Goal: Information Seeking & Learning: Learn about a topic

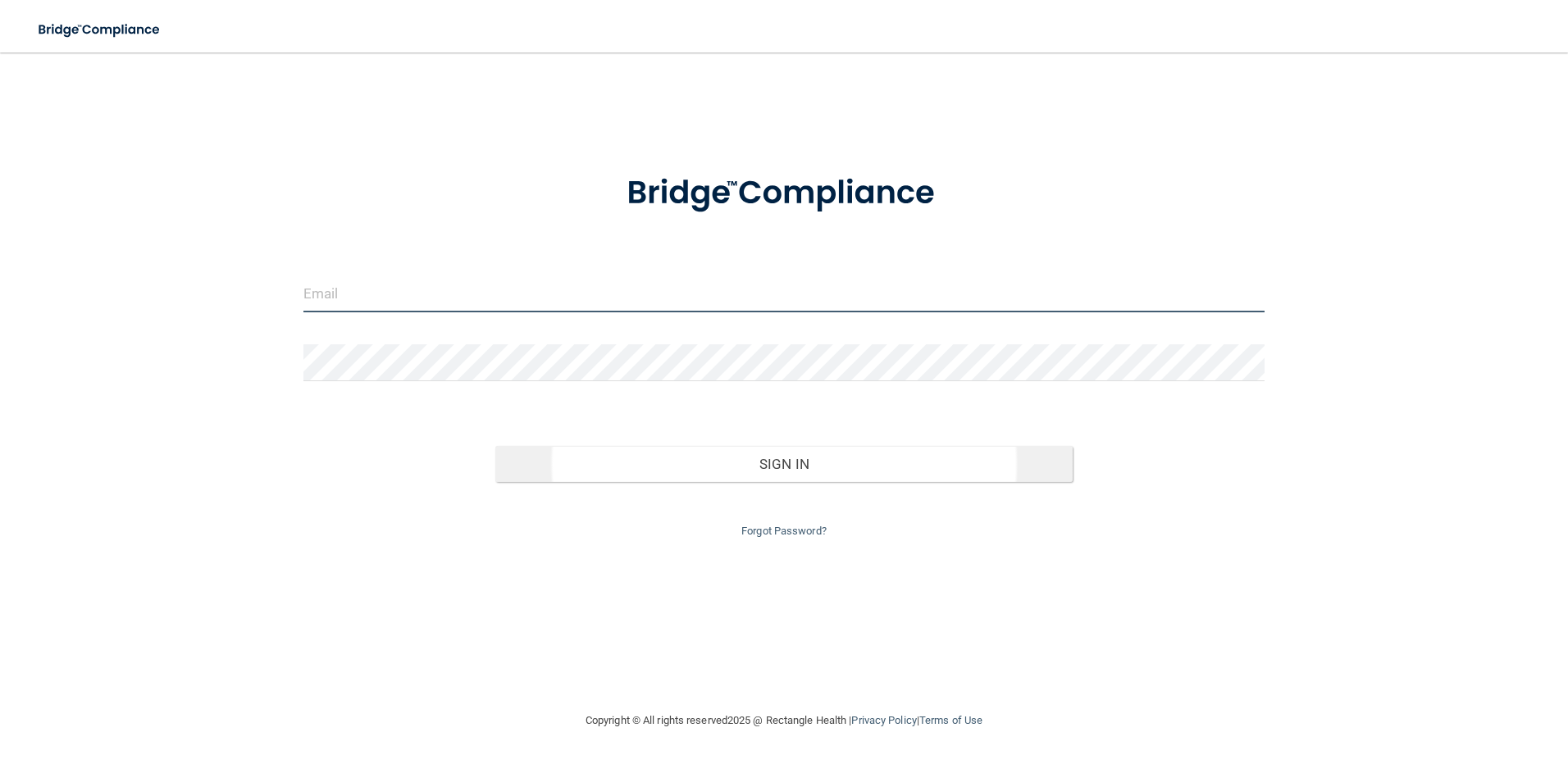
type input "[EMAIL_ADDRESS][DOMAIN_NAME]"
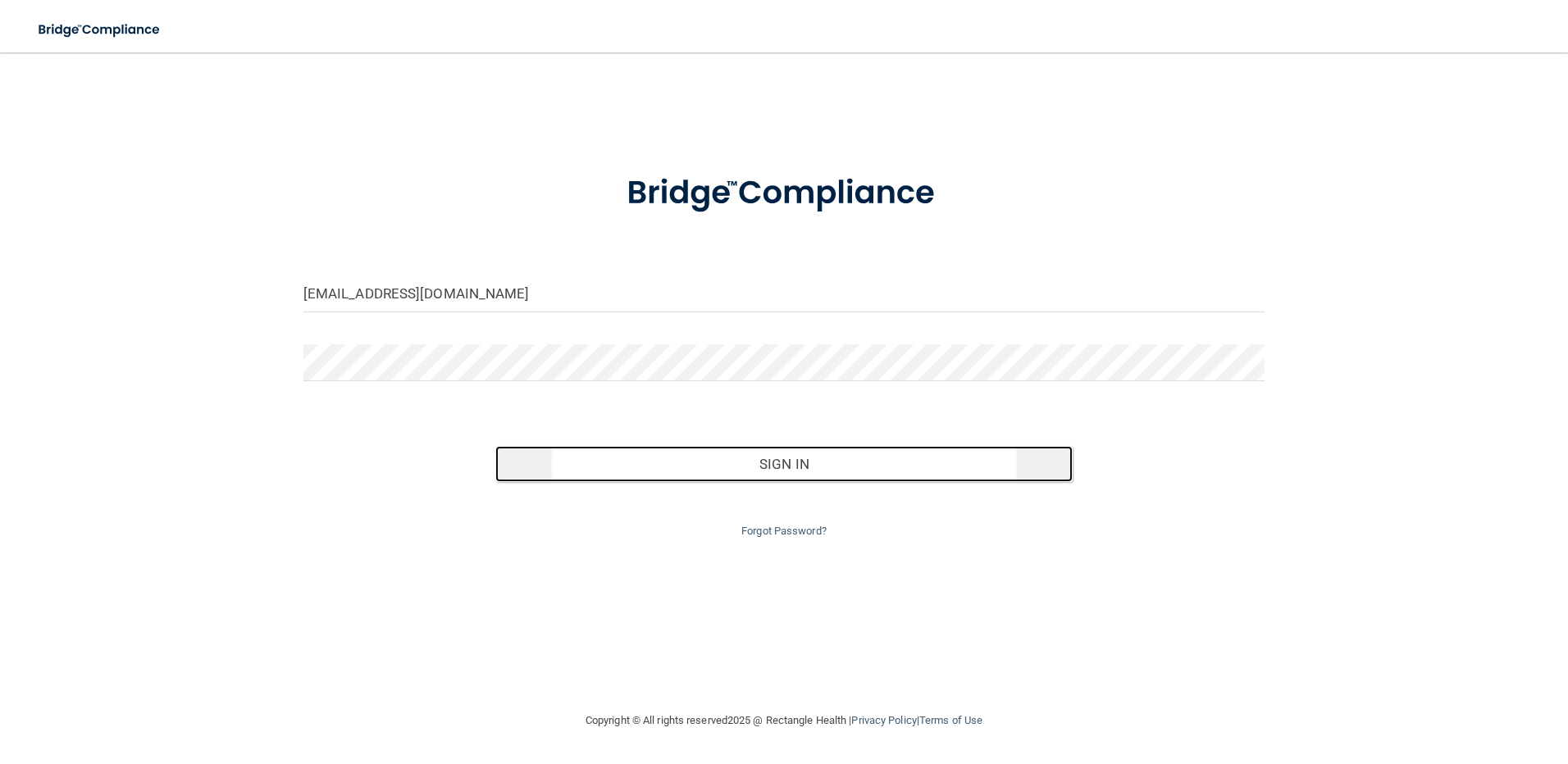
click at [759, 460] on button "Sign In" at bounding box center [784, 464] width 578 height 36
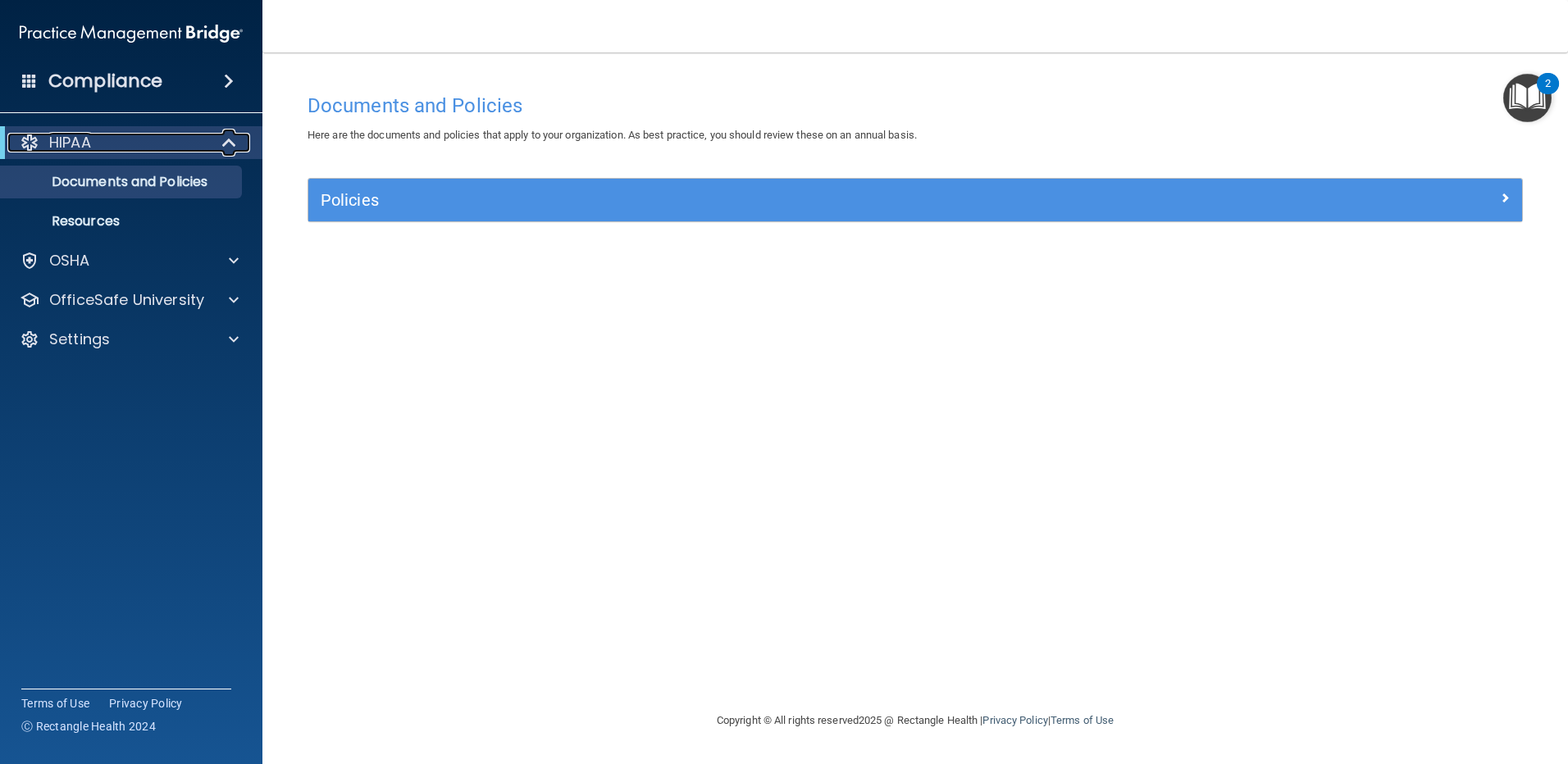
click at [225, 135] on span at bounding box center [230, 143] width 14 height 20
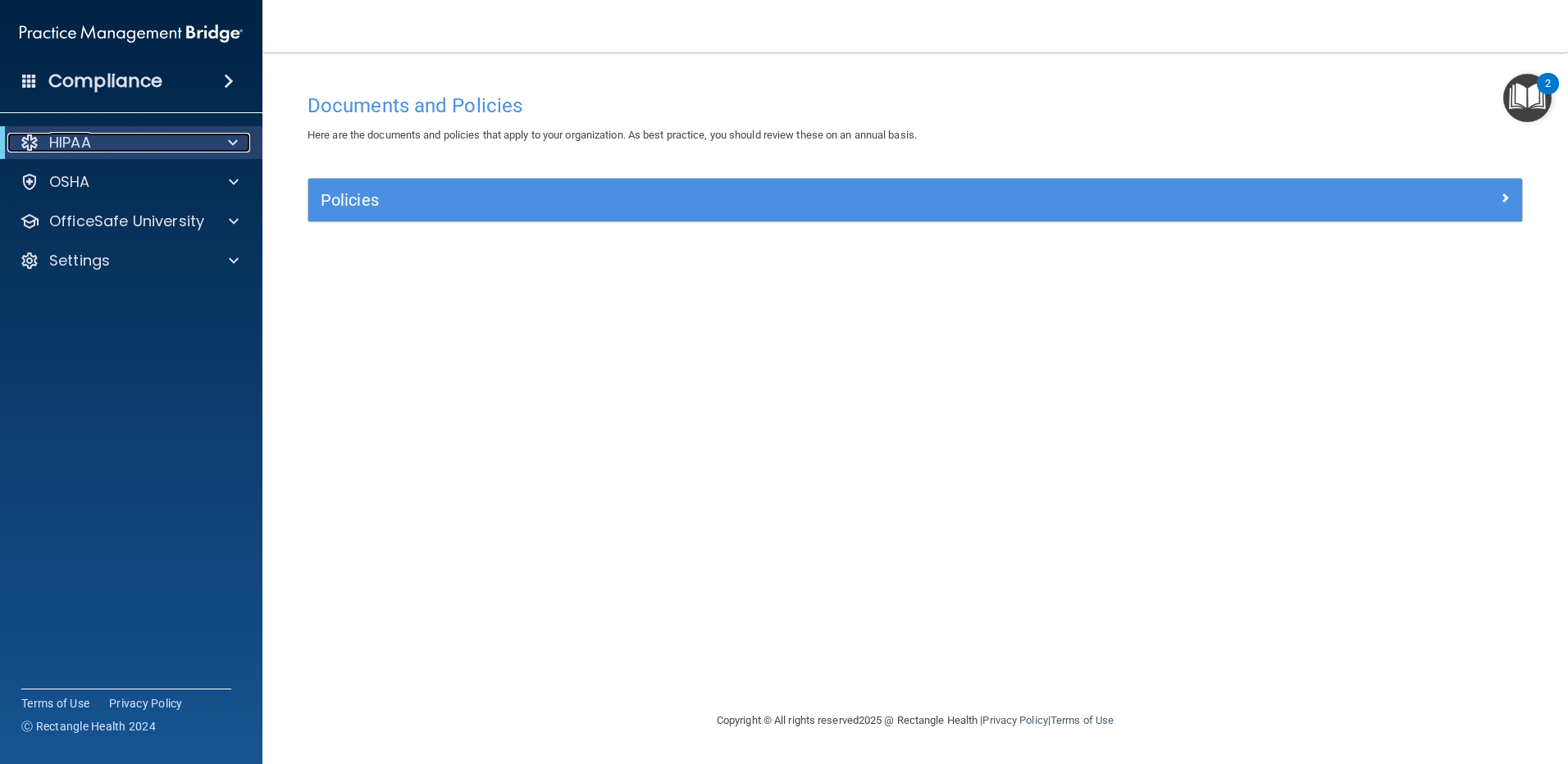
click at [225, 135] on div at bounding box center [230, 143] width 40 height 20
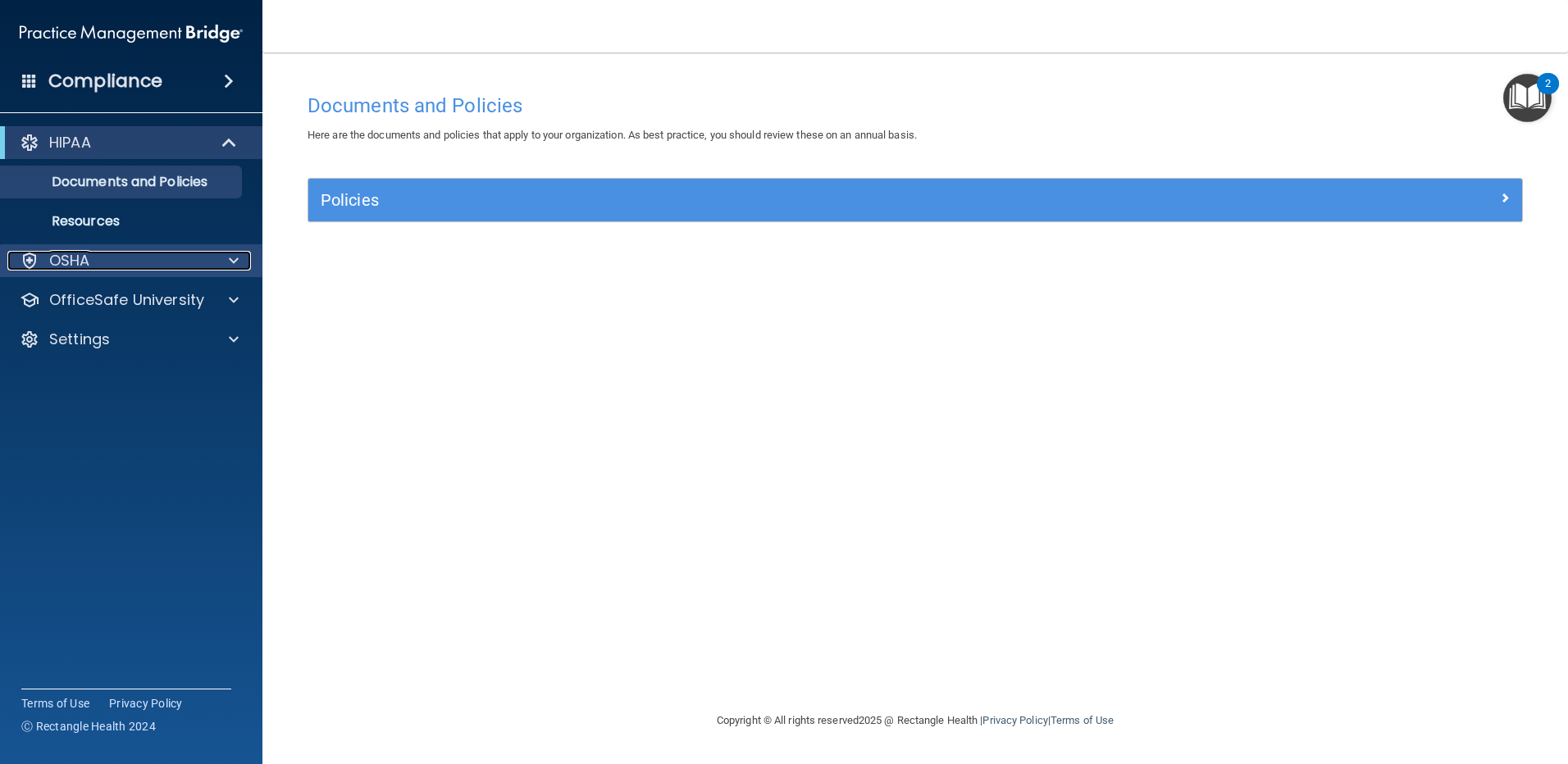
click at [118, 253] on div "OSHA" at bounding box center [109, 261] width 204 height 20
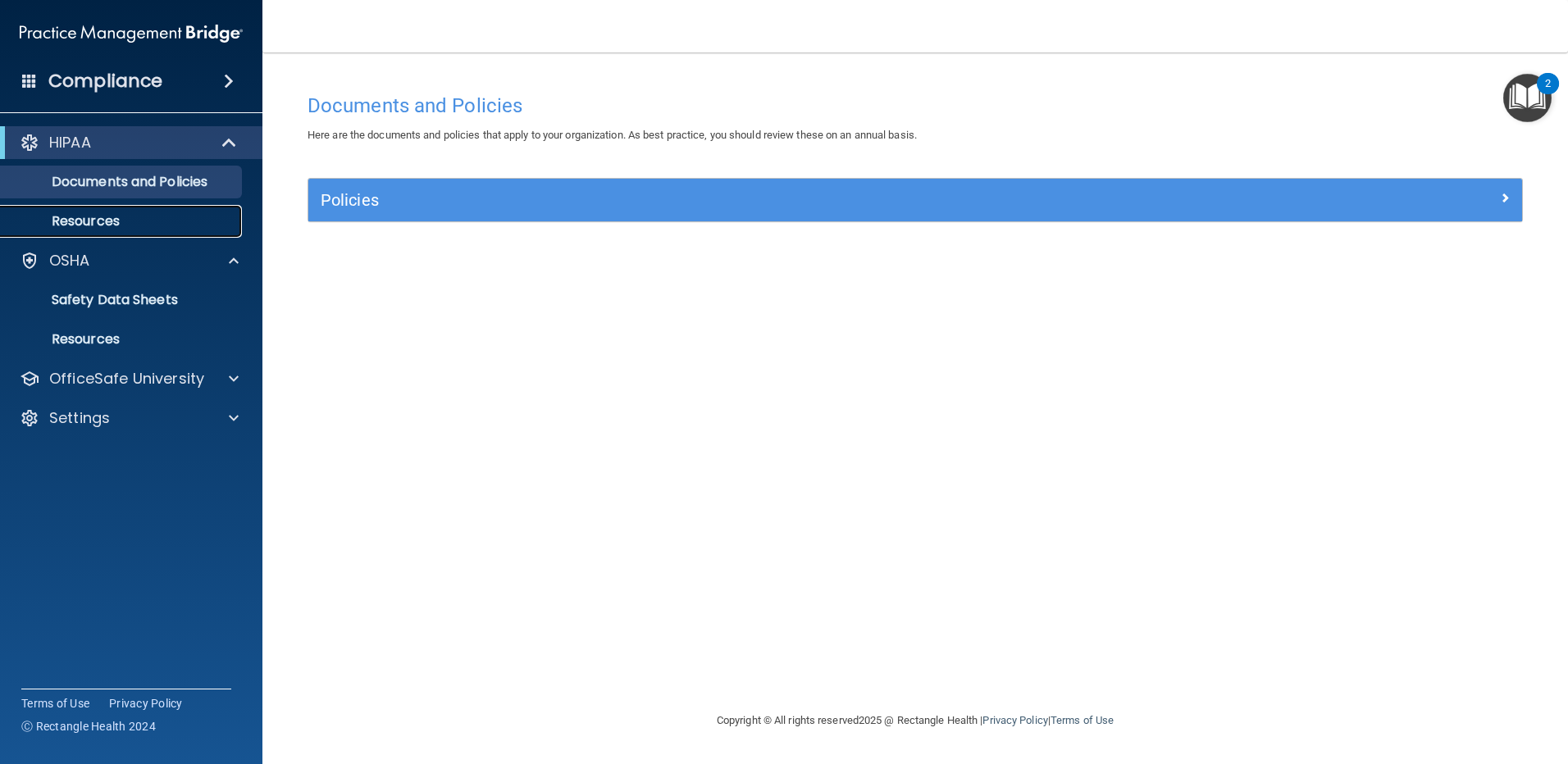
click at [165, 218] on p "Resources" at bounding box center [122, 221] width 224 height 16
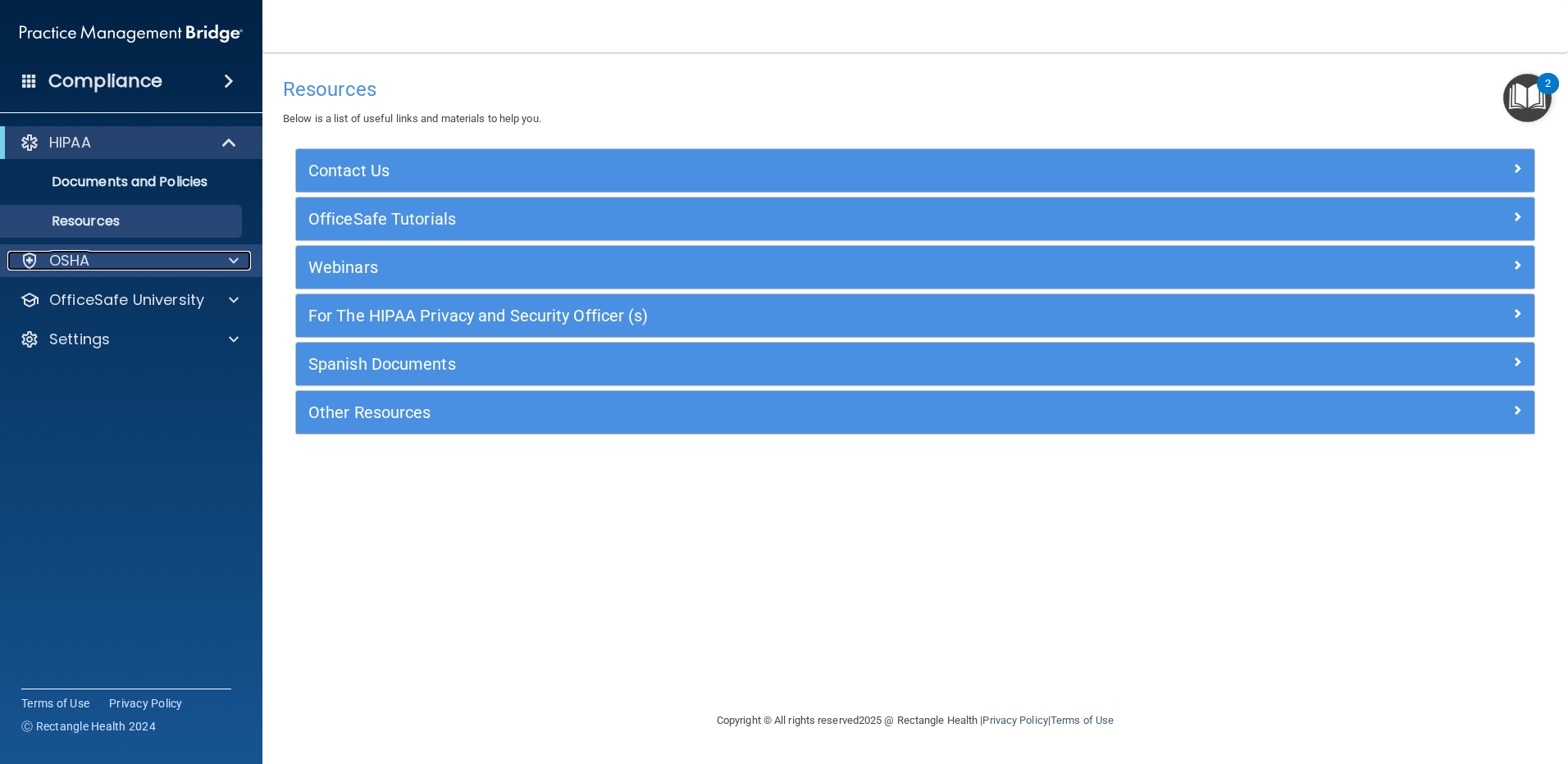
click at [129, 262] on div "OSHA" at bounding box center [109, 261] width 204 height 20
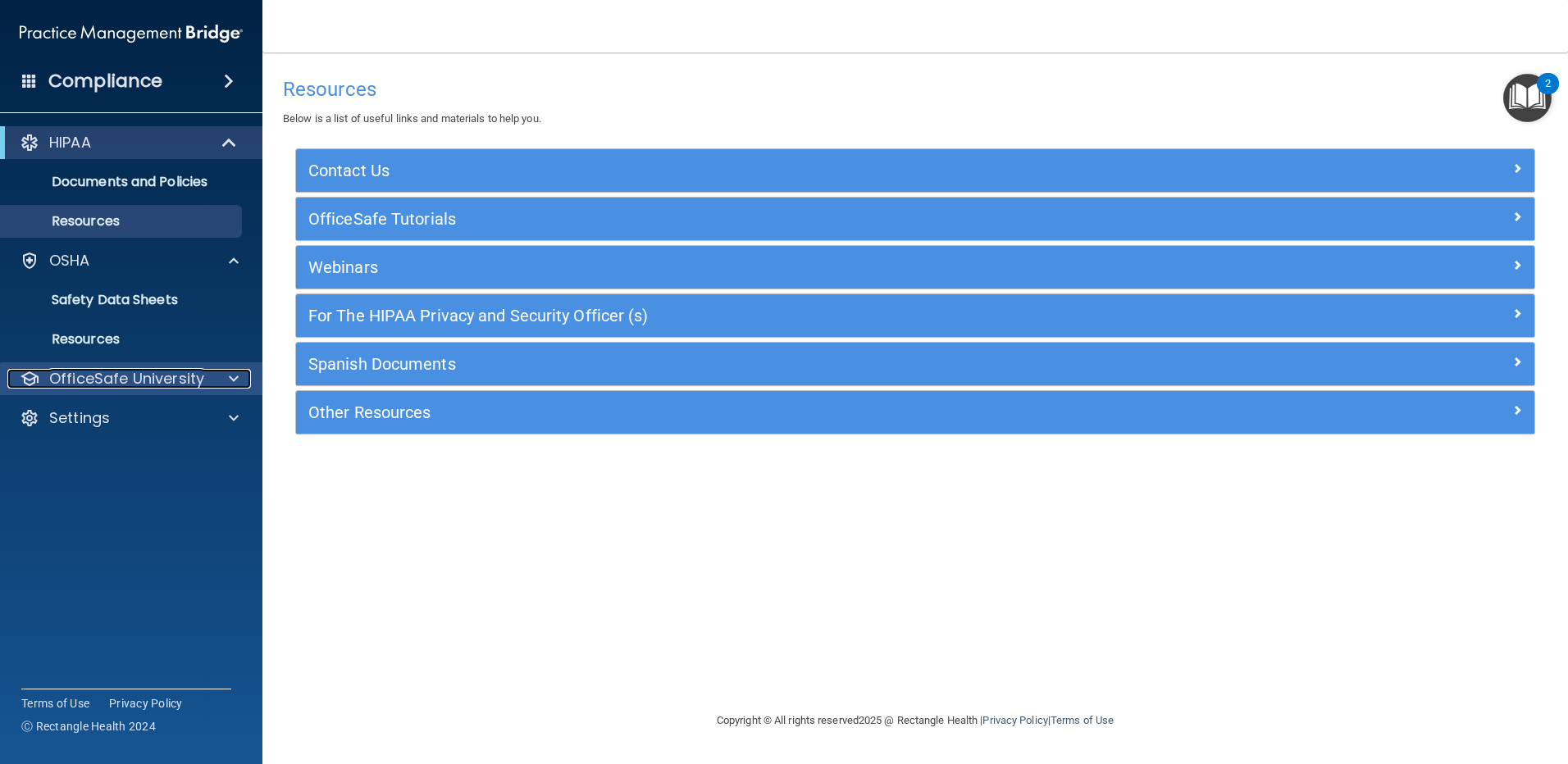
click at [241, 375] on div at bounding box center [231, 379] width 41 height 20
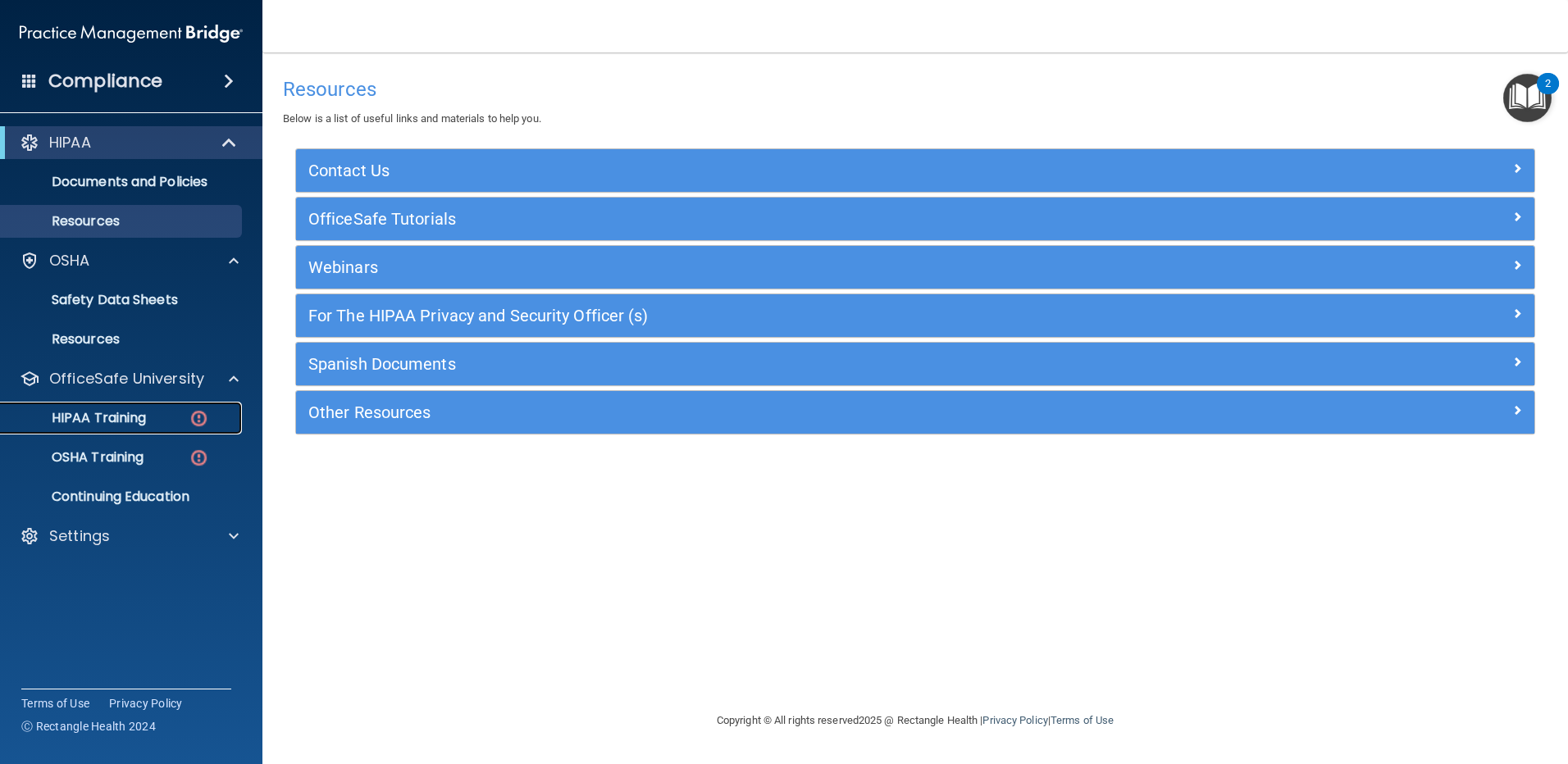
click at [145, 416] on p "HIPAA Training" at bounding box center [78, 418] width 135 height 16
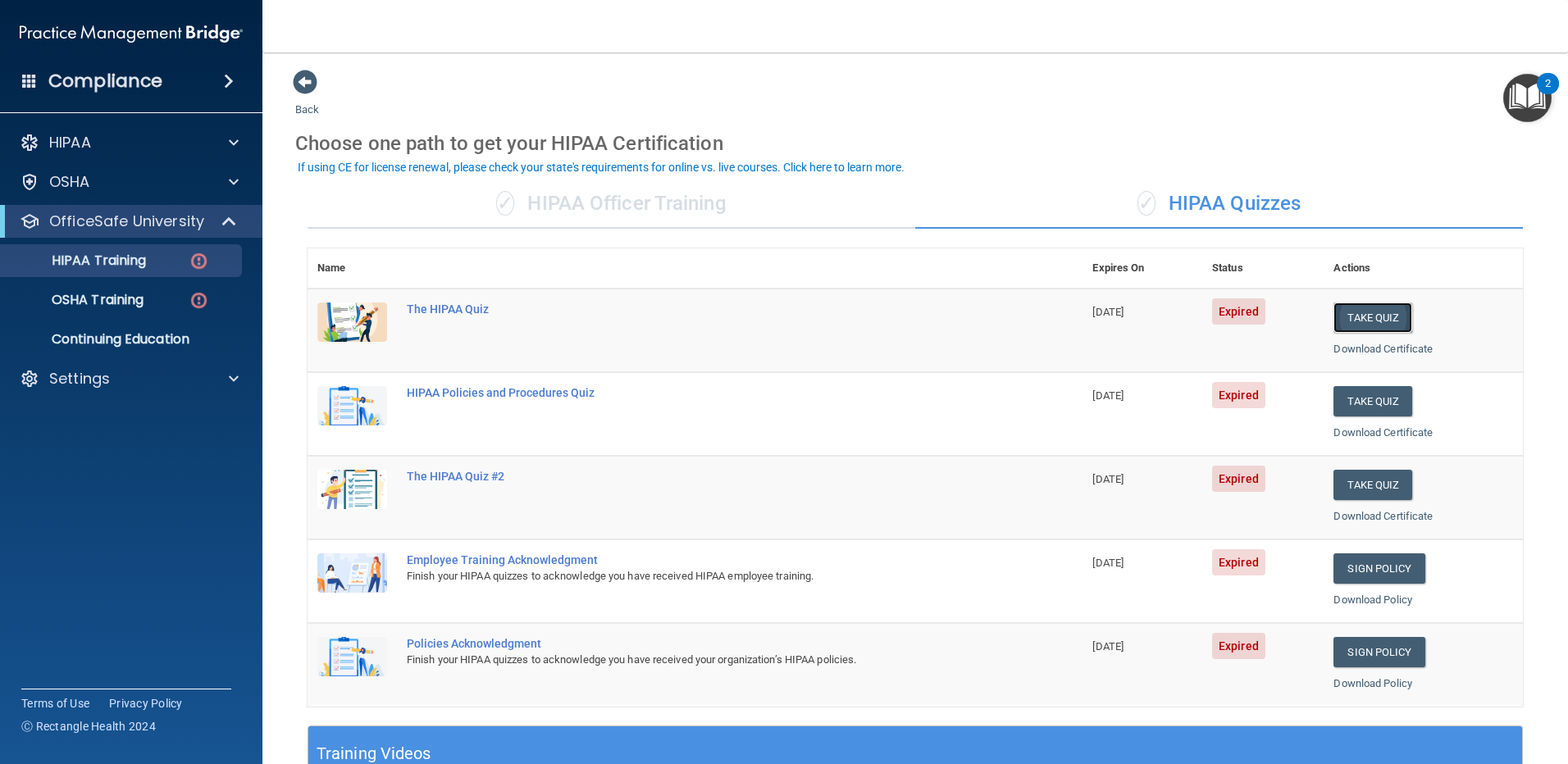
click at [1352, 310] on button "Take Quiz" at bounding box center [1372, 318] width 79 height 31
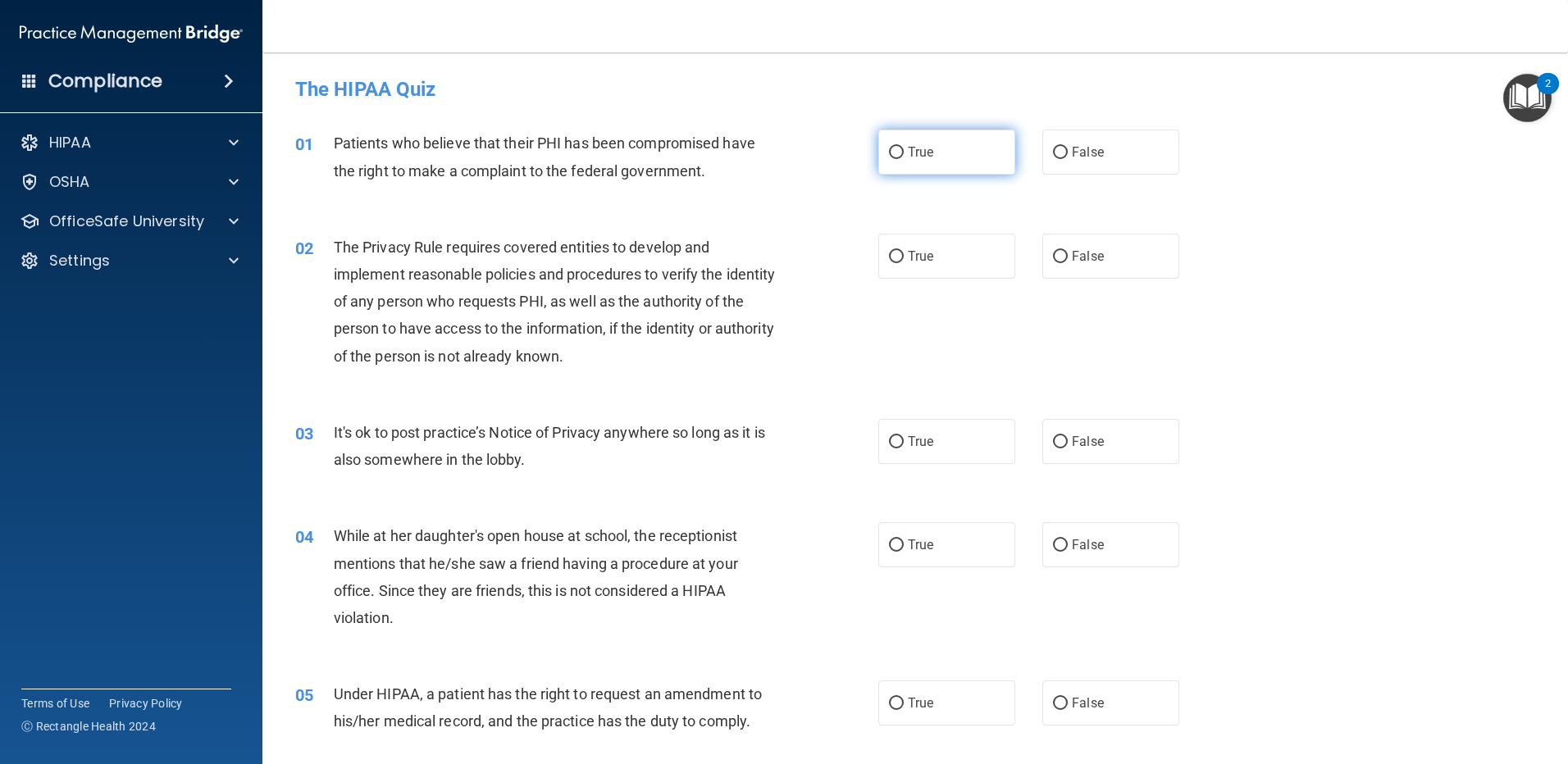
click at [889, 152] on input "True" at bounding box center [896, 153] width 14 height 13
radio input "true"
click at [1056, 438] on input "False" at bounding box center [1060, 443] width 14 height 13
radio input "true"
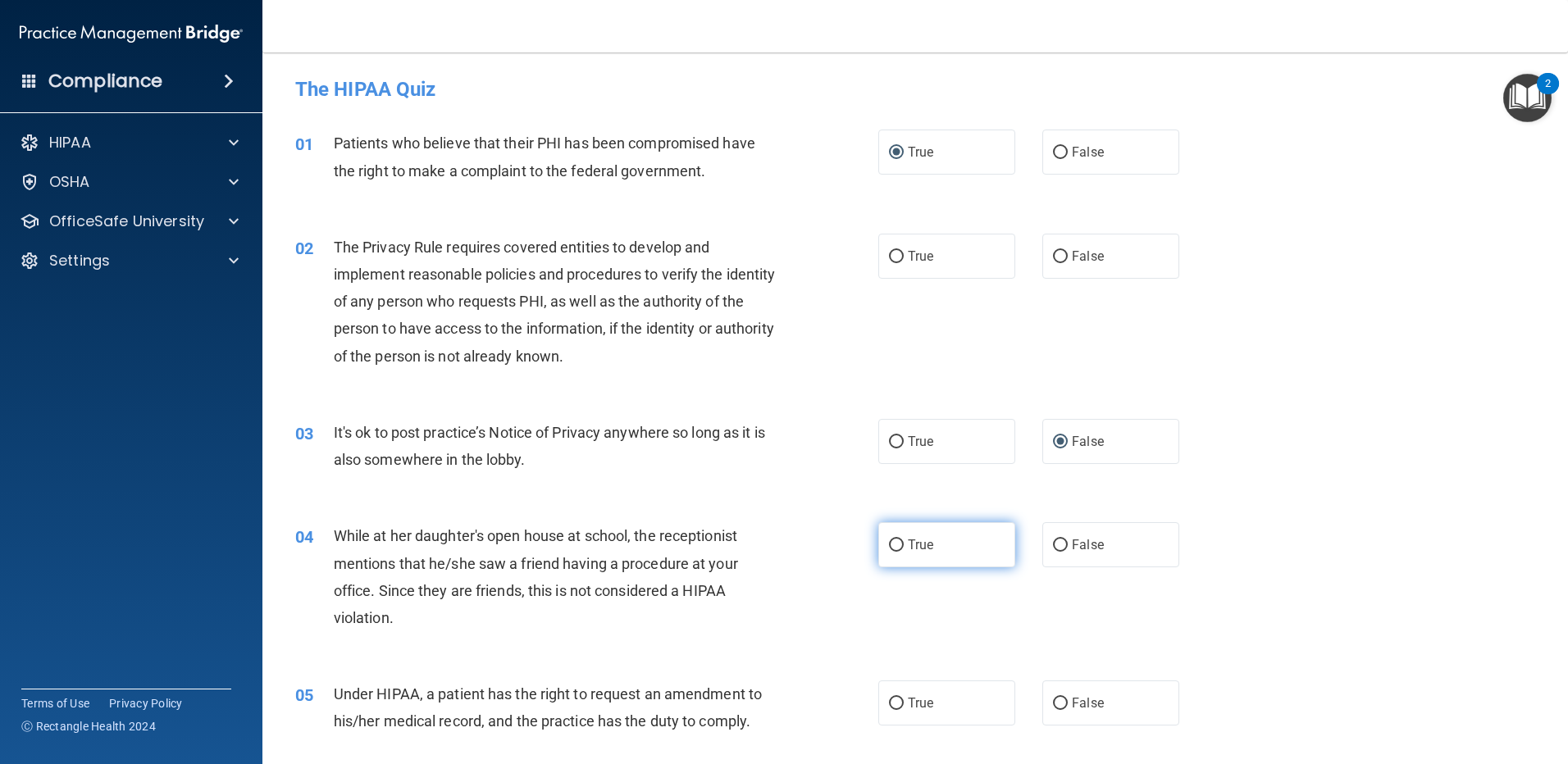
click at [889, 542] on input "True" at bounding box center [896, 546] width 14 height 13
radio input "true"
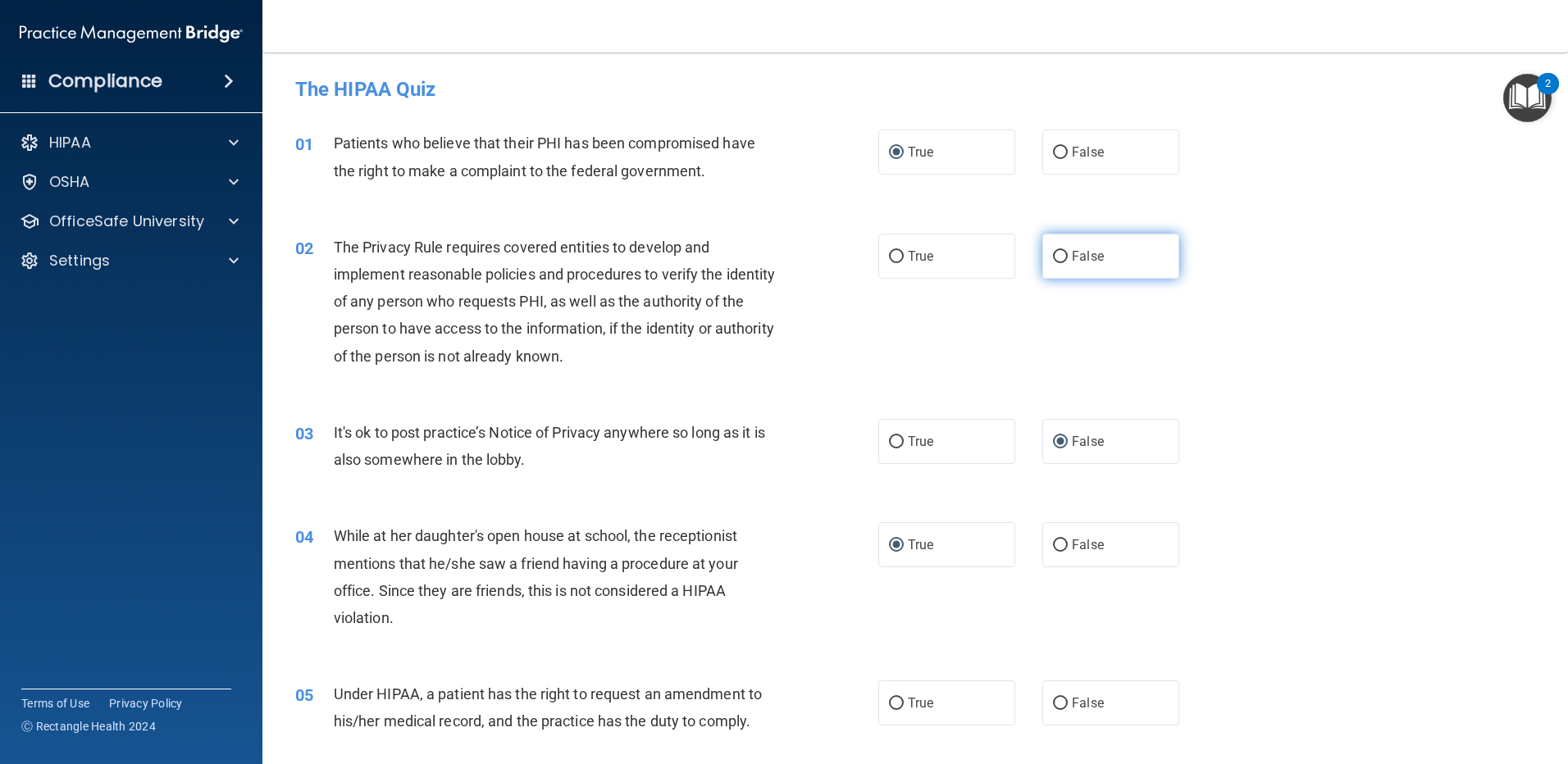
click at [1053, 256] on input "False" at bounding box center [1060, 257] width 14 height 13
radio input "true"
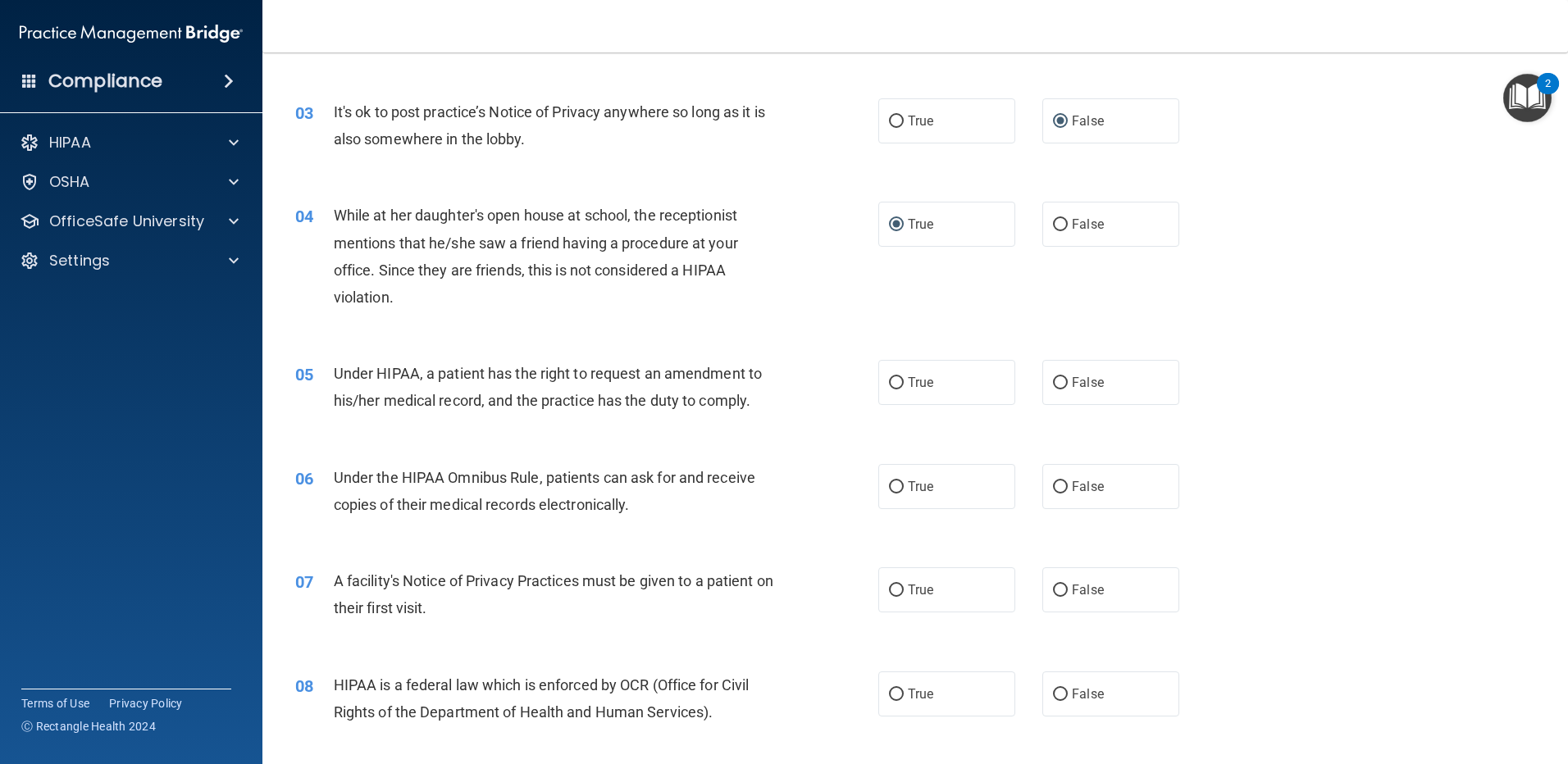
scroll to position [328, 0]
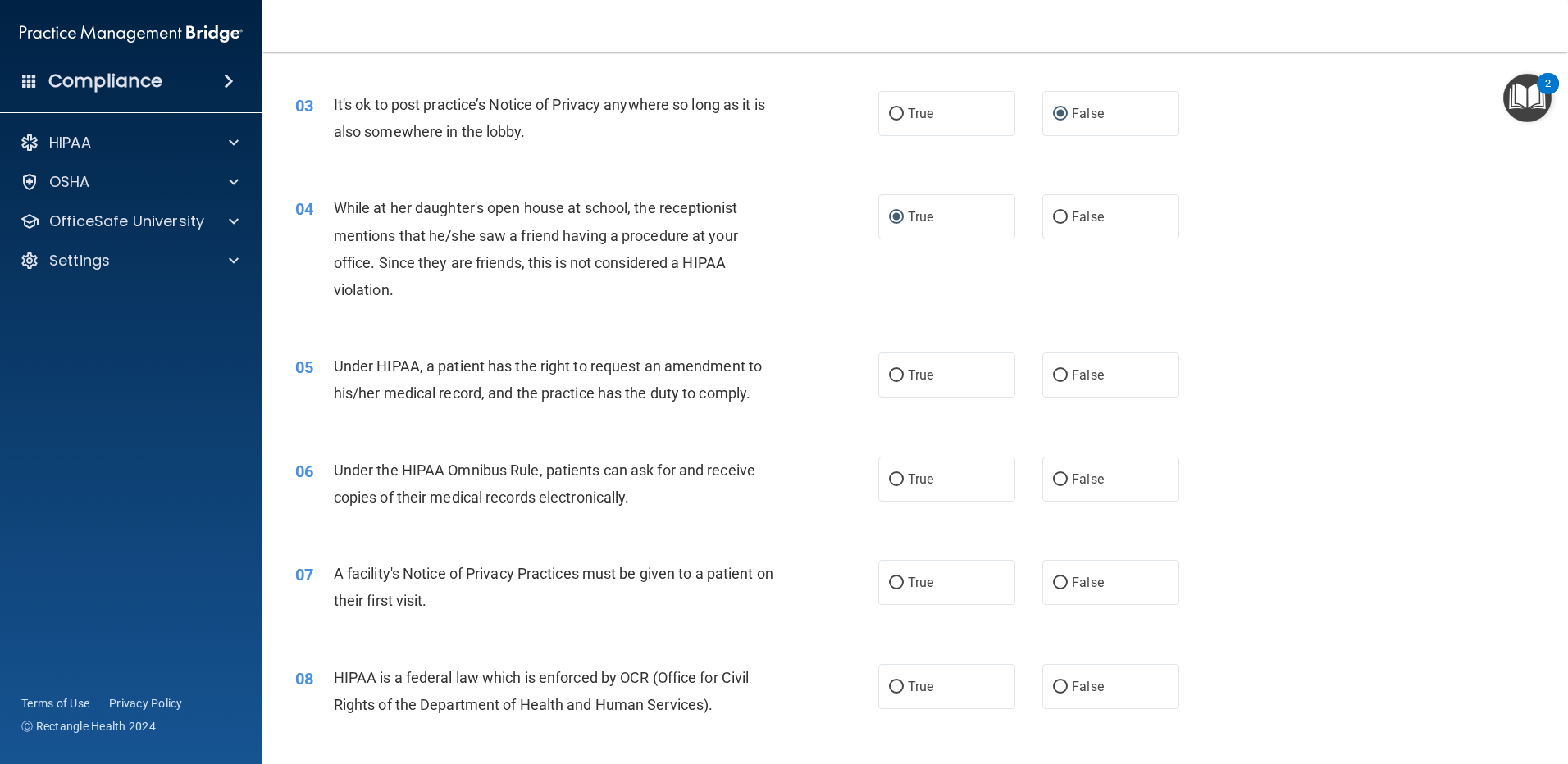
drag, startPoint x: 895, startPoint y: 373, endPoint x: 900, endPoint y: 417, distance: 44.3
click at [895, 376] on input "True" at bounding box center [896, 376] width 14 height 13
radio input "true"
click at [891, 478] on input "True" at bounding box center [896, 480] width 14 height 13
radio input "true"
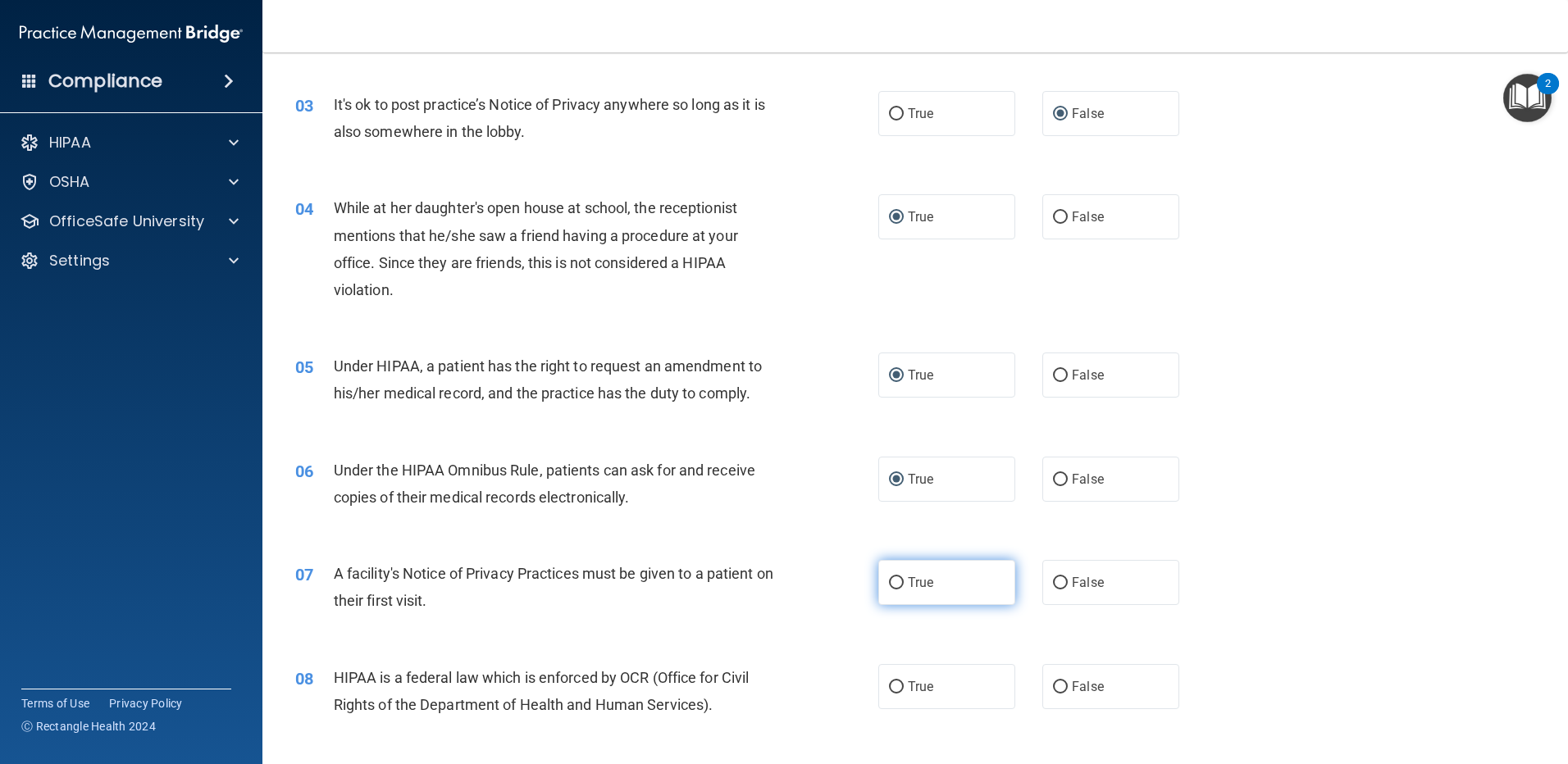
click at [890, 584] on input "True" at bounding box center [896, 584] width 14 height 13
radio input "true"
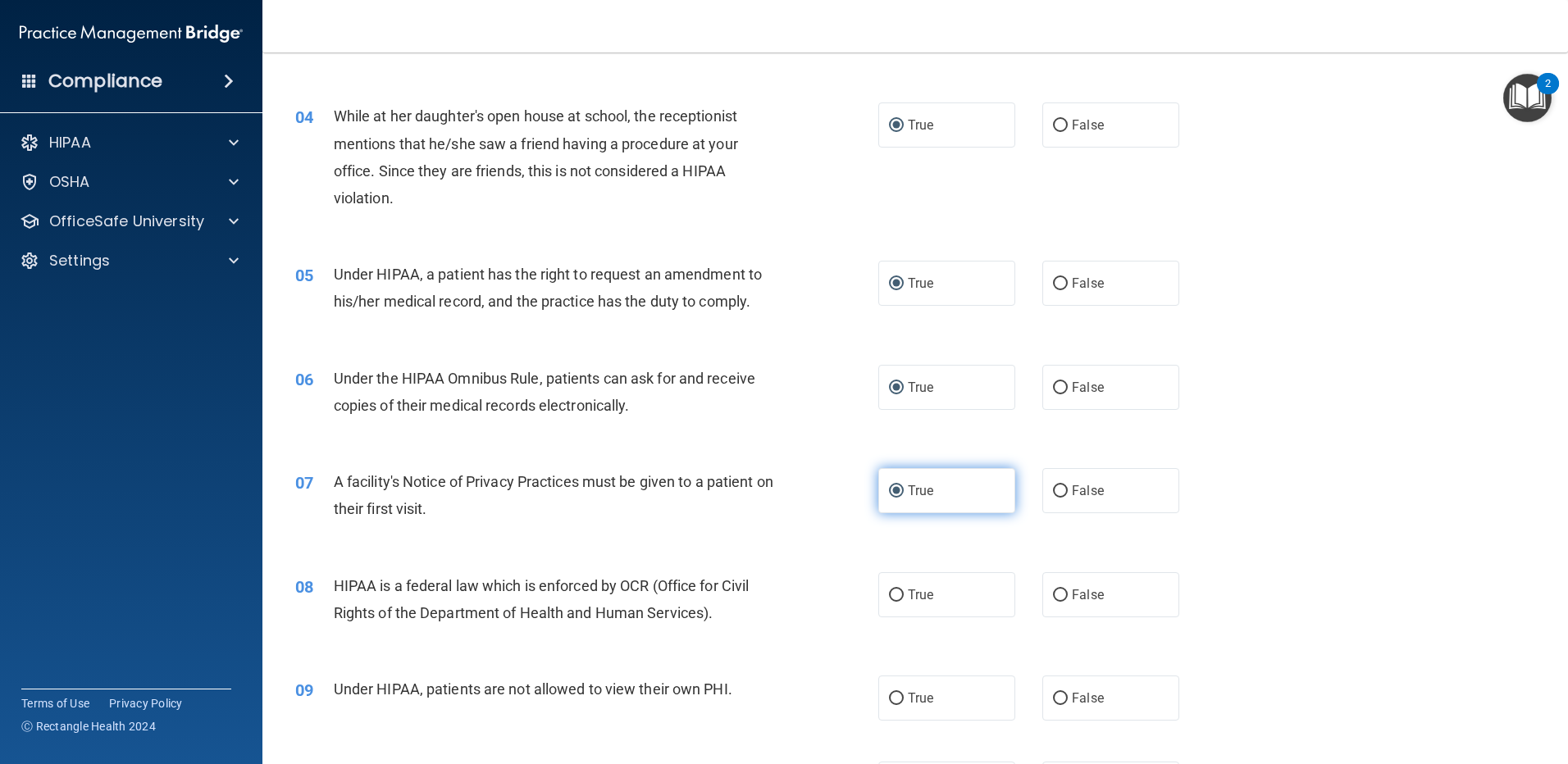
scroll to position [492, 0]
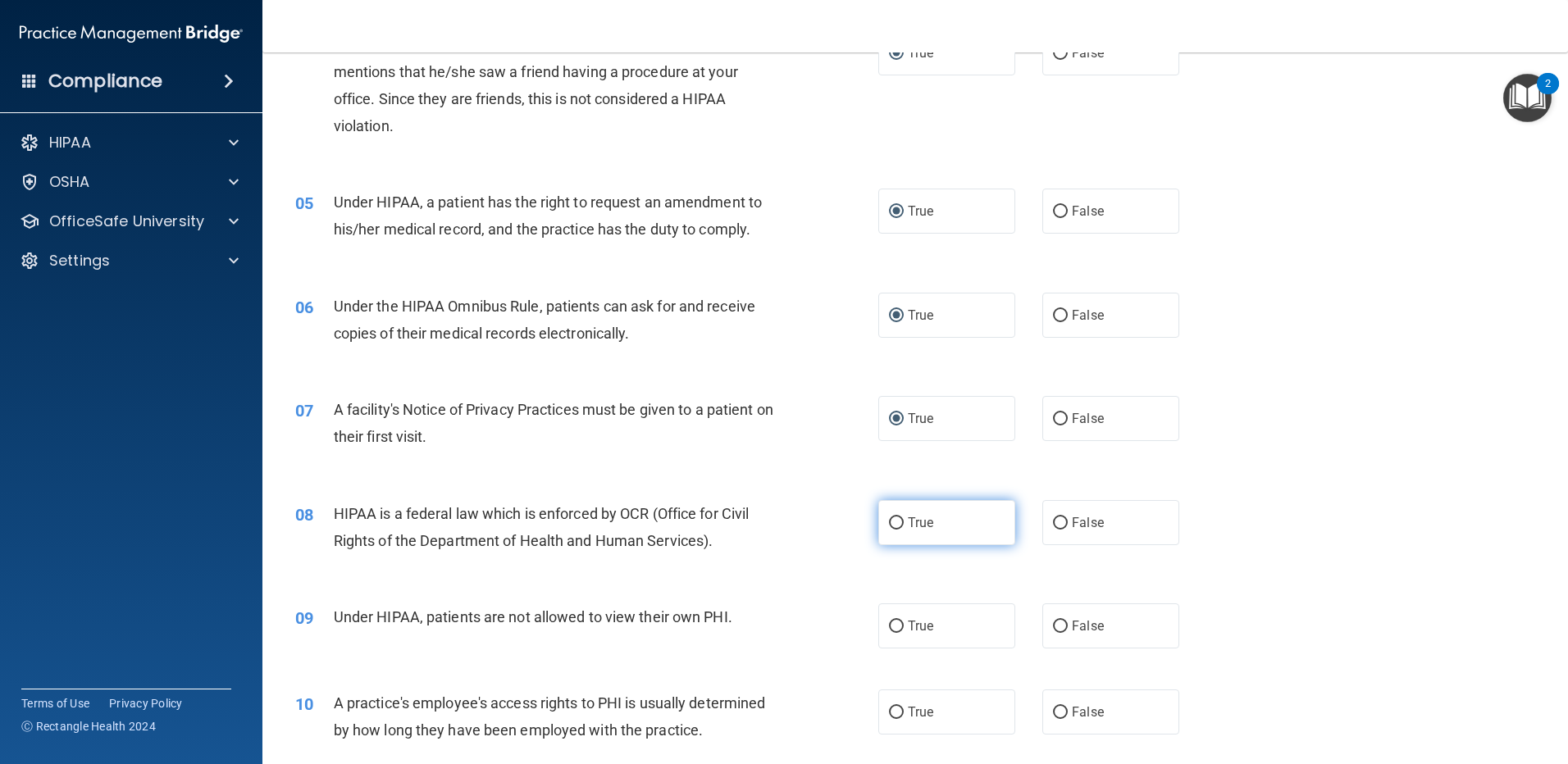
click at [893, 526] on input "True" at bounding box center [896, 523] width 14 height 13
radio input "true"
click at [1055, 625] on input "False" at bounding box center [1060, 627] width 14 height 13
radio input "true"
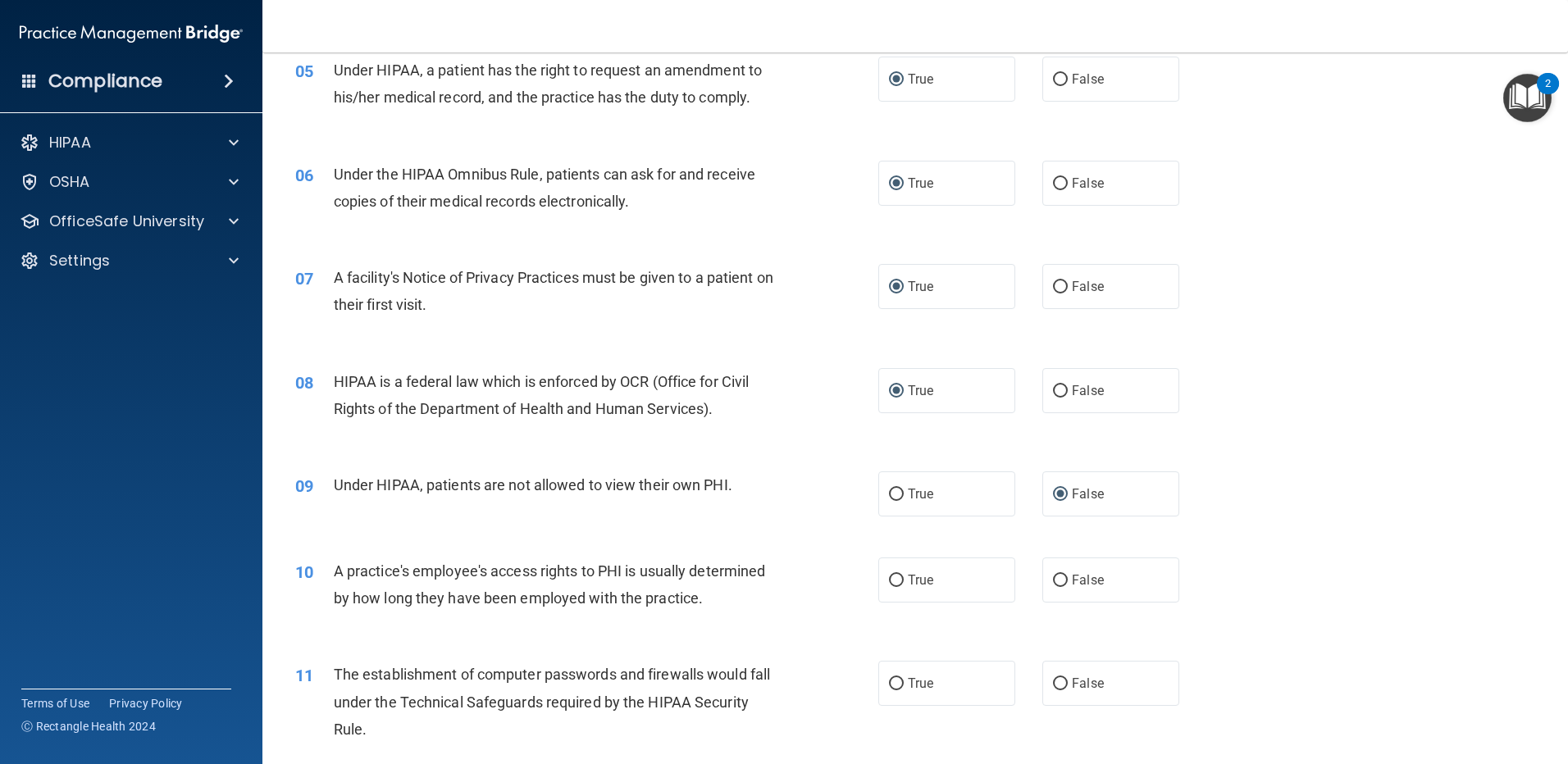
scroll to position [656, 0]
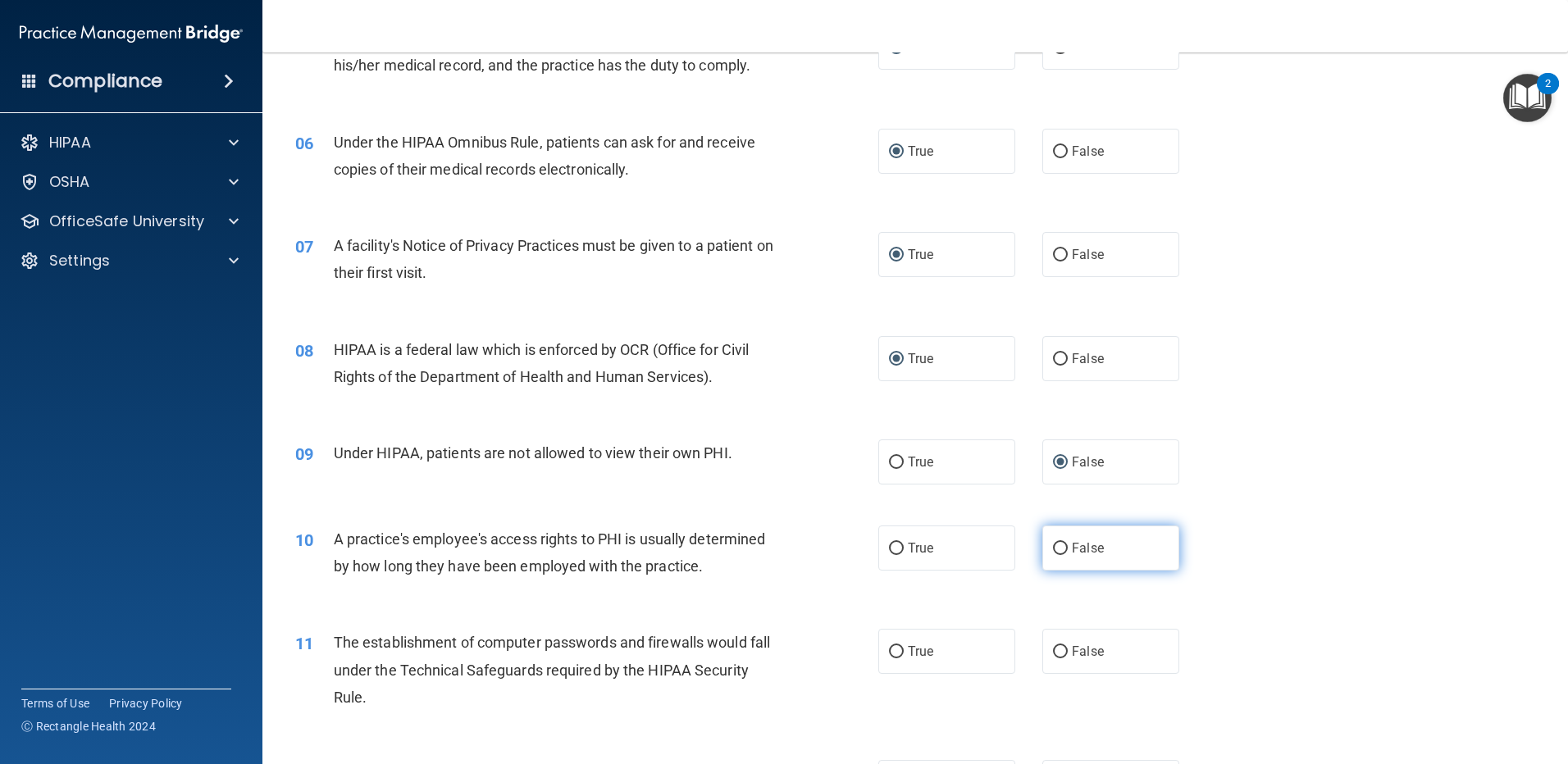
click at [1054, 548] on input "False" at bounding box center [1060, 549] width 14 height 13
radio input "true"
click at [889, 648] on input "True" at bounding box center [896, 653] width 14 height 13
radio input "true"
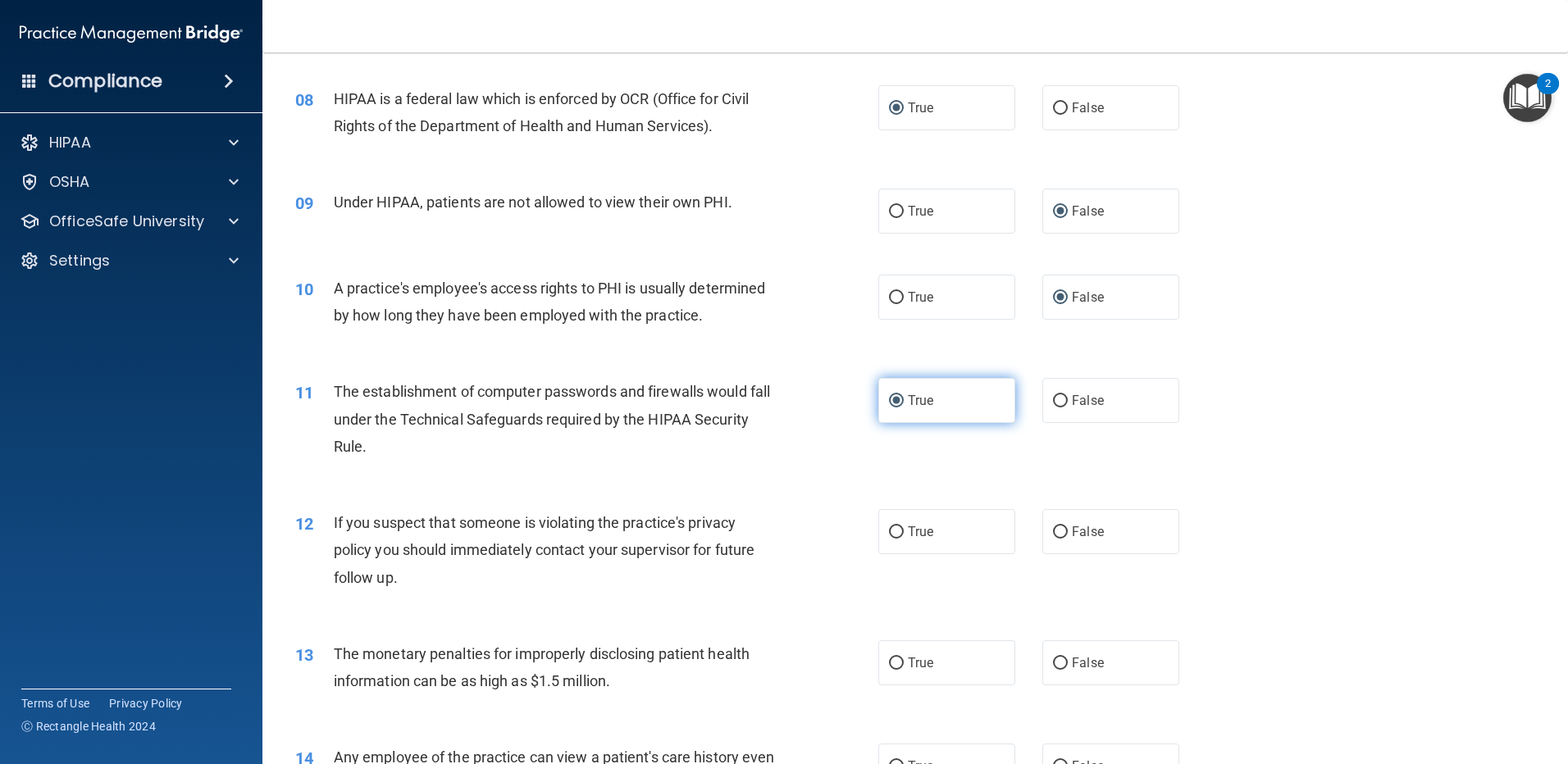
scroll to position [984, 0]
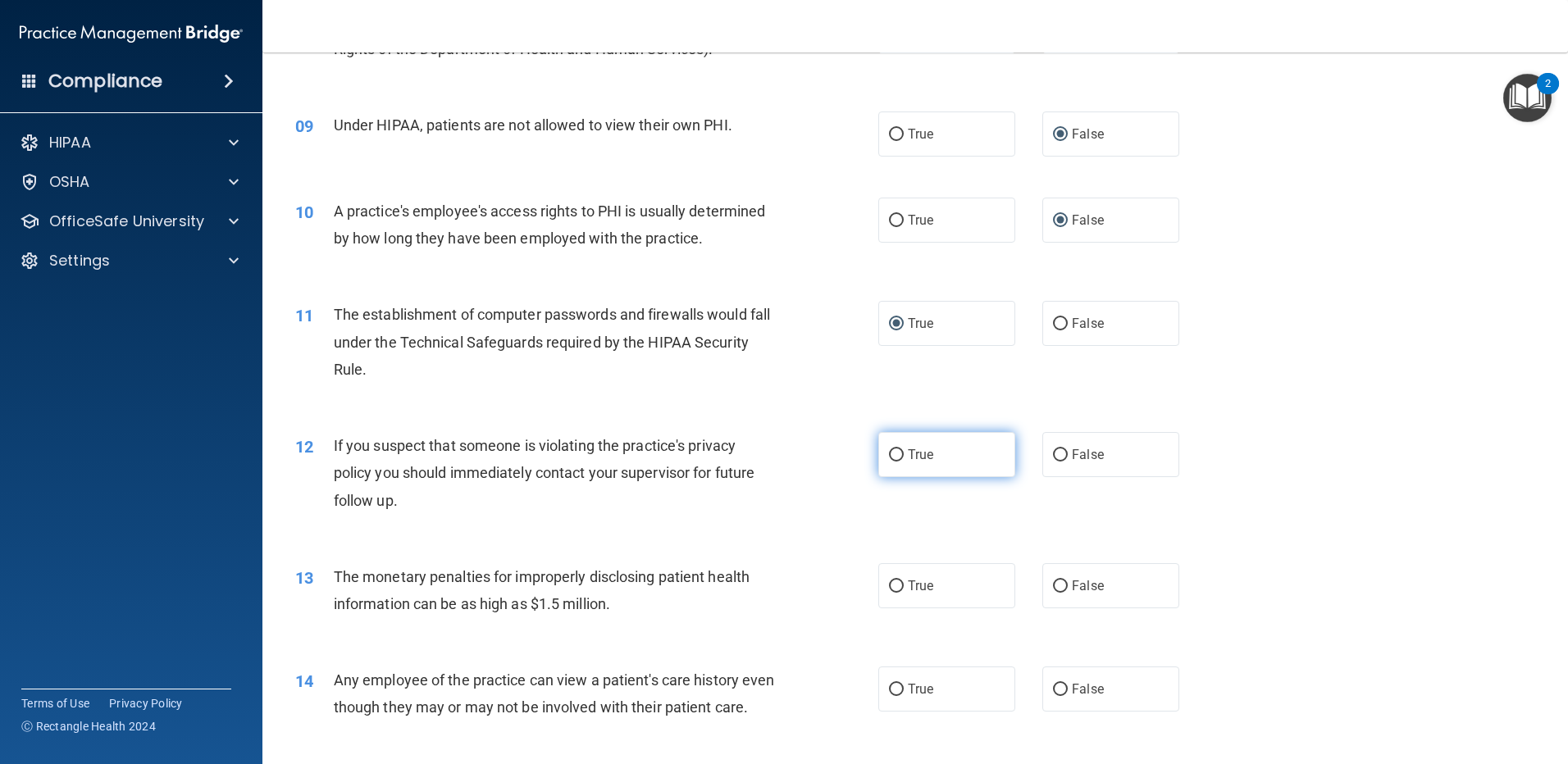
click at [894, 456] on input "True" at bounding box center [896, 455] width 14 height 13
radio input "true"
click at [1053, 586] on input "False" at bounding box center [1060, 587] width 14 height 13
radio input "true"
click at [894, 688] on input "True" at bounding box center [896, 690] width 14 height 13
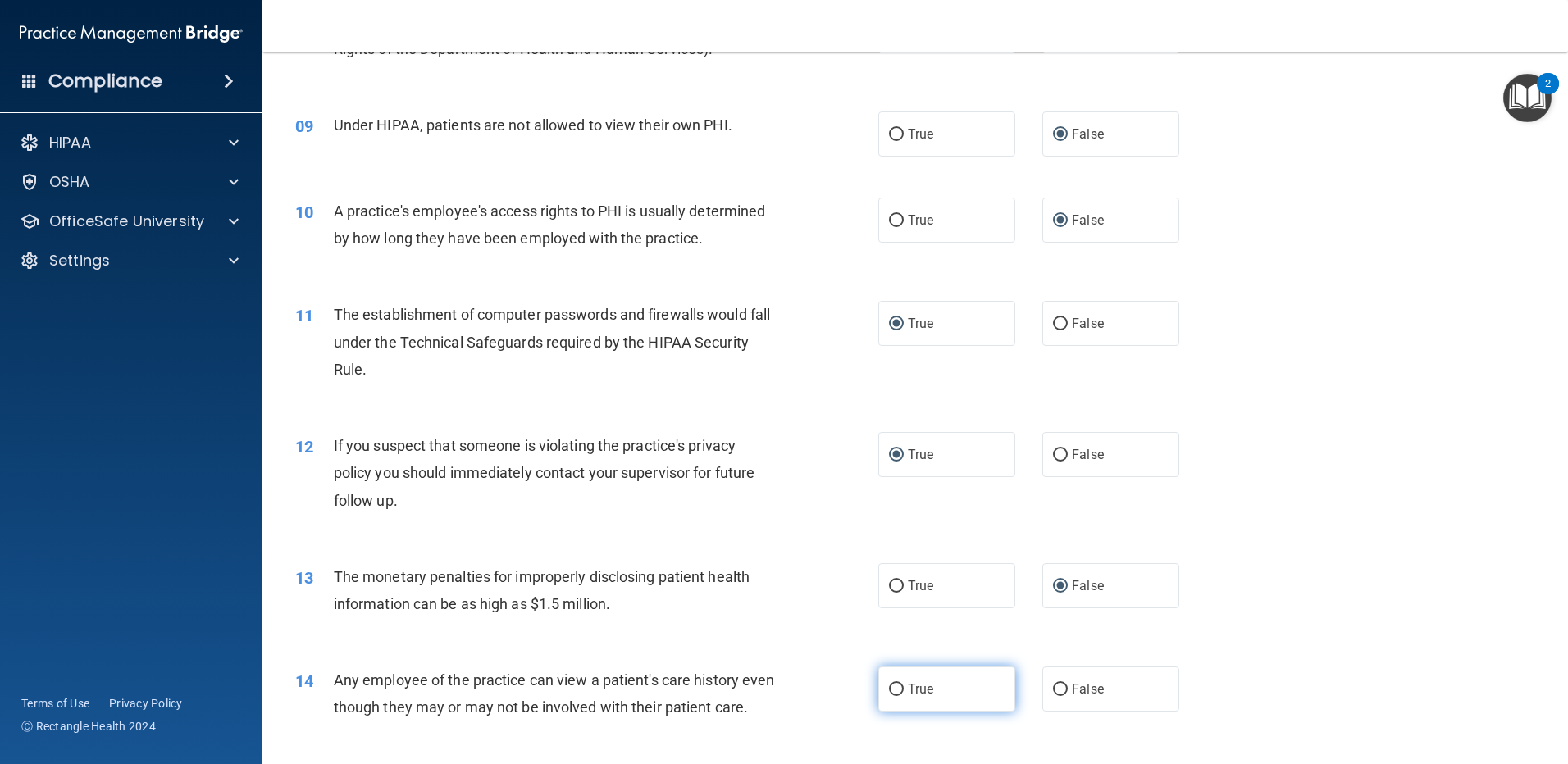
radio input "true"
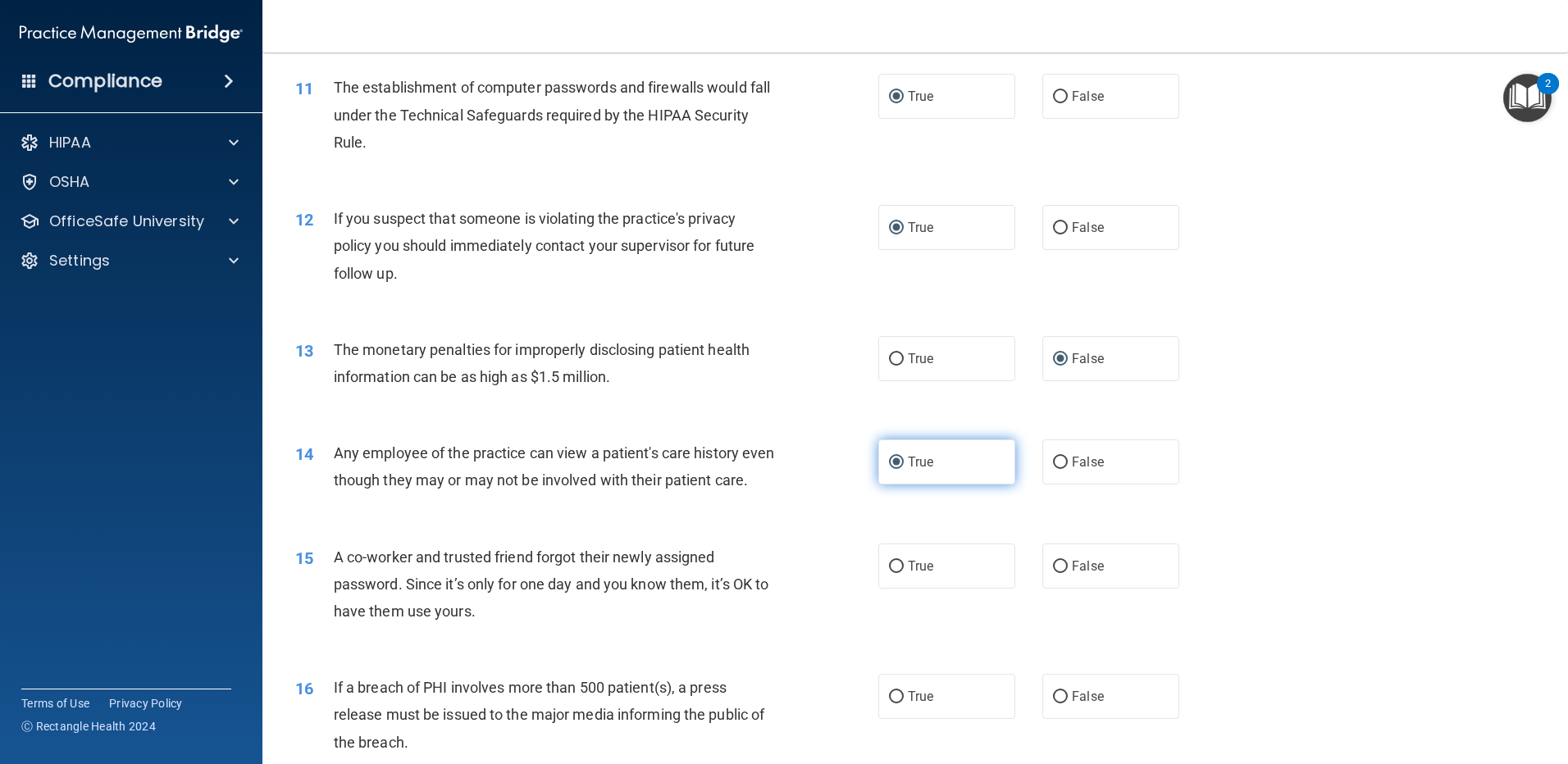
scroll to position [1312, 0]
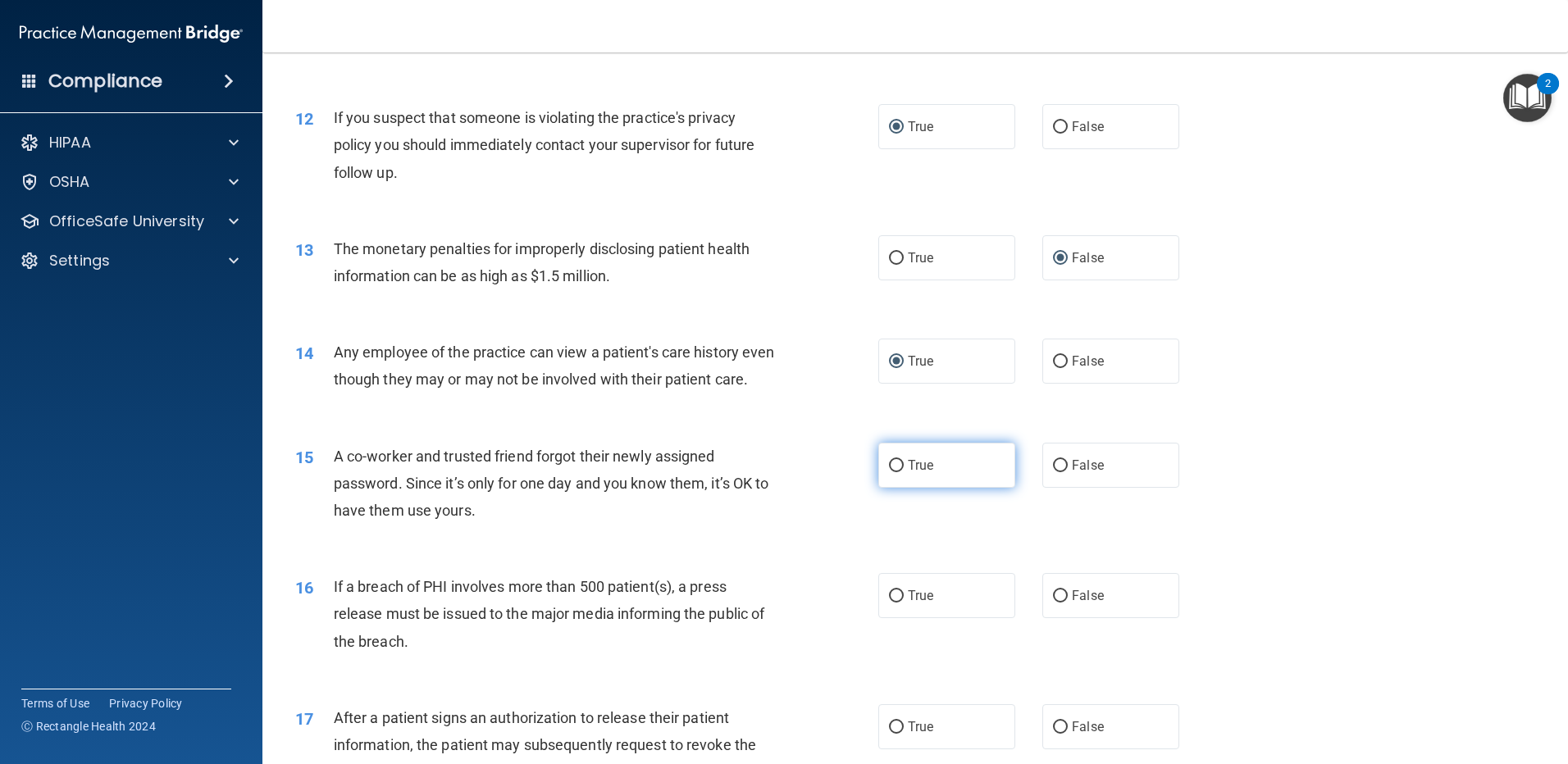
click at [891, 473] on input "True" at bounding box center [896, 466] width 14 height 13
radio input "true"
click at [895, 603] on input "True" at bounding box center [896, 597] width 14 height 13
radio input "true"
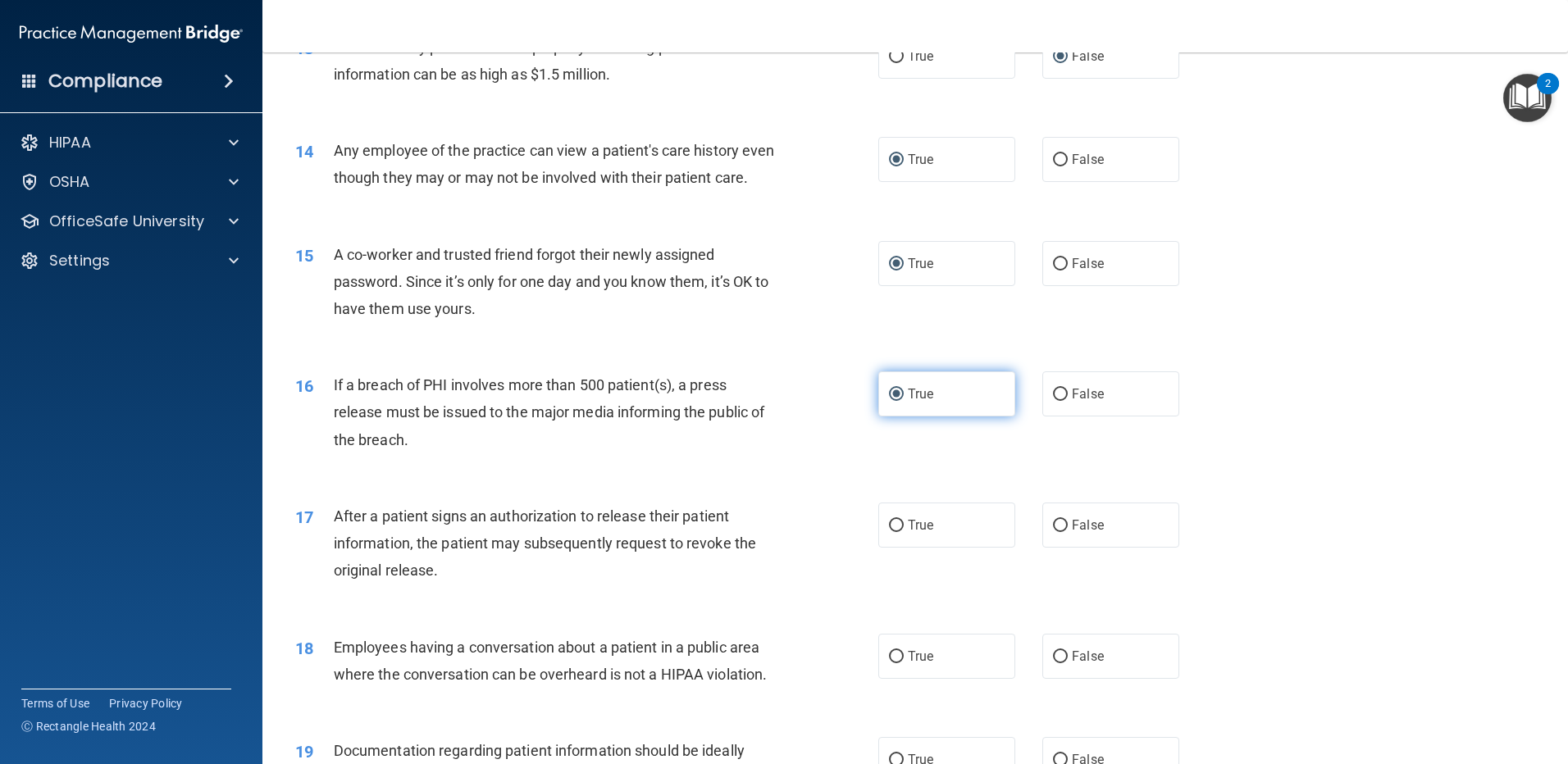
scroll to position [1558, 0]
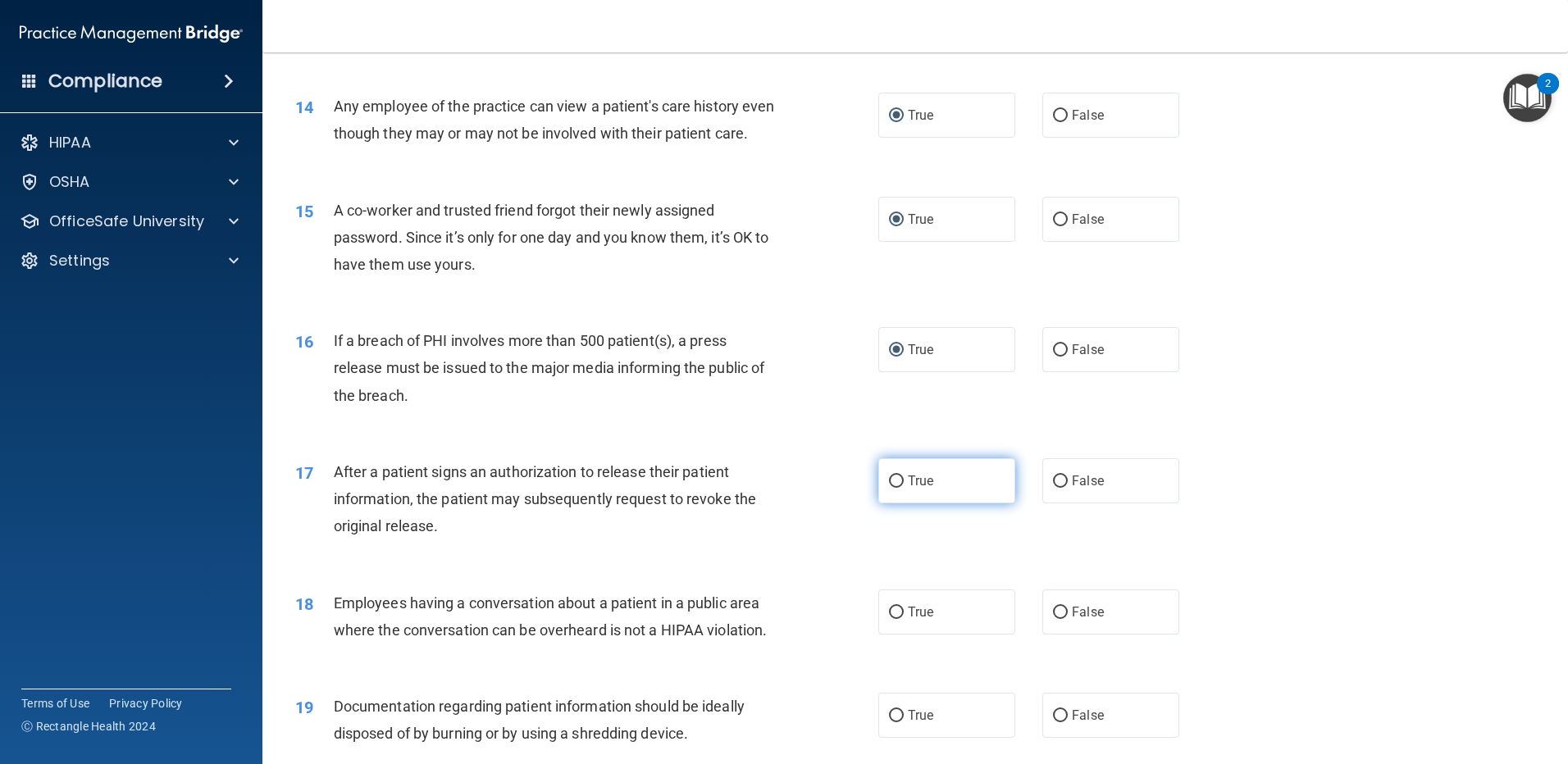
click at [894, 488] on input "True" at bounding box center [896, 482] width 14 height 13
radio input "true"
click at [1053, 619] on input "False" at bounding box center [1060, 613] width 14 height 13
radio input "true"
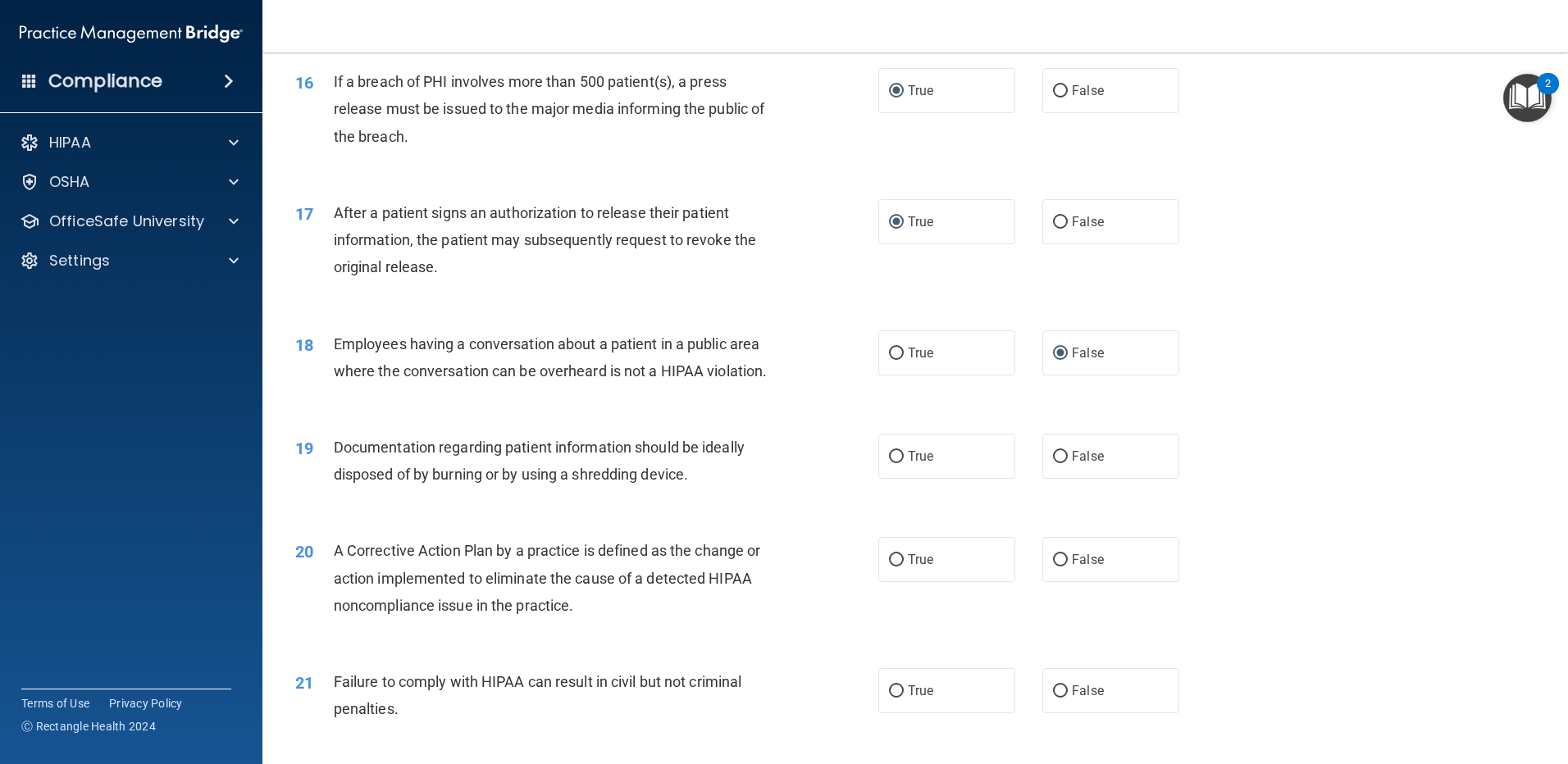
scroll to position [1886, 0]
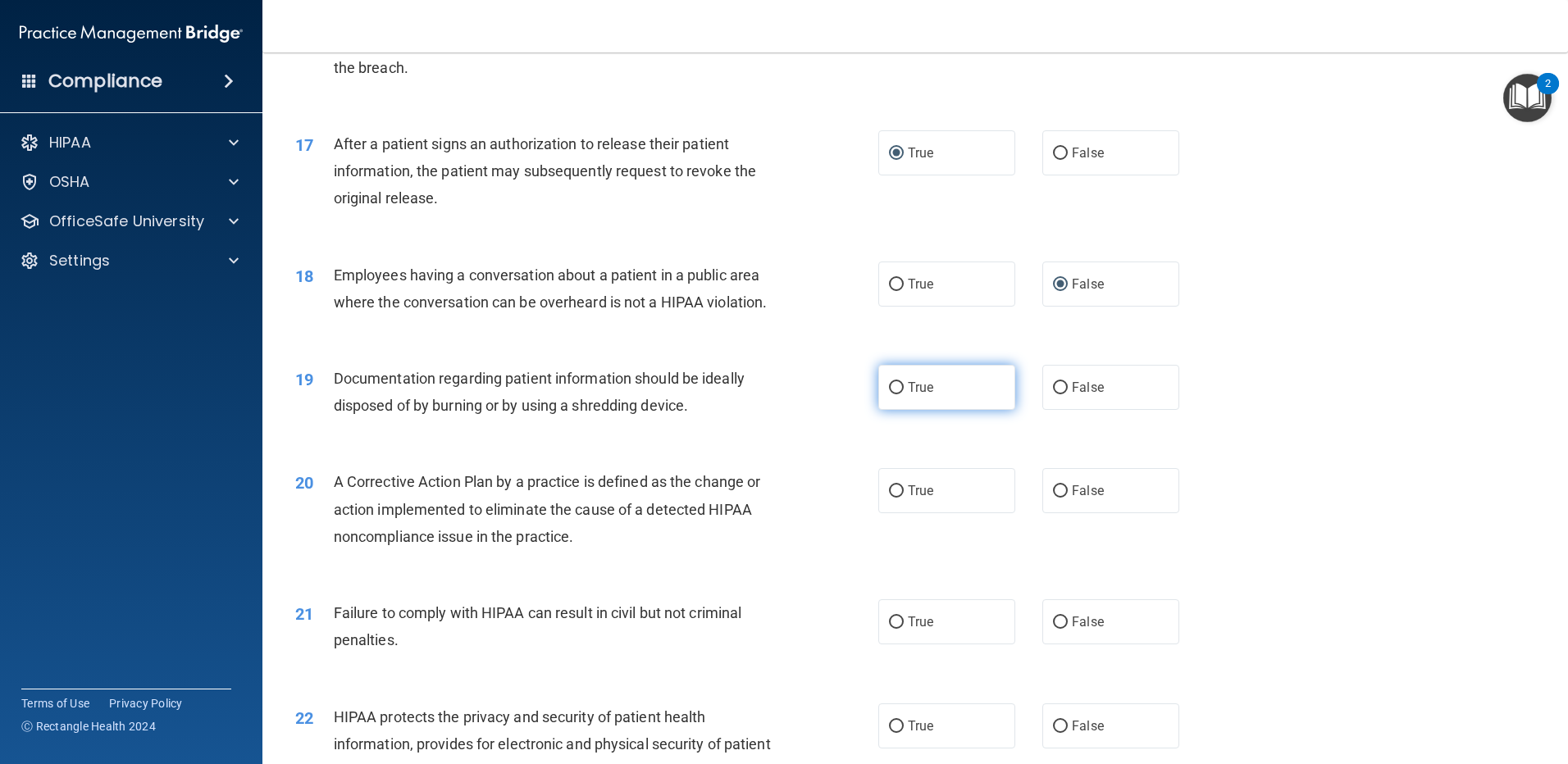
drag, startPoint x: 890, startPoint y: 415, endPoint x: 891, endPoint y: 423, distance: 8.1
click at [891, 395] on input "True" at bounding box center [896, 388] width 14 height 13
radio input "true"
drag, startPoint x: 891, startPoint y: 514, endPoint x: 896, endPoint y: 532, distance: 18.7
click at [894, 513] on label "True" at bounding box center [946, 491] width 137 height 45
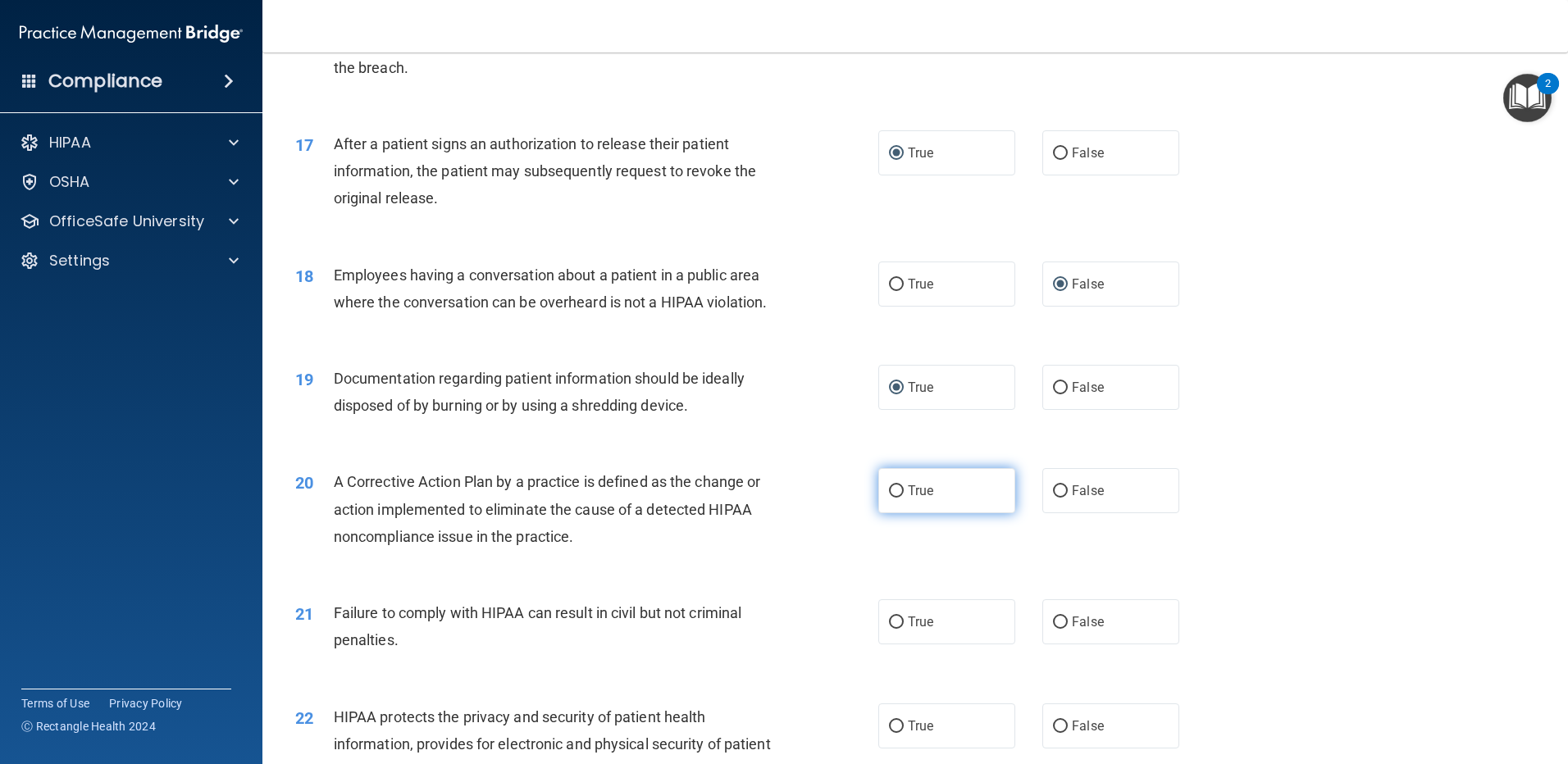
click at [894, 498] on input "True" at bounding box center [896, 492] width 14 height 13
radio input "true"
click at [1053, 629] on input "False" at bounding box center [1060, 623] width 14 height 13
radio input "true"
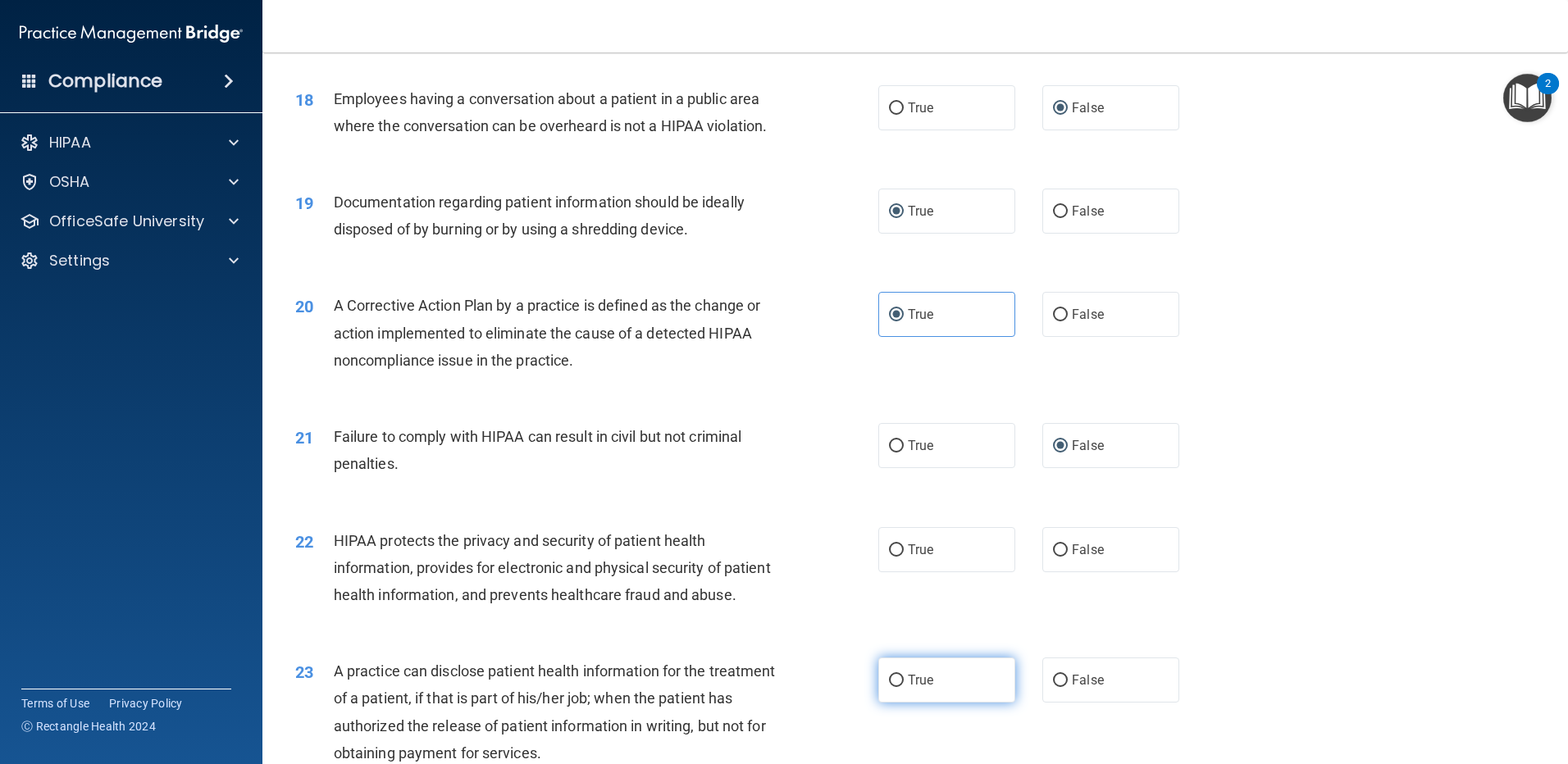
scroll to position [2132, 0]
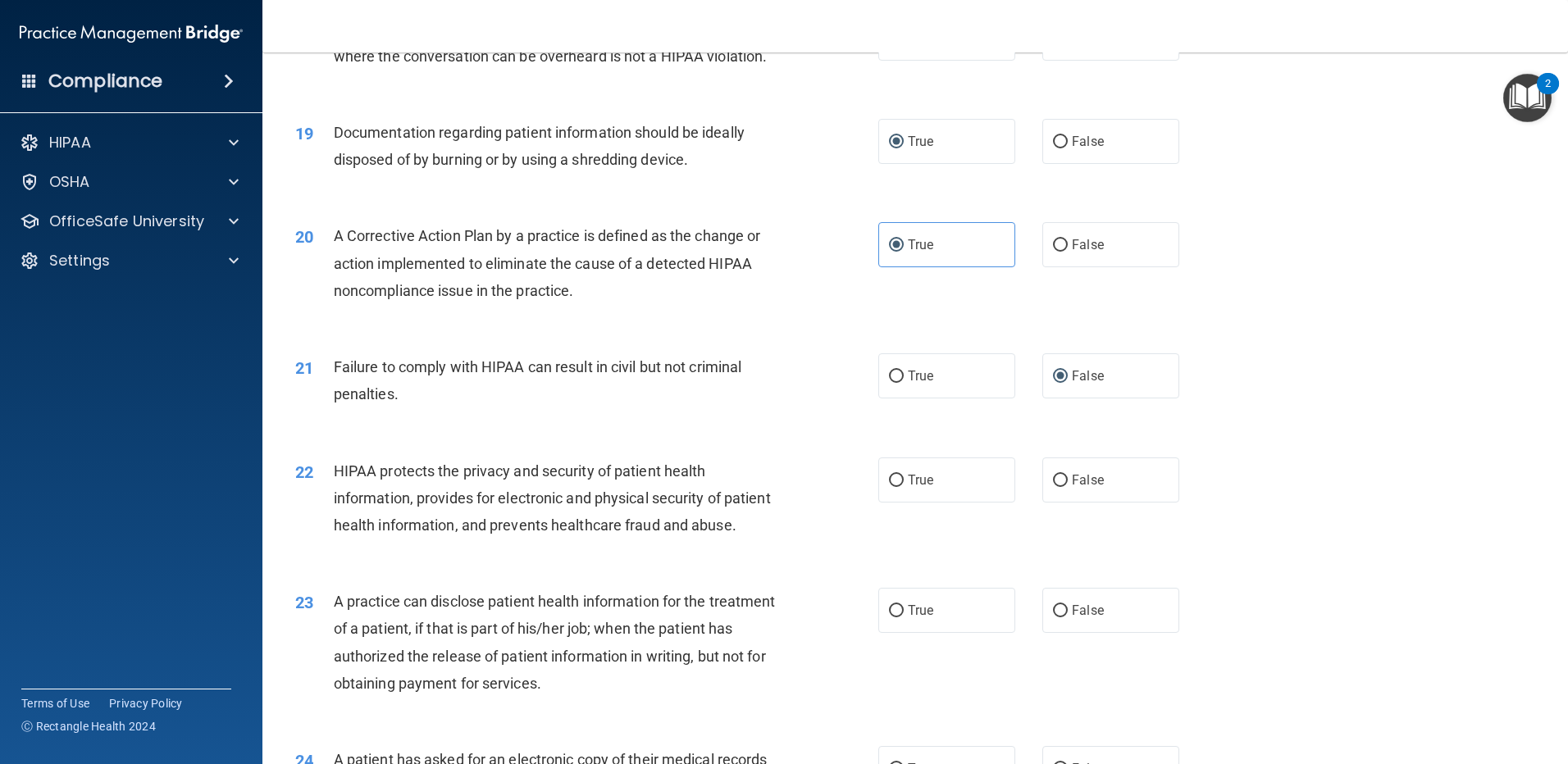
drag, startPoint x: 895, startPoint y: 503, endPoint x: 888, endPoint y: 531, distance: 28.9
click at [889, 502] on label "True" at bounding box center [946, 480] width 137 height 45
click at [889, 487] on input "True" at bounding box center [896, 481] width 14 height 13
radio input "true"
click at [889, 617] on input "True" at bounding box center [896, 611] width 14 height 13
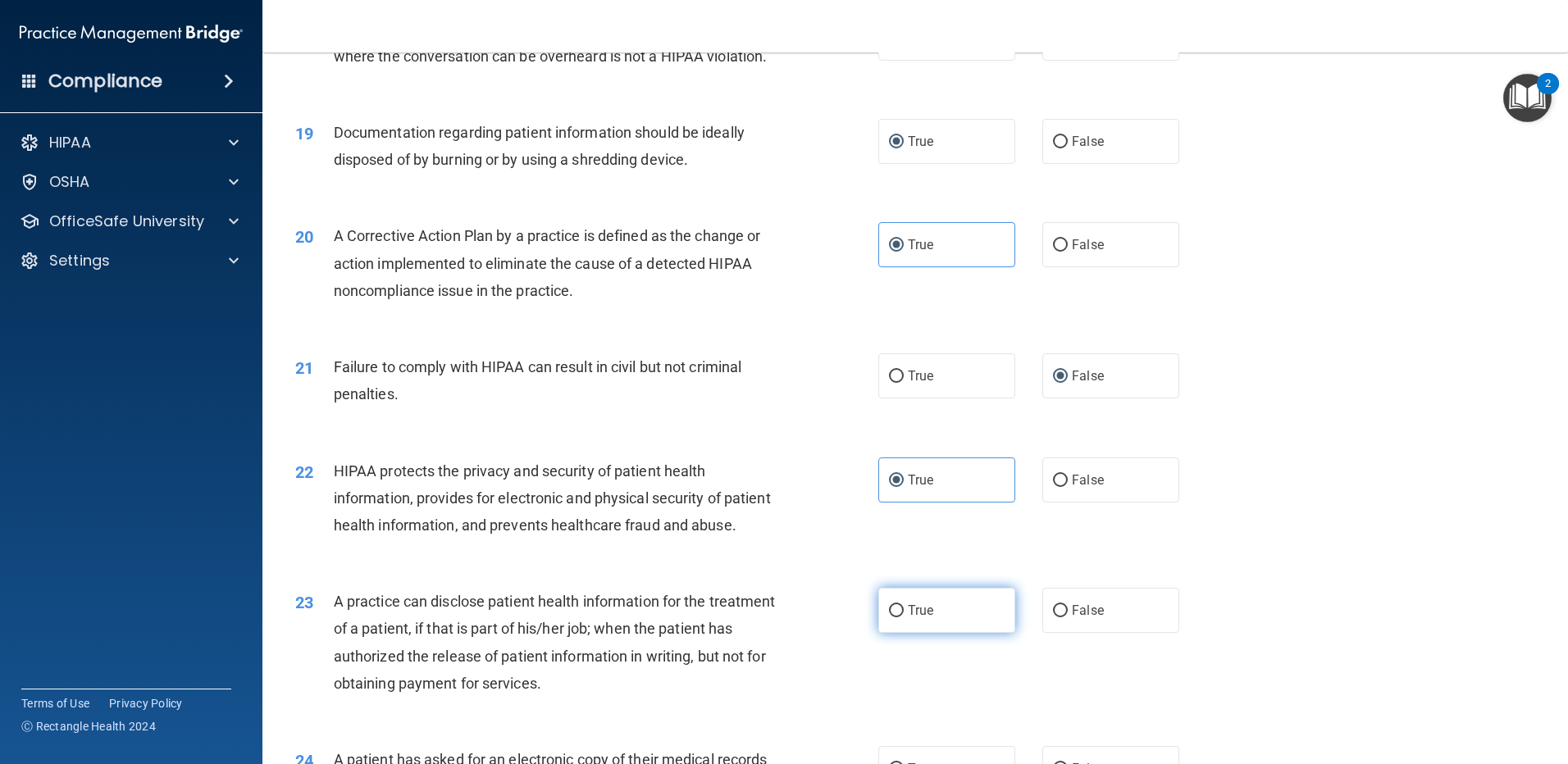
radio input "true"
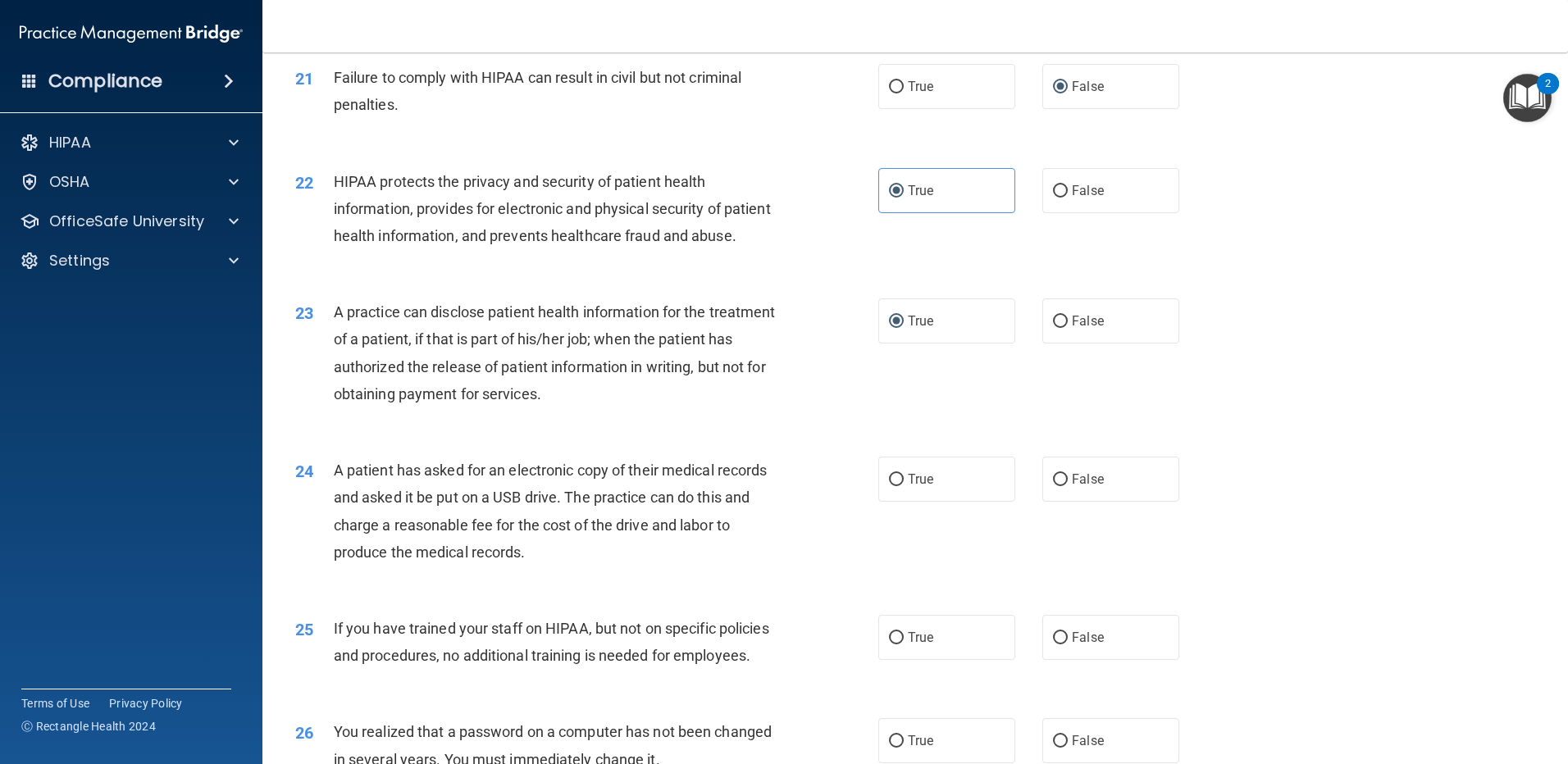
scroll to position [2542, 0]
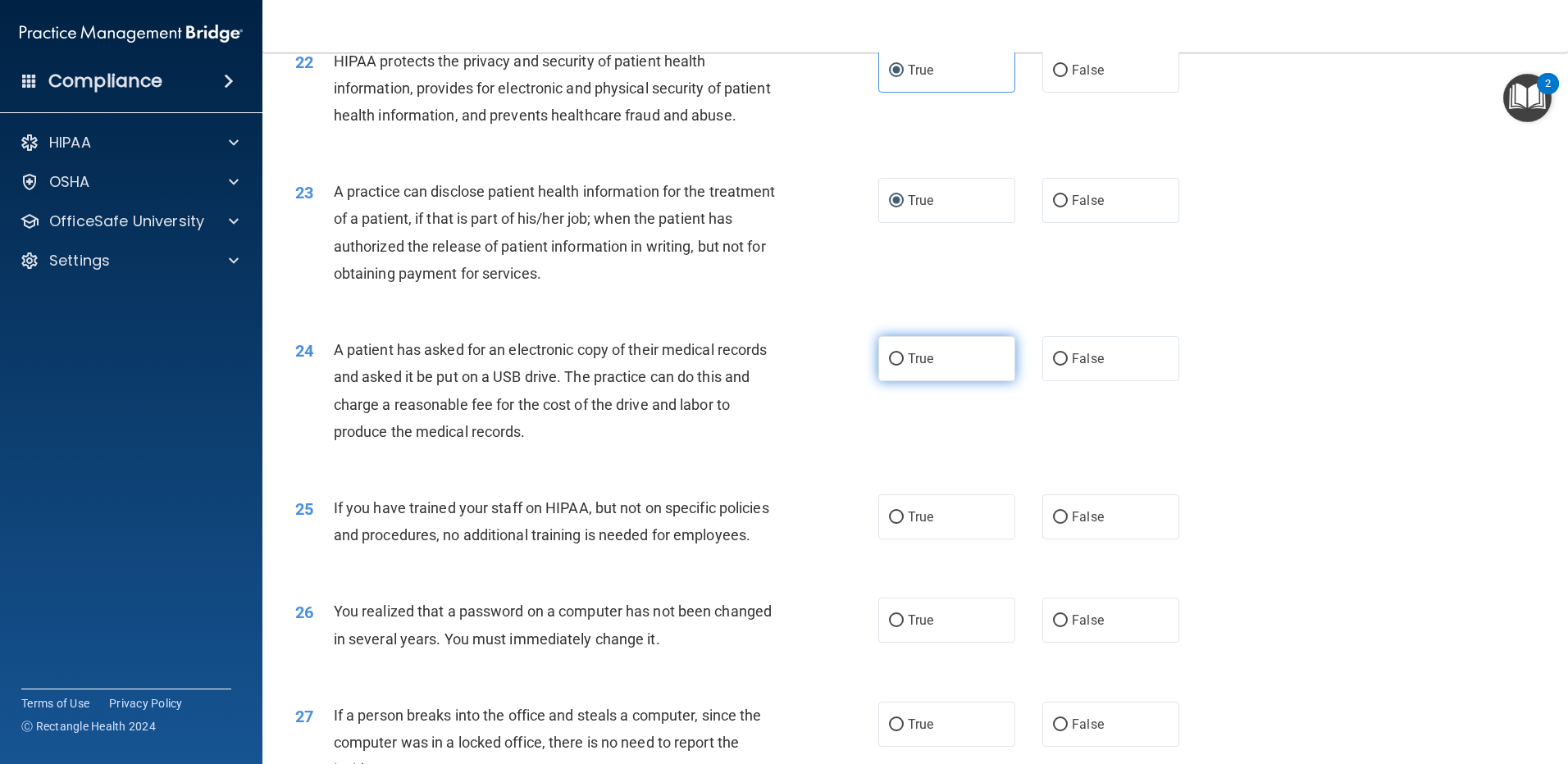
click at [891, 381] on label "True" at bounding box center [946, 358] width 137 height 45
click at [891, 366] on input "True" at bounding box center [896, 359] width 14 height 13
radio input "true"
click at [1053, 524] on input "False" at bounding box center [1060, 518] width 14 height 13
radio input "true"
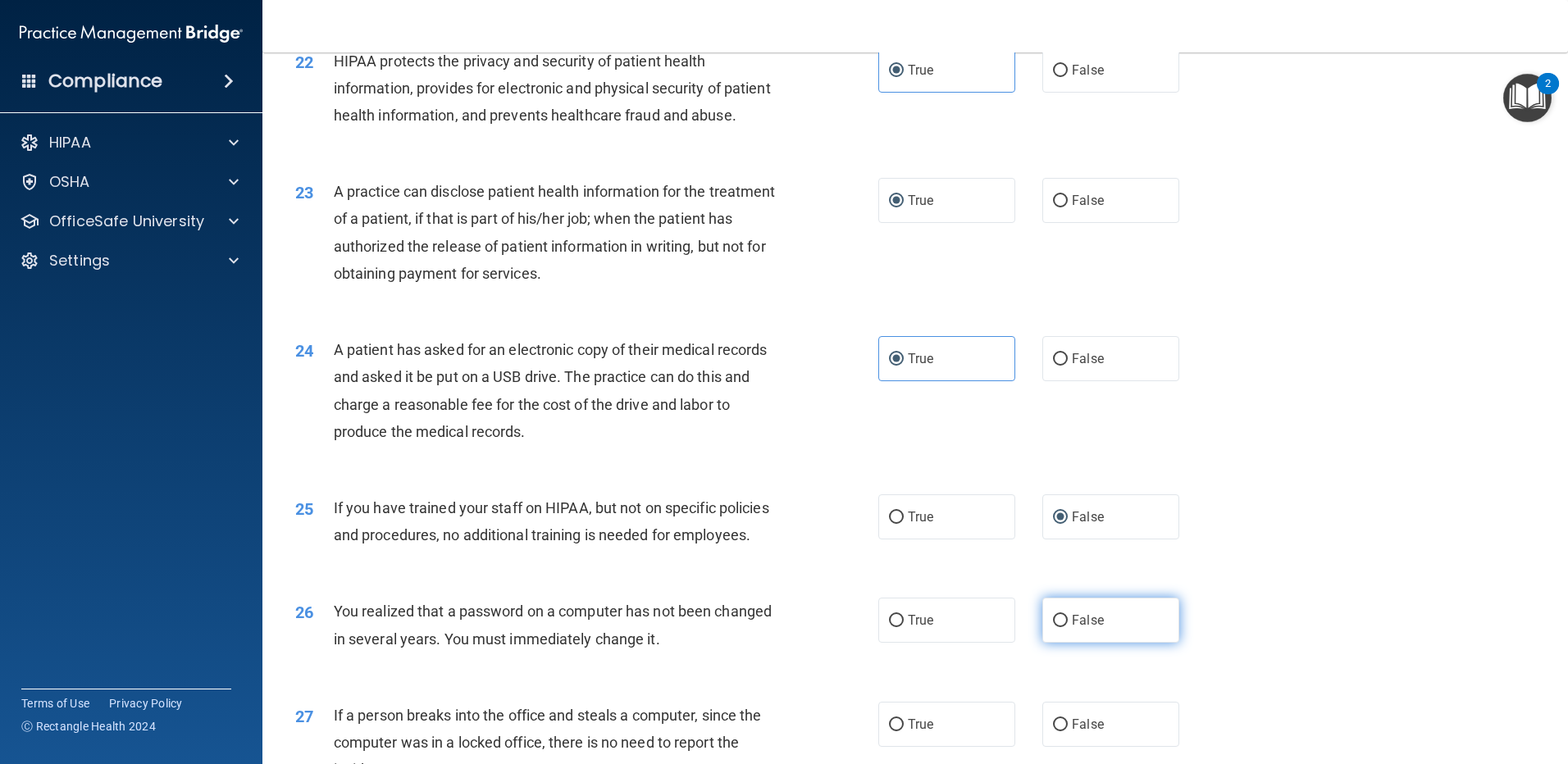
click at [1053, 627] on input "False" at bounding box center [1060, 621] width 14 height 13
radio input "true"
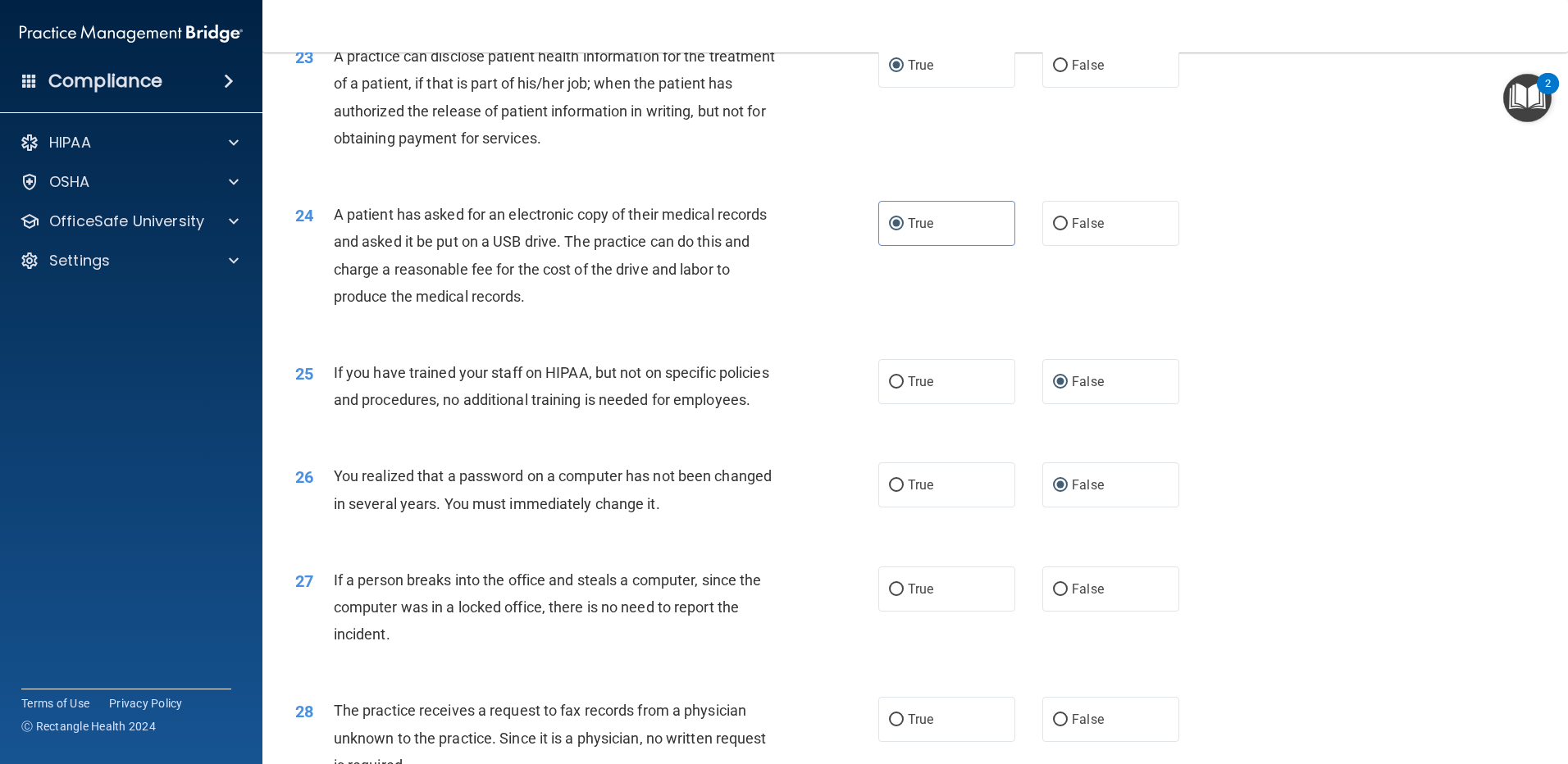
scroll to position [2706, 0]
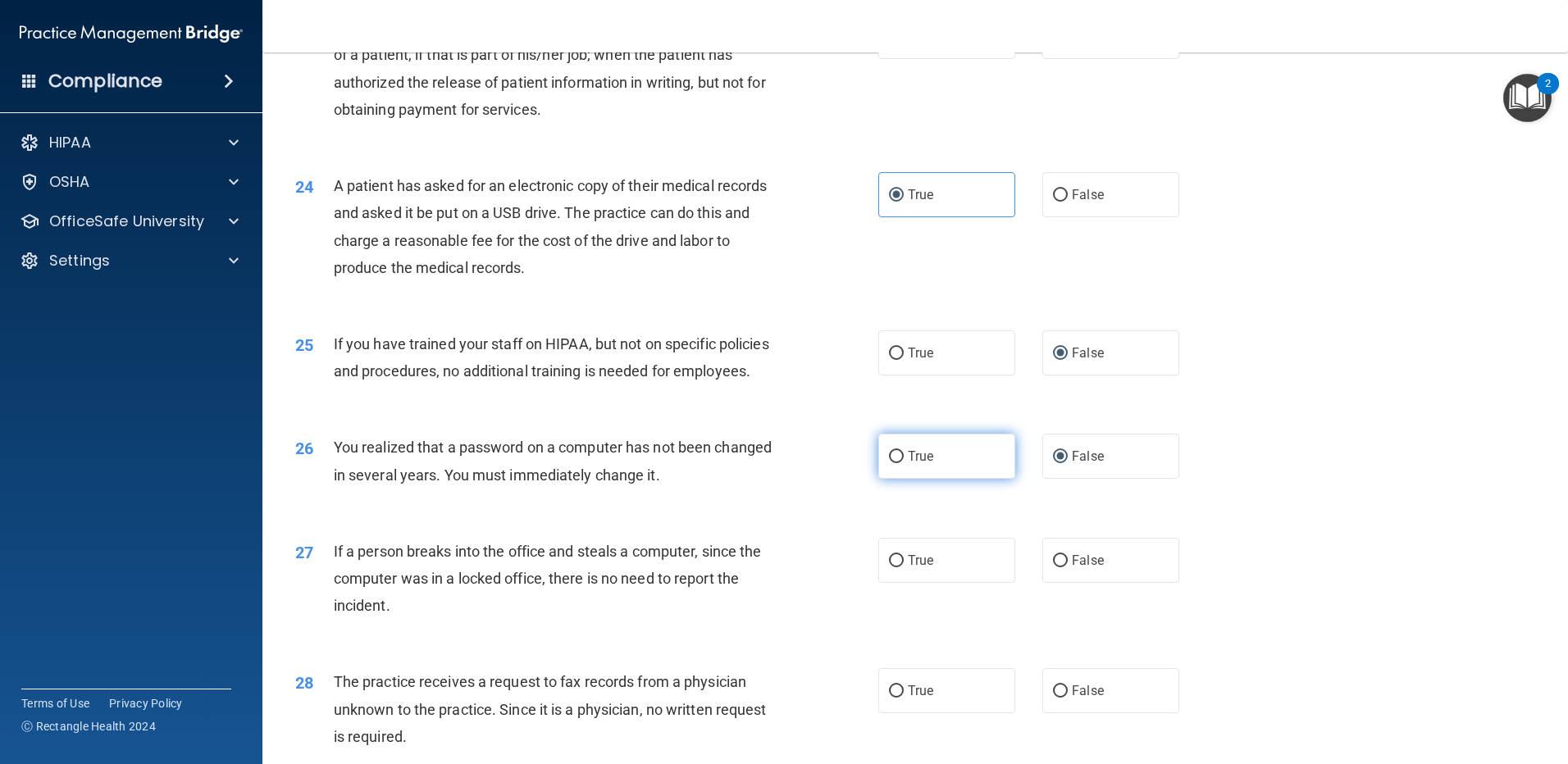
drag, startPoint x: 878, startPoint y: 532, endPoint x: 885, endPoint y: 540, distance: 10.6
click at [878, 479] on label "True" at bounding box center [946, 456] width 137 height 45
click at [889, 463] on input "True" at bounding box center [896, 457] width 14 height 13
radio input "true"
radio input "false"
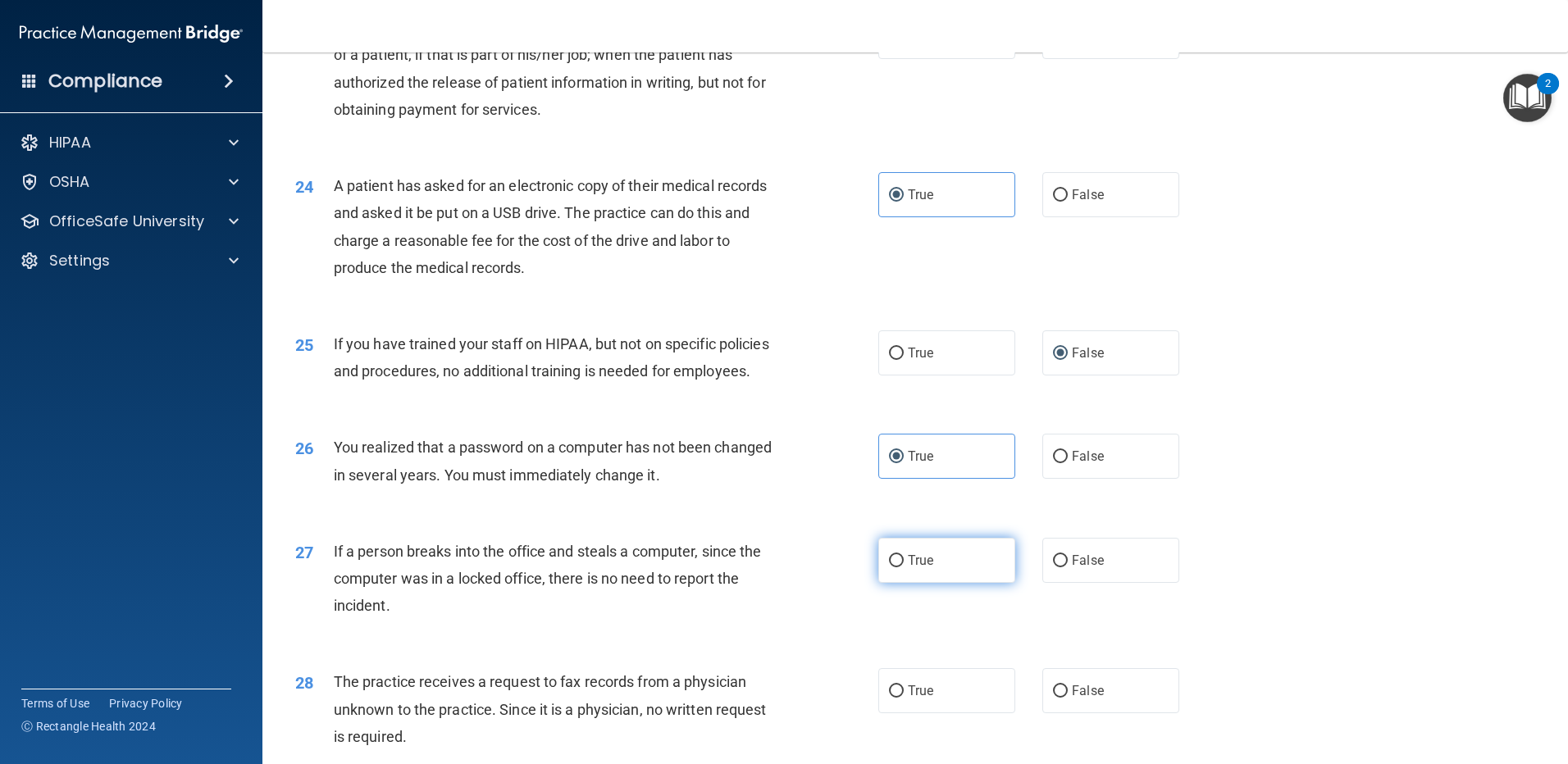
click at [890, 568] on input "True" at bounding box center [896, 561] width 14 height 13
radio input "true"
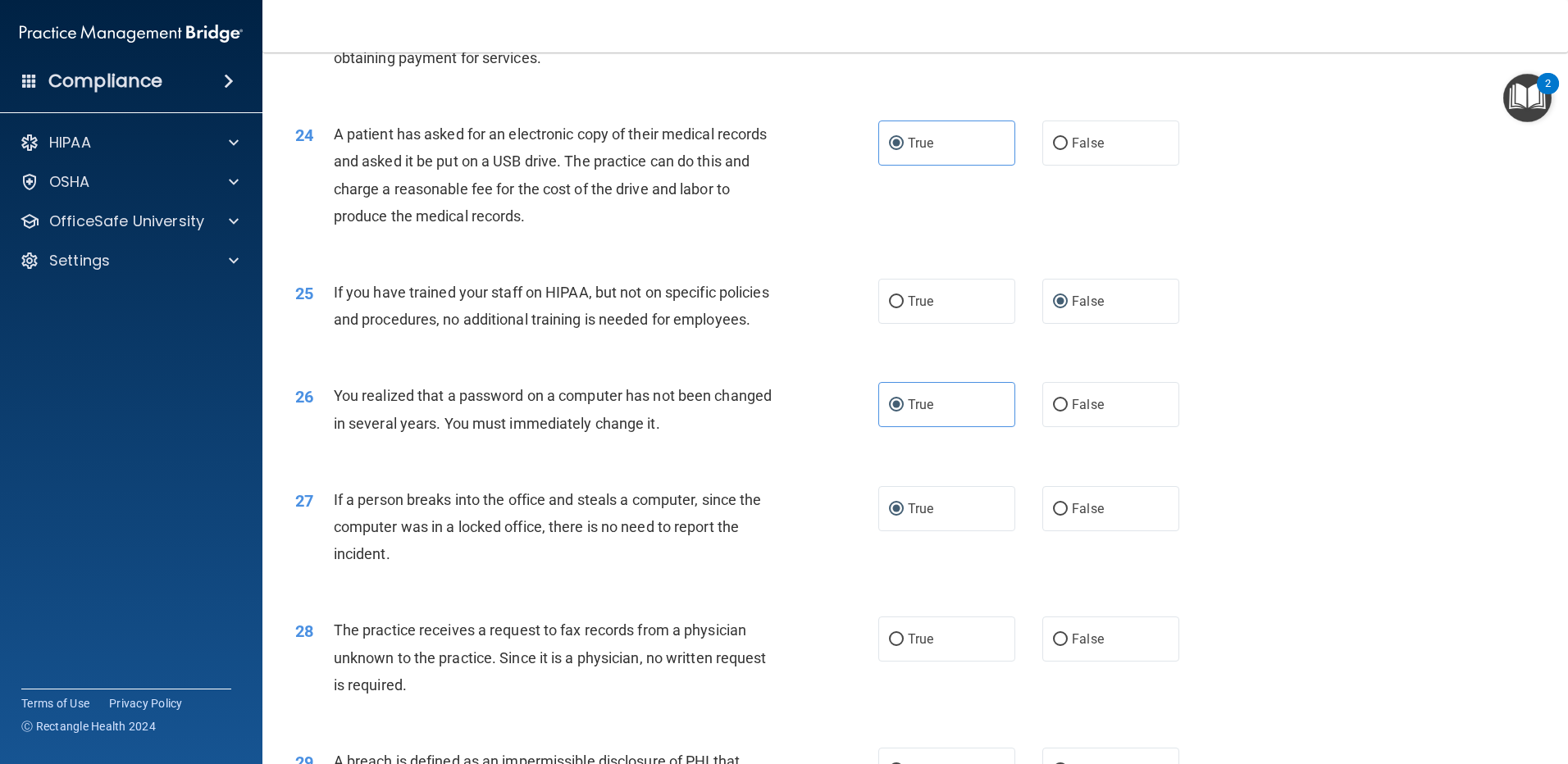
scroll to position [2951, 0]
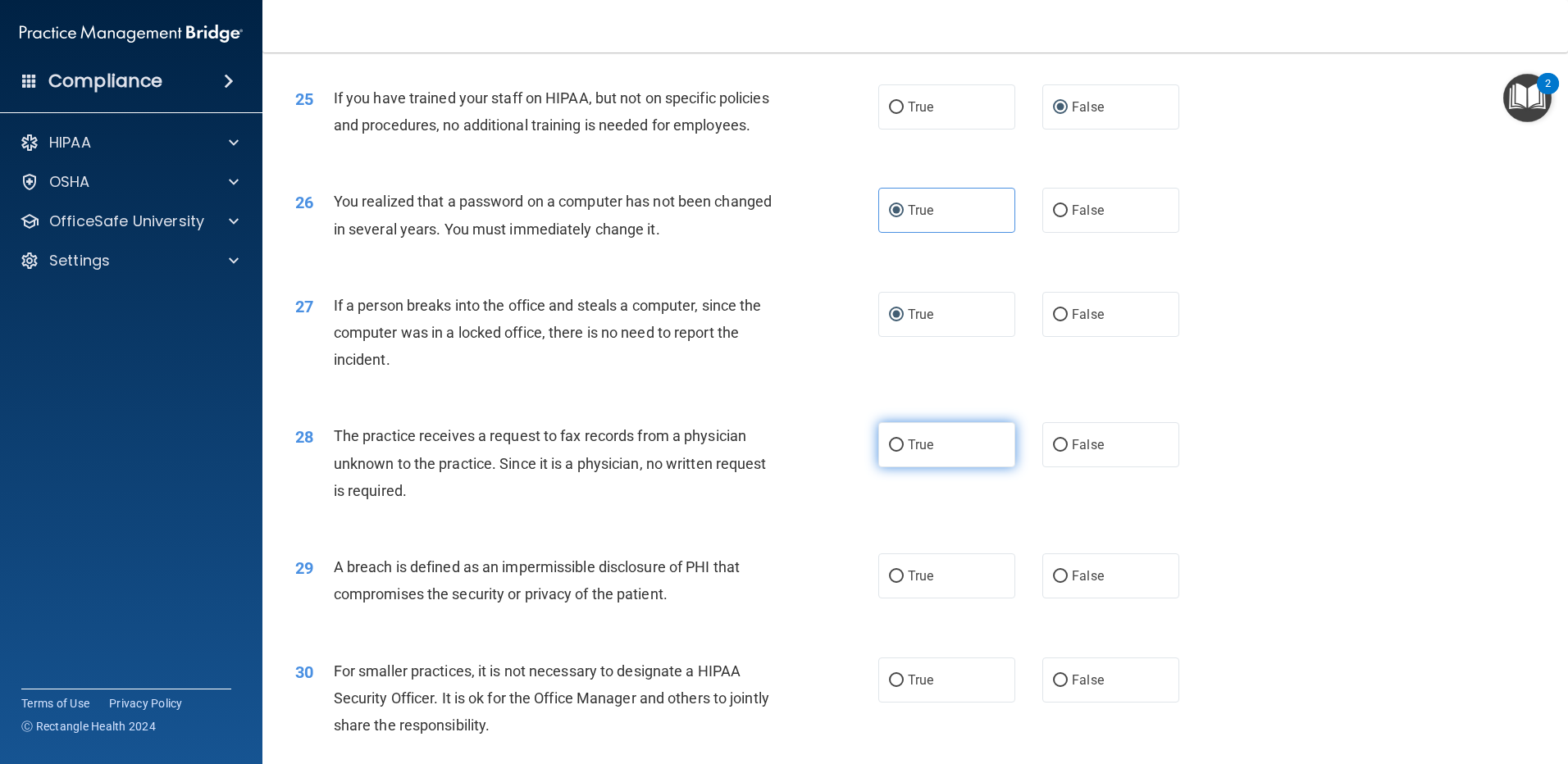
click at [898, 467] on label "True" at bounding box center [946, 444] width 137 height 45
click at [898, 452] on input "True" at bounding box center [896, 445] width 14 height 13
radio input "true"
click at [891, 598] on label "True" at bounding box center [946, 576] width 137 height 45
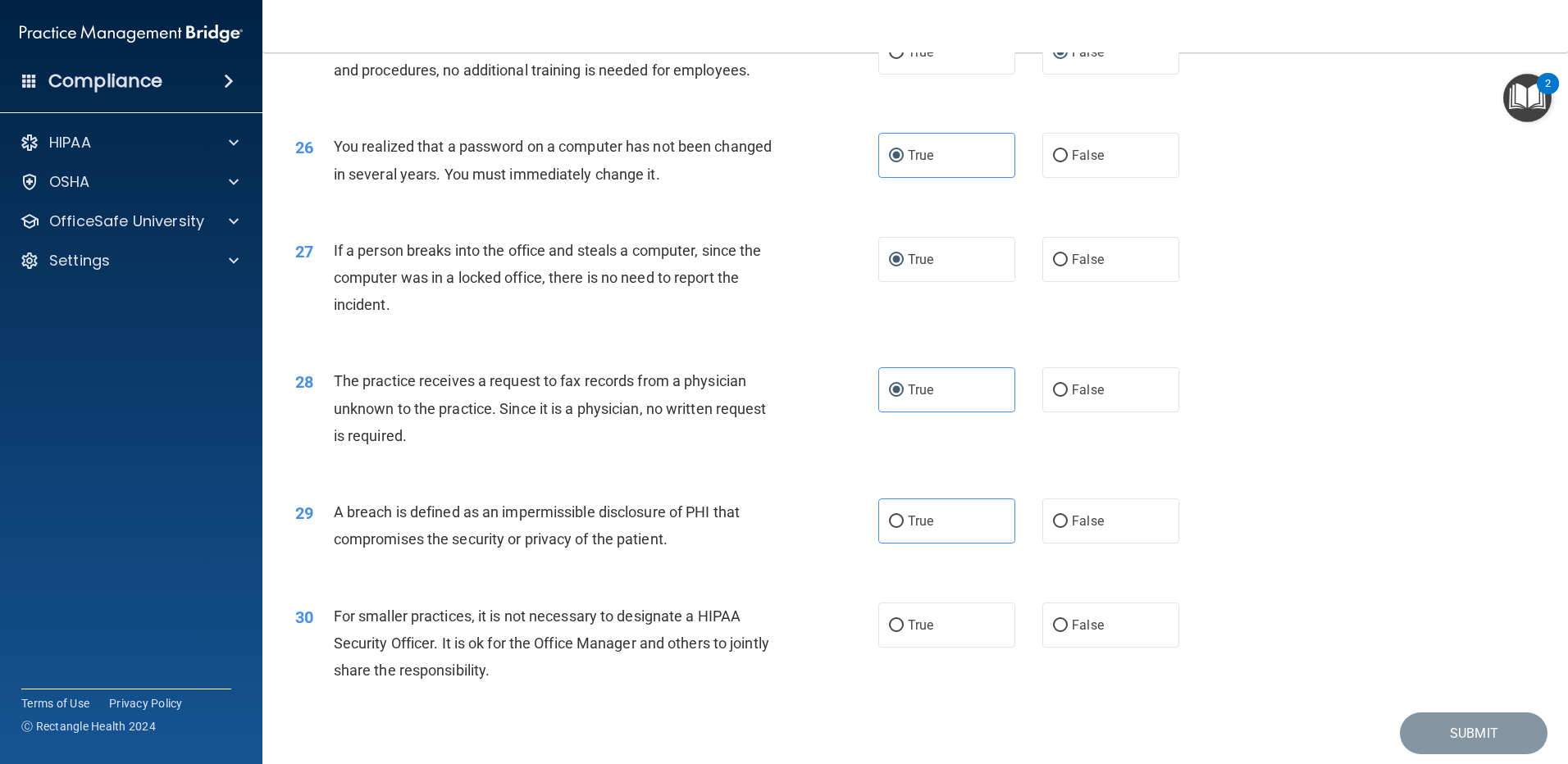
scroll to position [3143, 0]
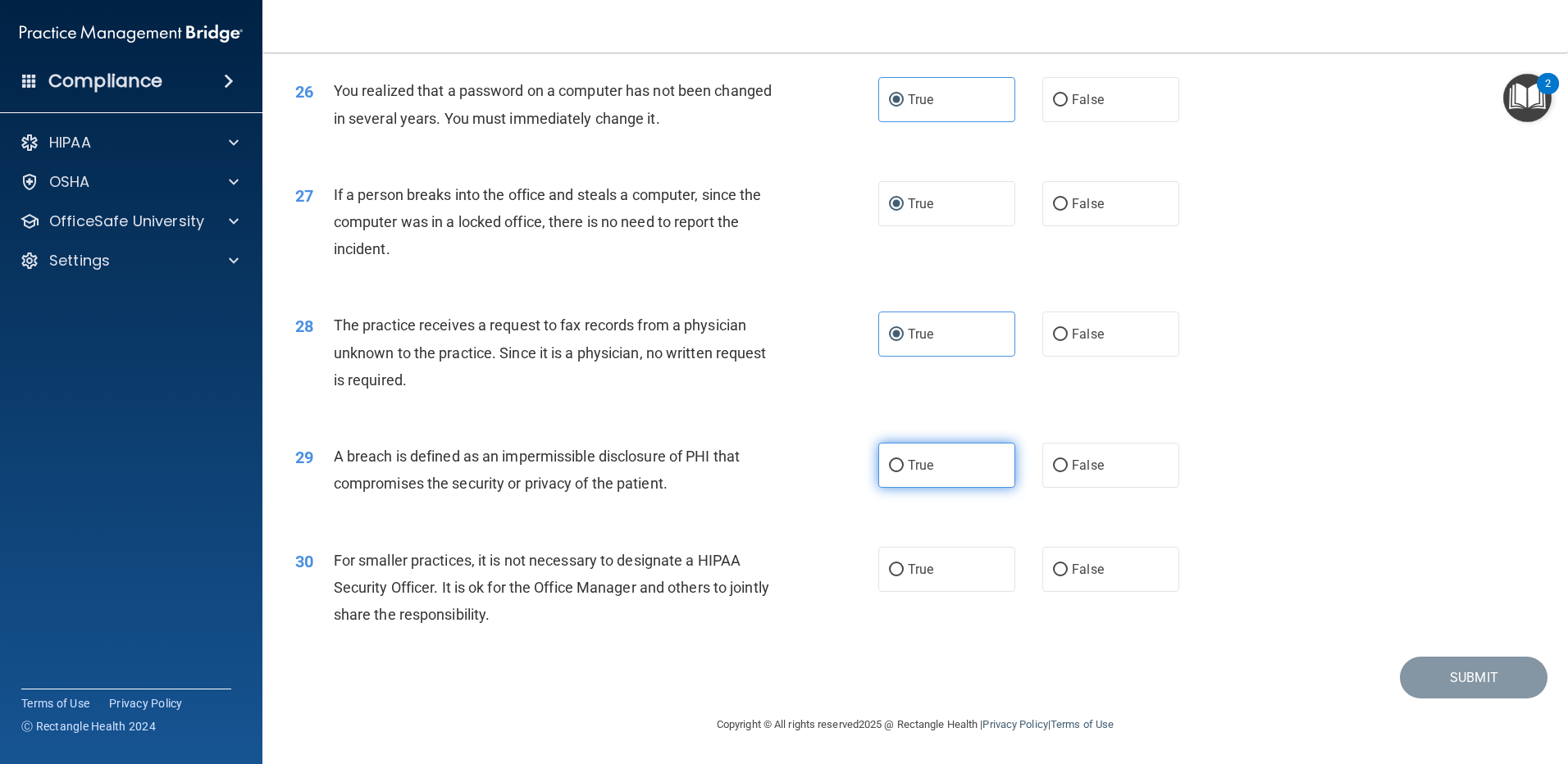
click at [889, 469] on input "True" at bounding box center [896, 466] width 14 height 13
radio input "true"
click at [891, 565] on input "True" at bounding box center [896, 570] width 14 height 13
radio input "true"
click at [1478, 673] on button "Submit" at bounding box center [1473, 677] width 148 height 42
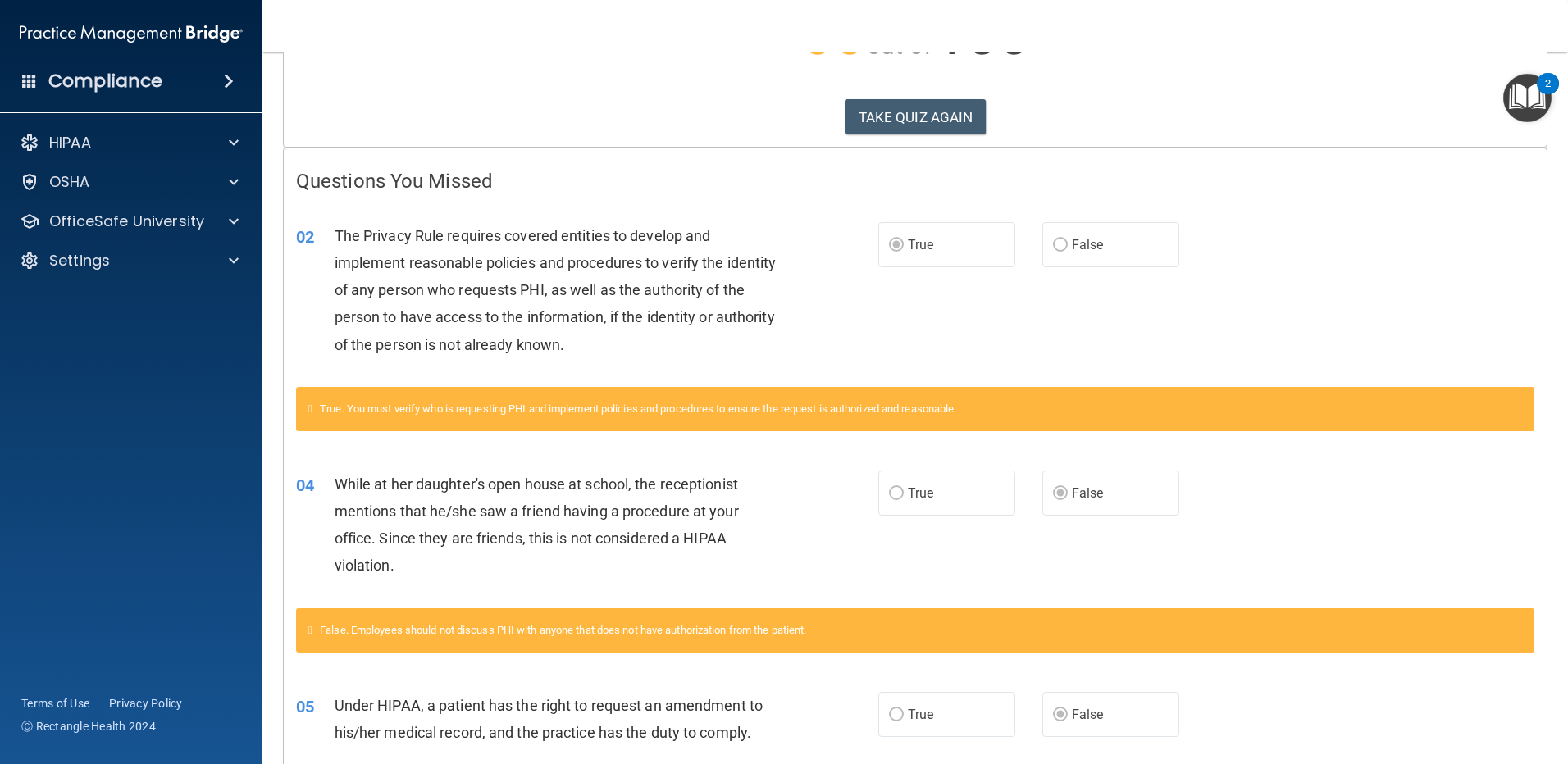
scroll to position [246, 0]
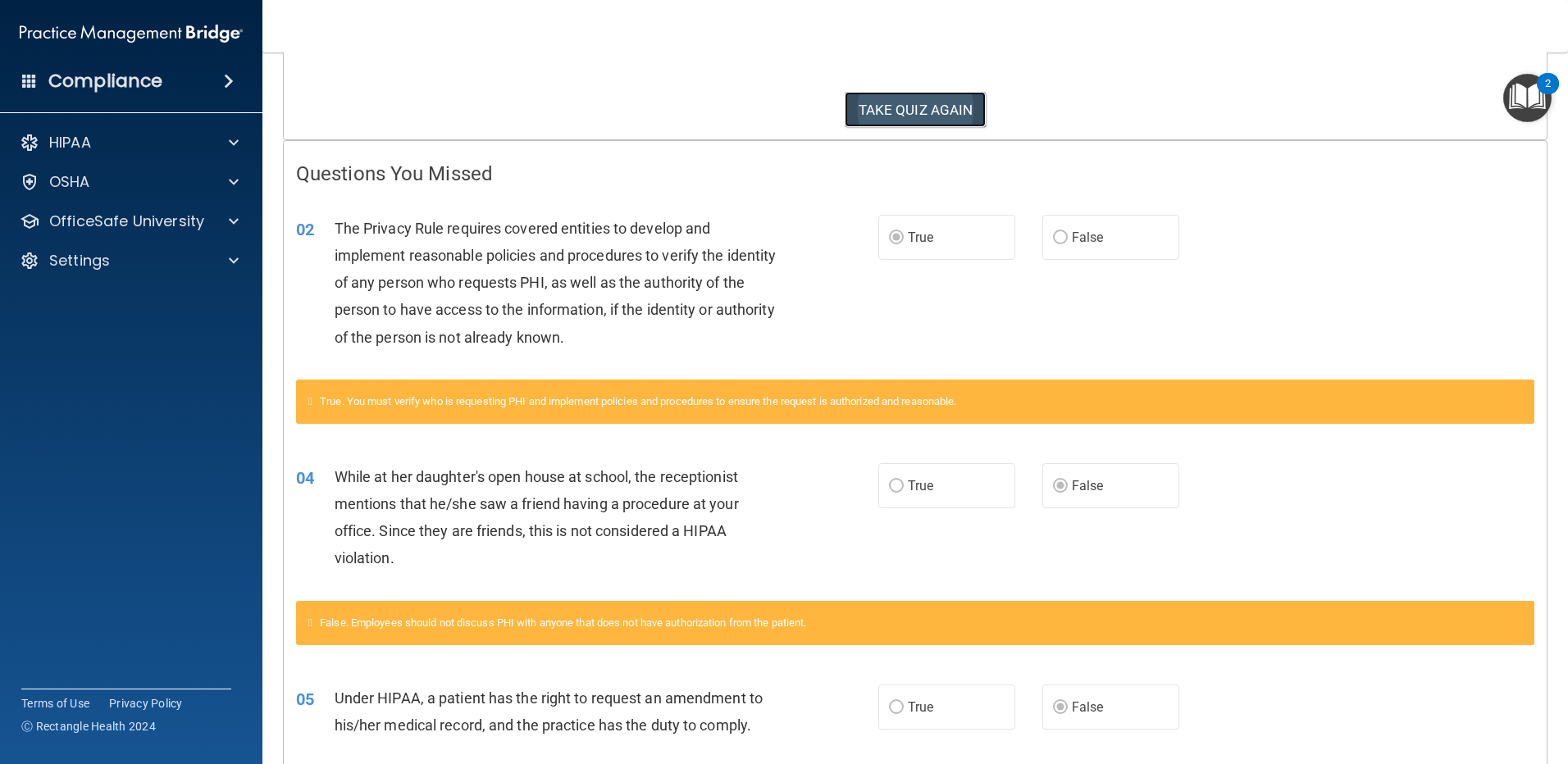
click at [931, 113] on button "TAKE QUIZ AGAIN" at bounding box center [915, 110] width 142 height 36
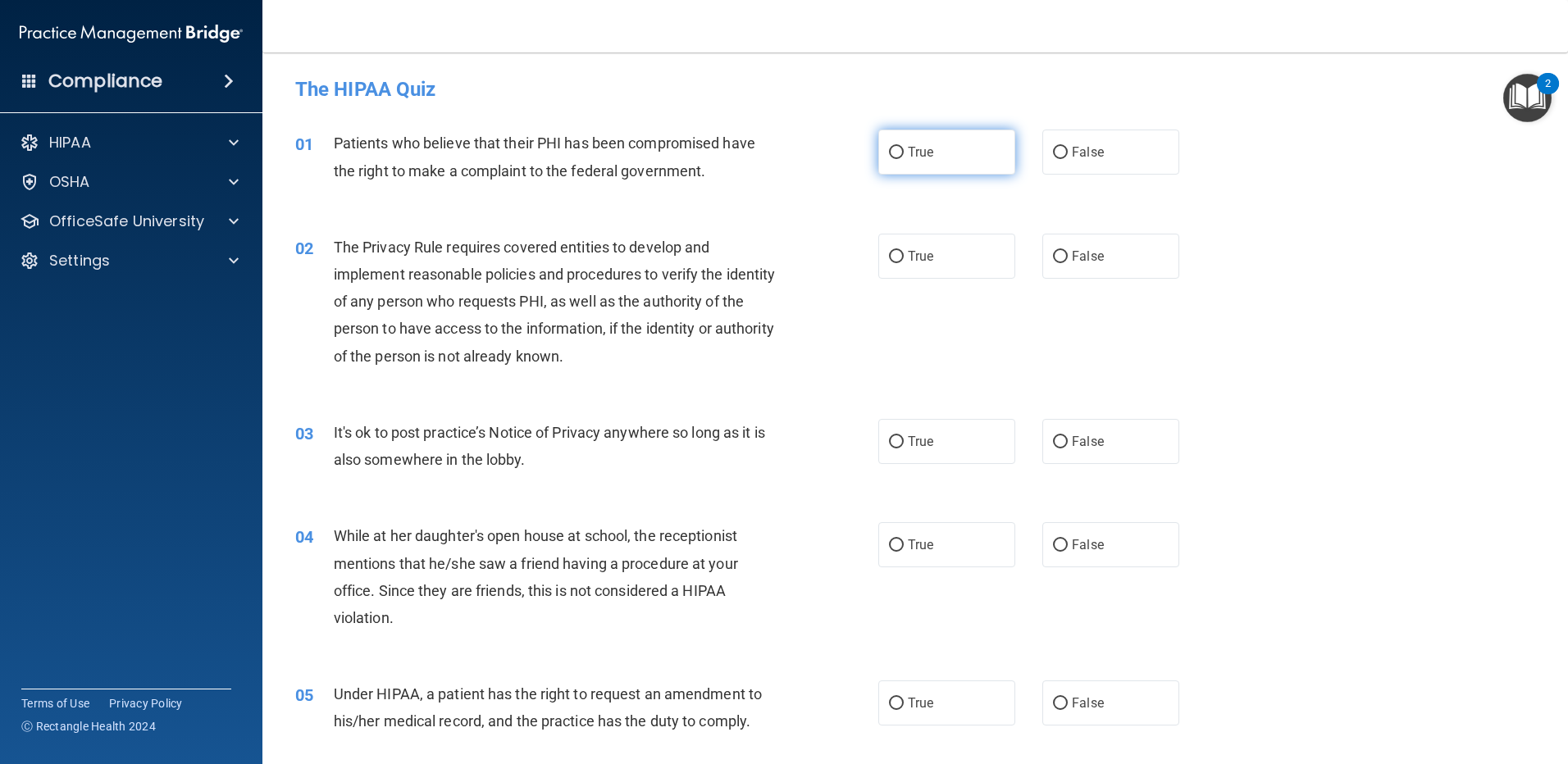
click at [893, 153] on input "True" at bounding box center [896, 153] width 14 height 13
radio input "true"
click at [897, 249] on label "True" at bounding box center [946, 256] width 137 height 45
click at [897, 251] on input "True" at bounding box center [896, 257] width 14 height 13
radio input "true"
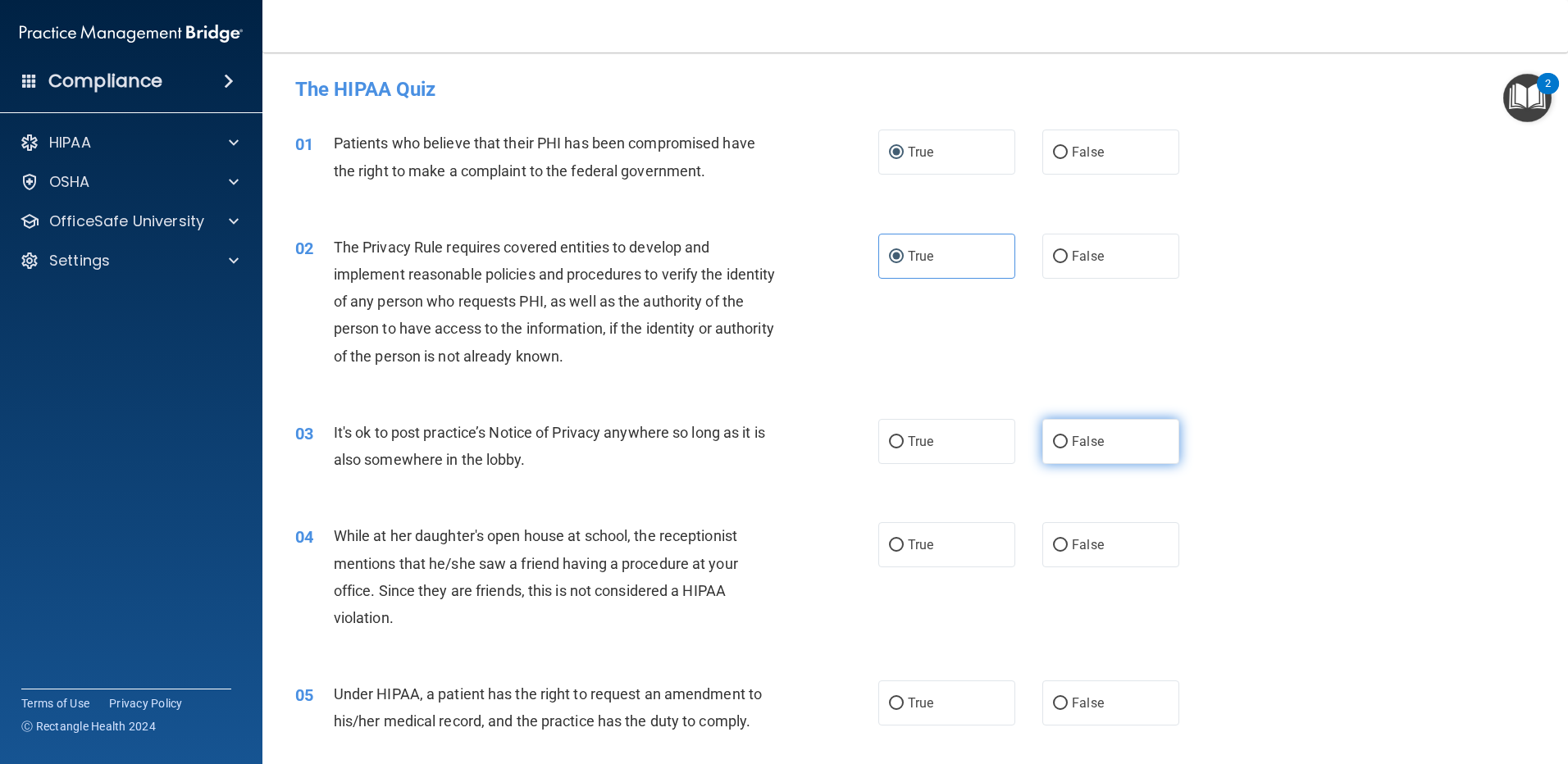
drag, startPoint x: 1056, startPoint y: 443, endPoint x: 1050, endPoint y: 450, distance: 9.2
click at [1055, 444] on input "False" at bounding box center [1060, 443] width 14 height 13
radio input "true"
drag, startPoint x: 892, startPoint y: 543, endPoint x: 997, endPoint y: 530, distance: 105.8
click at [902, 543] on label "True" at bounding box center [946, 545] width 137 height 45
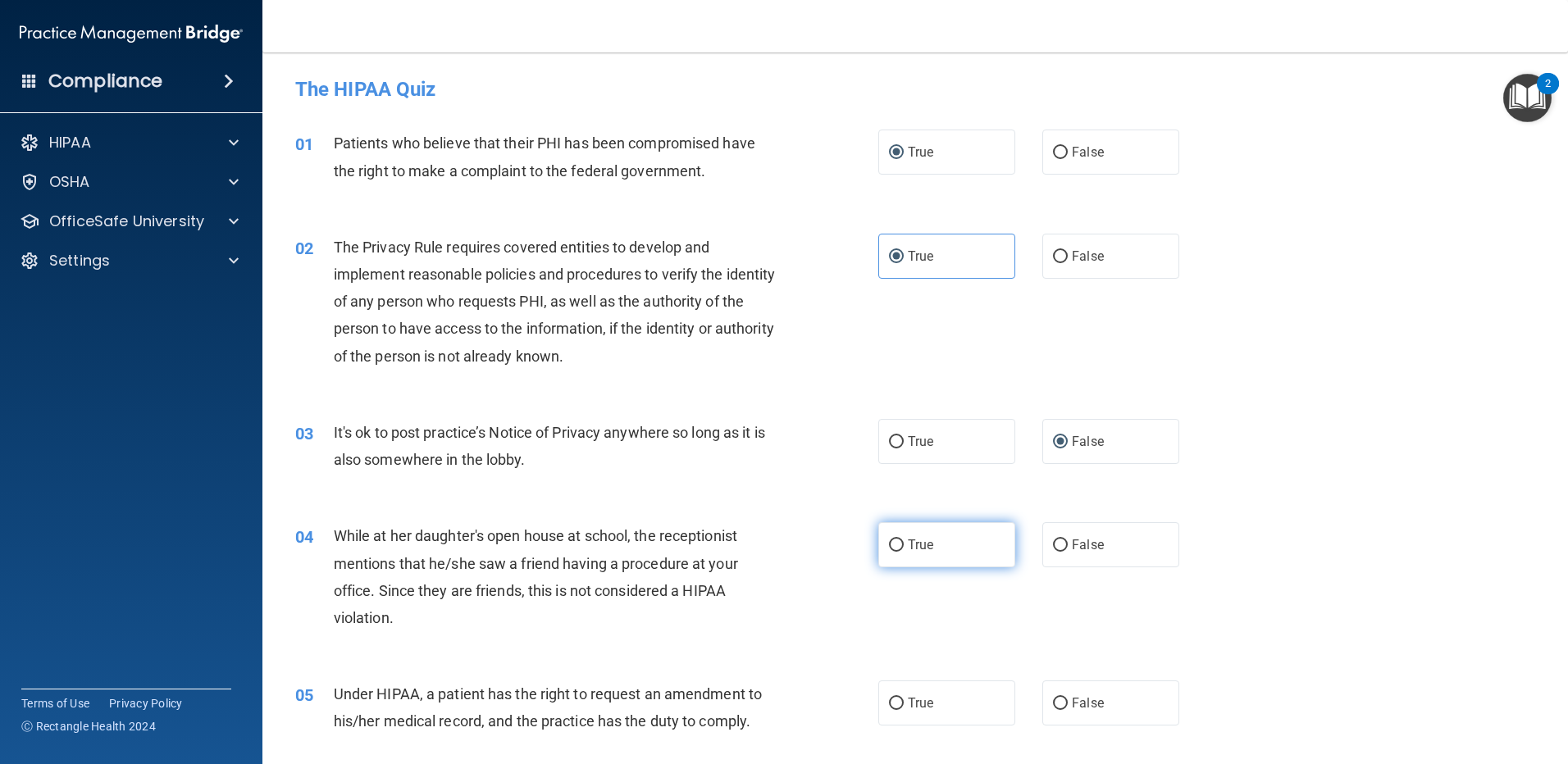
click at [902, 543] on input "True" at bounding box center [896, 546] width 14 height 13
radio input "true"
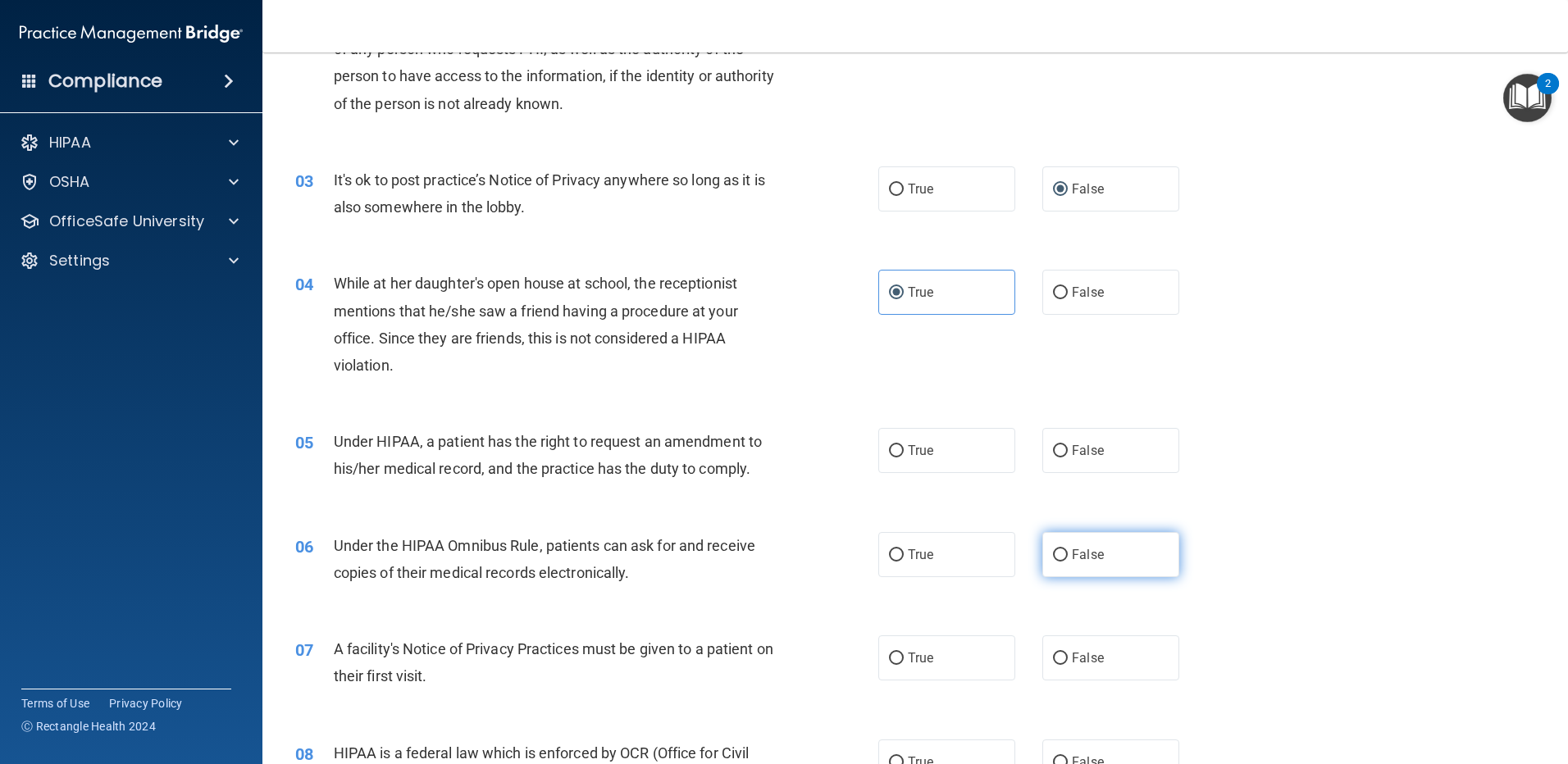
scroll to position [328, 0]
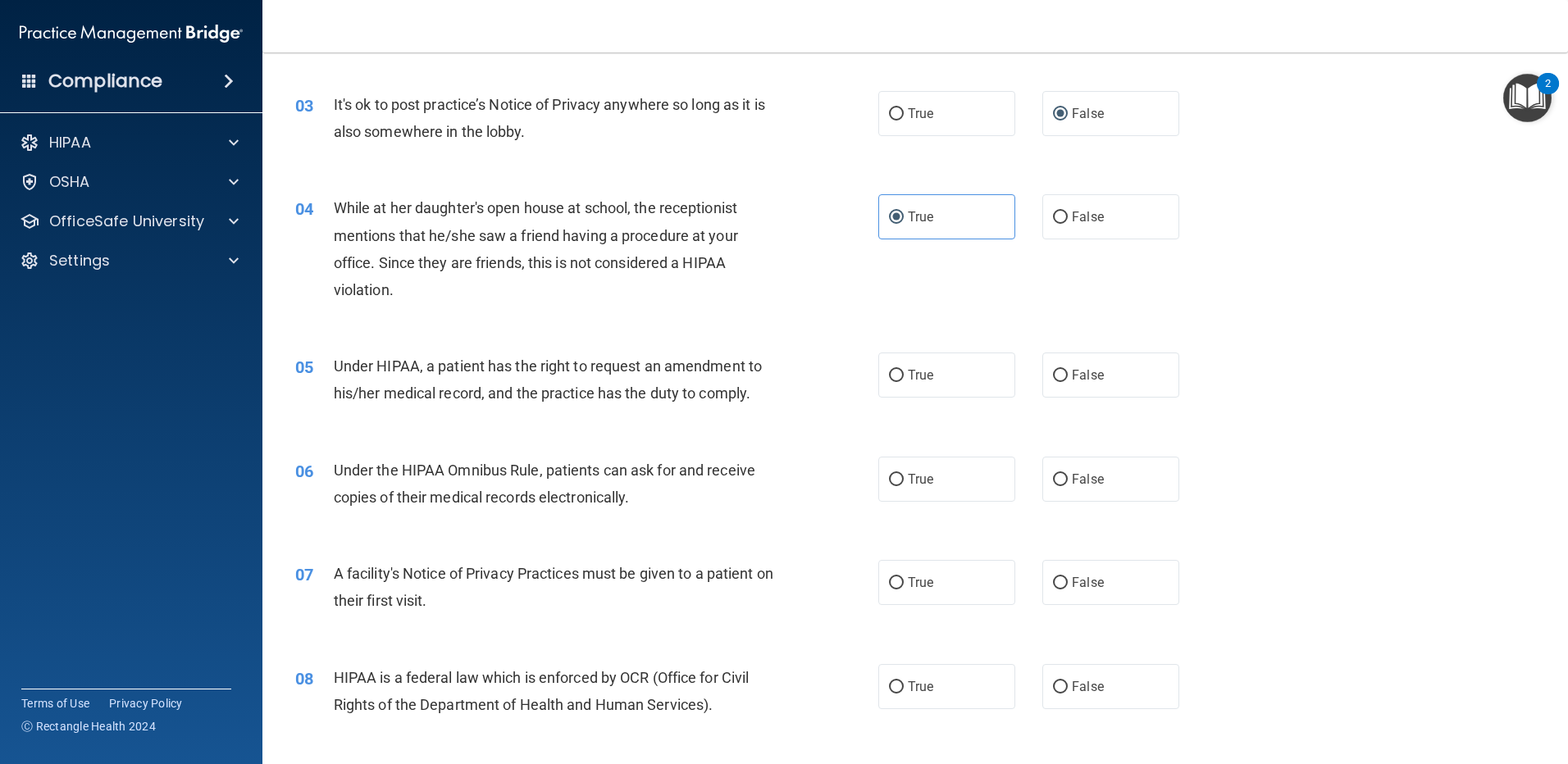
drag, startPoint x: 1055, startPoint y: 370, endPoint x: 1048, endPoint y: 404, distance: 34.7
click at [1053, 378] on input "False" at bounding box center [1060, 376] width 14 height 13
radio input "true"
drag, startPoint x: 1052, startPoint y: 478, endPoint x: 989, endPoint y: 509, distance: 70.2
click at [1053, 480] on input "False" at bounding box center [1060, 480] width 14 height 13
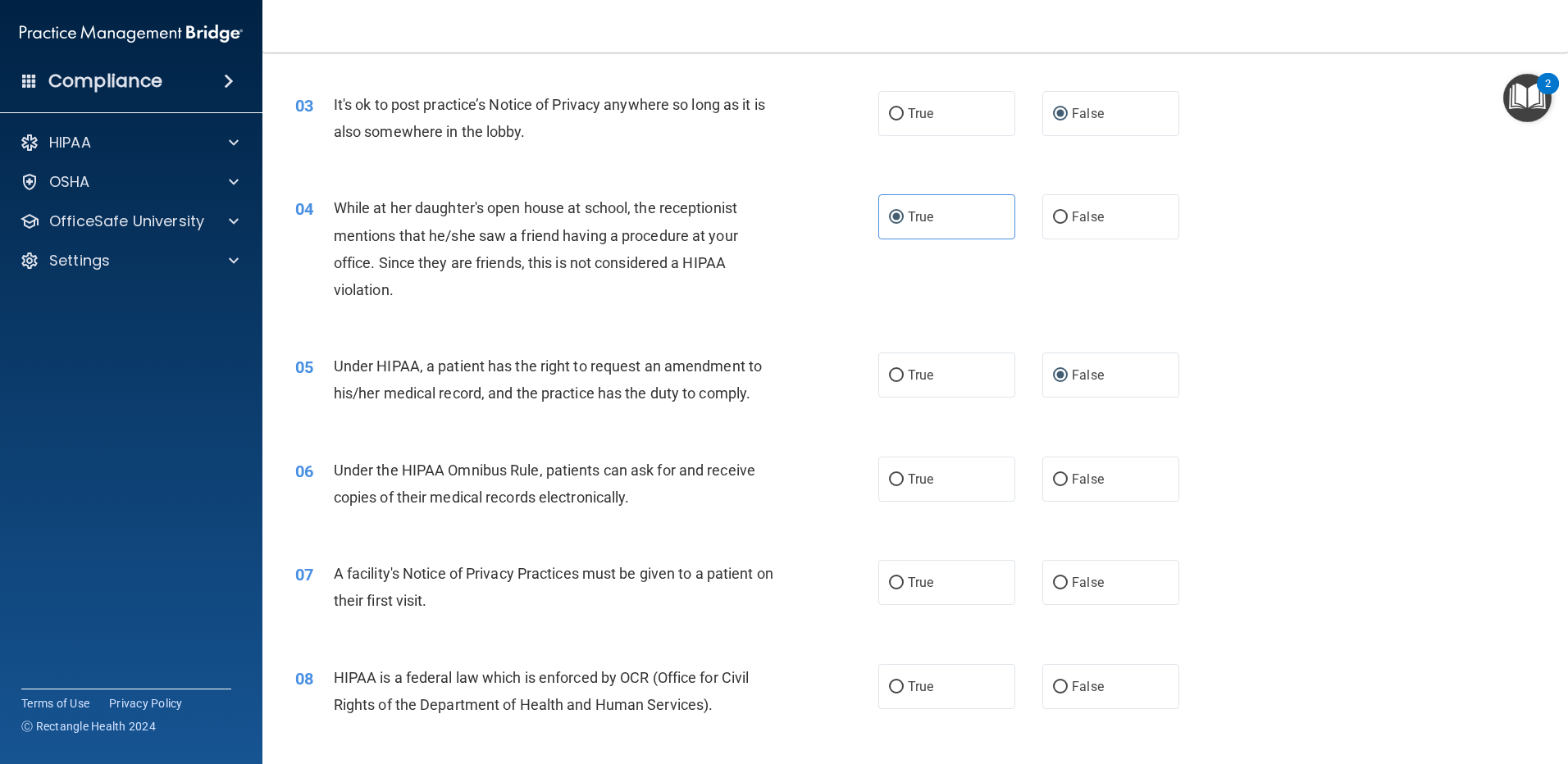
radio input "true"
click at [889, 585] on input "True" at bounding box center [896, 584] width 14 height 13
radio input "true"
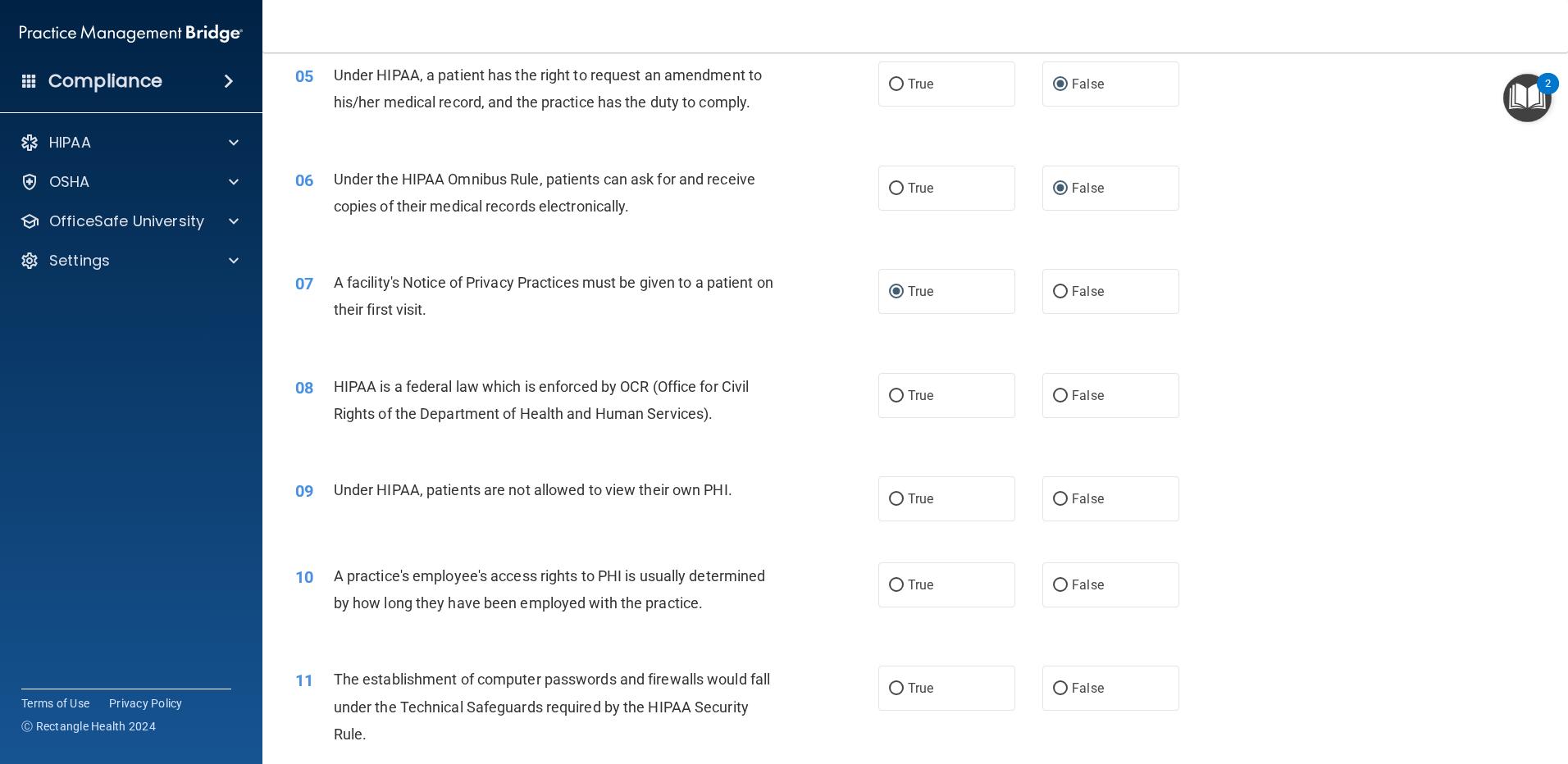
scroll to position [656, 0]
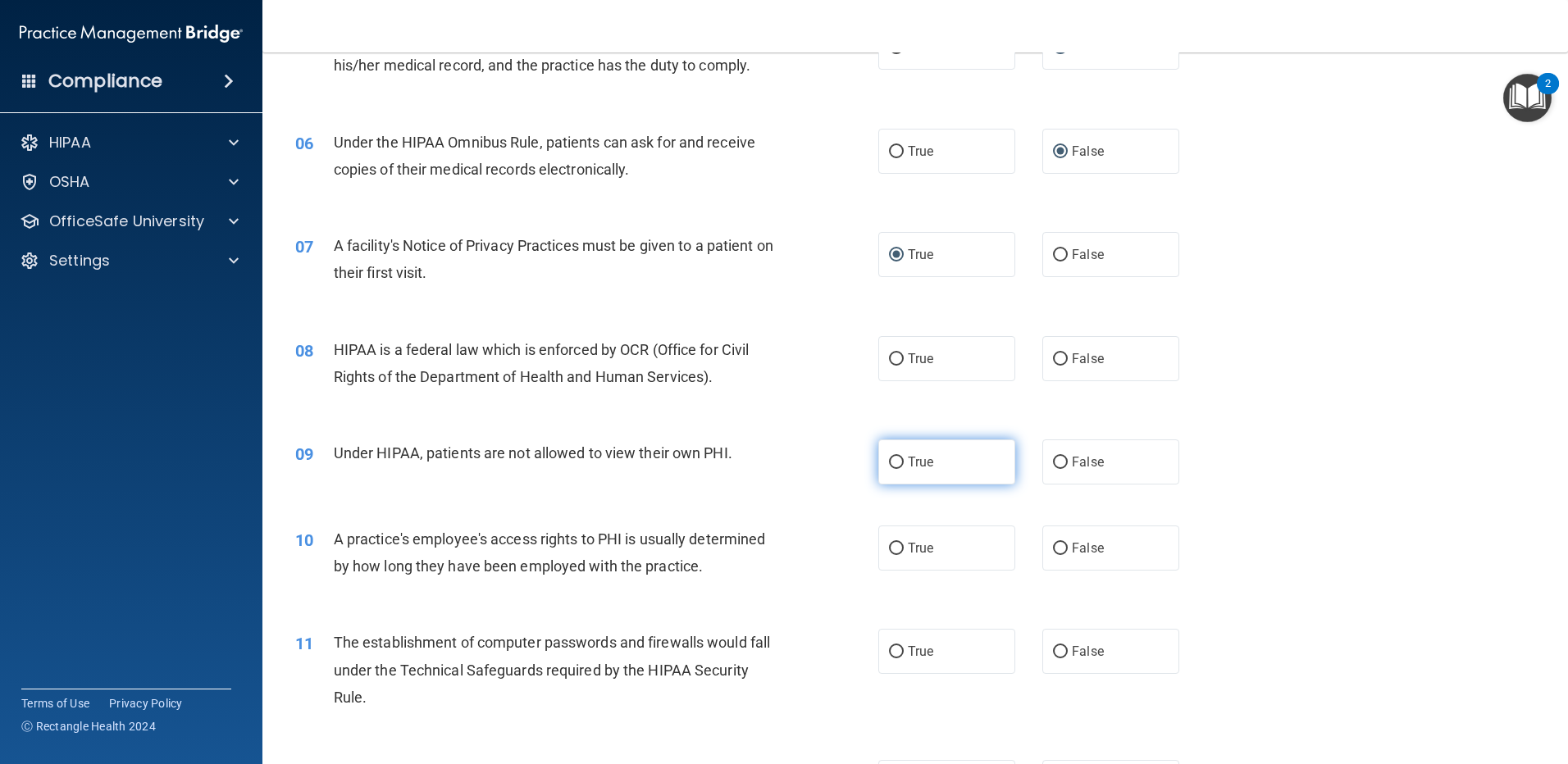
drag, startPoint x: 892, startPoint y: 360, endPoint x: 897, endPoint y: 447, distance: 87.1
click at [891, 380] on label "True" at bounding box center [946, 358] width 137 height 45
click at [891, 366] on input "True" at bounding box center [896, 359] width 14 height 13
radio input "true"
drag, startPoint x: 889, startPoint y: 460, endPoint x: 888, endPoint y: 501, distance: 41.0
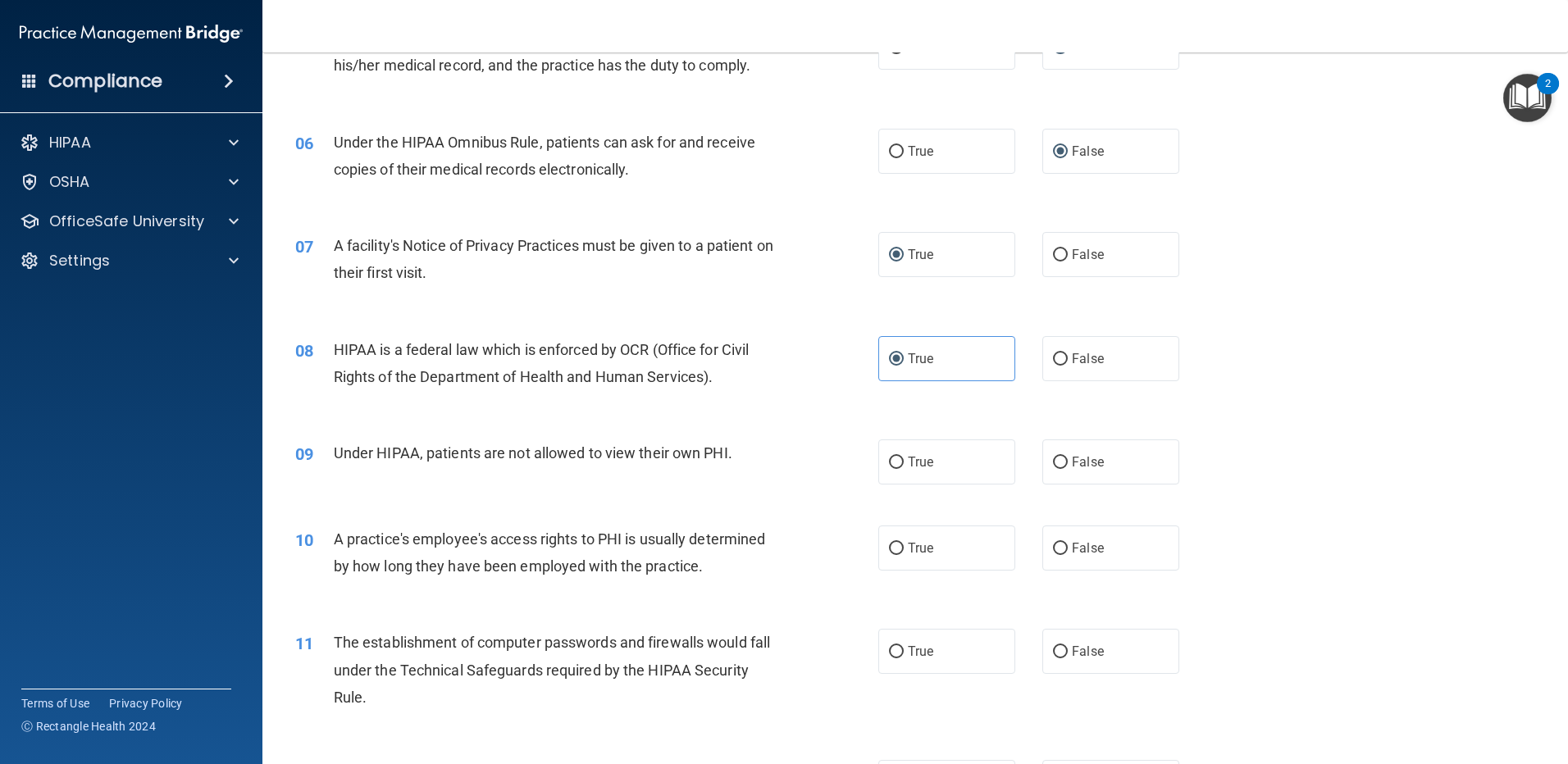
click at [890, 467] on input "True" at bounding box center [896, 463] width 14 height 13
radio input "true"
click at [891, 545] on input "True" at bounding box center [896, 549] width 14 height 13
radio input "true"
click at [889, 646] on input "True" at bounding box center [896, 653] width 14 height 13
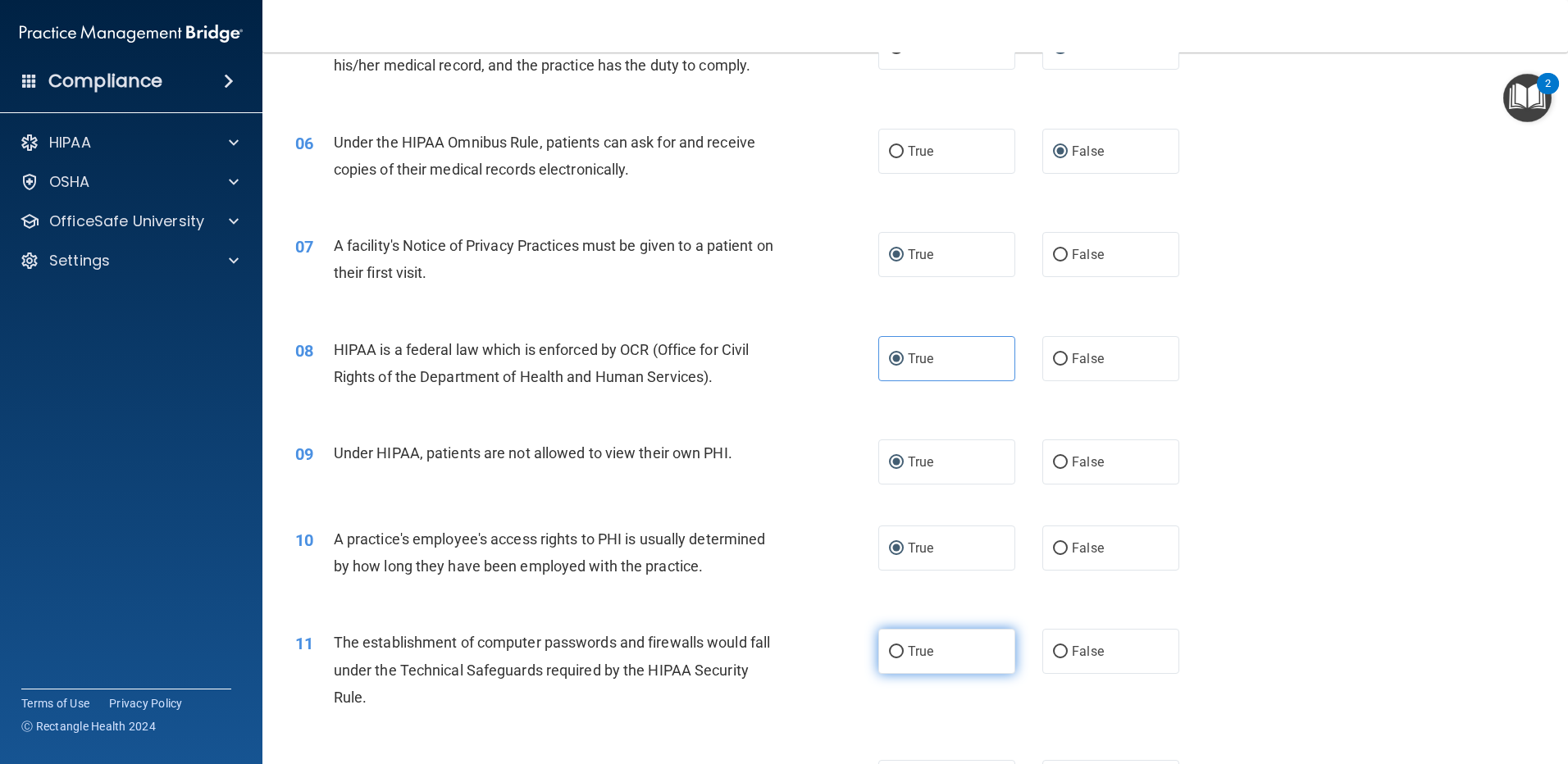
radio input "true"
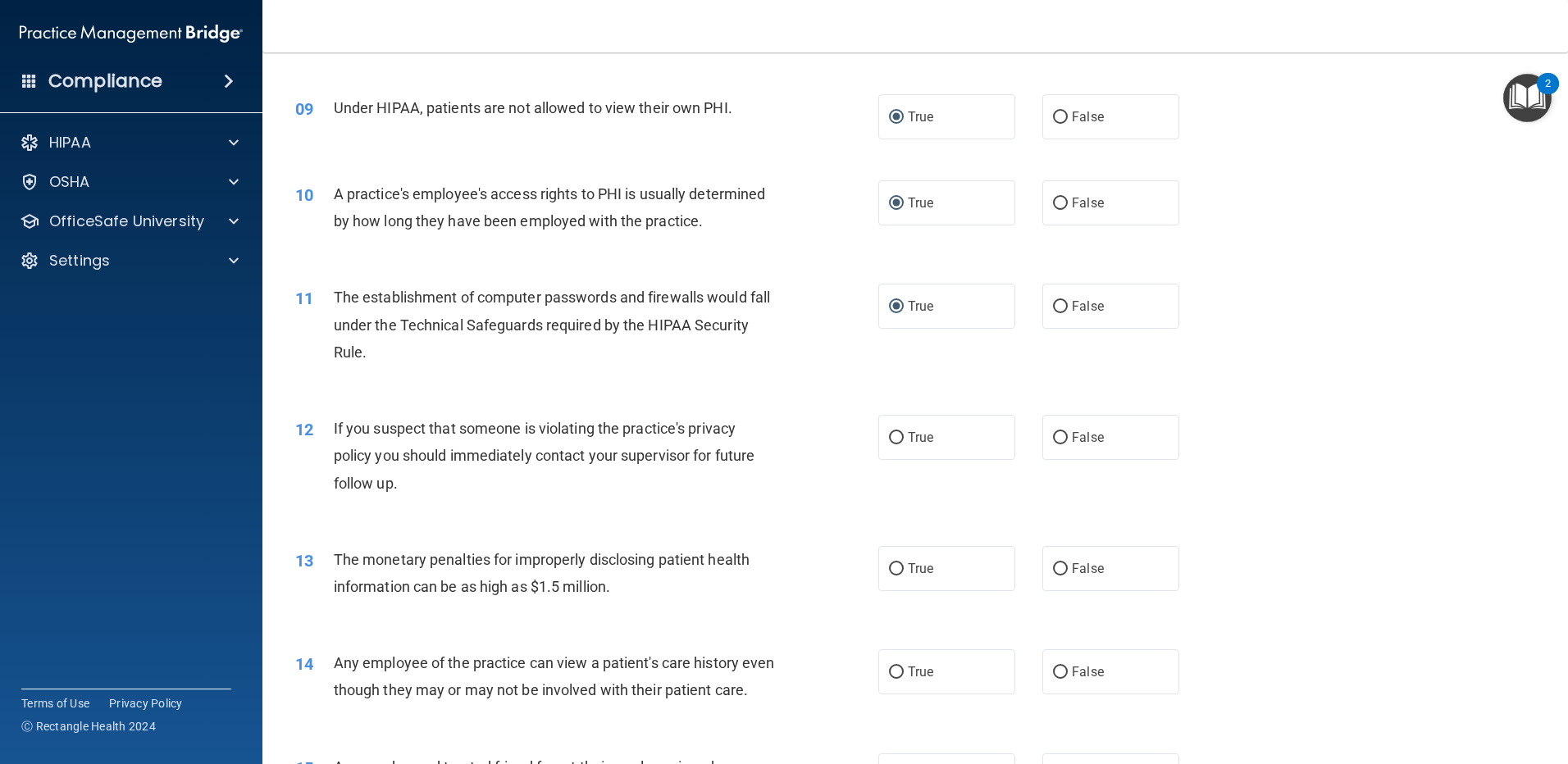
scroll to position [1065, 0]
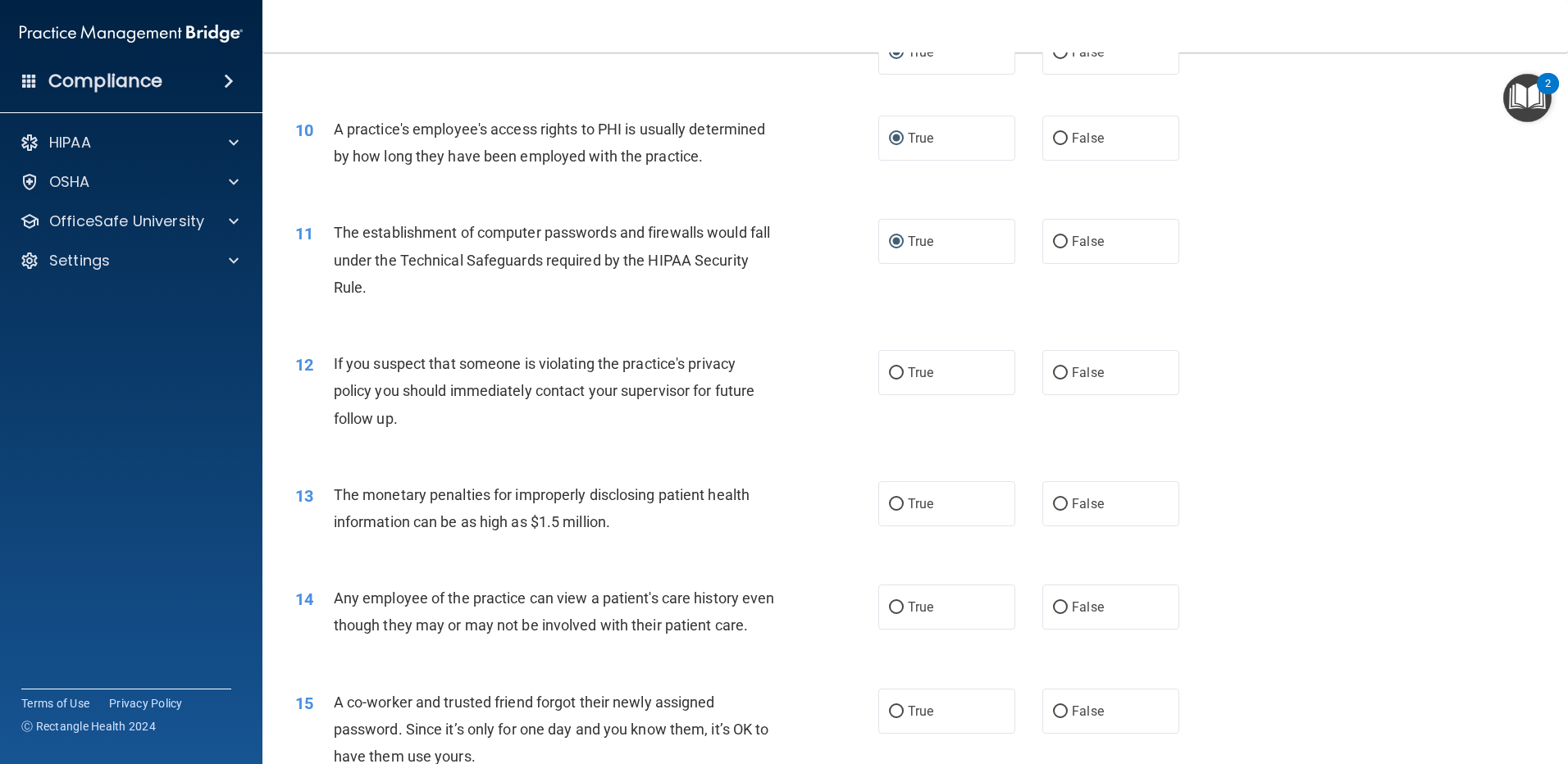
drag, startPoint x: 889, startPoint y: 372, endPoint x: 902, endPoint y: 405, distance: 35.5
click at [893, 377] on input "True" at bounding box center [896, 374] width 14 height 13
radio input "true"
drag, startPoint x: 893, startPoint y: 500, endPoint x: 882, endPoint y: 529, distance: 31.0
click at [891, 505] on input "True" at bounding box center [896, 505] width 14 height 13
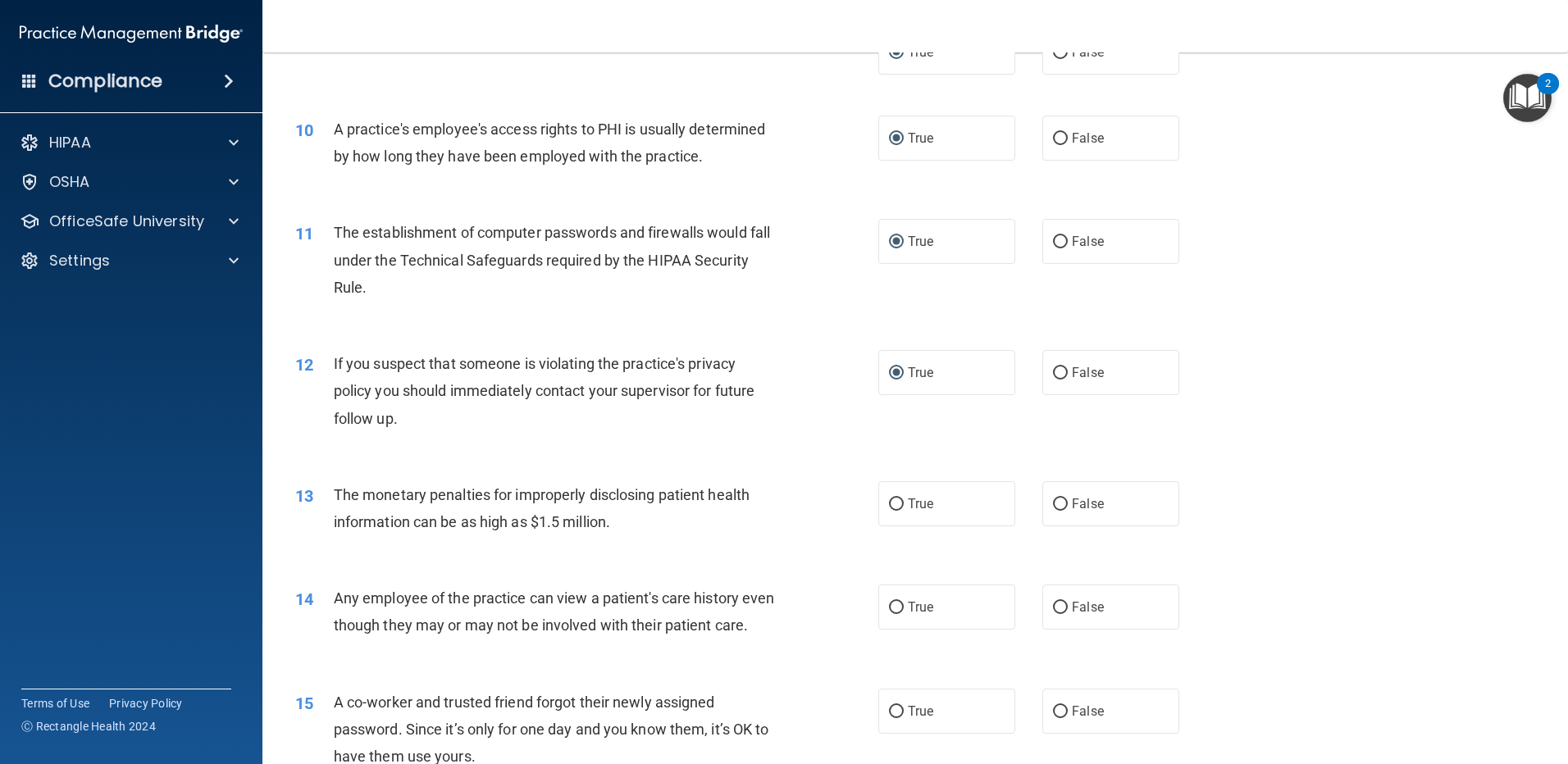
radio input "true"
click at [891, 602] on input "True" at bounding box center [896, 608] width 14 height 13
radio input "true"
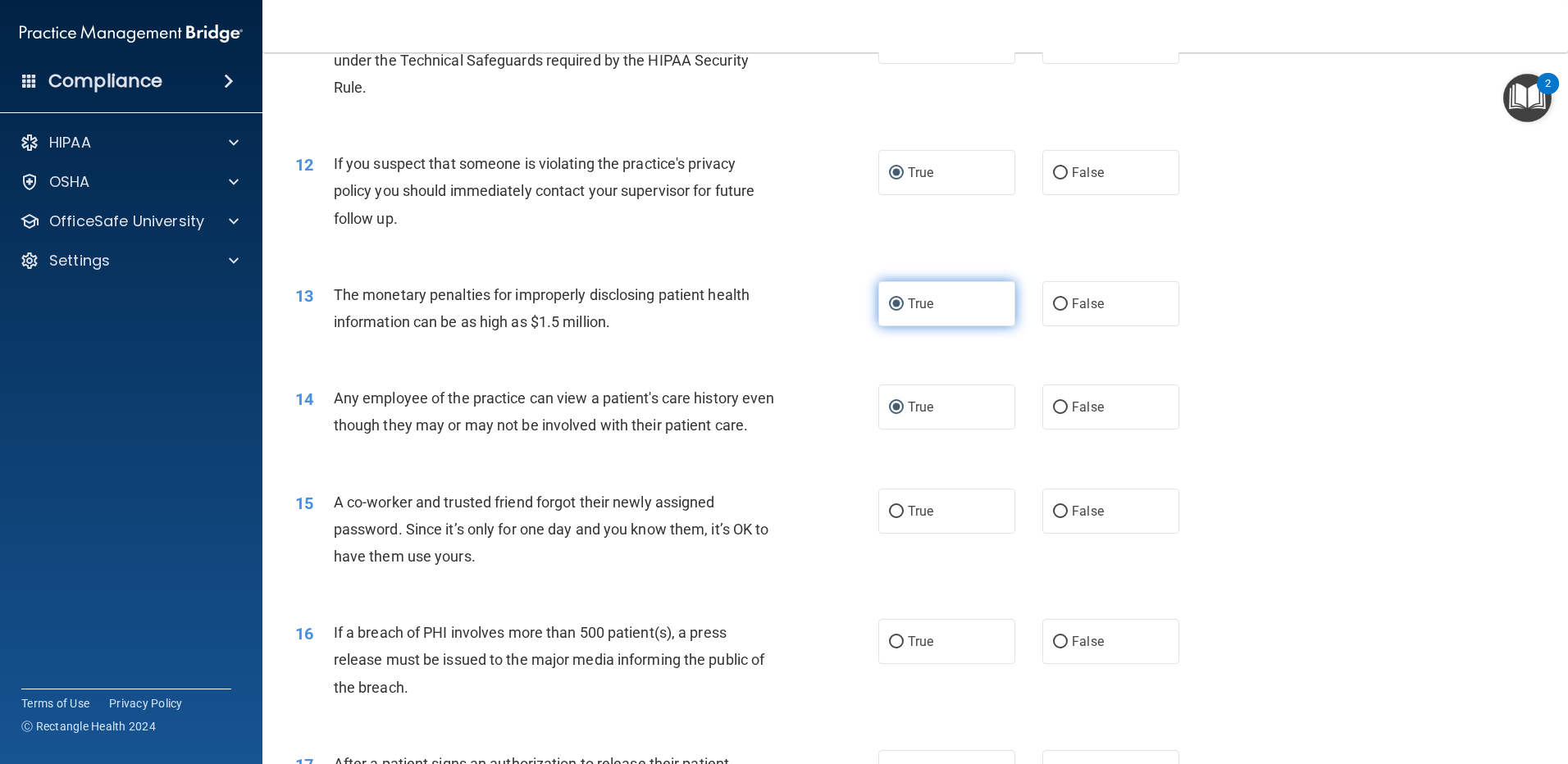
scroll to position [1475, 0]
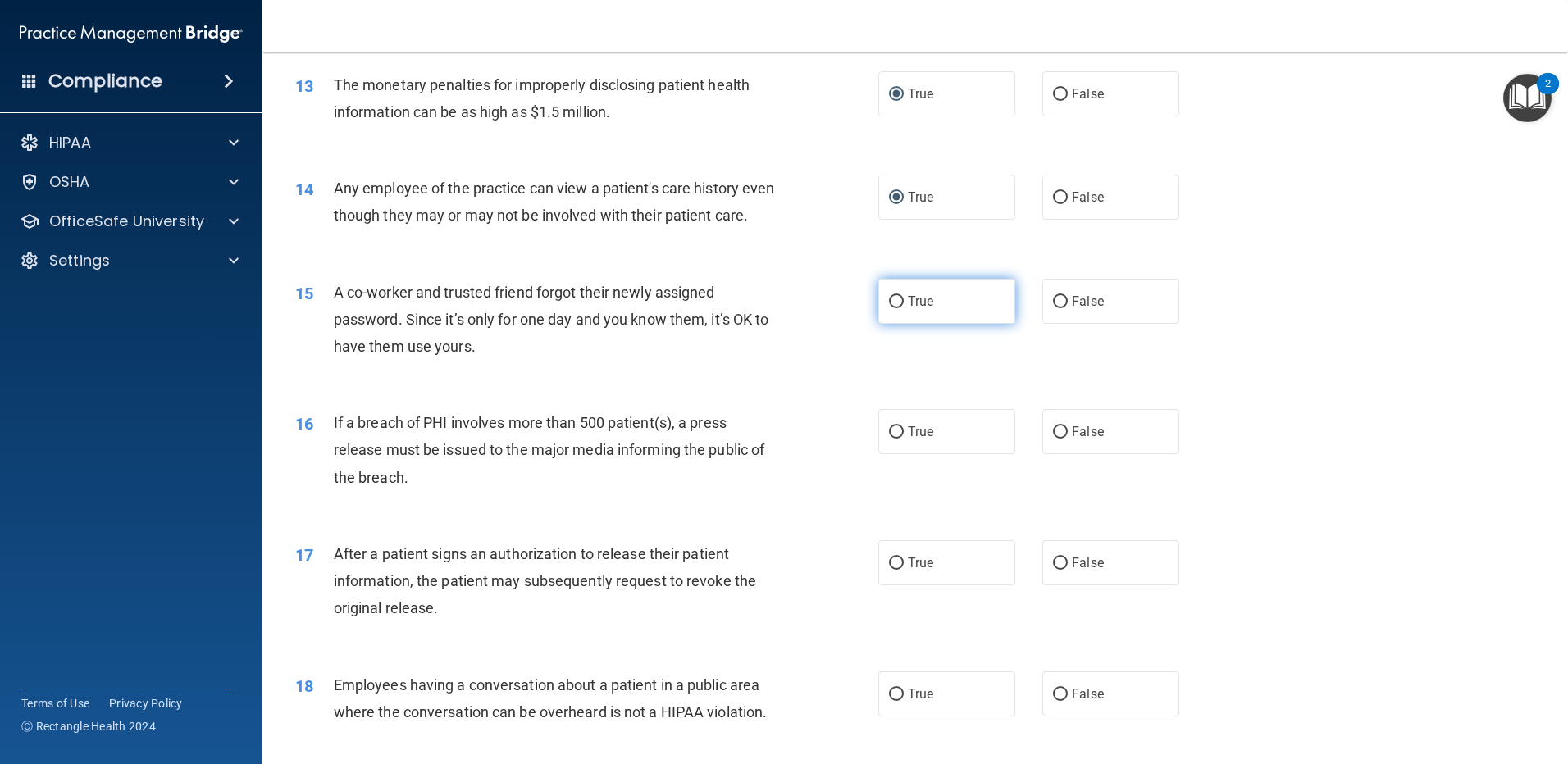
drag, startPoint x: 894, startPoint y: 326, endPoint x: 887, endPoint y: 406, distance: 80.3
click at [894, 309] on input "True" at bounding box center [896, 302] width 14 height 13
radio input "true"
drag, startPoint x: 890, startPoint y: 453, endPoint x: 895, endPoint y: 494, distance: 41.3
click at [891, 439] on input "True" at bounding box center [896, 433] width 14 height 13
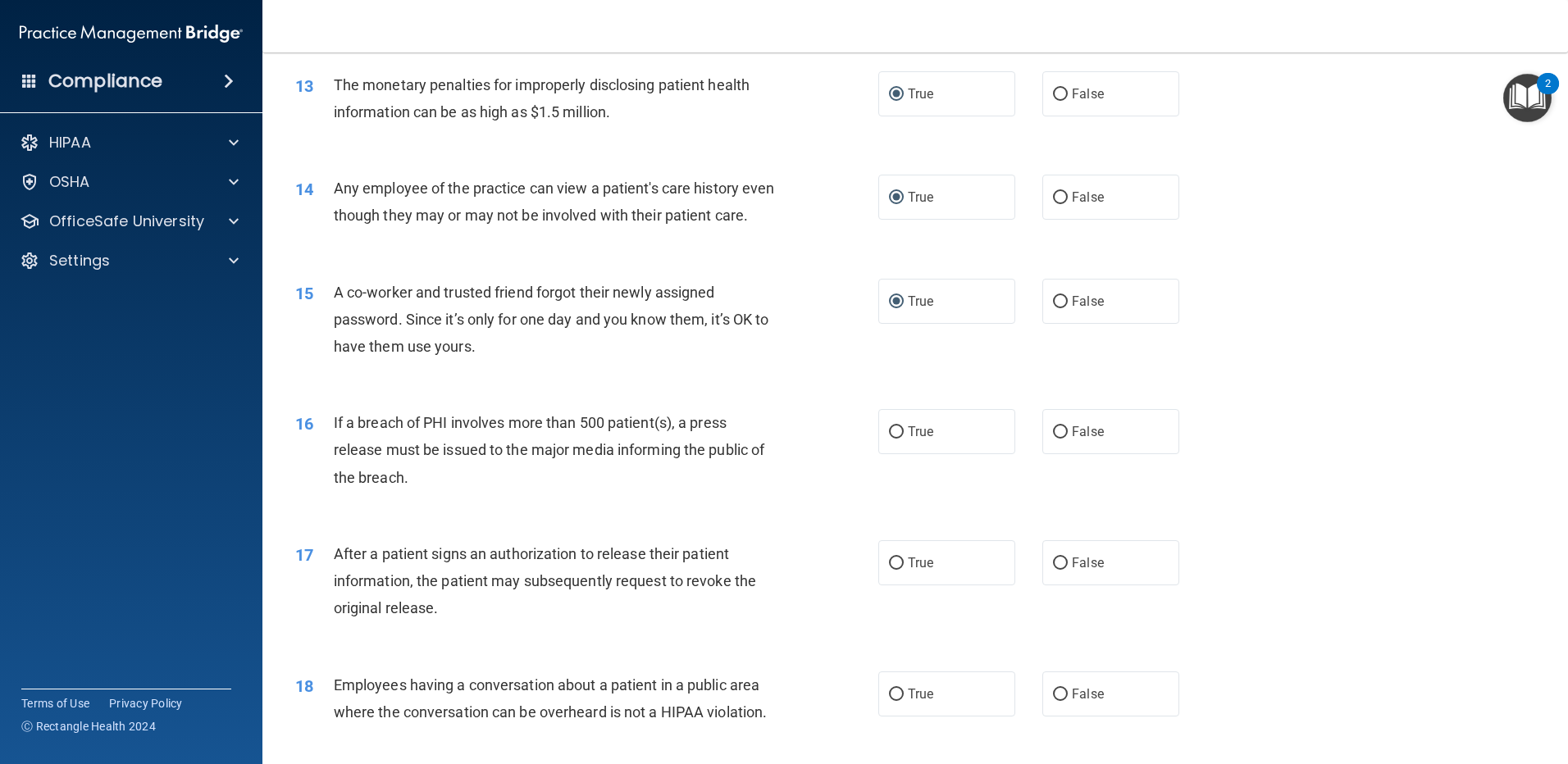
radio input "true"
click at [891, 569] on input "True" at bounding box center [896, 564] width 14 height 13
radio input "true"
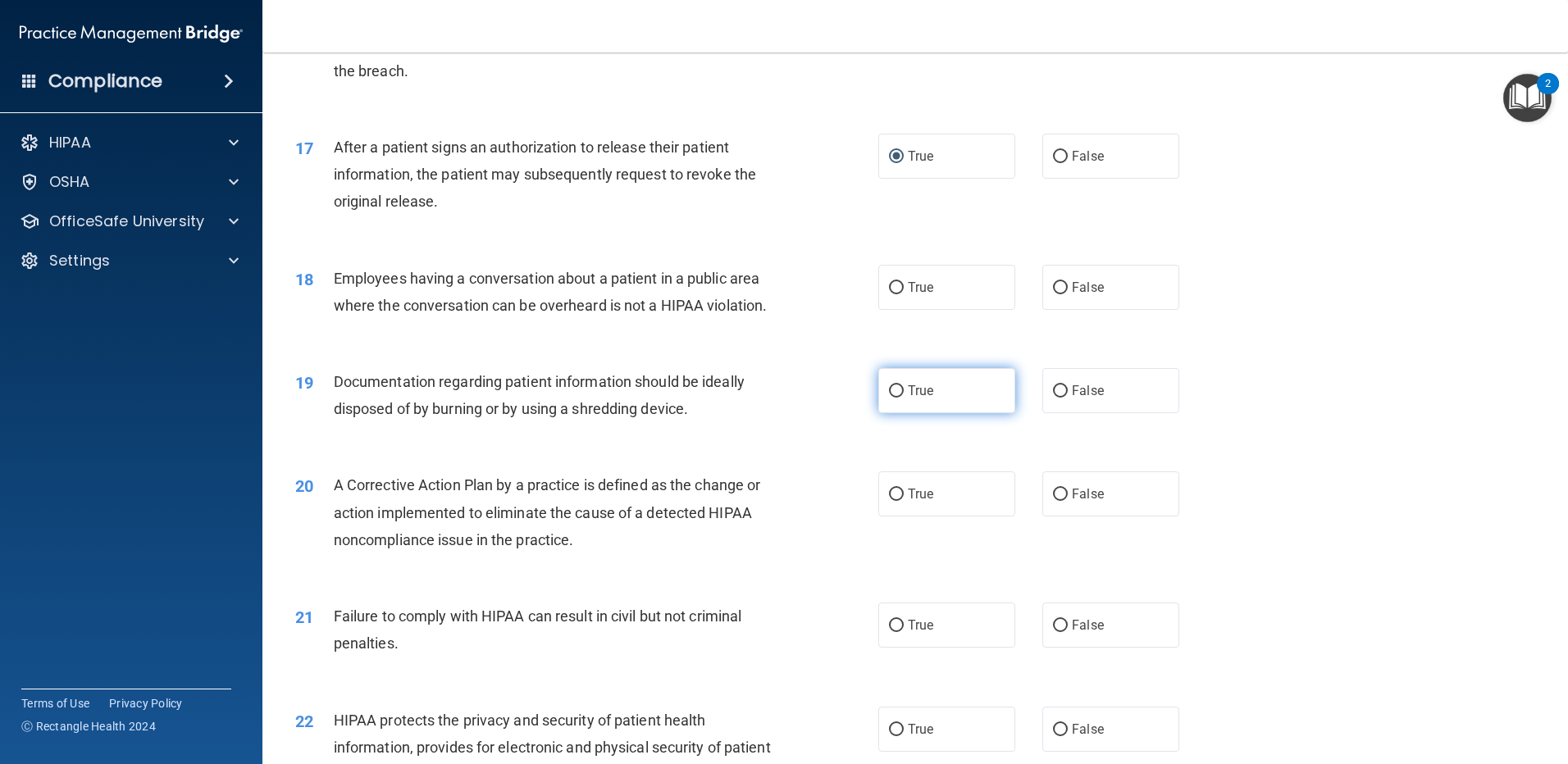
scroll to position [1886, 0]
drag, startPoint x: 887, startPoint y: 312, endPoint x: 894, endPoint y: 337, distance: 26.0
click at [891, 307] on label "True" at bounding box center [946, 284] width 137 height 45
click at [891, 291] on input "True" at bounding box center [896, 285] width 14 height 13
radio input "true"
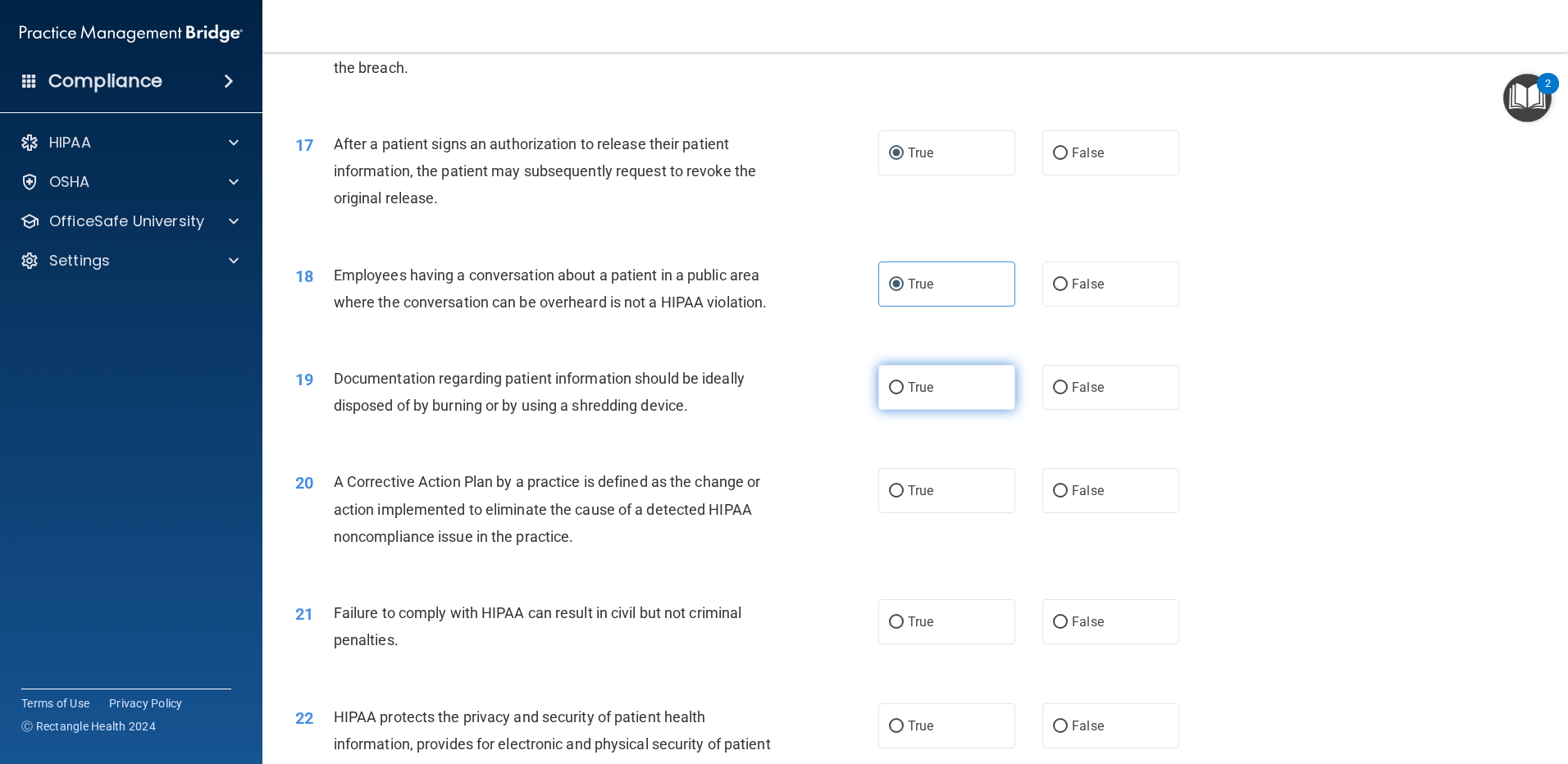
click at [893, 395] on input "True" at bounding box center [896, 388] width 14 height 13
radio input "true"
drag, startPoint x: 891, startPoint y: 514, endPoint x: 887, endPoint y: 569, distance: 55.1
click at [892, 513] on label "True" at bounding box center [946, 491] width 137 height 45
click at [892, 498] on input "True" at bounding box center [896, 492] width 14 height 13
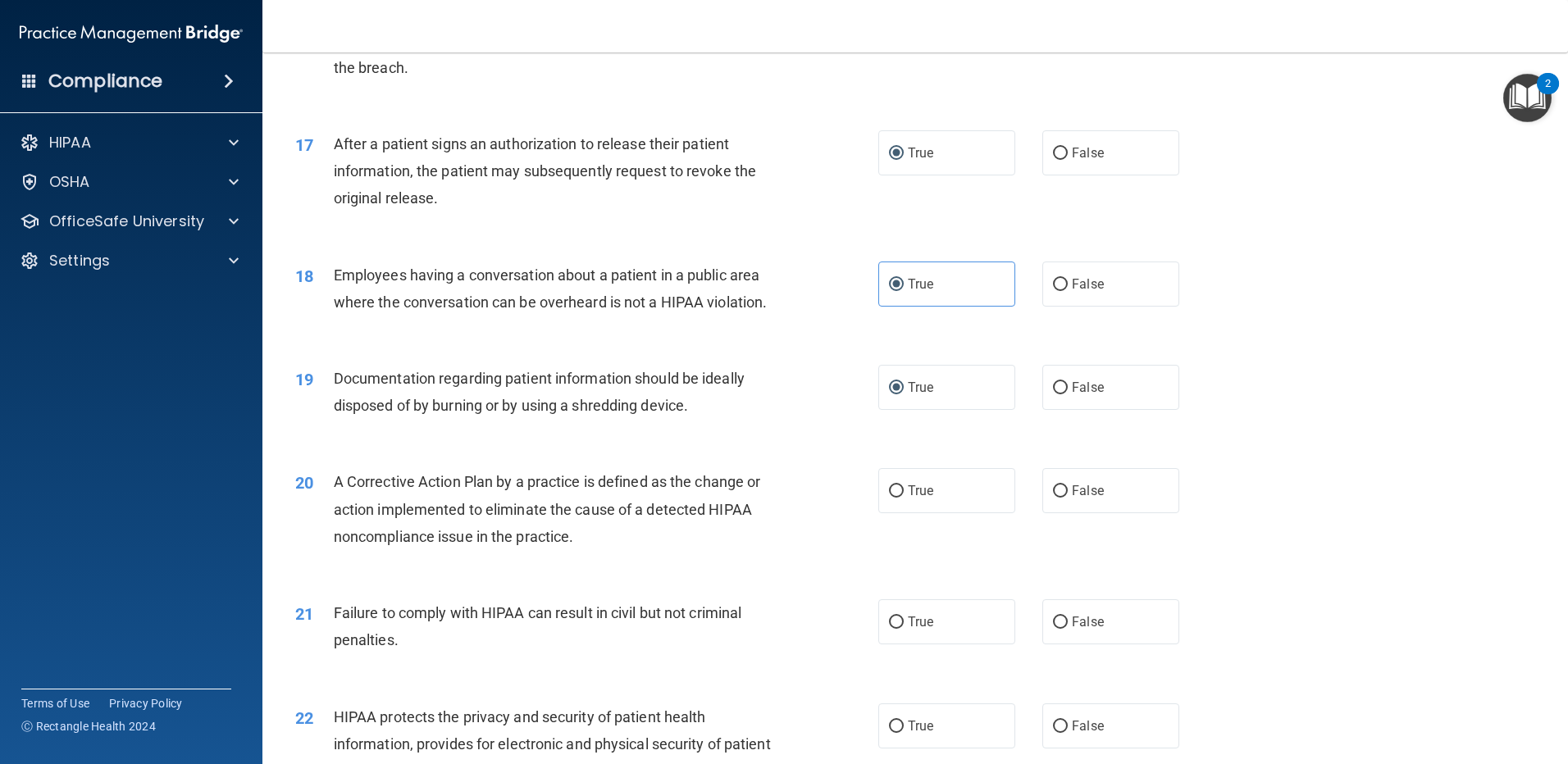
radio input "true"
click at [897, 629] on input "True" at bounding box center [896, 623] width 14 height 13
radio input "true"
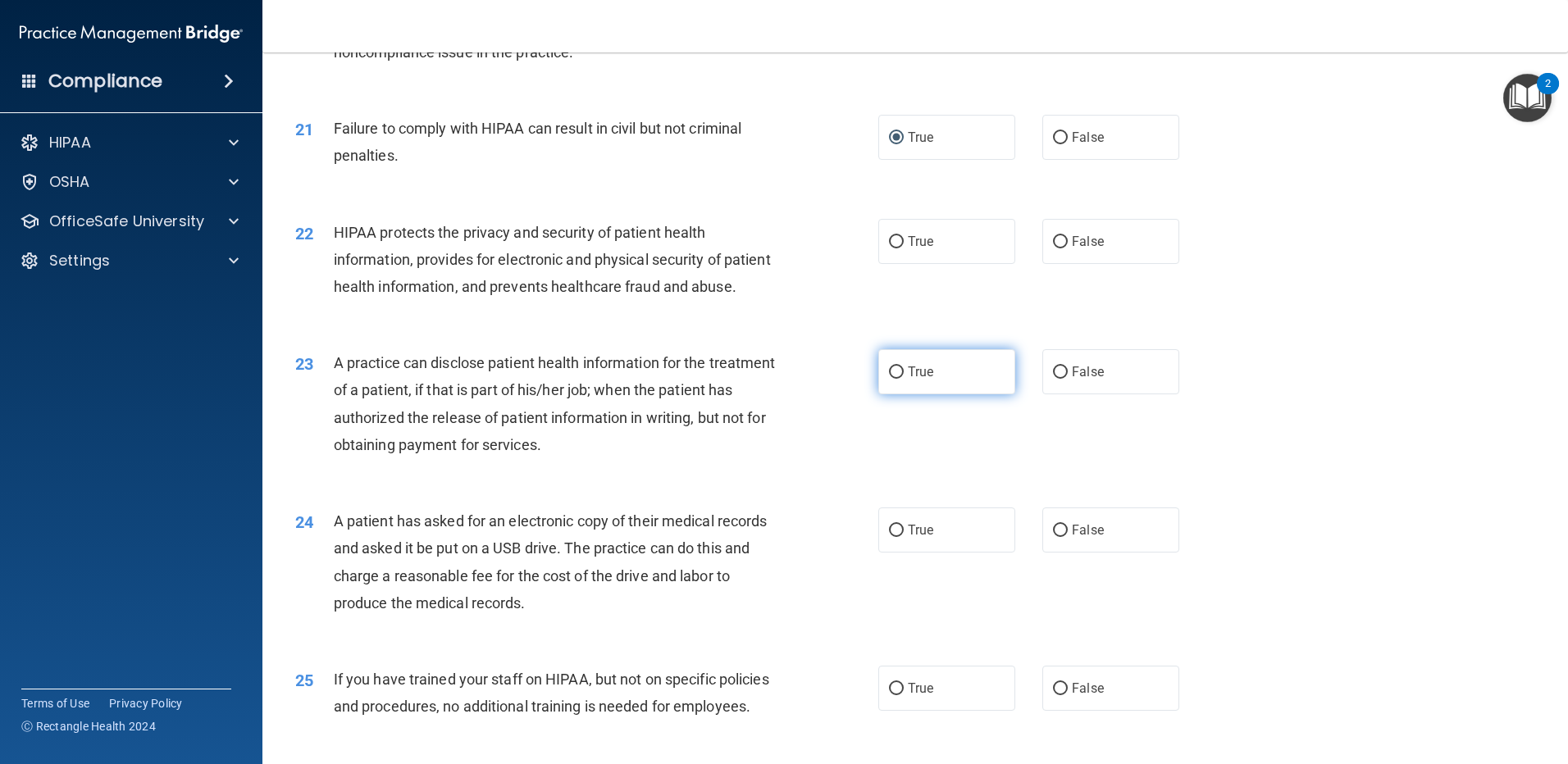
scroll to position [2377, 0]
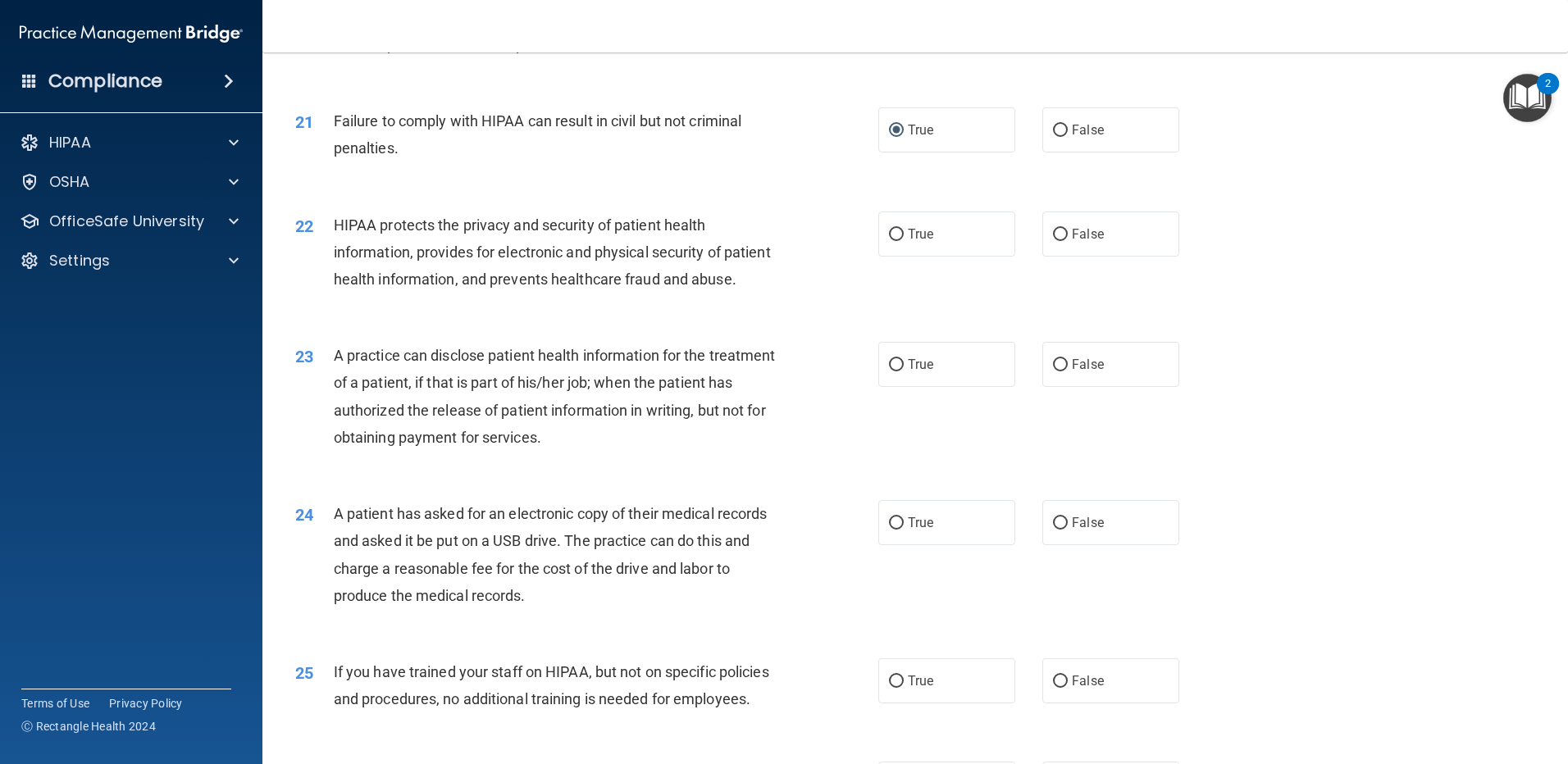
drag, startPoint x: 891, startPoint y: 258, endPoint x: 881, endPoint y: 317, distance: 59.8
click at [890, 241] on input "True" at bounding box center [896, 235] width 14 height 13
radio input "true"
drag, startPoint x: 891, startPoint y: 417, endPoint x: 883, endPoint y: 431, distance: 16.1
click at [885, 387] on label "True" at bounding box center [946, 365] width 137 height 45
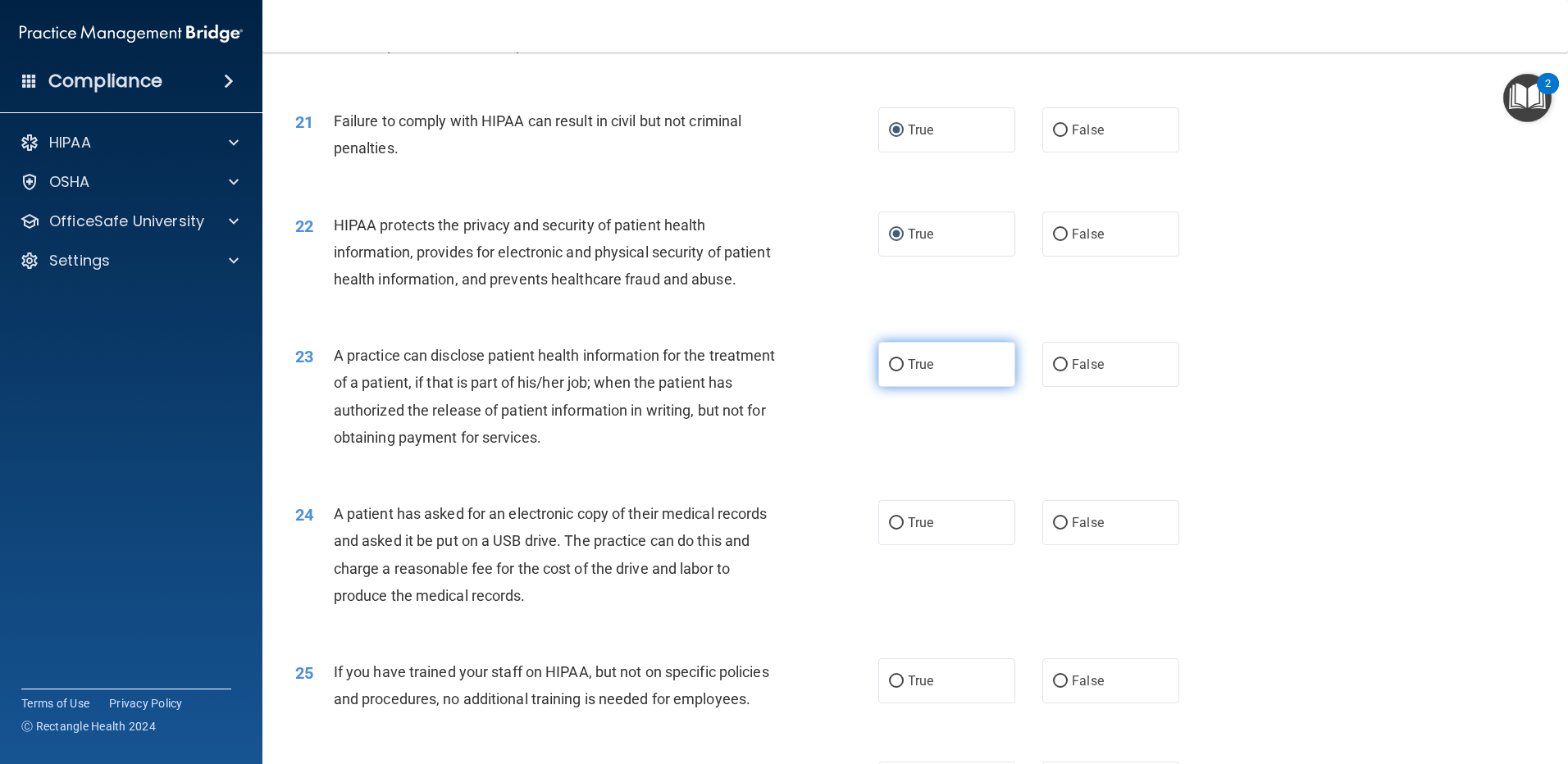
click at [889, 371] on input "True" at bounding box center [896, 366] width 14 height 13
radio input "true"
click at [889, 530] on input "True" at bounding box center [896, 523] width 14 height 13
radio input "true"
drag, startPoint x: 884, startPoint y: 734, endPoint x: 894, endPoint y: 698, distance: 37.4
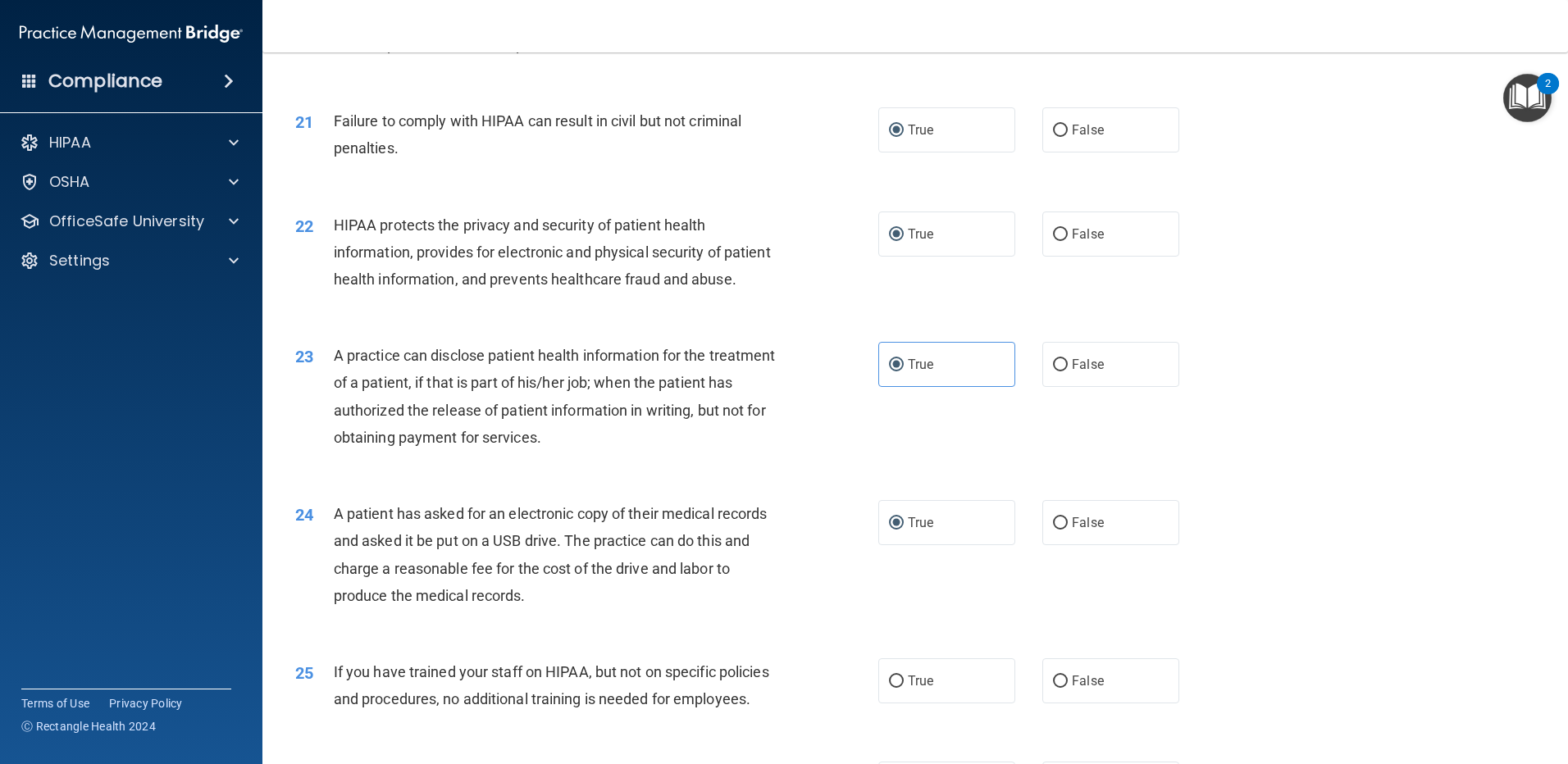
click at [889, 703] on label "True" at bounding box center [946, 681] width 137 height 45
click at [889, 688] on input "True" at bounding box center [896, 682] width 14 height 13
radio input "true"
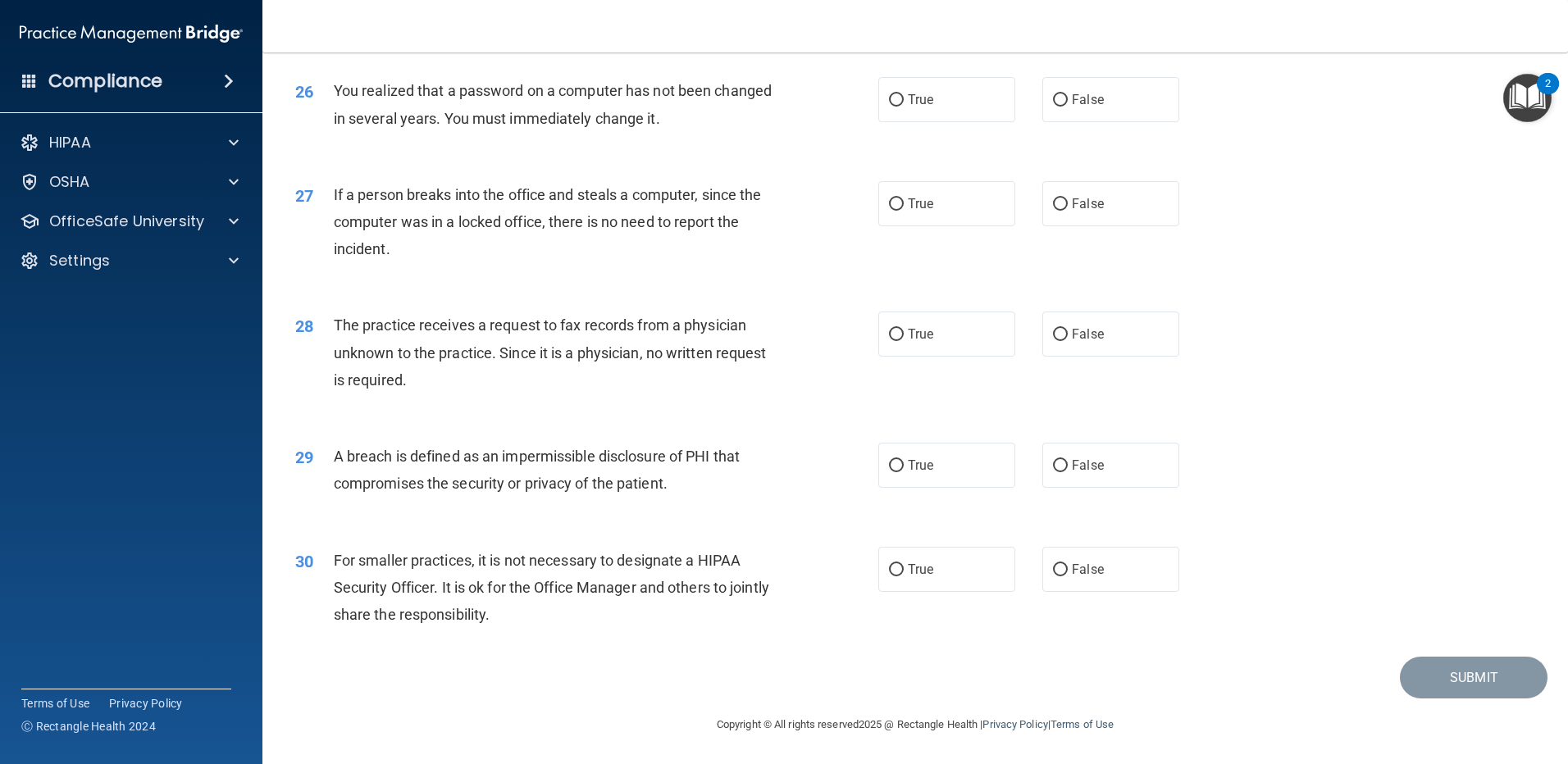
scroll to position [3143, 0]
drag, startPoint x: 891, startPoint y: 100, endPoint x: 884, endPoint y: 179, distance: 79.3
click at [1207, 77] on ng-form "26 You realized that a password on a computer has not been changed in several y…" at bounding box center [1207, 77] width 0 height 0
click at [889, 200] on input "True" at bounding box center [896, 205] width 14 height 13
radio input "true"
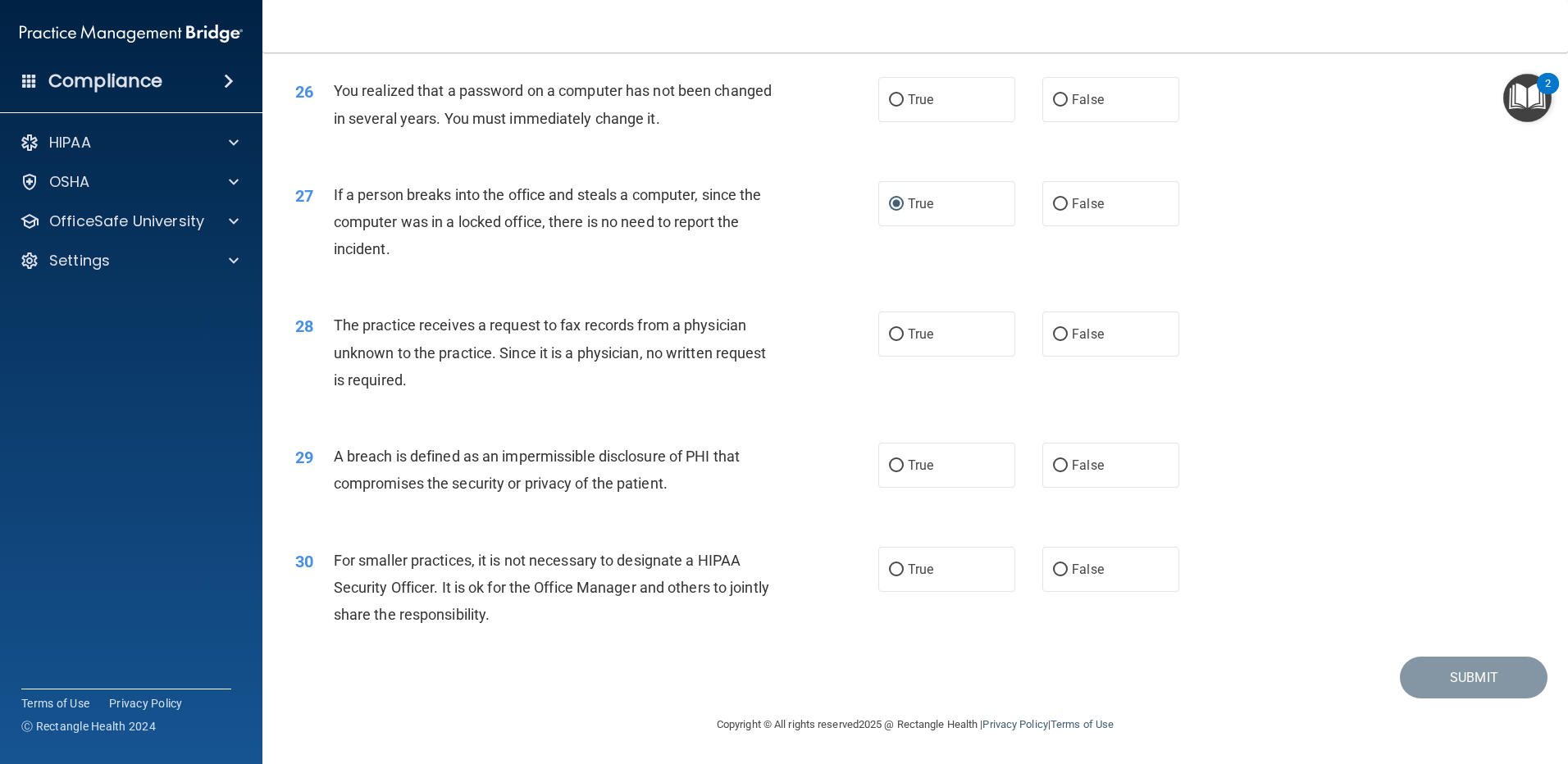
drag, startPoint x: 891, startPoint y: 101, endPoint x: 885, endPoint y: 145, distance: 44.4
click at [890, 103] on input "True" at bounding box center [896, 100] width 14 height 13
radio input "true"
click at [890, 332] on input "True" at bounding box center [896, 335] width 14 height 13
radio input "true"
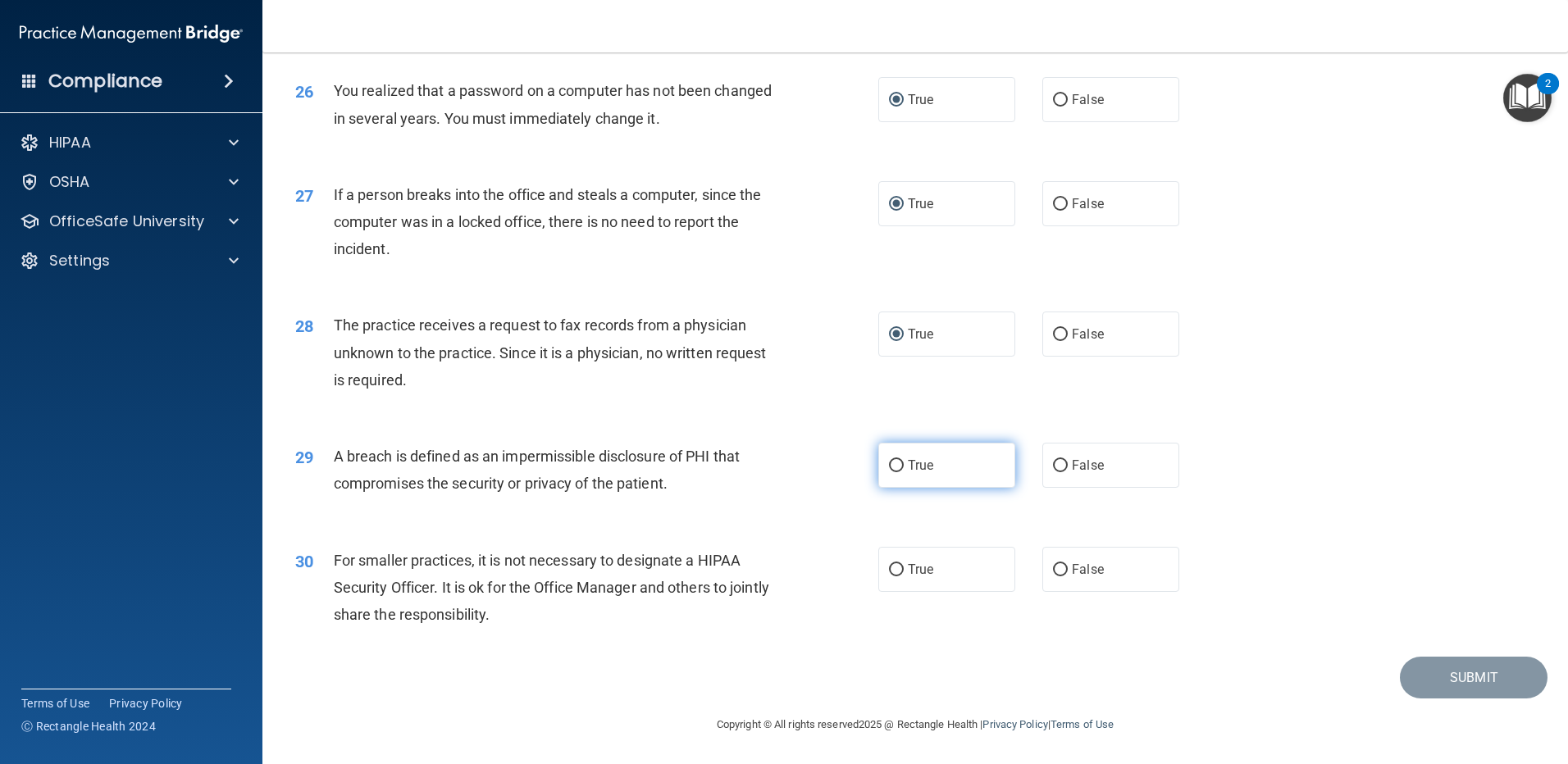
click at [891, 466] on input "True" at bounding box center [896, 466] width 14 height 13
radio input "true"
click at [892, 567] on input "True" at bounding box center [896, 570] width 14 height 13
radio input "true"
click at [1434, 668] on button "Submit" at bounding box center [1473, 677] width 148 height 42
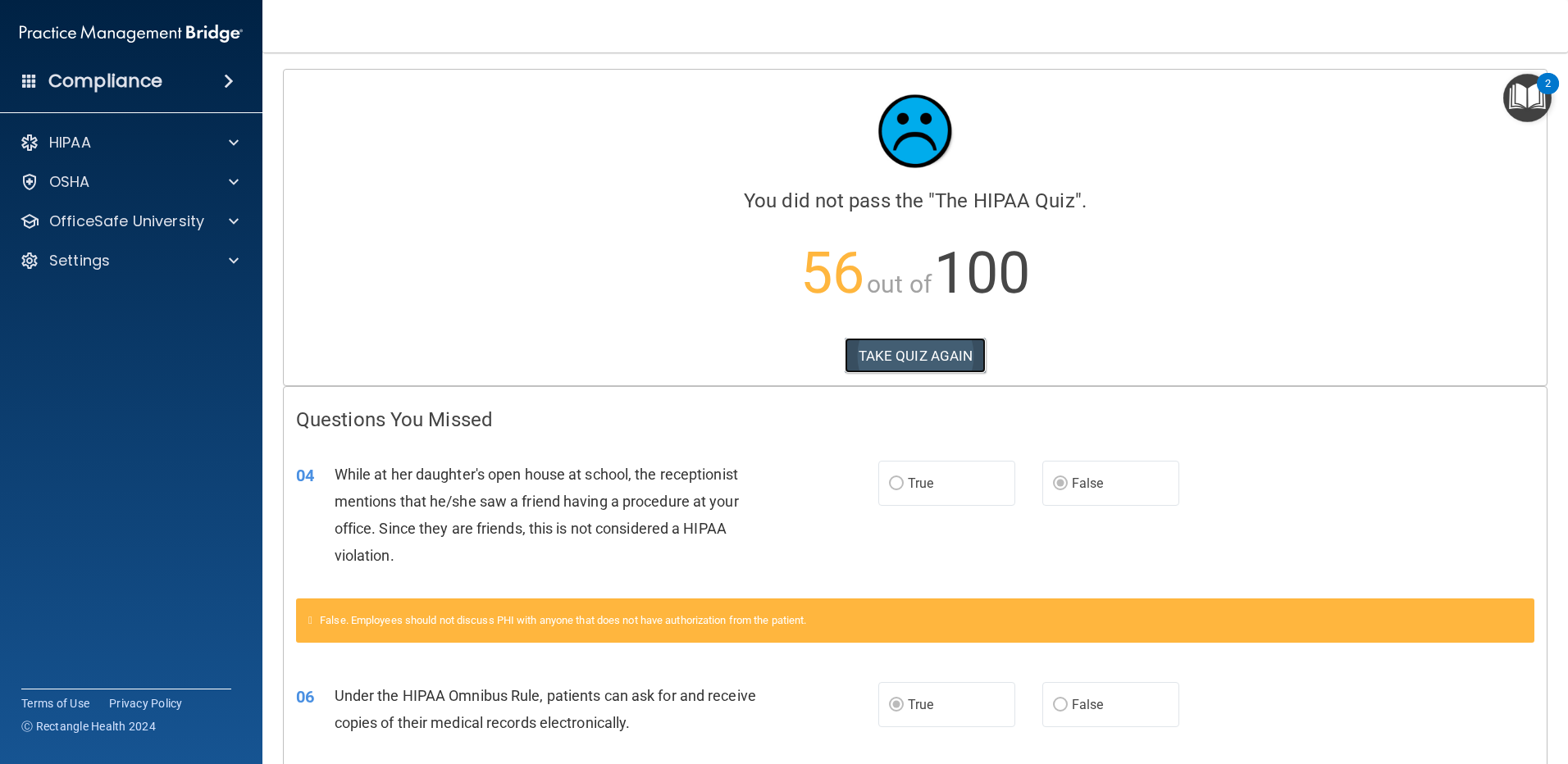
click at [942, 348] on button "TAKE QUIZ AGAIN" at bounding box center [915, 356] width 142 height 36
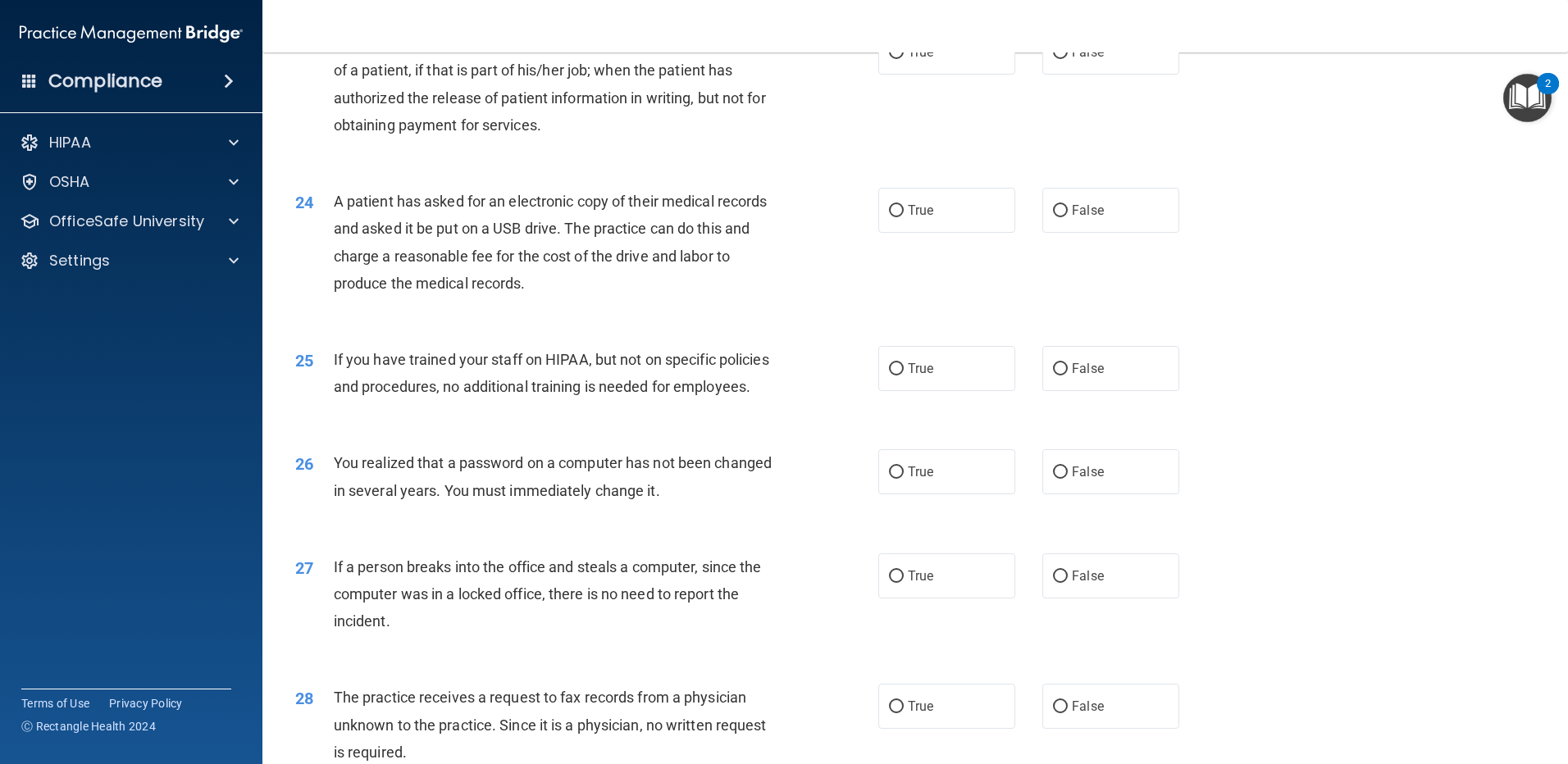
scroll to position [2706, 0]
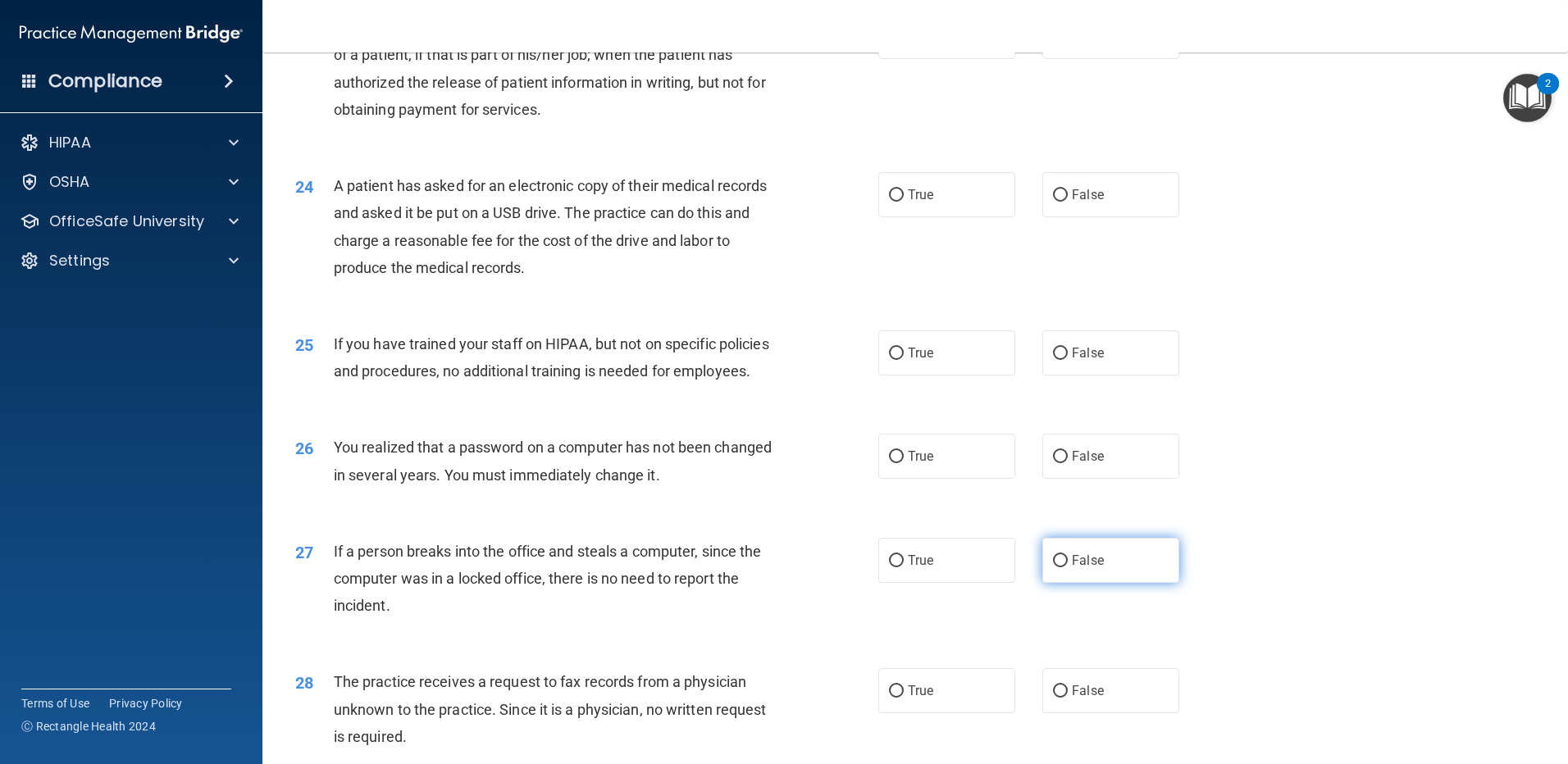
drag, startPoint x: 1050, startPoint y: 638, endPoint x: 1039, endPoint y: 659, distance: 23.7
click at [1053, 568] on input "False" at bounding box center [1060, 561] width 14 height 13
radio input "true"
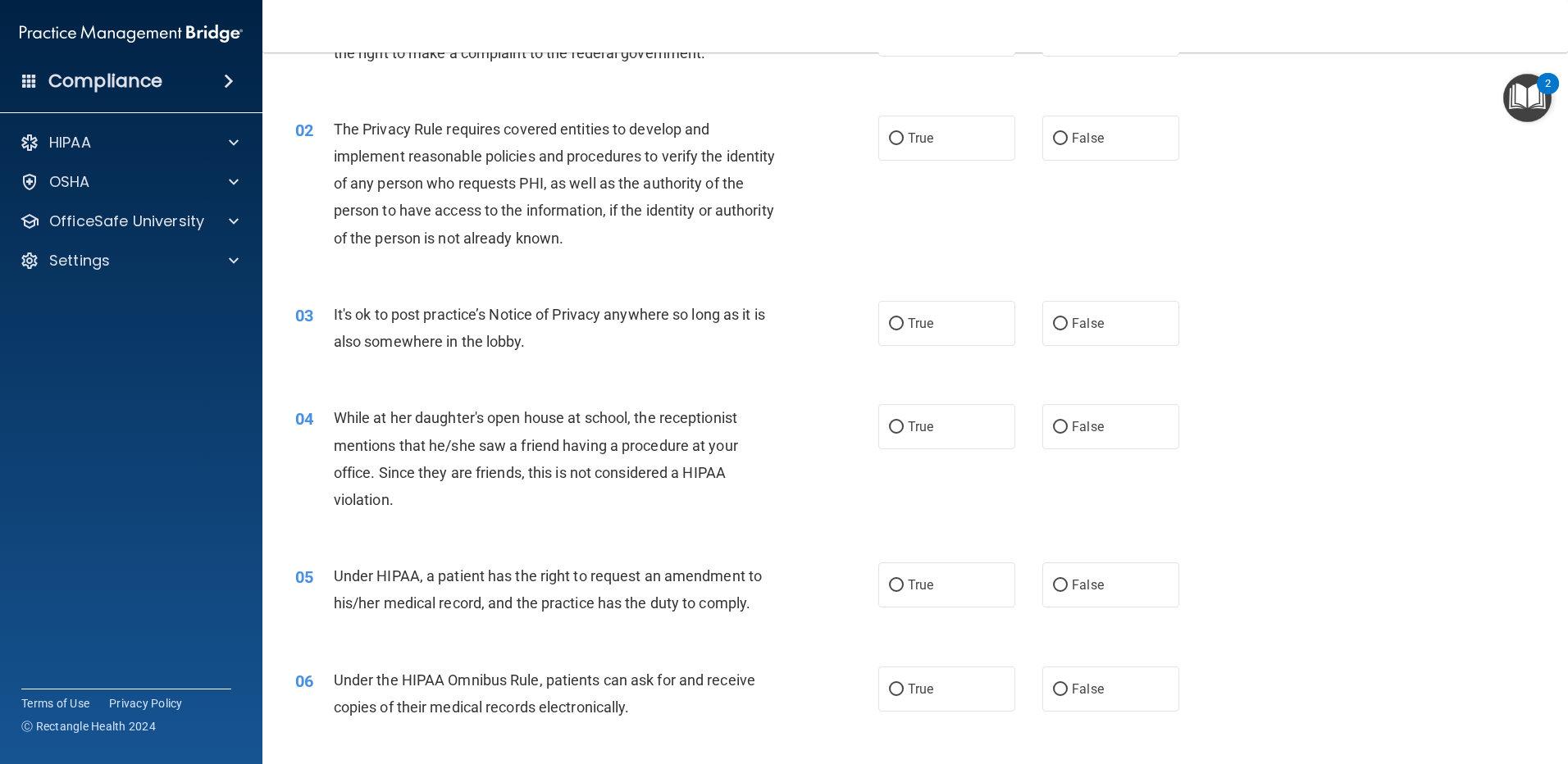
scroll to position [0, 0]
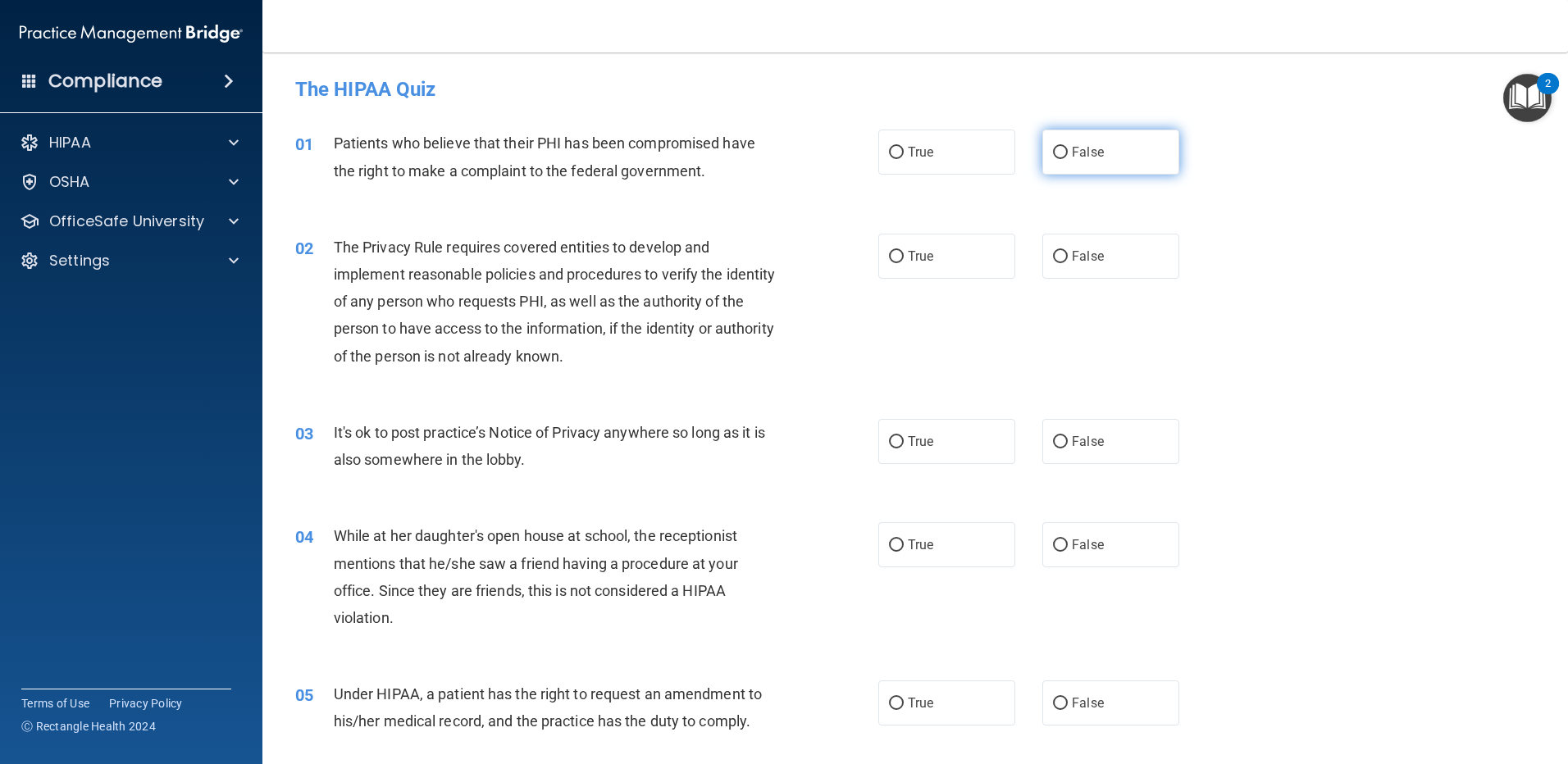
click at [1048, 163] on label "False" at bounding box center [1110, 152] width 137 height 45
click at [1053, 159] on input "False" at bounding box center [1060, 153] width 14 height 13
radio input "true"
click at [958, 239] on label "True" at bounding box center [946, 256] width 137 height 45
click at [904, 251] on input "True" at bounding box center [896, 257] width 14 height 13
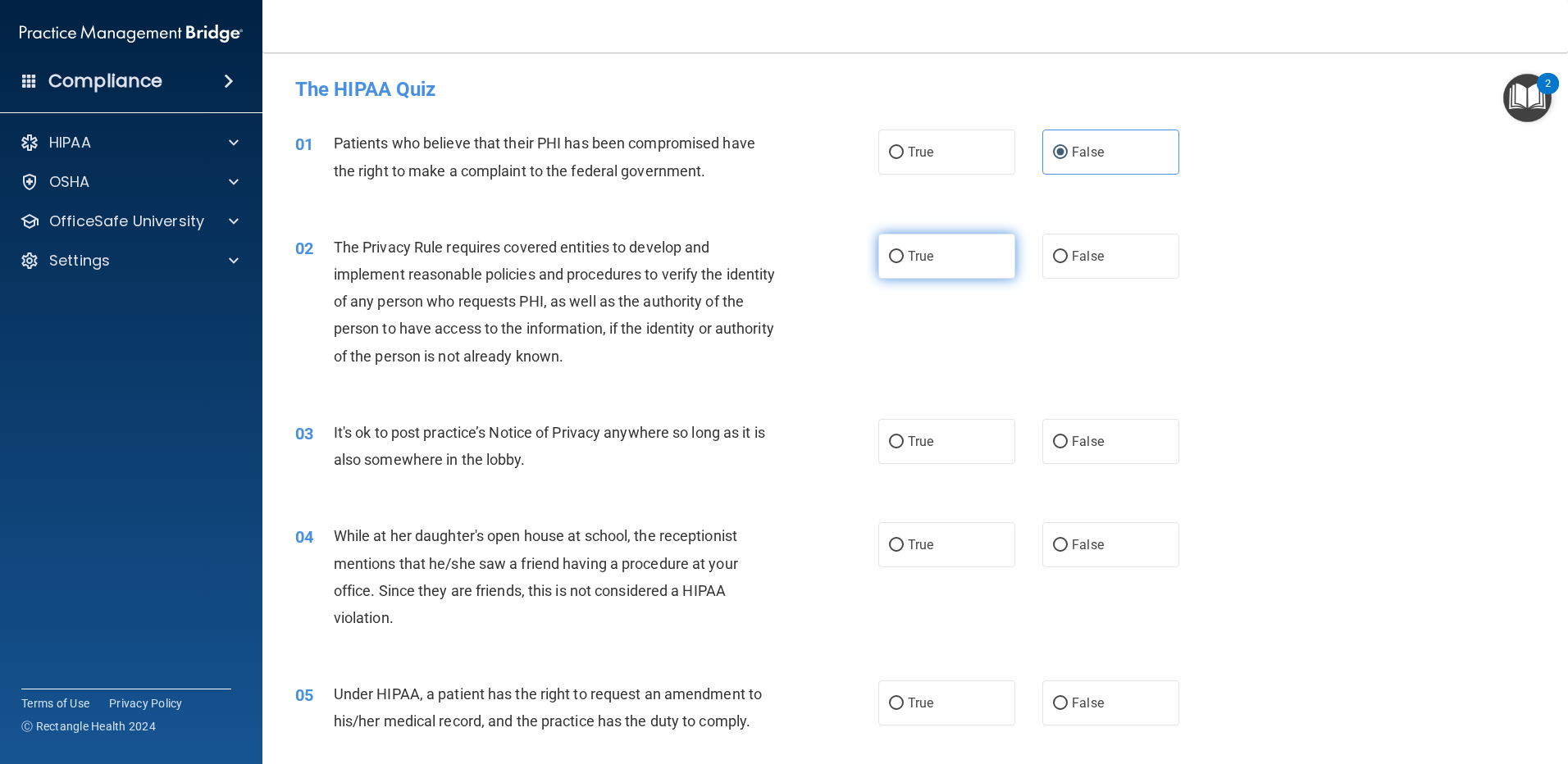
radio input "true"
click at [1053, 260] on input "False" at bounding box center [1060, 257] width 14 height 13
radio input "true"
radio input "false"
click at [951, 488] on div "03 It's ok to post practice’s Notice of Privacy anywhere so long as it is also …" at bounding box center [914, 450] width 1265 height 103
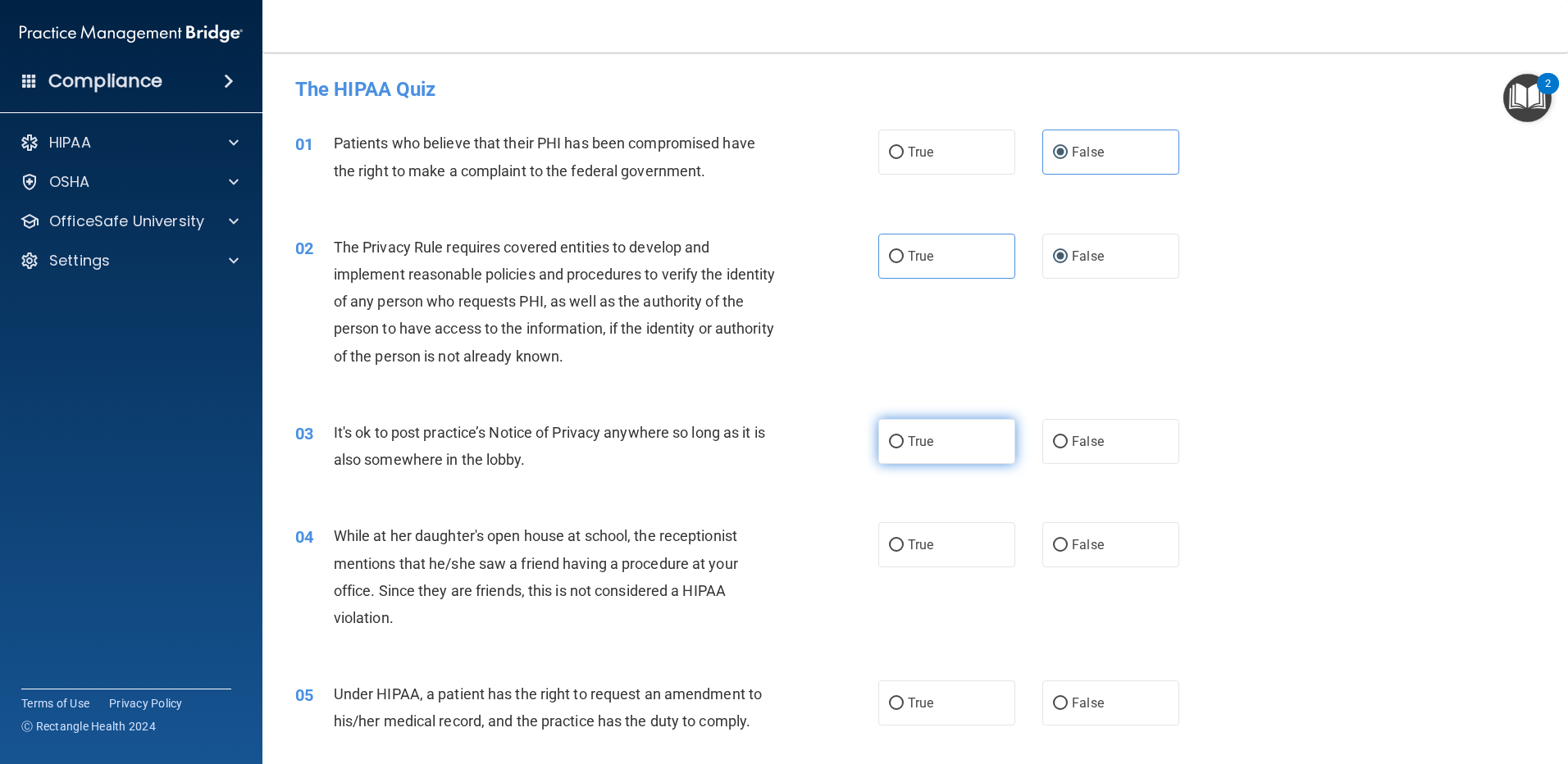
click at [950, 463] on label "True" at bounding box center [946, 442] width 137 height 45
click at [904, 448] on input "True" at bounding box center [896, 443] width 14 height 13
radio input "true"
click at [1092, 433] on label "False" at bounding box center [1110, 442] width 137 height 45
click at [1067, 436] on input "False" at bounding box center [1060, 443] width 14 height 13
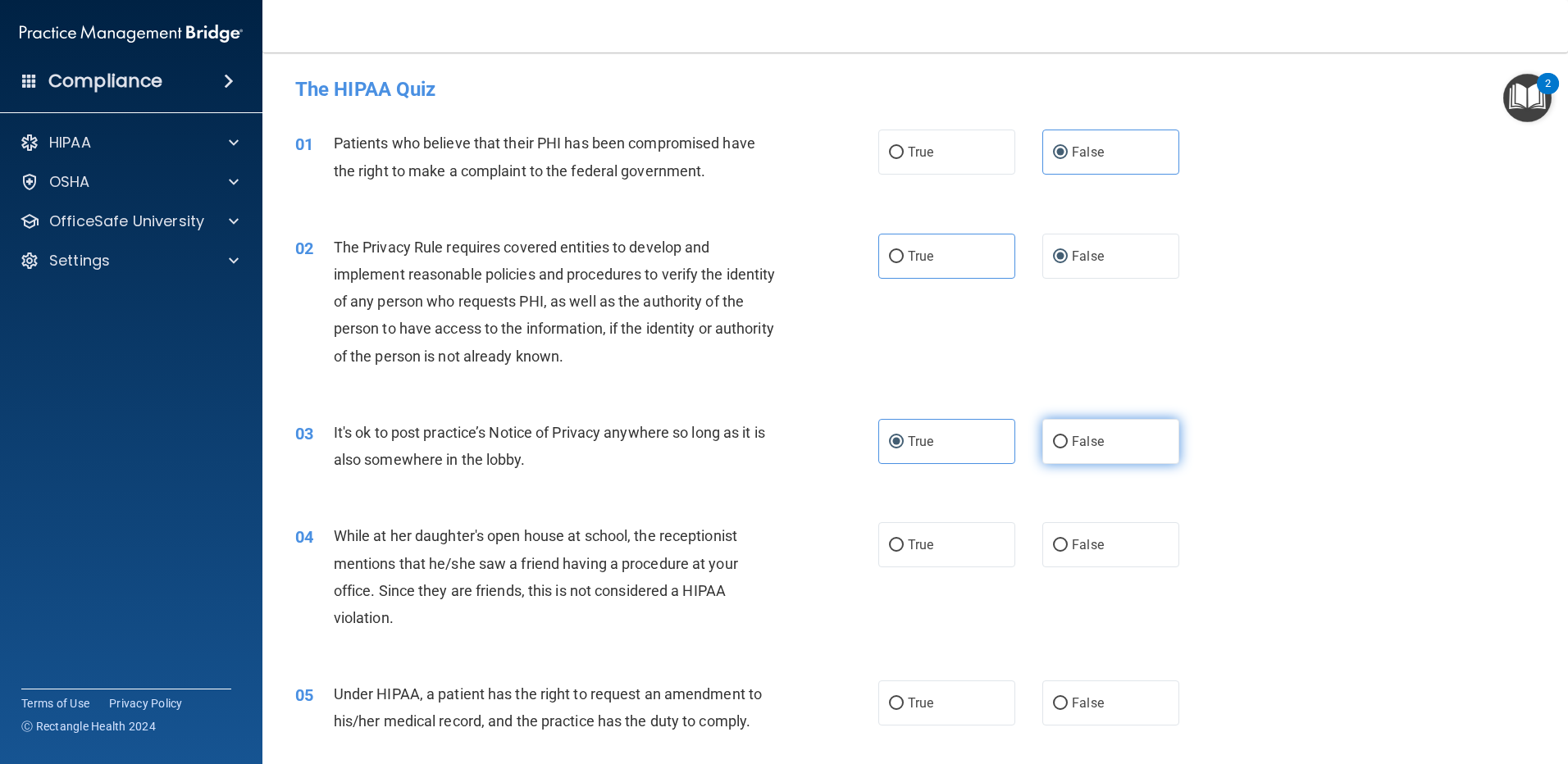
radio input "true"
radio input "false"
click at [950, 536] on label "True" at bounding box center [946, 545] width 137 height 45
click at [904, 540] on input "True" at bounding box center [896, 546] width 14 height 13
radio input "true"
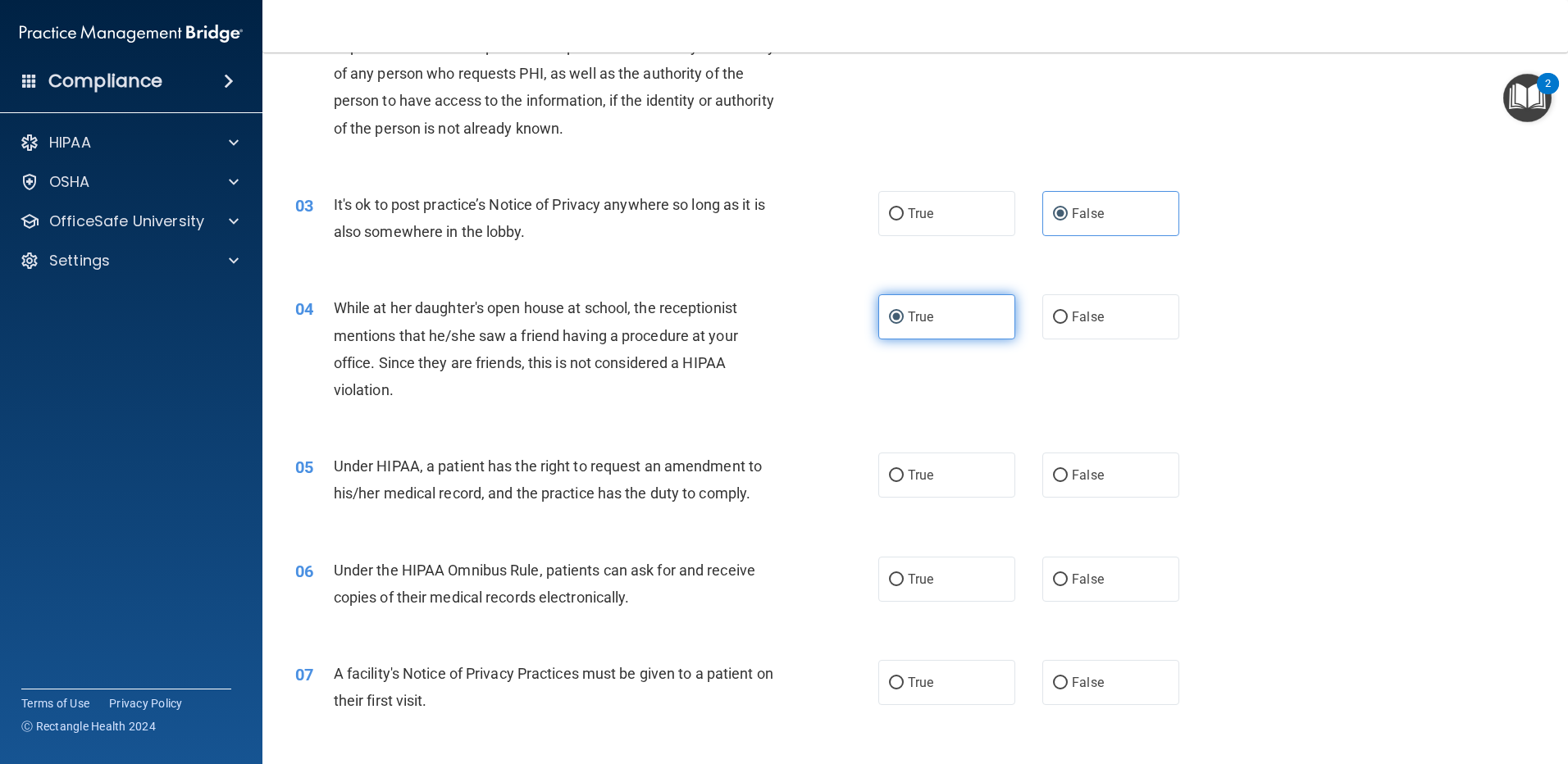
scroll to position [328, 0]
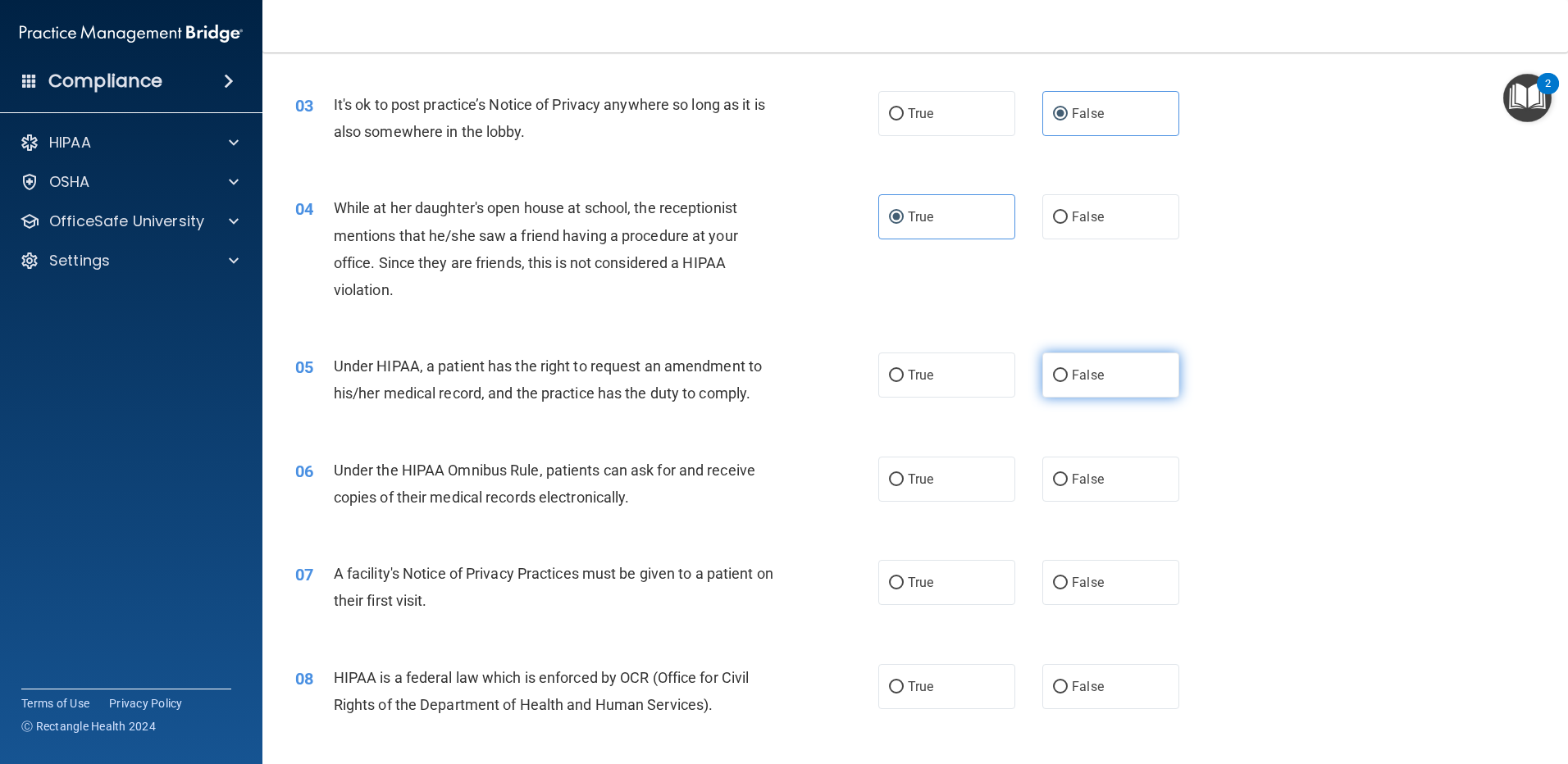
click at [1072, 377] on span "False" at bounding box center [1087, 375] width 32 height 15
click at [1067, 377] on input "False" at bounding box center [1060, 376] width 14 height 13
radio input "true"
click at [1056, 569] on label "False" at bounding box center [1110, 583] width 137 height 45
click at [1056, 578] on input "False" at bounding box center [1060, 584] width 14 height 13
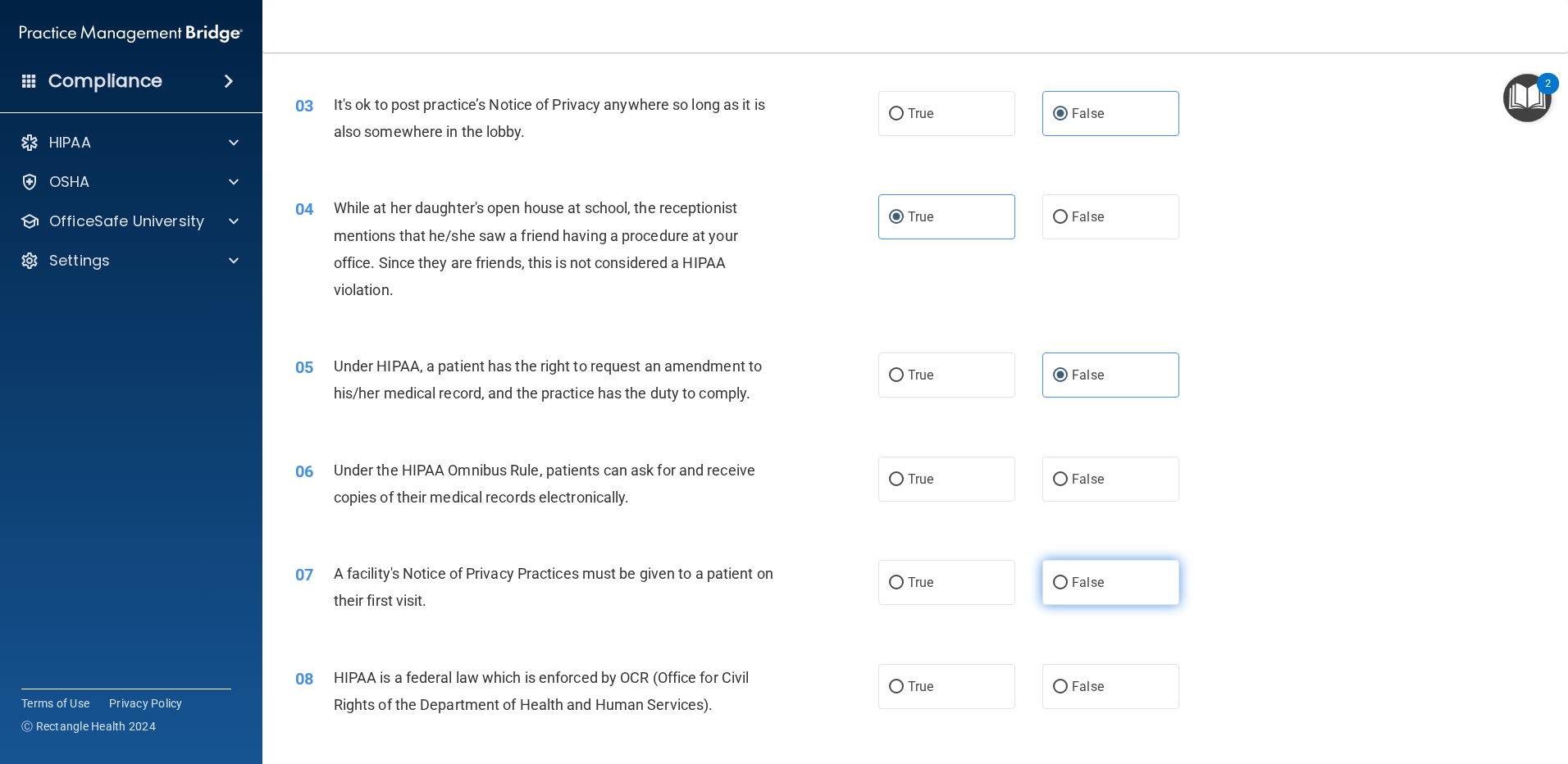
radio input "true"
click at [908, 483] on span "True" at bounding box center [921, 479] width 25 height 15
click at [902, 483] on input "True" at bounding box center [896, 480] width 14 height 13
radio input "true"
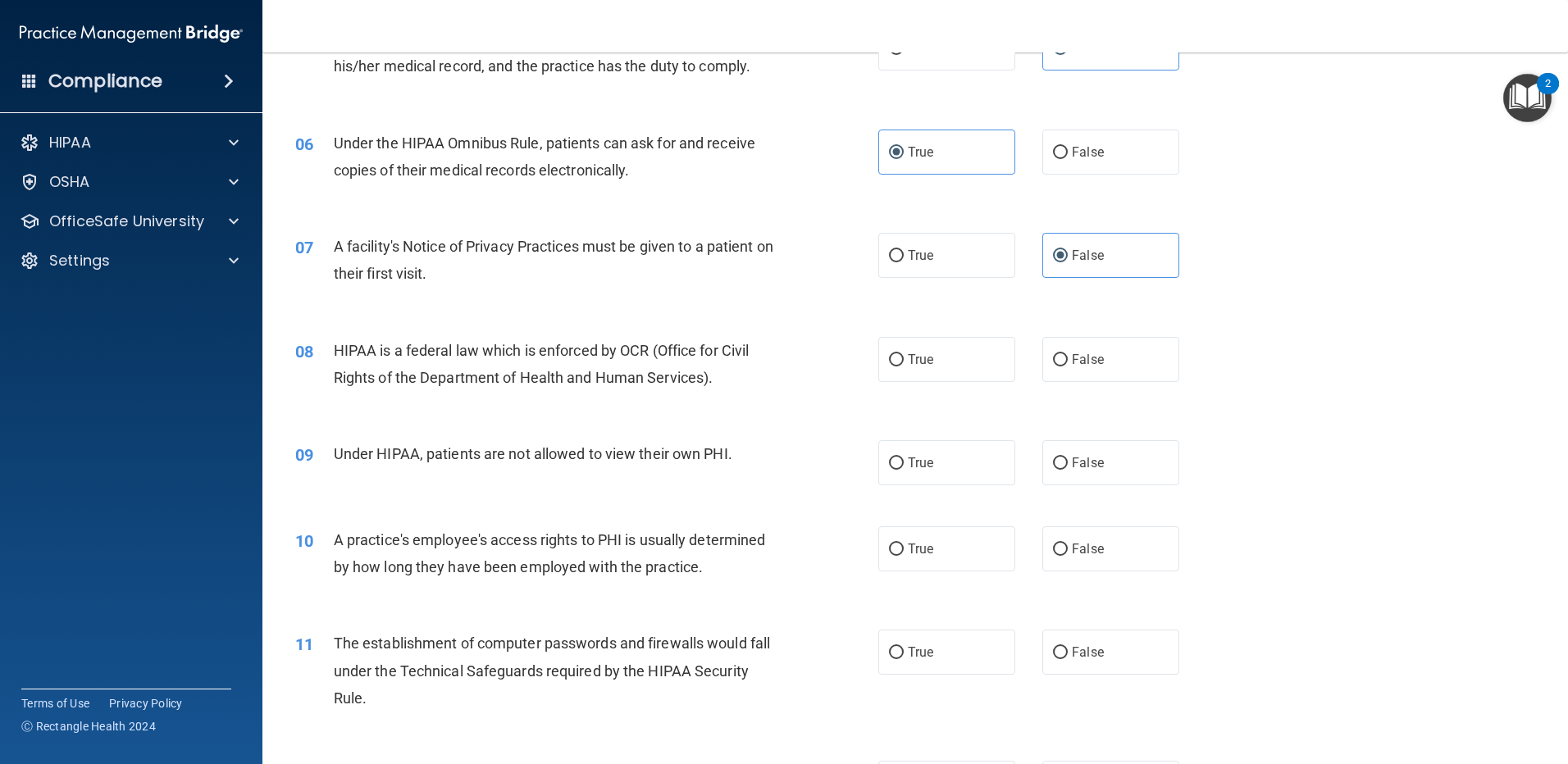
scroll to position [656, 0]
click at [932, 375] on label "True" at bounding box center [946, 358] width 137 height 45
click at [904, 366] on input "True" at bounding box center [896, 359] width 14 height 13
radio input "true"
click at [1078, 468] on span "False" at bounding box center [1087, 462] width 32 height 15
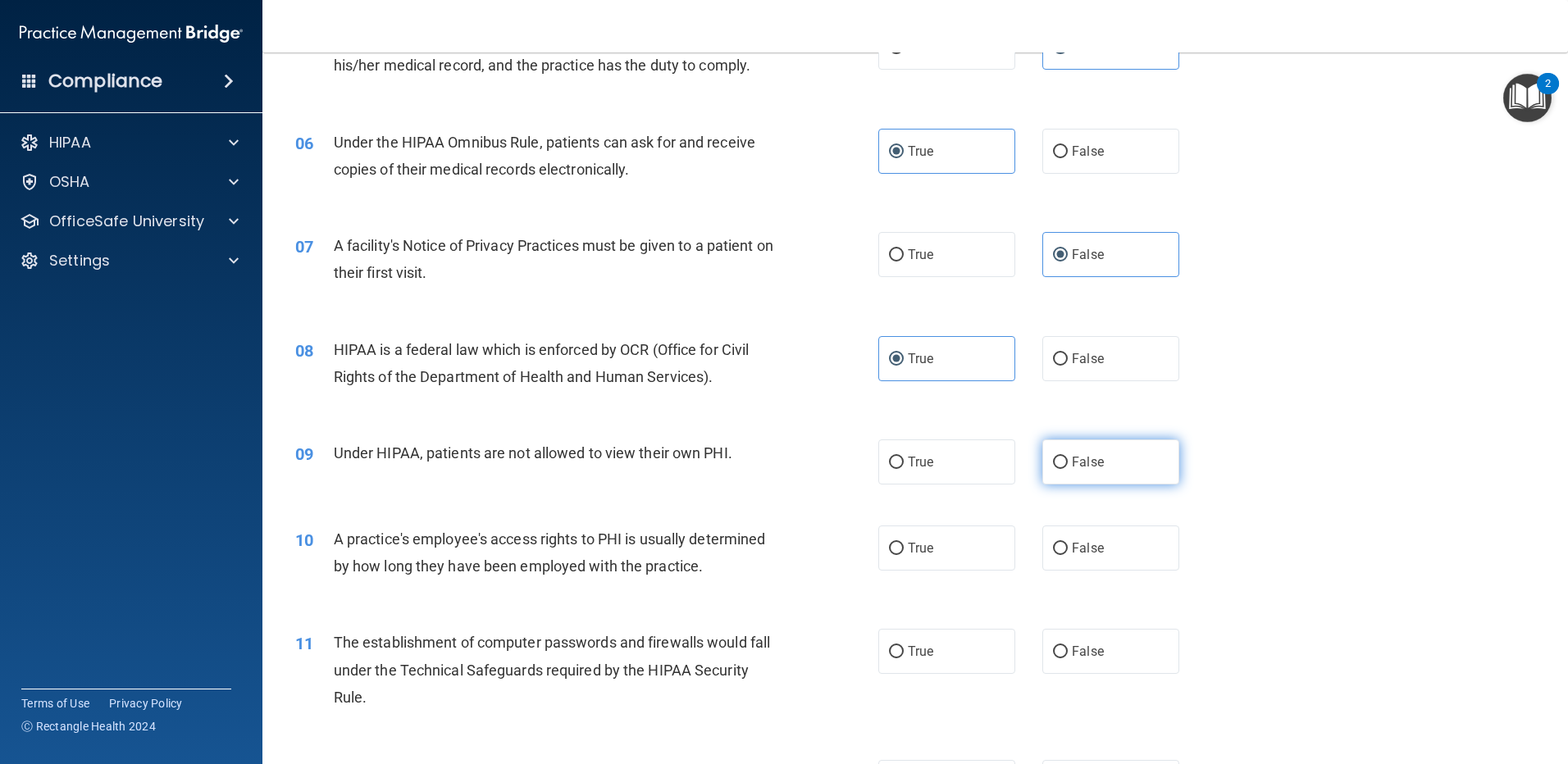
click at [1067, 468] on input "False" at bounding box center [1060, 463] width 14 height 13
radio input "true"
click at [1090, 530] on label "False" at bounding box center [1110, 549] width 137 height 45
click at [1067, 543] on input "False" at bounding box center [1060, 549] width 14 height 13
radio input "true"
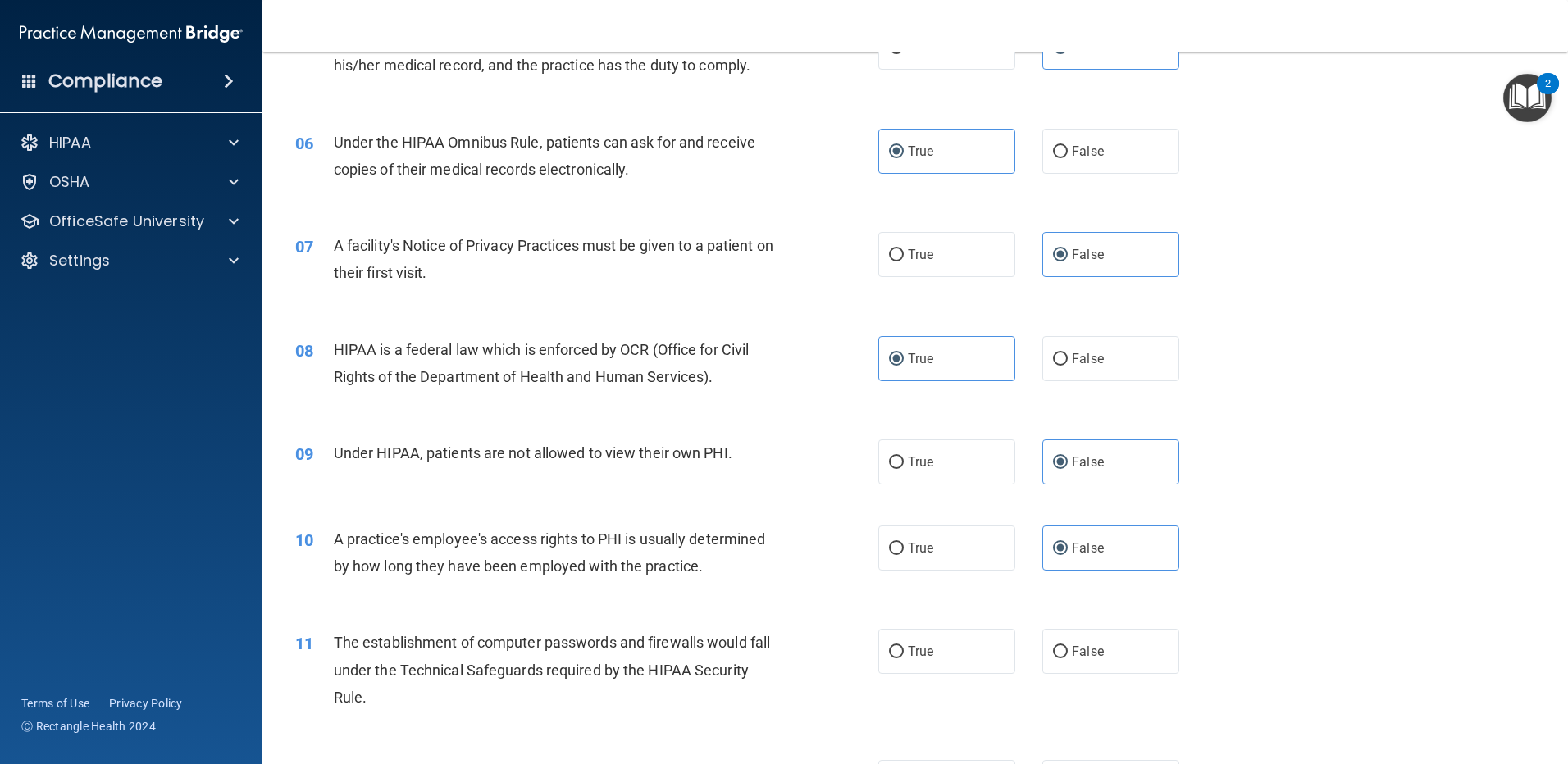
click at [941, 683] on div "11 The establishment of computer passwords and firewalls would fall under the T…" at bounding box center [914, 673] width 1265 height 131
click at [918, 647] on span "True" at bounding box center [921, 651] width 25 height 15
click at [904, 647] on input "True" at bounding box center [896, 653] width 14 height 13
radio input "true"
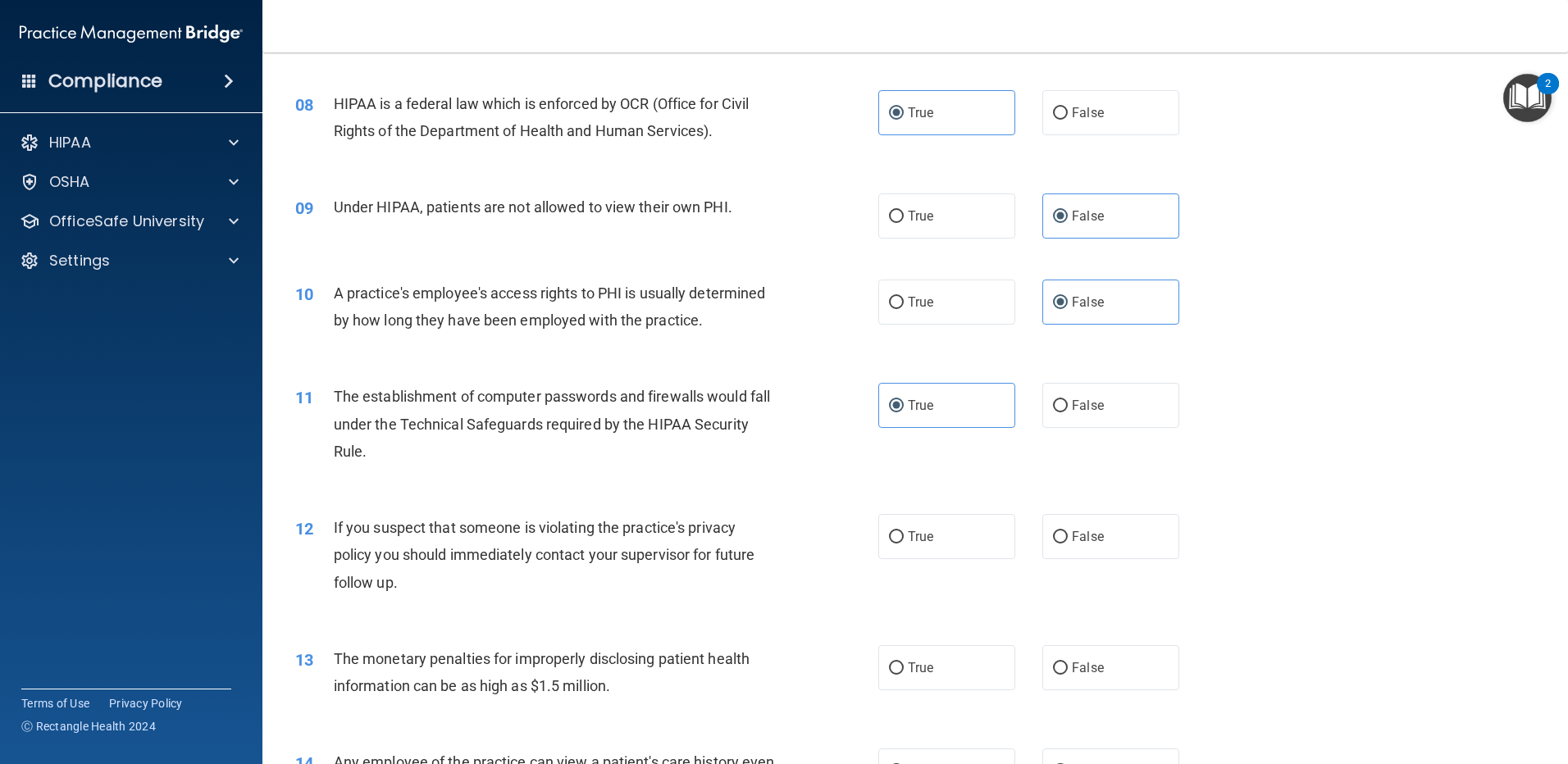
click at [934, 506] on div "12 If you suspect that someone is violating the practice's privacy policy you s…" at bounding box center [914, 559] width 1265 height 131
click at [934, 512] on div "12 If you suspect that someone is violating the practice's privacy policy you s…" at bounding box center [914, 559] width 1265 height 131
click at [934, 517] on label "True" at bounding box center [946, 537] width 137 height 45
click at [904, 531] on input "True" at bounding box center [896, 538] width 14 height 13
radio input "true"
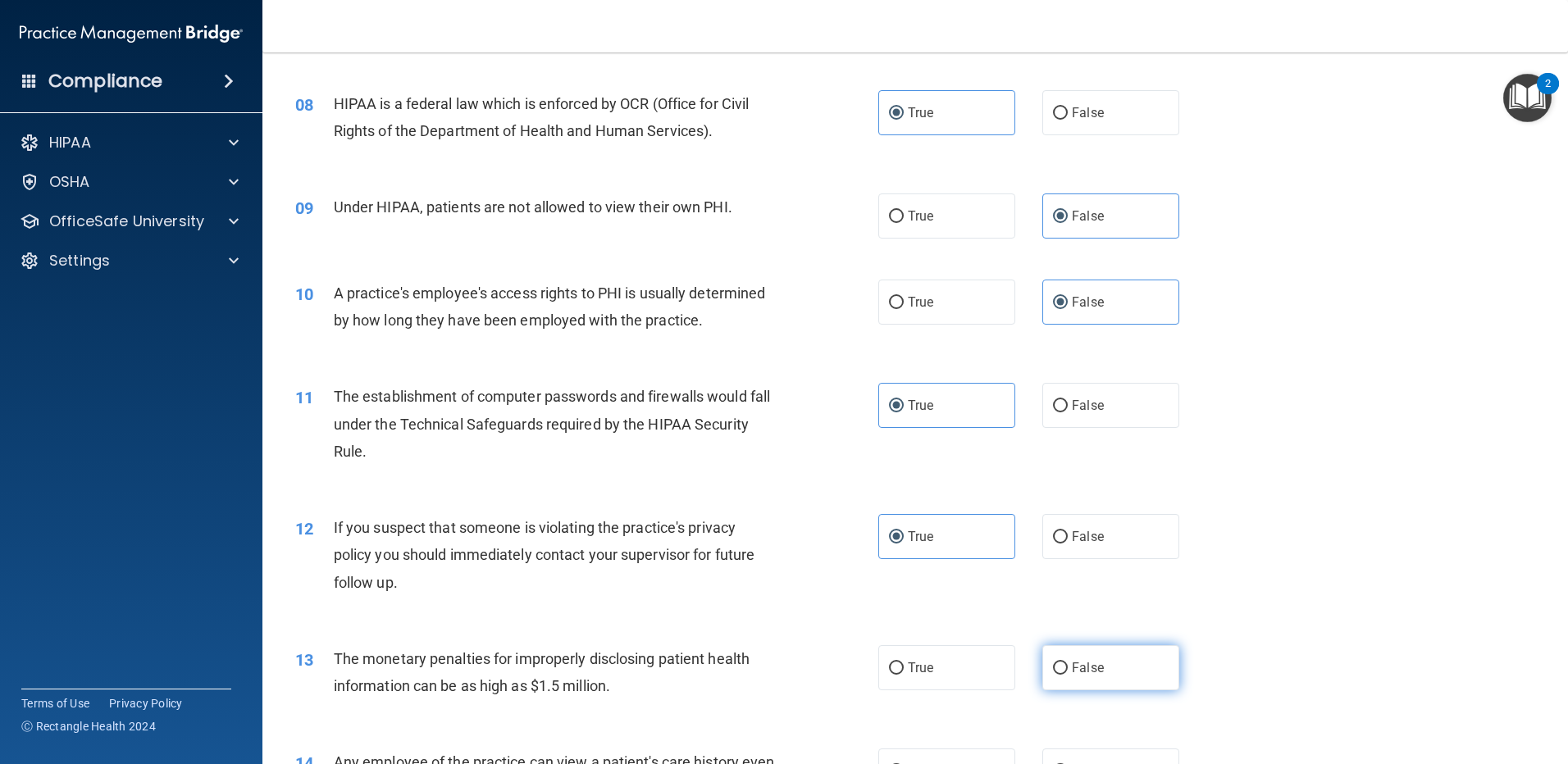
click at [1104, 654] on label "False" at bounding box center [1110, 668] width 137 height 45
click at [1067, 663] on input "False" at bounding box center [1060, 669] width 14 height 13
radio input "true"
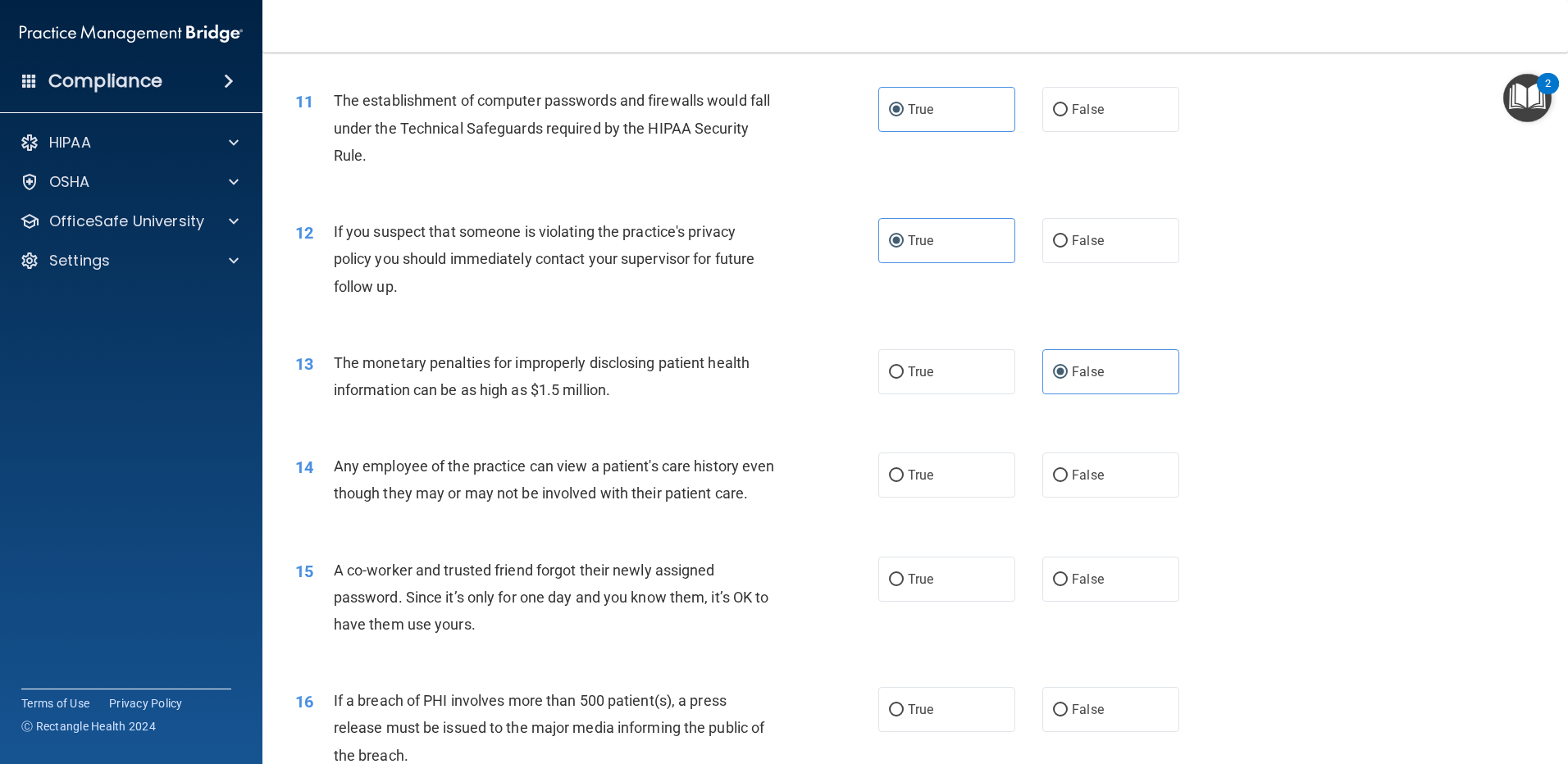
scroll to position [1230, 0]
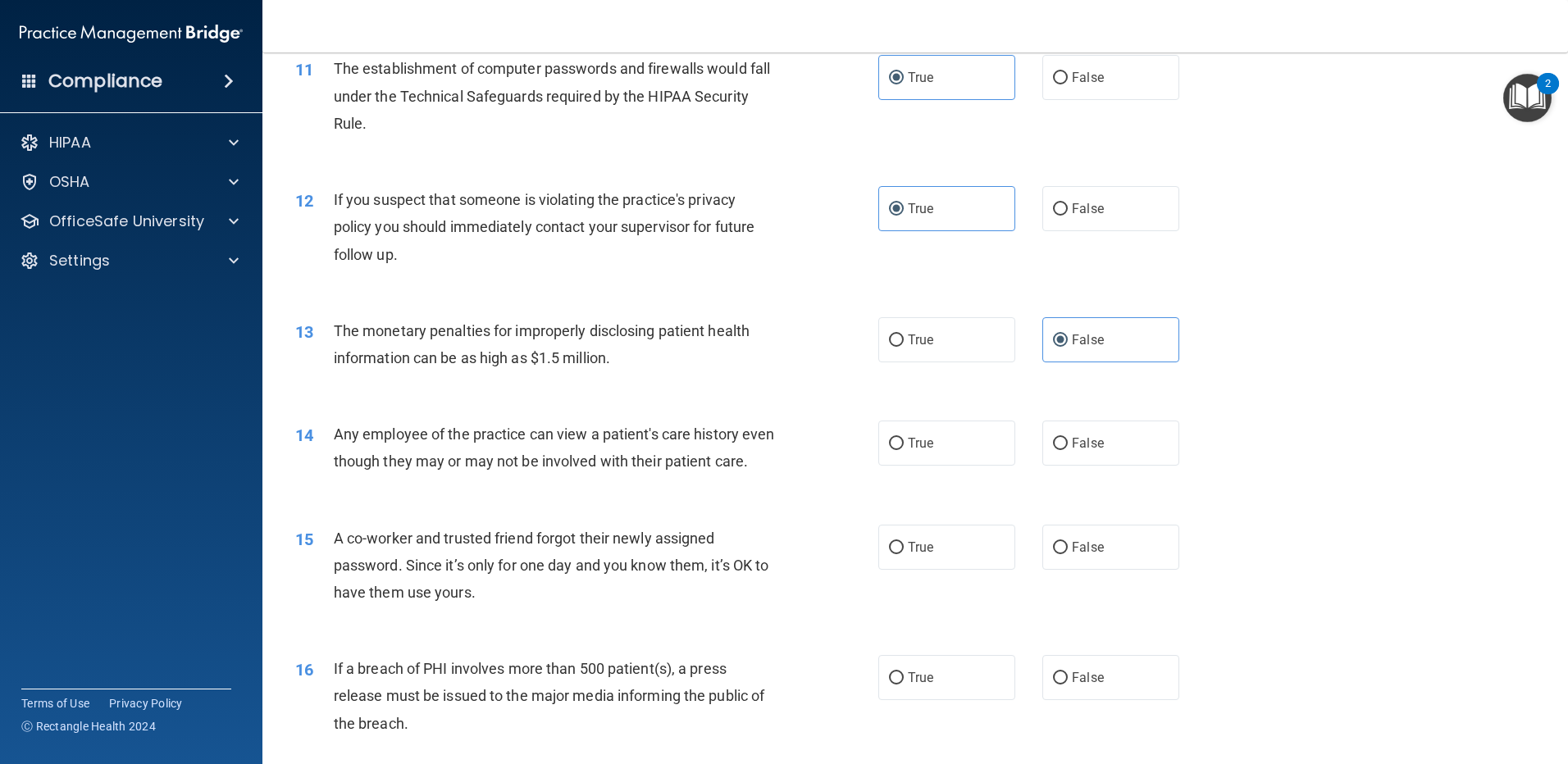
drag, startPoint x: 973, startPoint y: 448, endPoint x: 988, endPoint y: 470, distance: 26.6
click at [972, 448] on label "True" at bounding box center [946, 444] width 137 height 45
click at [904, 448] on input "True" at bounding box center [896, 444] width 14 height 13
radio input "true"
click at [1100, 569] on label "False" at bounding box center [1110, 548] width 137 height 45
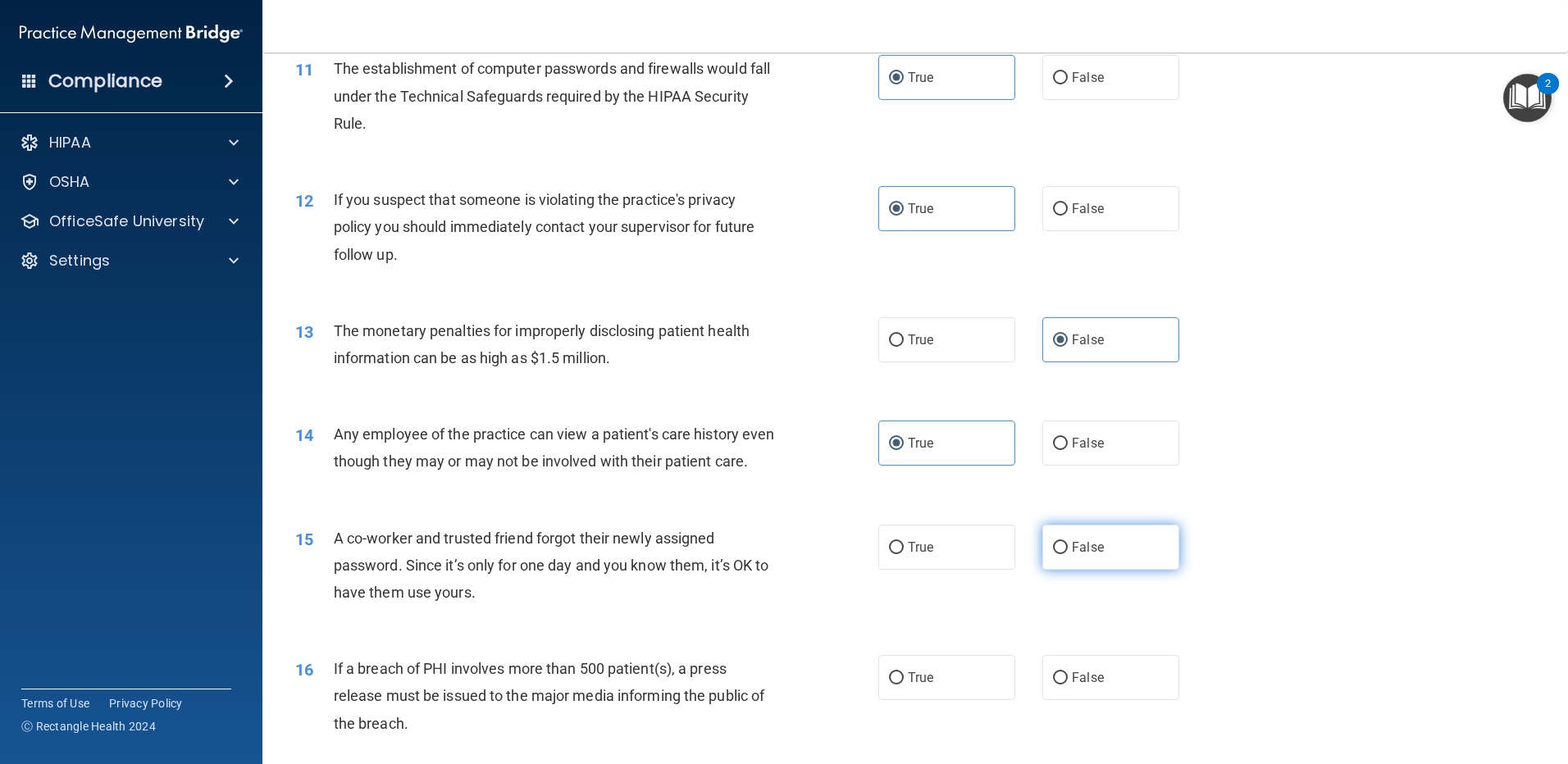
click at [1067, 554] on input "False" at bounding box center [1060, 549] width 14 height 13
radio input "true"
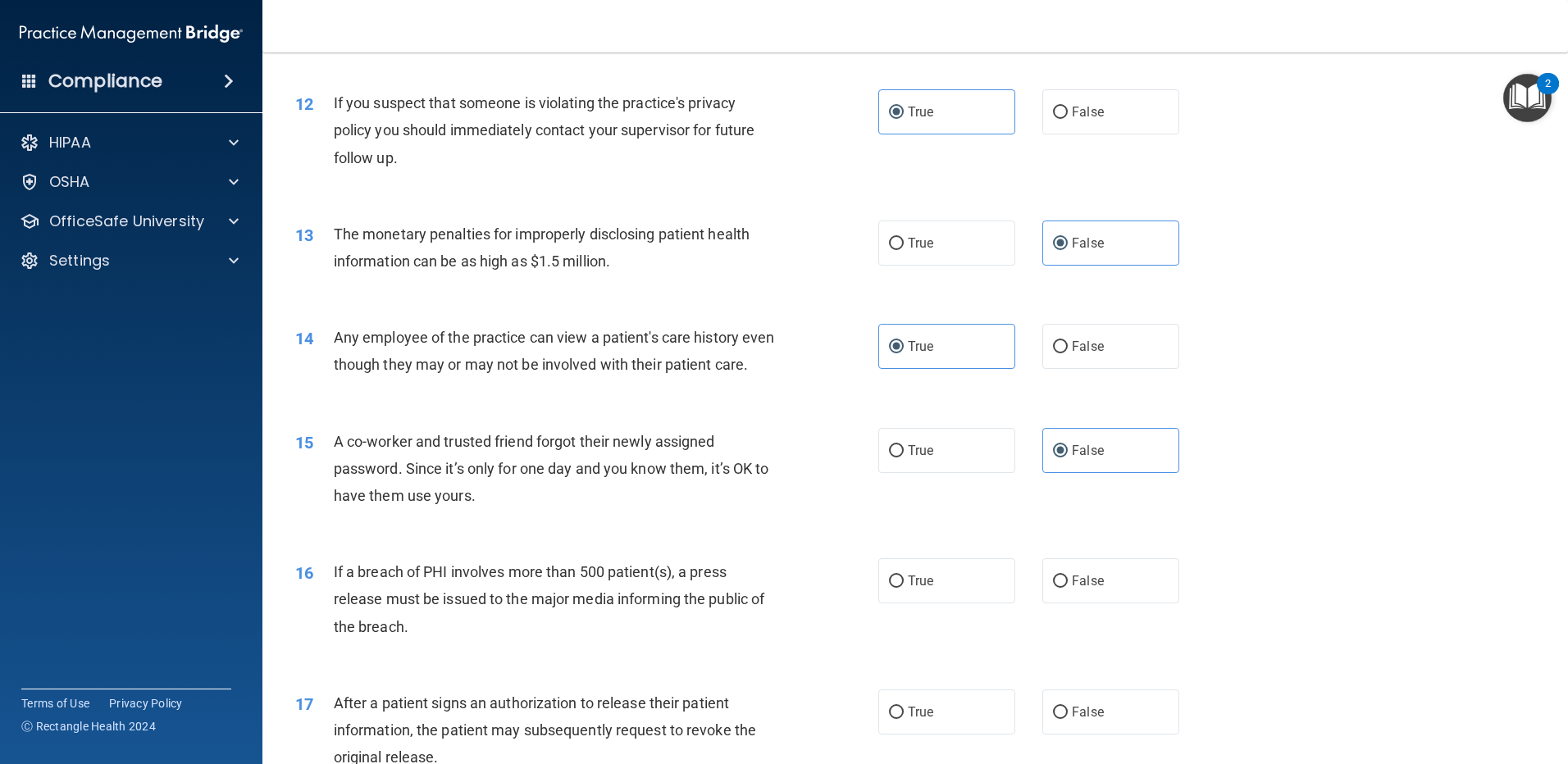
scroll to position [1475, 0]
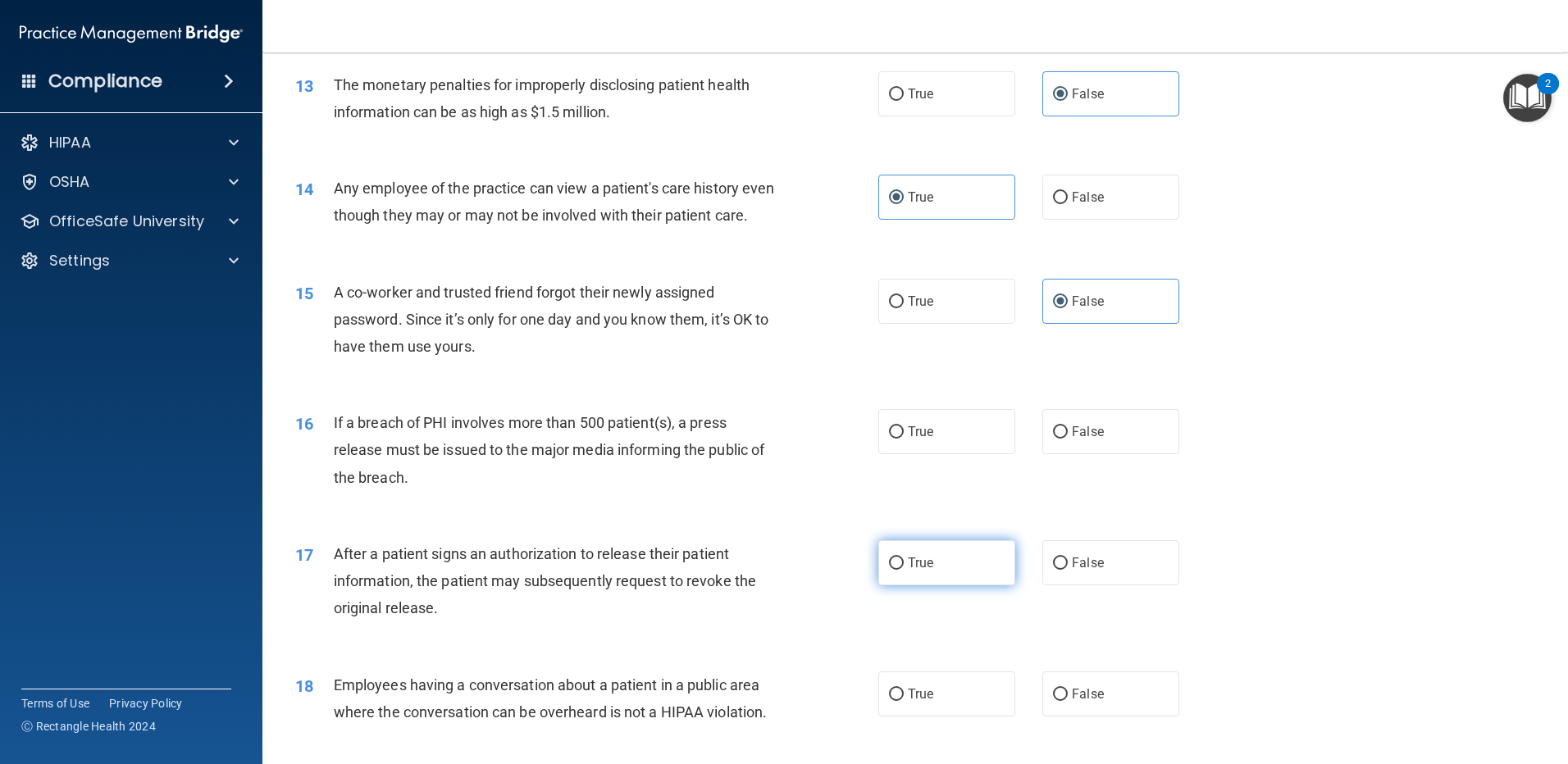
click at [951, 585] on label "True" at bounding box center [946, 563] width 137 height 45
click at [904, 569] on input "True" at bounding box center [896, 564] width 14 height 13
radio input "true"
click at [1067, 492] on div "16 If a breach of PHI involves more than 500 patient(s), a press release must b…" at bounding box center [914, 454] width 1265 height 131
click at [1066, 454] on label "False" at bounding box center [1110, 432] width 137 height 45
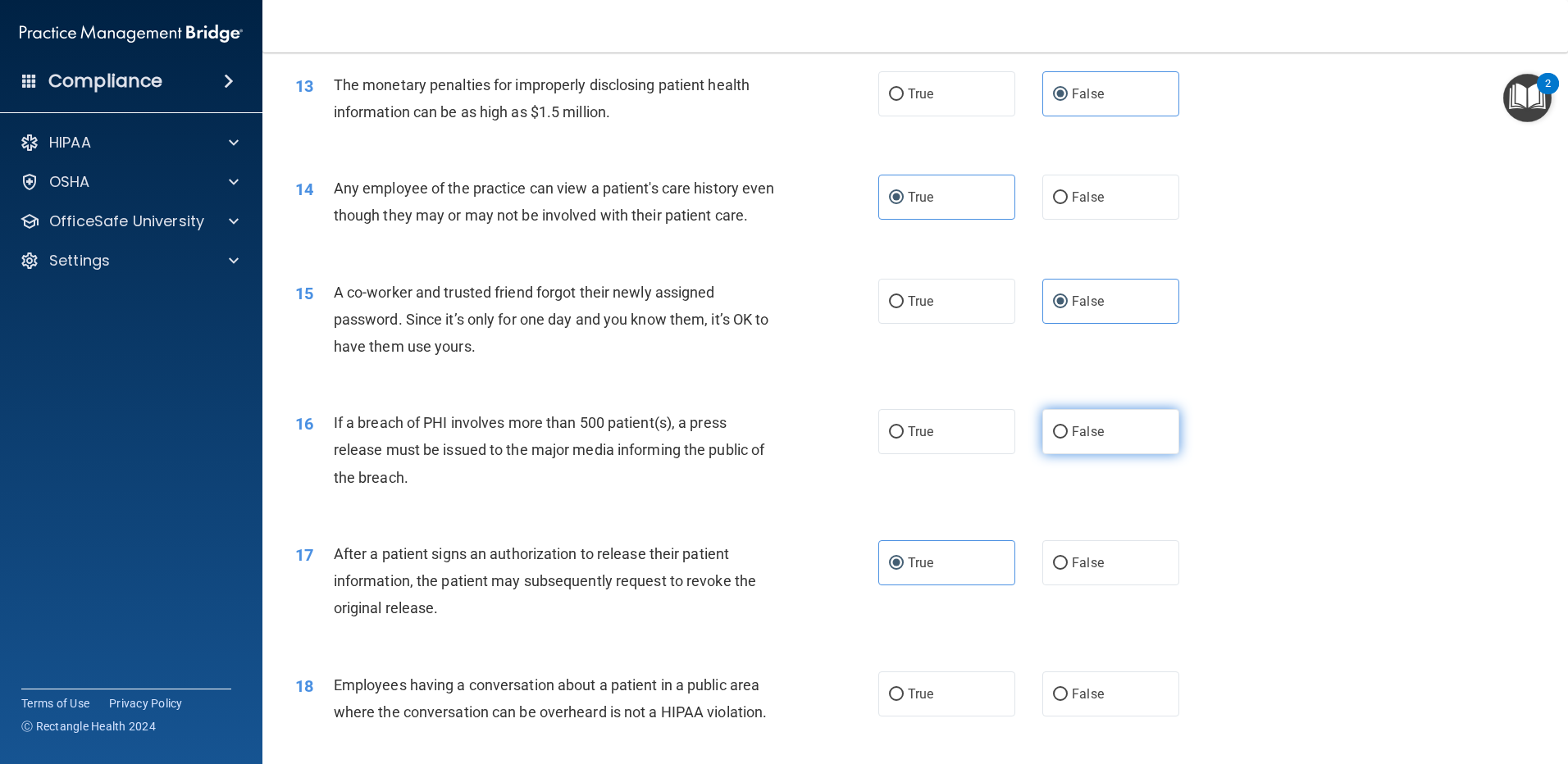
click at [1066, 439] on input "False" at bounding box center [1060, 433] width 14 height 13
radio input "true"
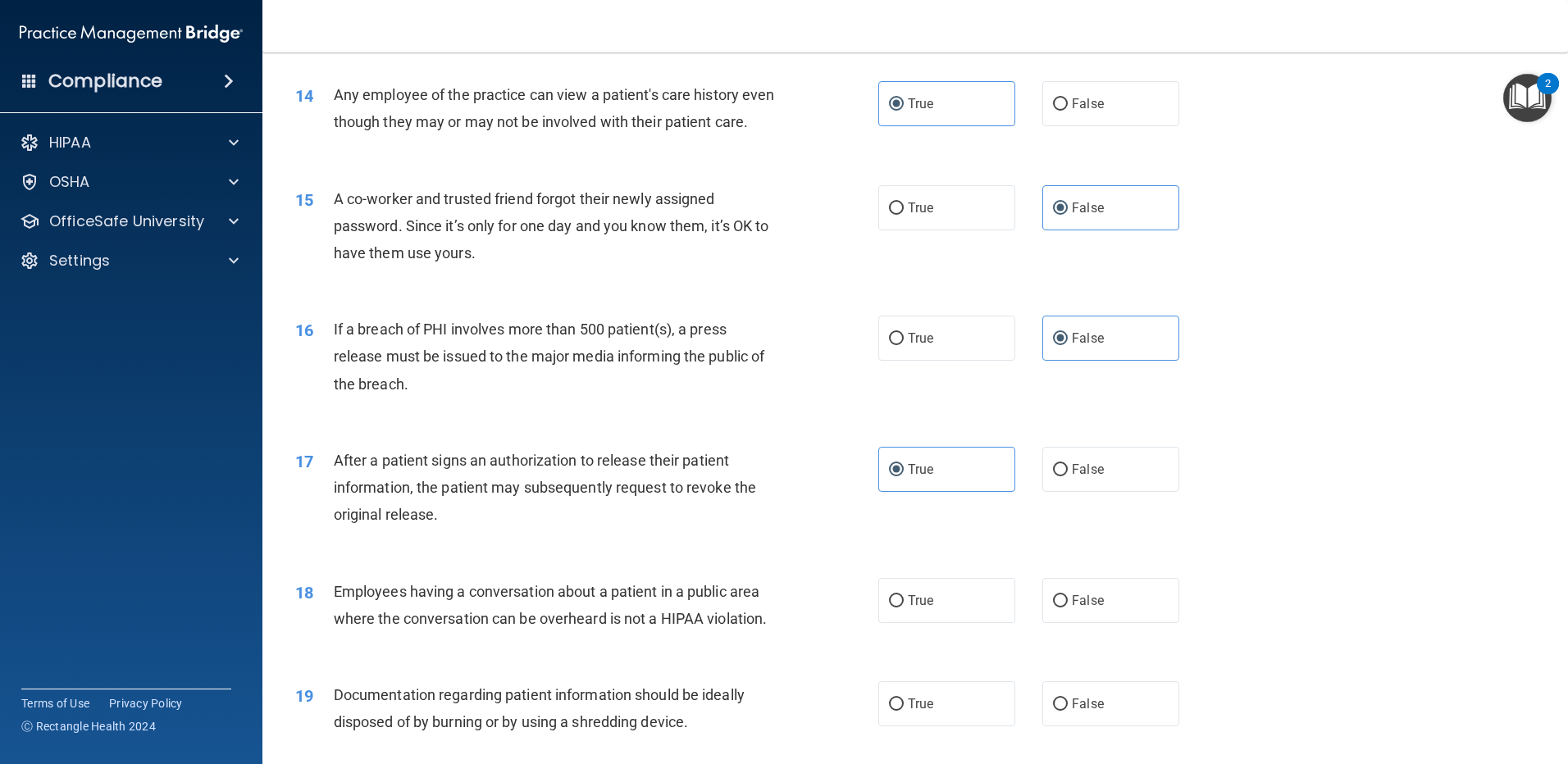
scroll to position [1803, 0]
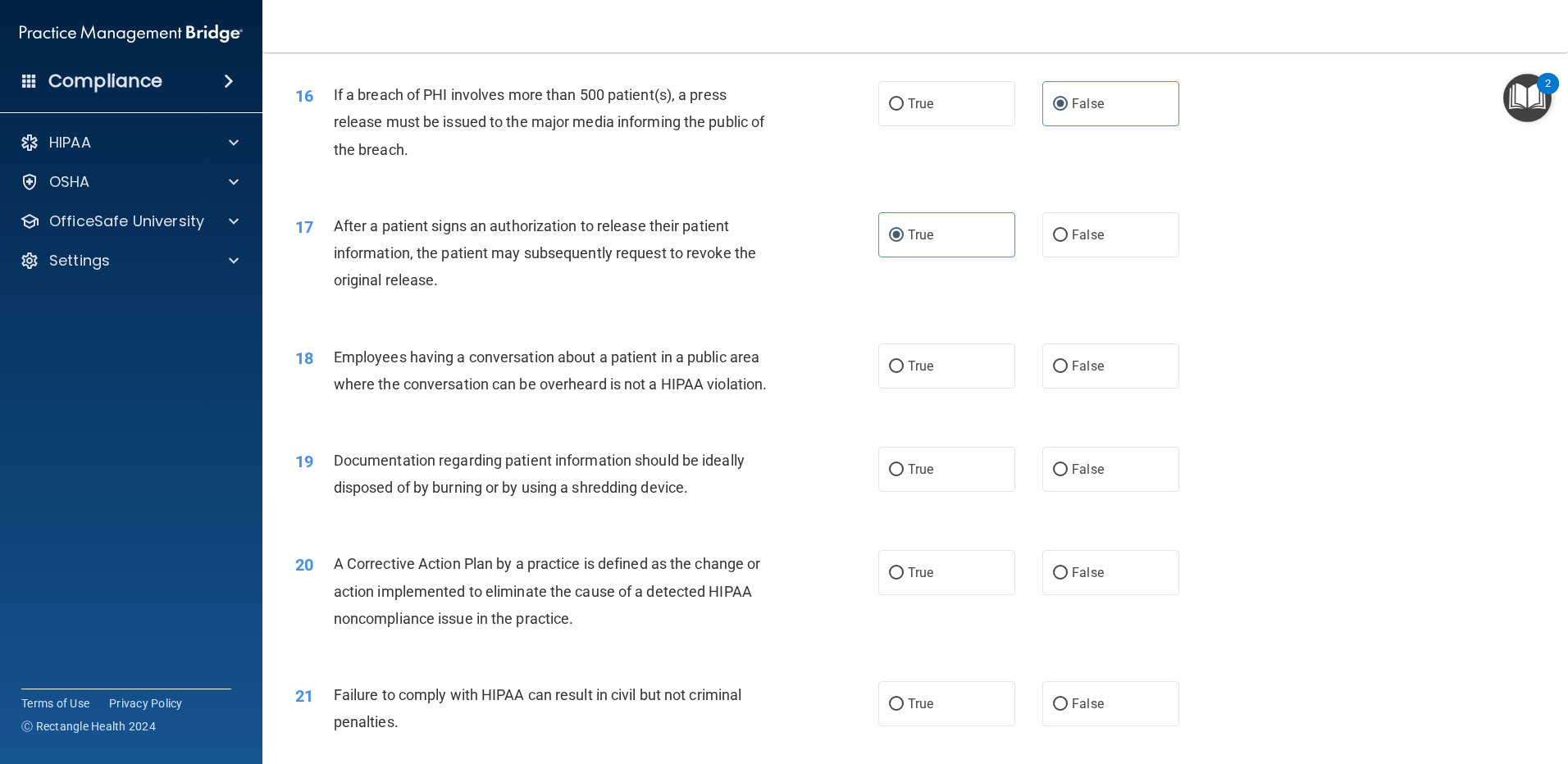
click at [935, 416] on div "18 Employees having a conversation about a patient in a public area where the c…" at bounding box center [914, 375] width 1265 height 103
click at [935, 388] on label "True" at bounding box center [946, 366] width 137 height 45
click at [904, 373] on input "True" at bounding box center [896, 367] width 14 height 13
radio input "true"
drag, startPoint x: 1063, startPoint y: 501, endPoint x: 1038, endPoint y: 550, distance: 55.0
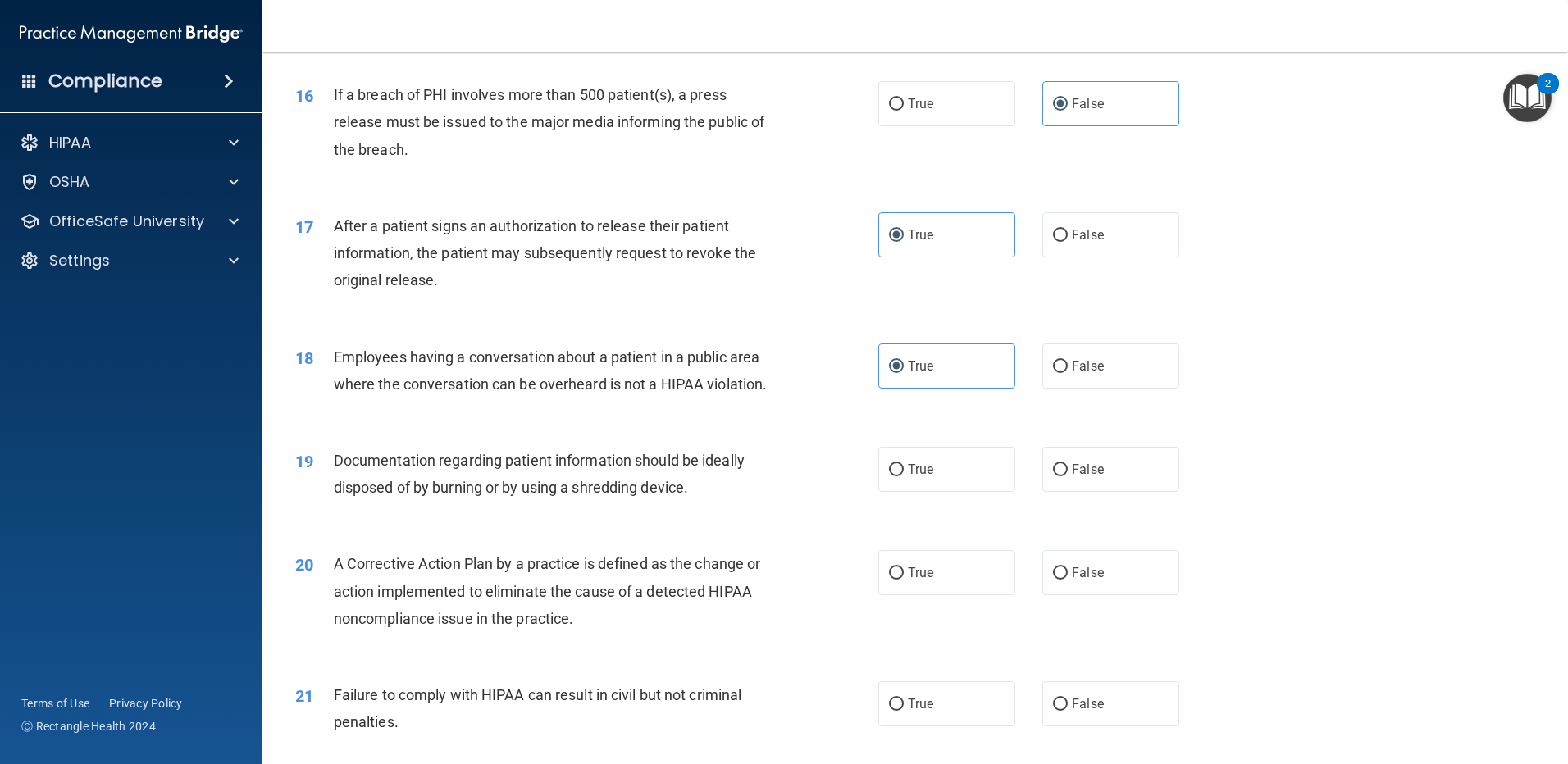
click at [1063, 492] on label "False" at bounding box center [1110, 470] width 137 height 45
click at [1063, 476] on input "False" at bounding box center [1060, 471] width 14 height 13
radio input "true"
click at [953, 588] on label "True" at bounding box center [946, 573] width 137 height 45
click at [904, 579] on input "True" at bounding box center [896, 574] width 14 height 13
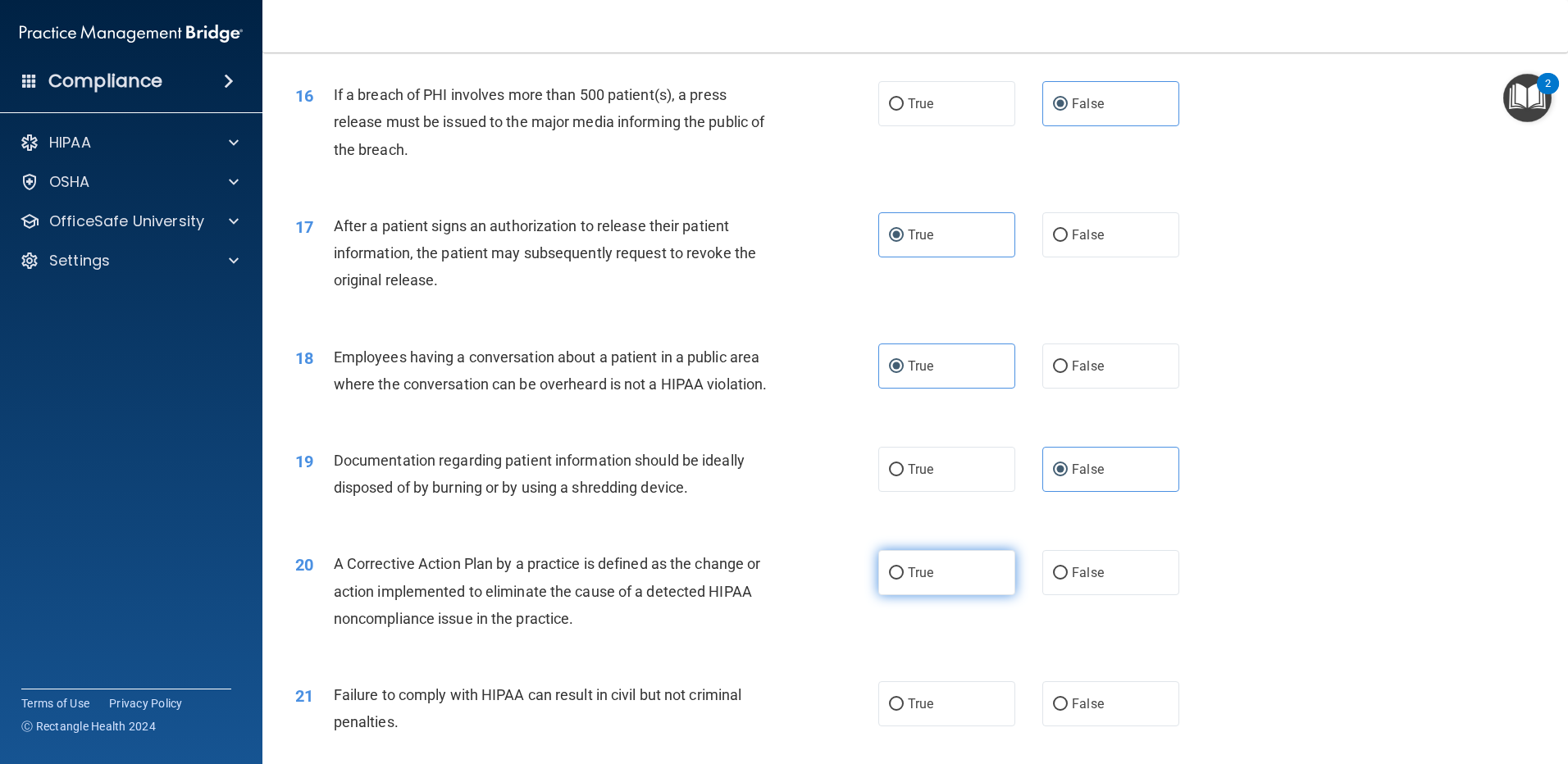
radio input "true"
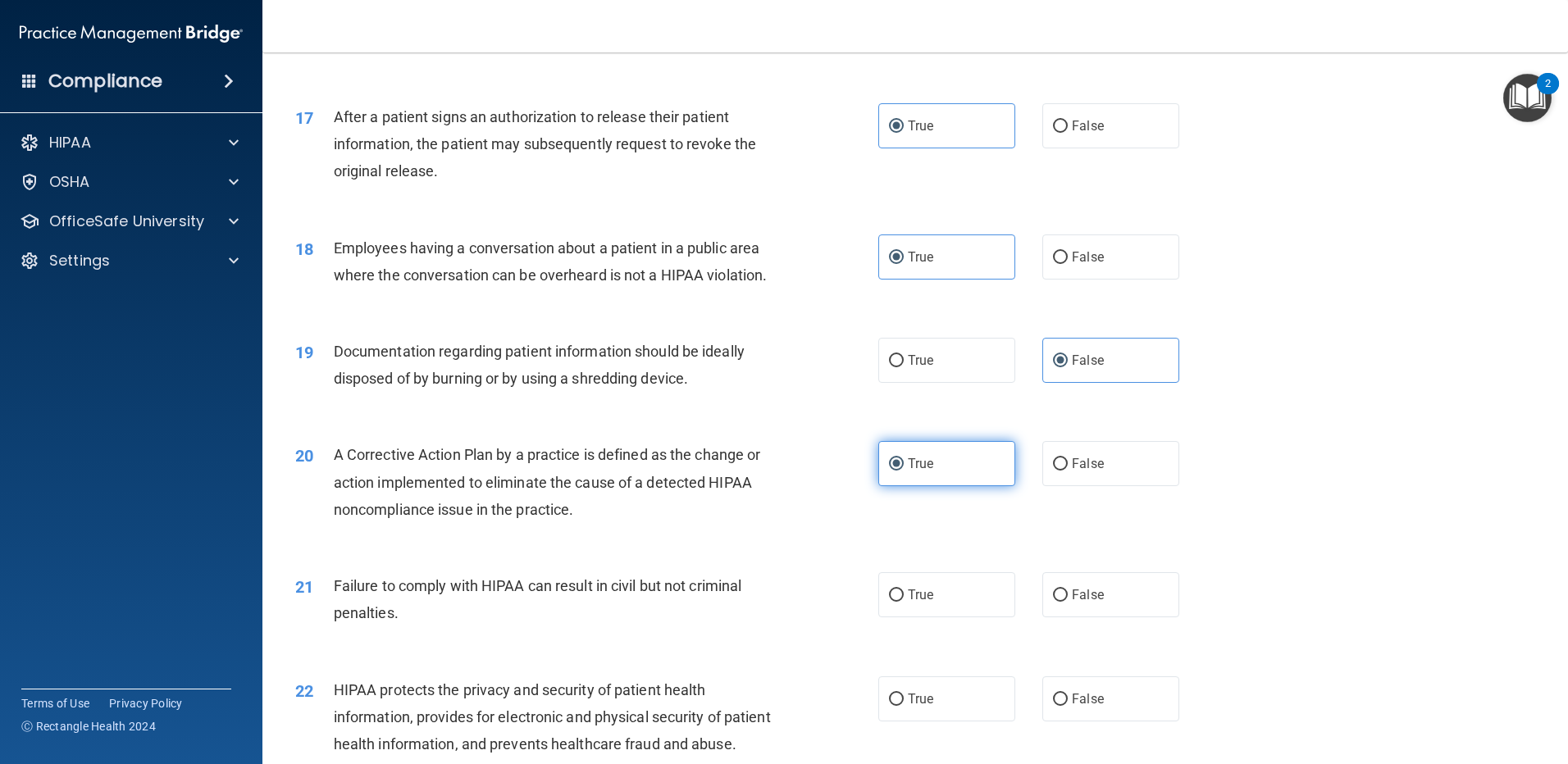
scroll to position [2049, 0]
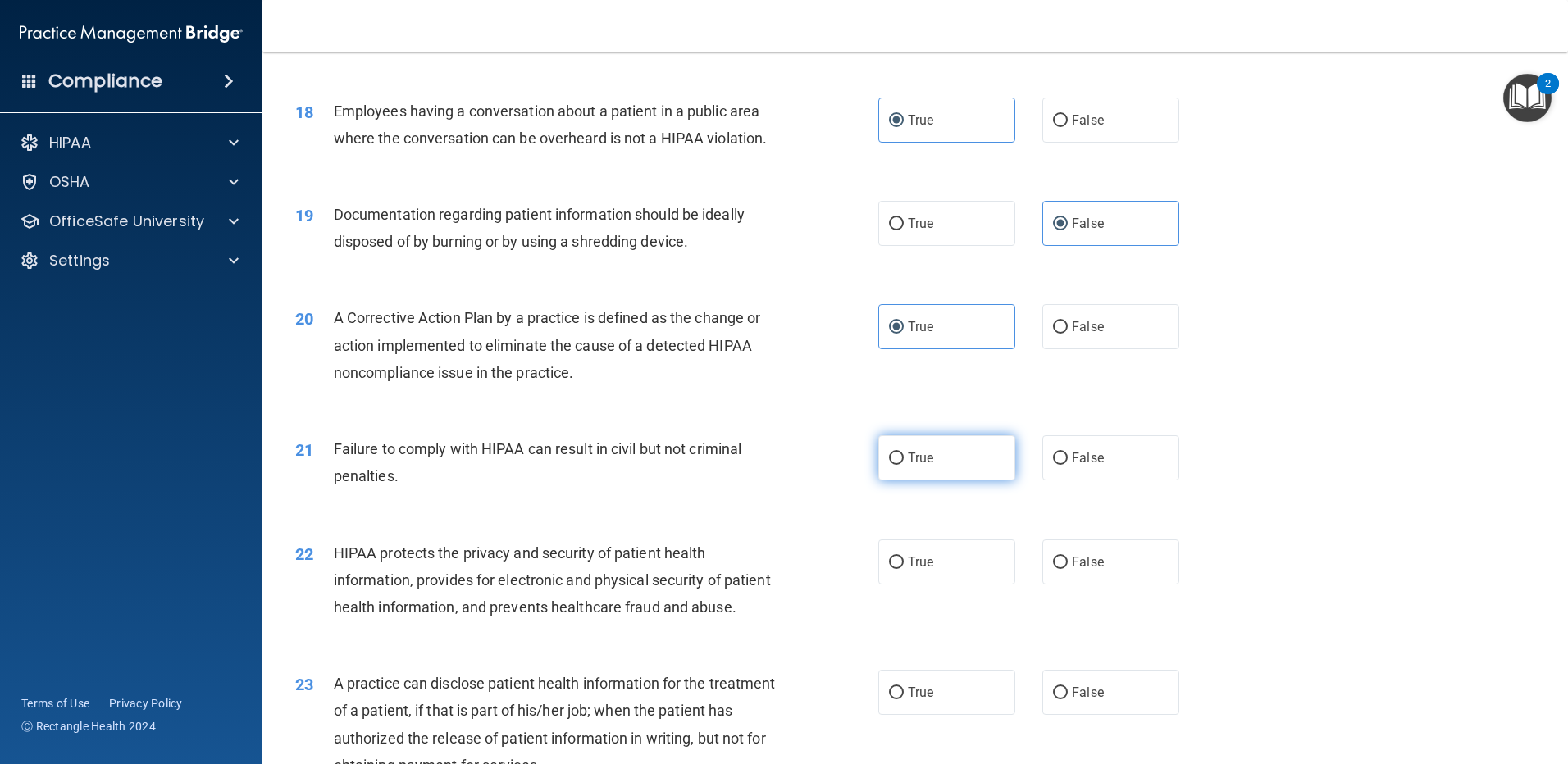
click at [967, 481] on label "True" at bounding box center [946, 458] width 137 height 45
click at [904, 465] on input "True" at bounding box center [896, 459] width 14 height 13
radio input "true"
click at [1075, 568] on label "False" at bounding box center [1110, 562] width 137 height 45
click at [1067, 568] on input "False" at bounding box center [1060, 563] width 14 height 13
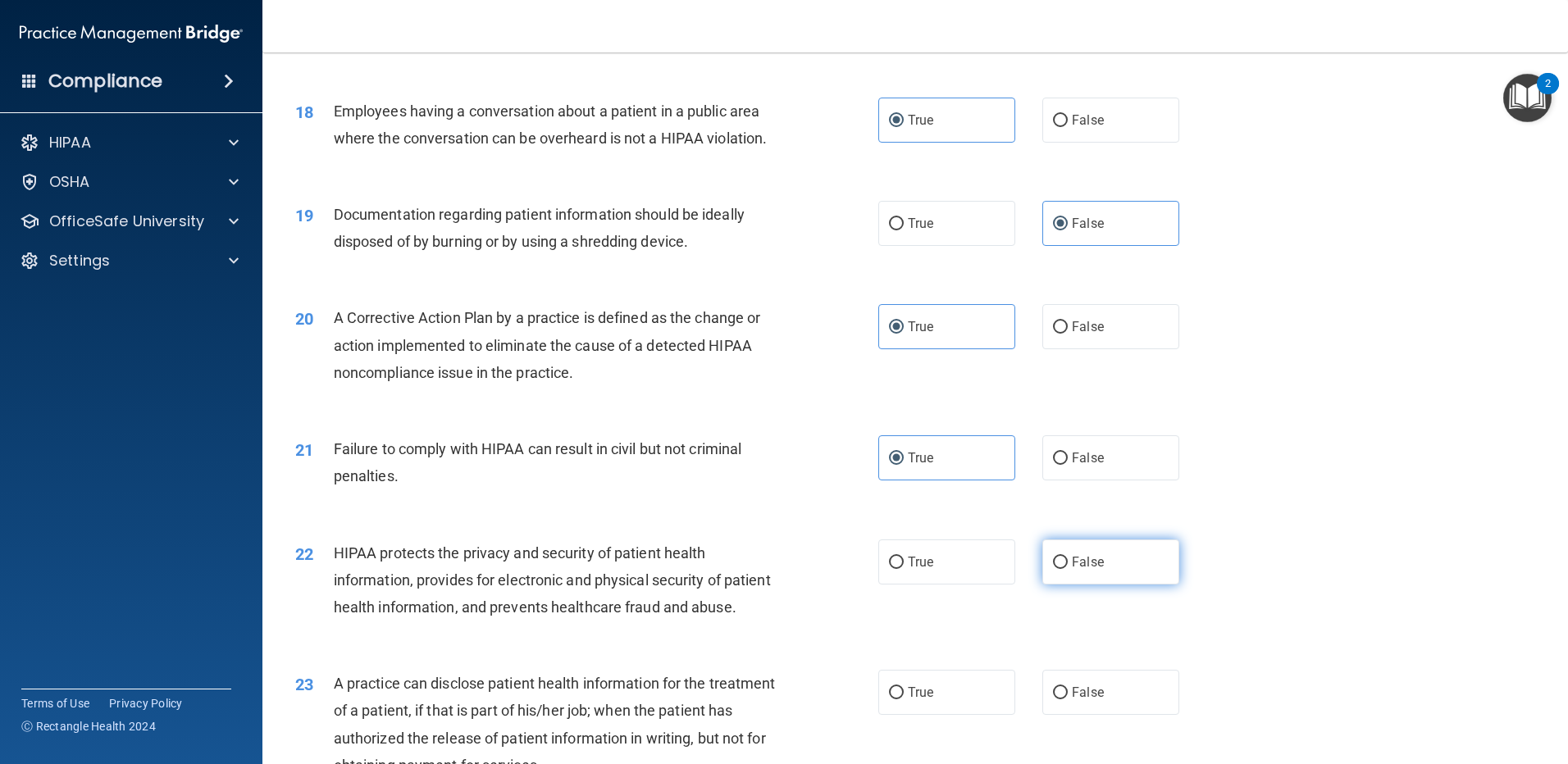
radio input "true"
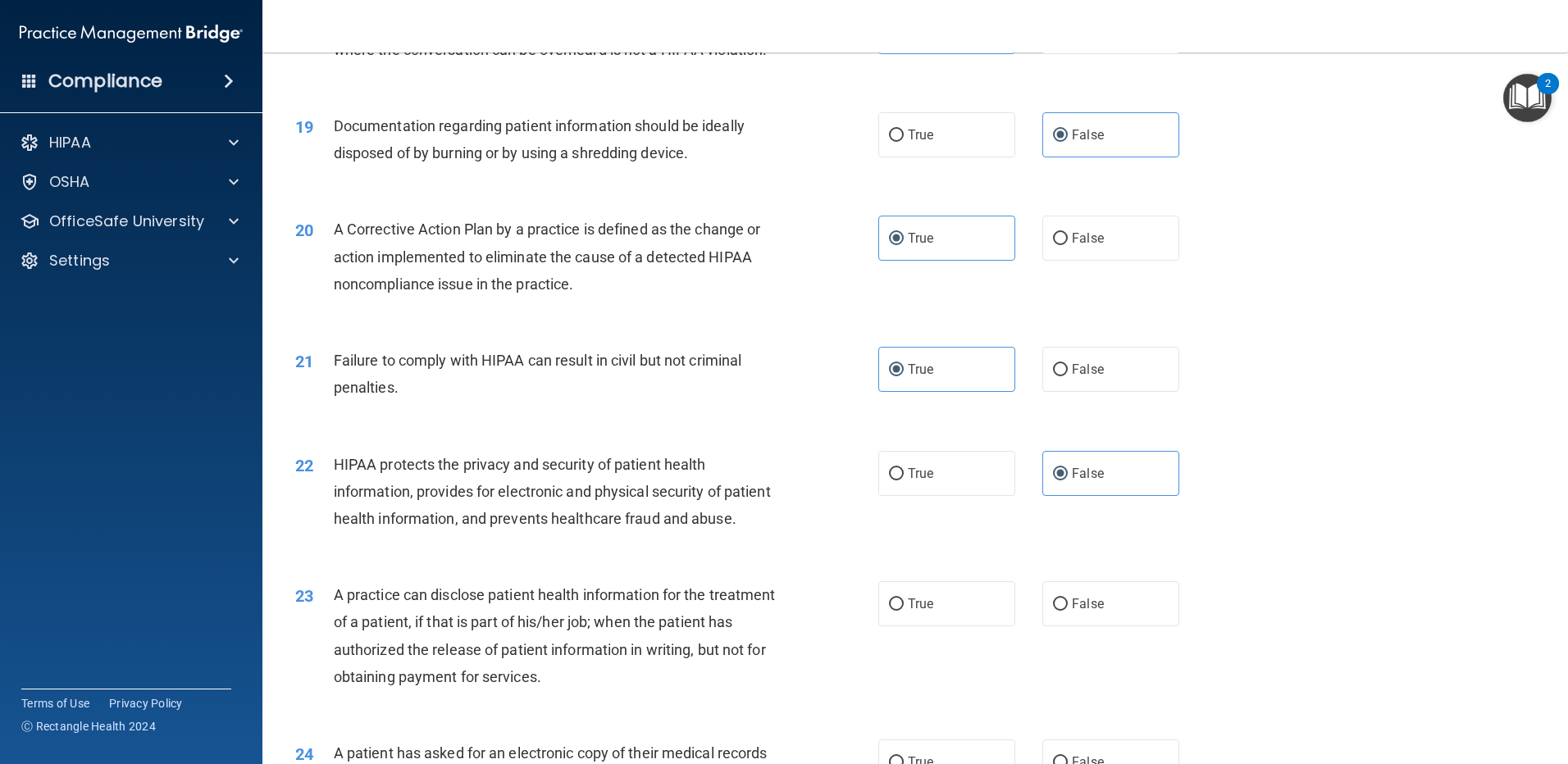
scroll to position [2296, 0]
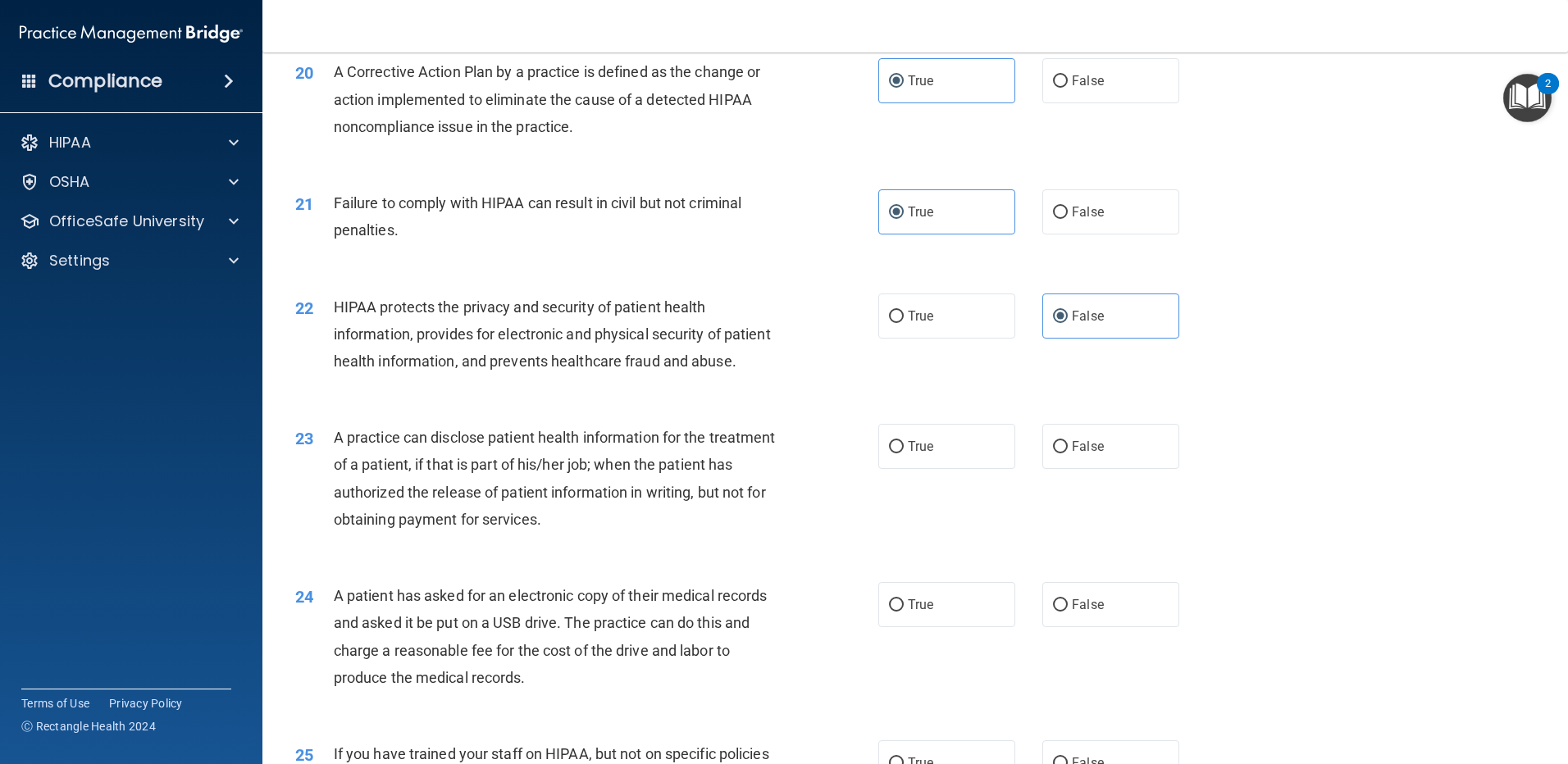
drag, startPoint x: 966, startPoint y: 491, endPoint x: 961, endPoint y: 530, distance: 39.3
click at [966, 469] on label "True" at bounding box center [946, 446] width 137 height 45
click at [904, 454] on input "True" at bounding box center [896, 447] width 14 height 13
radio input "true"
click at [956, 635] on div "24 A patient has asked for an electronic copy of their medical records and aske…" at bounding box center [914, 640] width 1265 height 158
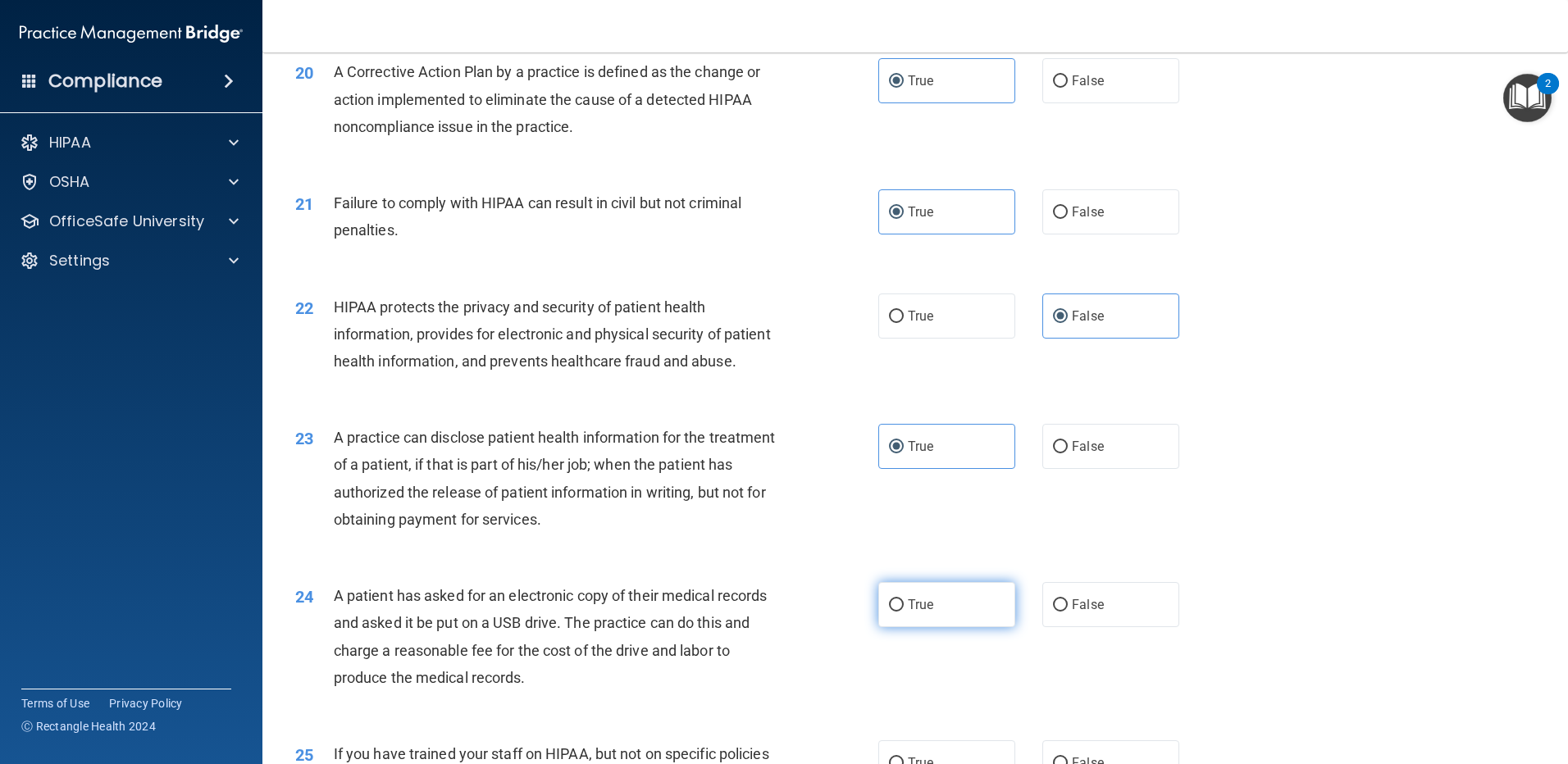
click at [959, 627] on label "True" at bounding box center [946, 605] width 137 height 45
click at [904, 612] on input "True" at bounding box center [896, 606] width 14 height 13
radio input "true"
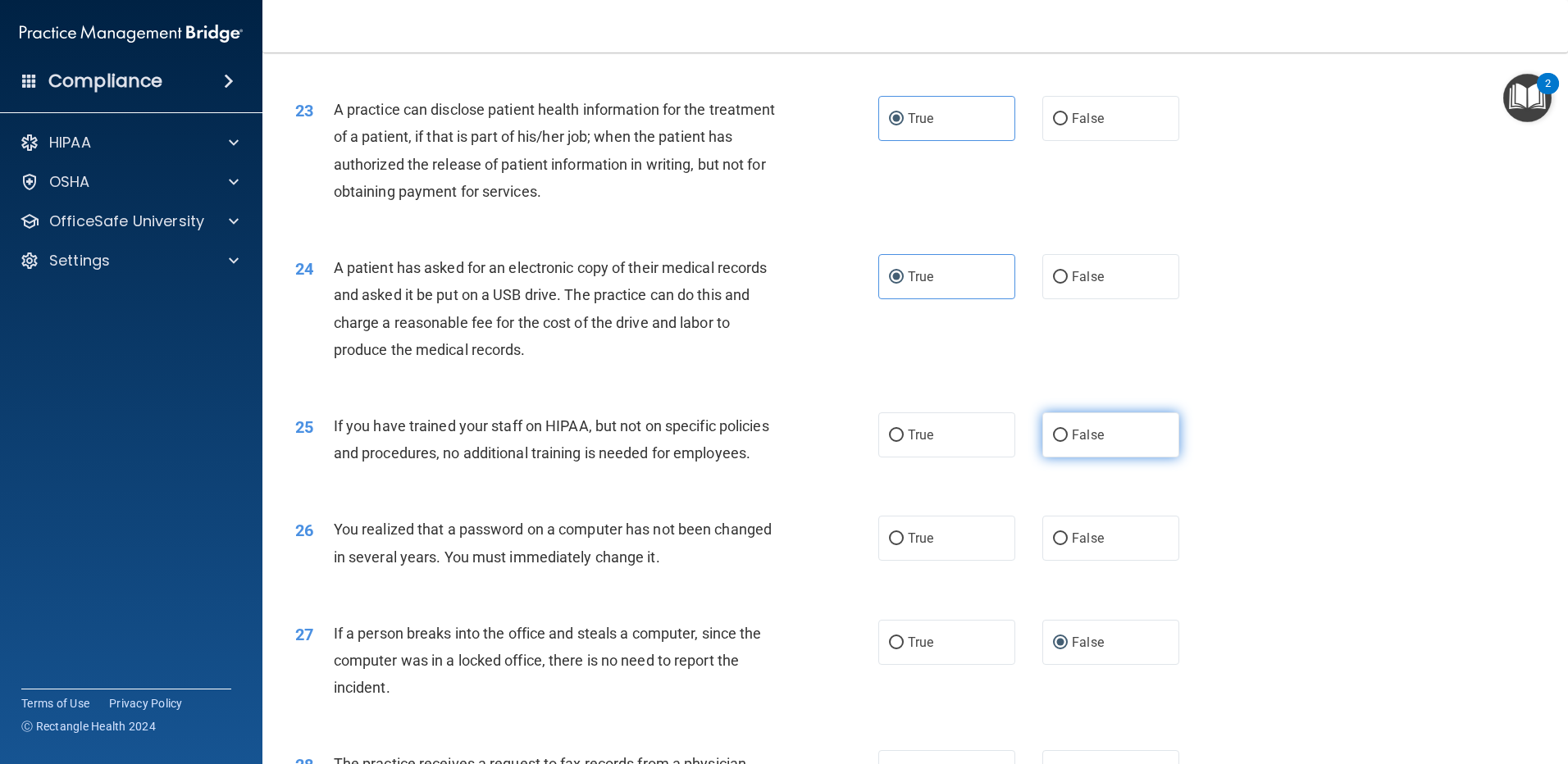
click at [1081, 443] on span "False" at bounding box center [1087, 435] width 32 height 15
click at [1067, 442] on input "False" at bounding box center [1060, 436] width 14 height 13
radio input "true"
click at [951, 560] on label "True" at bounding box center [946, 539] width 137 height 45
click at [904, 545] on input "True" at bounding box center [896, 540] width 14 height 13
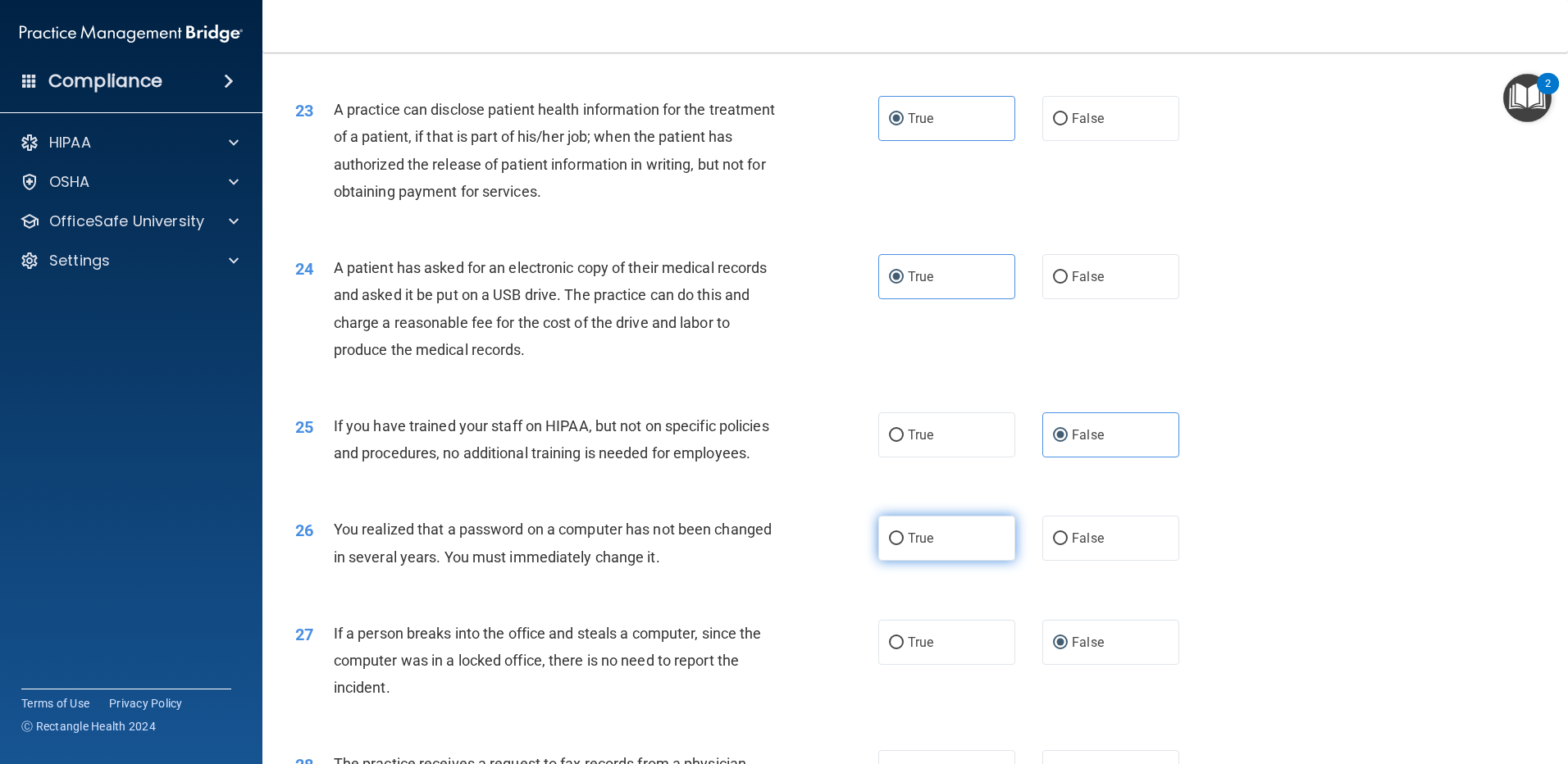
radio input "true"
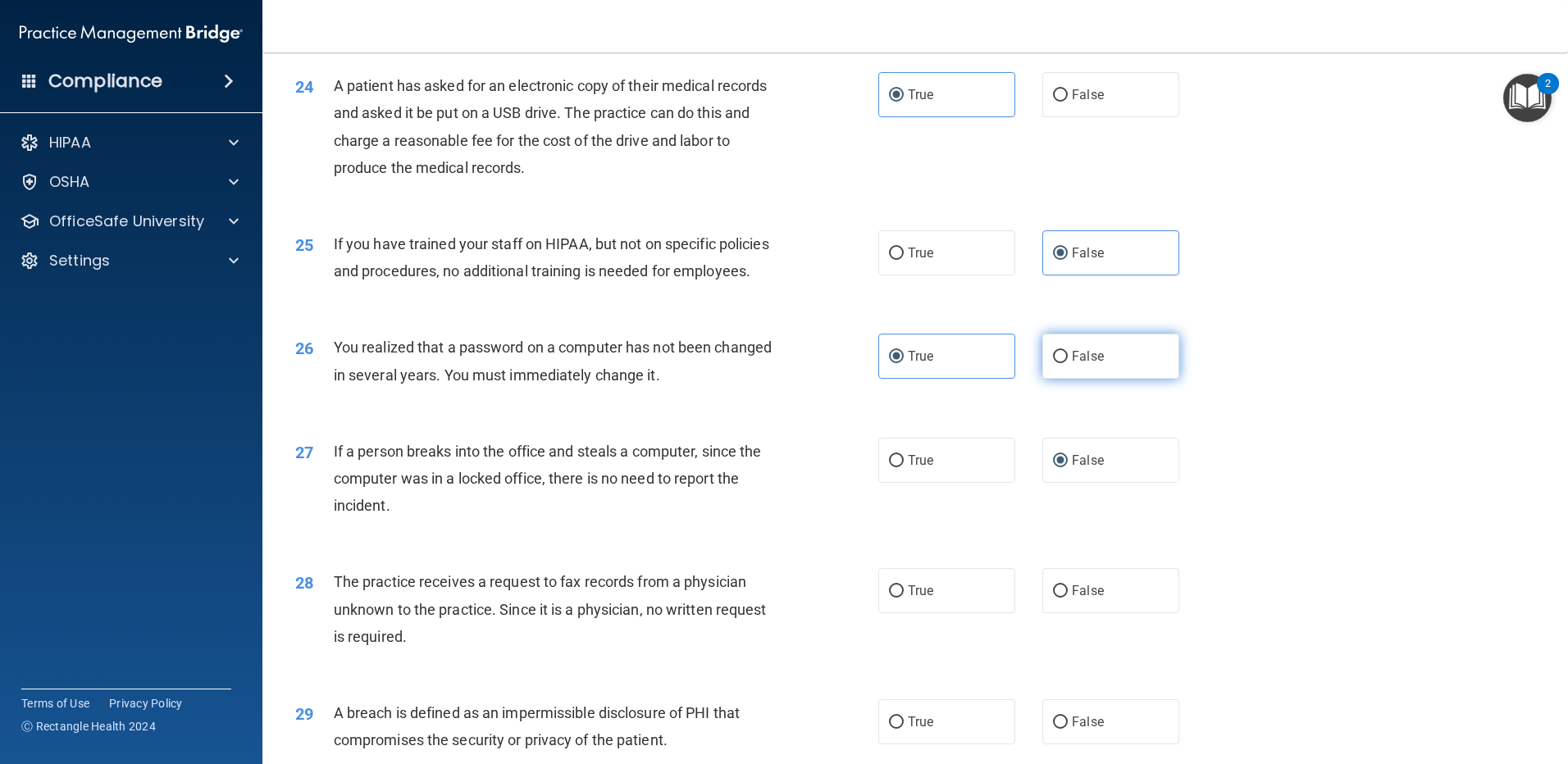
scroll to position [3033, 0]
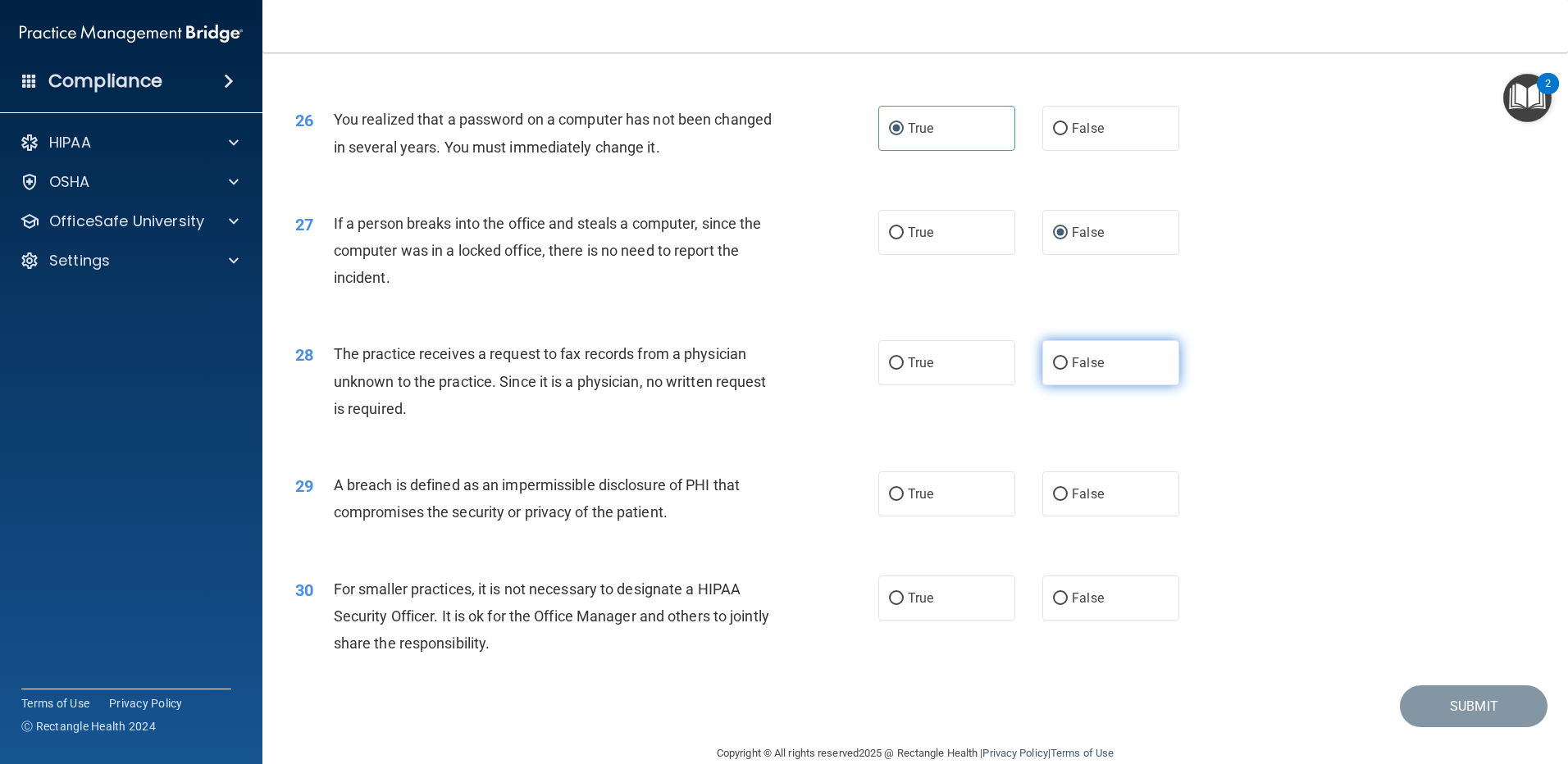
click at [1089, 386] on label "False" at bounding box center [1110, 363] width 137 height 45
click at [1067, 369] on input "False" at bounding box center [1060, 364] width 14 height 13
radio input "true"
click at [945, 517] on label "True" at bounding box center [946, 494] width 137 height 45
click at [904, 501] on input "True" at bounding box center [896, 495] width 14 height 13
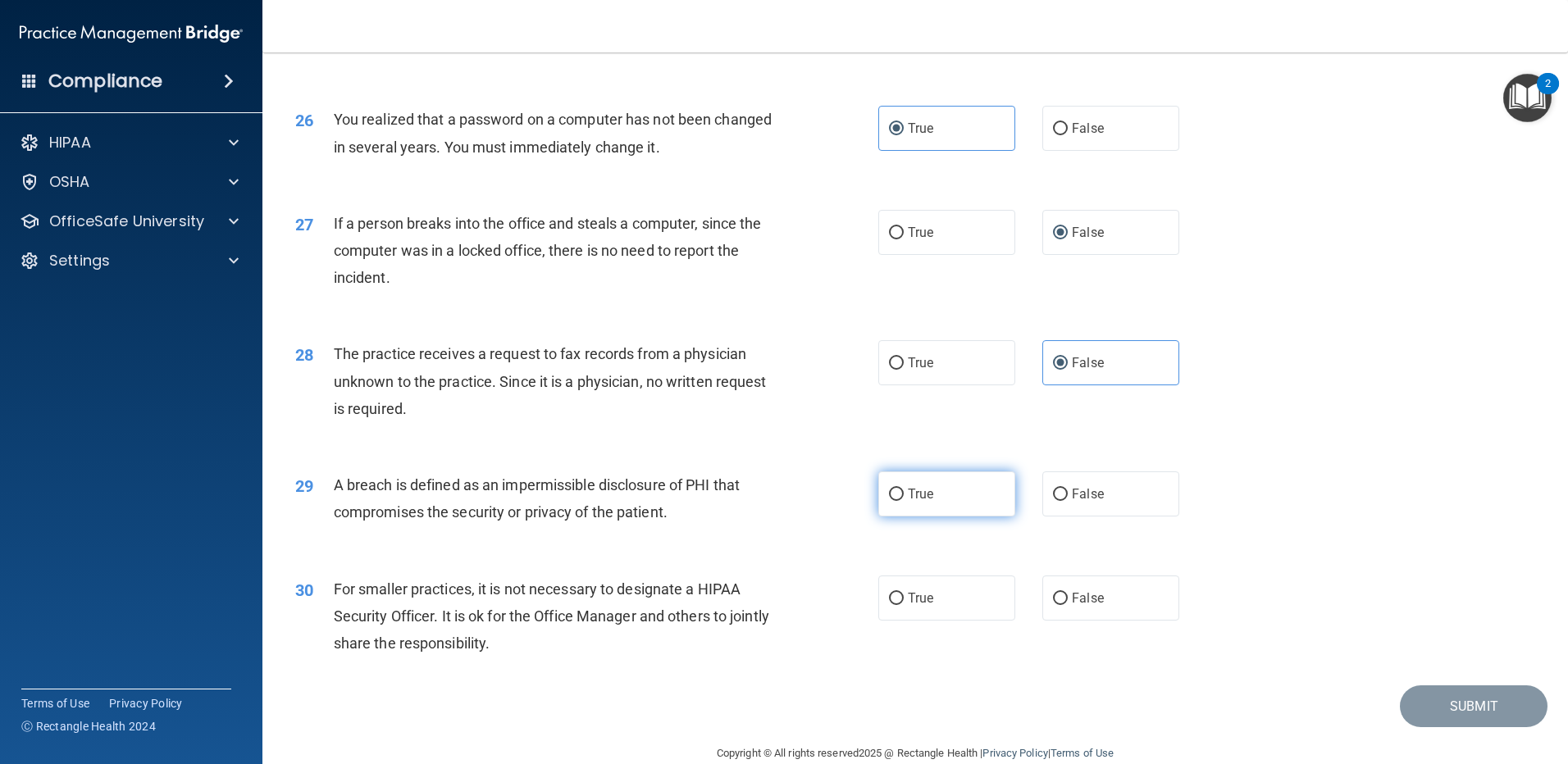
radio input "true"
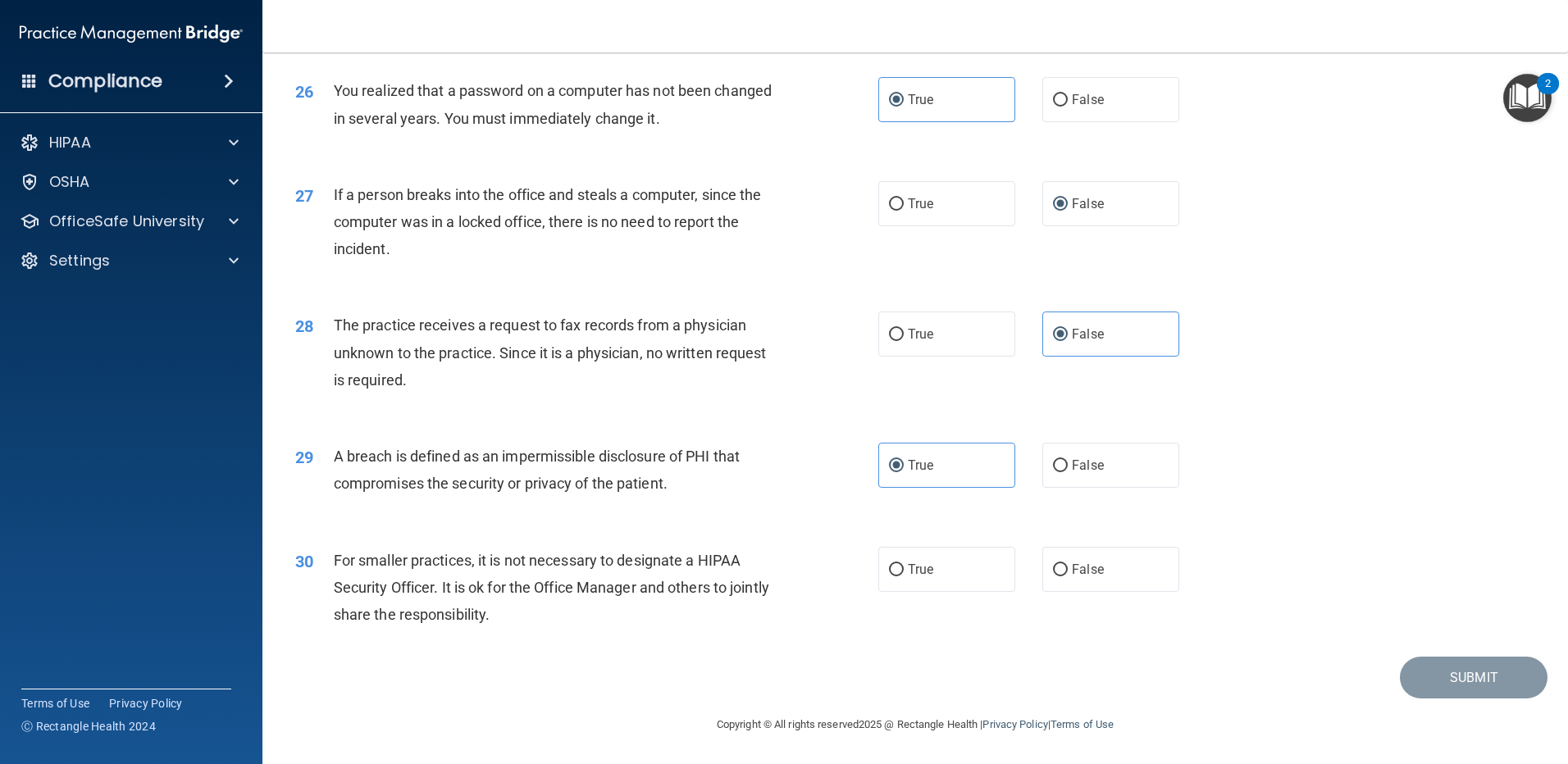
scroll to position [3143, 0]
click at [1092, 558] on label "False" at bounding box center [1110, 569] width 137 height 45
click at [1067, 564] on input "False" at bounding box center [1060, 570] width 14 height 13
radio input "true"
click at [1477, 669] on button "Submit" at bounding box center [1473, 677] width 148 height 42
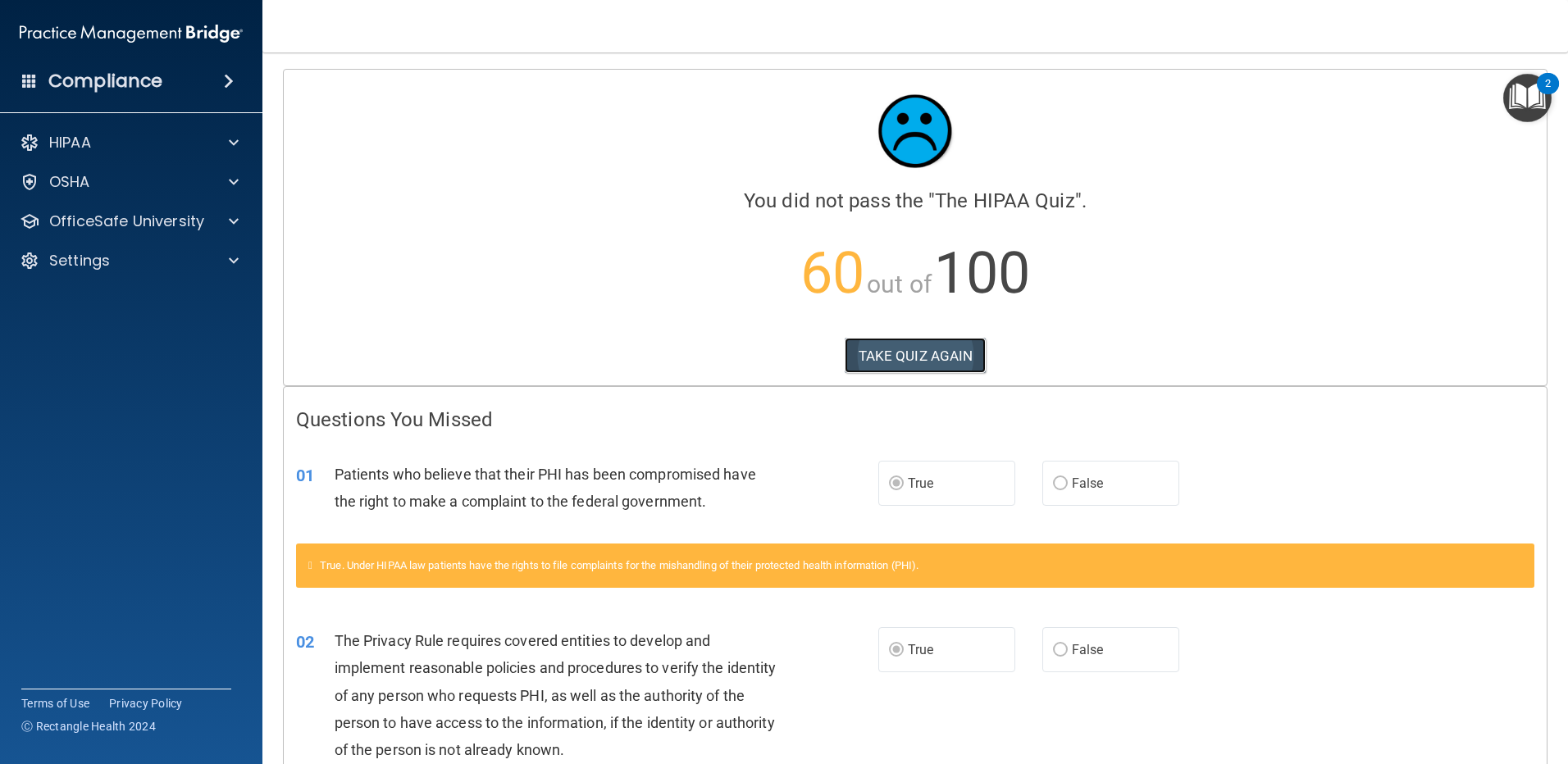
click at [946, 365] on button "TAKE QUIZ AGAIN" at bounding box center [915, 356] width 142 height 36
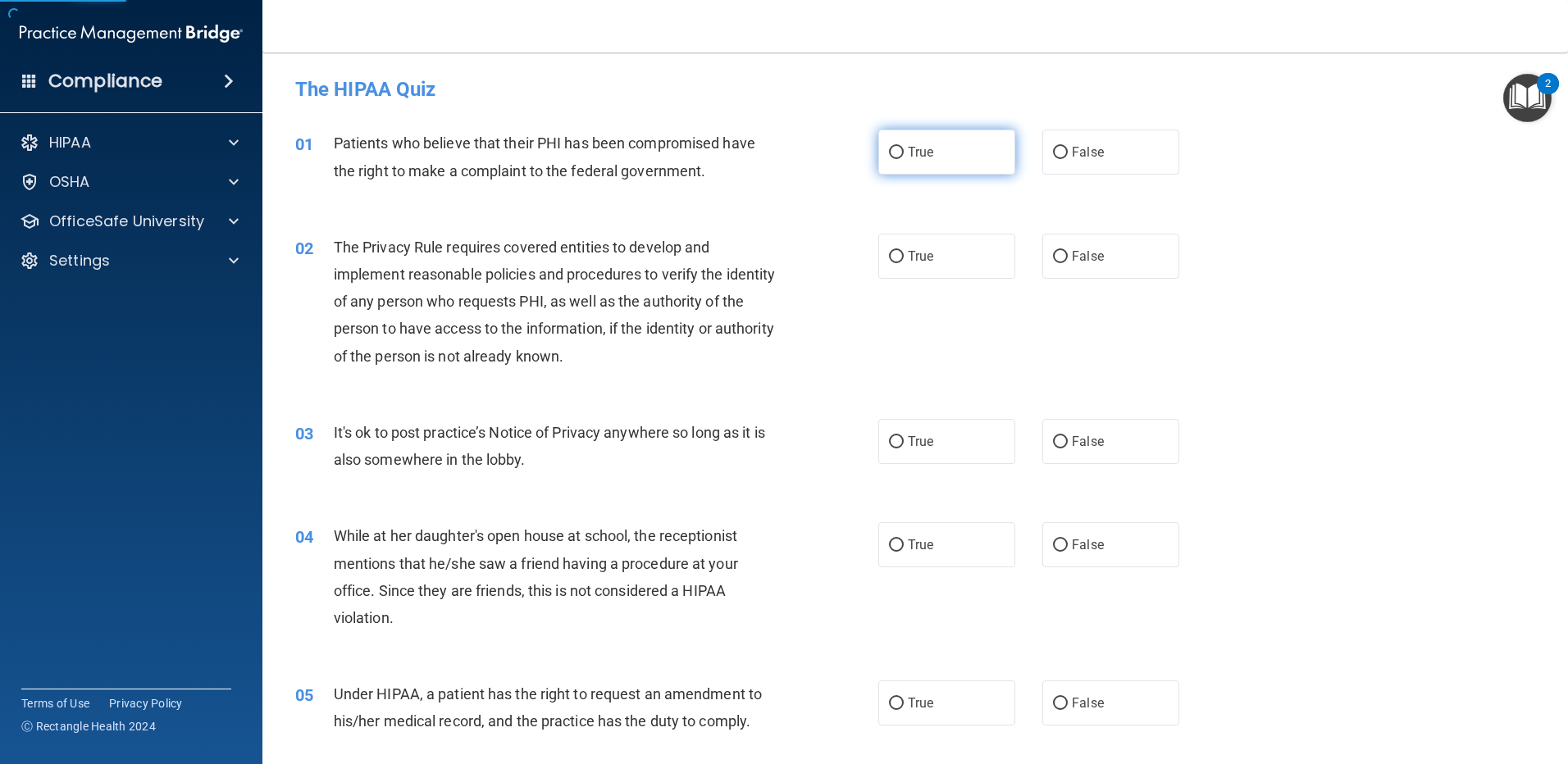
click at [944, 161] on label "True" at bounding box center [946, 152] width 137 height 45
click at [904, 159] on input "True" at bounding box center [896, 153] width 14 height 13
radio input "true"
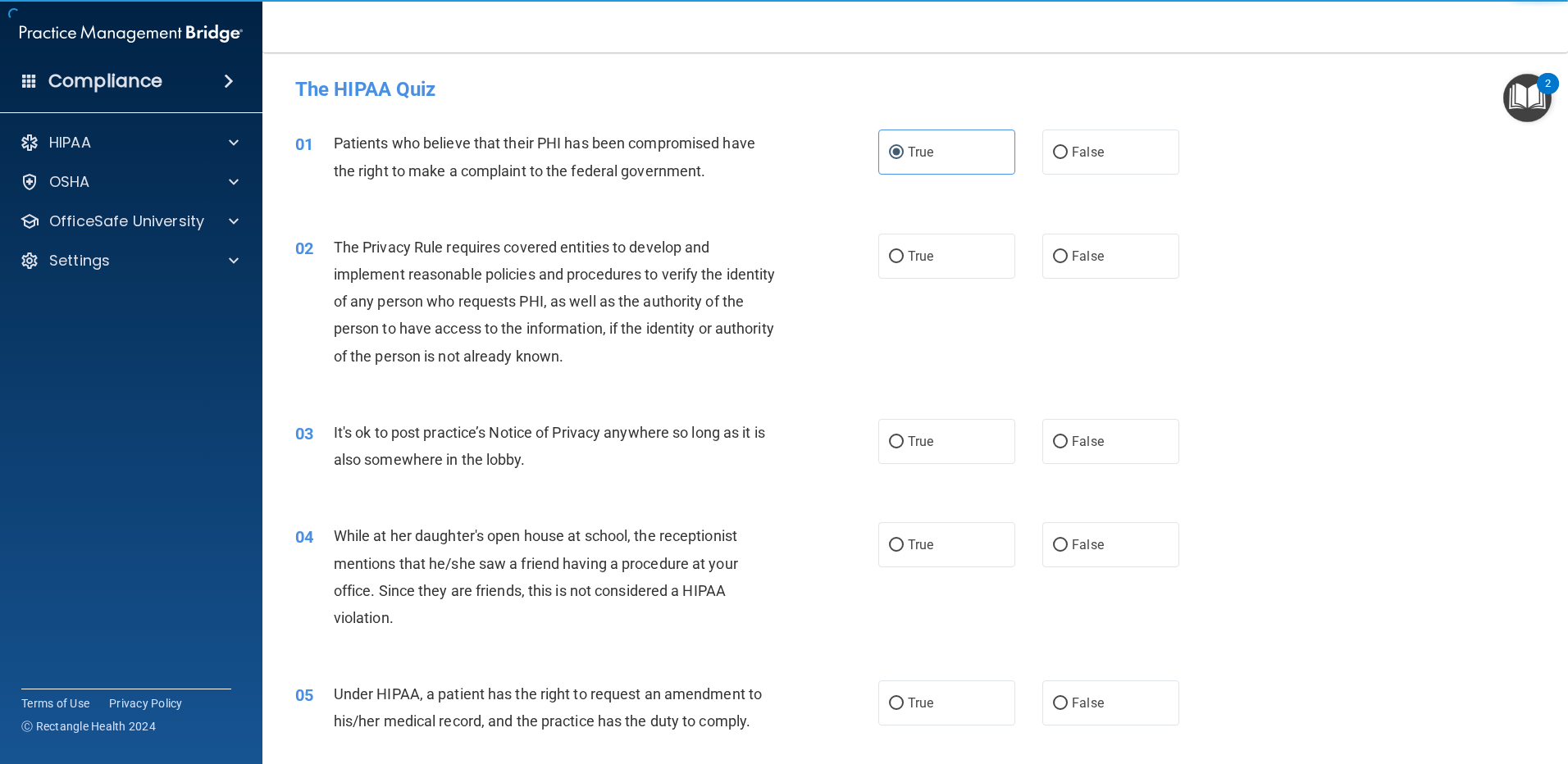
click at [1085, 283] on div "02 The Privacy Rule requires covered entities to develop and implement reasonab…" at bounding box center [914, 305] width 1265 height 186
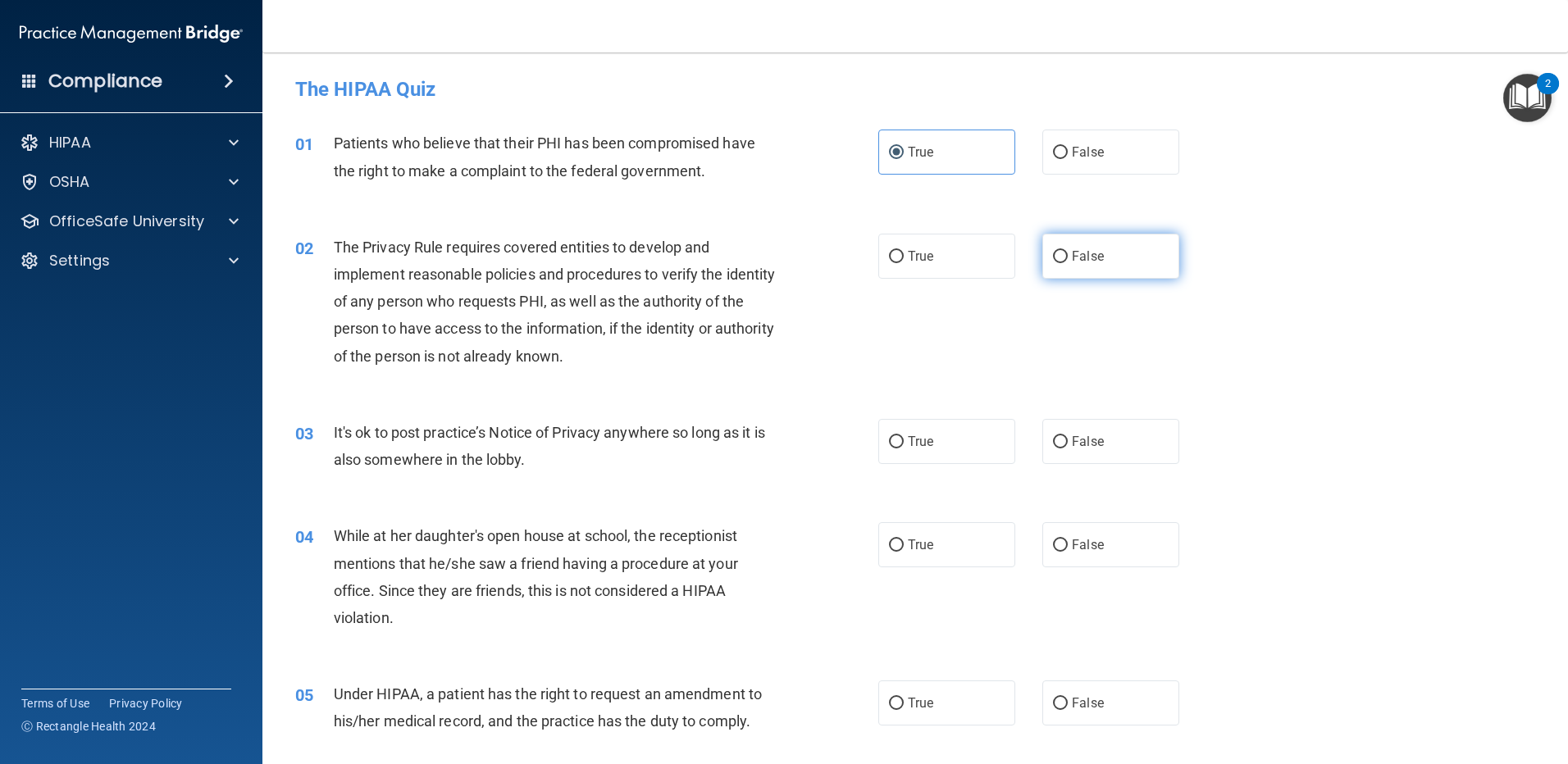
click at [1074, 267] on label "False" at bounding box center [1110, 256] width 137 height 45
click at [1067, 263] on input "False" at bounding box center [1060, 257] width 14 height 13
radio input "true"
click at [967, 442] on label "True" at bounding box center [946, 442] width 137 height 45
click at [904, 442] on input "True" at bounding box center [896, 443] width 14 height 13
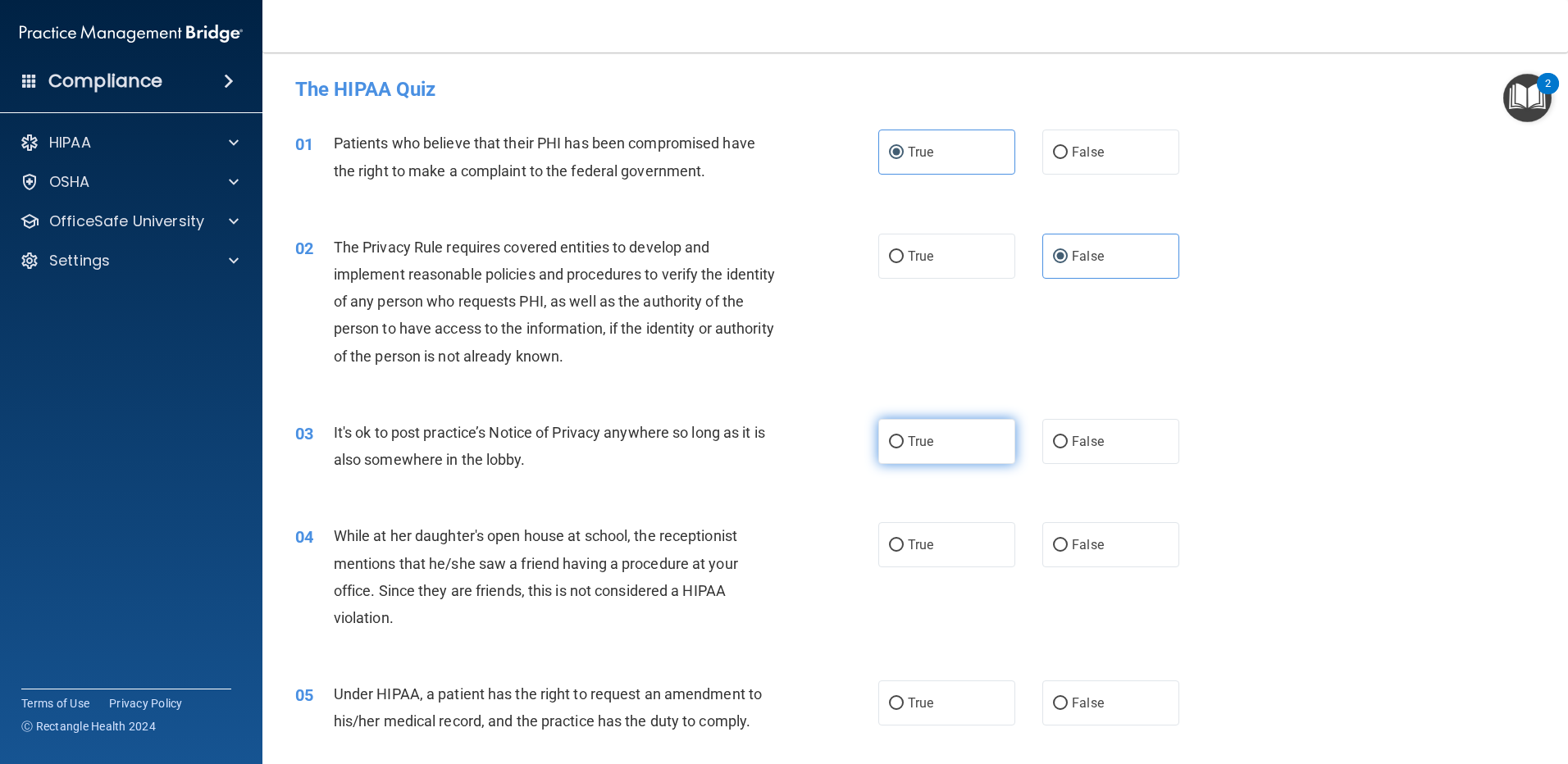
radio input "true"
click at [943, 537] on label "True" at bounding box center [946, 545] width 137 height 45
click at [904, 540] on input "True" at bounding box center [896, 546] width 14 height 13
radio input "true"
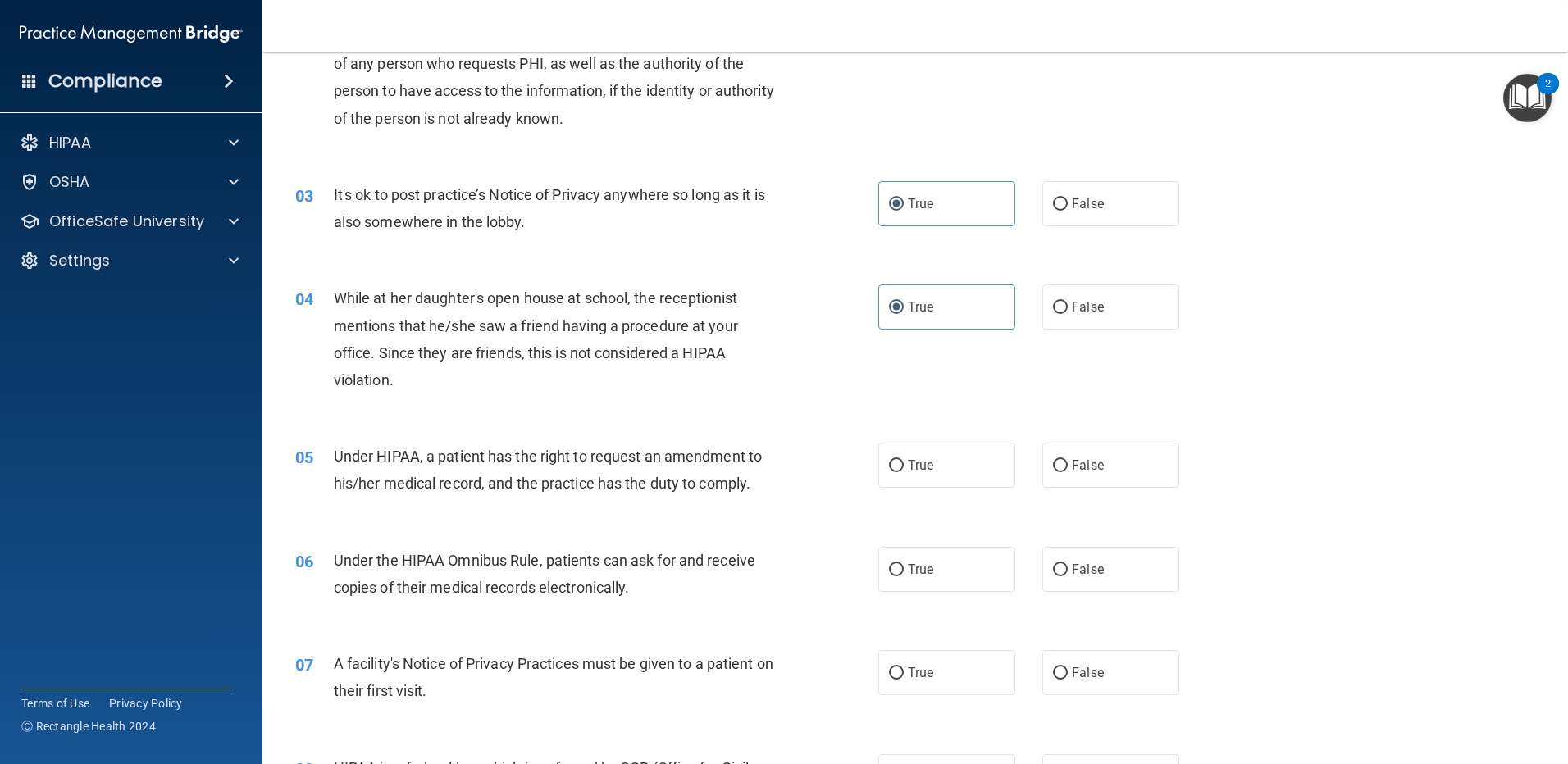
scroll to position [246, 0]
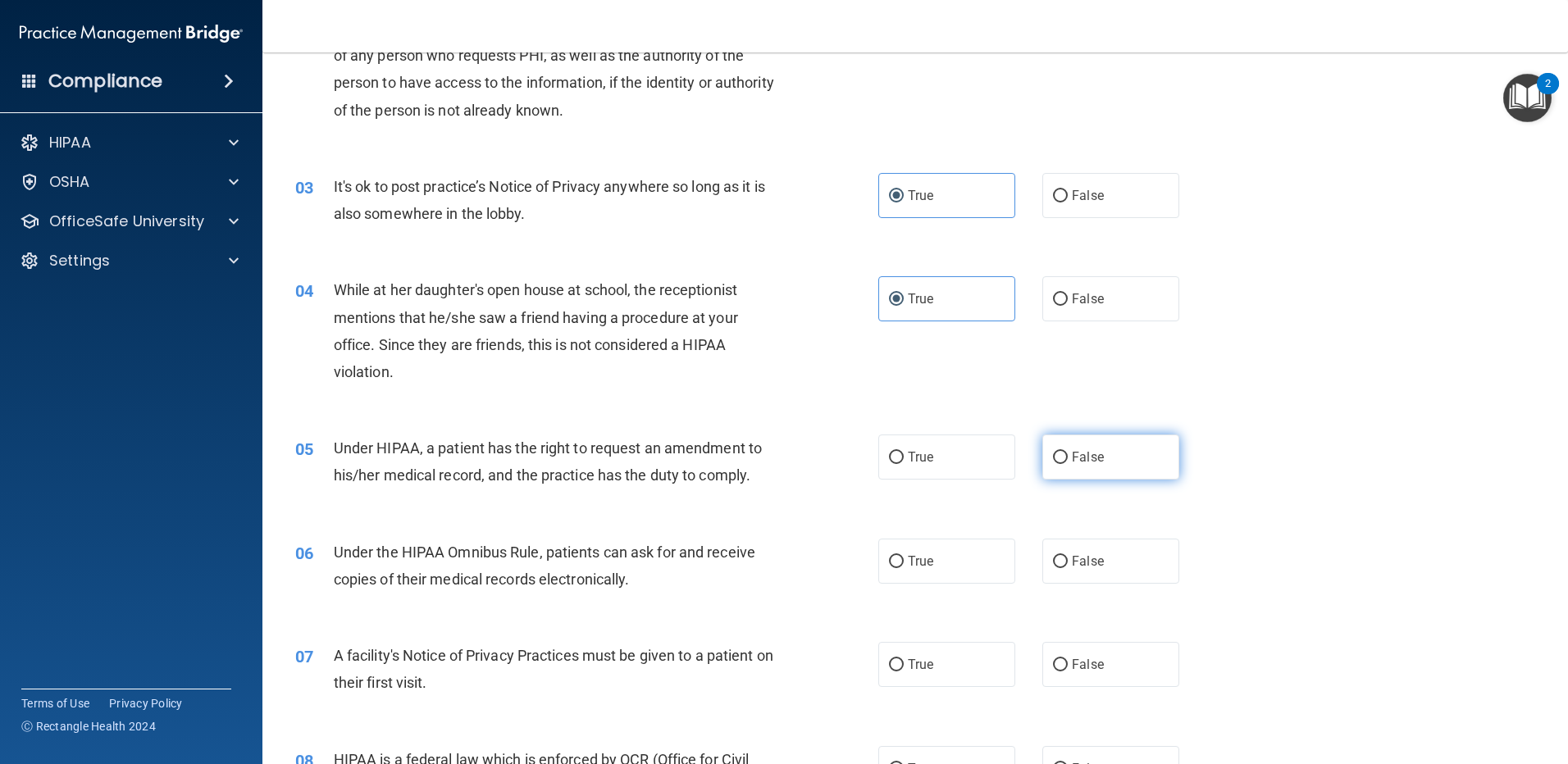
click at [1072, 456] on span "False" at bounding box center [1087, 456] width 32 height 15
click at [1066, 456] on input "False" at bounding box center [1060, 458] width 14 height 13
radio input "true"
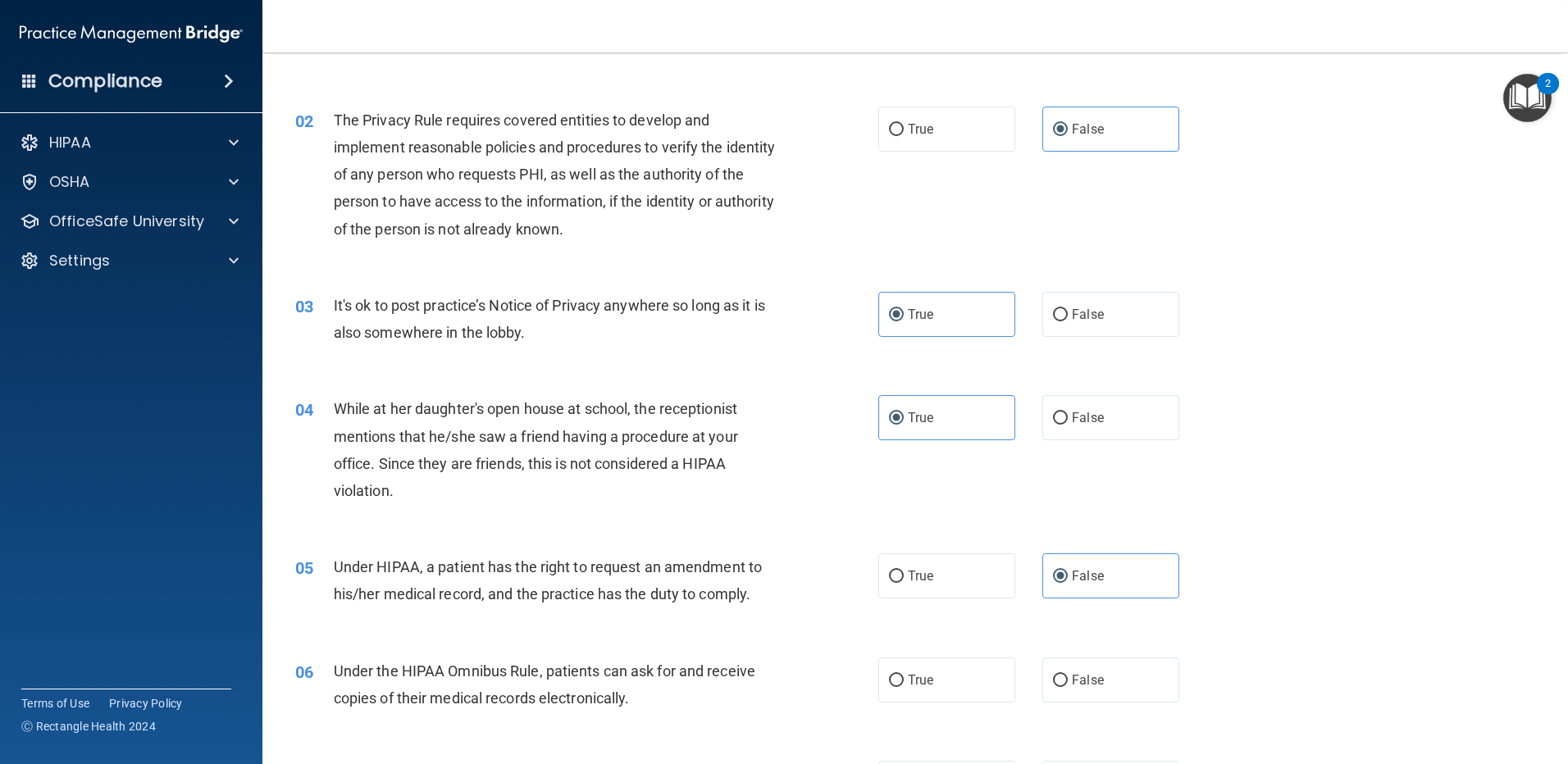
scroll to position [0, 0]
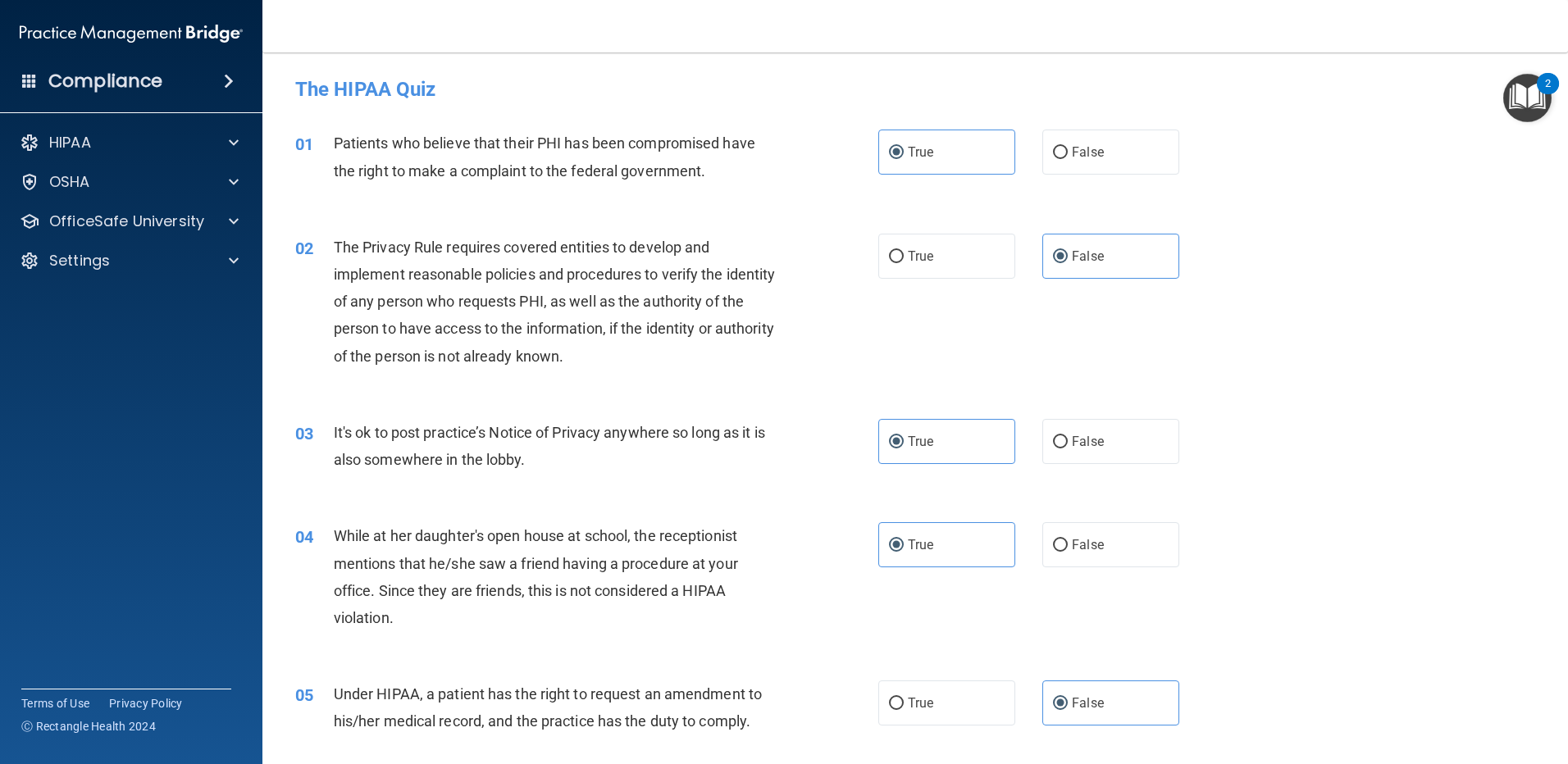
drag, startPoint x: 887, startPoint y: 254, endPoint x: 925, endPoint y: 294, distance: 55.2
click at [891, 256] on input "True" at bounding box center [896, 257] width 14 height 13
radio input "true"
radio input "false"
click at [1053, 439] on input "False" at bounding box center [1060, 443] width 14 height 13
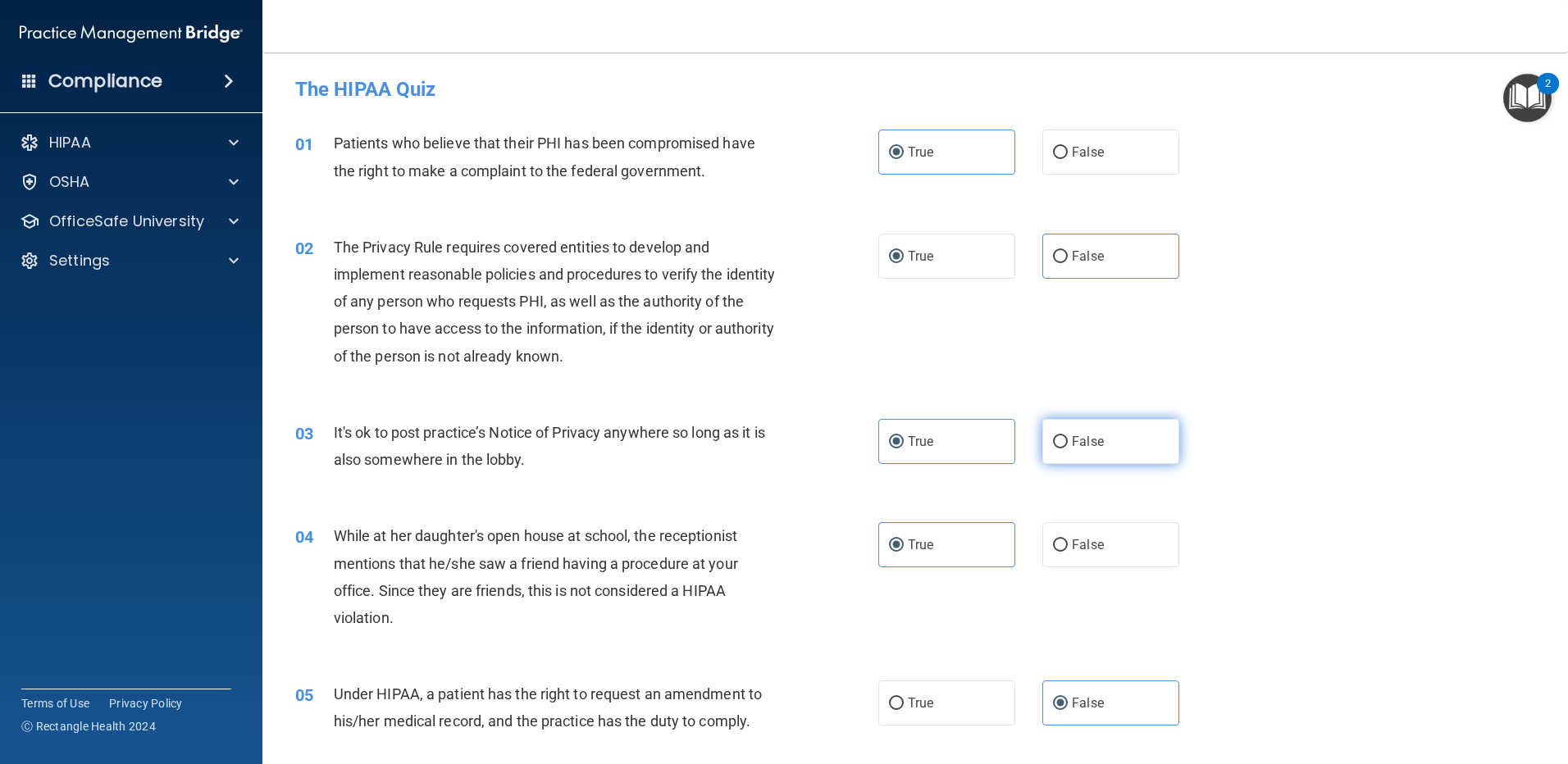
radio input "true"
radio input "false"
click at [1053, 543] on input "False" at bounding box center [1060, 546] width 14 height 13
radio input "true"
radio input "false"
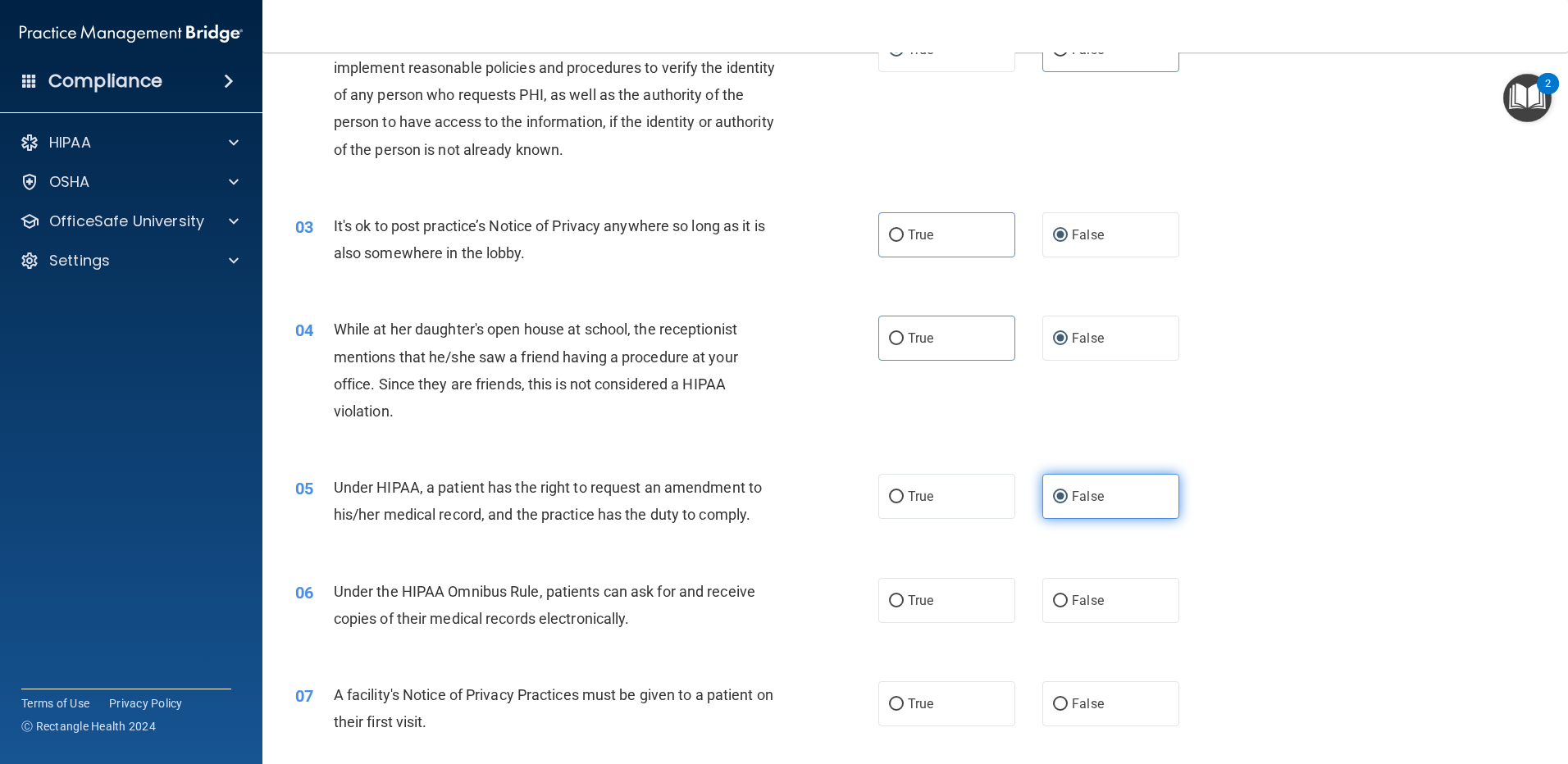
scroll to position [246, 0]
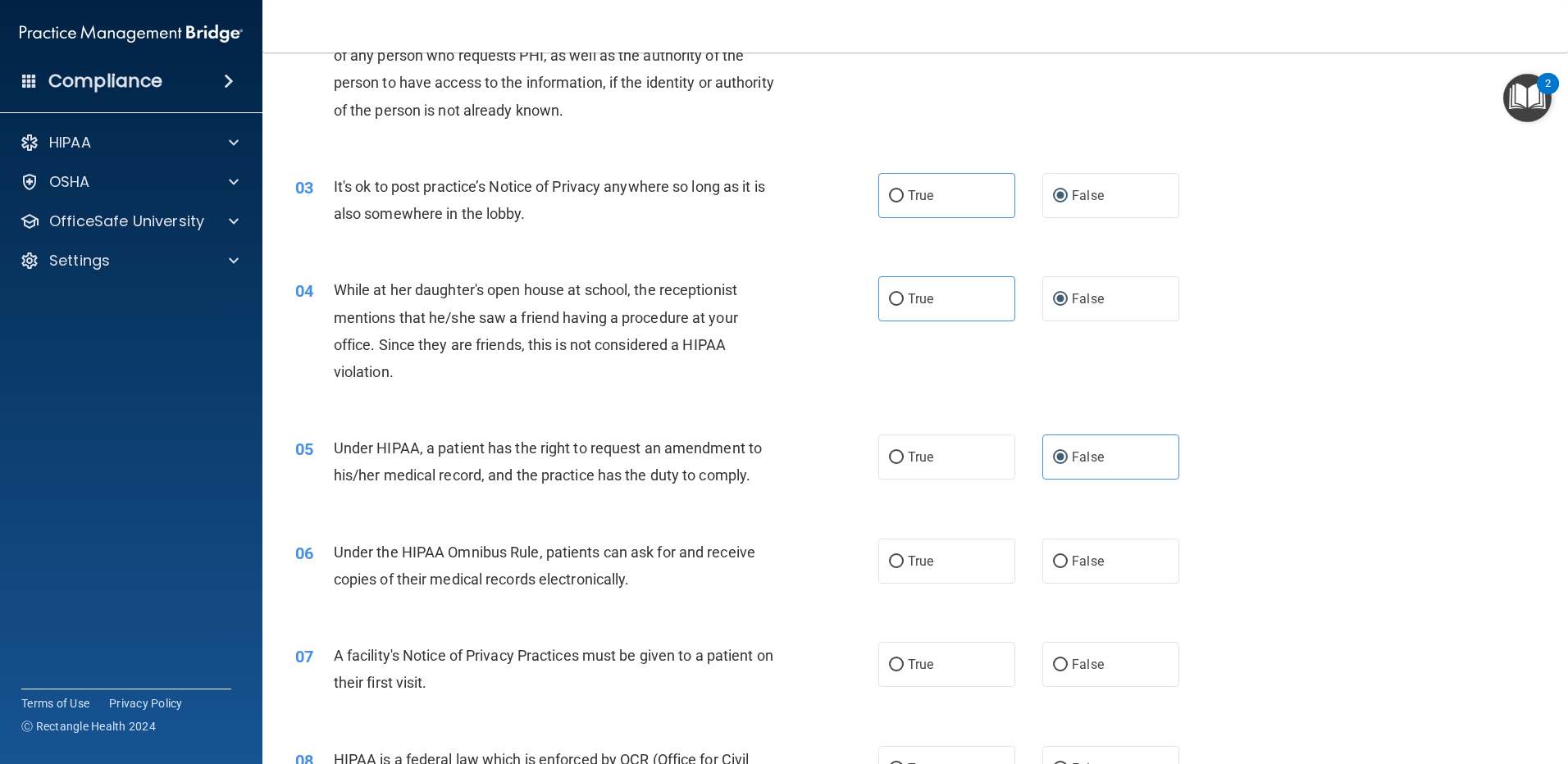
drag, startPoint x: 887, startPoint y: 557, endPoint x: 894, endPoint y: 587, distance: 30.8
click at [891, 559] on input "True" at bounding box center [896, 562] width 14 height 13
radio input "true"
click at [891, 664] on input "True" at bounding box center [896, 665] width 14 height 13
radio input "true"
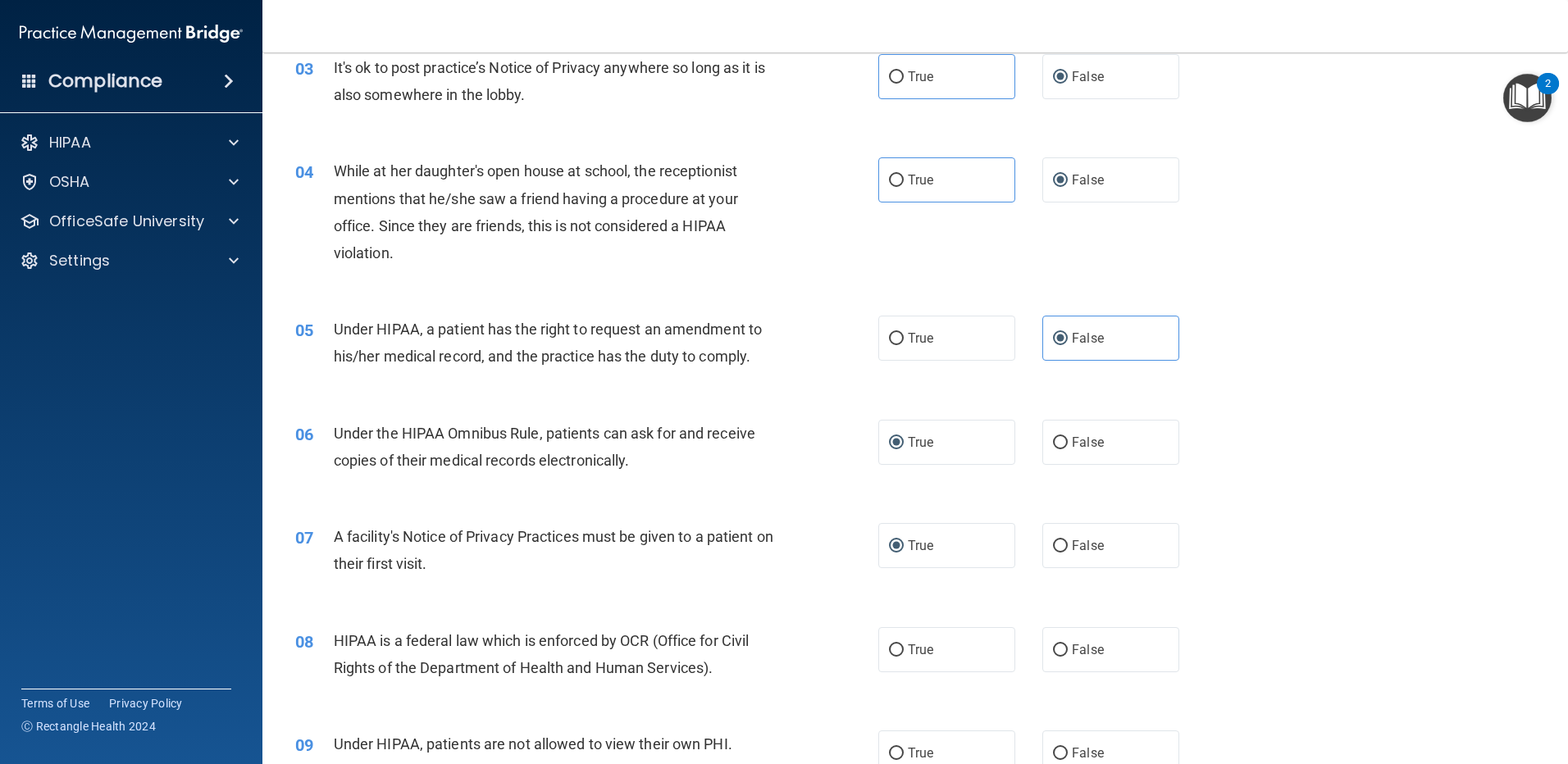
scroll to position [410, 0]
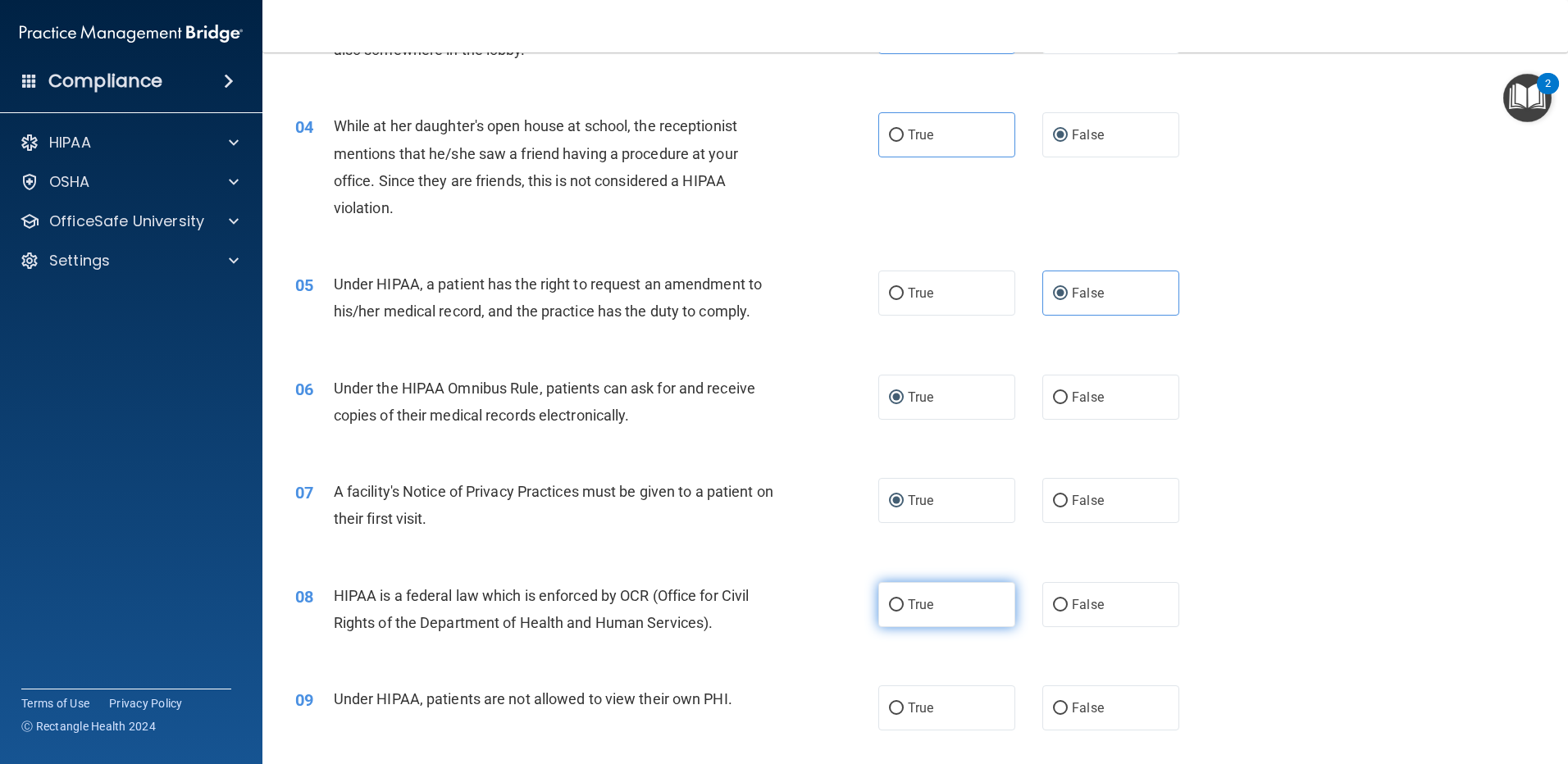
click at [891, 603] on input "True" at bounding box center [896, 606] width 14 height 13
radio input "true"
click at [1053, 703] on input "False" at bounding box center [1060, 709] width 14 height 13
radio input "true"
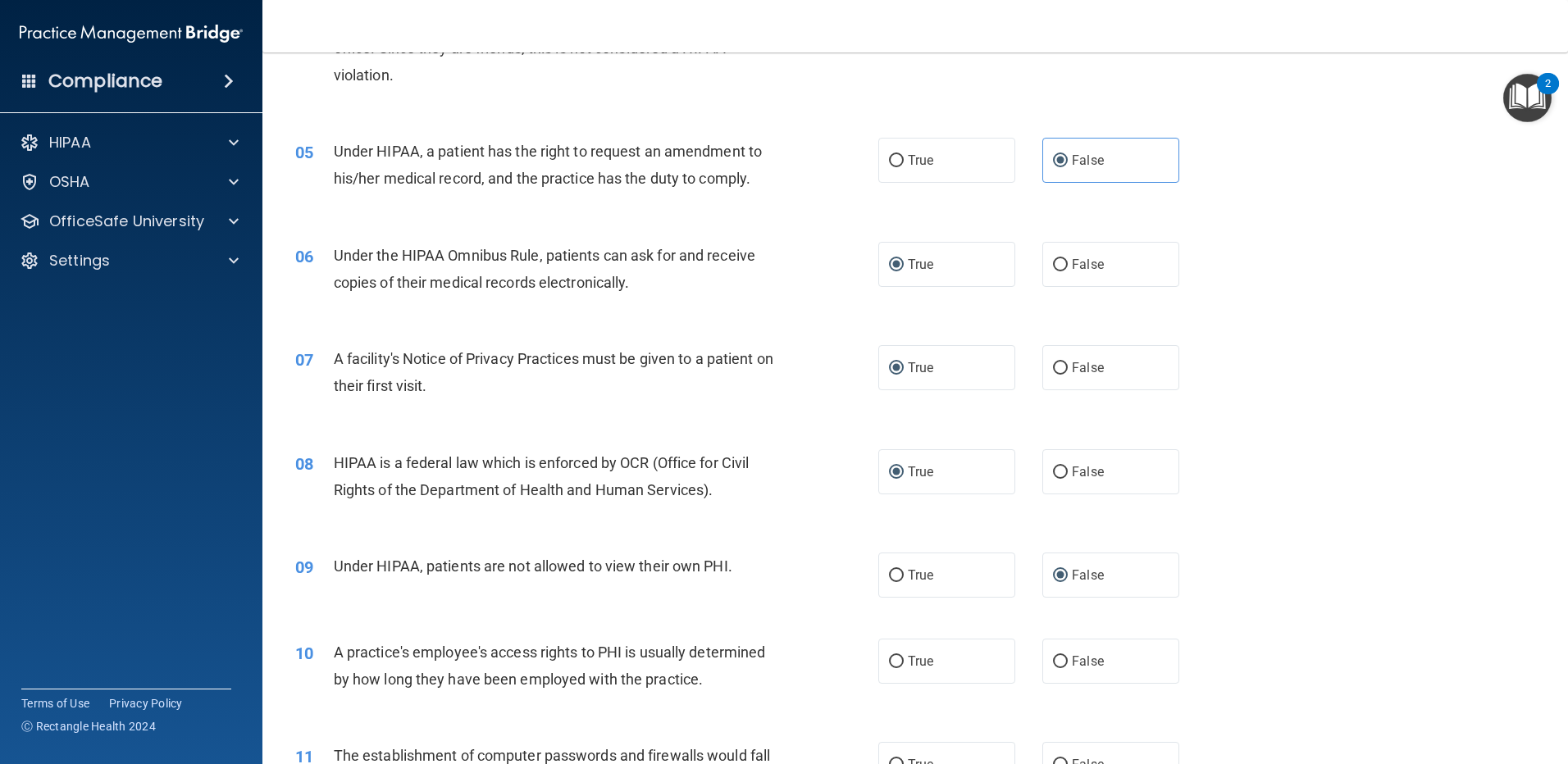
scroll to position [574, 0]
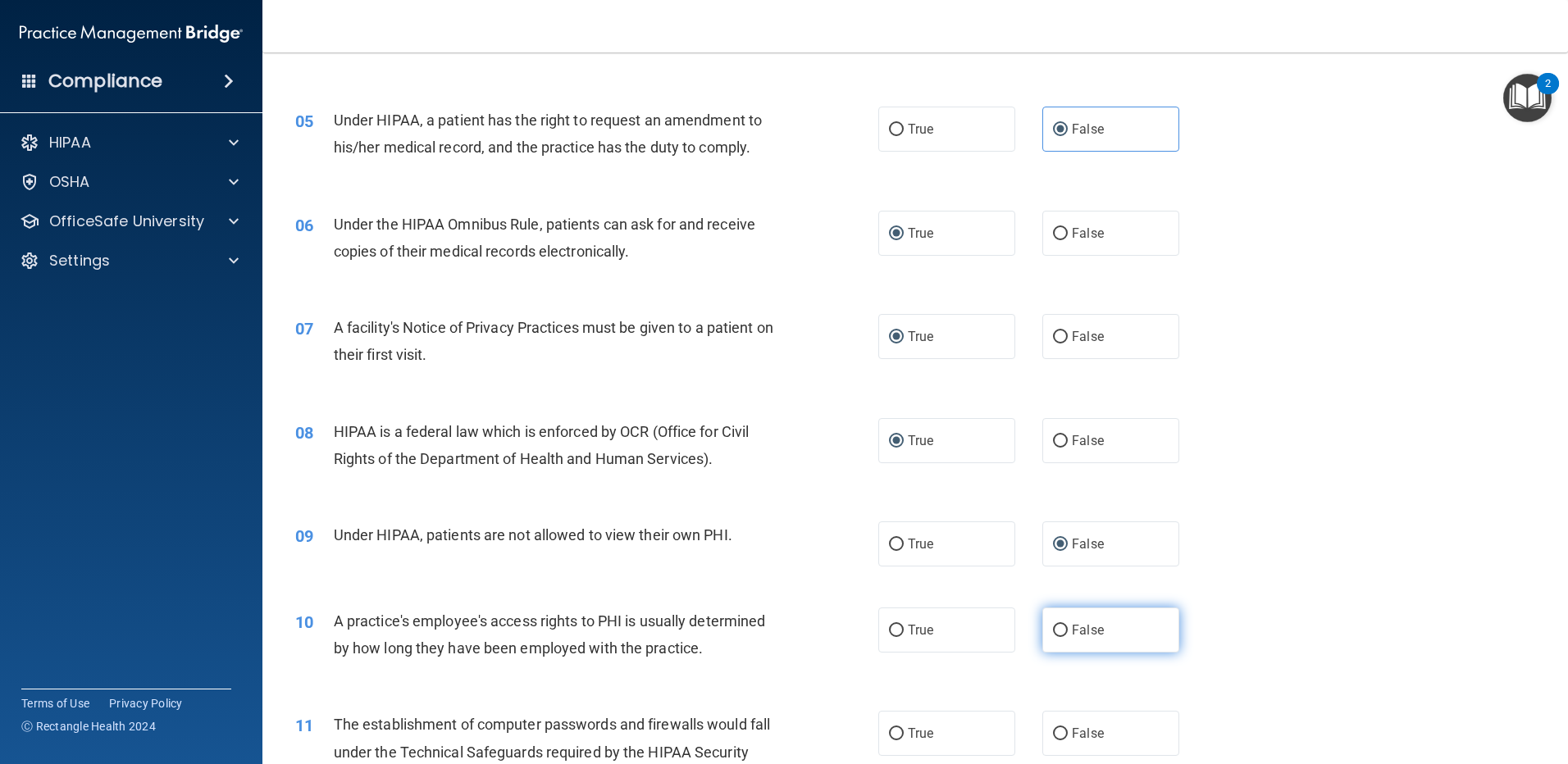
click at [1053, 631] on input "False" at bounding box center [1060, 631] width 14 height 13
radio input "true"
drag, startPoint x: 890, startPoint y: 731, endPoint x: 900, endPoint y: 731, distance: 10.0
click at [893, 731] on input "True" at bounding box center [896, 734] width 14 height 13
radio input "true"
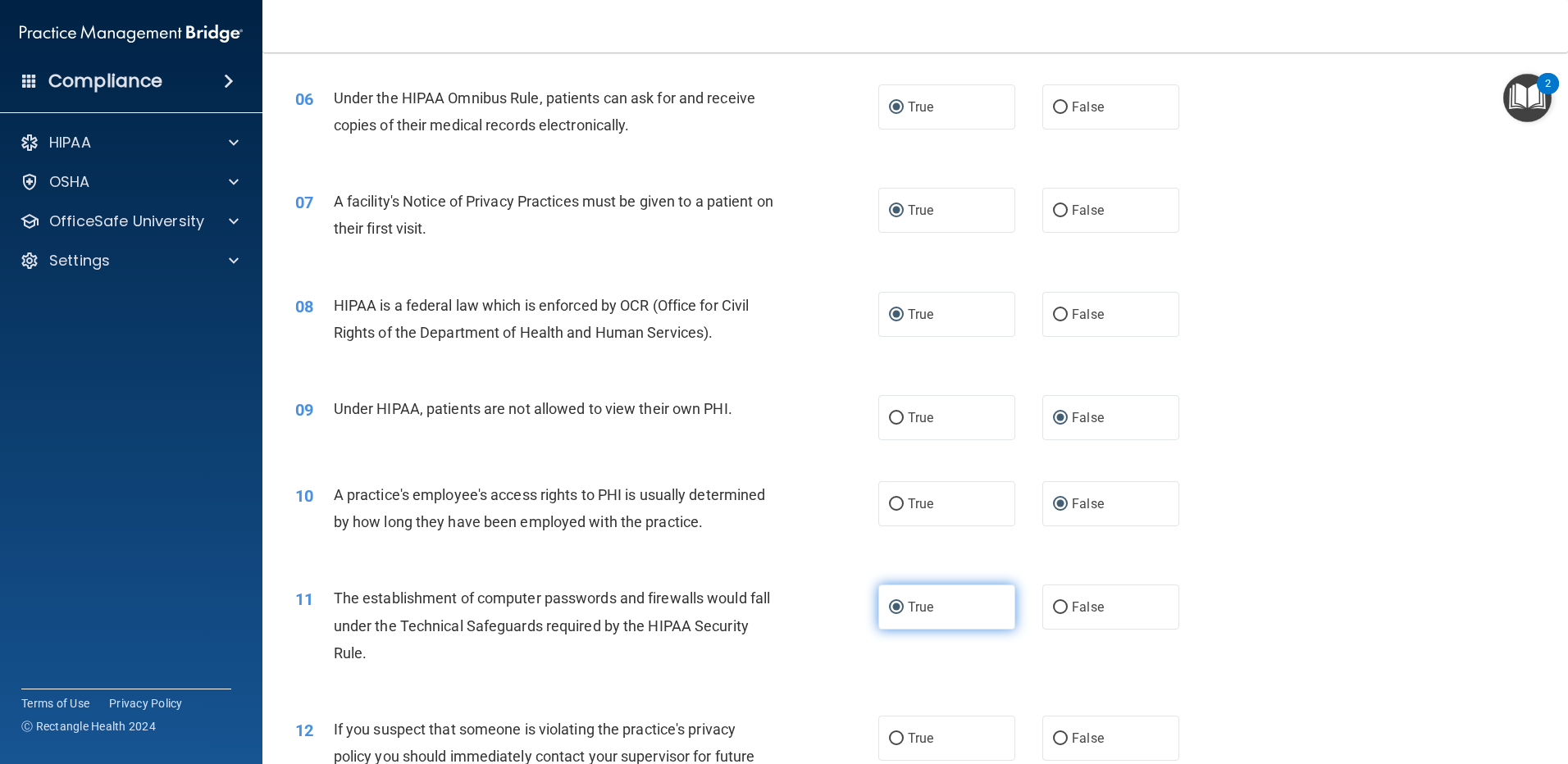
scroll to position [738, 0]
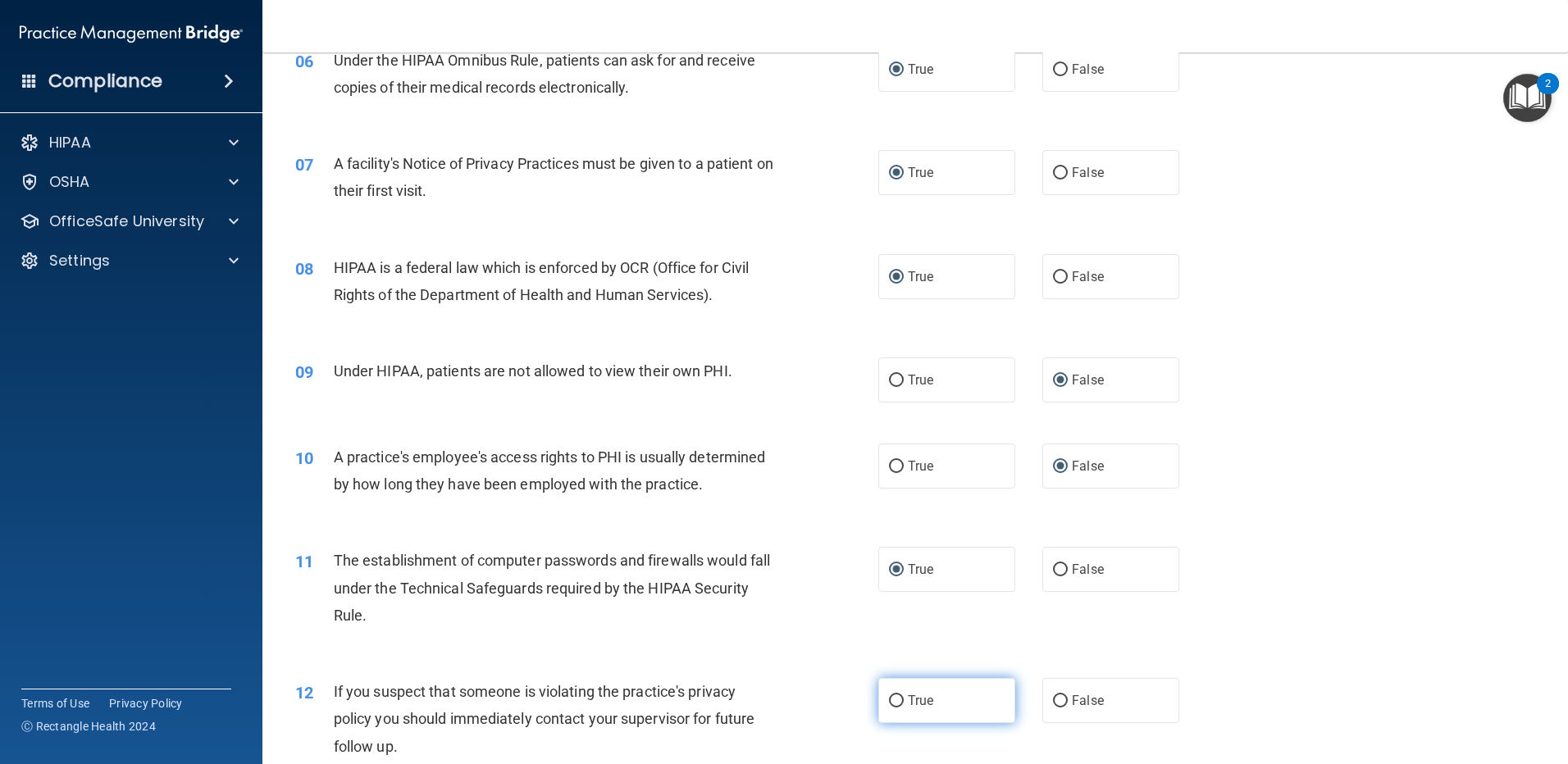
click at [890, 702] on input "True" at bounding box center [896, 702] width 14 height 13
radio input "true"
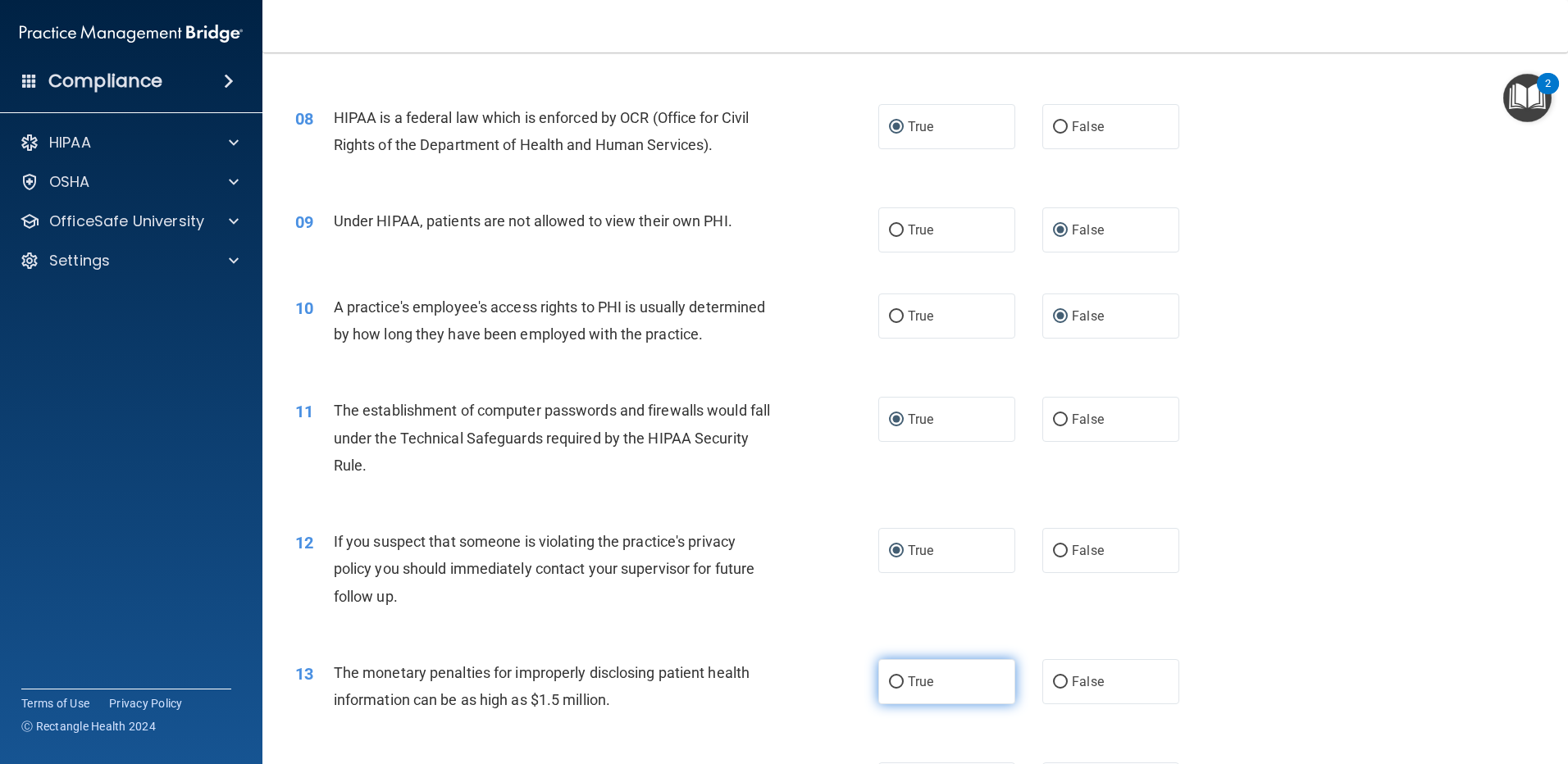
scroll to position [902, 0]
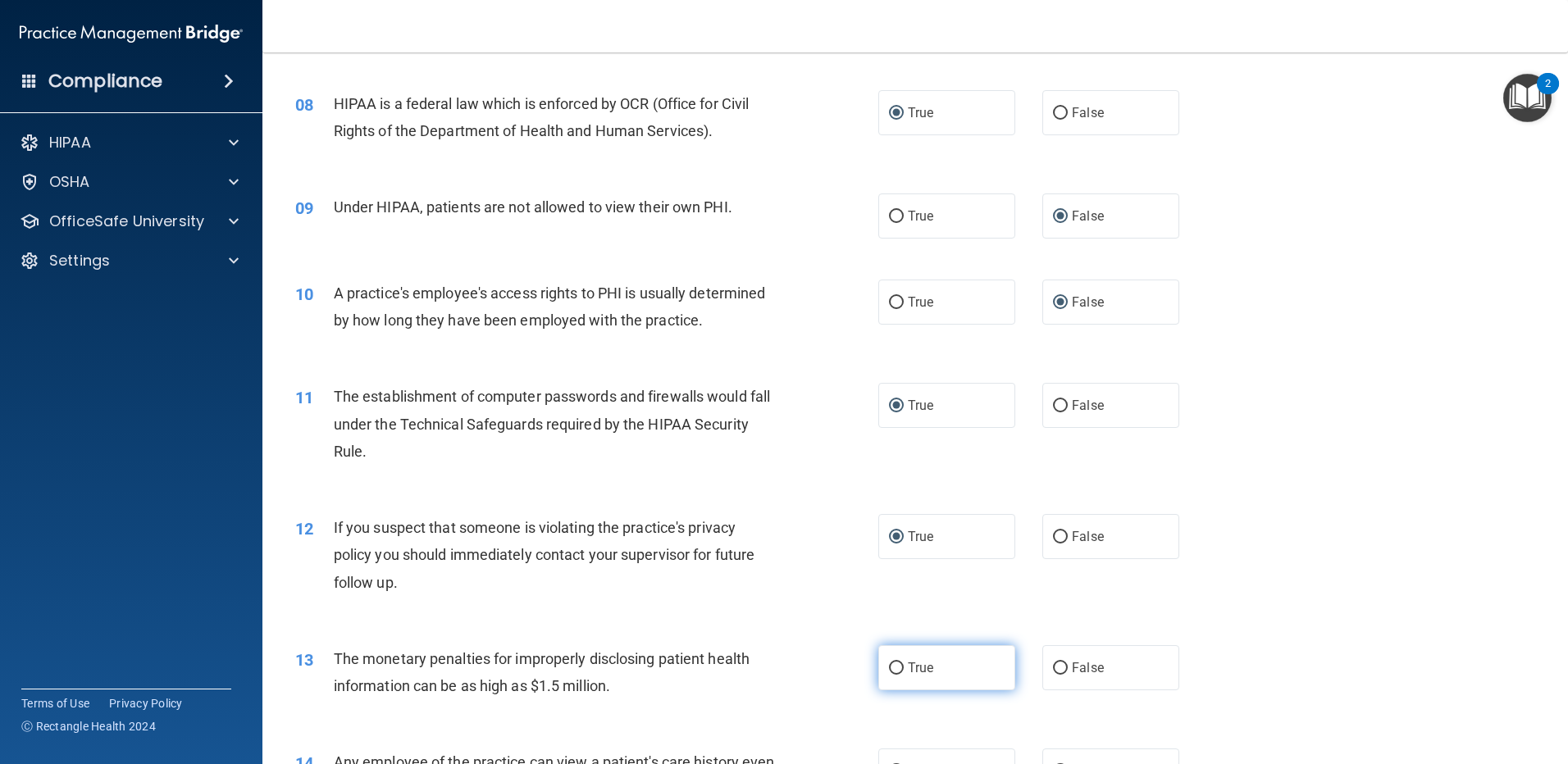
click at [892, 670] on input "True" at bounding box center [896, 669] width 14 height 13
radio input "true"
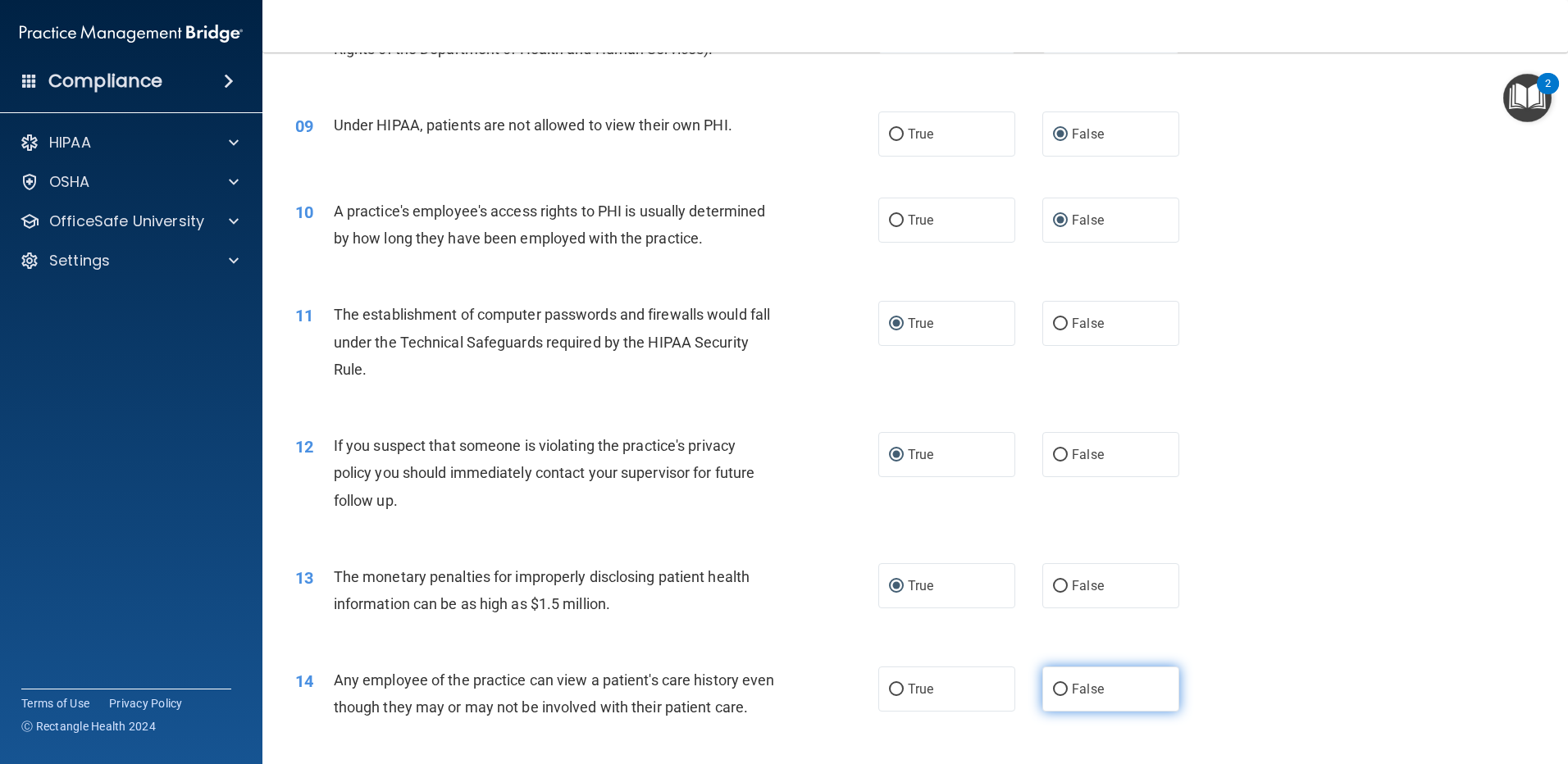
click at [1056, 689] on input "False" at bounding box center [1060, 690] width 14 height 13
radio input "true"
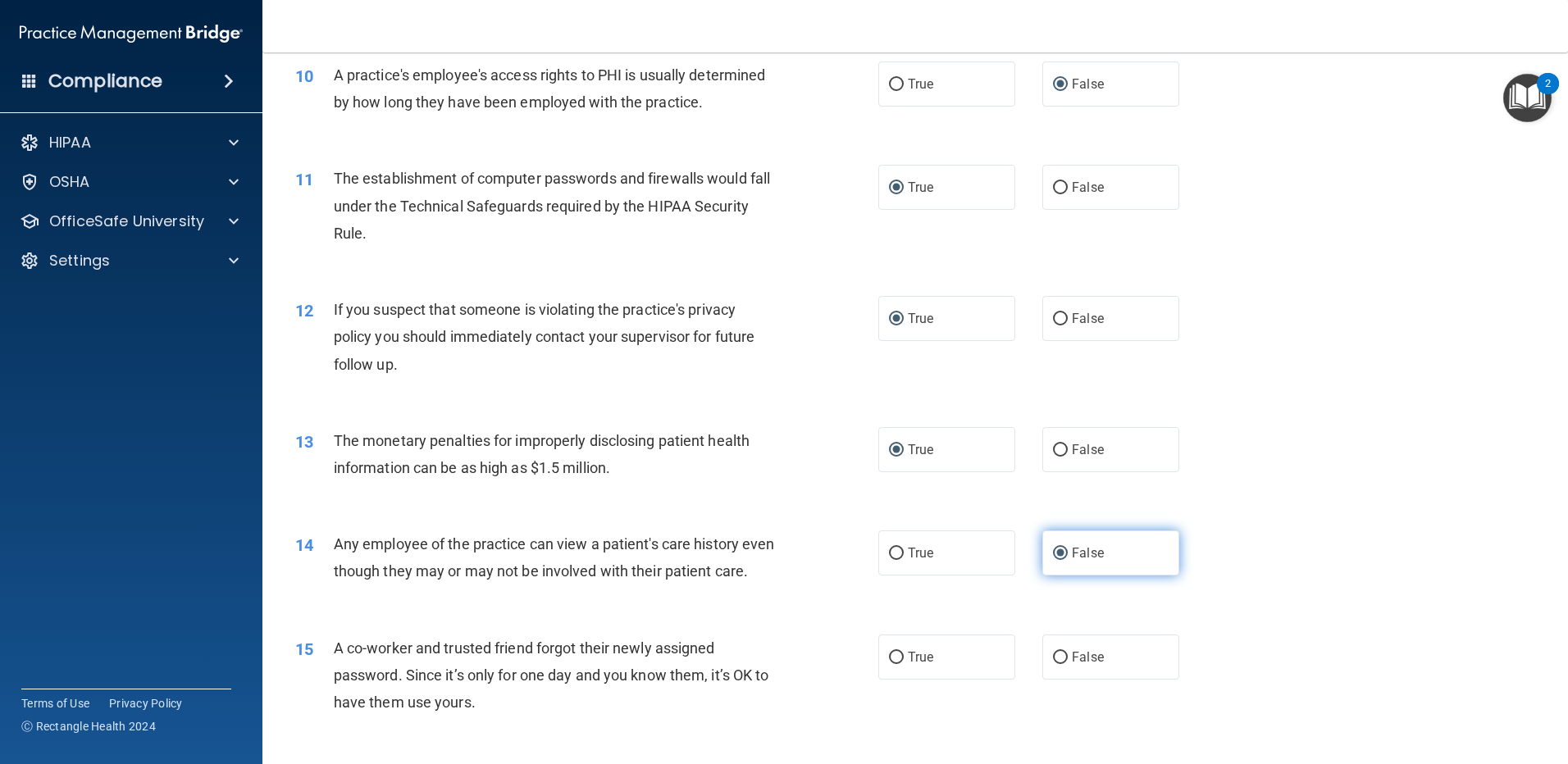
scroll to position [1148, 0]
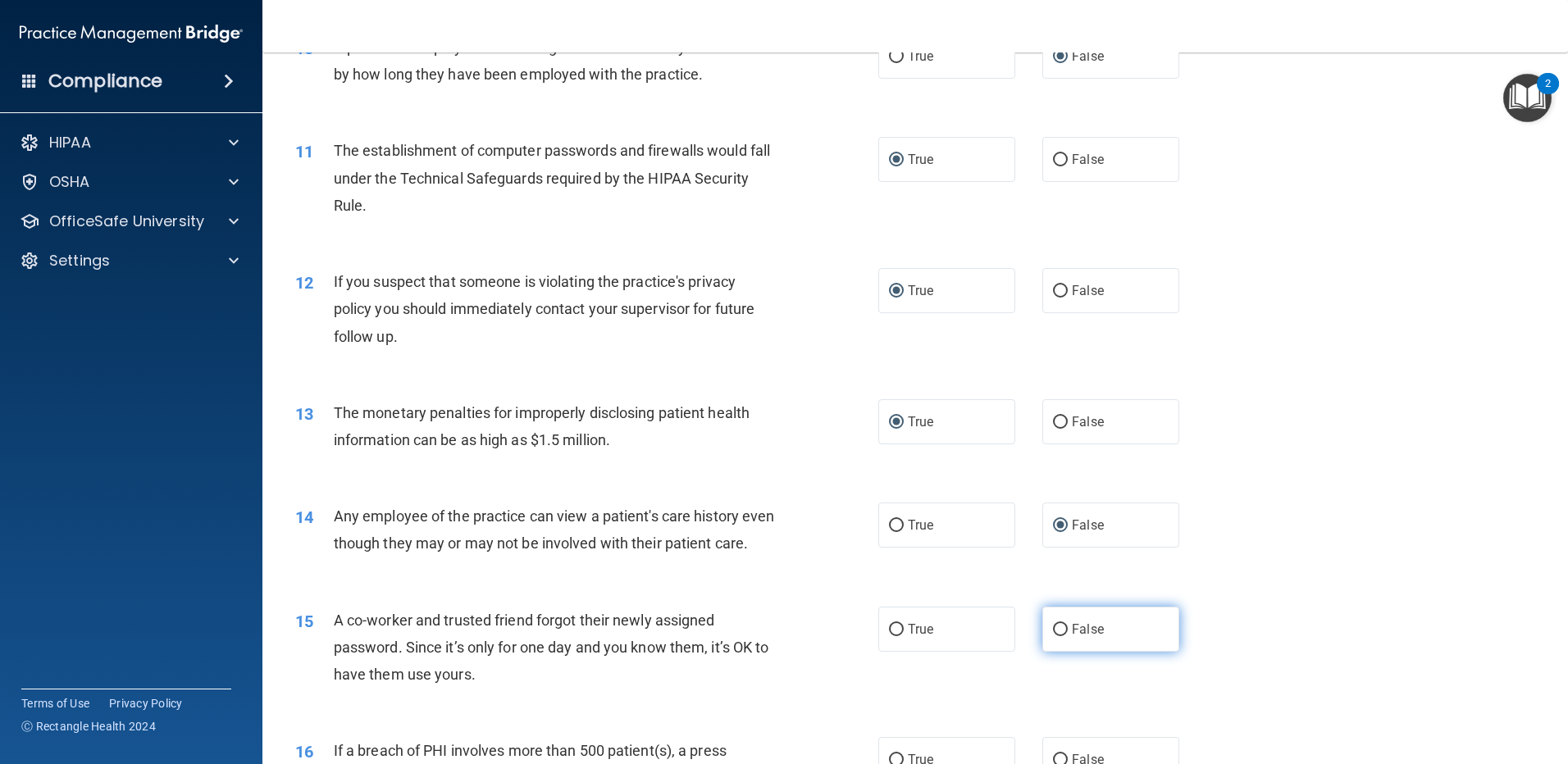
click at [1057, 636] on input "False" at bounding box center [1060, 630] width 14 height 13
radio input "true"
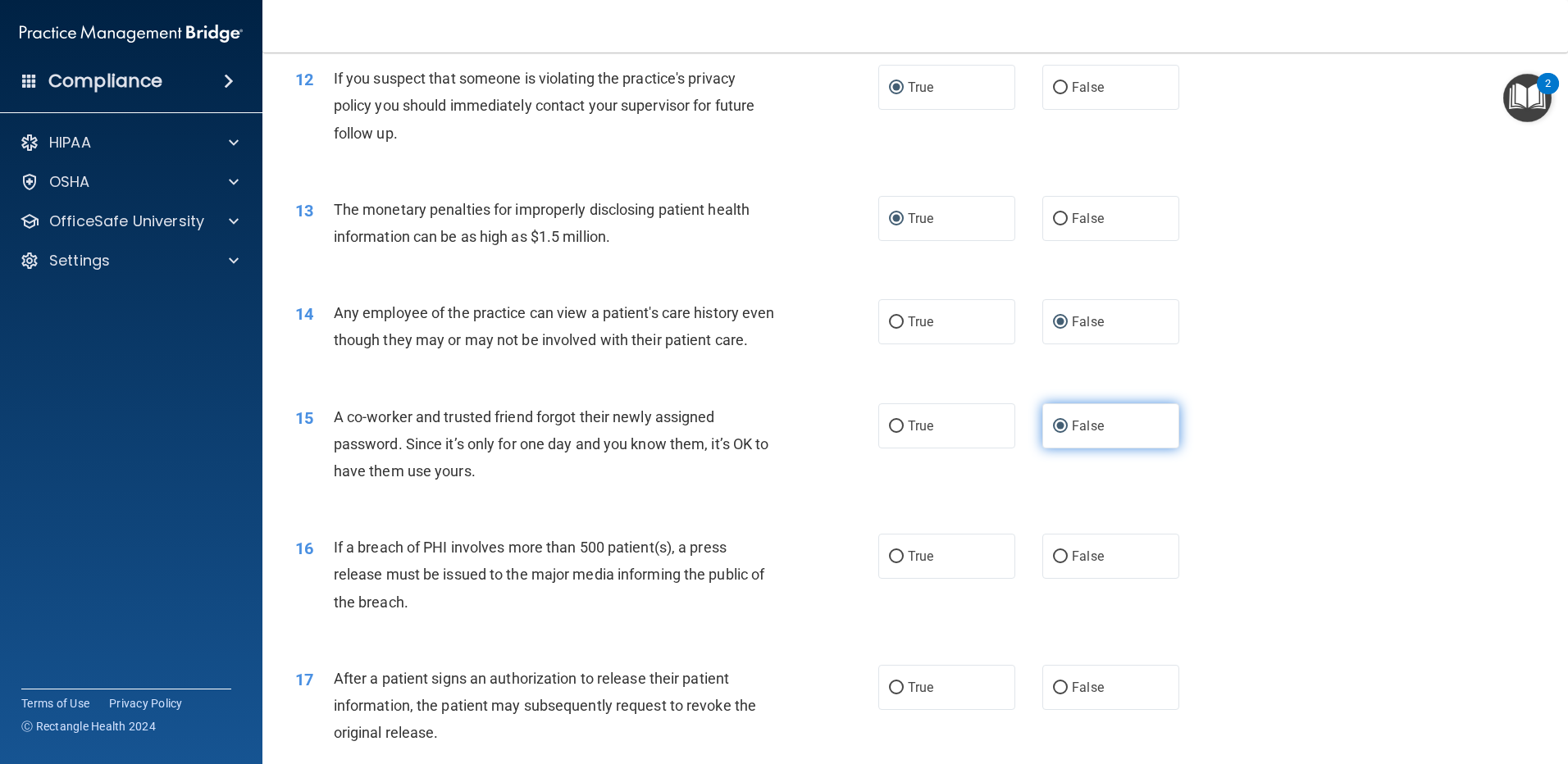
scroll to position [1394, 0]
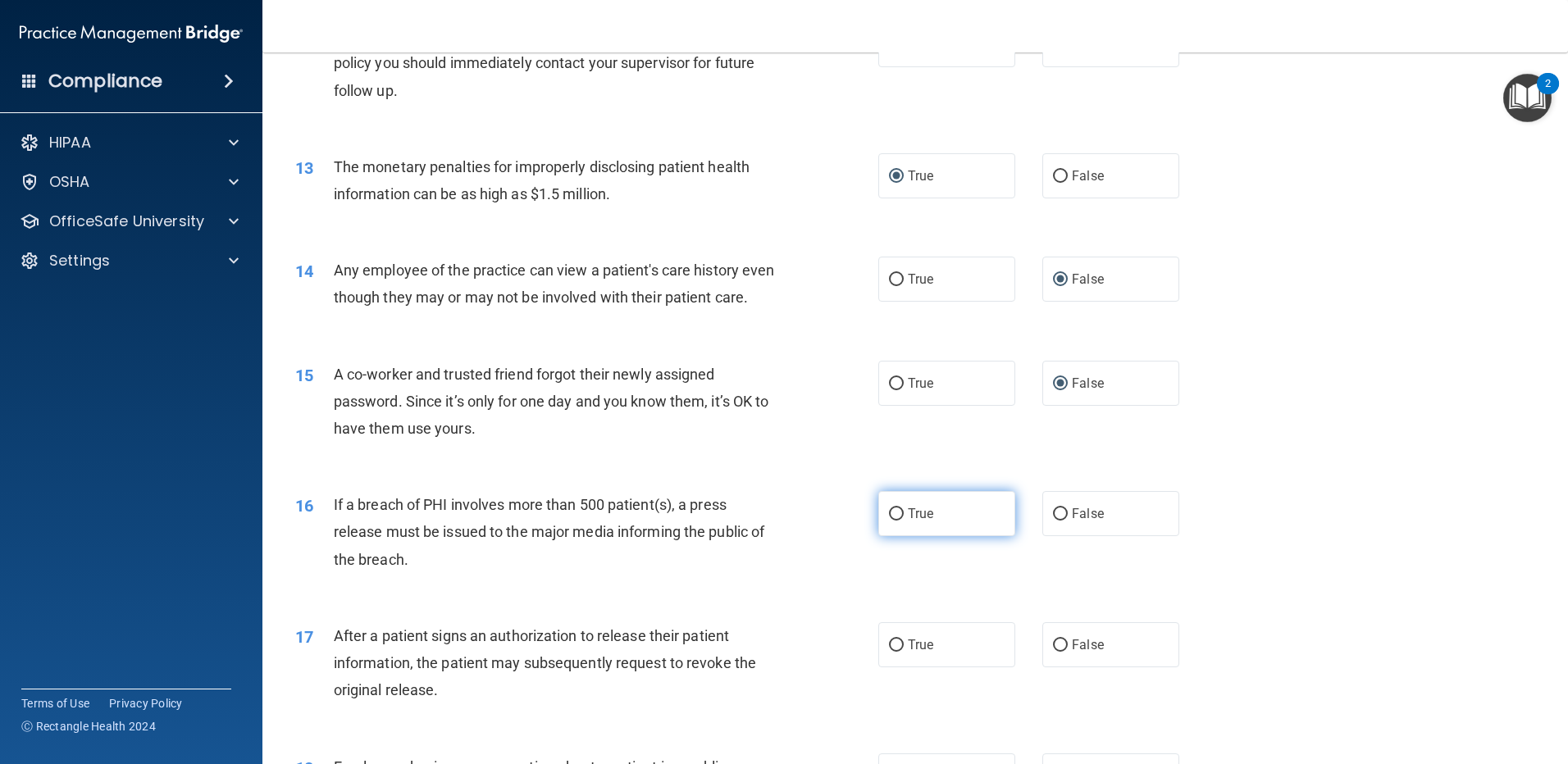
click at [894, 520] on input "True" at bounding box center [896, 515] width 14 height 13
radio input "true"
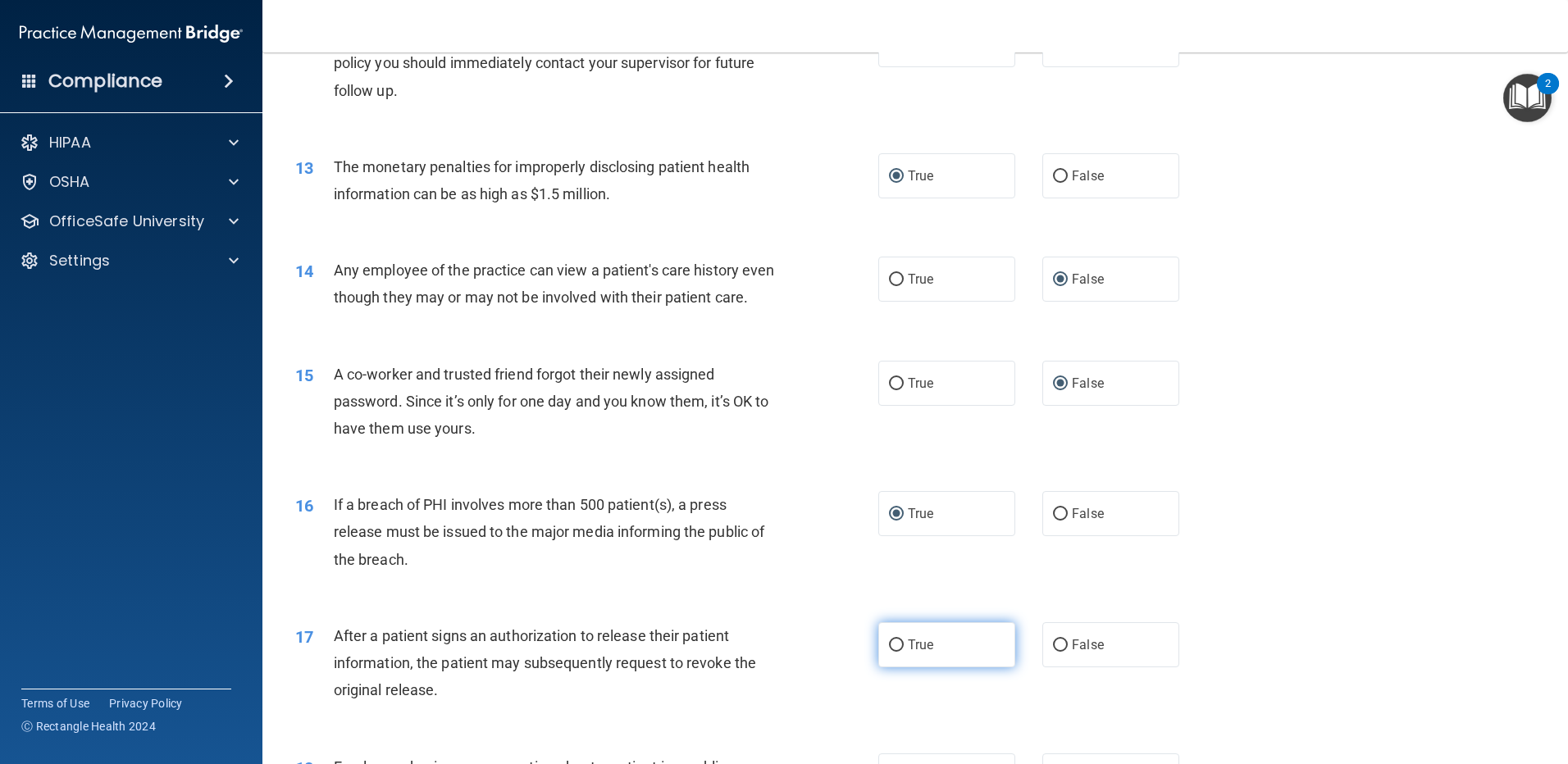
click at [895, 652] on input "True" at bounding box center [896, 645] width 14 height 13
radio input "true"
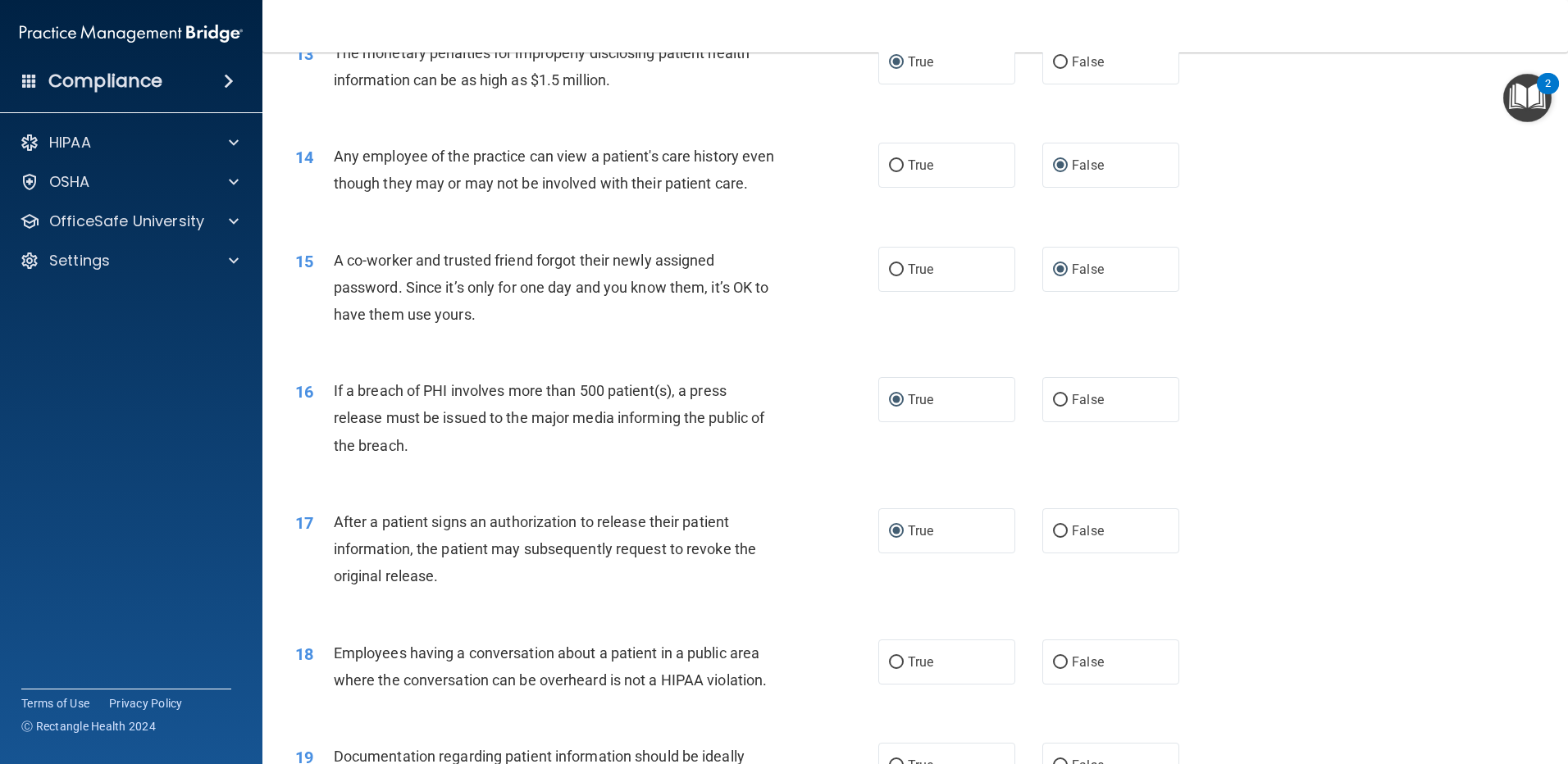
scroll to position [1558, 0]
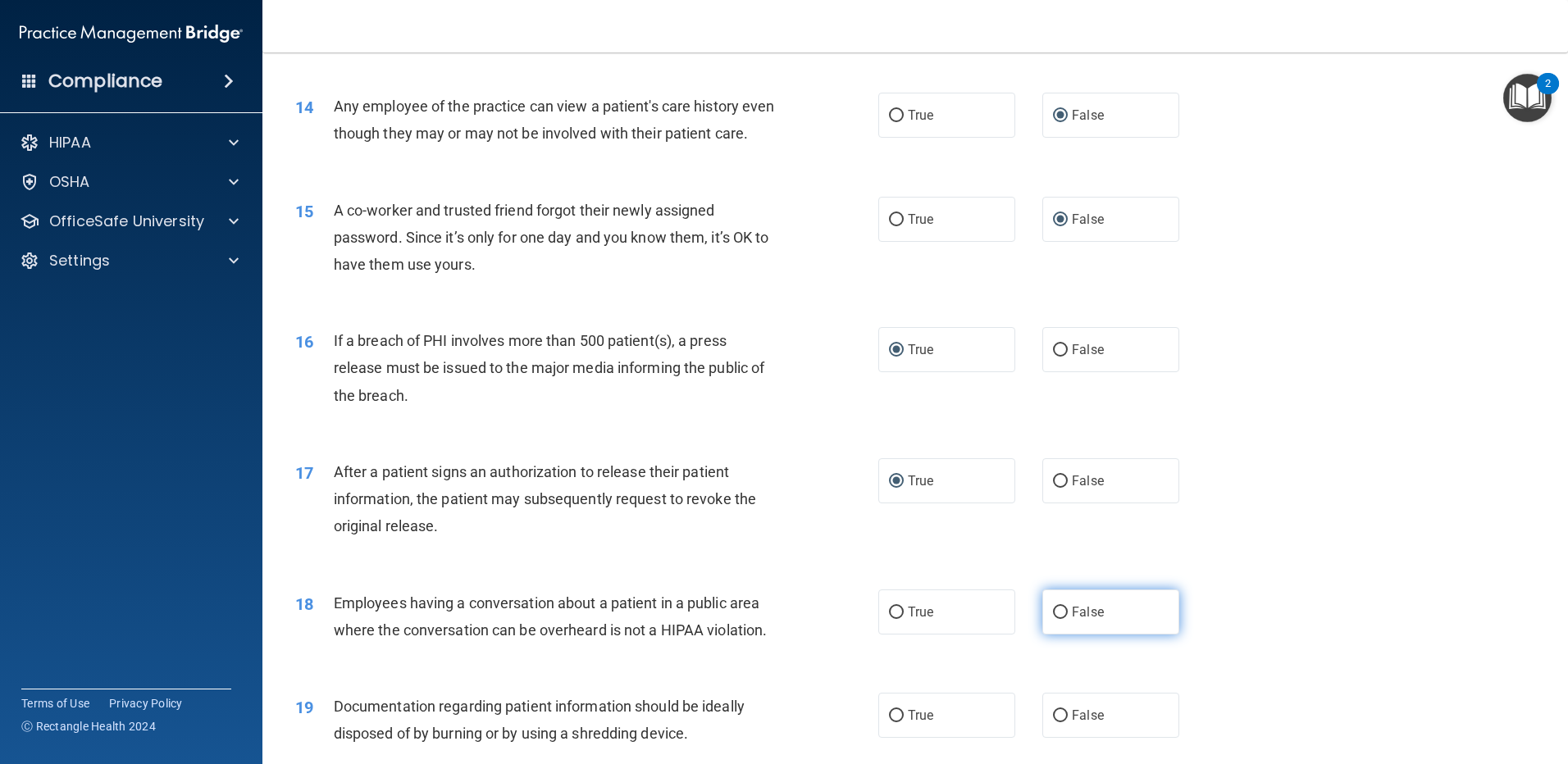
click at [1053, 619] on input "False" at bounding box center [1060, 613] width 14 height 13
radio input "true"
drag, startPoint x: 890, startPoint y: 742, endPoint x: 932, endPoint y: 725, distance: 45.3
click at [891, 722] on input "True" at bounding box center [896, 716] width 14 height 13
radio input "true"
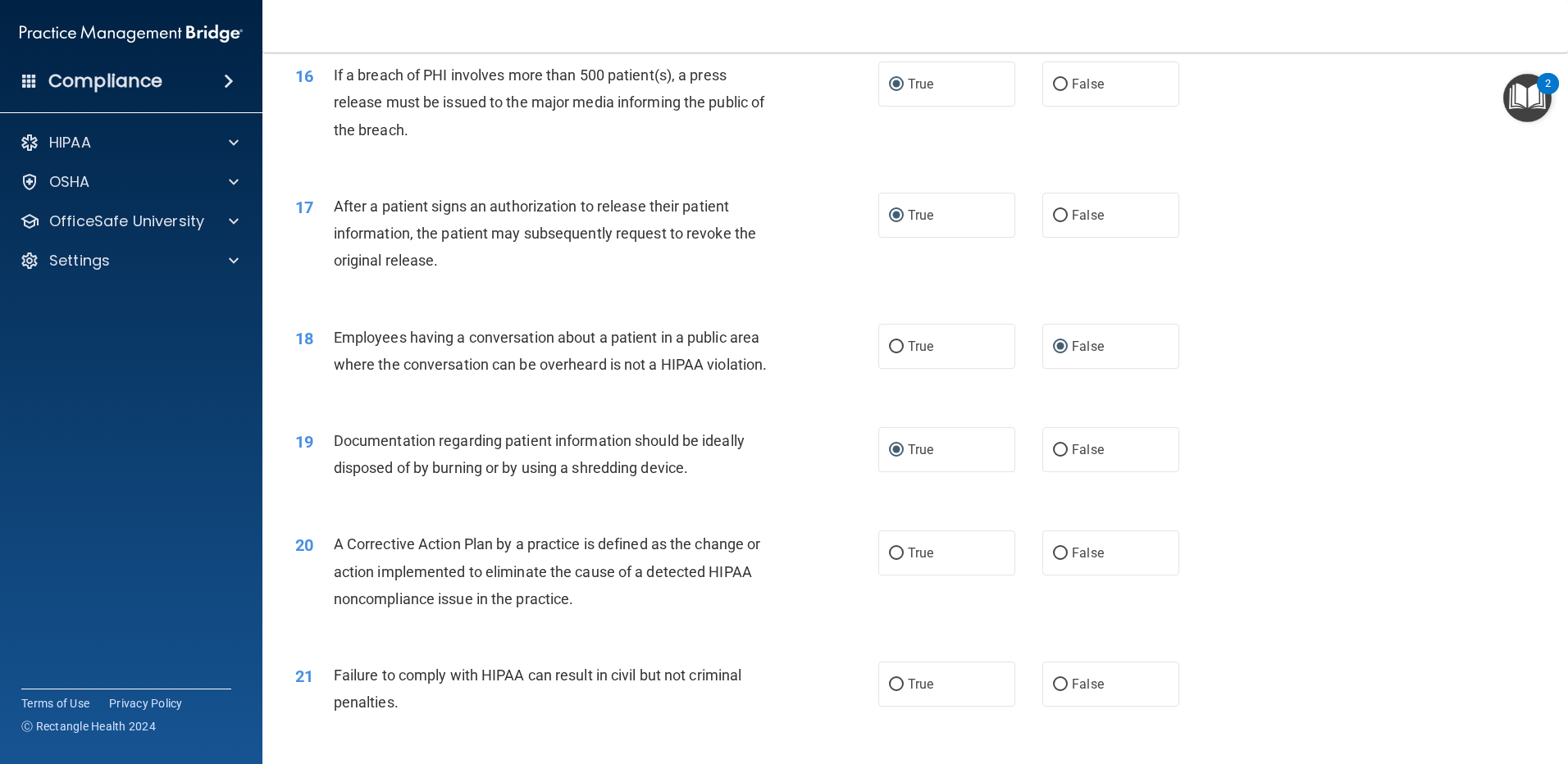
scroll to position [1886, 0]
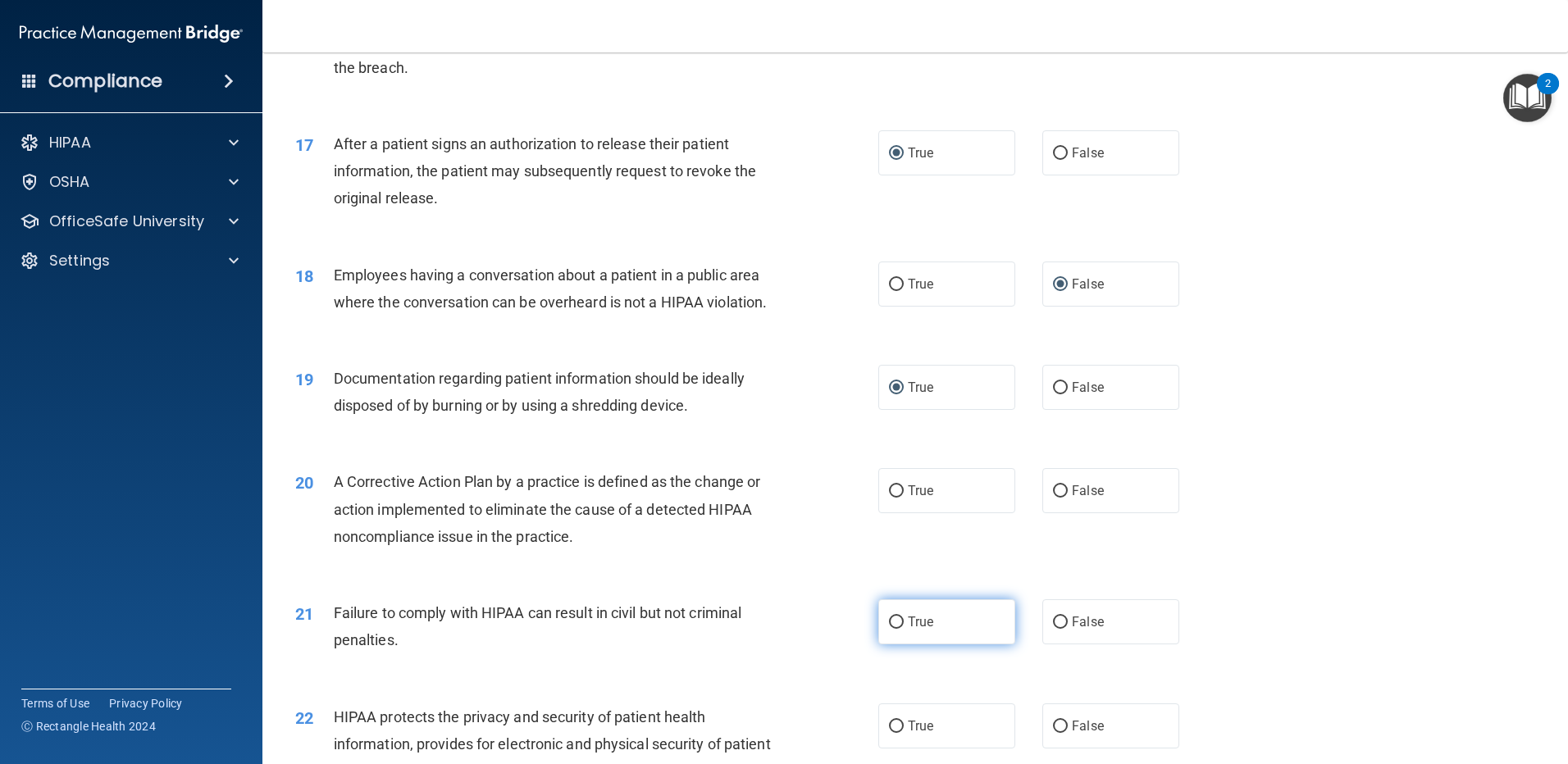
click at [892, 629] on input "True" at bounding box center [896, 623] width 14 height 13
radio input "true"
click at [896, 498] on input "True" at bounding box center [896, 492] width 14 height 13
radio input "true"
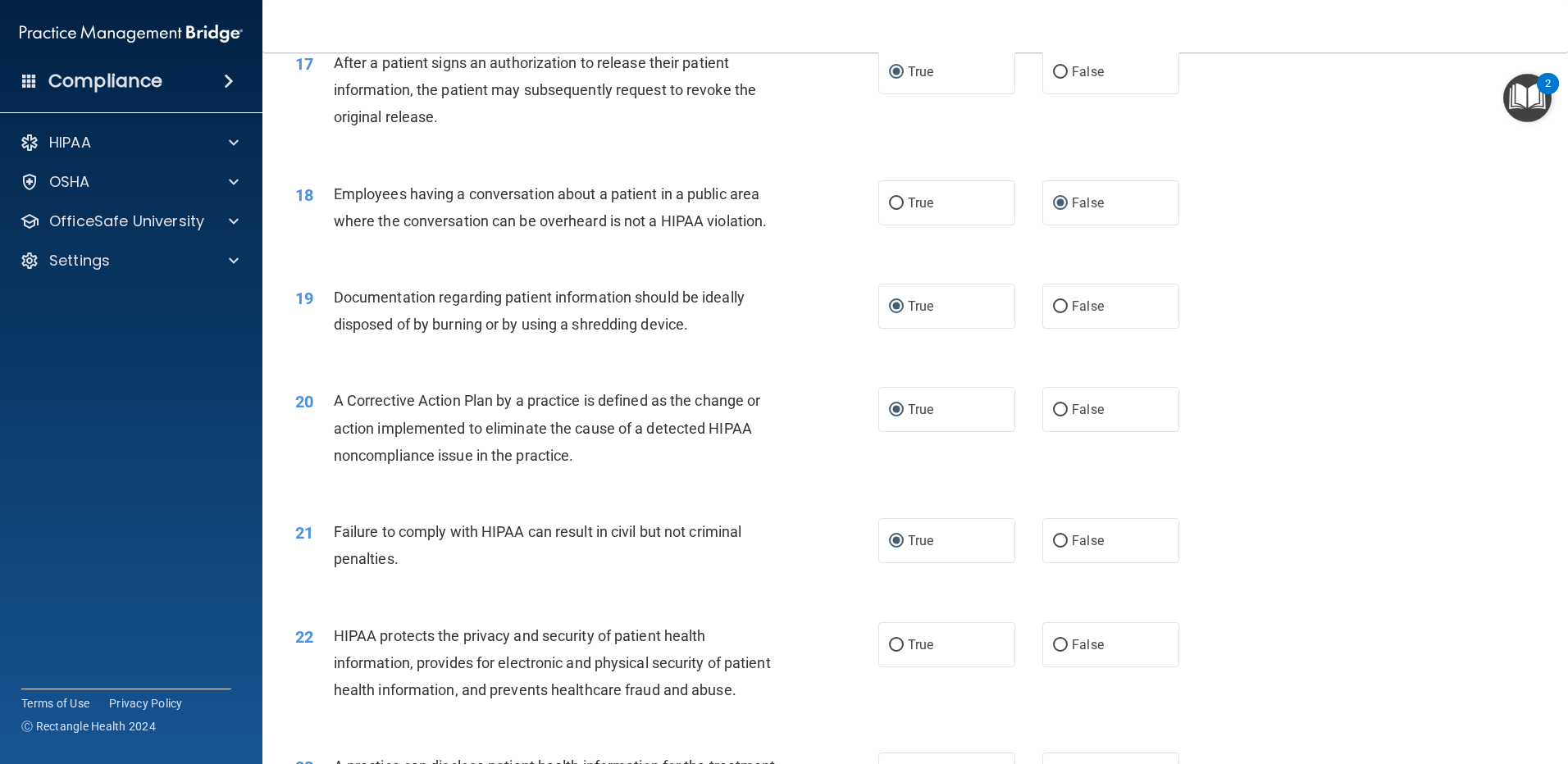
scroll to position [1968, 0]
click at [1054, 651] on input "False" at bounding box center [1060, 645] width 14 height 13
radio input "true"
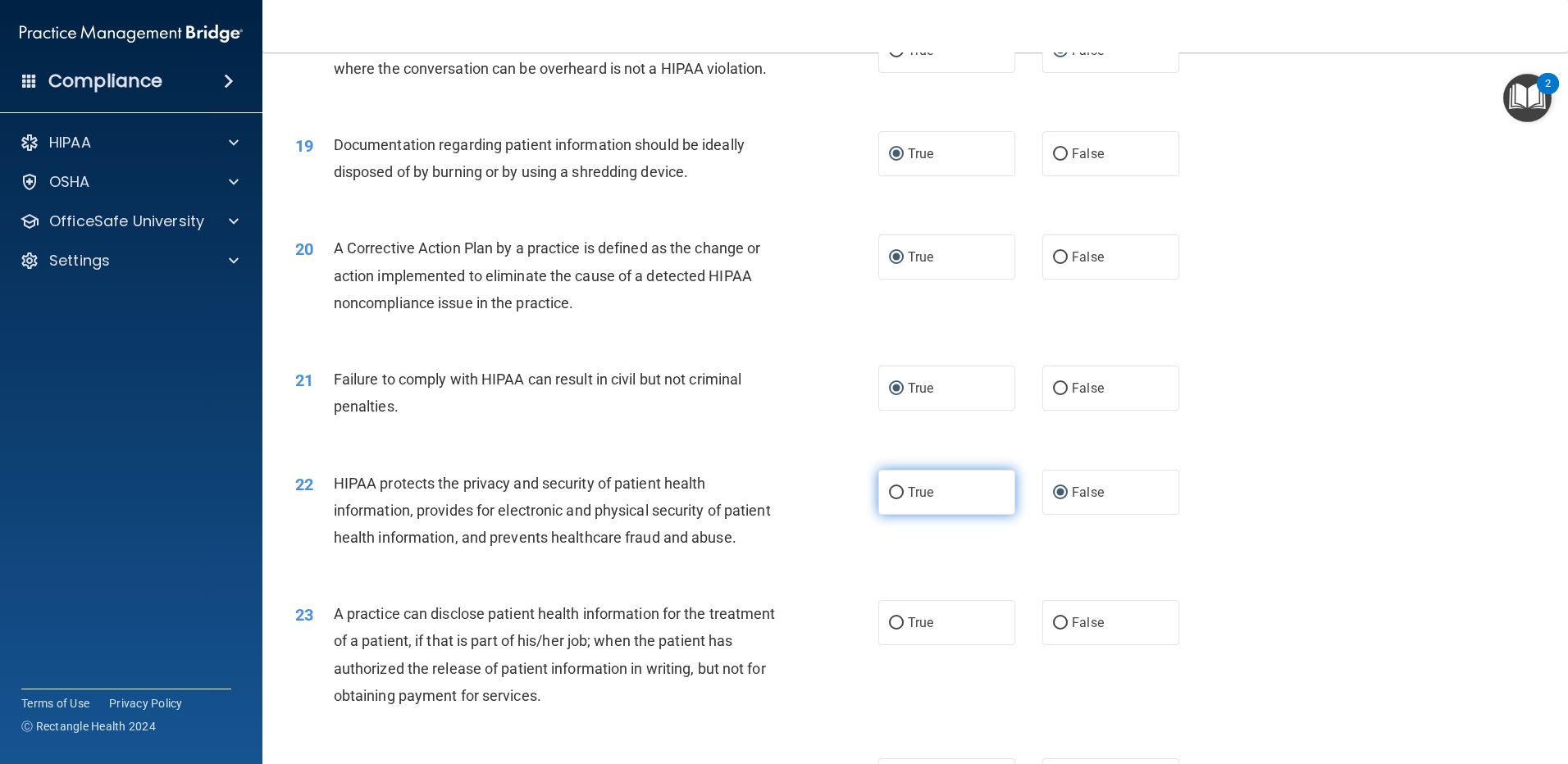
scroll to position [2132, 0]
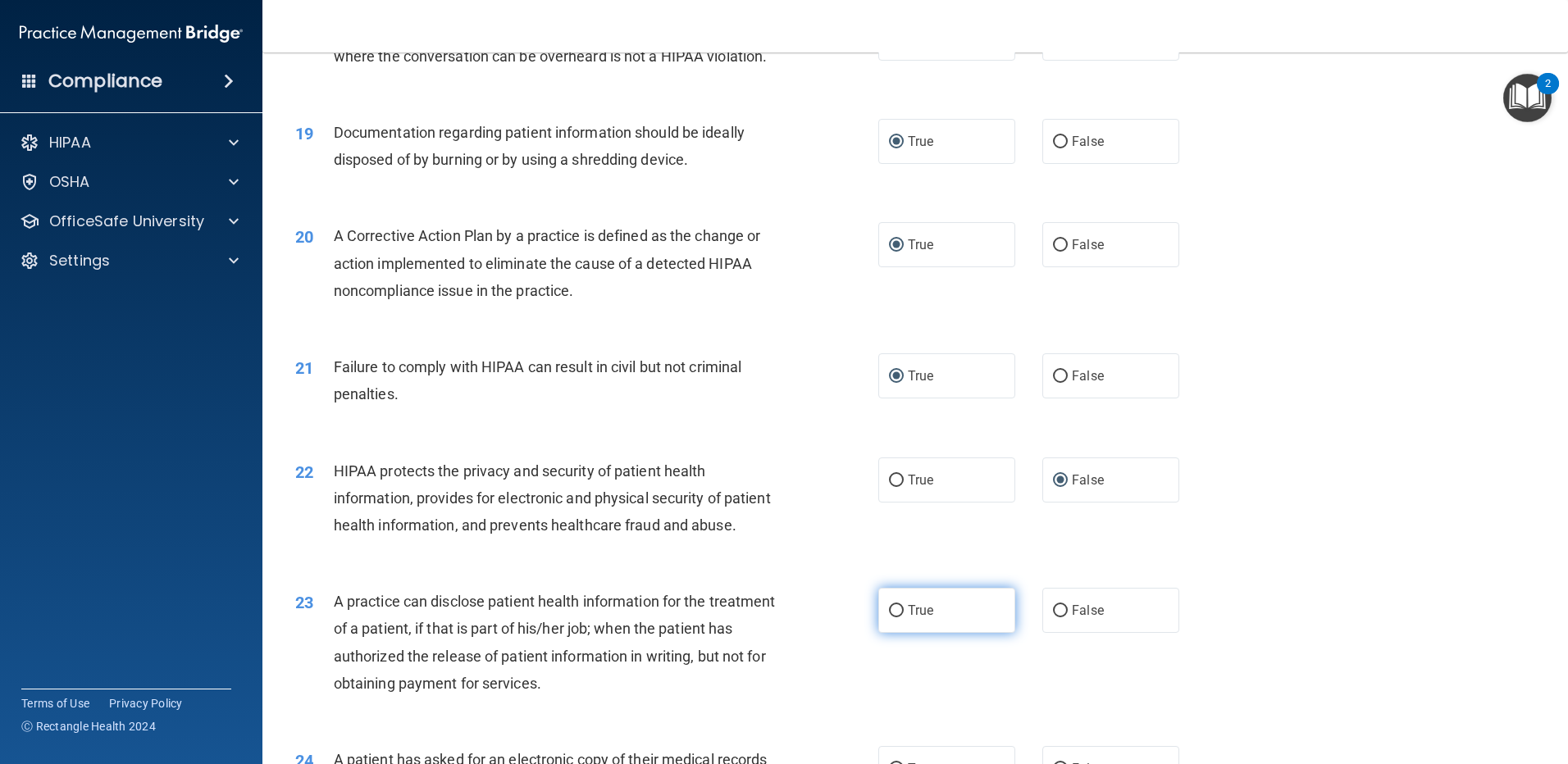
click at [890, 617] on input "True" at bounding box center [896, 611] width 14 height 13
radio input "true"
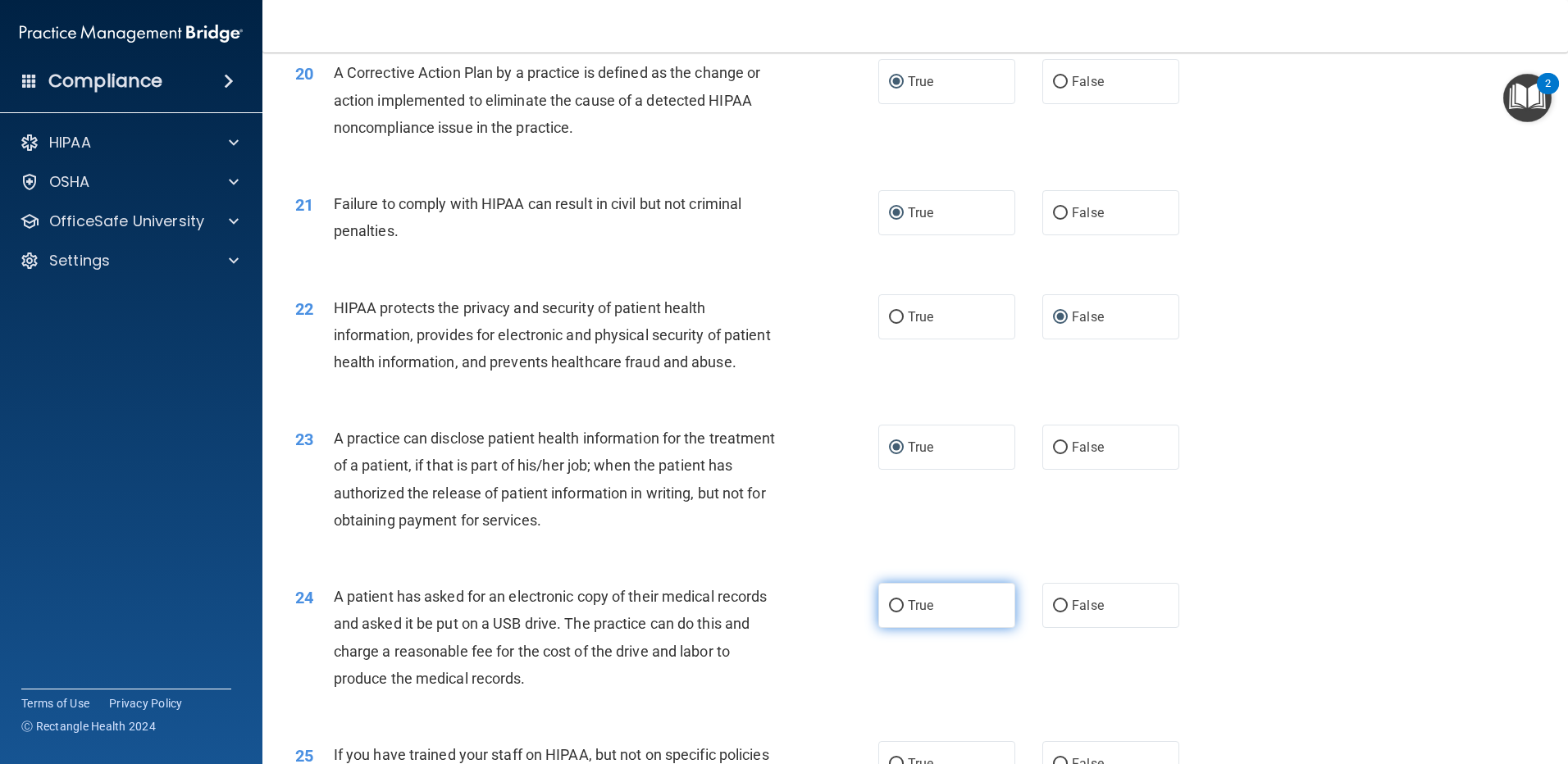
scroll to position [2296, 0]
click at [1053, 612] on input "False" at bounding box center [1060, 606] width 14 height 13
radio input "true"
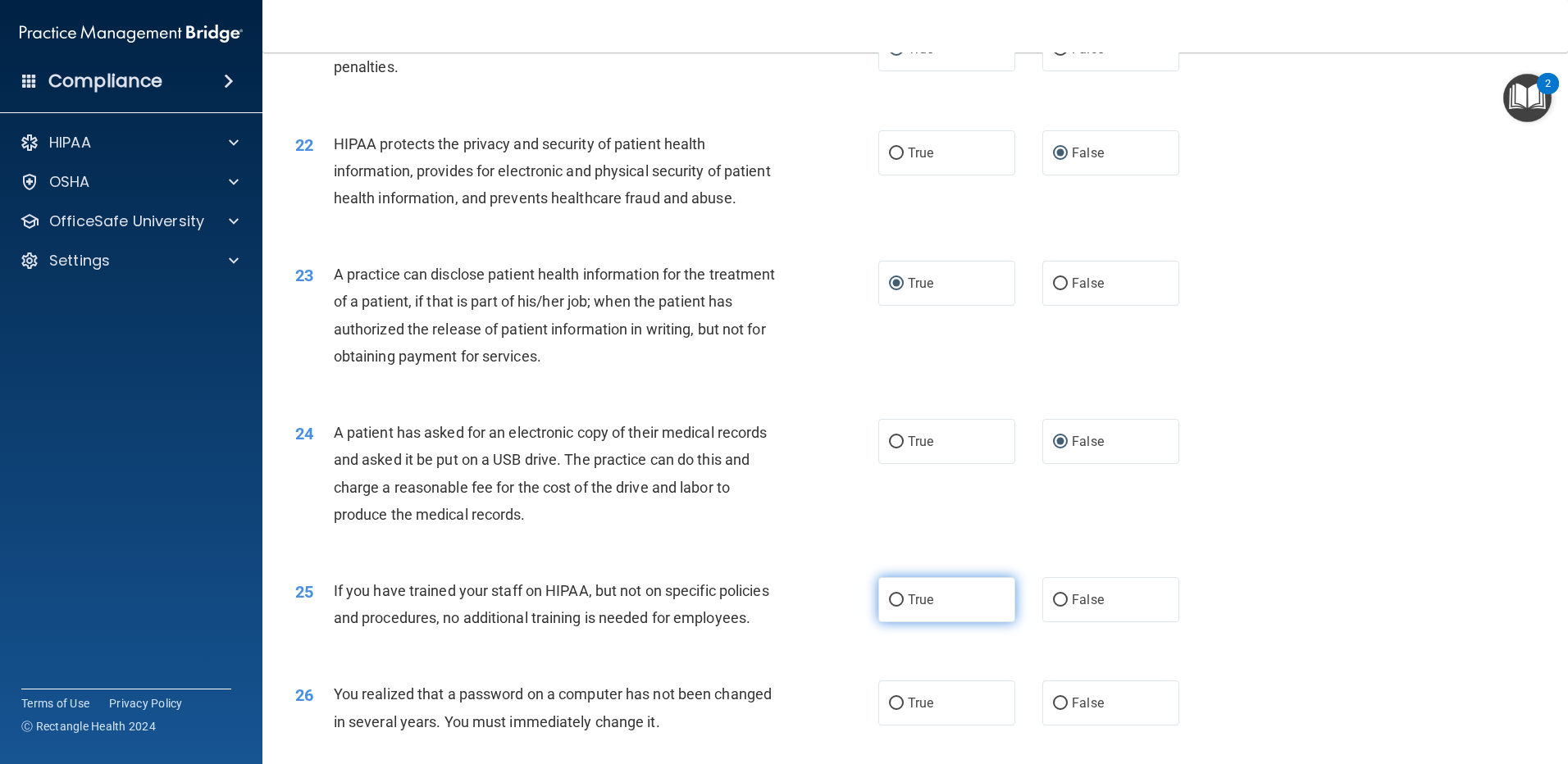
scroll to position [2459, 0]
click at [894, 606] on input "True" at bounding box center [896, 600] width 14 height 13
radio input "true"
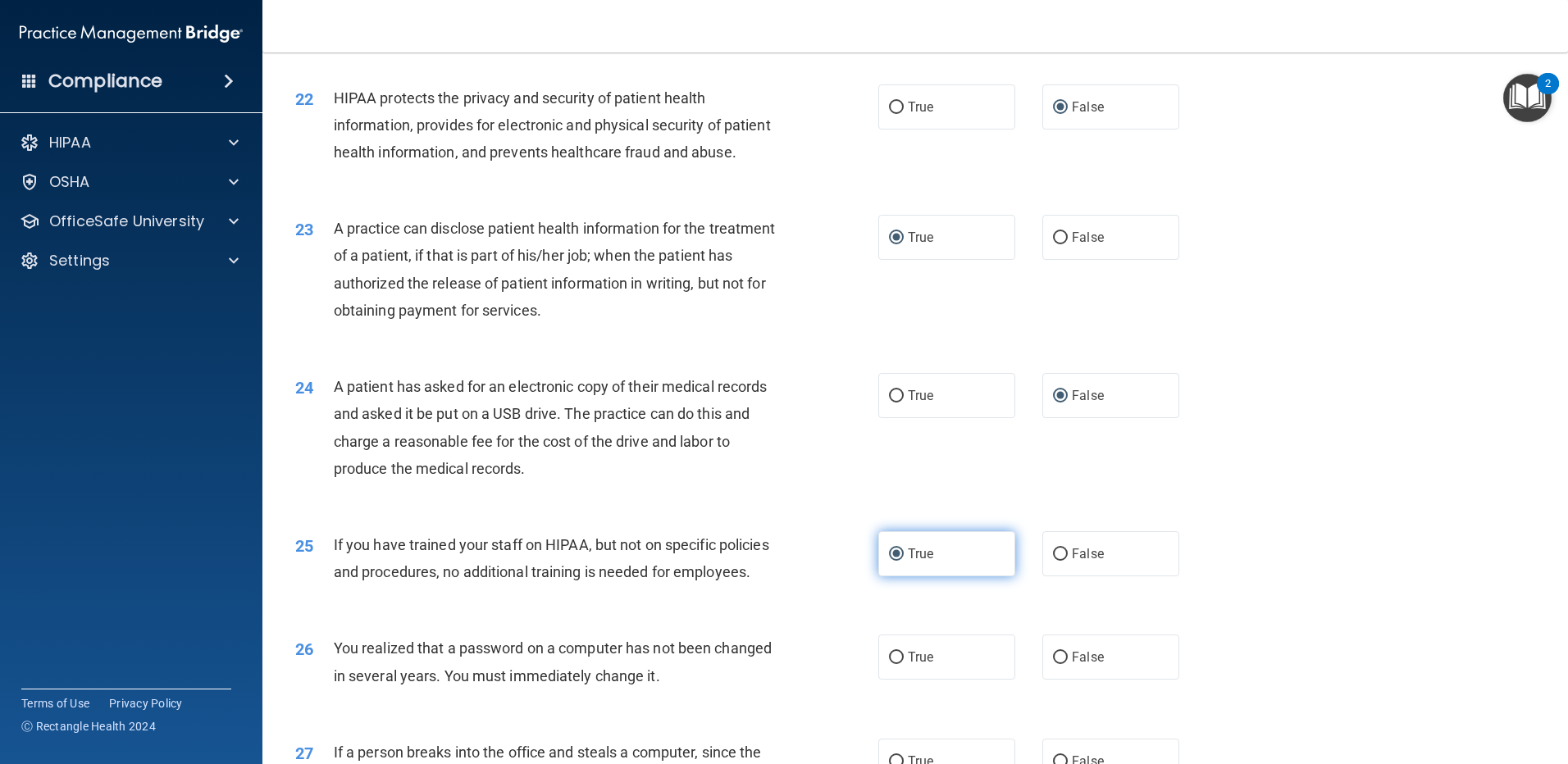
scroll to position [2542, 0]
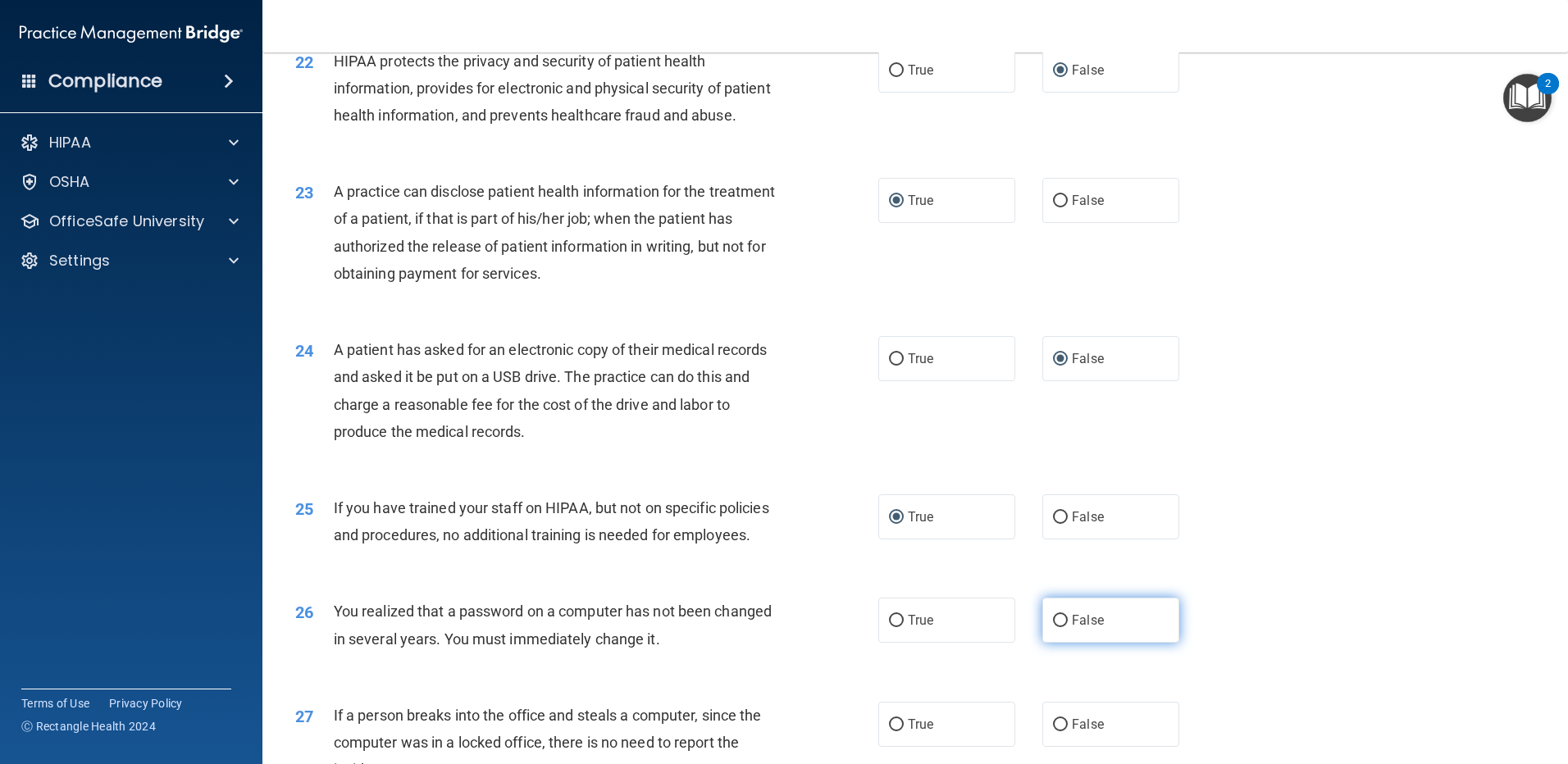
click at [1053, 627] on input "False" at bounding box center [1060, 621] width 14 height 13
radio input "true"
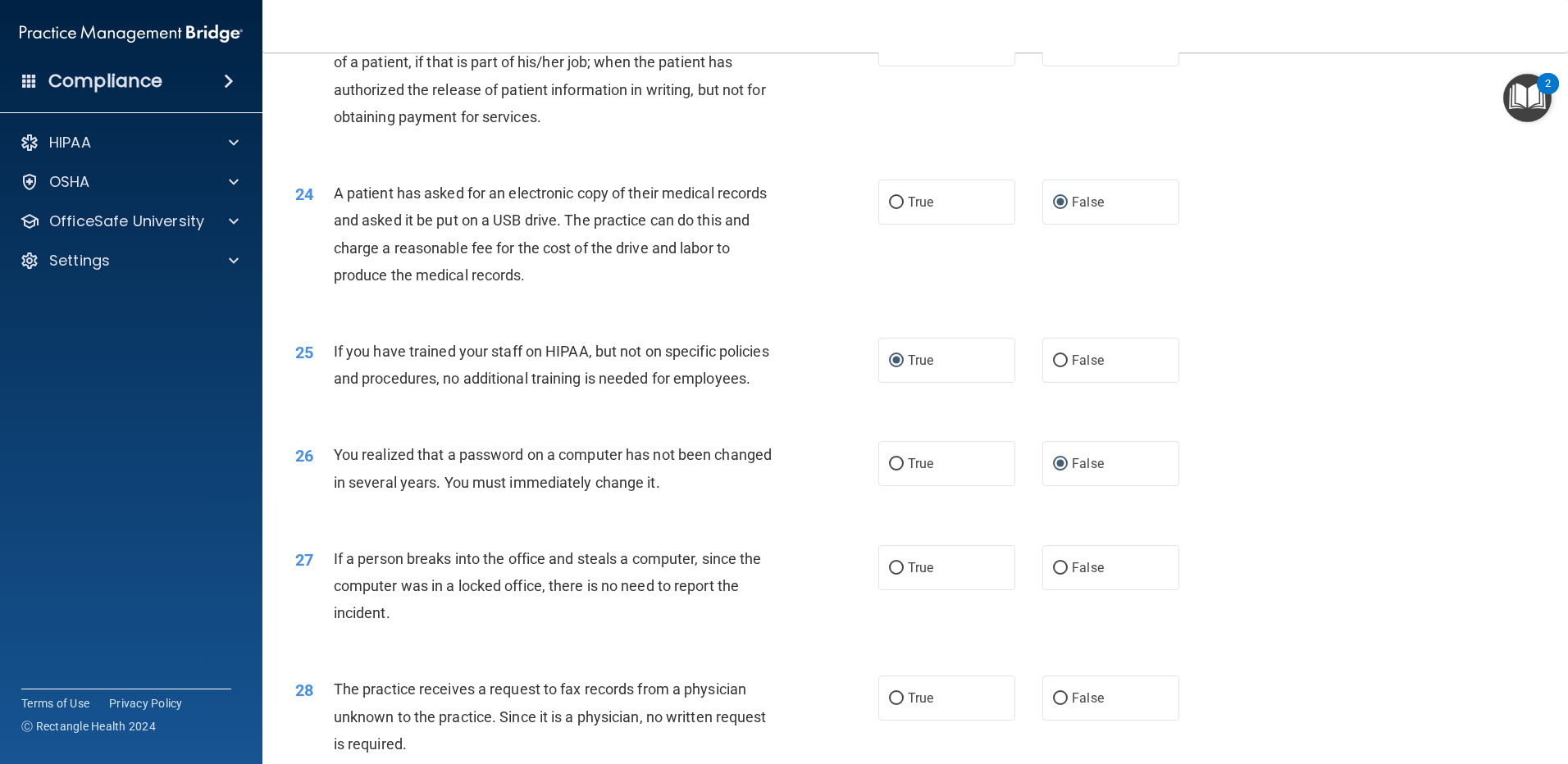
scroll to position [2706, 0]
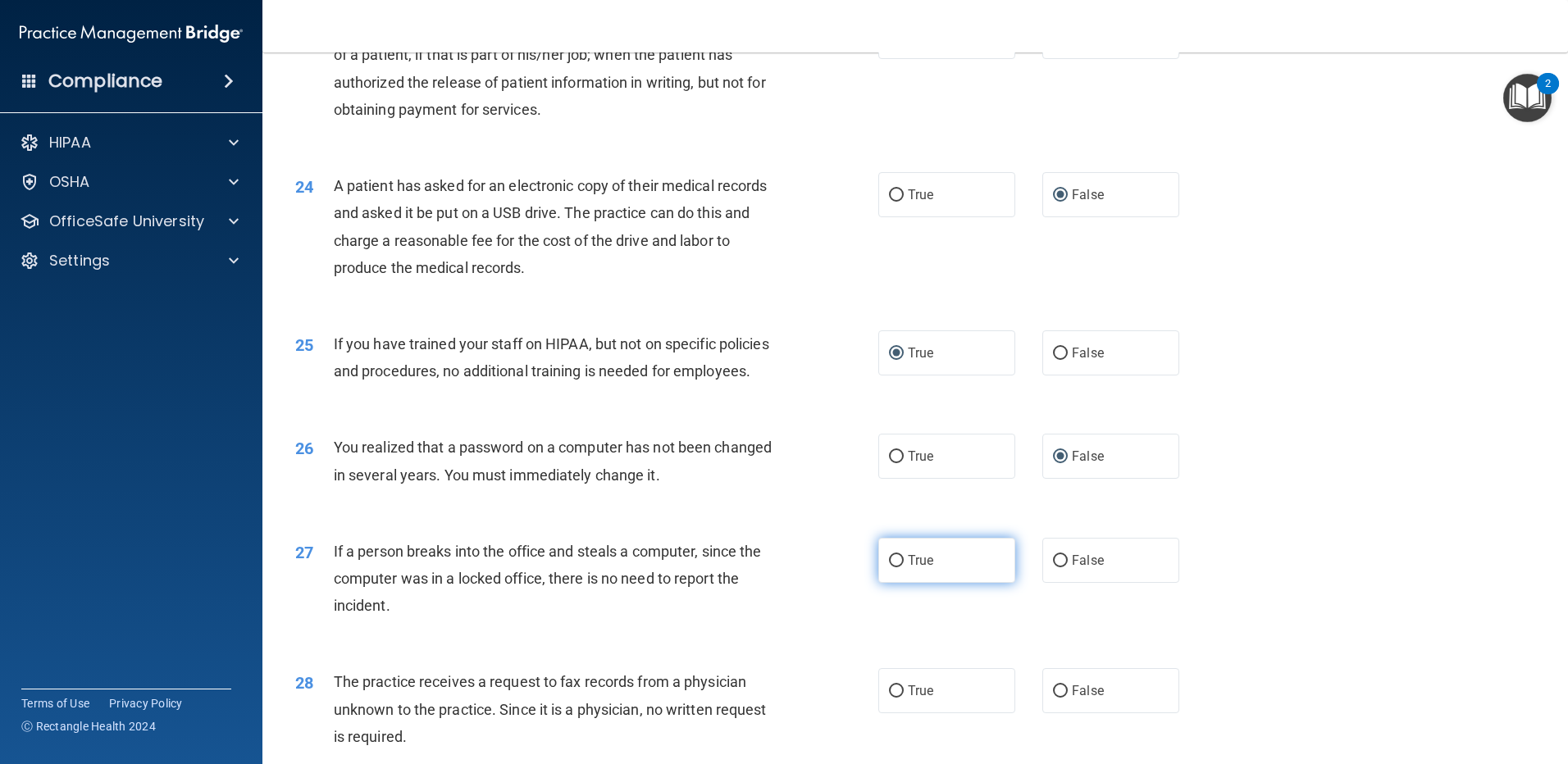
click at [891, 568] on input "True" at bounding box center [896, 561] width 14 height 13
radio input "true"
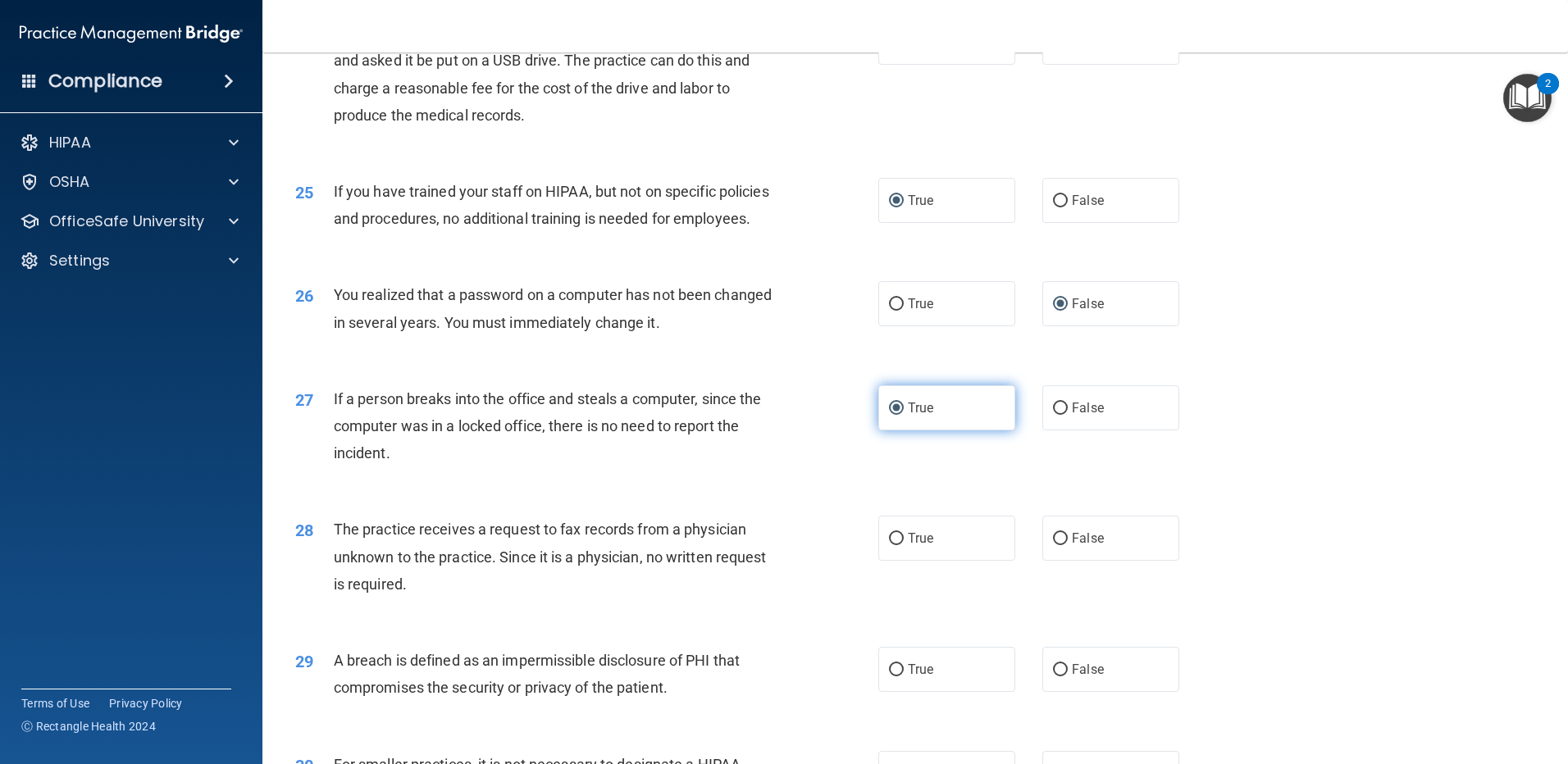
scroll to position [2951, 0]
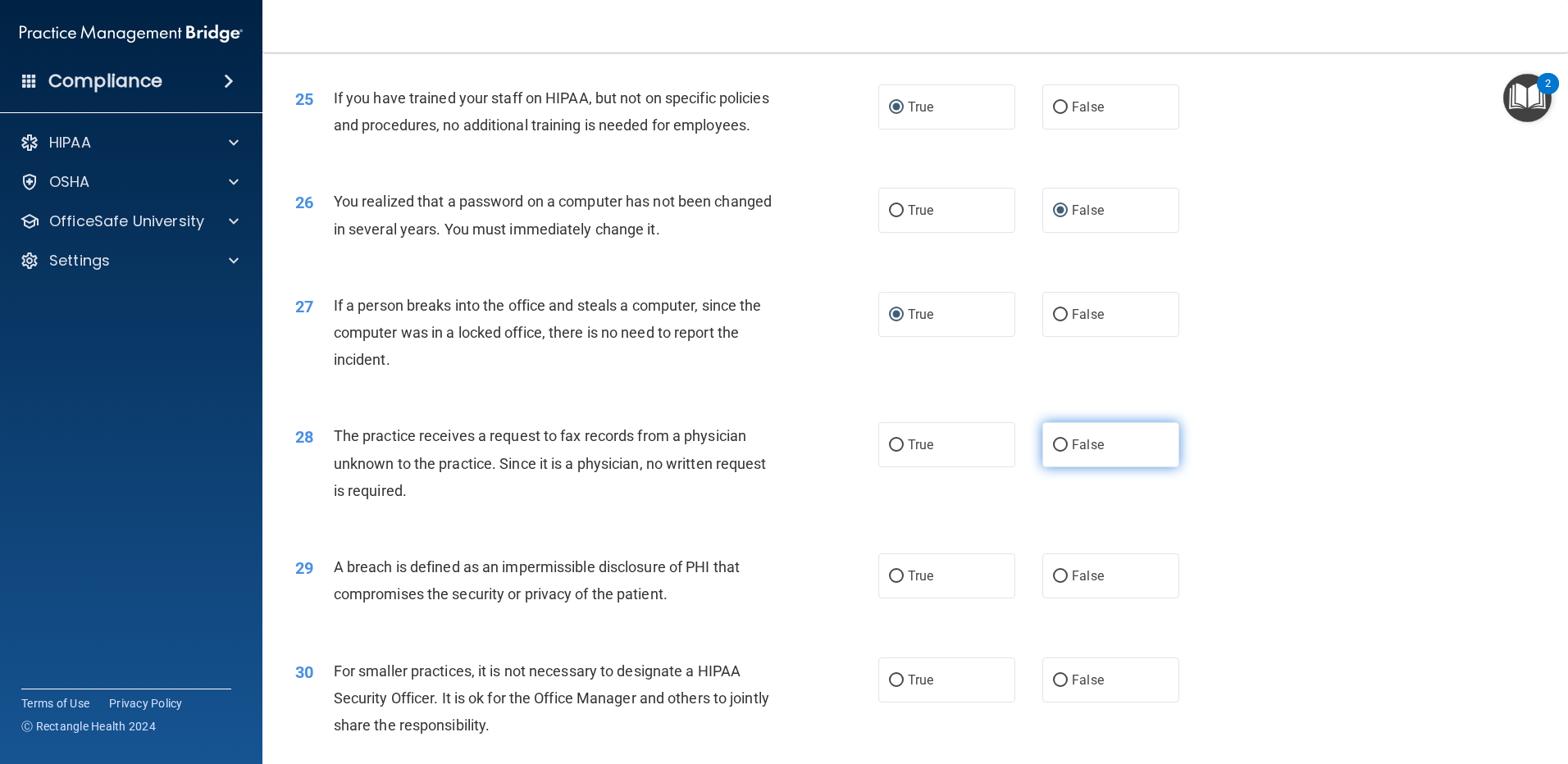
click at [1054, 452] on input "False" at bounding box center [1060, 445] width 14 height 13
radio input "true"
click at [1056, 583] on input "False" at bounding box center [1060, 577] width 14 height 13
radio input "true"
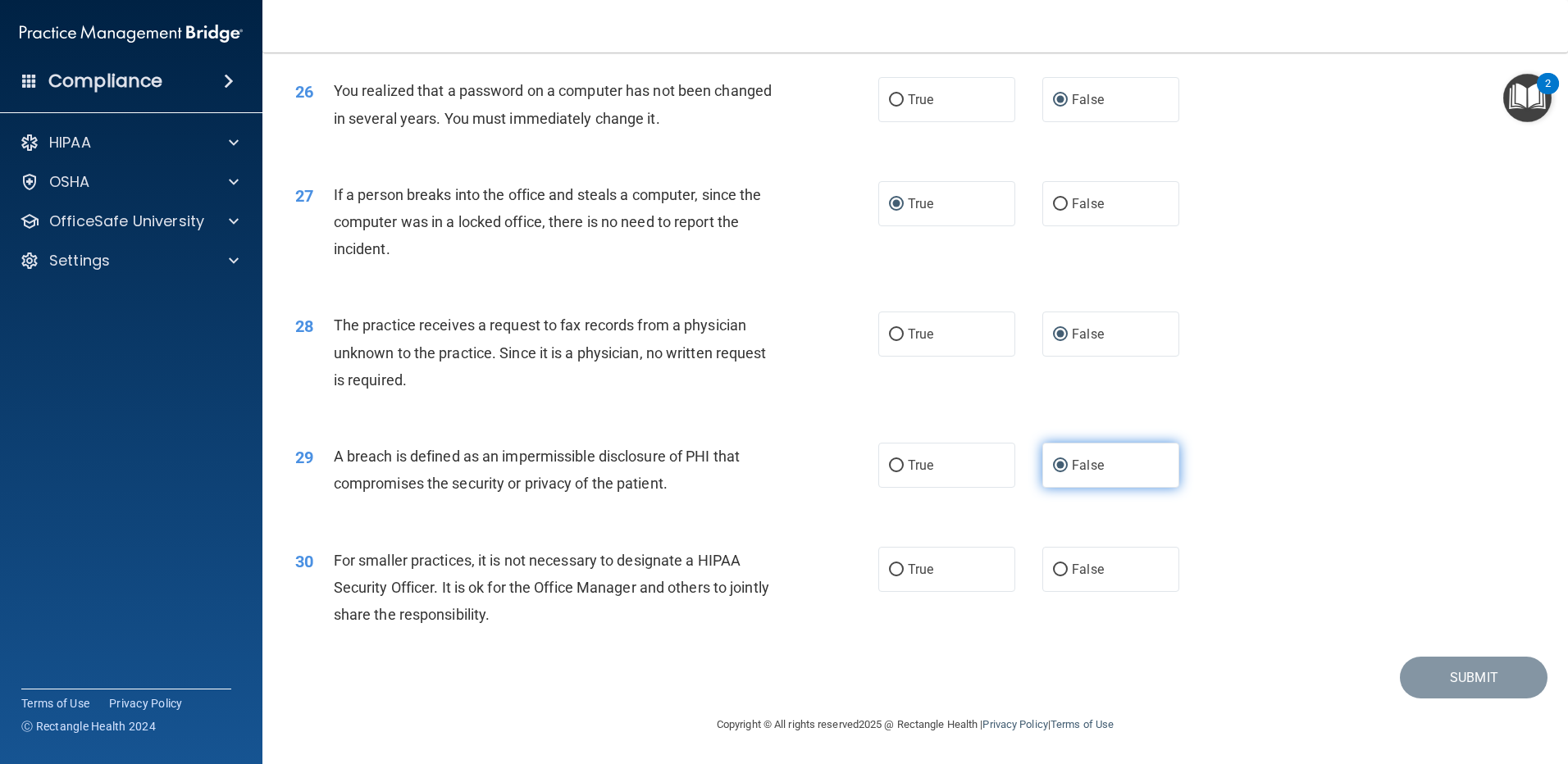
scroll to position [3143, 0]
click at [893, 469] on input "True" at bounding box center [896, 466] width 14 height 13
radio input "true"
radio input "false"
click at [1056, 568] on input "False" at bounding box center [1060, 570] width 14 height 13
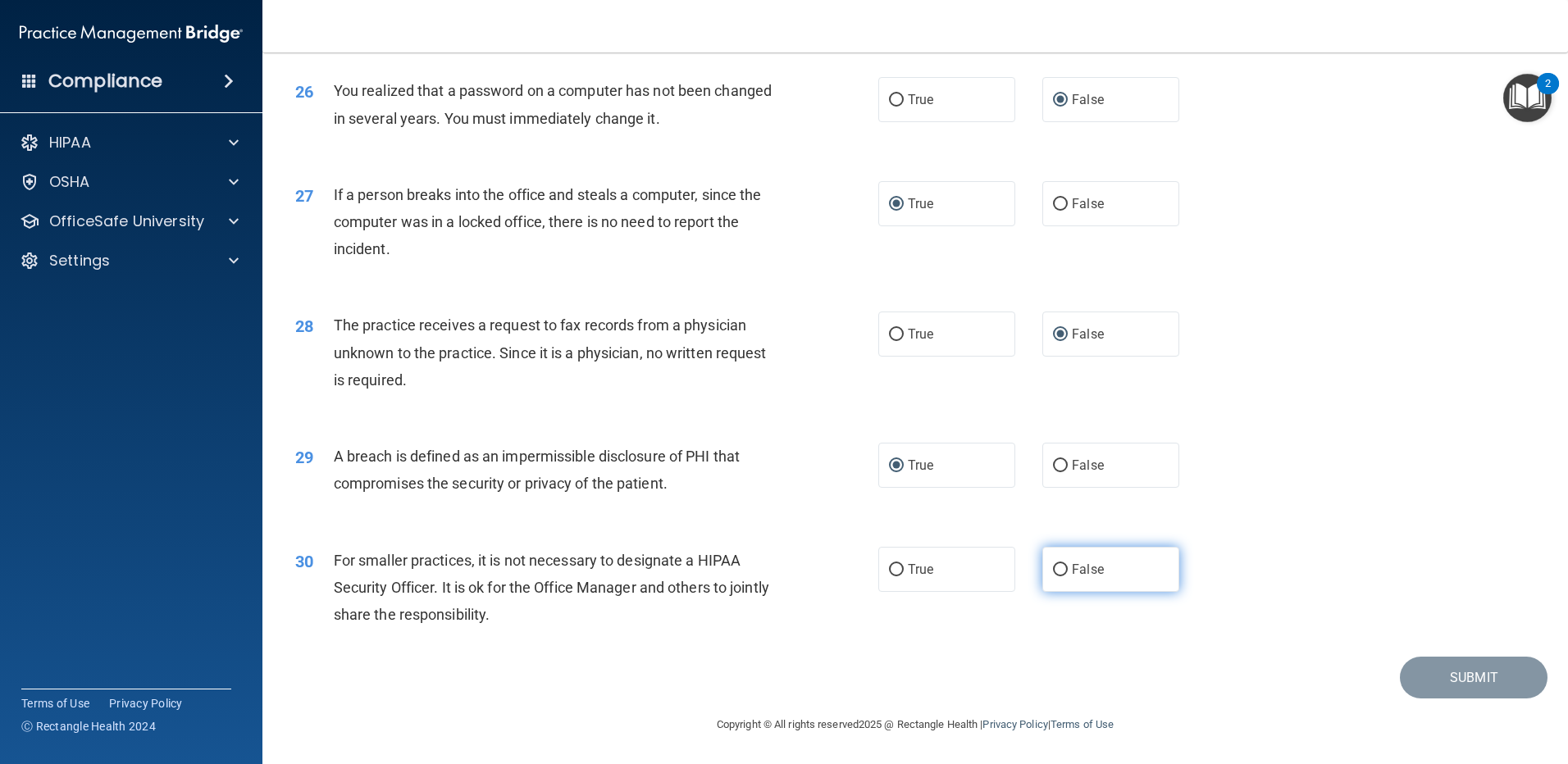
radio input "true"
click at [1431, 679] on button "Submit" at bounding box center [1473, 677] width 148 height 42
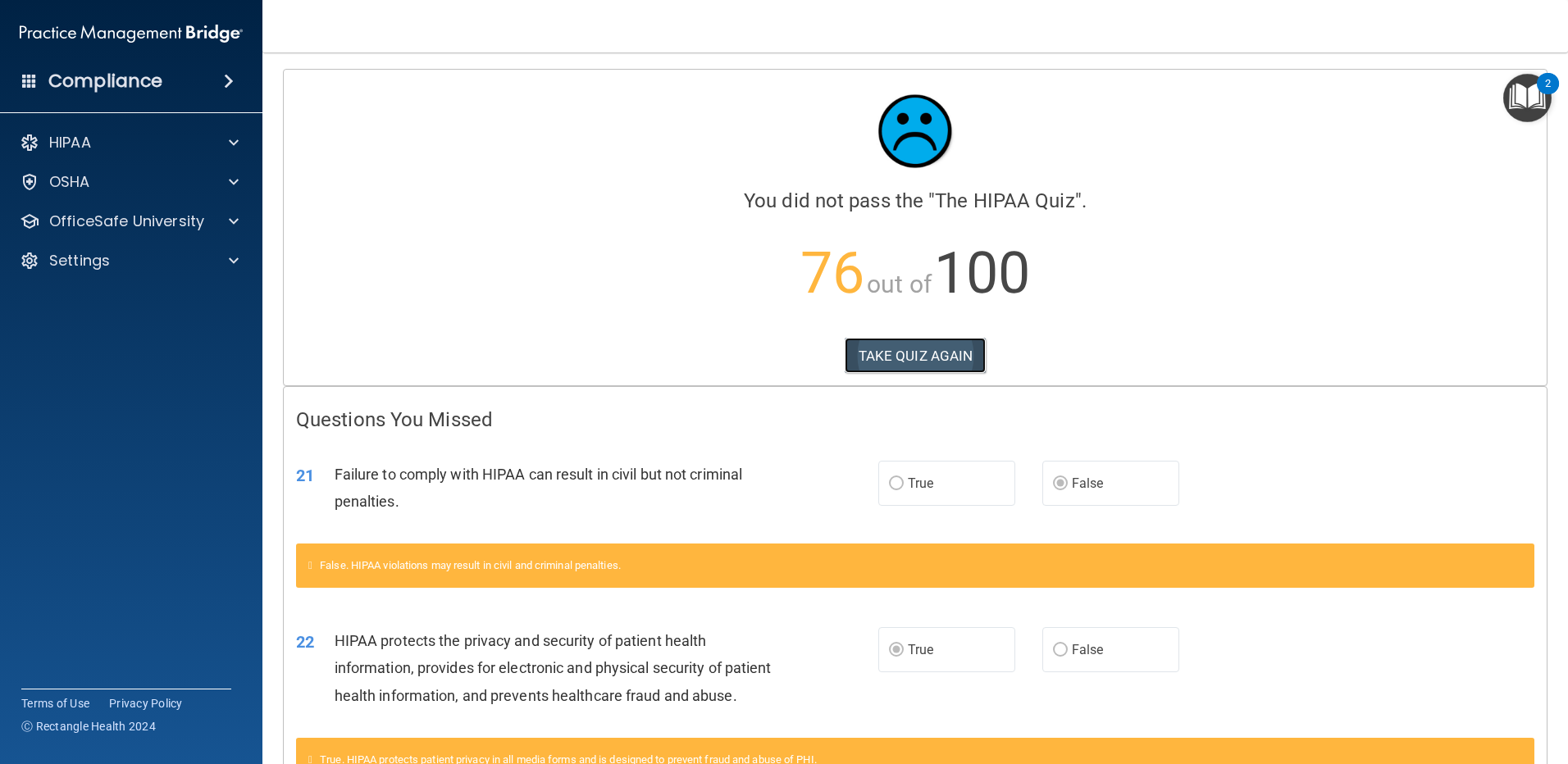
click at [913, 354] on button "TAKE QUIZ AGAIN" at bounding box center [915, 356] width 142 height 36
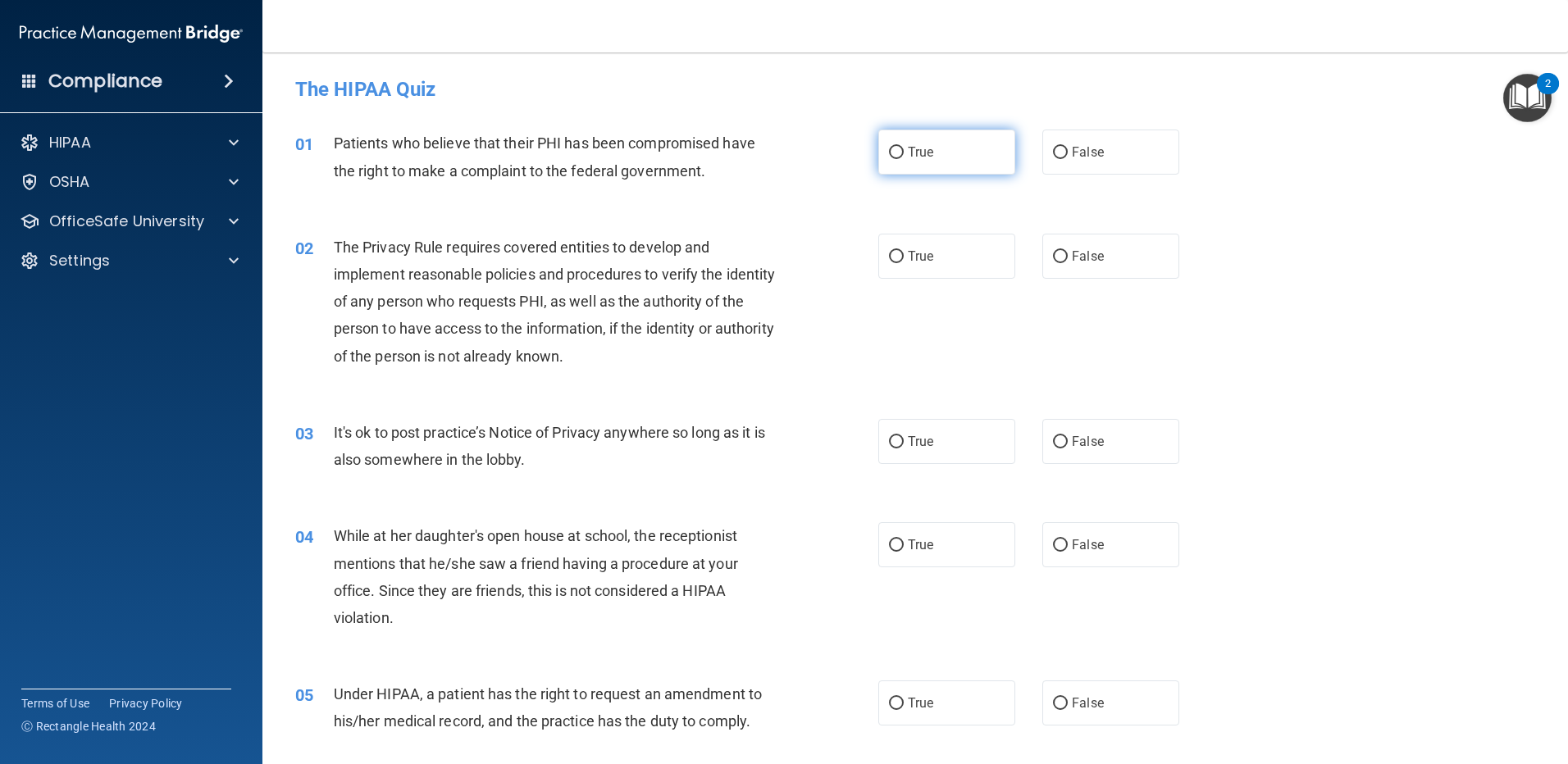
click at [891, 153] on input "True" at bounding box center [896, 153] width 14 height 13
radio input "true"
click at [891, 263] on input "True" at bounding box center [896, 257] width 14 height 13
radio input "true"
drag, startPoint x: 1053, startPoint y: 439, endPoint x: 1042, endPoint y: 452, distance: 17.0
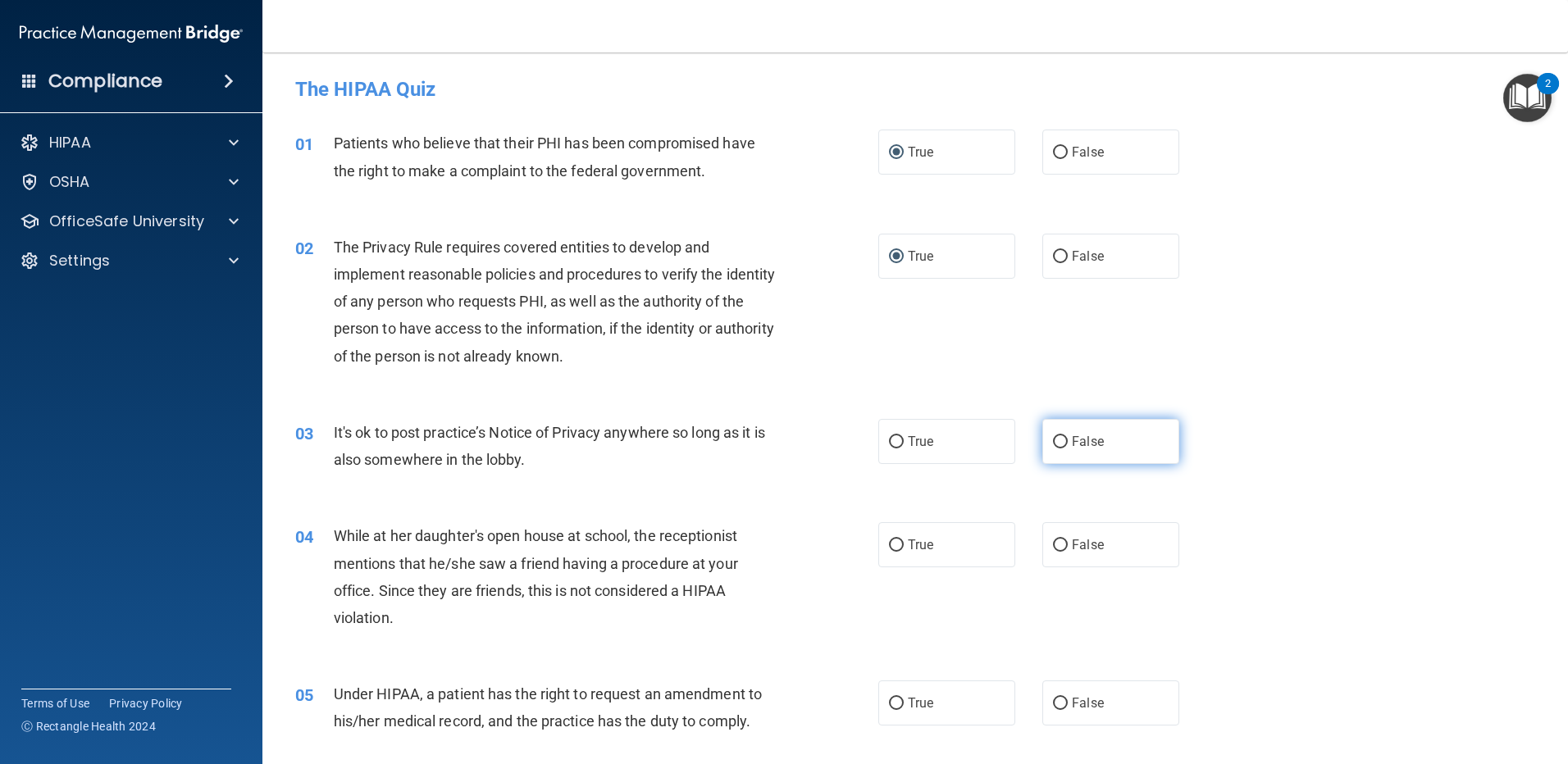
click at [1053, 440] on input "False" at bounding box center [1060, 443] width 14 height 13
radio input "true"
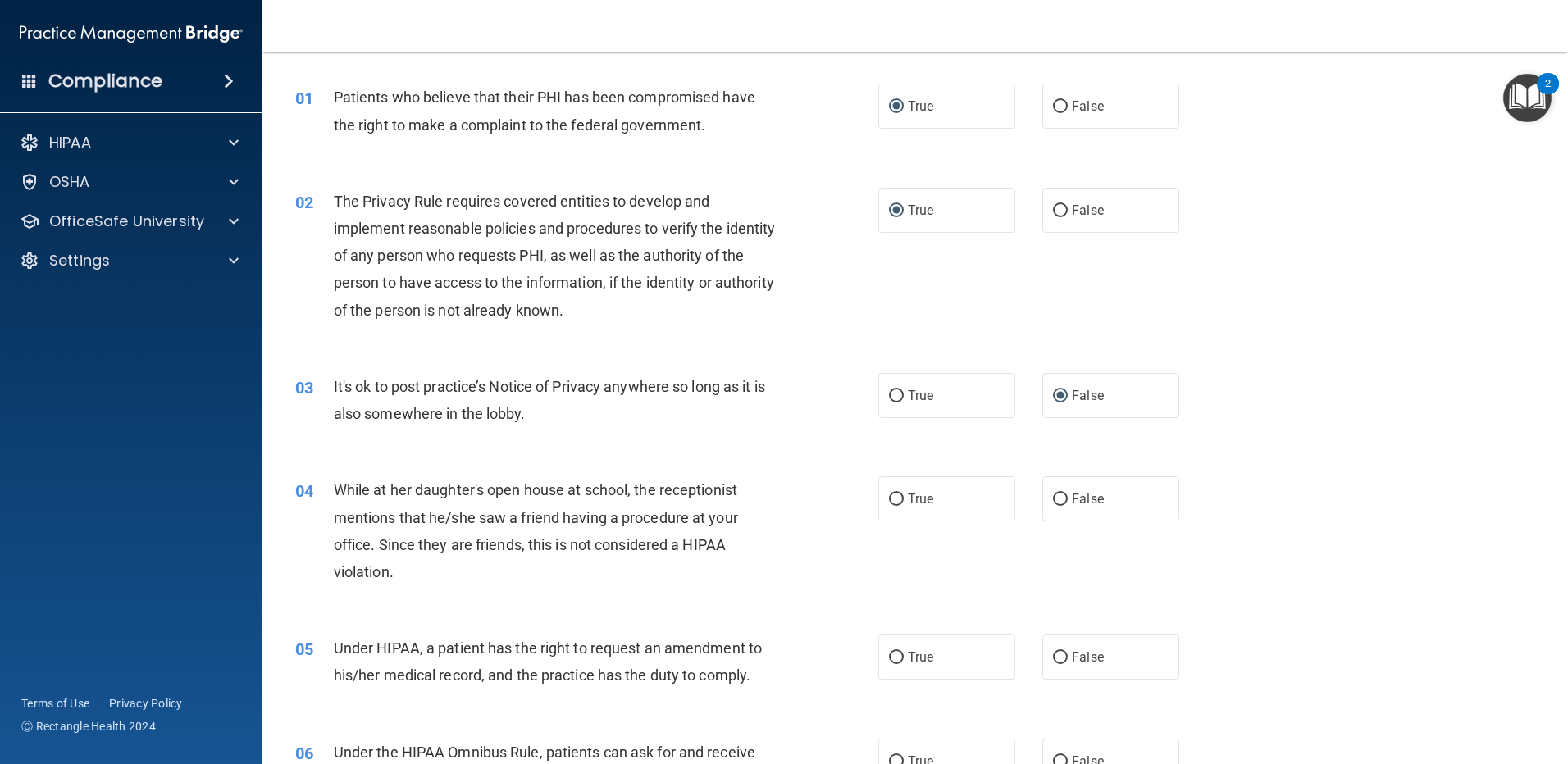
scroll to position [164, 0]
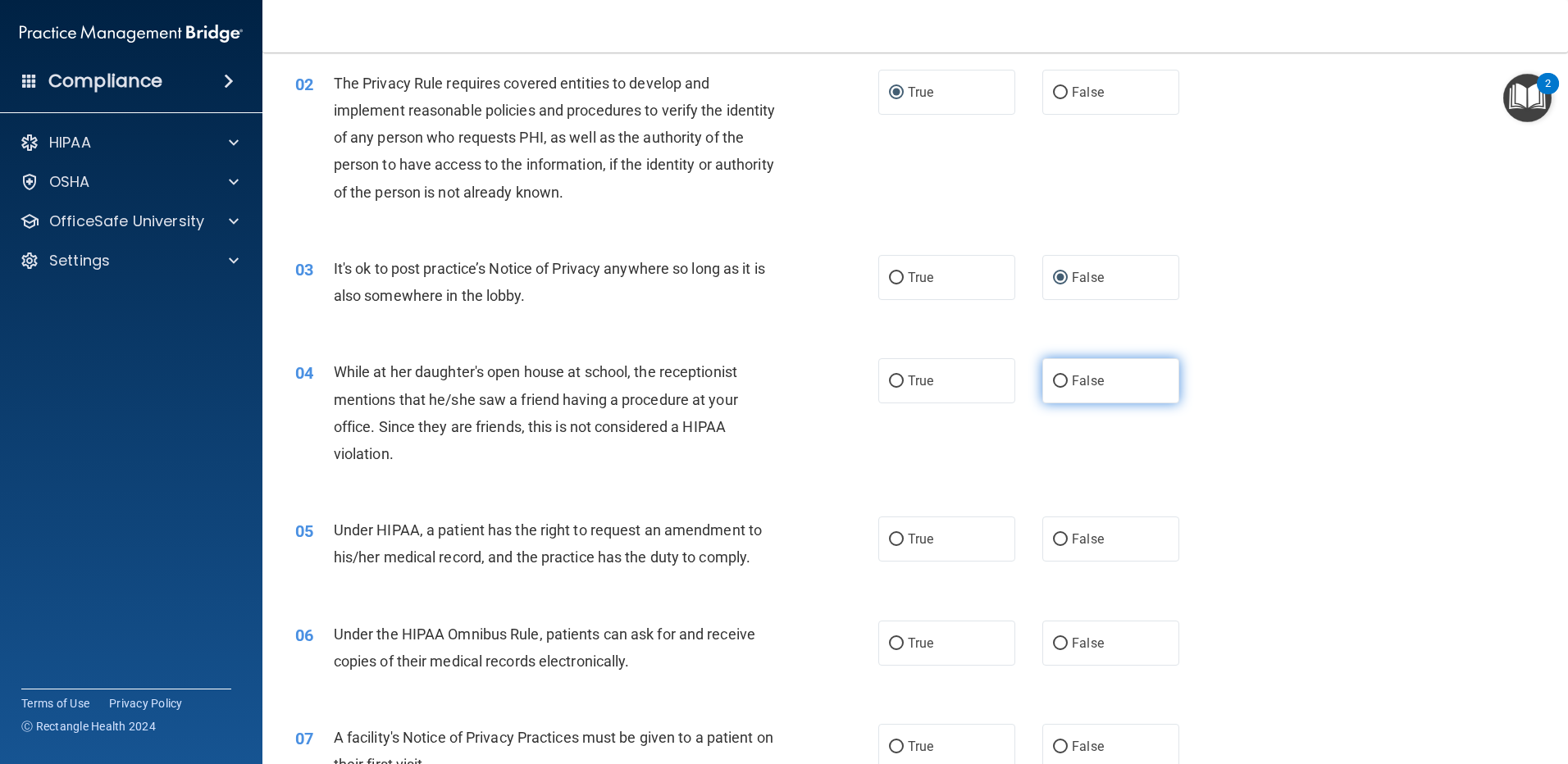
click at [1053, 383] on input "False" at bounding box center [1060, 382] width 14 height 13
radio input "true"
click at [1057, 536] on input "False" at bounding box center [1060, 540] width 14 height 13
radio input "true"
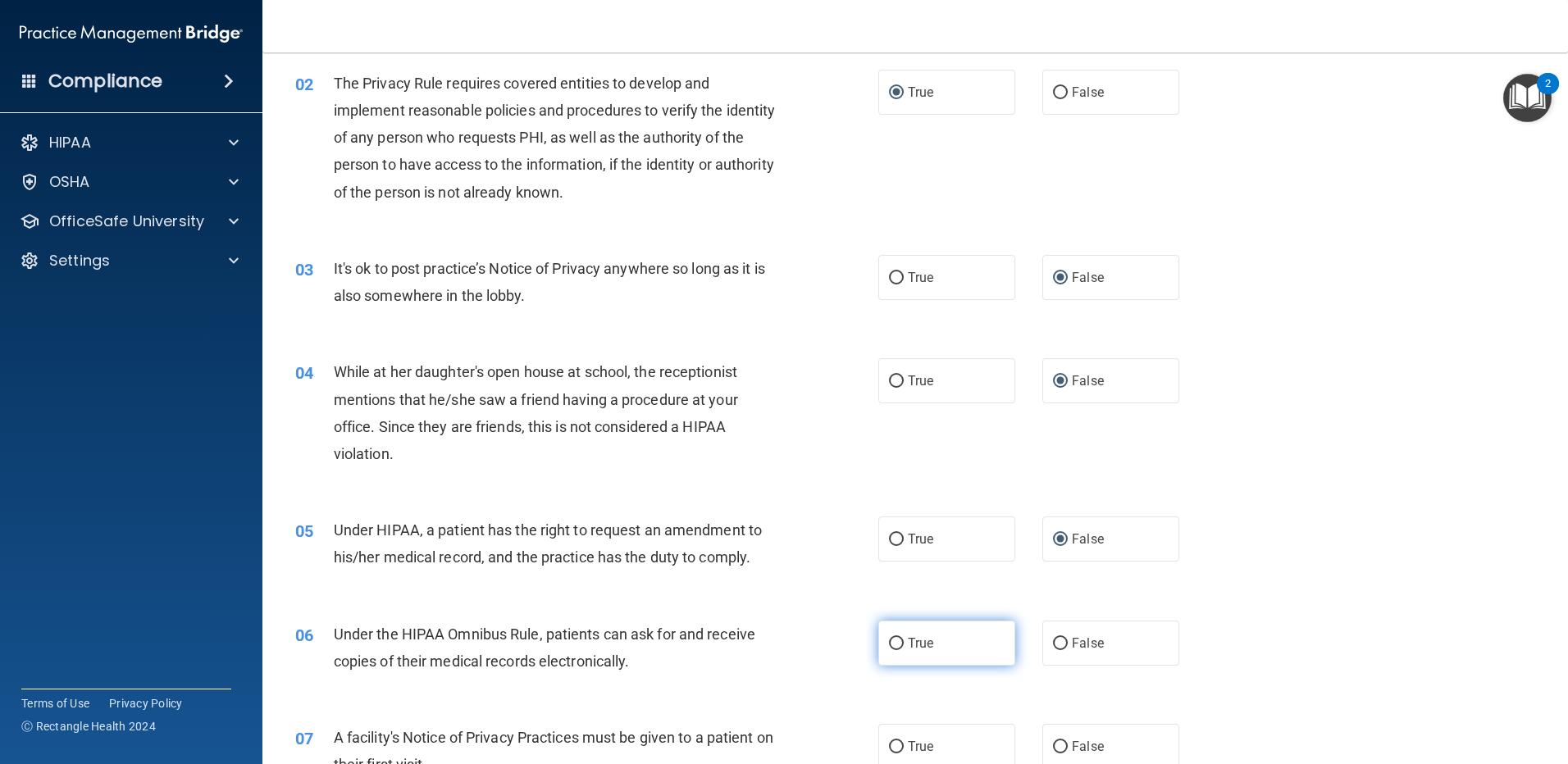
click at [889, 645] on input "True" at bounding box center [896, 645] width 14 height 13
radio input "true"
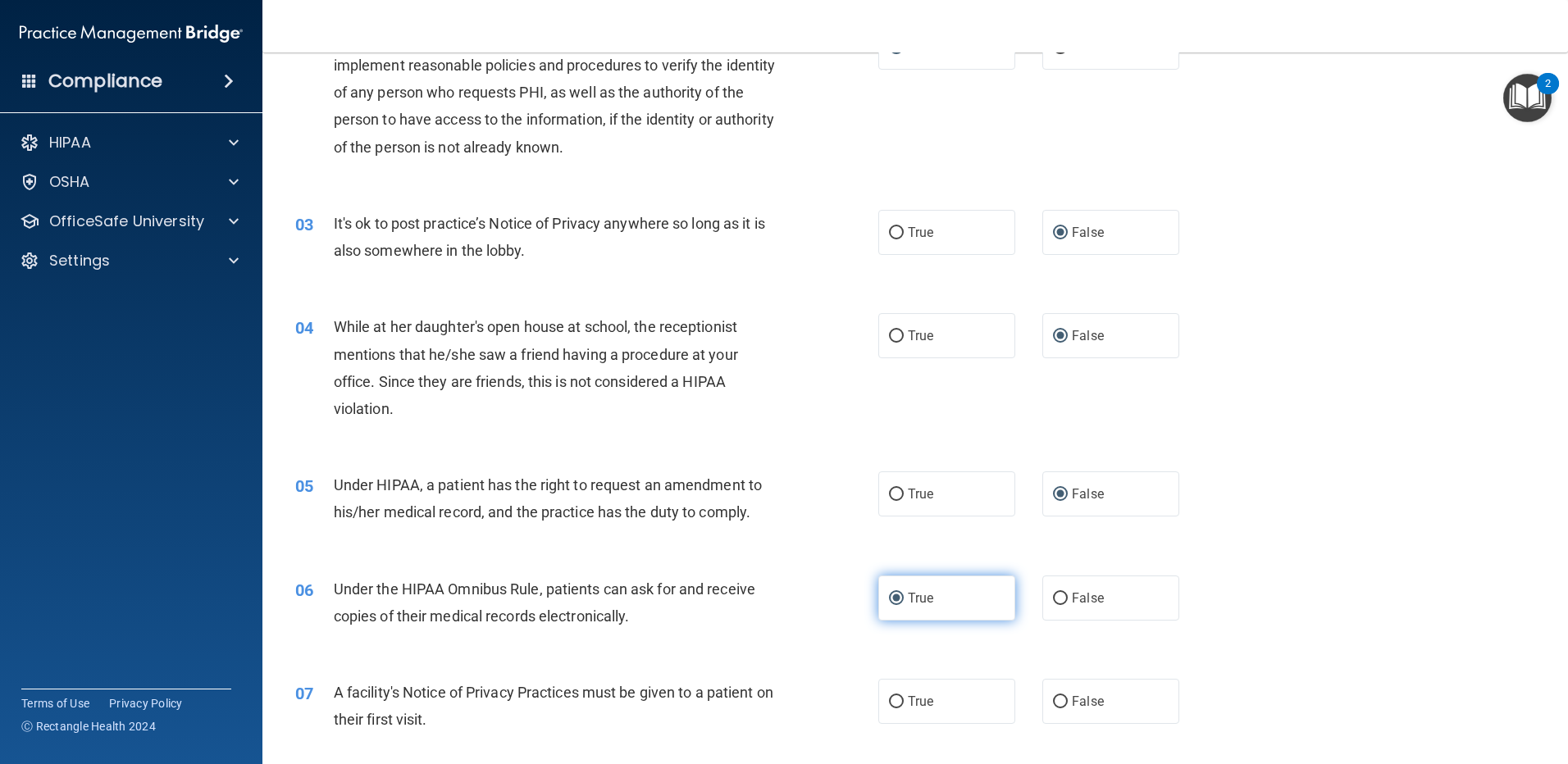
scroll to position [246, 0]
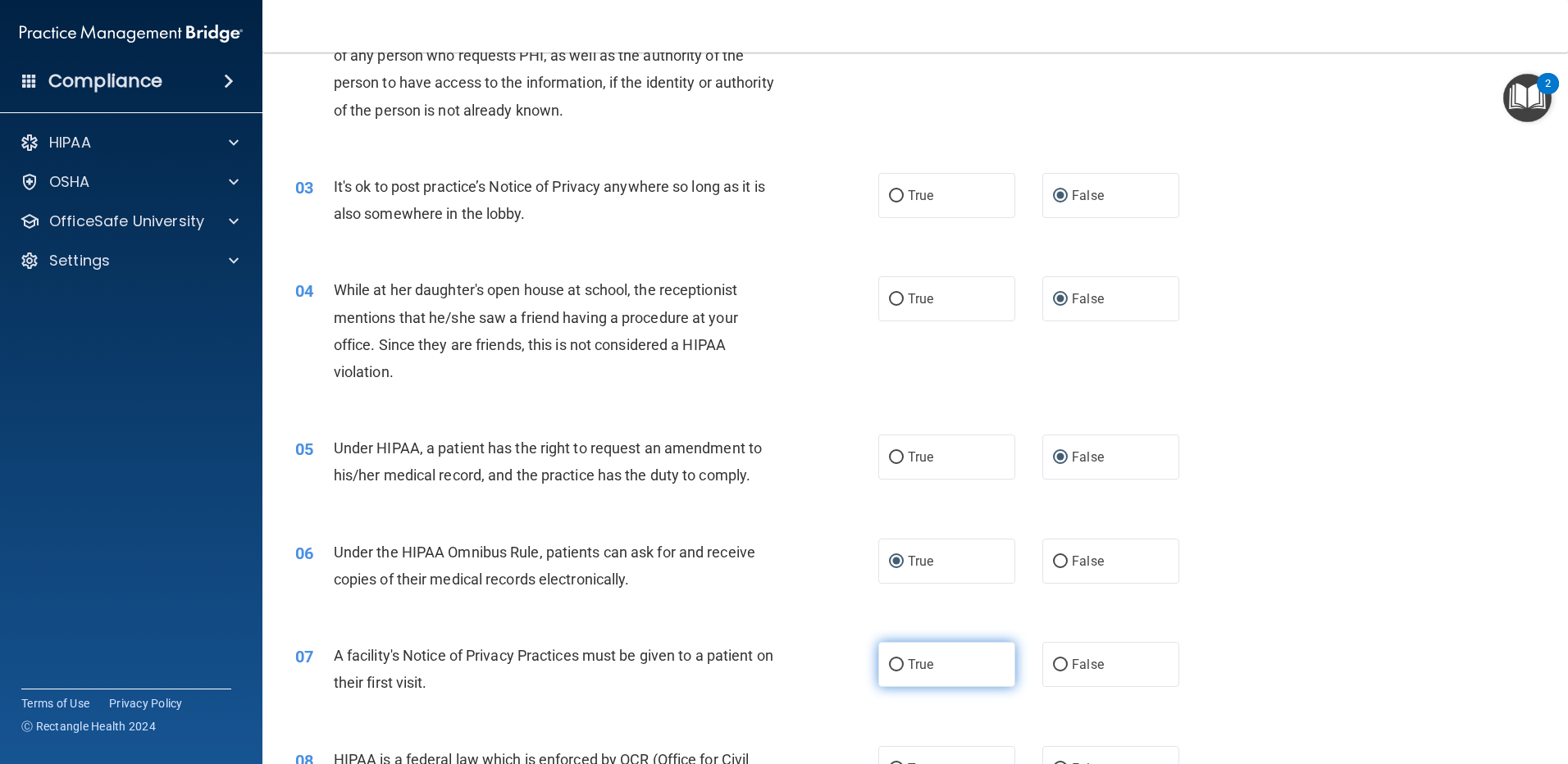
drag, startPoint x: 891, startPoint y: 661, endPoint x: 907, endPoint y: 656, distance: 16.8
click at [893, 661] on input "True" at bounding box center [896, 665] width 14 height 13
radio input "true"
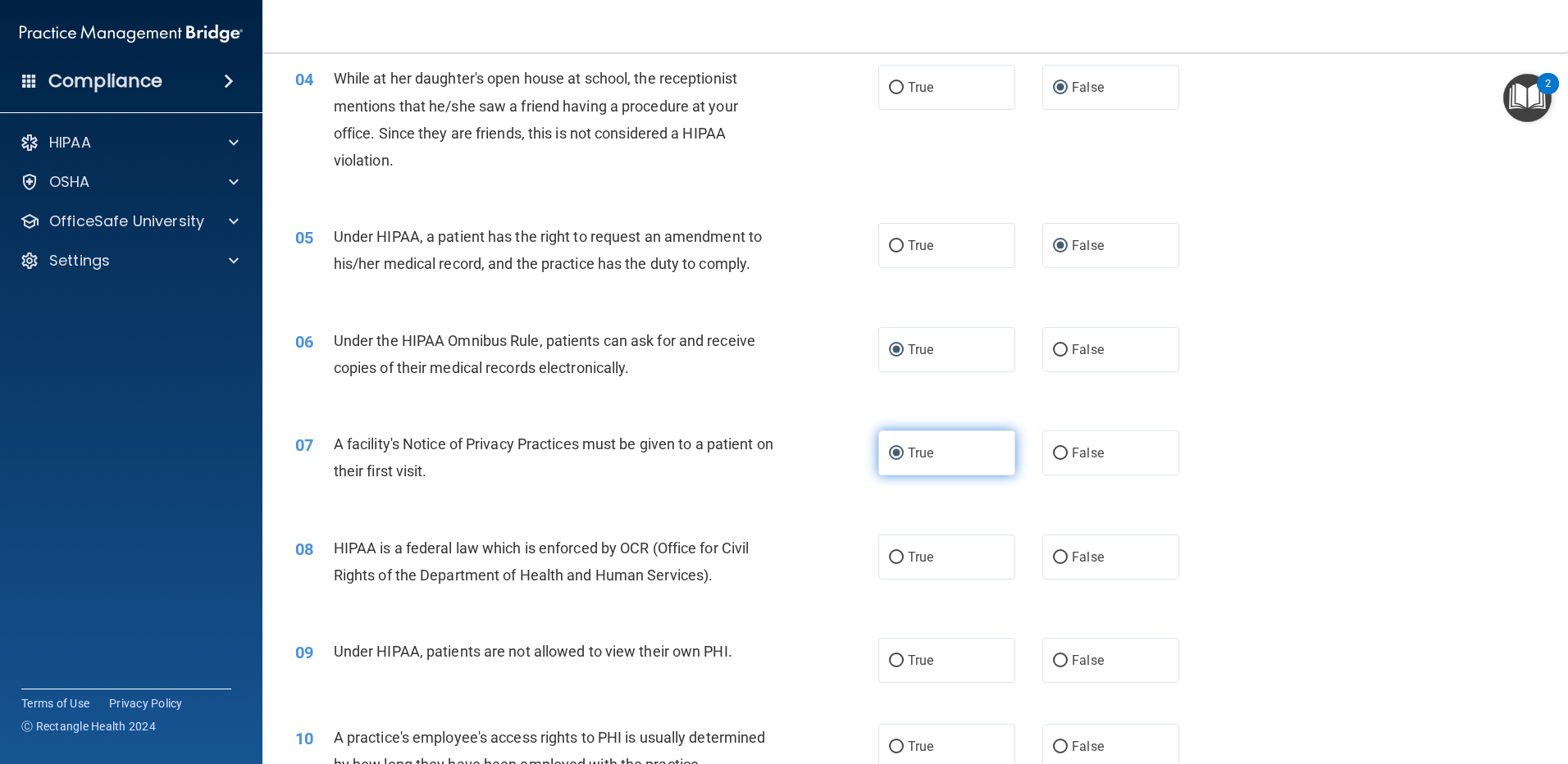
scroll to position [492, 0]
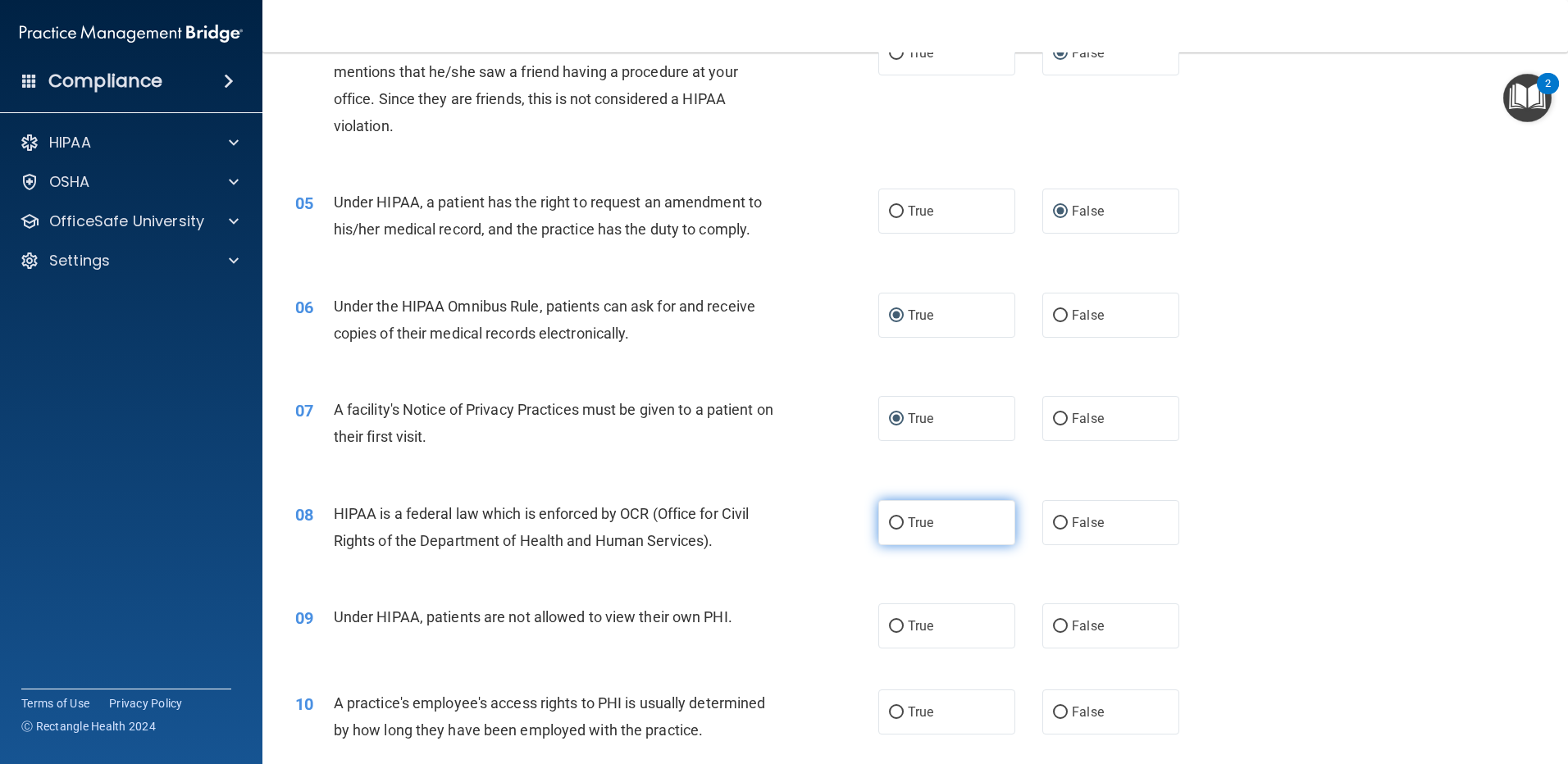
click at [891, 519] on input "True" at bounding box center [896, 523] width 14 height 13
radio input "true"
click at [1053, 625] on input "False" at bounding box center [1060, 627] width 14 height 13
radio input "true"
click at [1056, 711] on input "False" at bounding box center [1060, 713] width 14 height 13
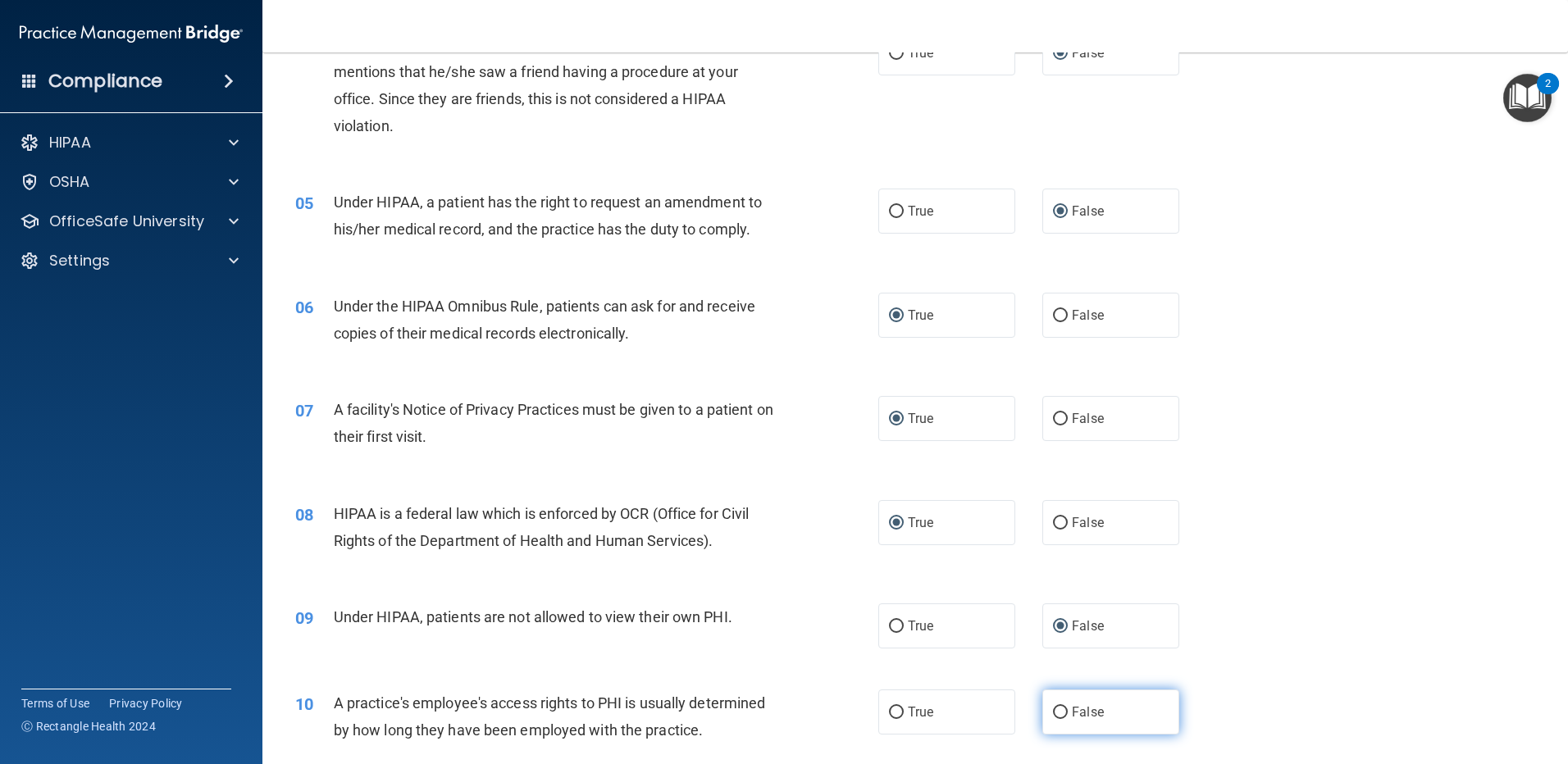
radio input "true"
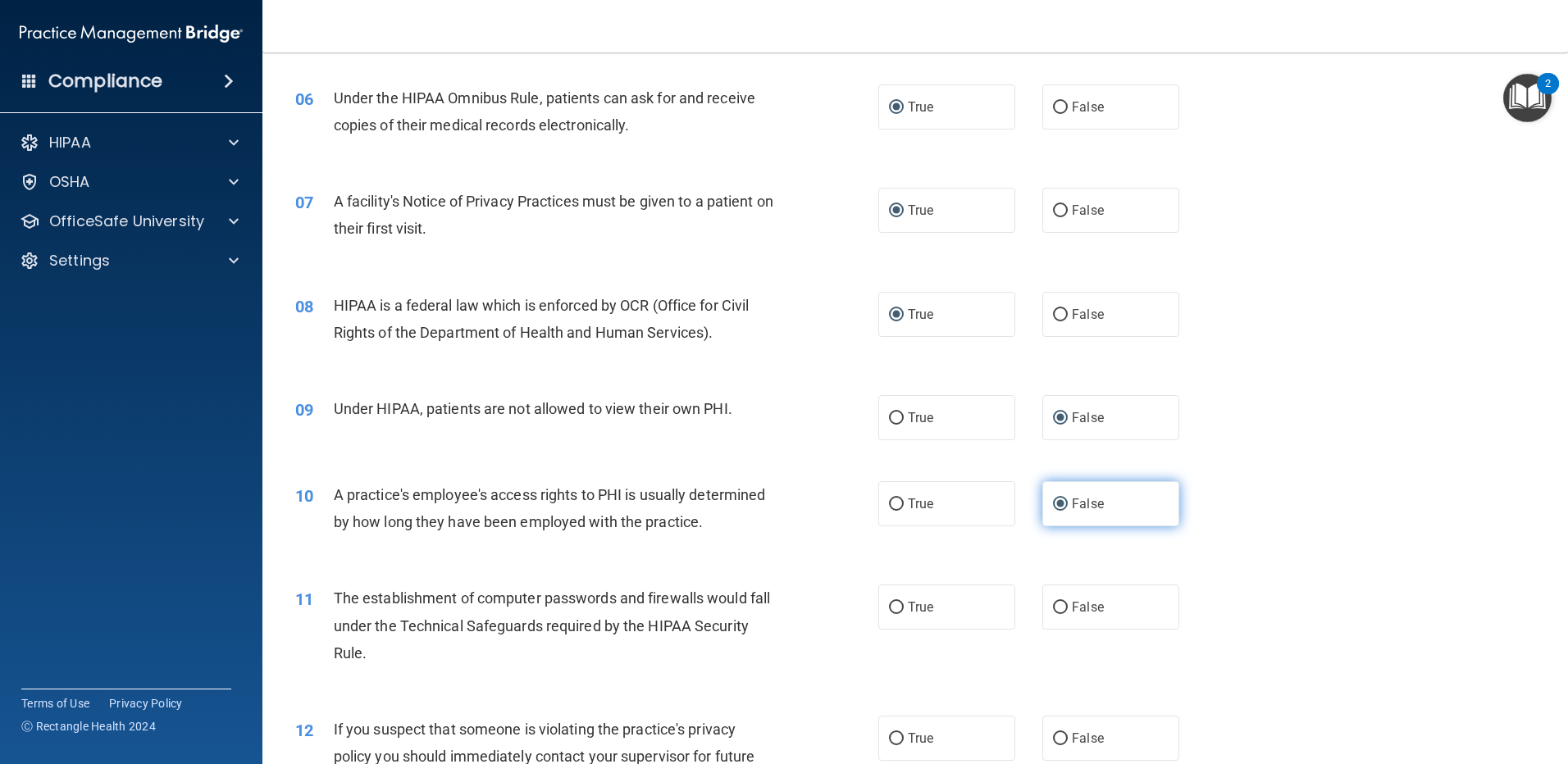
scroll to position [738, 0]
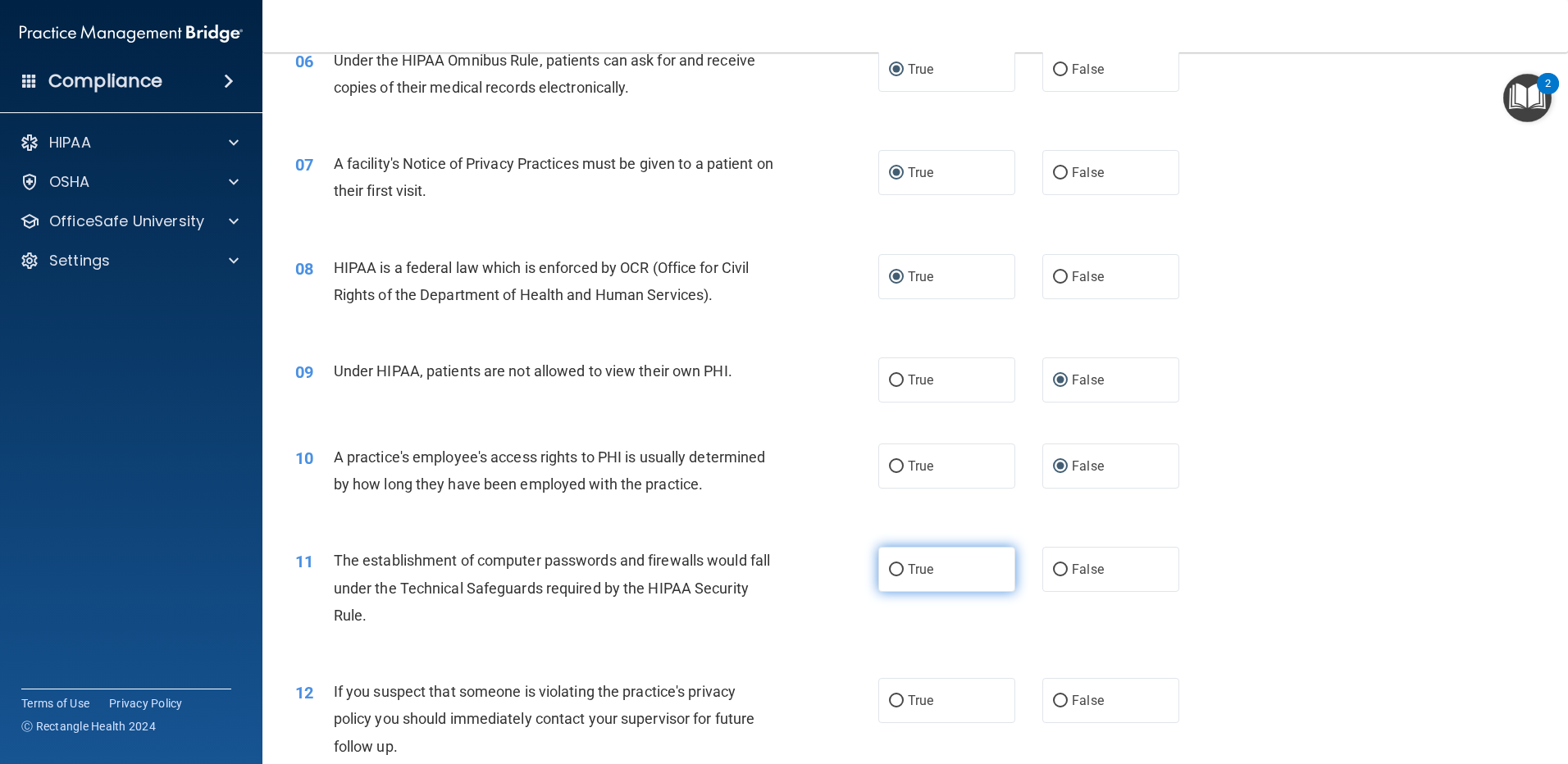
click at [891, 569] on input "True" at bounding box center [896, 570] width 14 height 13
radio input "true"
click at [894, 695] on input "True" at bounding box center [896, 702] width 14 height 13
radio input "true"
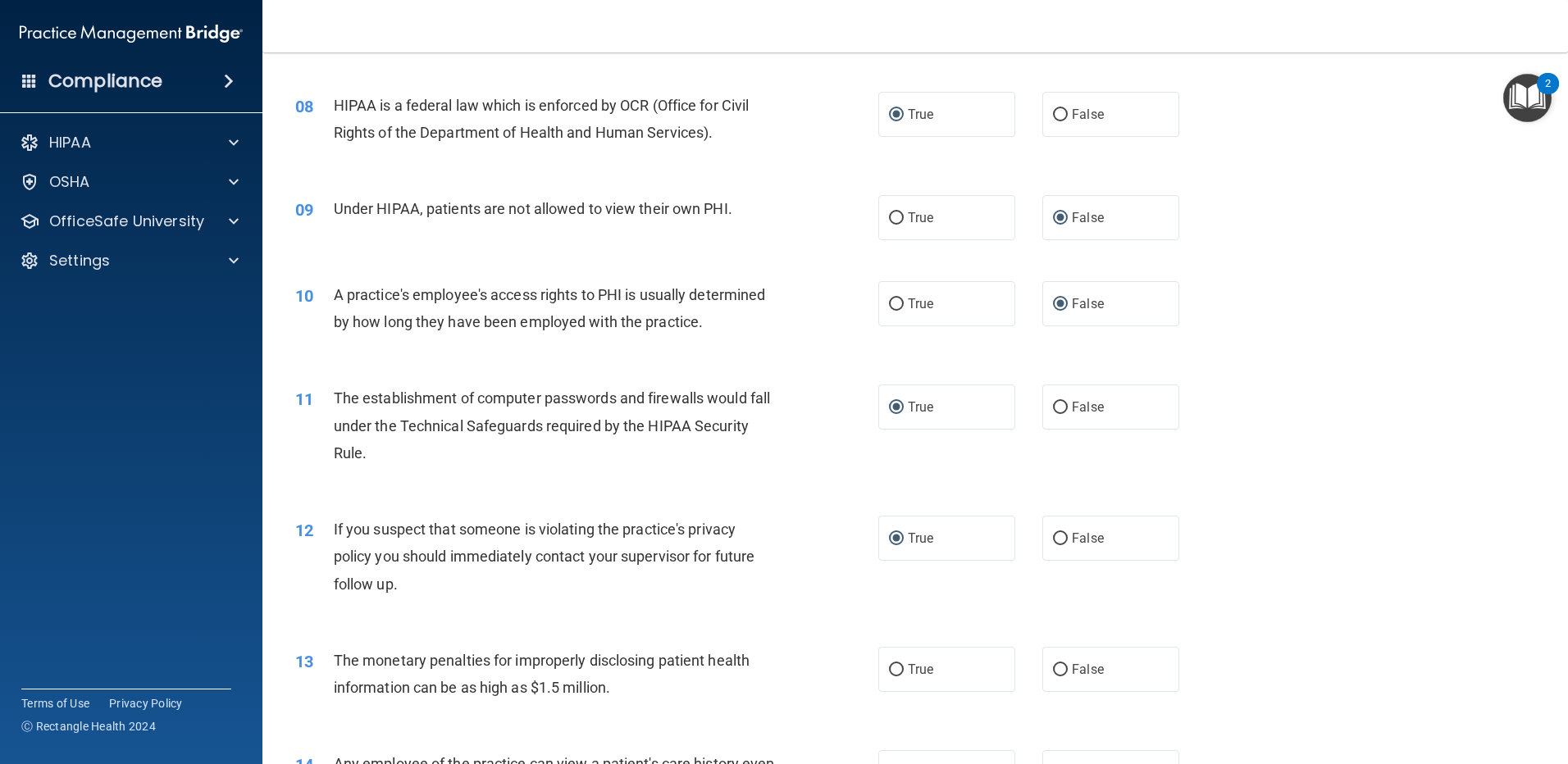
scroll to position [902, 0]
click at [889, 666] on input "True" at bounding box center [896, 669] width 14 height 13
radio input "true"
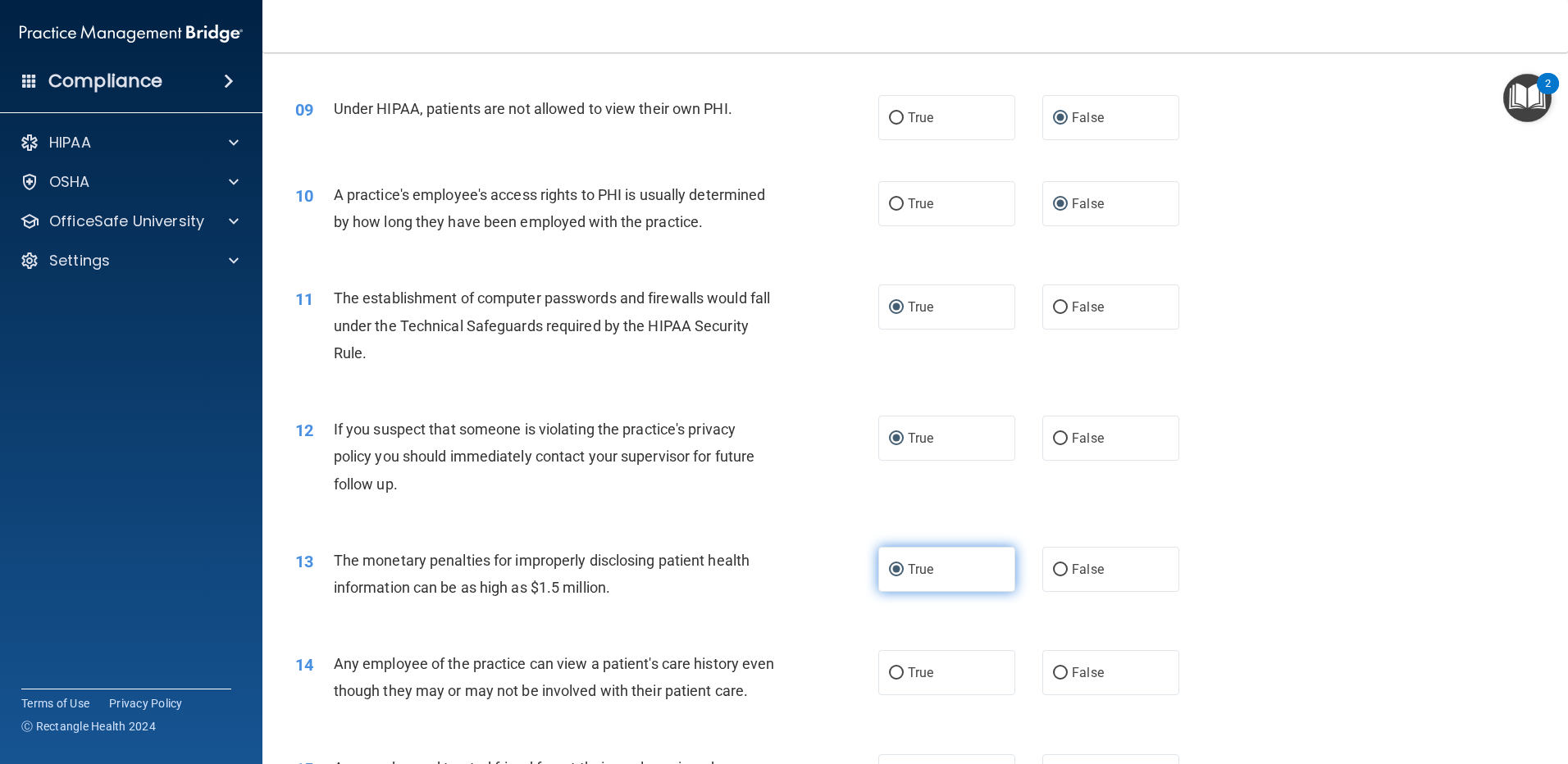
scroll to position [1065, 0]
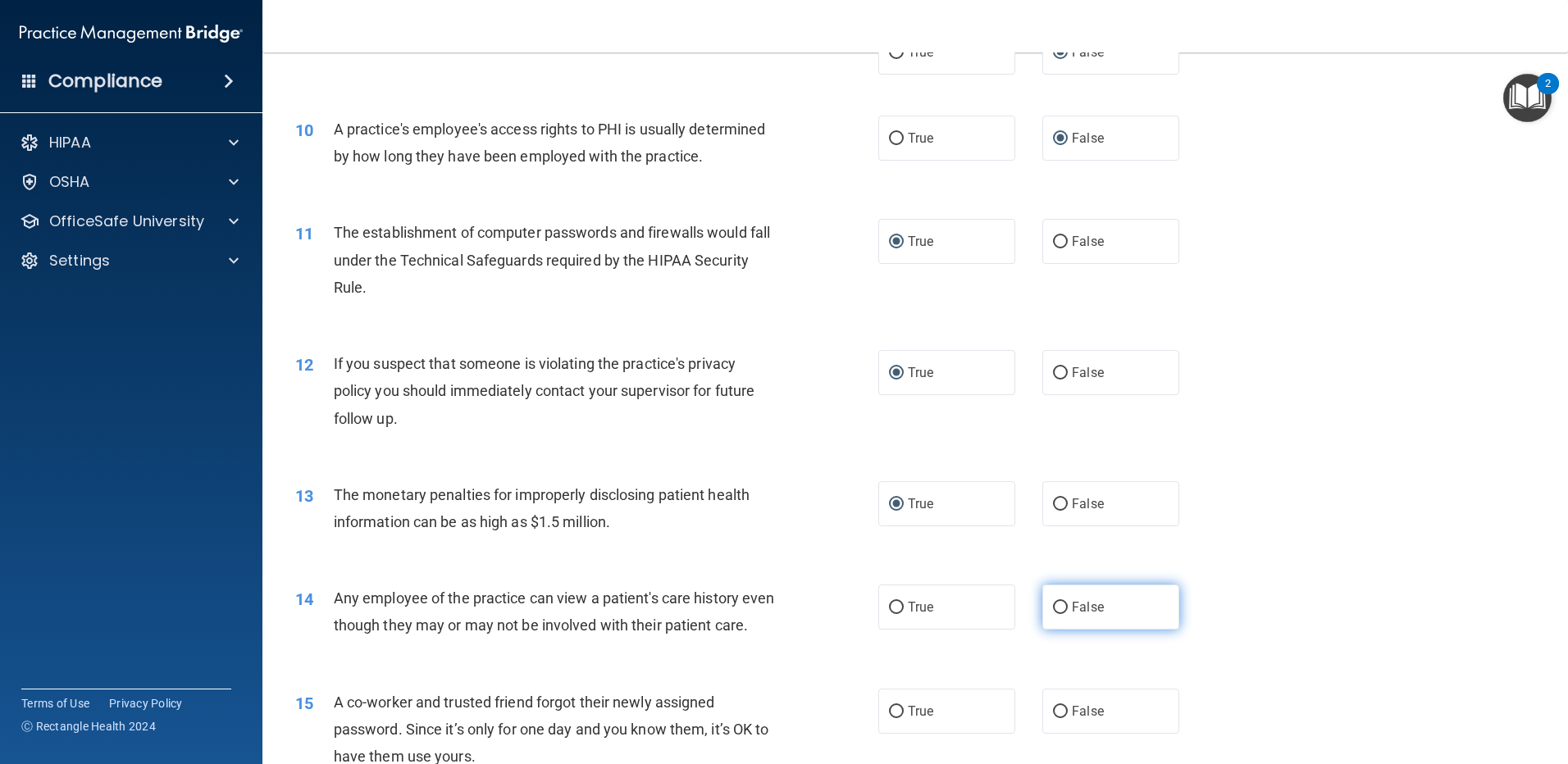
click at [1056, 610] on input "False" at bounding box center [1060, 608] width 14 height 13
radio input "true"
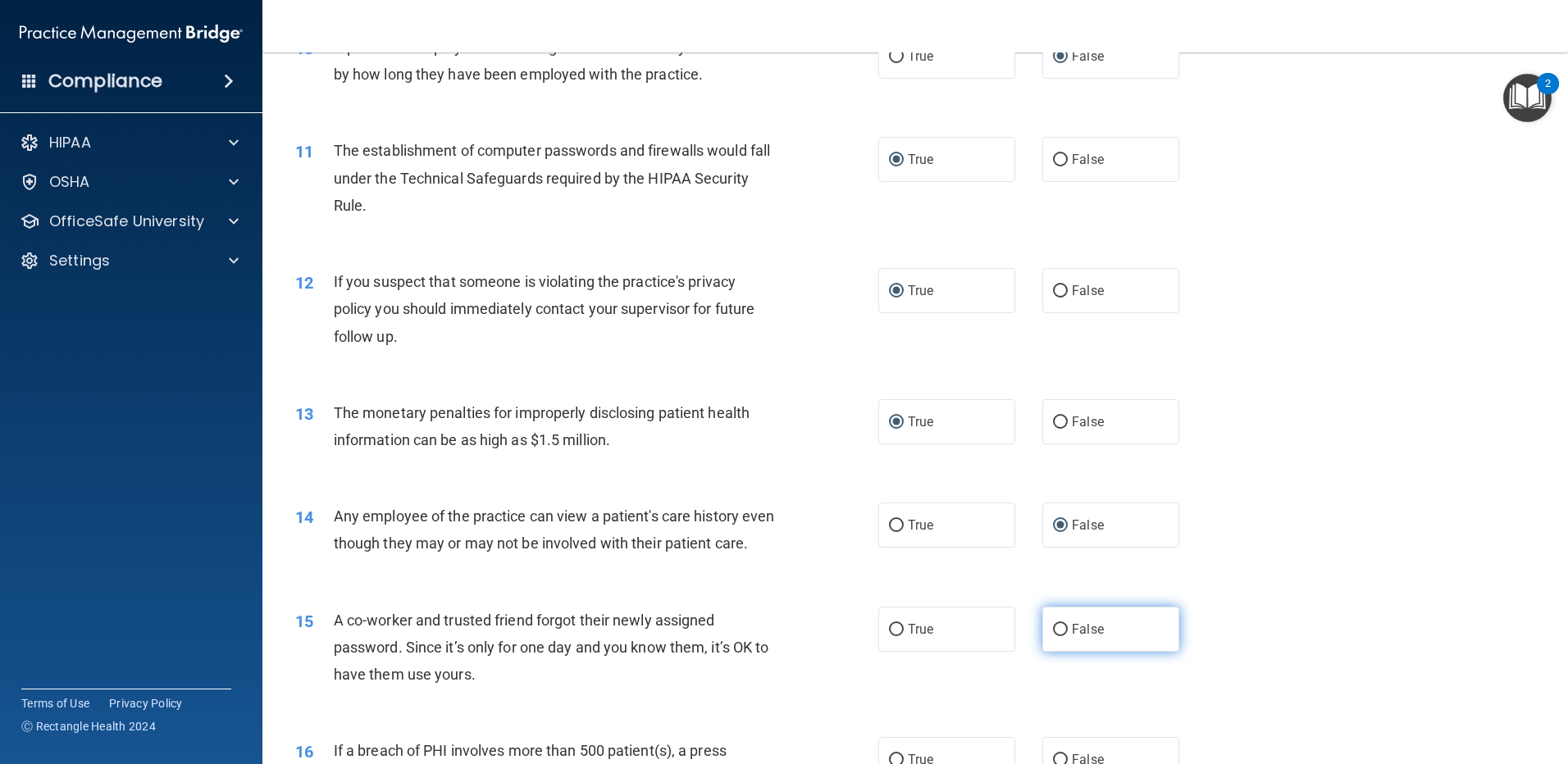
click at [1053, 636] on input "False" at bounding box center [1060, 630] width 14 height 13
radio input "true"
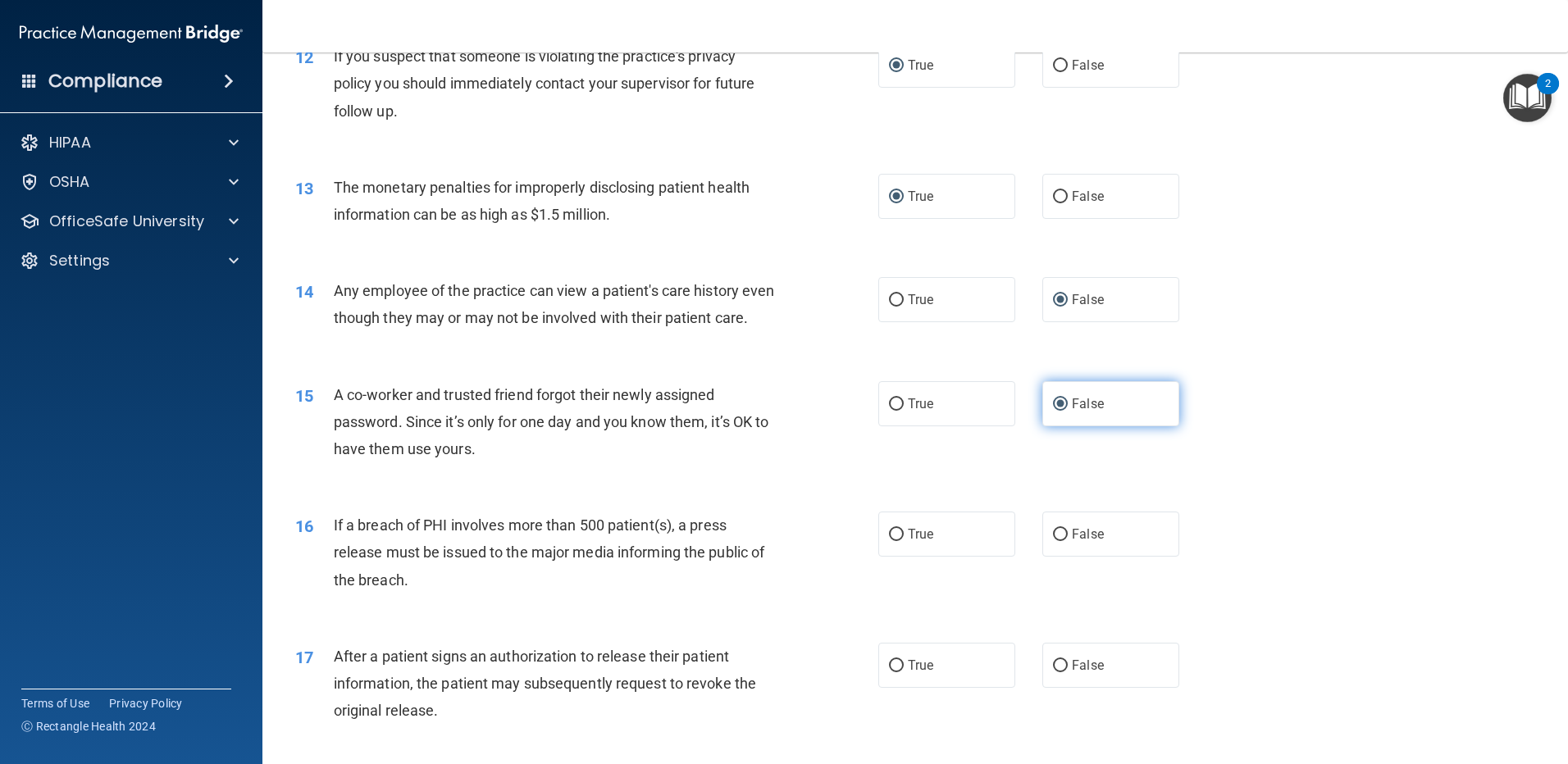
scroll to position [1475, 0]
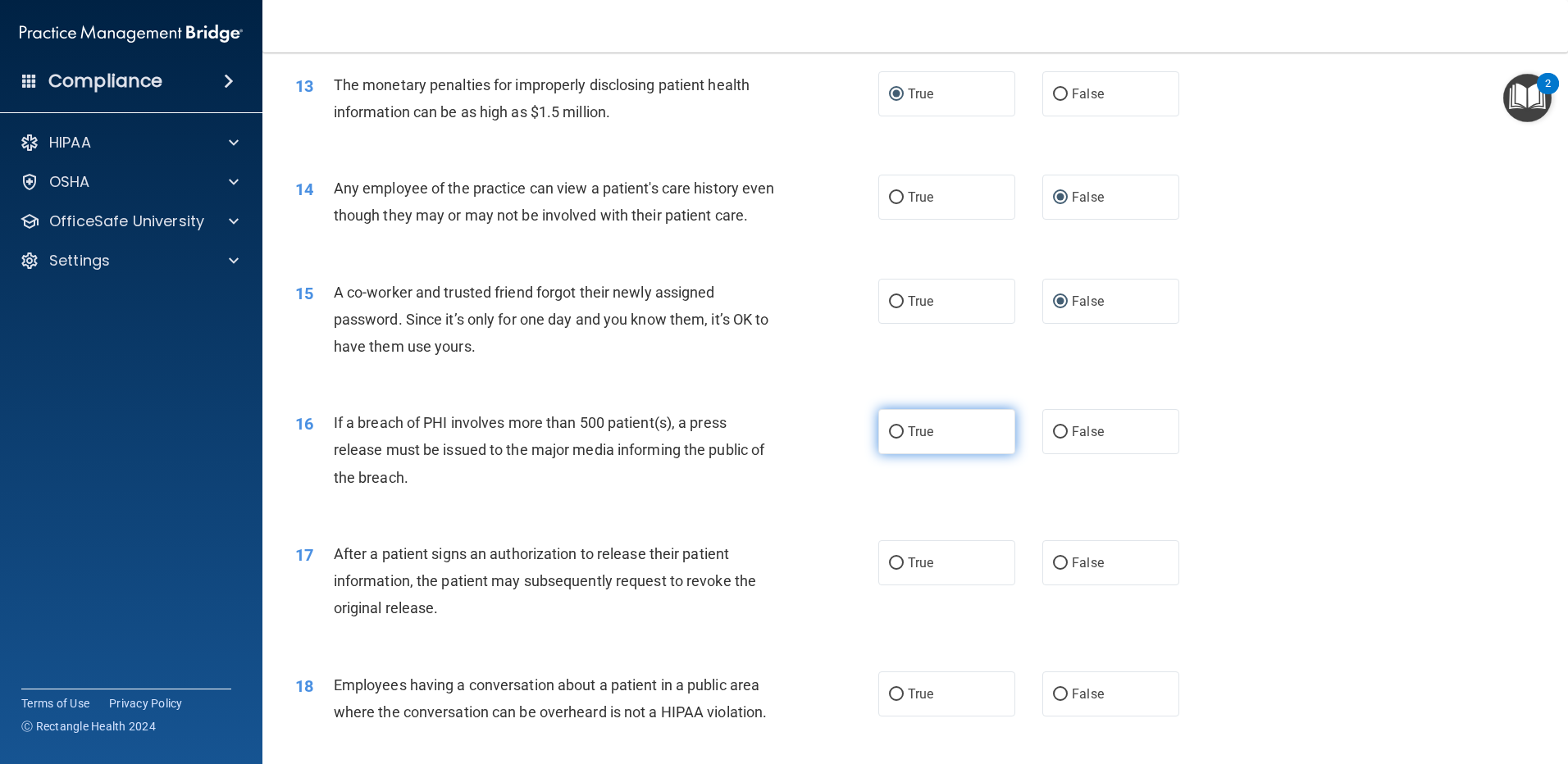
click at [890, 439] on input "True" at bounding box center [896, 433] width 14 height 13
radio input "true"
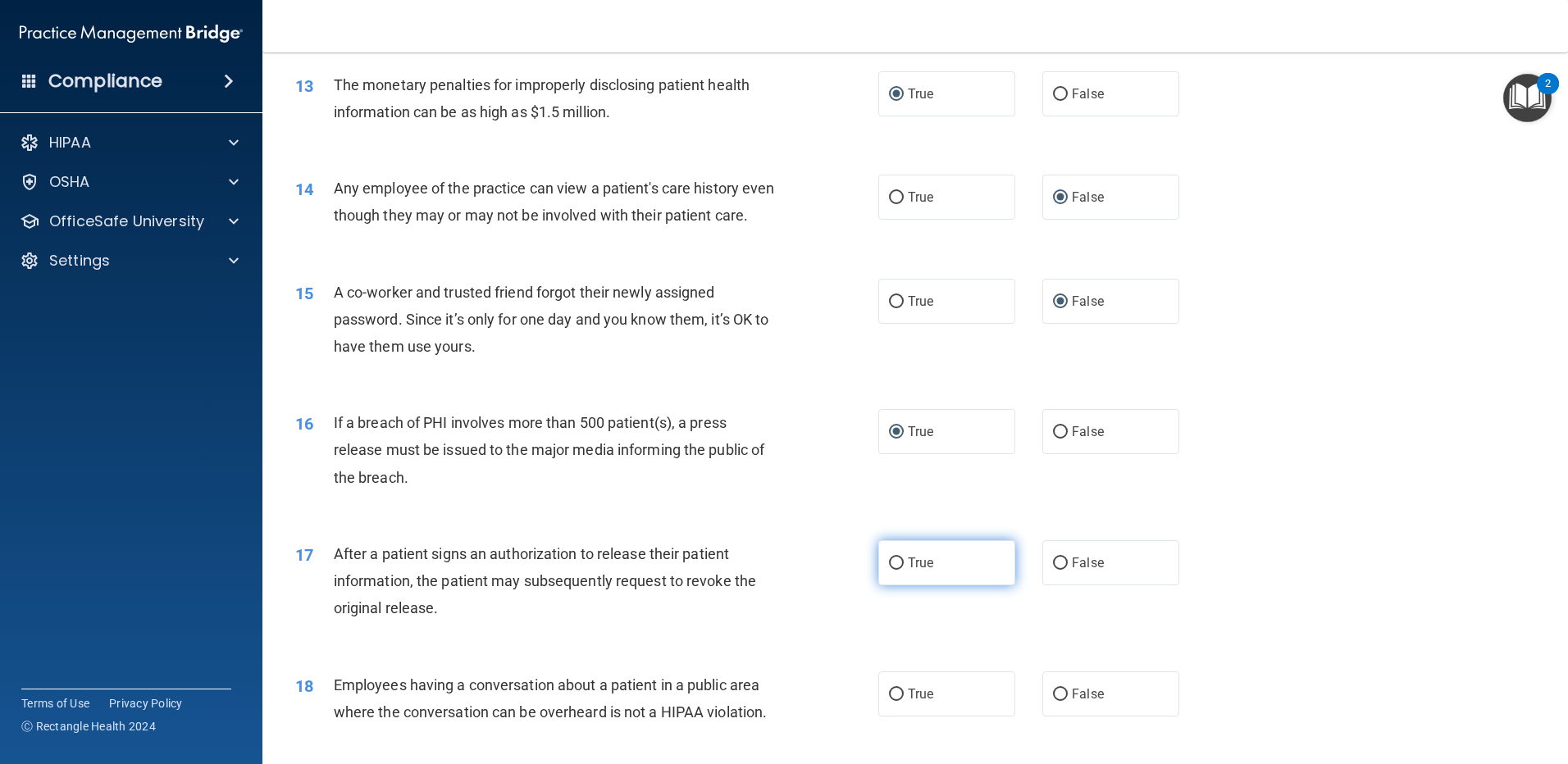
click at [891, 569] on input "True" at bounding box center [896, 564] width 14 height 13
radio input "true"
click at [1054, 701] on input "False" at bounding box center [1060, 695] width 14 height 13
radio input "true"
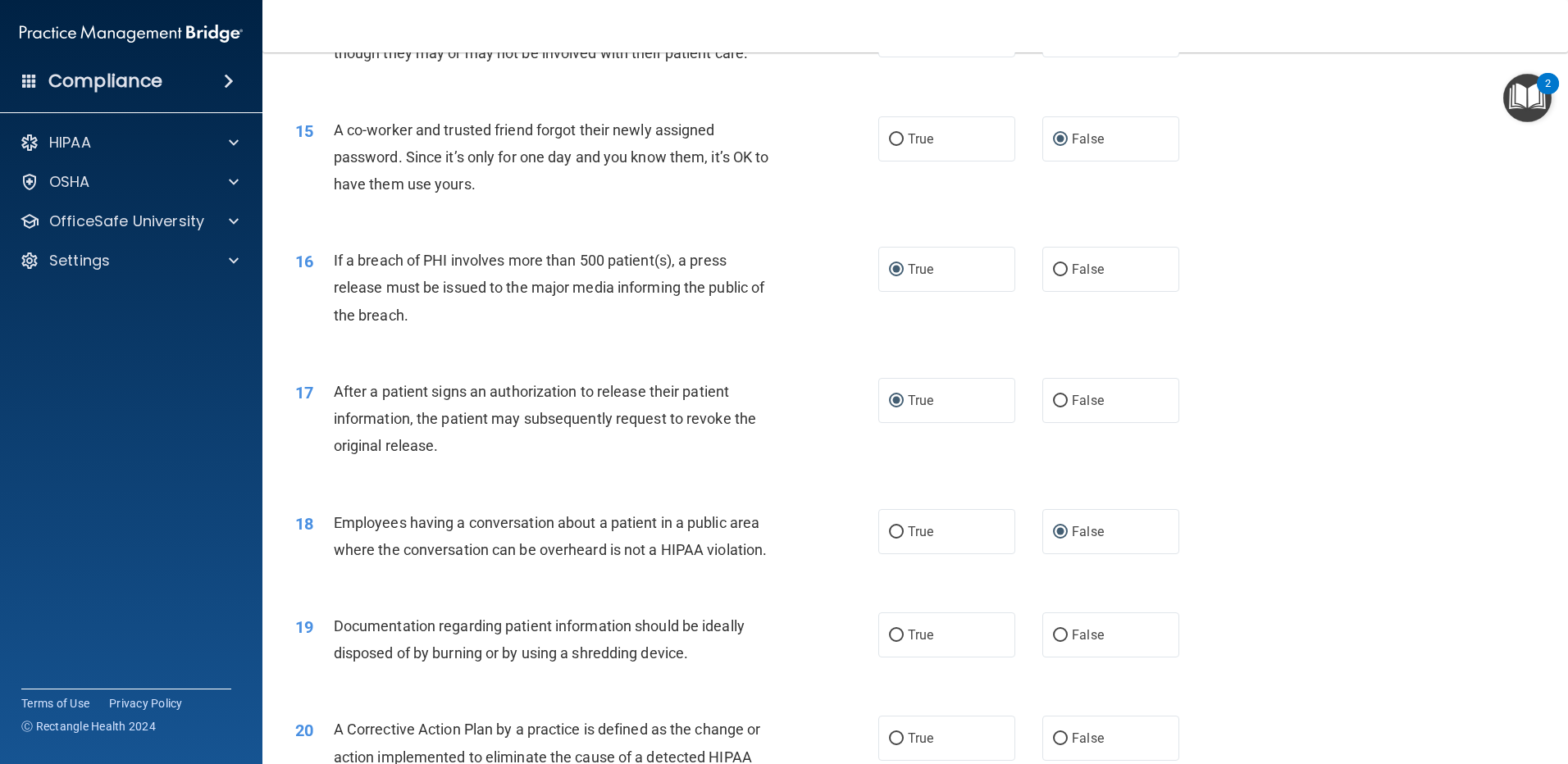
scroll to position [1639, 0]
click at [896, 640] on input "True" at bounding box center [896, 635] width 14 height 13
radio input "true"
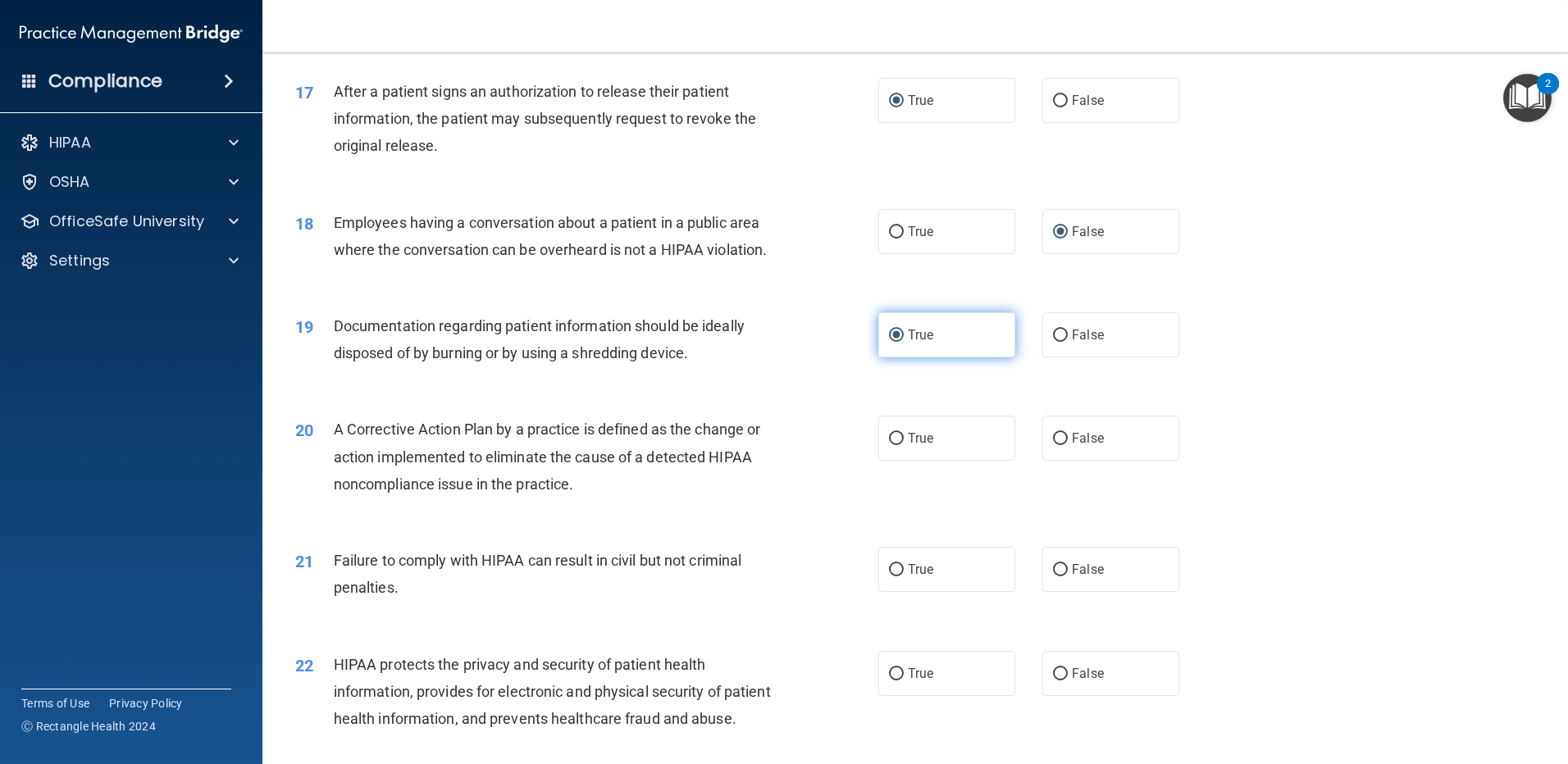
scroll to position [1968, 0]
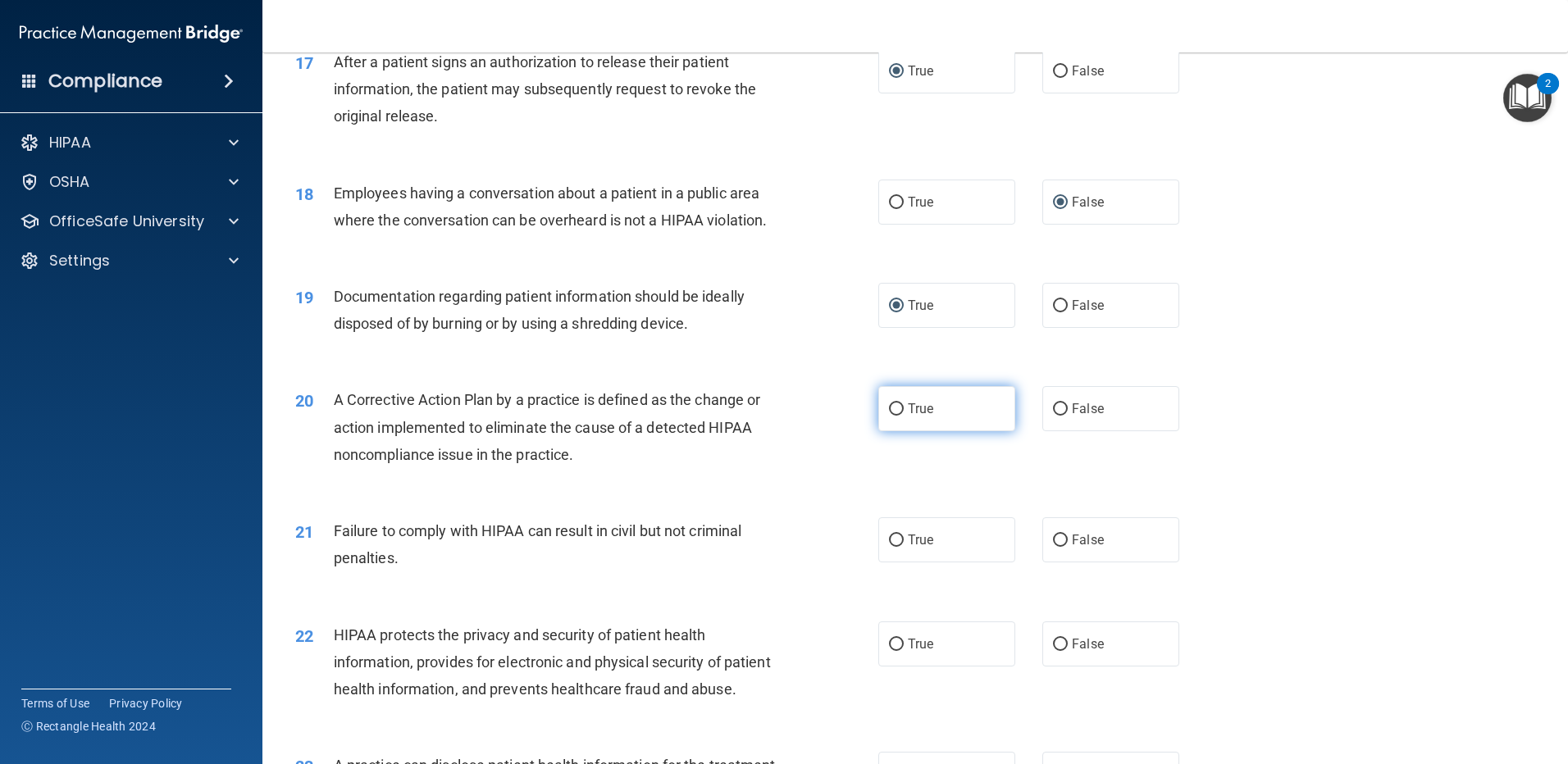
click at [892, 415] on input "True" at bounding box center [896, 410] width 14 height 13
radio input "true"
click at [894, 547] on input "True" at bounding box center [896, 540] width 14 height 13
radio input "true"
click at [1060, 666] on label "False" at bounding box center [1110, 644] width 137 height 45
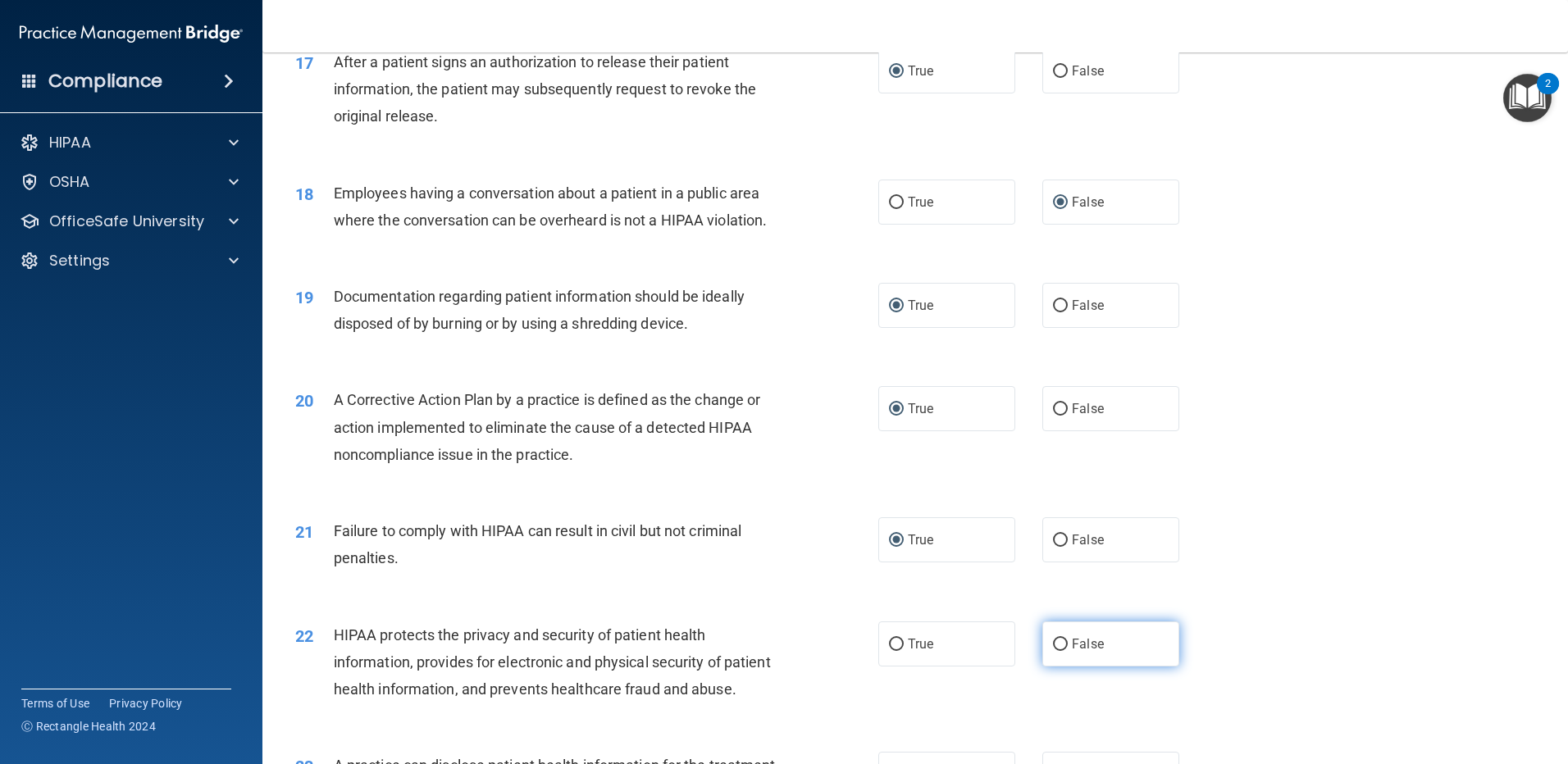
click at [1060, 651] on input "False" at bounding box center [1060, 645] width 14 height 13
radio input "true"
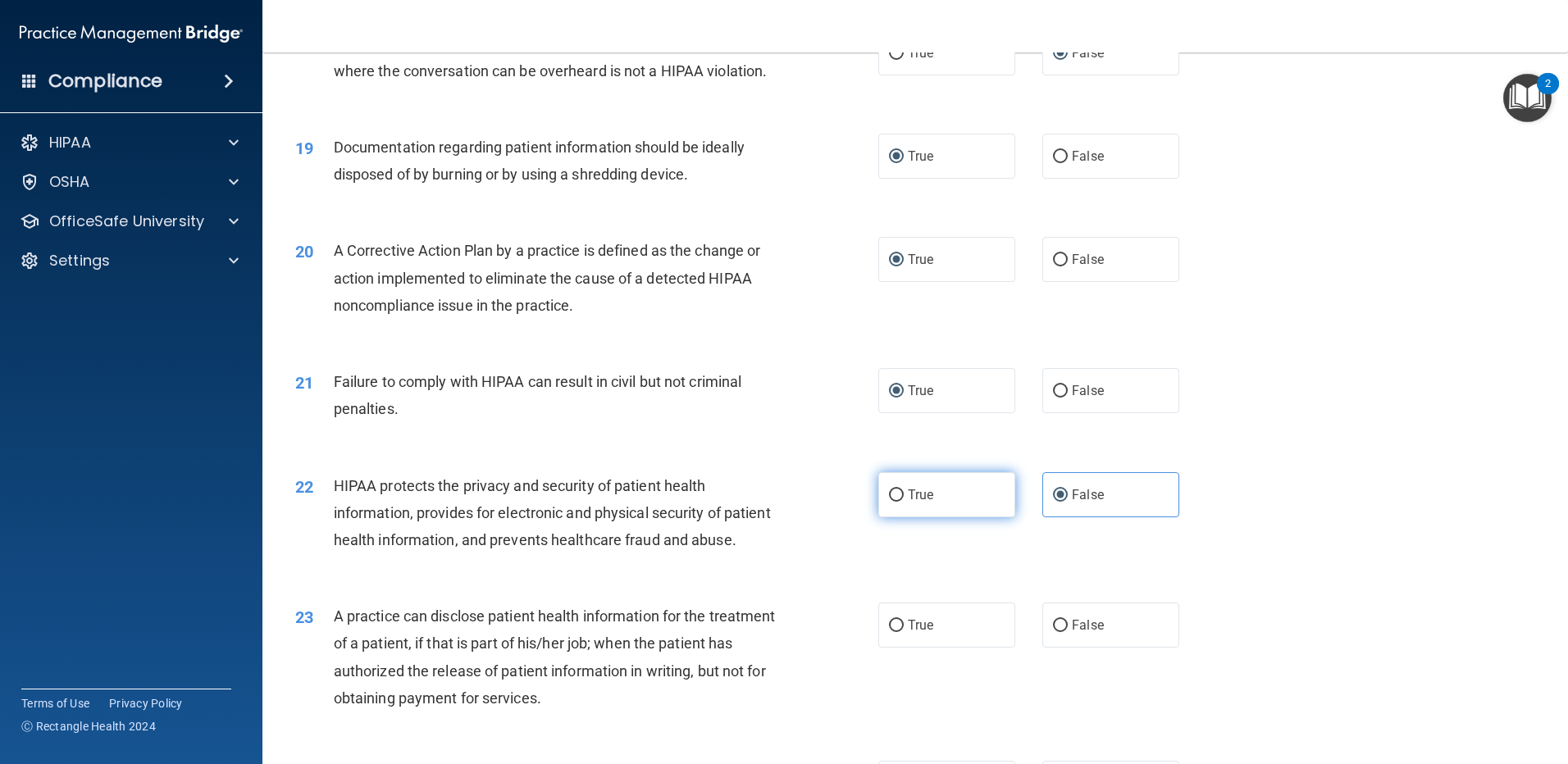
scroll to position [2132, 0]
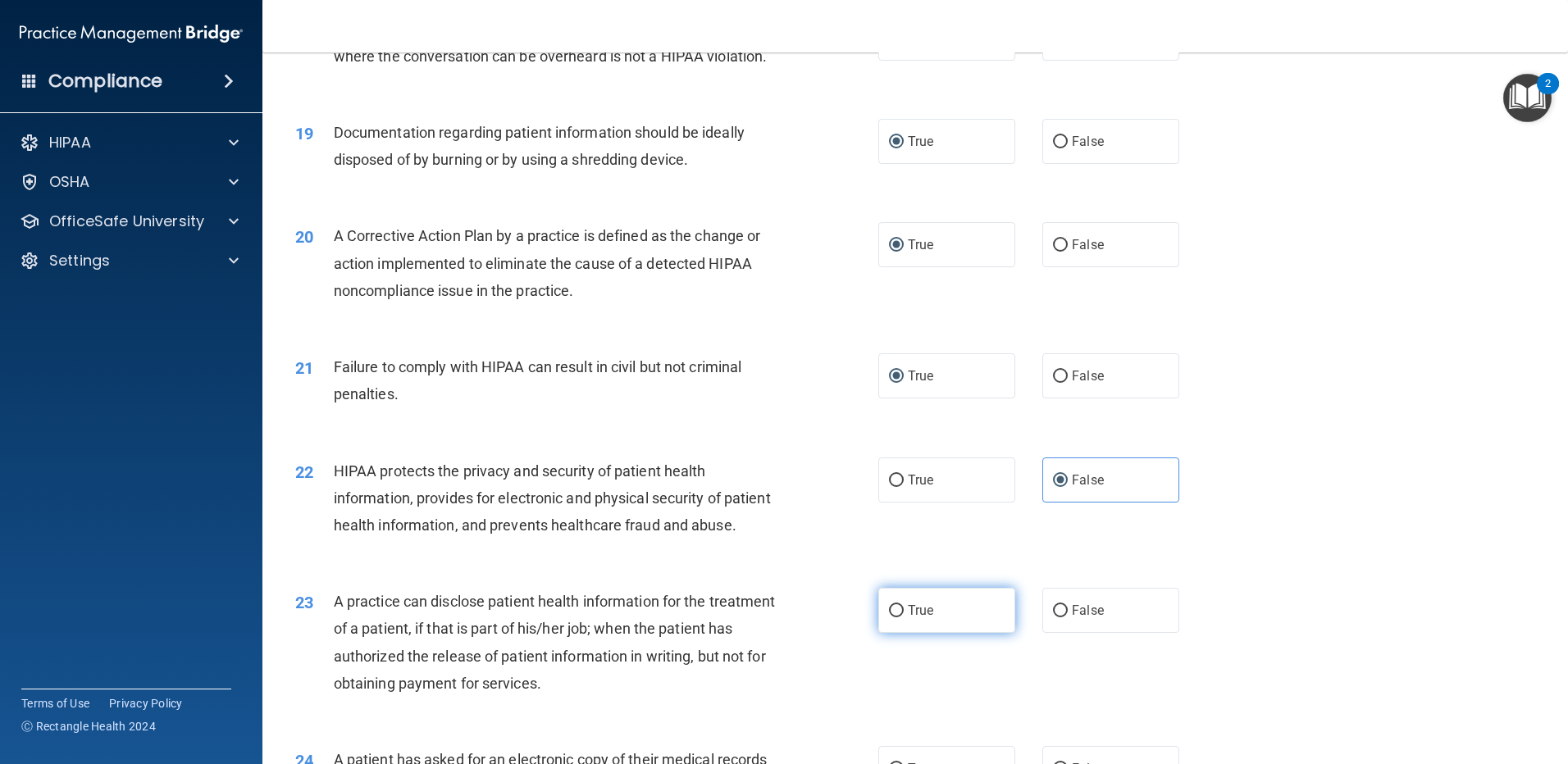
drag, startPoint x: 883, startPoint y: 665, endPoint x: 891, endPoint y: 666, distance: 8.1
click at [889, 617] on input "True" at bounding box center [896, 611] width 14 height 13
radio input "true"
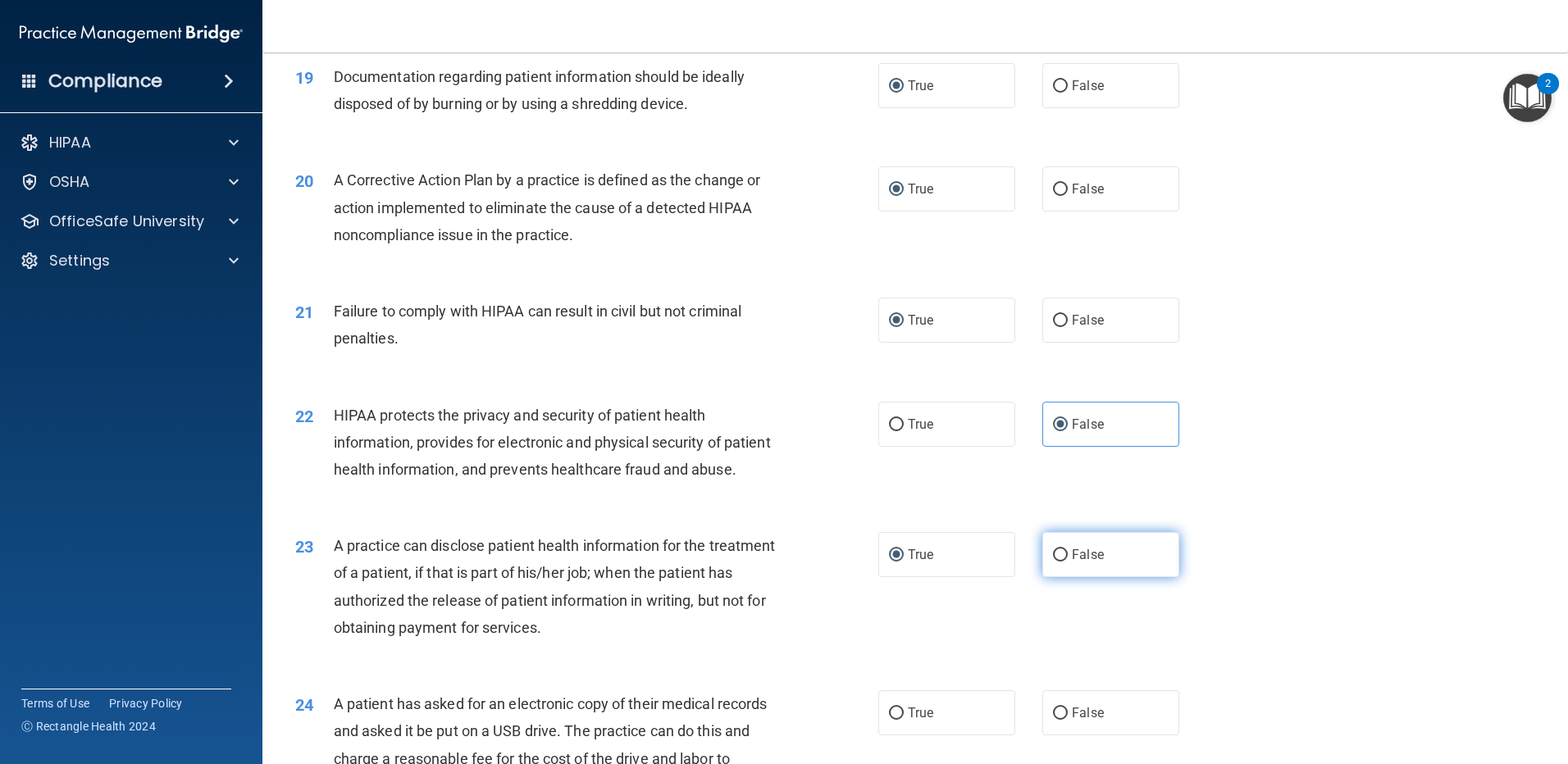
scroll to position [2296, 0]
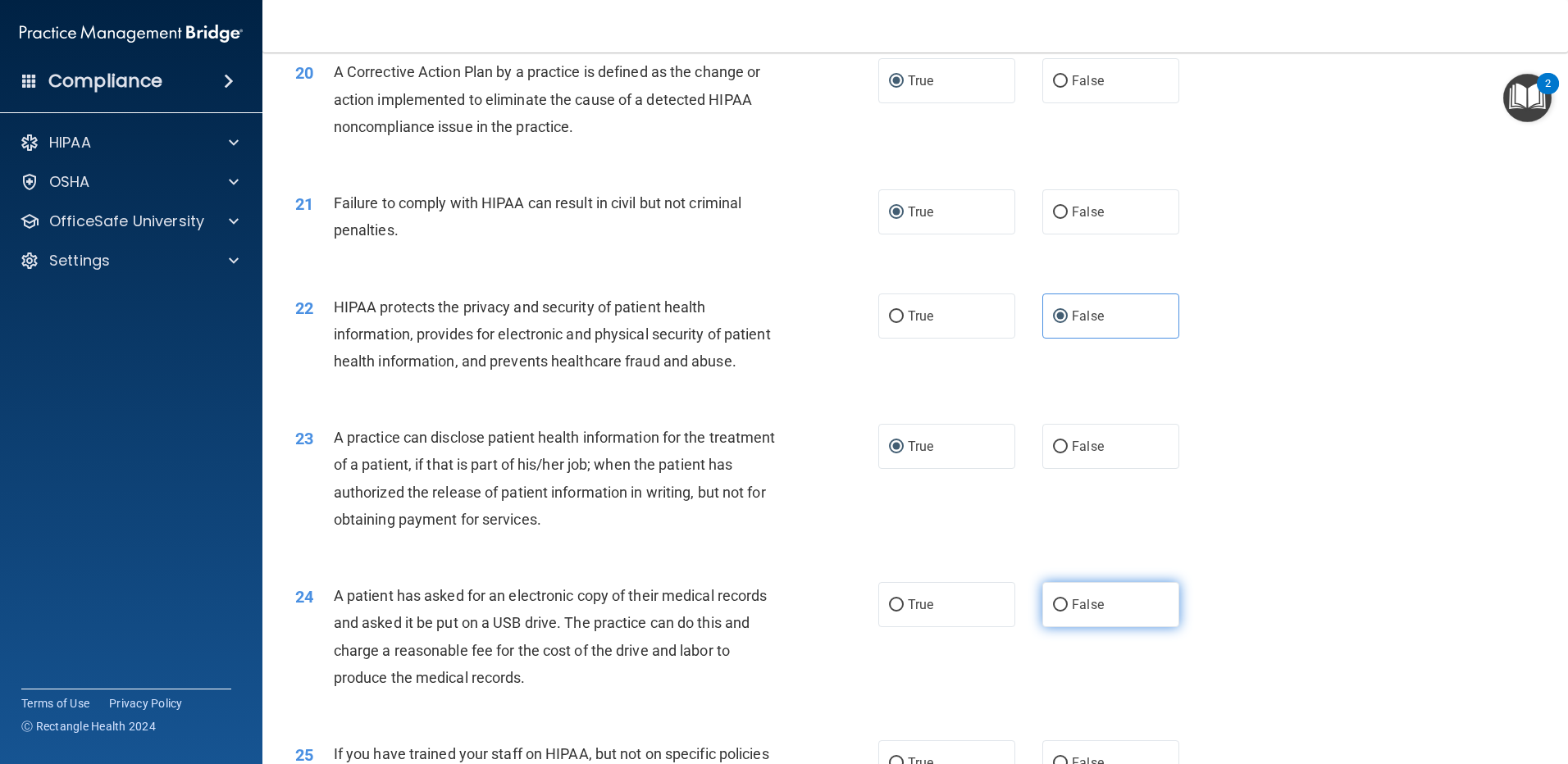
click at [1053, 612] on input "False" at bounding box center [1060, 606] width 14 height 13
radio input "true"
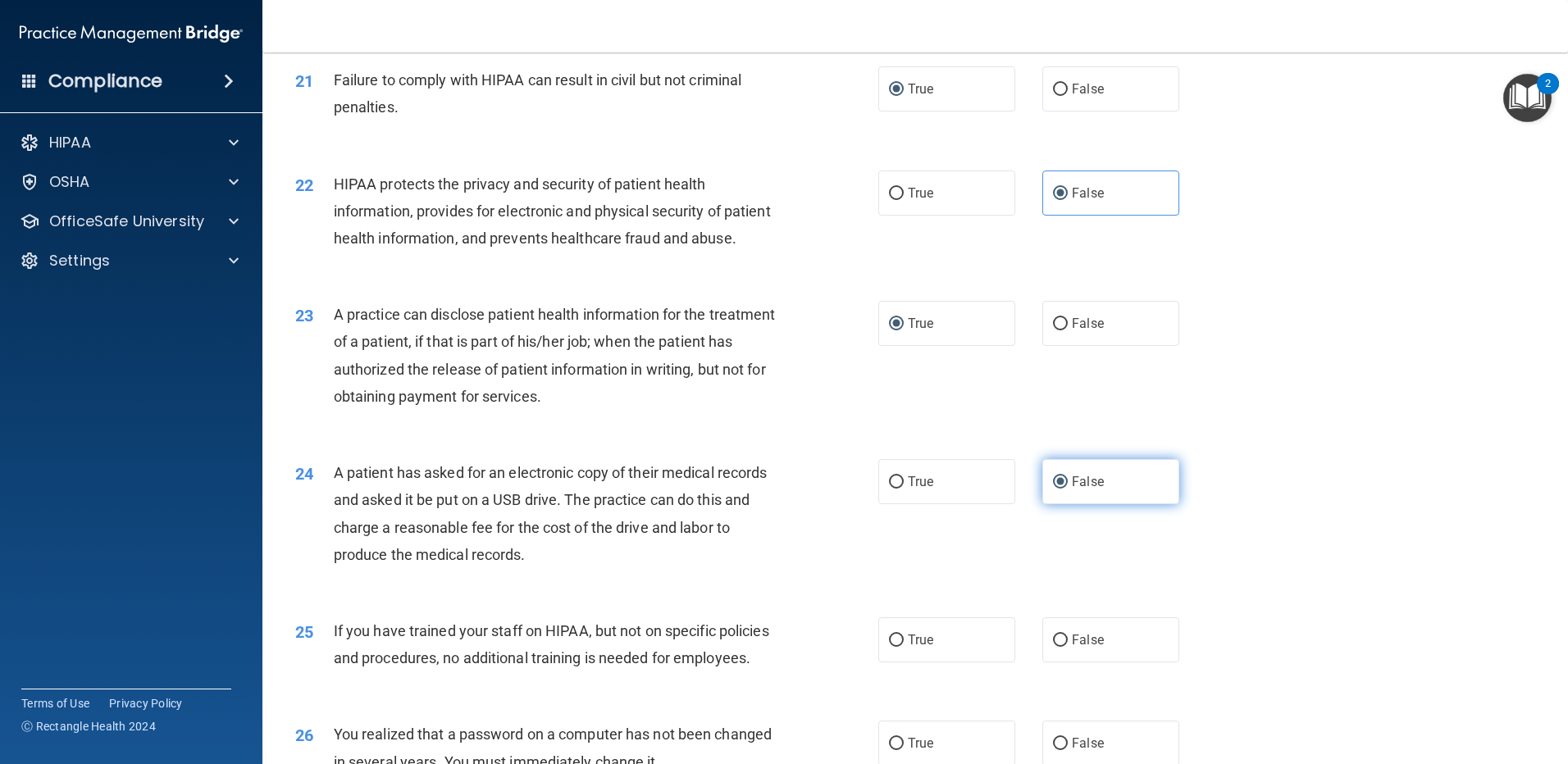
scroll to position [2459, 0]
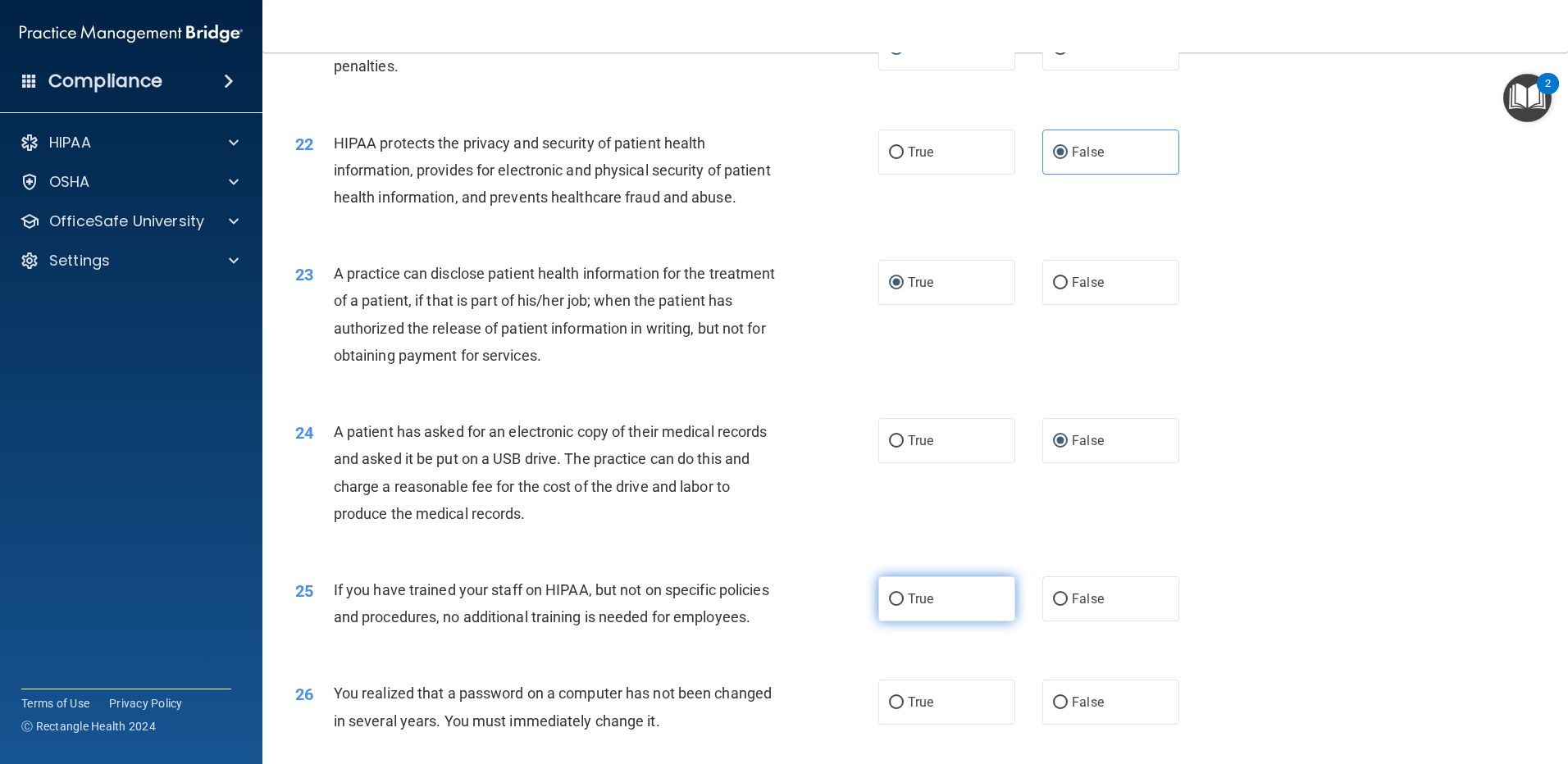
click at [891, 606] on input "True" at bounding box center [896, 600] width 14 height 13
radio input "true"
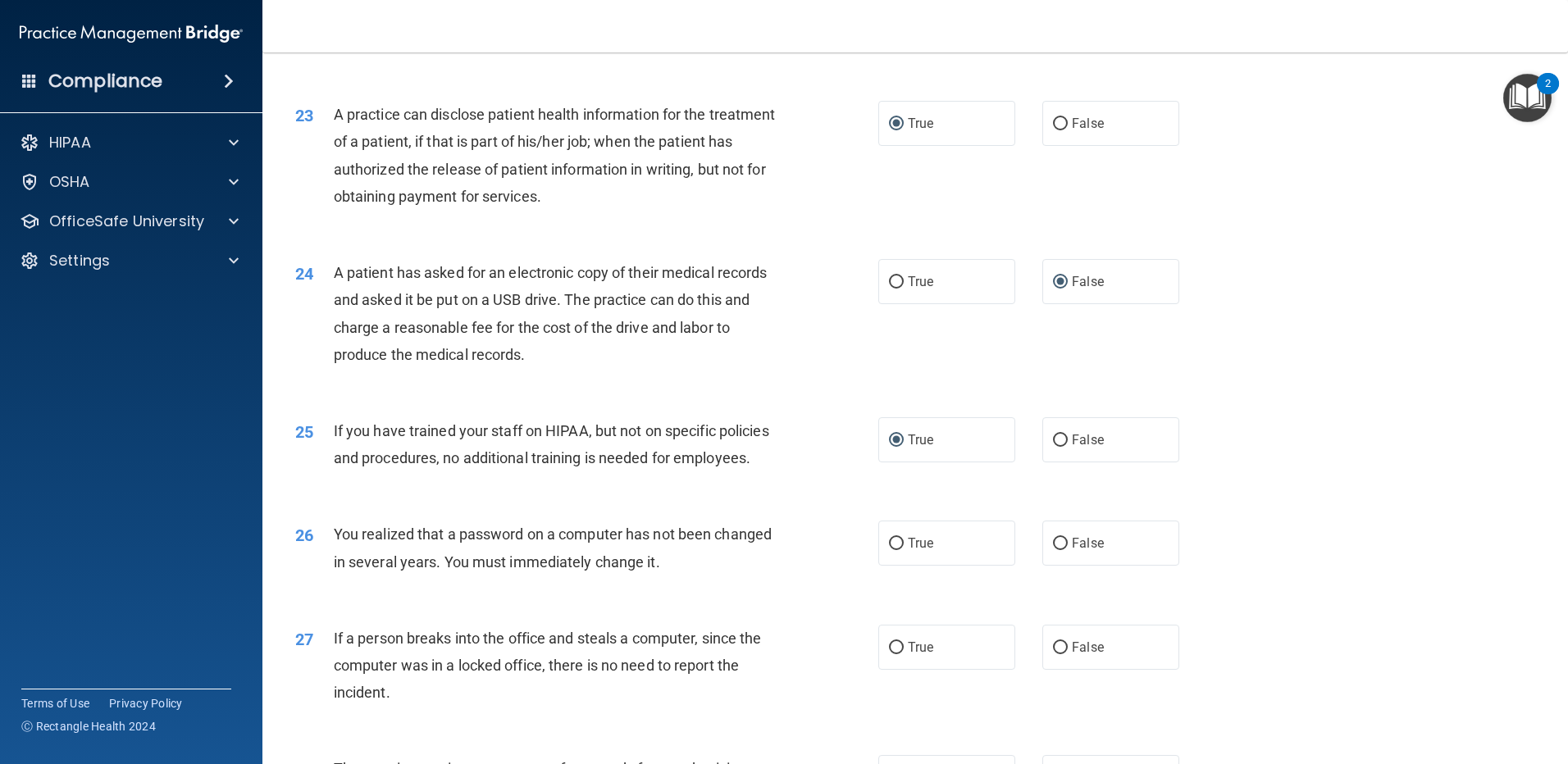
scroll to position [2623, 0]
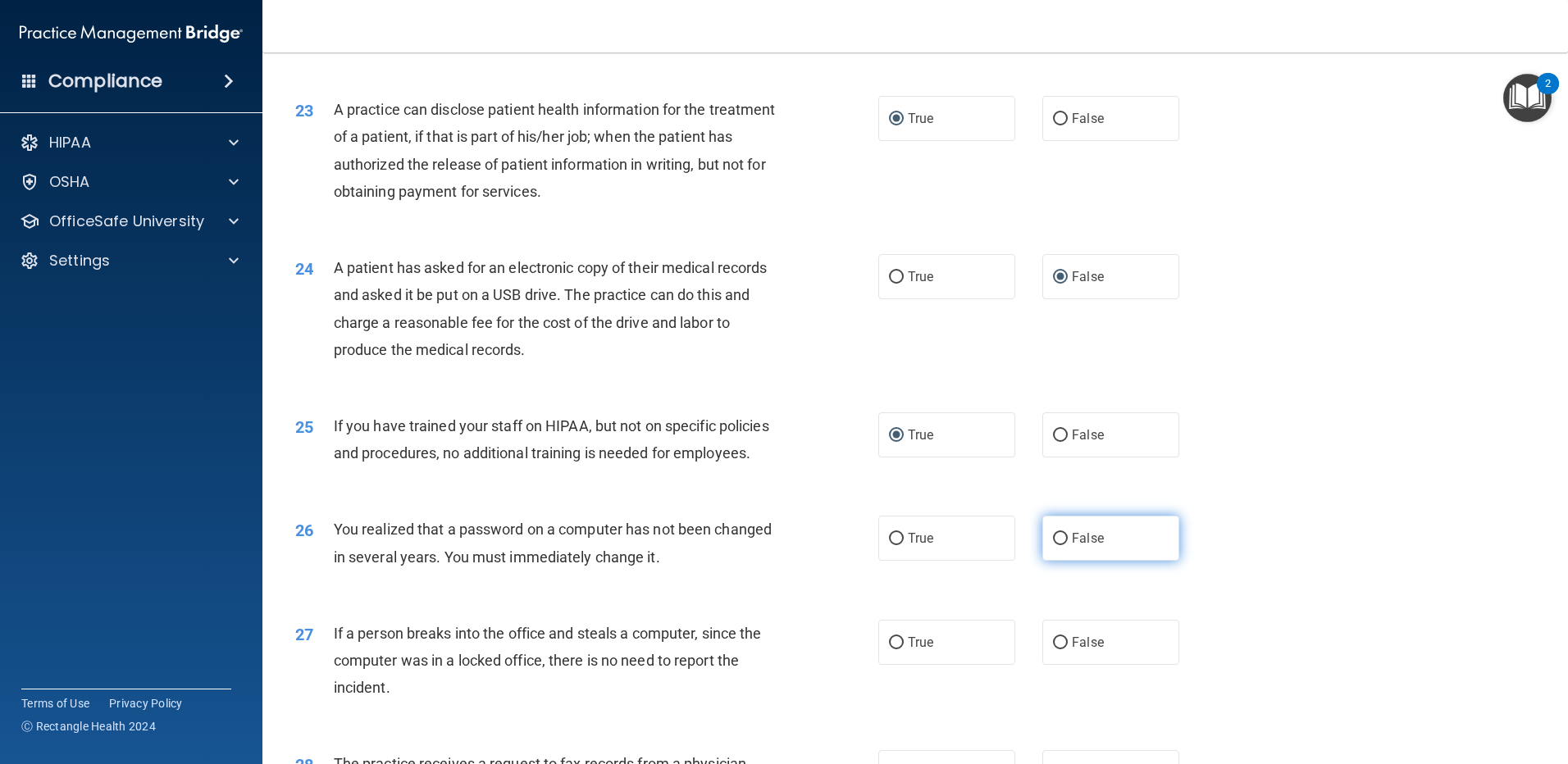
drag, startPoint x: 1052, startPoint y: 619, endPoint x: 1051, endPoint y: 629, distance: 10.0
click at [1054, 545] on input "False" at bounding box center [1060, 540] width 14 height 13
radio input "true"
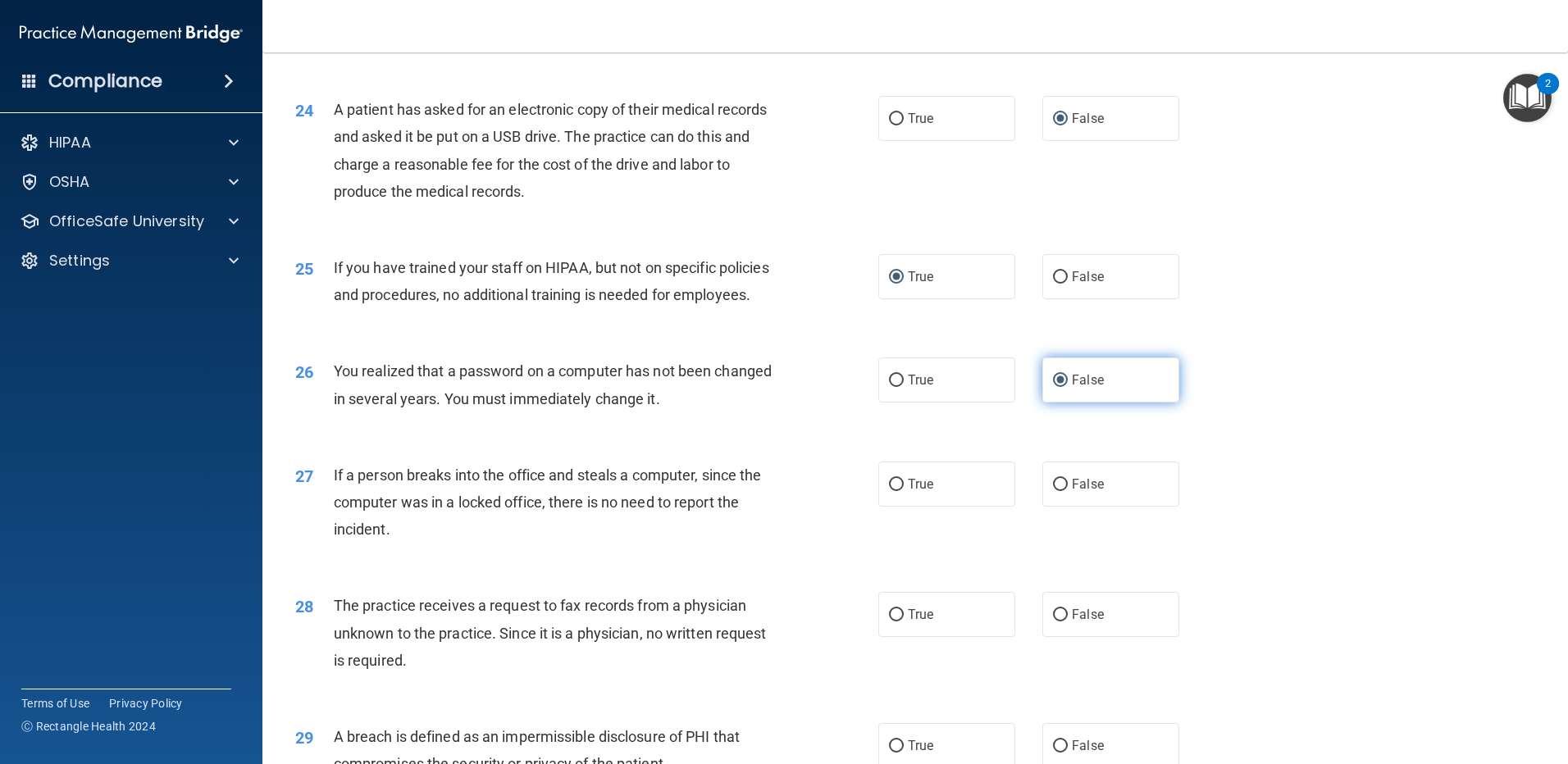
scroll to position [2787, 0]
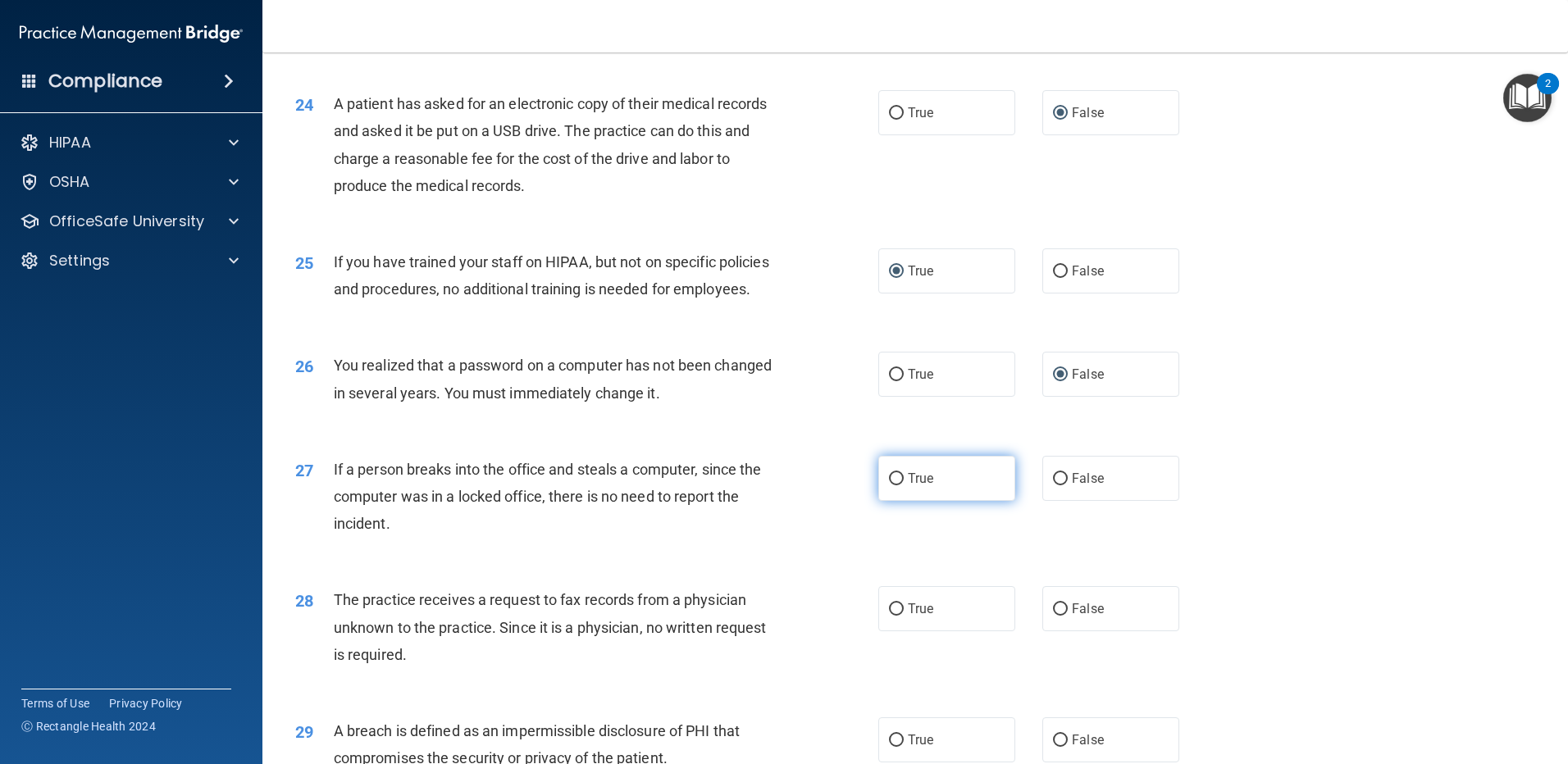
click at [889, 485] on input "True" at bounding box center [896, 480] width 14 height 13
radio input "true"
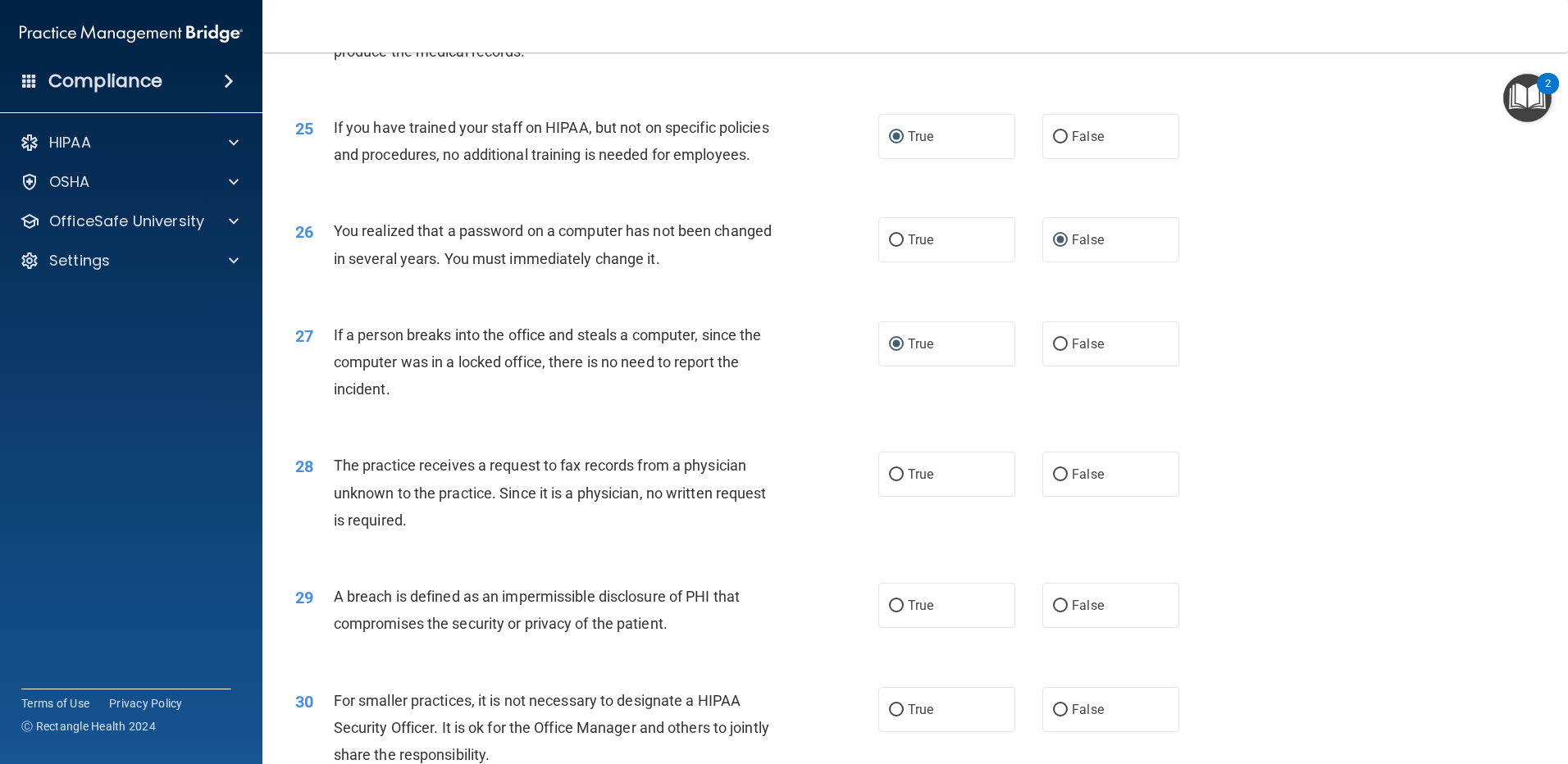
scroll to position [2951, 0]
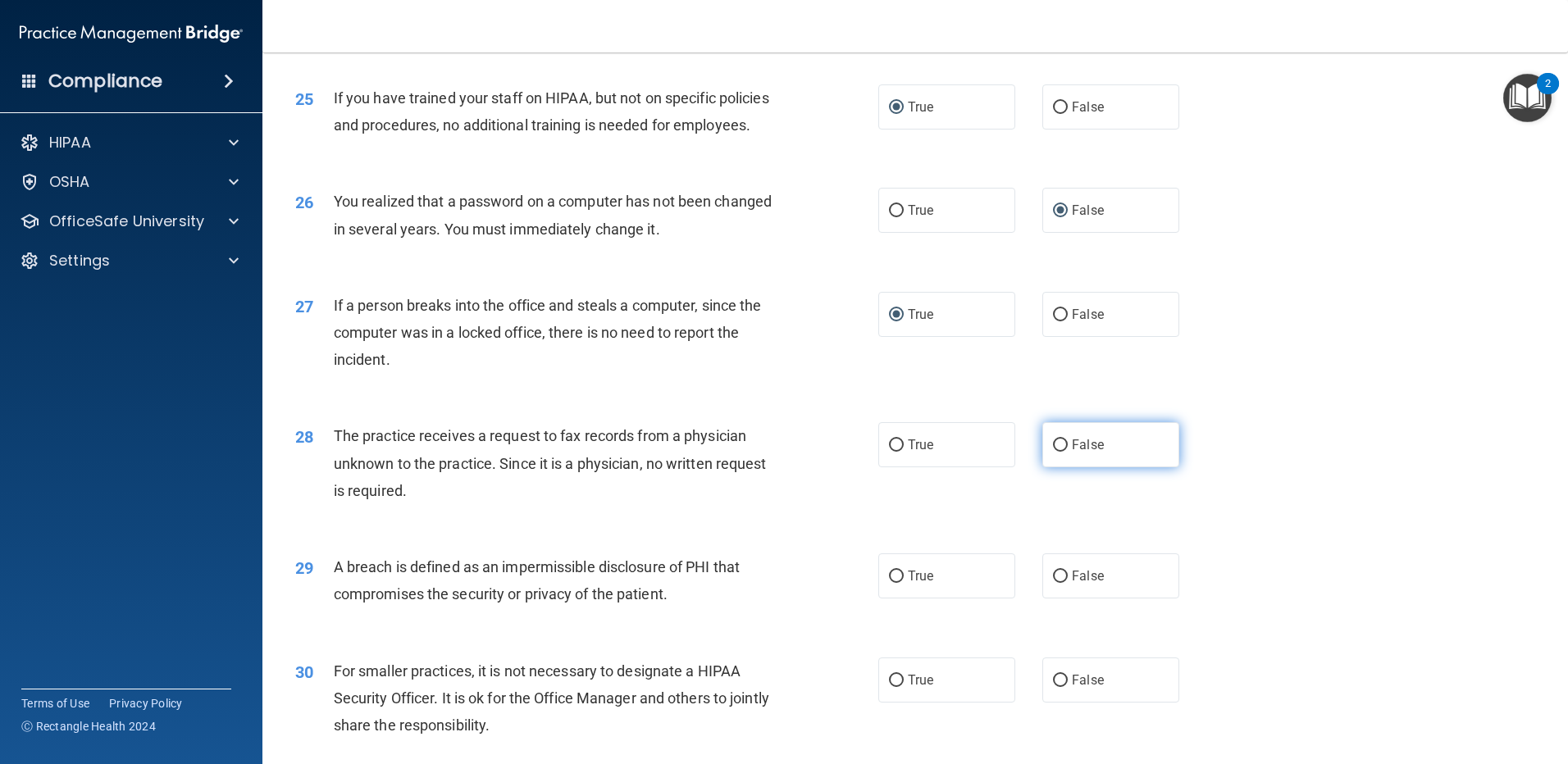
click at [1056, 452] on input "False" at bounding box center [1060, 445] width 14 height 13
radio input "true"
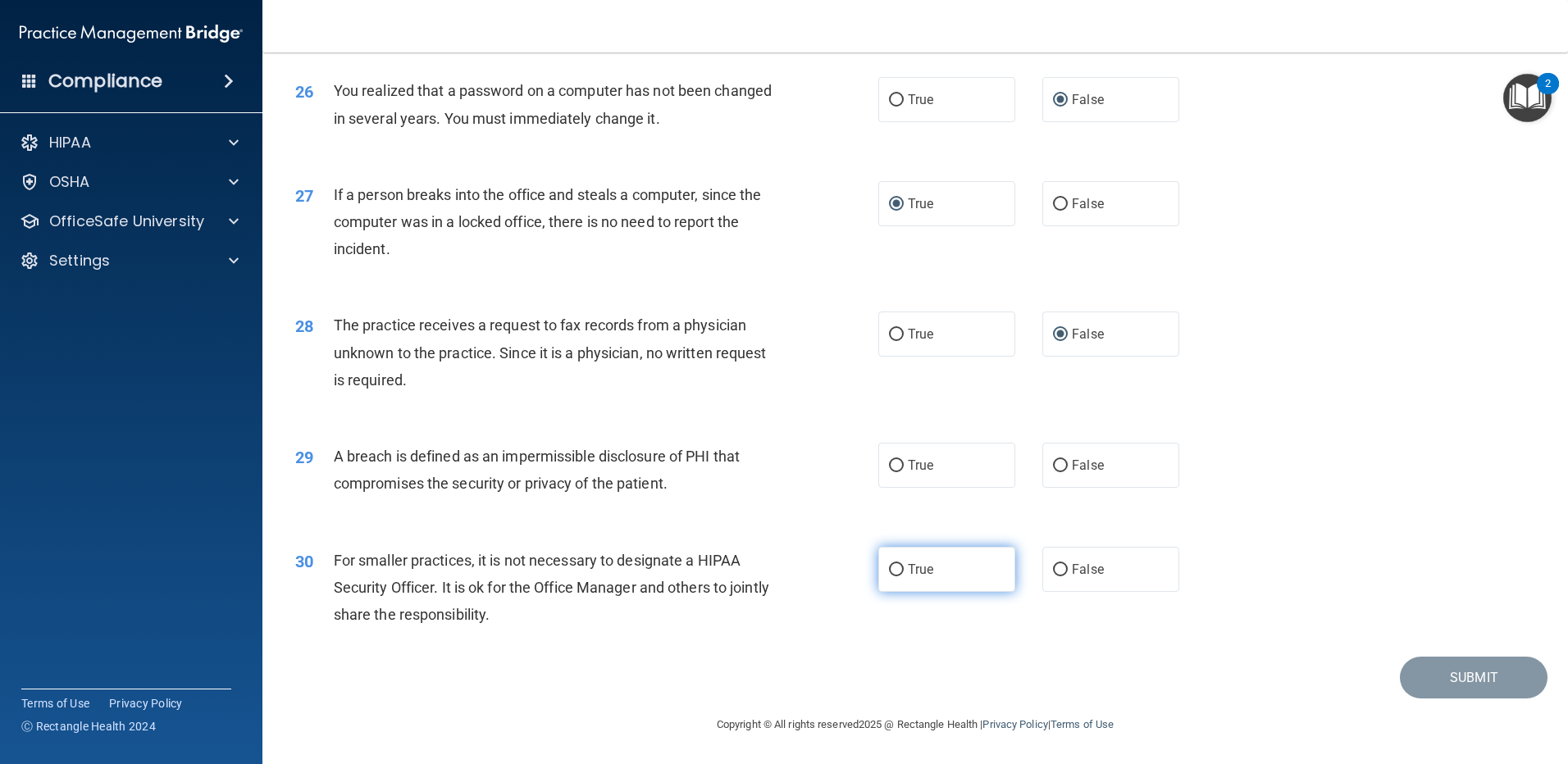
scroll to position [3116, 0]
click at [891, 473] on input "True" at bounding box center [896, 466] width 14 height 13
radio input "true"
click at [1054, 577] on input "False" at bounding box center [1060, 570] width 14 height 13
radio input "true"
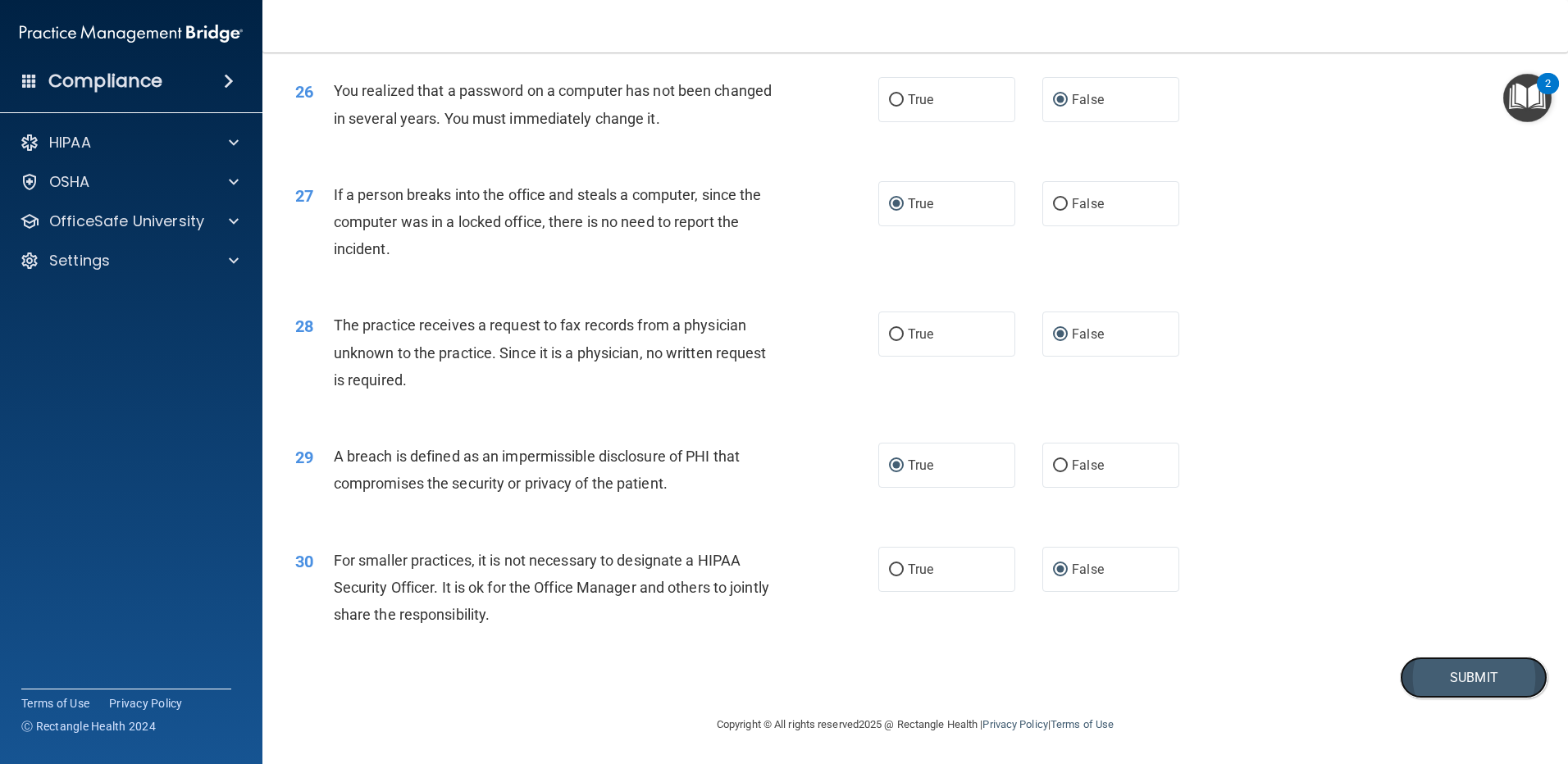
click at [1436, 699] on button "Submit" at bounding box center [1473, 677] width 148 height 42
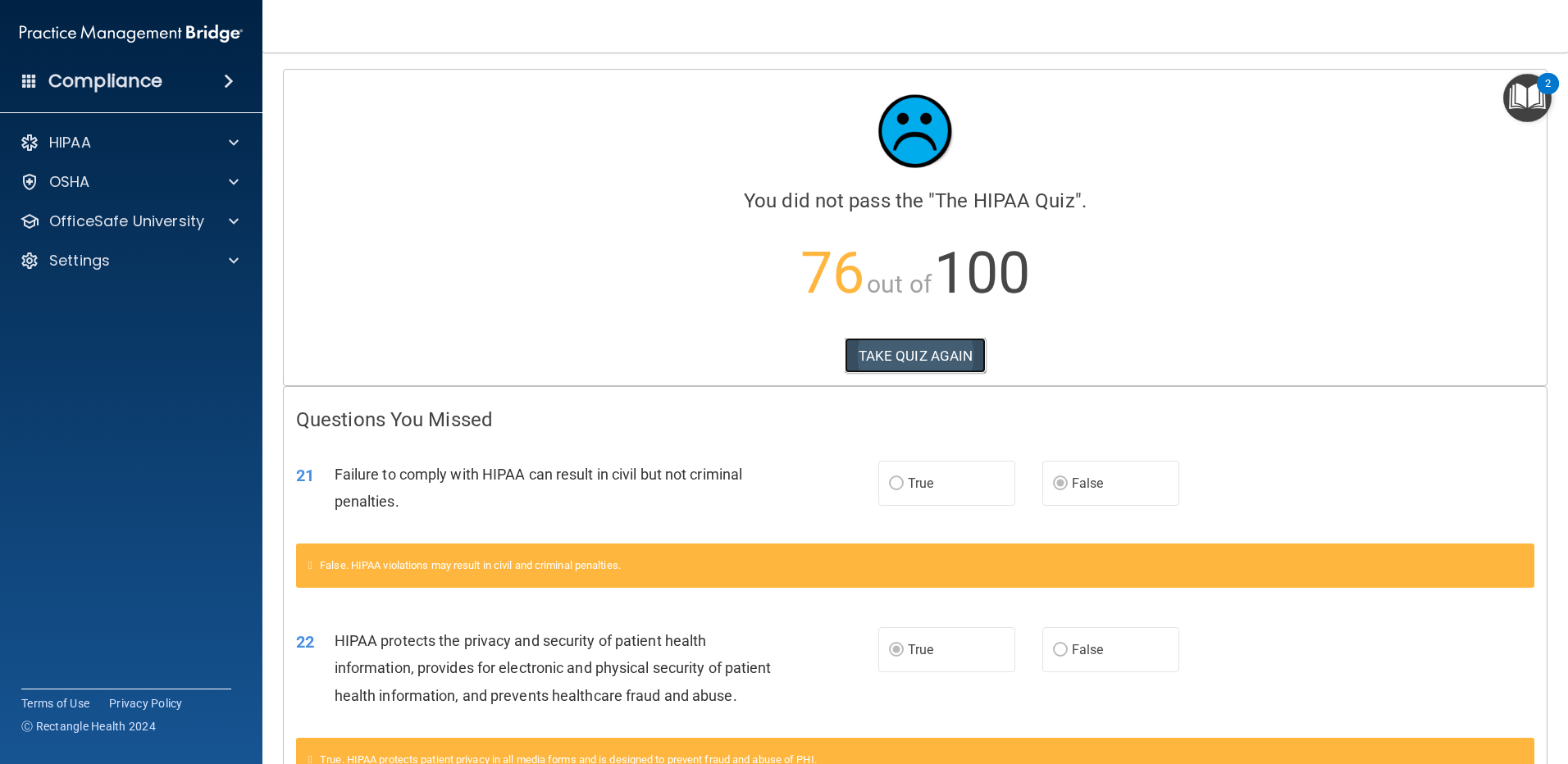
click at [922, 358] on button "TAKE QUIZ AGAIN" at bounding box center [915, 356] width 142 height 36
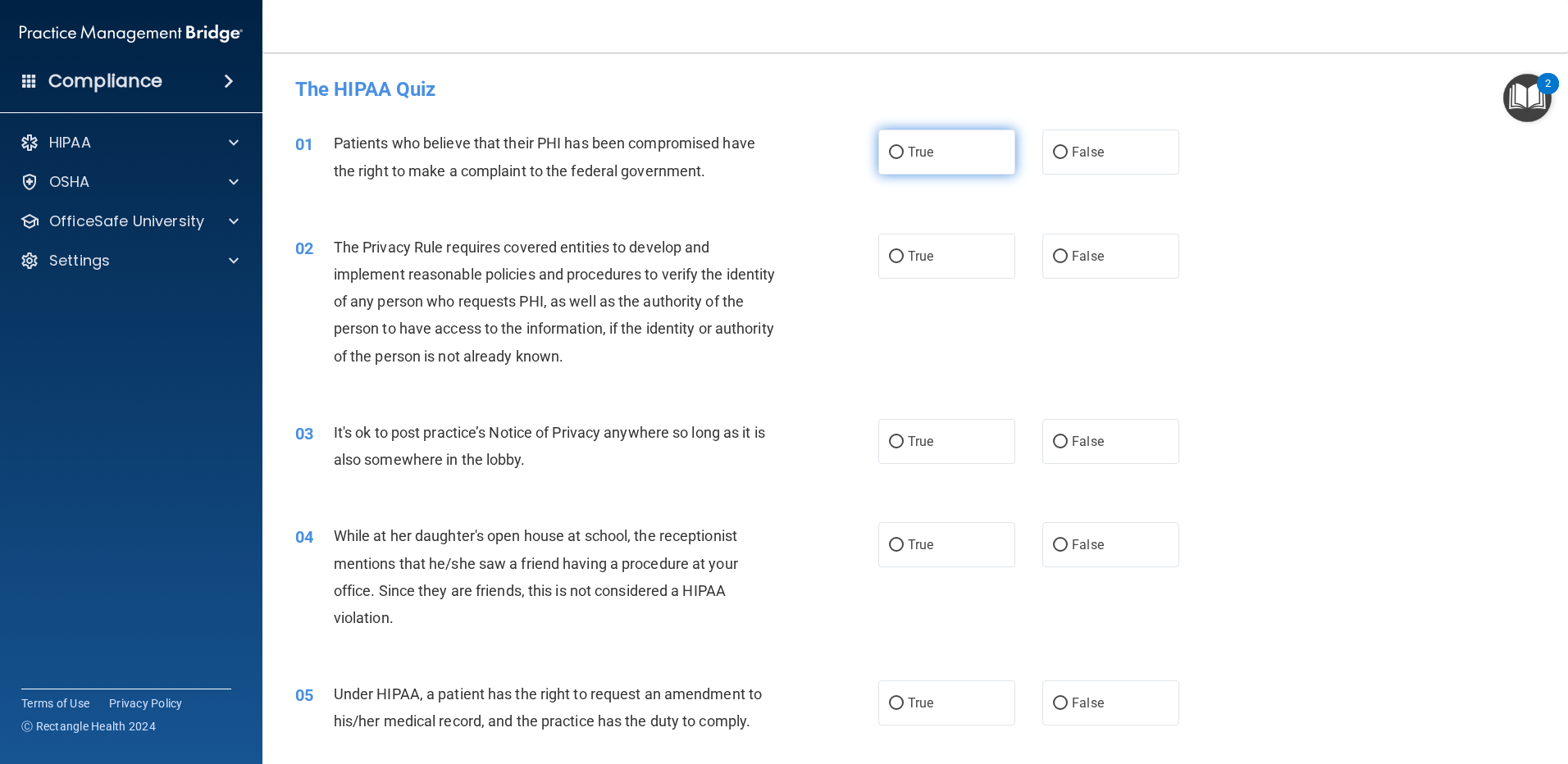
drag, startPoint x: 892, startPoint y: 152, endPoint x: 894, endPoint y: 161, distance: 9.2
click at [892, 157] on input "True" at bounding box center [896, 153] width 14 height 13
radio input "true"
click at [896, 257] on input "True" at bounding box center [896, 257] width 14 height 13
radio input "true"
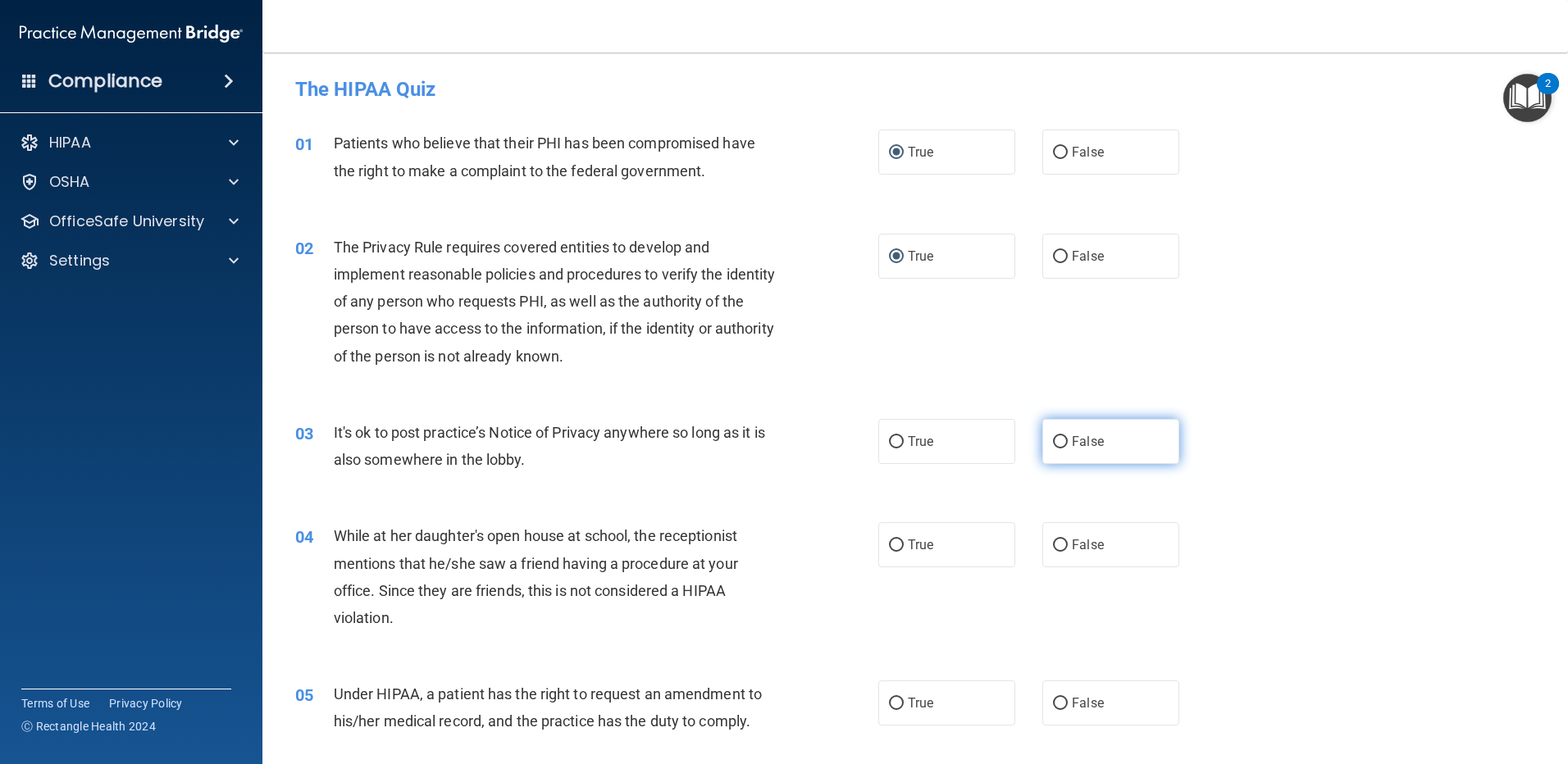
click at [1053, 439] on input "False" at bounding box center [1060, 443] width 14 height 13
radio input "true"
click at [1056, 540] on input "False" at bounding box center [1060, 546] width 14 height 13
radio input "true"
click at [1054, 698] on input "False" at bounding box center [1060, 704] width 14 height 13
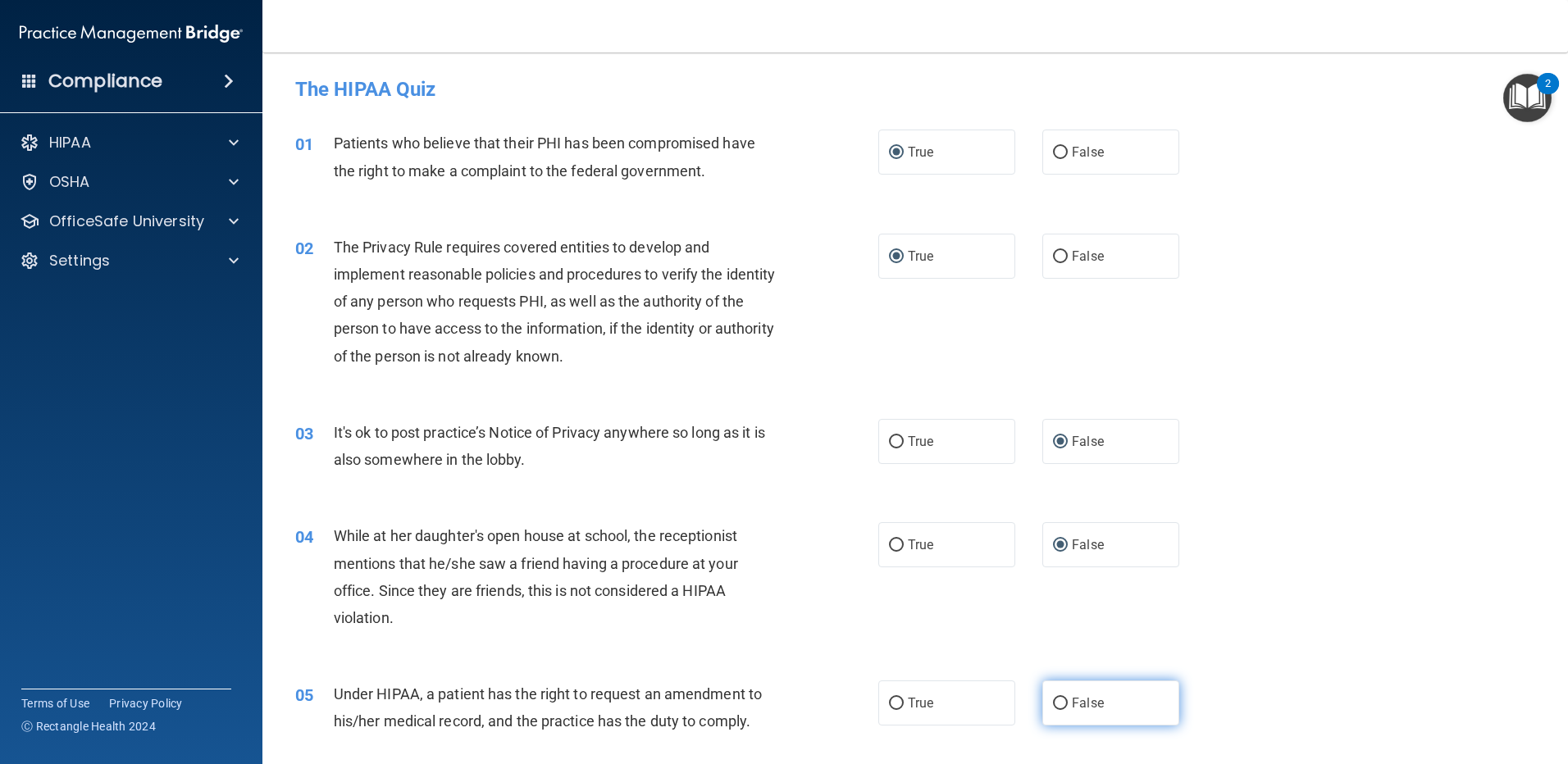
radio input "true"
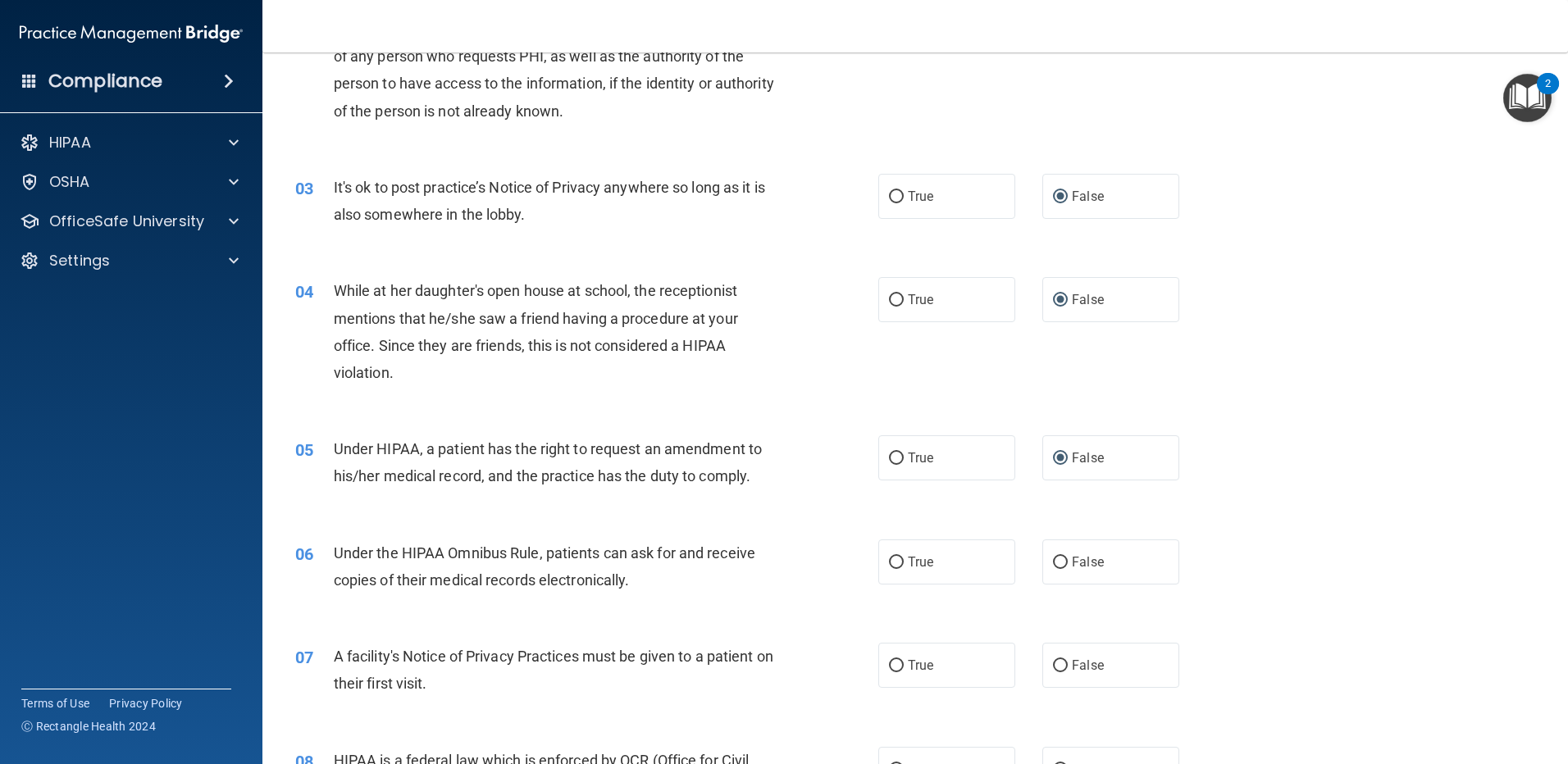
scroll to position [246, 0]
click at [890, 565] on input "True" at bounding box center [896, 562] width 14 height 13
radio input "true"
click at [894, 664] on input "True" at bounding box center [896, 665] width 14 height 13
radio input "true"
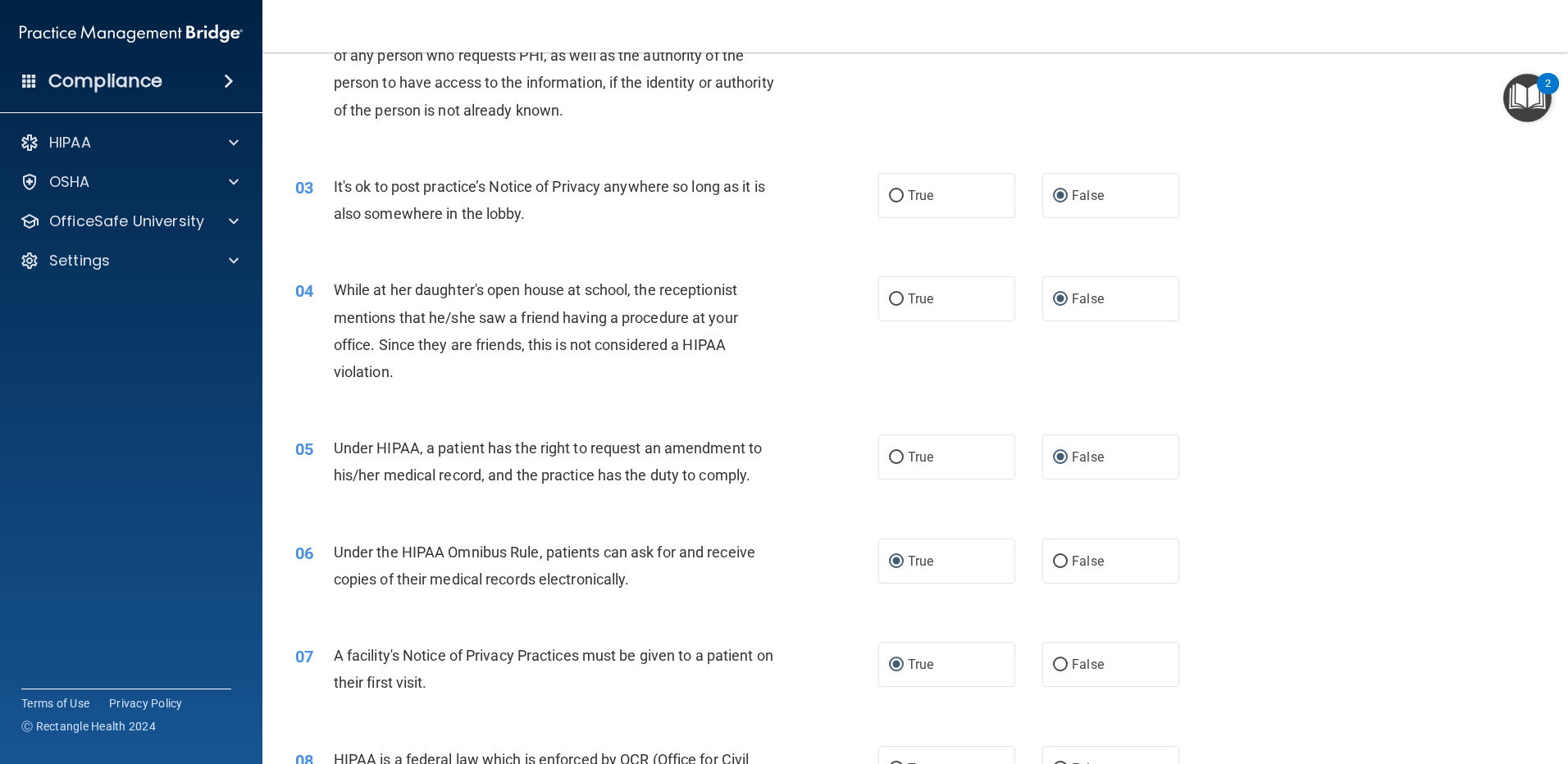
scroll to position [410, 0]
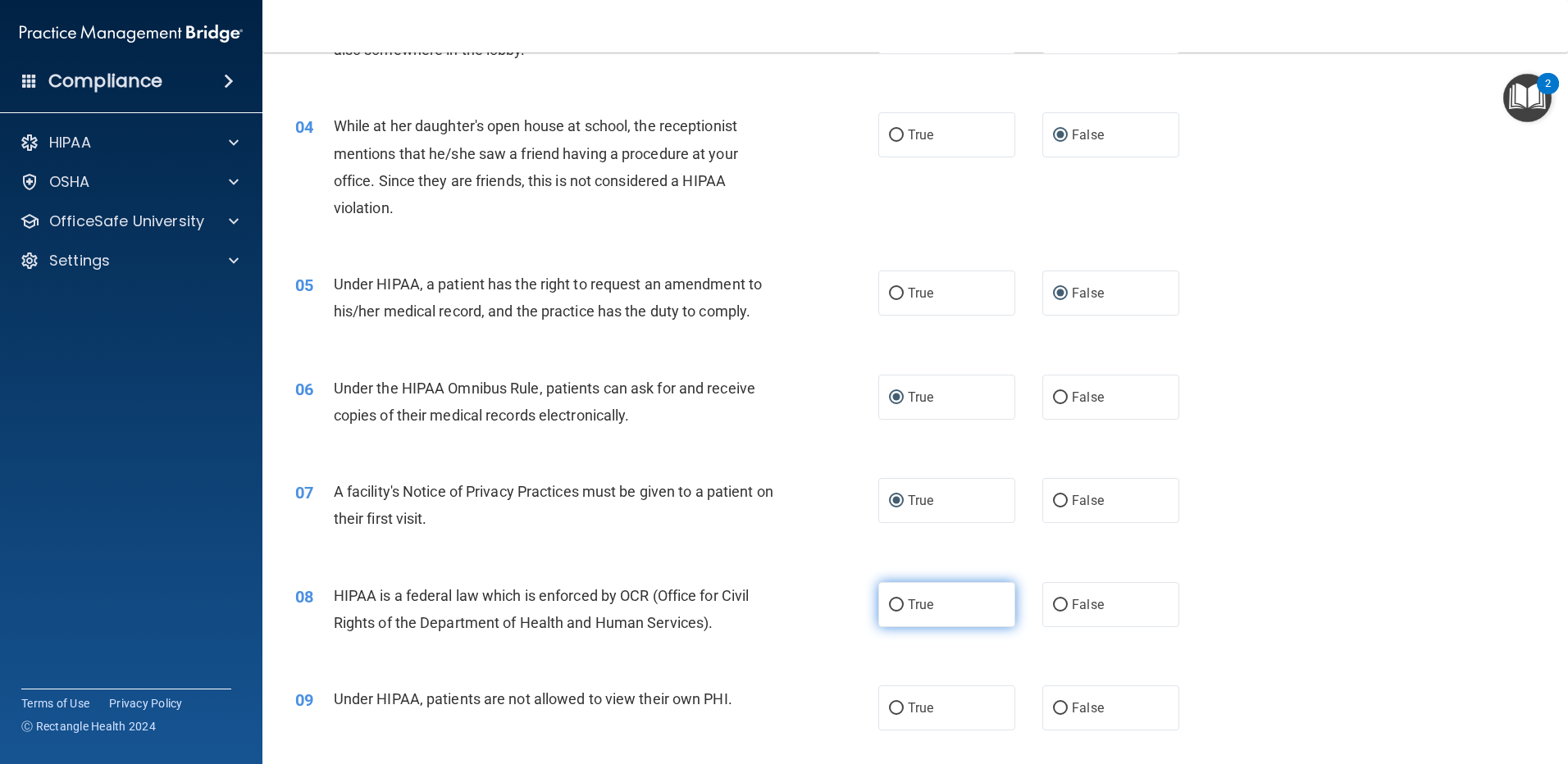
click at [889, 604] on input "True" at bounding box center [896, 606] width 14 height 13
radio input "true"
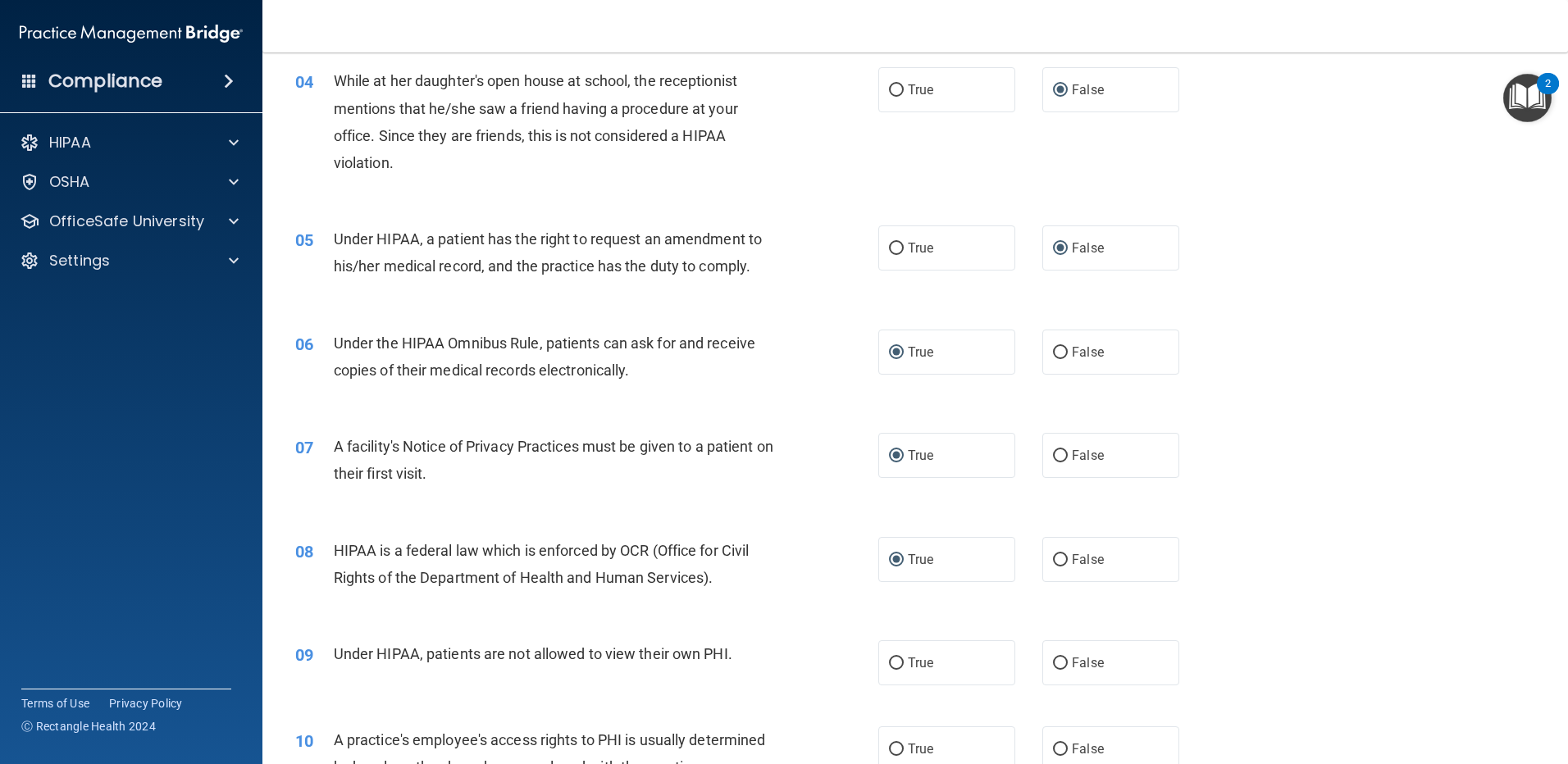
scroll to position [492, 0]
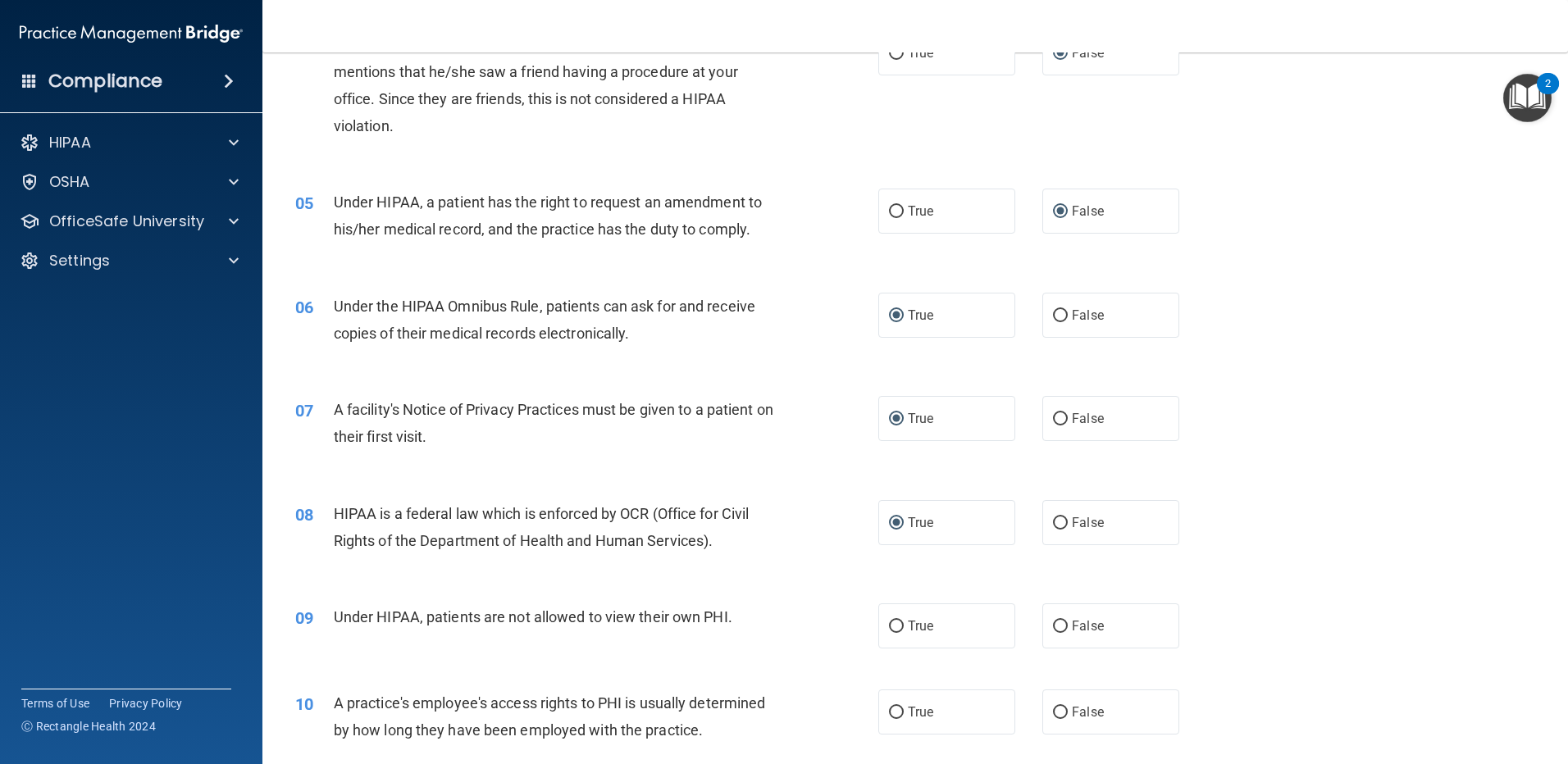
drag, startPoint x: 1053, startPoint y: 625, endPoint x: 1066, endPoint y: 680, distance: 56.5
click at [1053, 627] on input "False" at bounding box center [1060, 627] width 14 height 13
radio input "true"
click at [1055, 708] on input "False" at bounding box center [1060, 713] width 14 height 13
radio input "true"
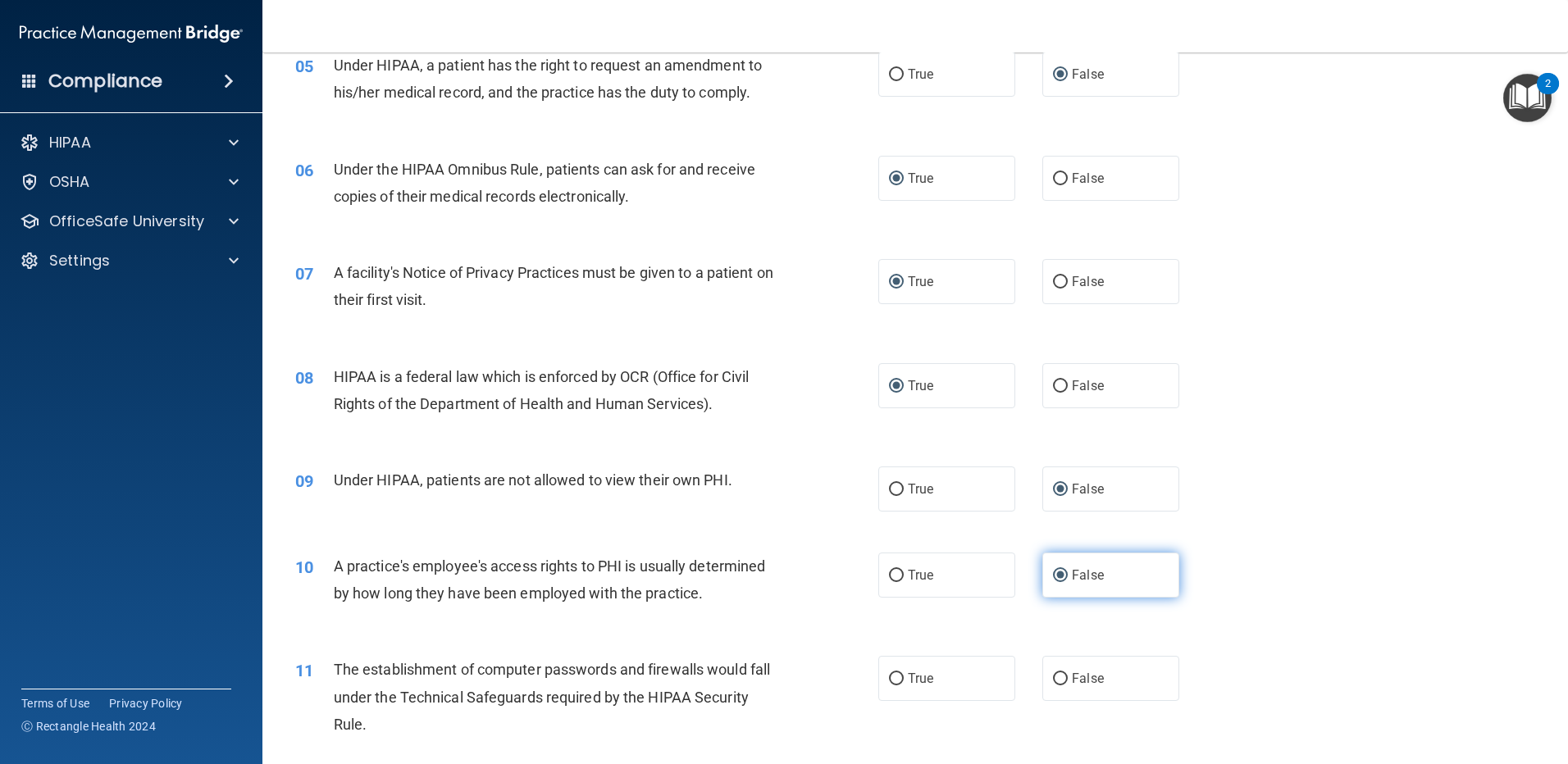
scroll to position [738, 0]
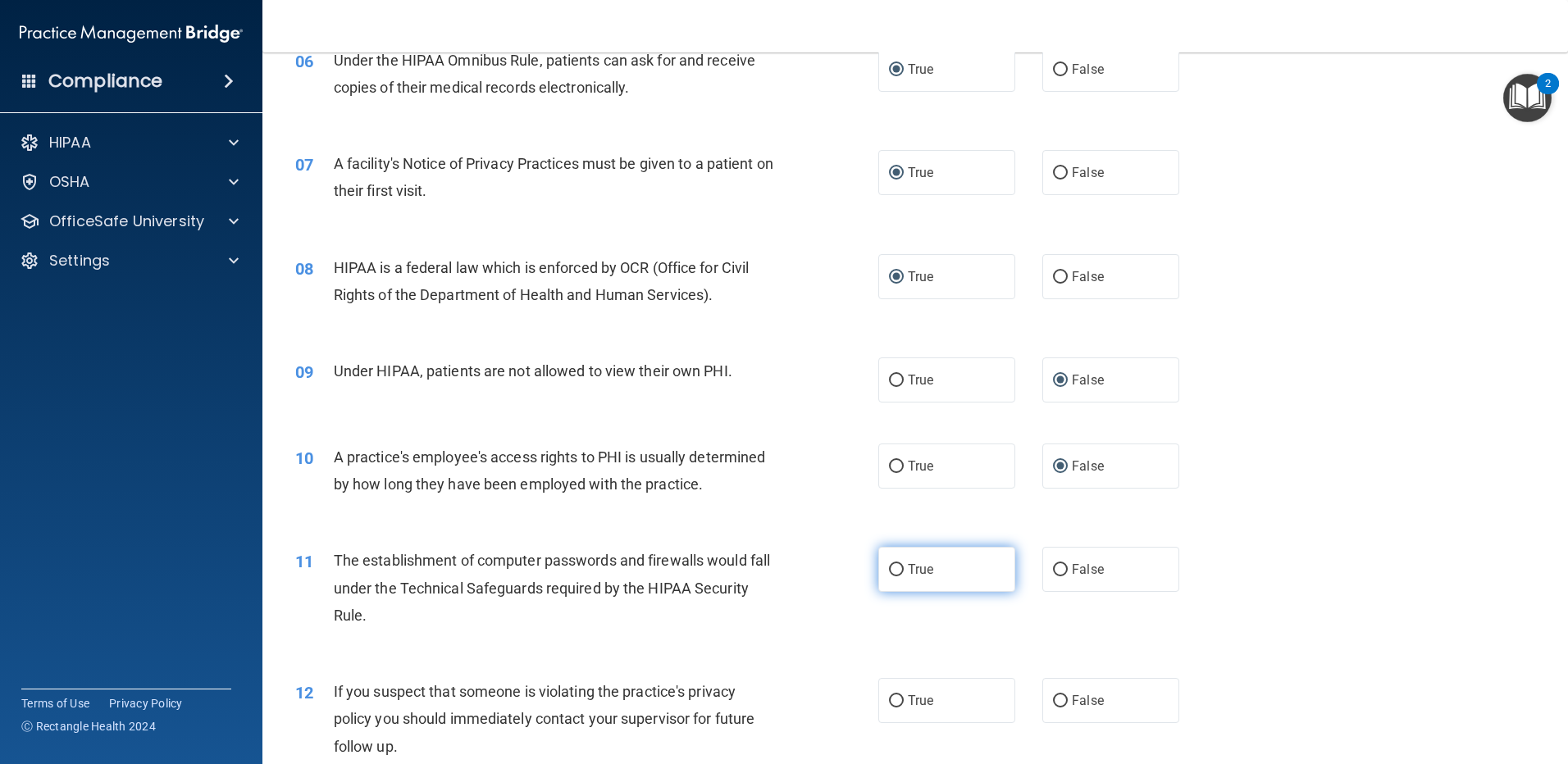
click at [889, 567] on input "True" at bounding box center [896, 570] width 14 height 13
radio input "true"
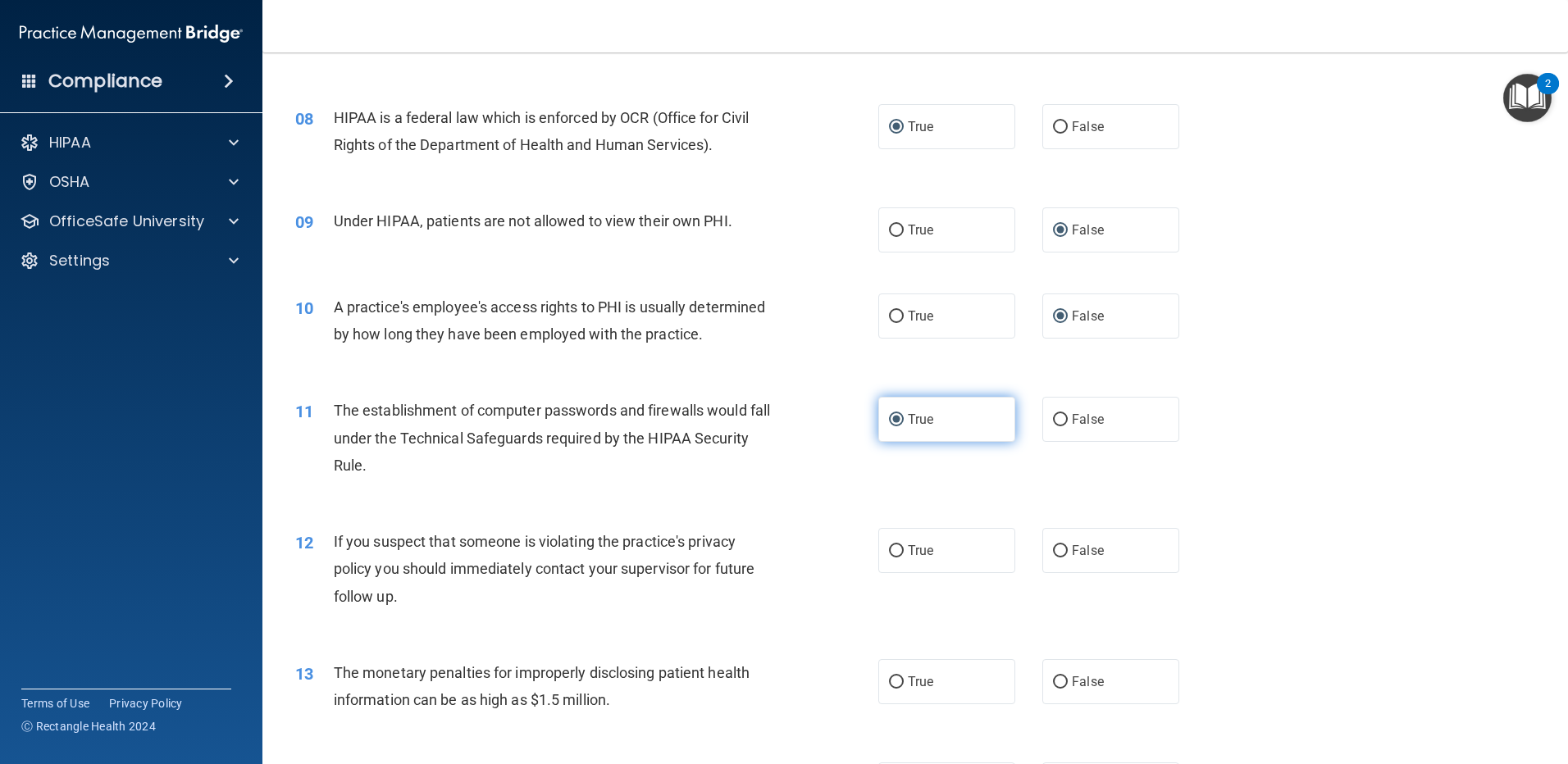
scroll to position [902, 0]
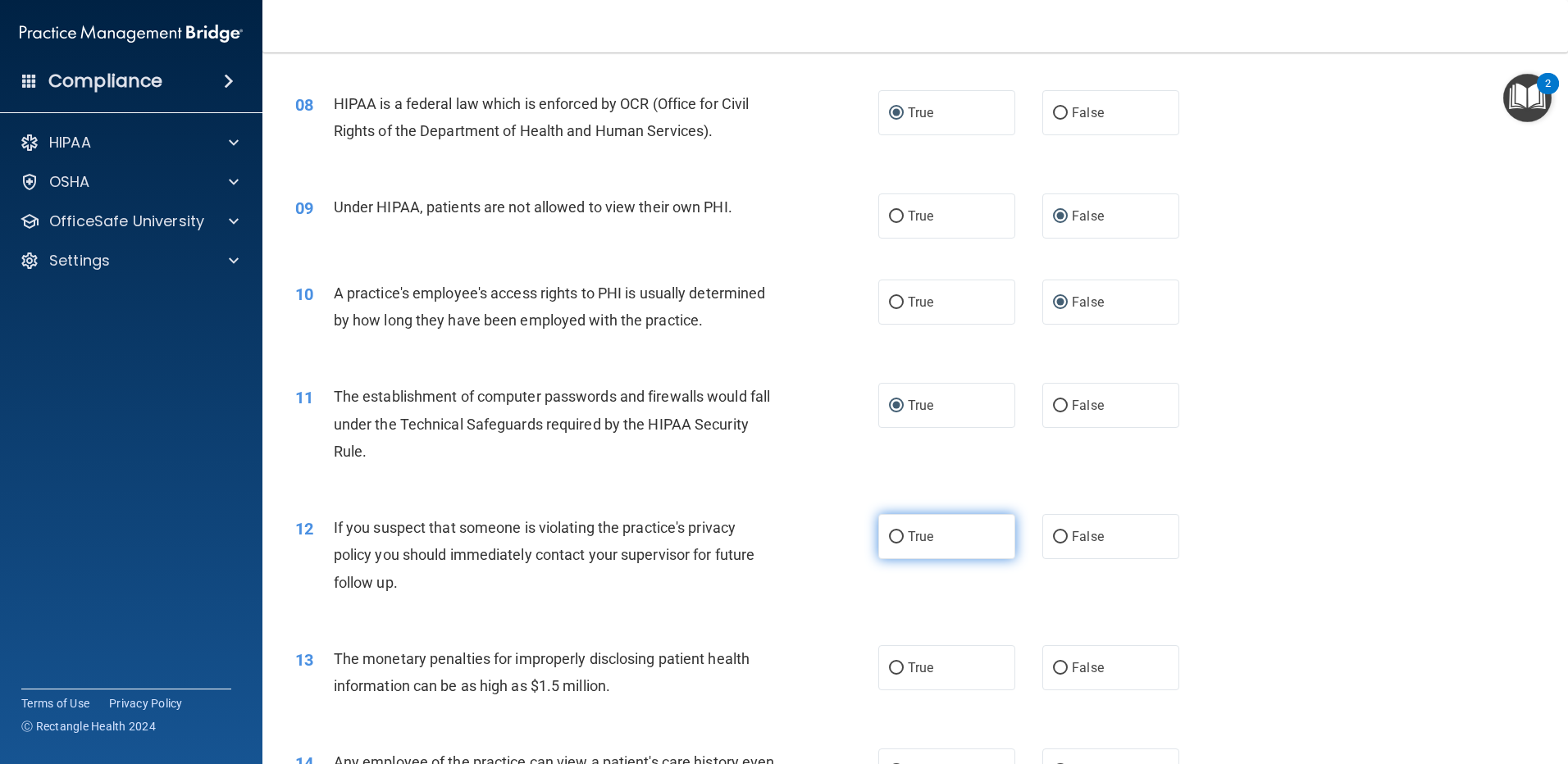
drag, startPoint x: 894, startPoint y: 537, endPoint x: 894, endPoint y: 578, distance: 41.0
click at [894, 538] on input "True" at bounding box center [896, 538] width 14 height 13
radio input "true"
click at [893, 666] on input "True" at bounding box center [896, 669] width 14 height 13
radio input "true"
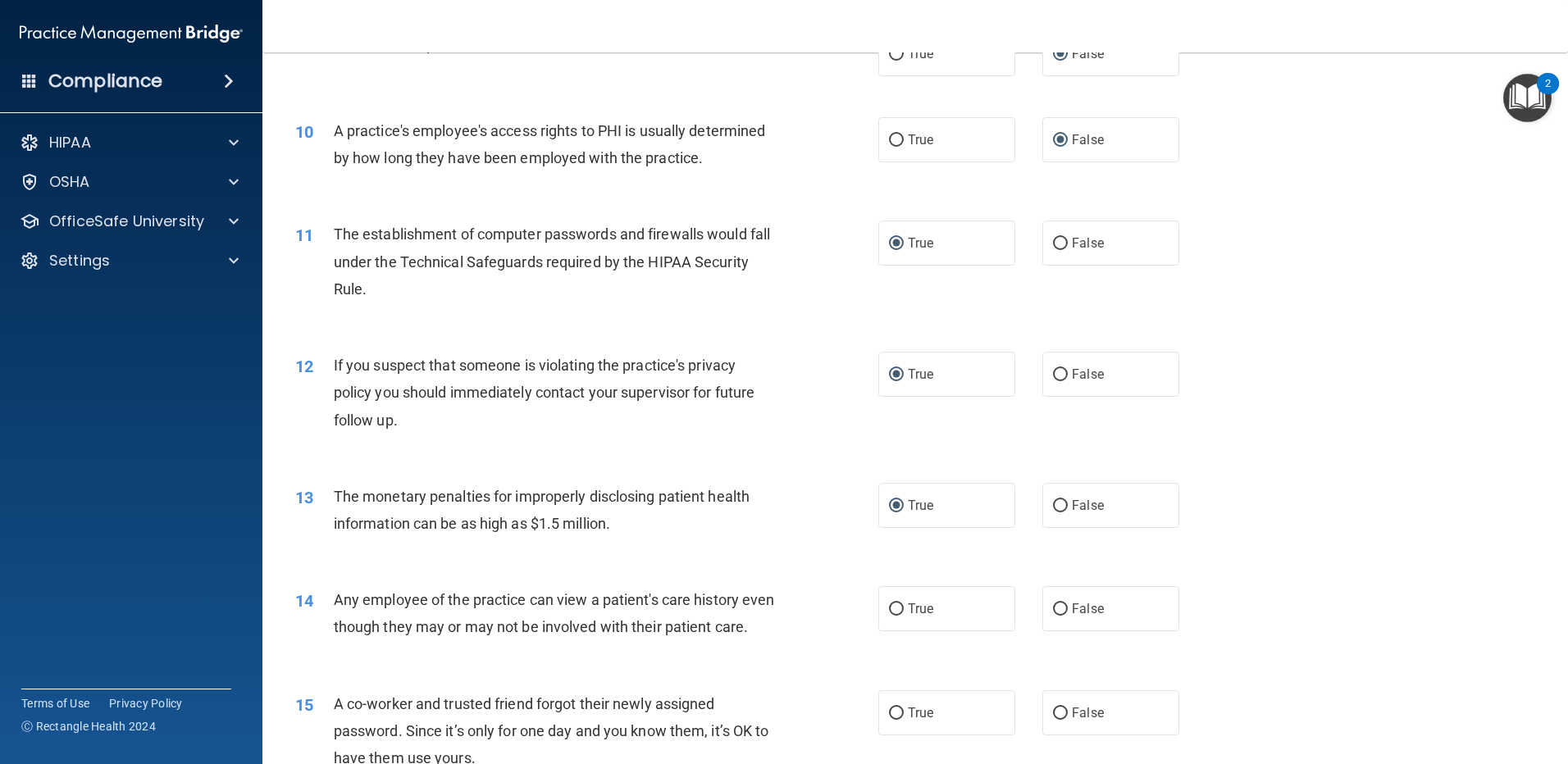
scroll to position [1065, 0]
click at [1053, 605] on input "False" at bounding box center [1060, 608] width 14 height 13
radio input "true"
click at [1053, 718] on input "False" at bounding box center [1060, 712] width 14 height 13
radio input "true"
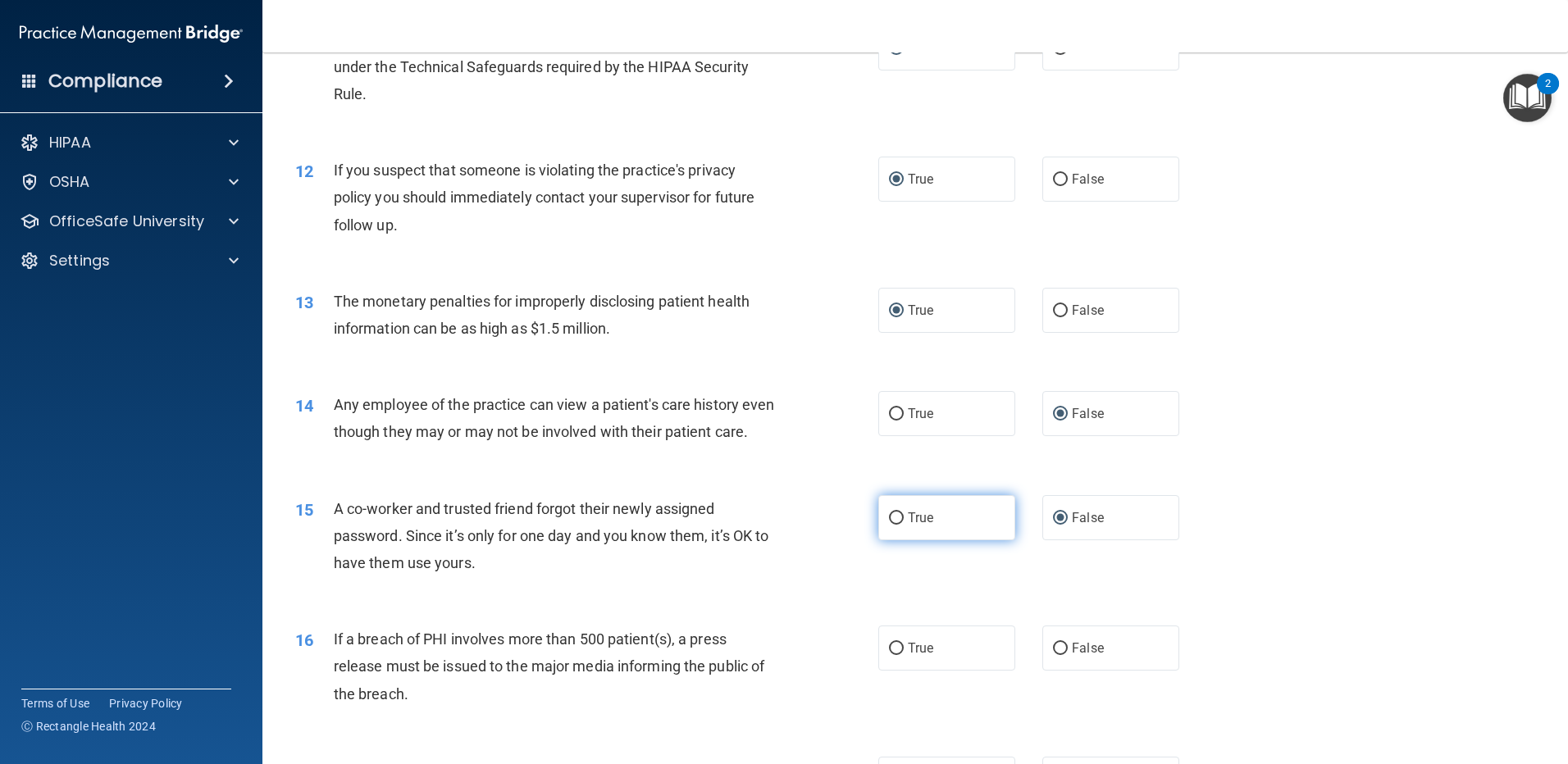
scroll to position [1312, 0]
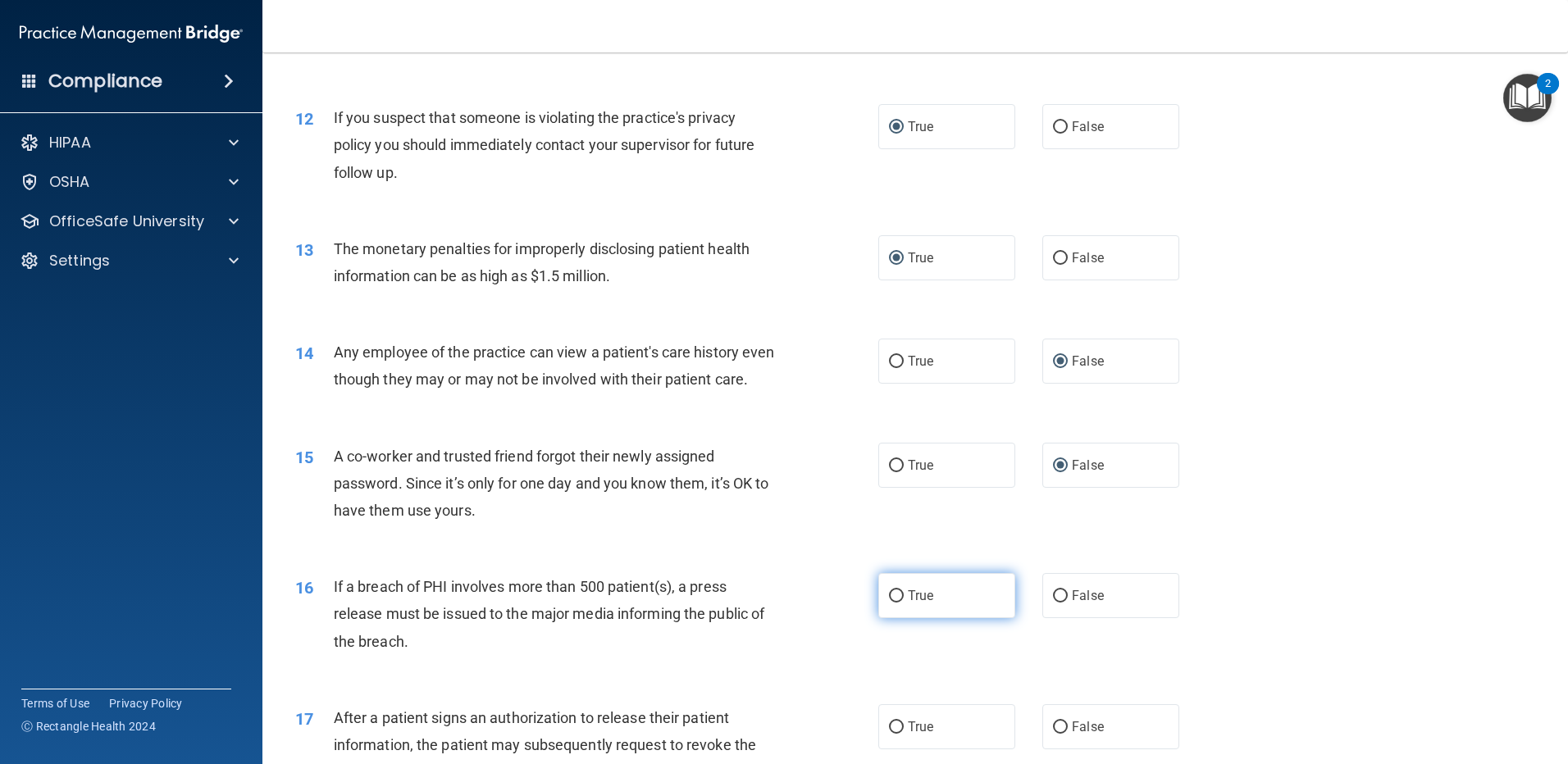
click at [891, 603] on input "True" at bounding box center [896, 597] width 14 height 13
radio input "true"
click at [891, 734] on input "True" at bounding box center [896, 728] width 14 height 13
radio input "true"
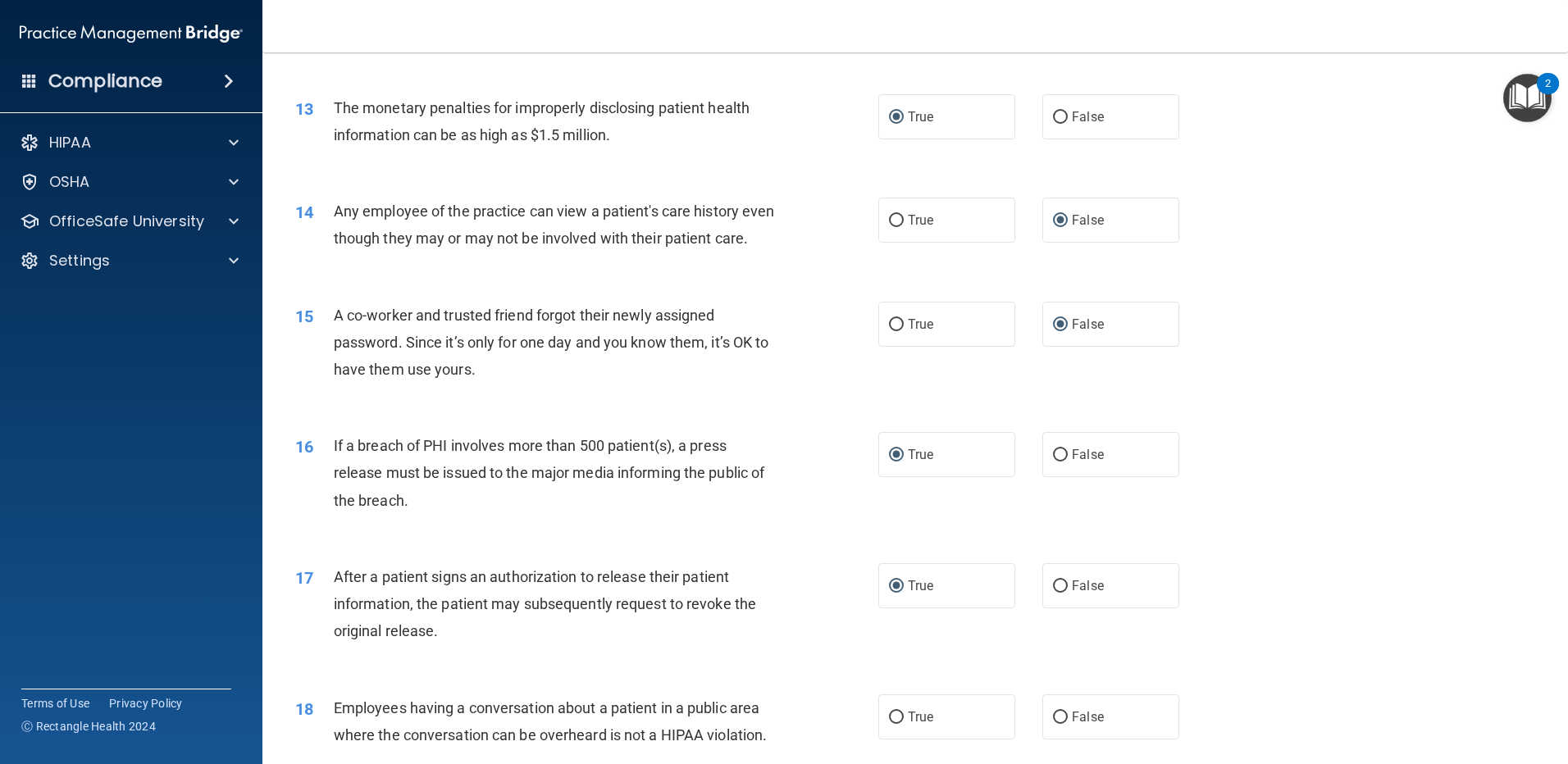
scroll to position [1475, 0]
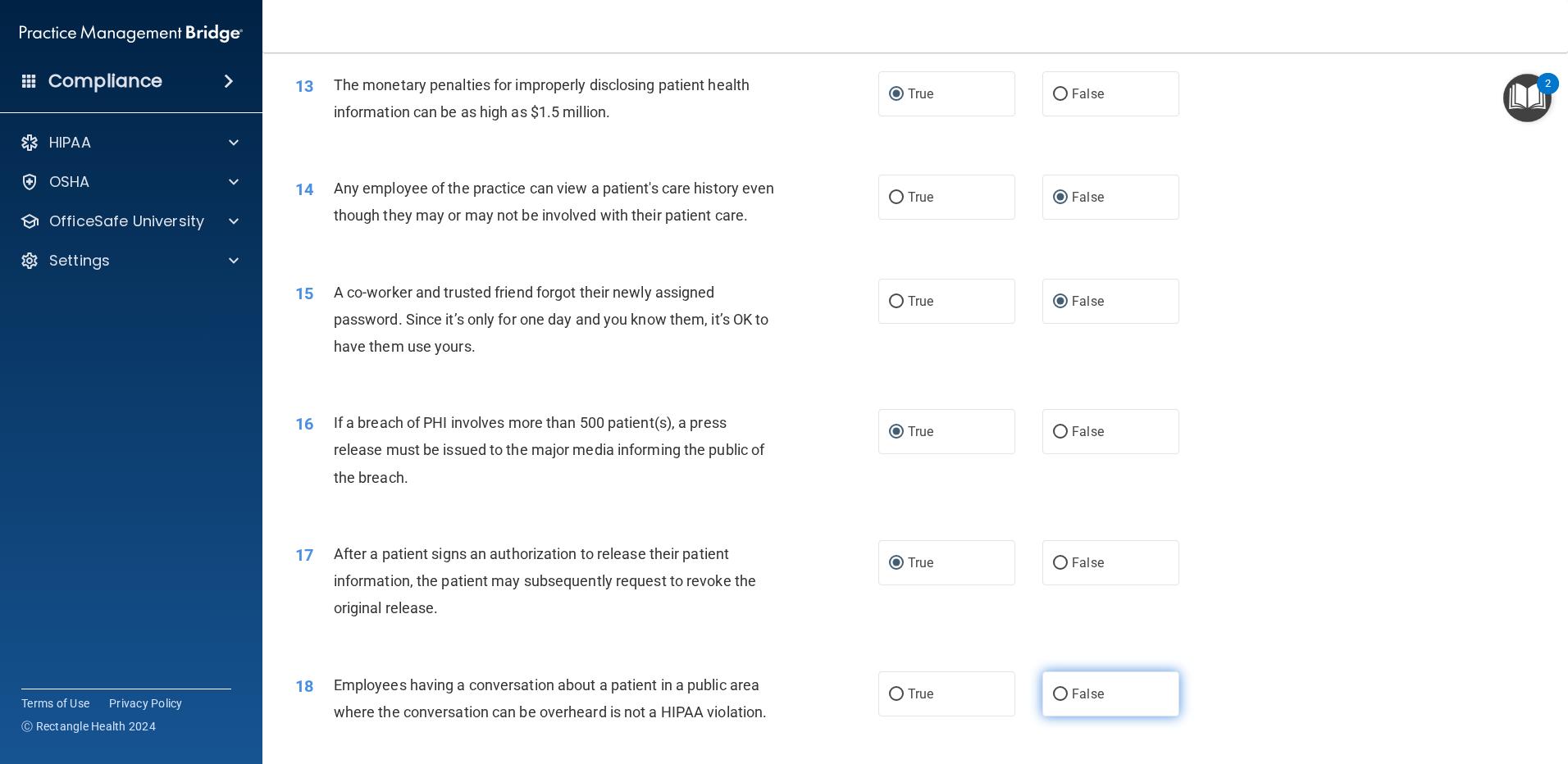
click at [1053, 701] on input "False" at bounding box center [1060, 695] width 14 height 13
radio input "true"
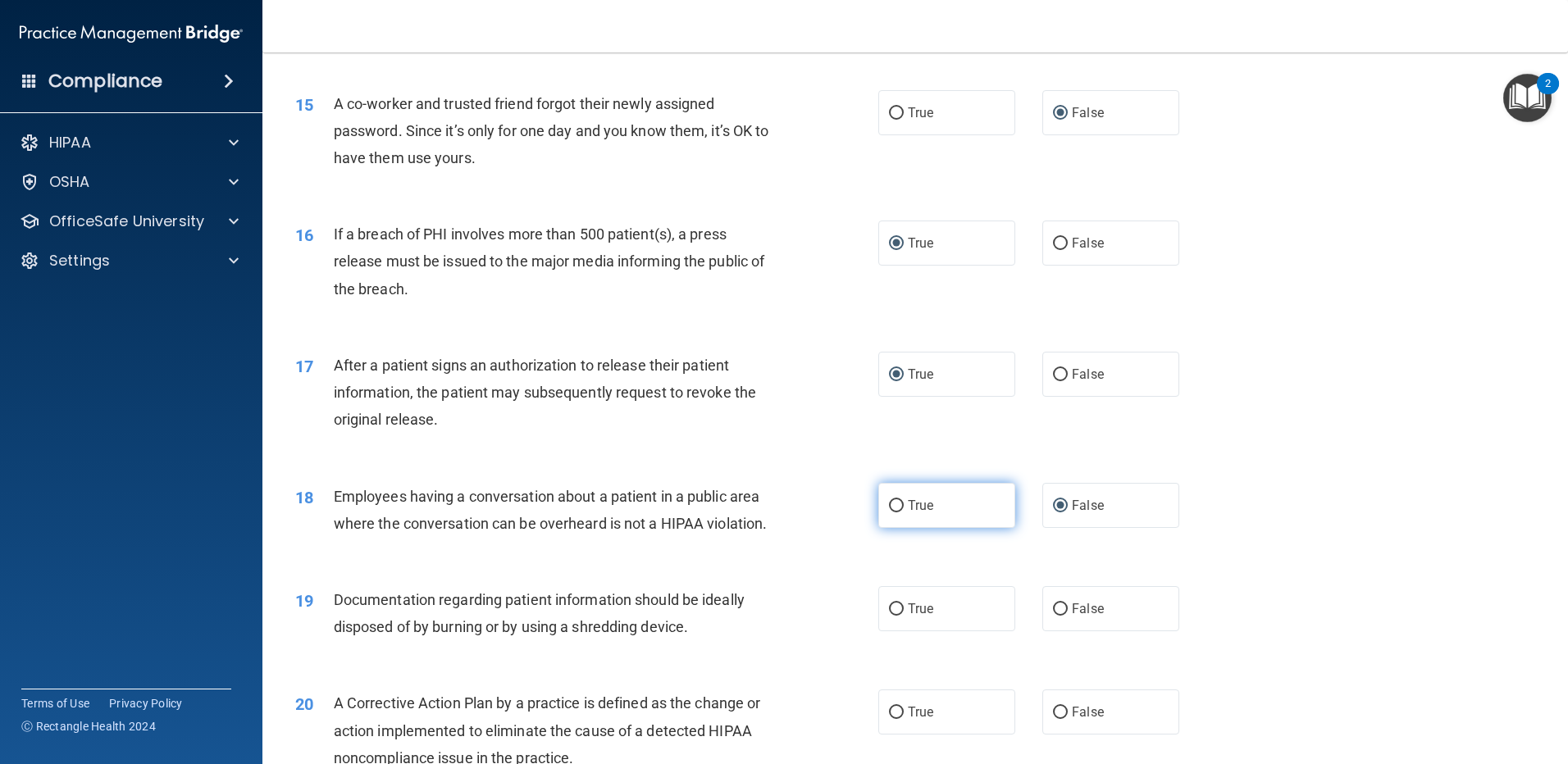
scroll to position [1722, 0]
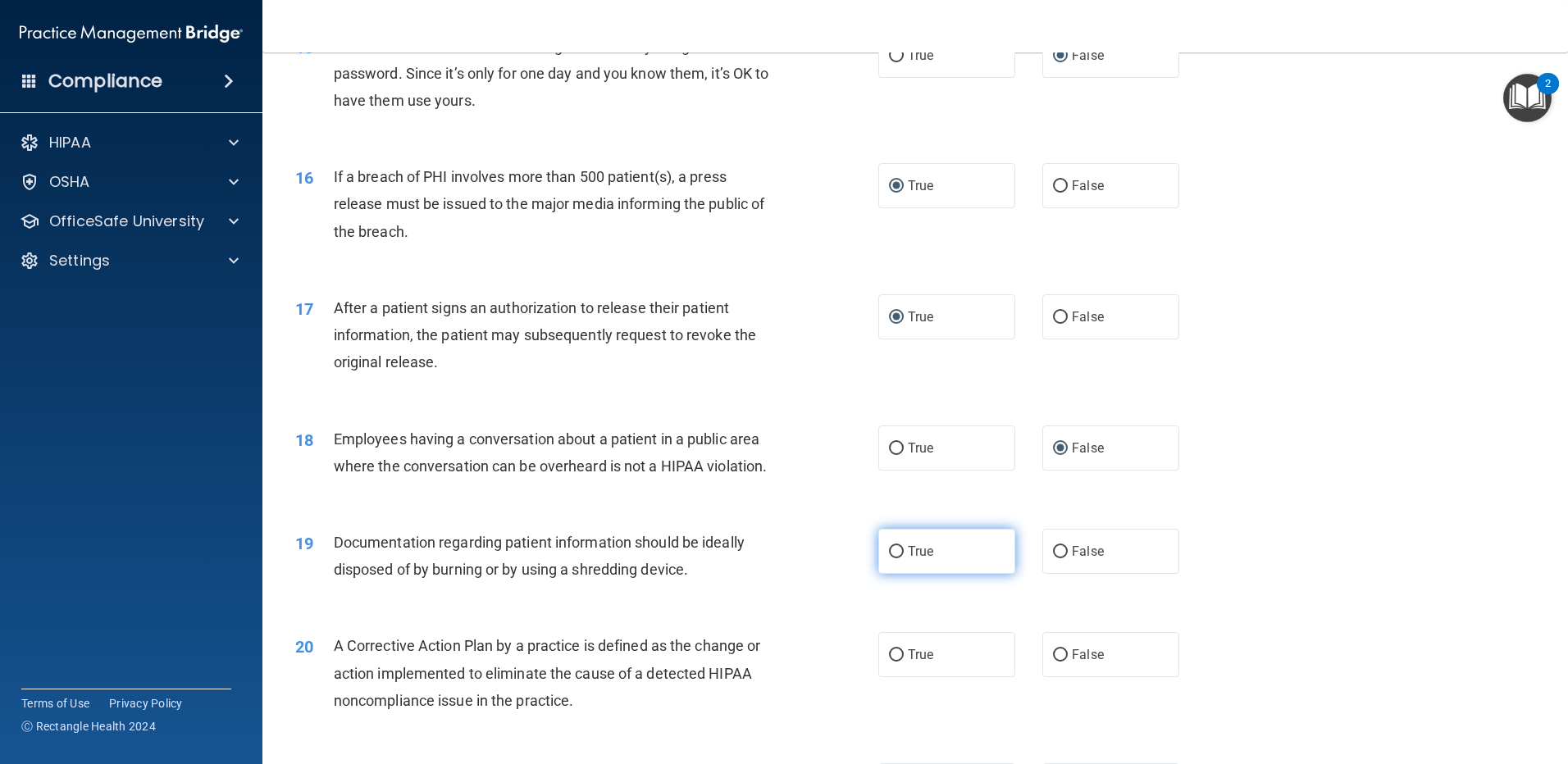
click at [894, 559] on input "True" at bounding box center [896, 552] width 14 height 13
radio input "true"
click at [896, 662] on input "True" at bounding box center [896, 655] width 14 height 13
radio input "true"
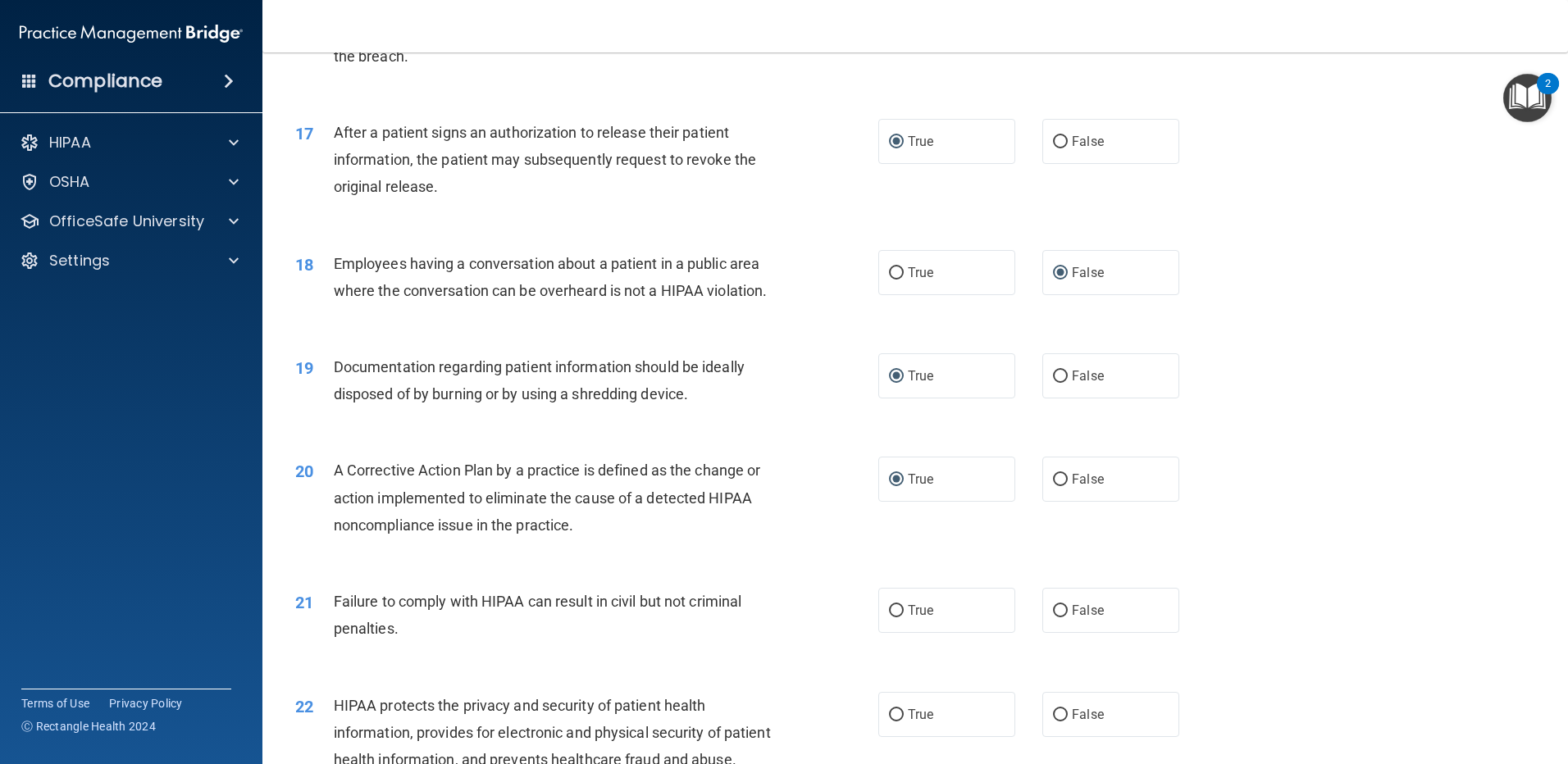
scroll to position [1968, 0]
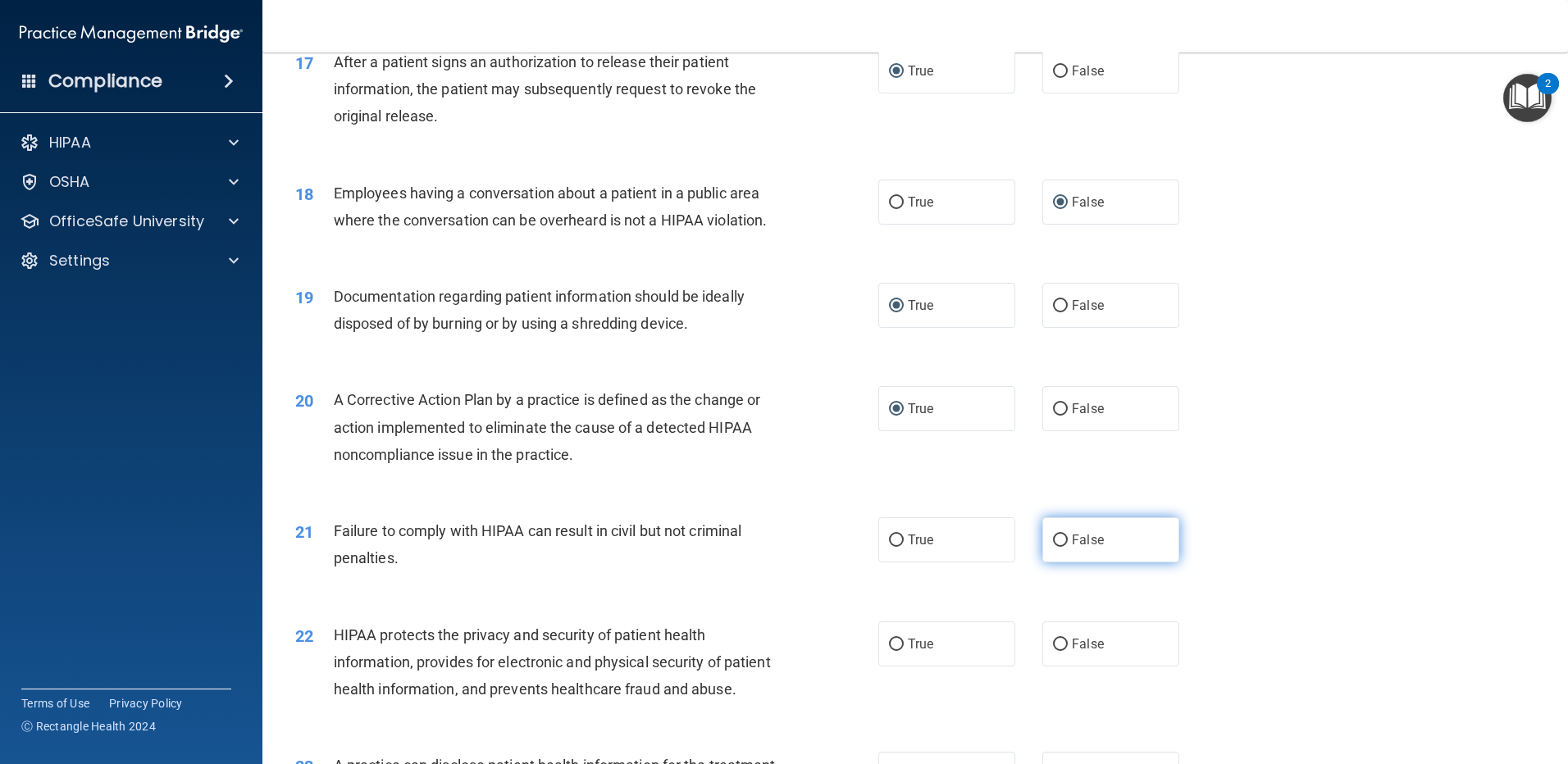
click at [1053, 547] on input "False" at bounding box center [1060, 540] width 14 height 13
radio input "true"
click at [892, 651] on input "True" at bounding box center [896, 645] width 14 height 13
radio input "true"
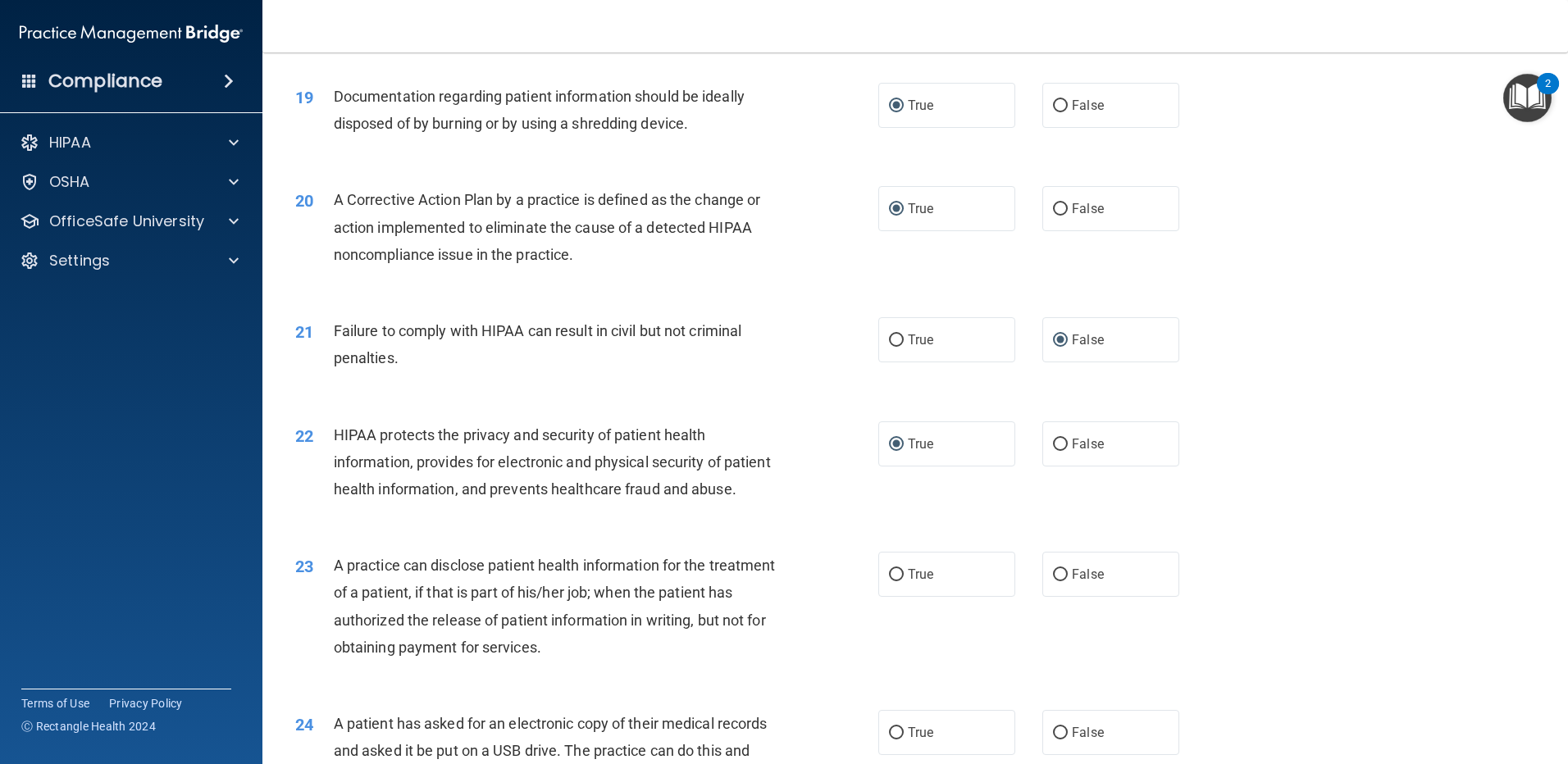
scroll to position [2213, 0]
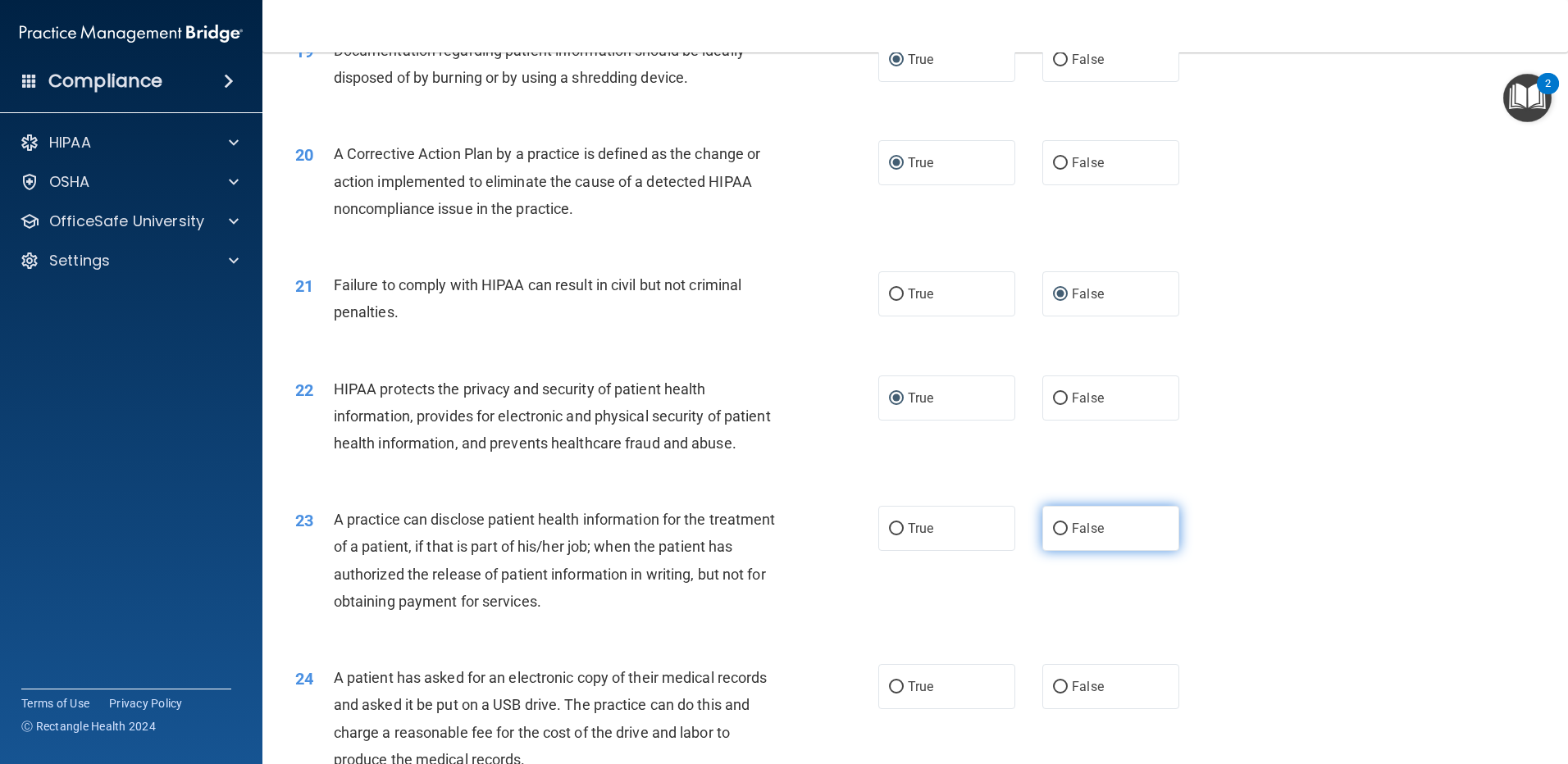
click at [1053, 535] on input "False" at bounding box center [1060, 530] width 14 height 13
radio input "true"
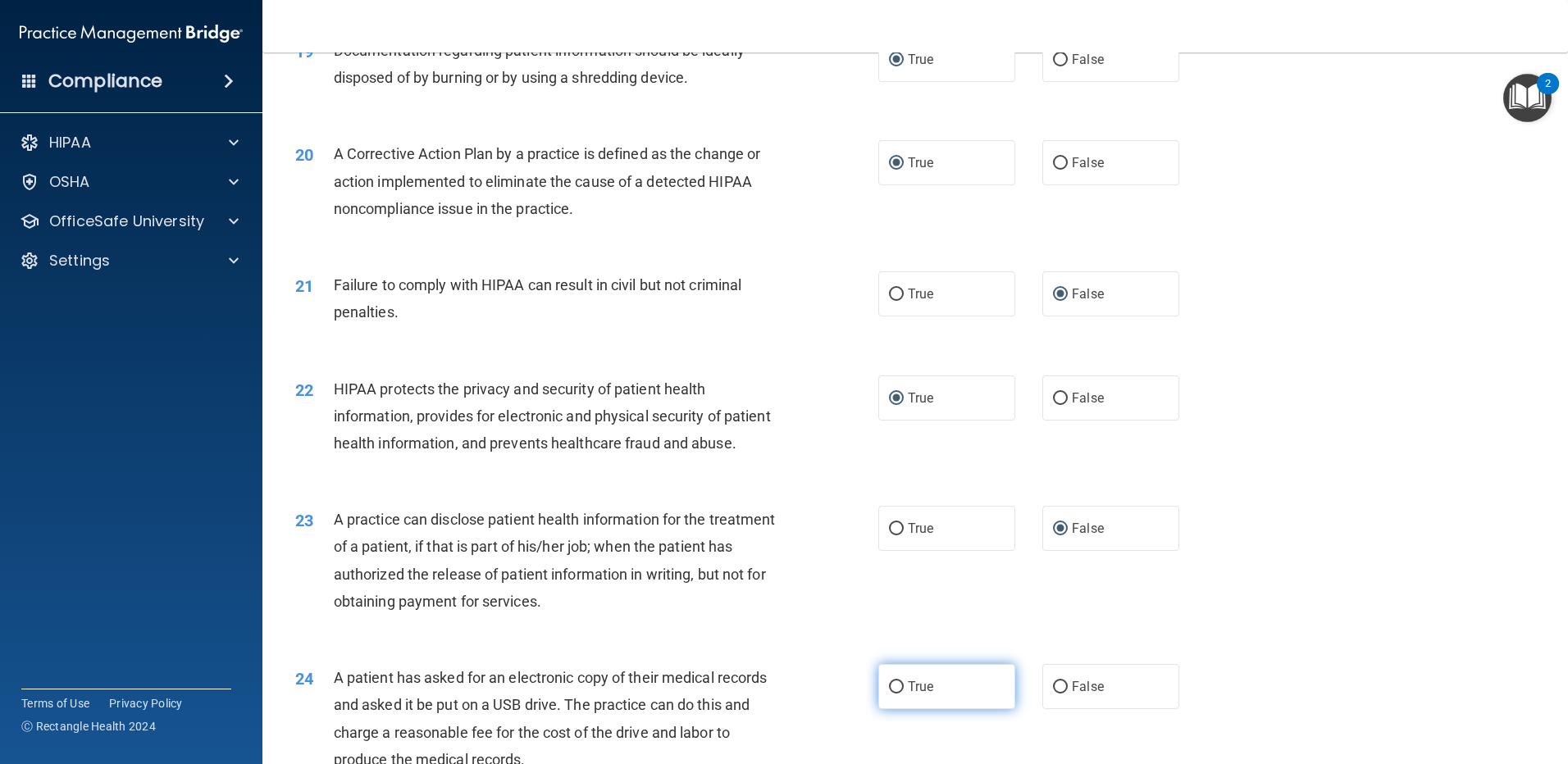
click at [889, 693] on input "True" at bounding box center [896, 688] width 14 height 13
radio input "true"
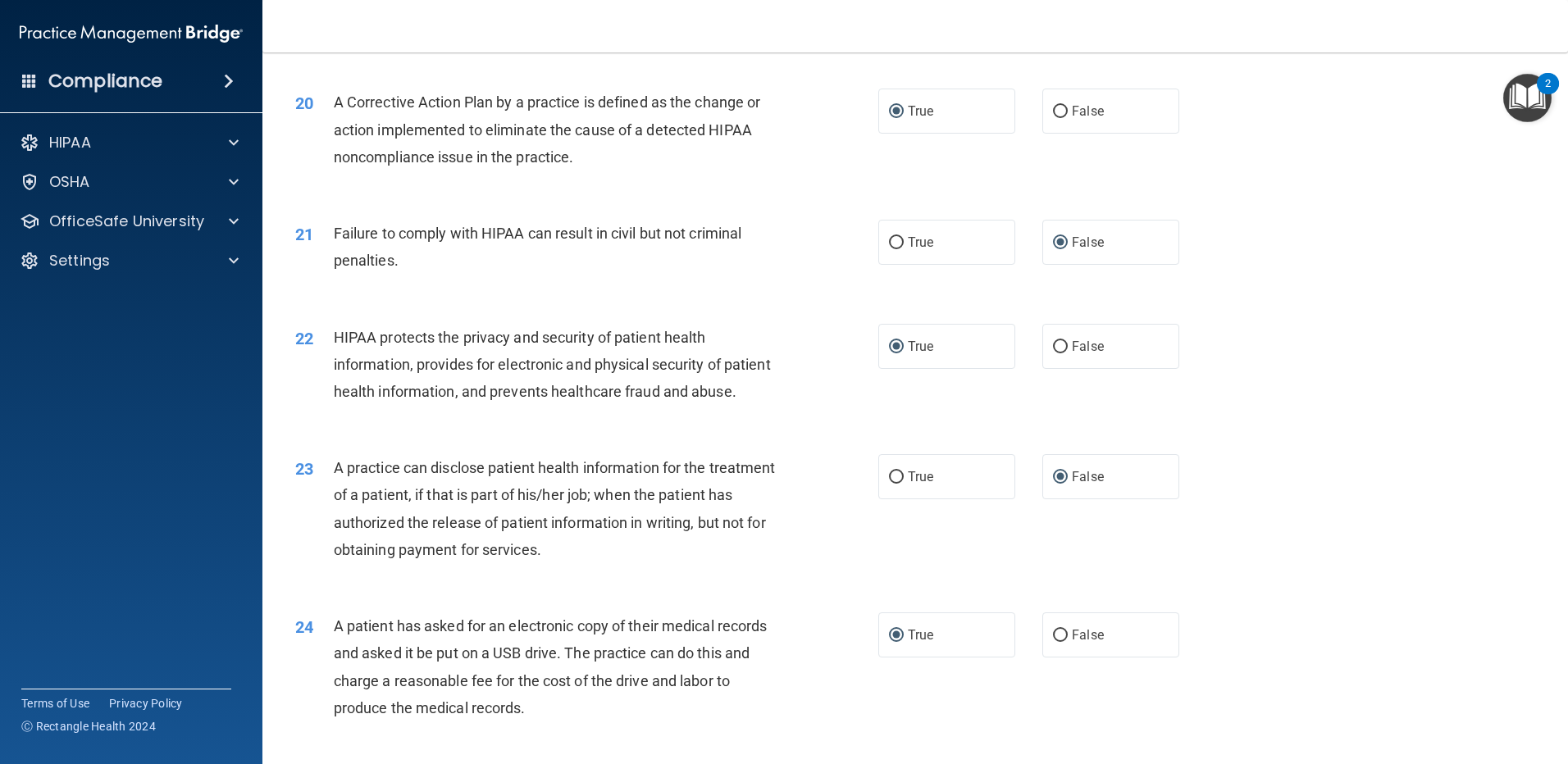
scroll to position [2459, 0]
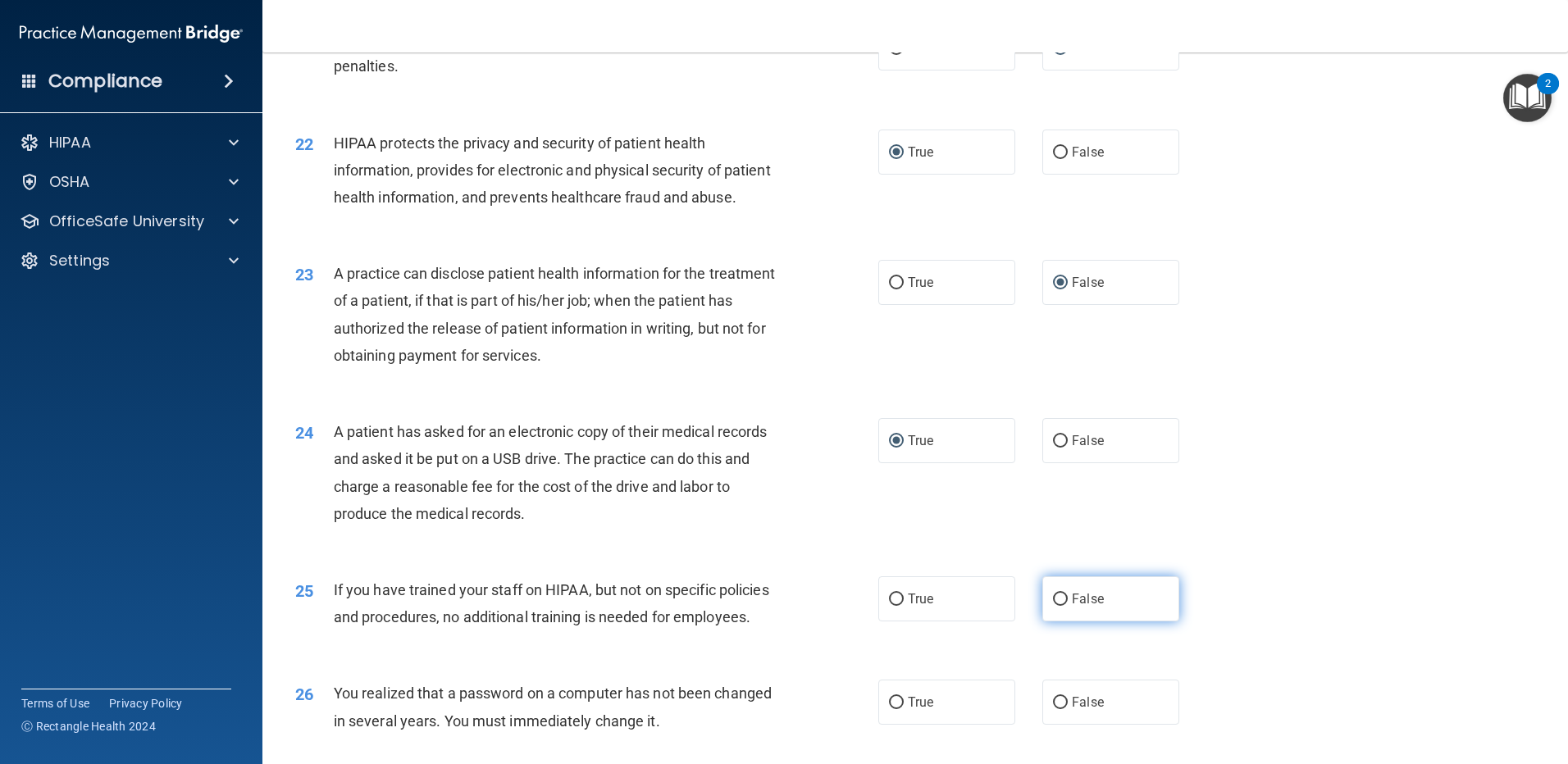
click at [1056, 606] on input "False" at bounding box center [1060, 600] width 14 height 13
radio input "true"
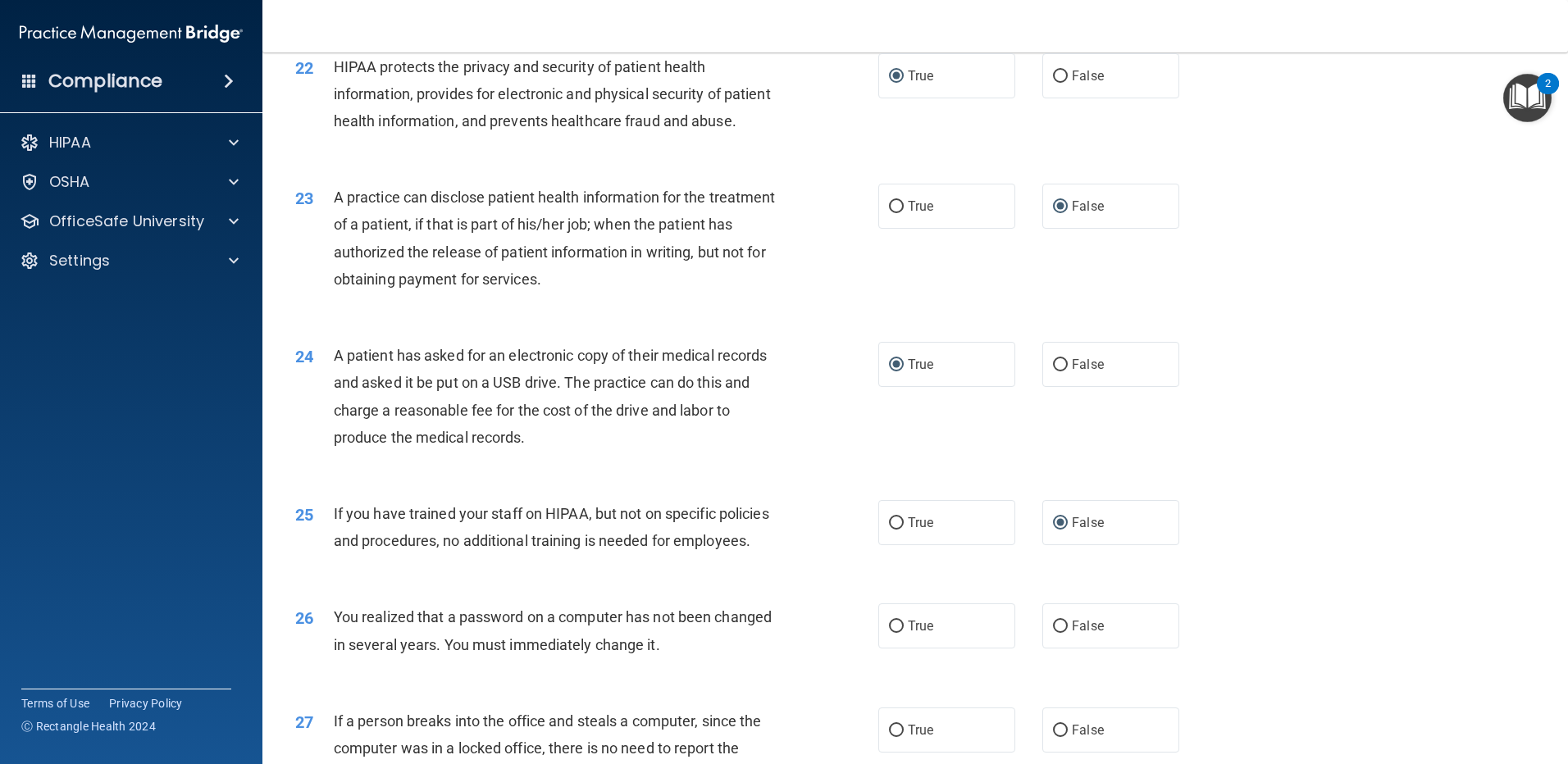
scroll to position [2623, 0]
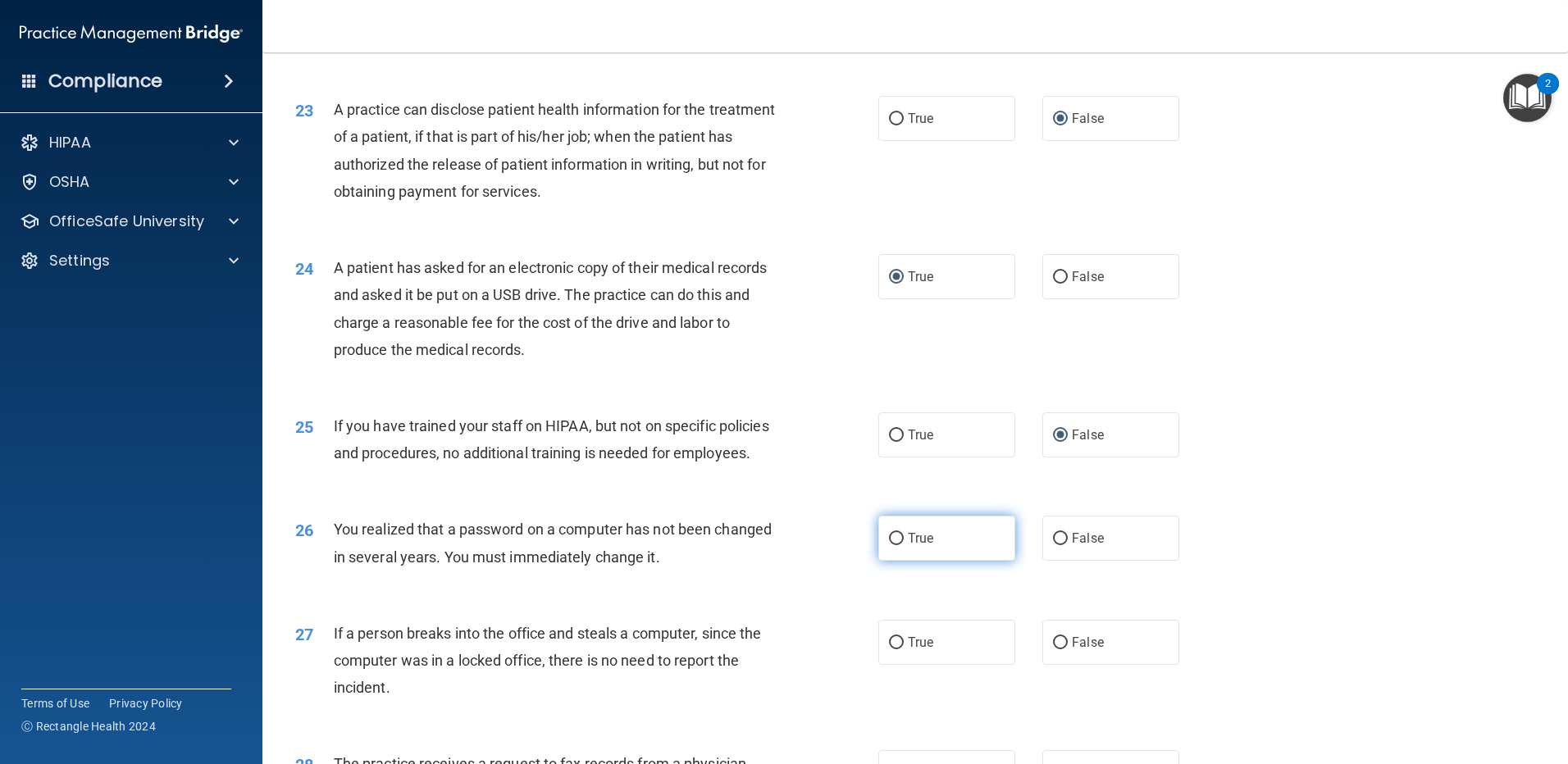
click at [896, 545] on input "True" at bounding box center [896, 540] width 14 height 13
radio input "true"
click at [1053, 649] on input "False" at bounding box center [1060, 644] width 14 height 13
radio input "true"
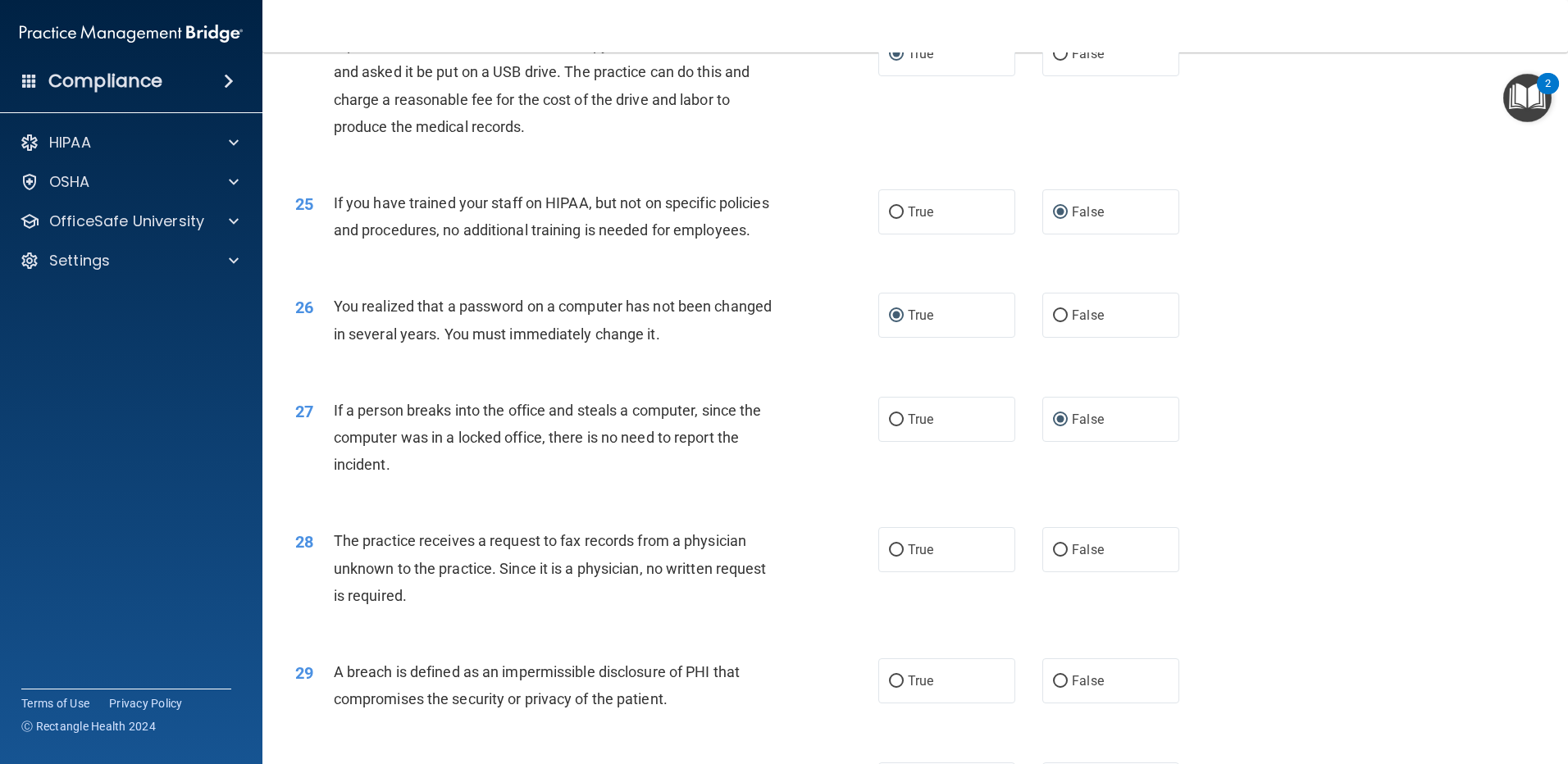
scroll to position [2870, 0]
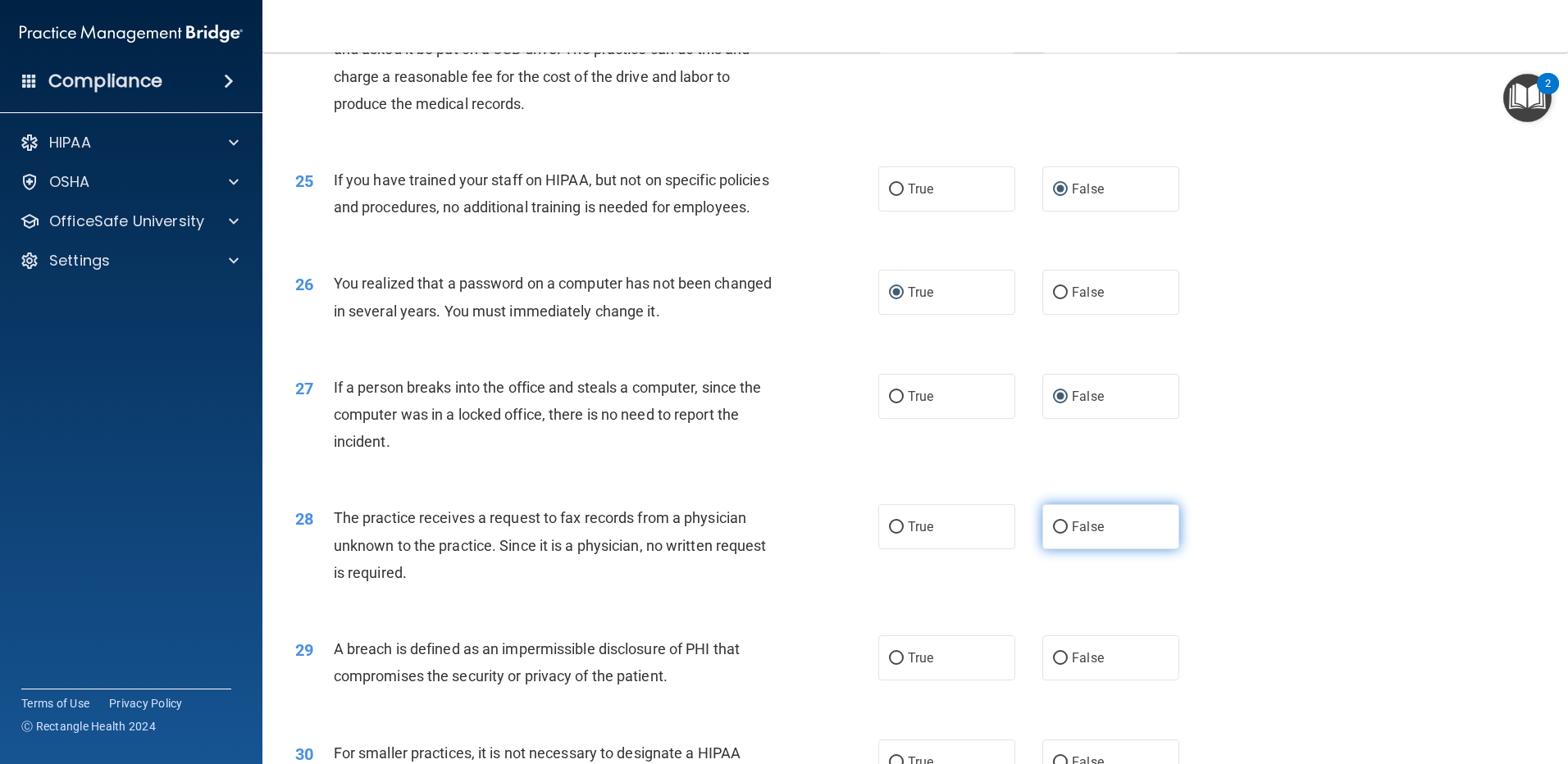
click at [1054, 534] on input "False" at bounding box center [1060, 528] width 14 height 13
radio input "true"
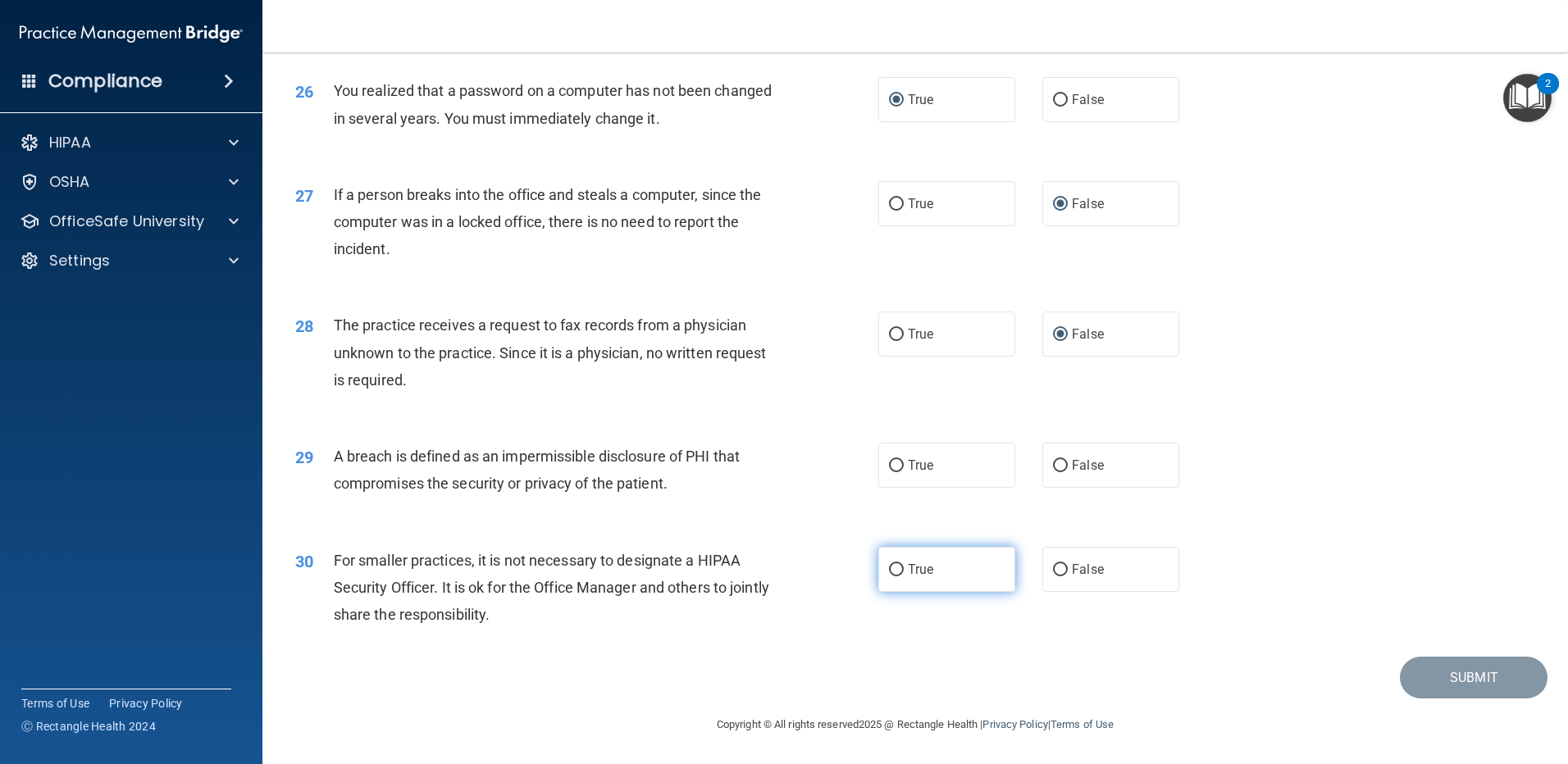
scroll to position [3116, 0]
drag, startPoint x: 888, startPoint y: 498, endPoint x: 962, endPoint y: 542, distance: 86.1
click at [889, 473] on input "True" at bounding box center [896, 466] width 14 height 13
radio input "true"
drag, startPoint x: 1052, startPoint y: 597, endPoint x: 1149, endPoint y: 628, distance: 101.8
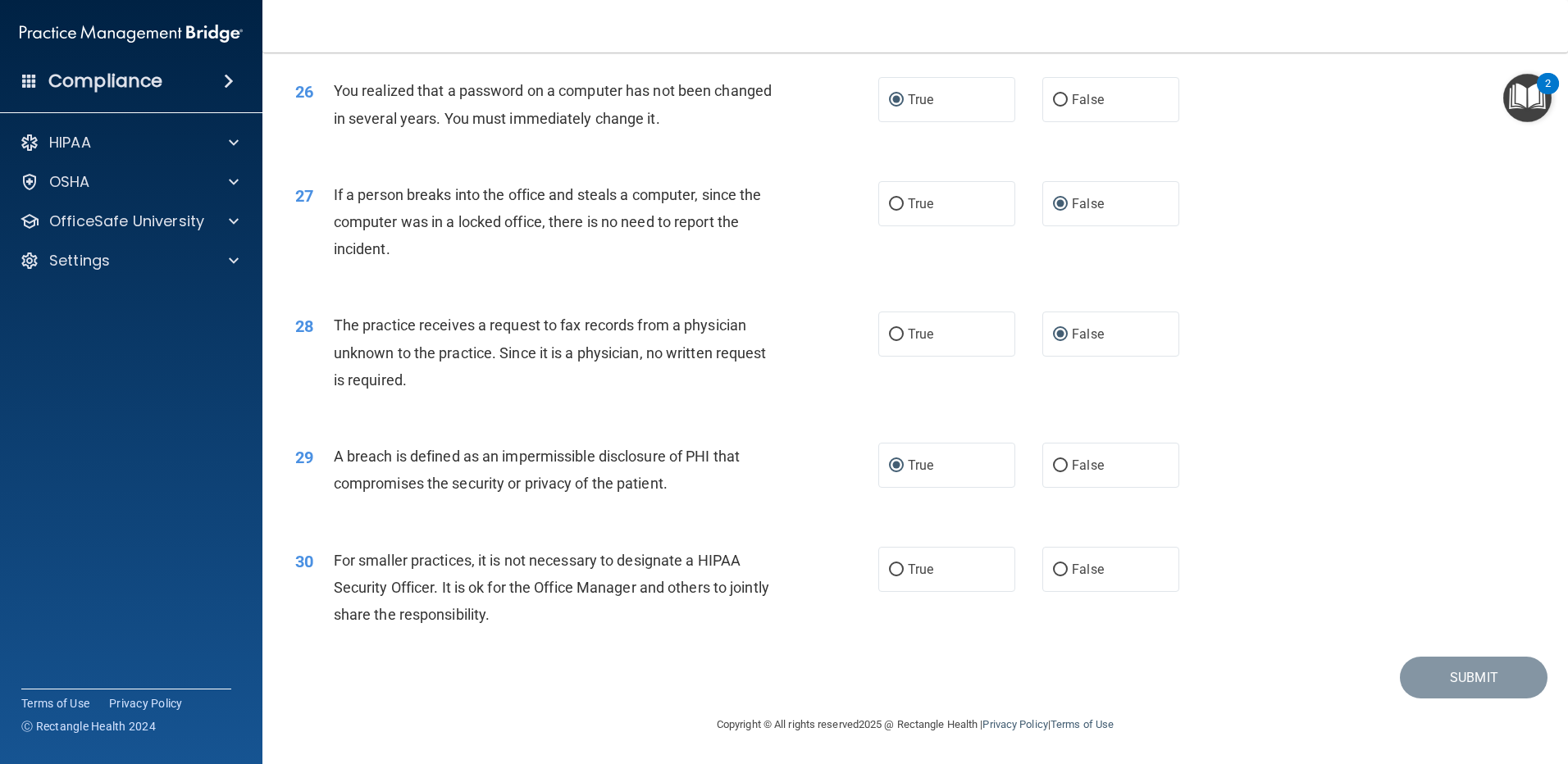
click at [1053, 577] on input "False" at bounding box center [1060, 570] width 14 height 13
radio input "true"
click at [1421, 699] on button "Submit" at bounding box center [1473, 677] width 148 height 42
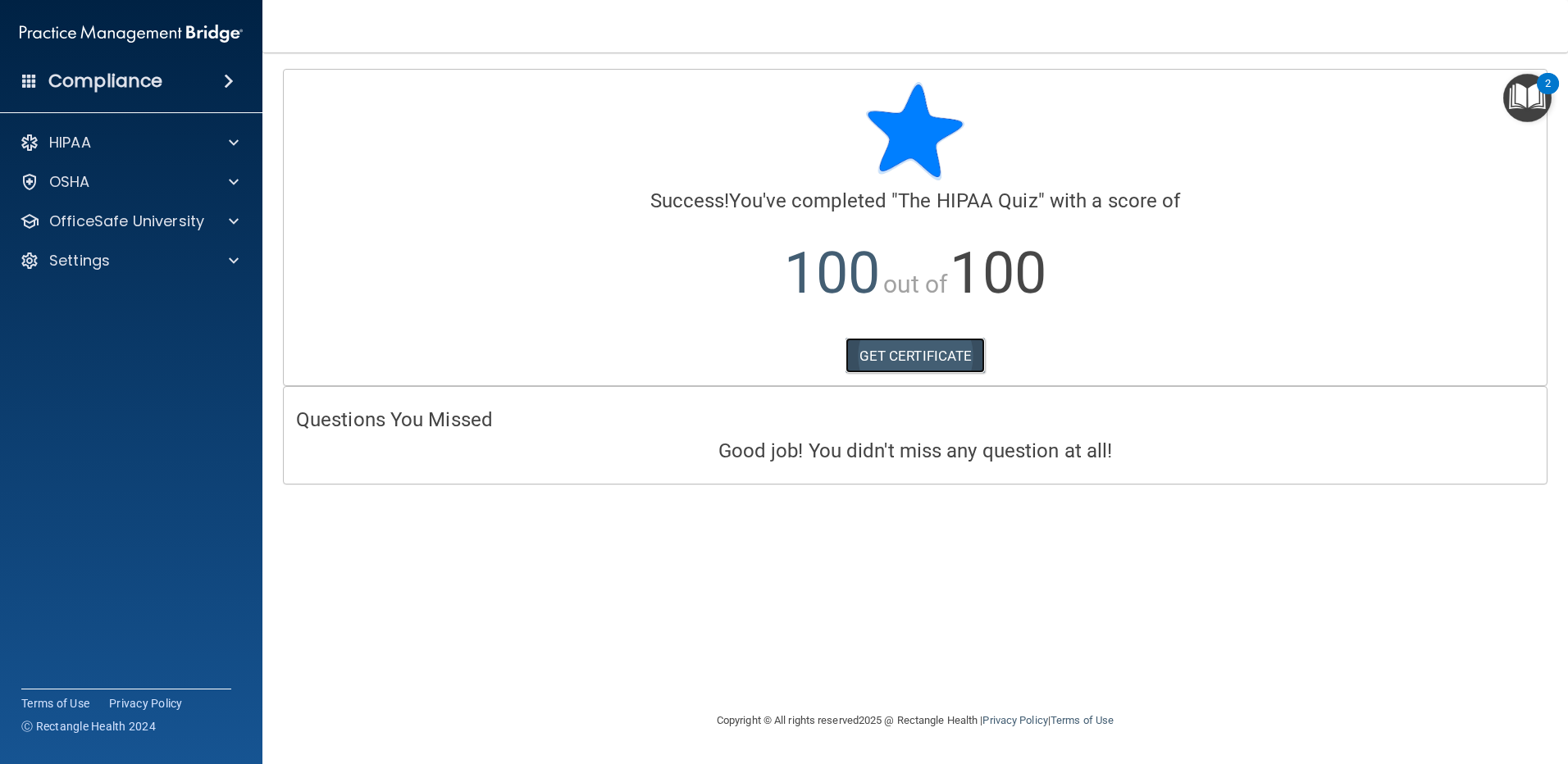
click at [941, 350] on link "GET CERTIFICATE" at bounding box center [915, 356] width 140 height 36
click at [125, 221] on p "OfficeSafe University" at bounding box center [126, 222] width 155 height 20
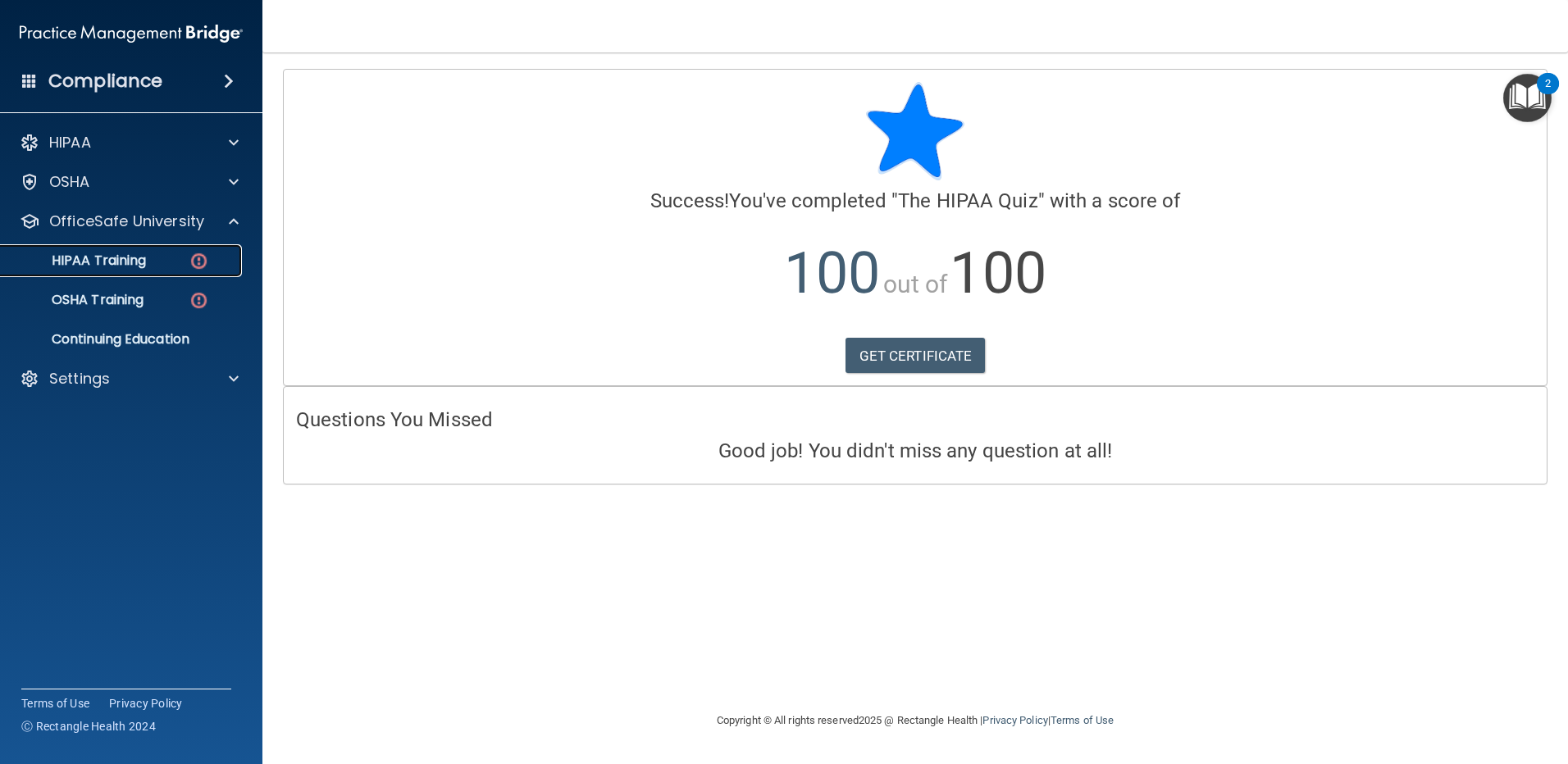
click at [169, 267] on div "HIPAA Training" at bounding box center [122, 261] width 224 height 16
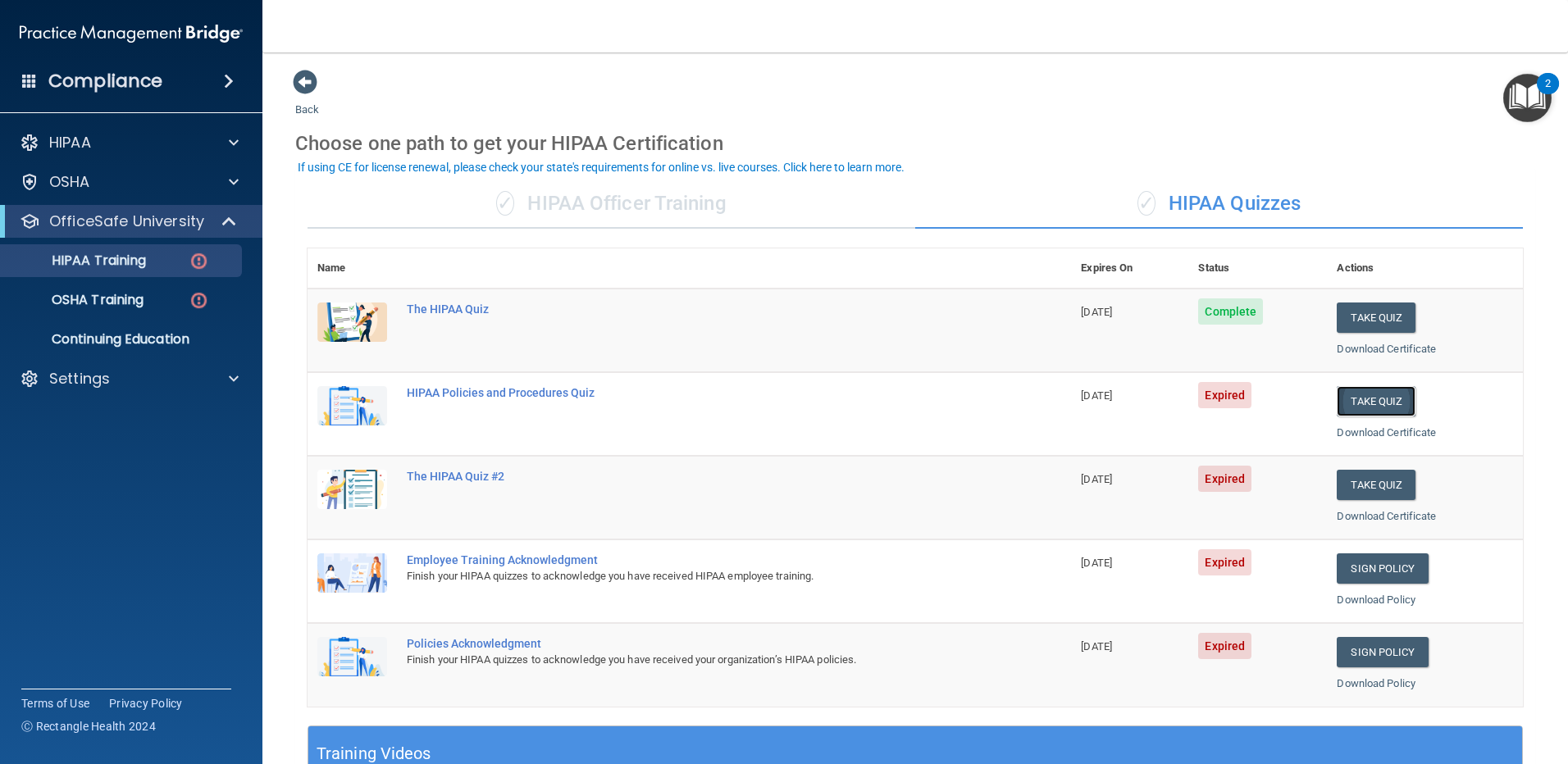
click at [1363, 401] on button "Take Quiz" at bounding box center [1375, 402] width 79 height 31
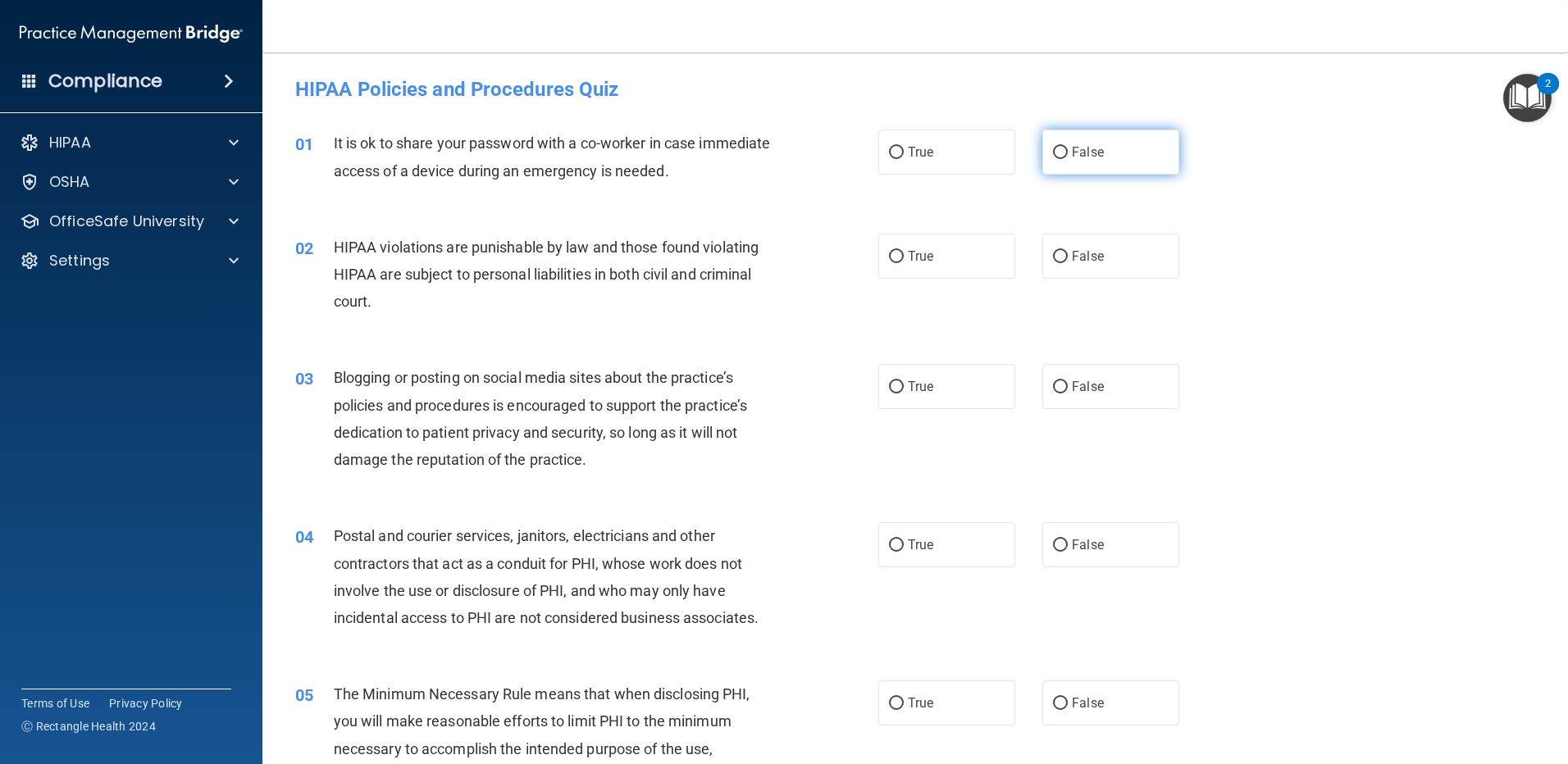
click at [1056, 153] on input "False" at bounding box center [1060, 153] width 14 height 13
radio input "true"
click at [892, 255] on input "True" at bounding box center [896, 257] width 14 height 13
radio input "true"
click at [1057, 379] on label "False" at bounding box center [1110, 387] width 137 height 45
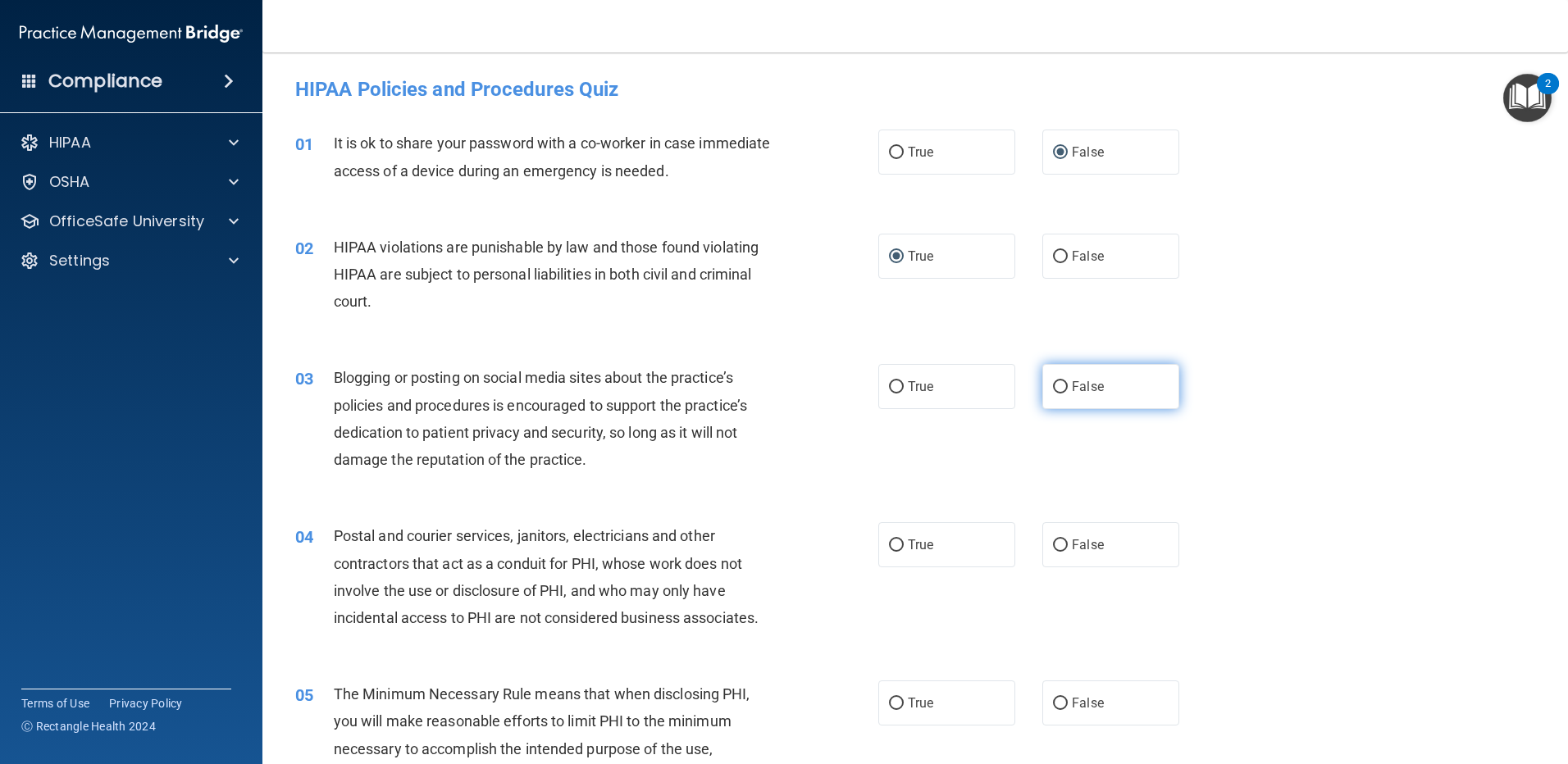
click at [1057, 381] on input "False" at bounding box center [1060, 387] width 14 height 13
radio input "true"
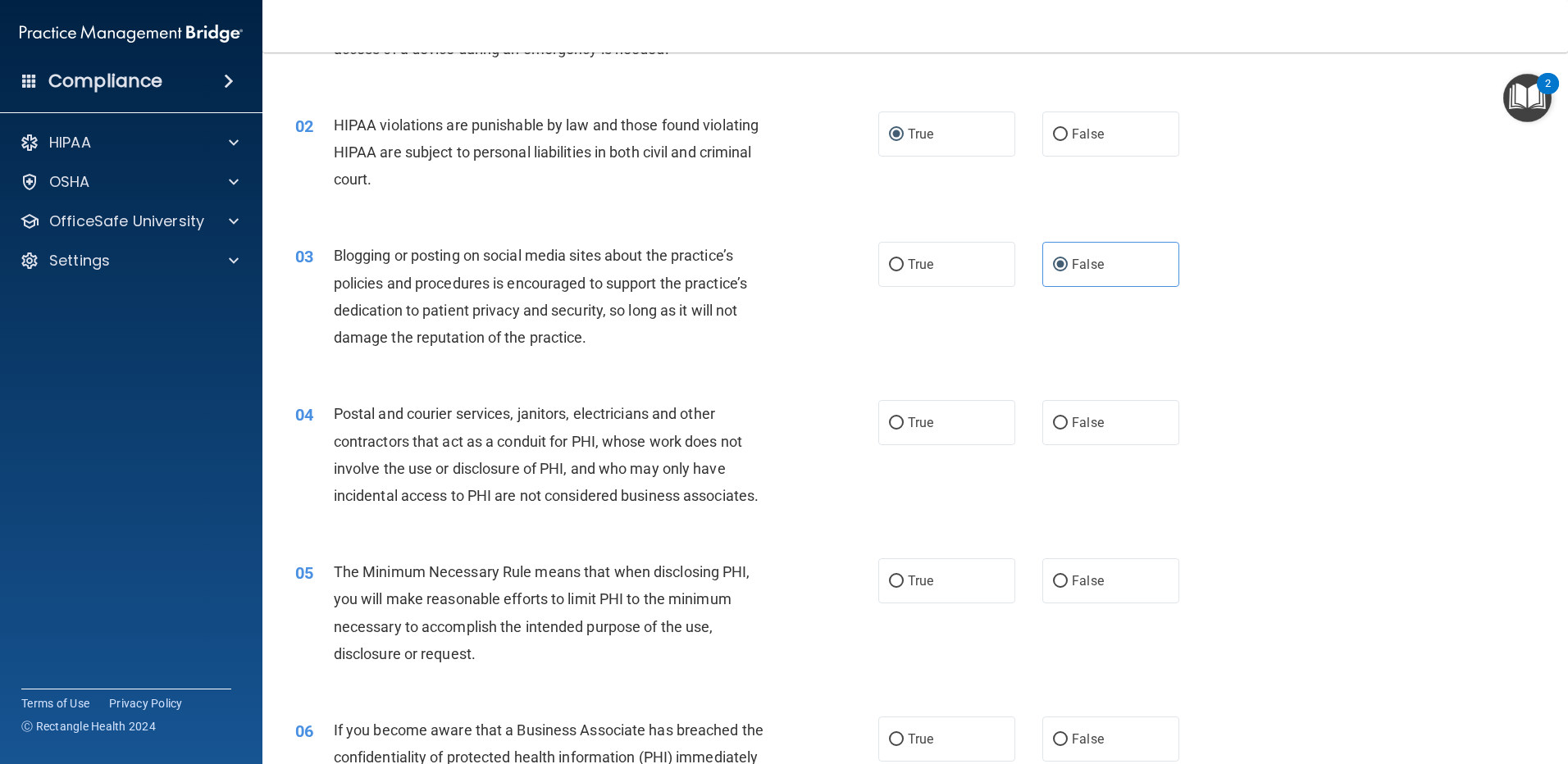
scroll to position [164, 0]
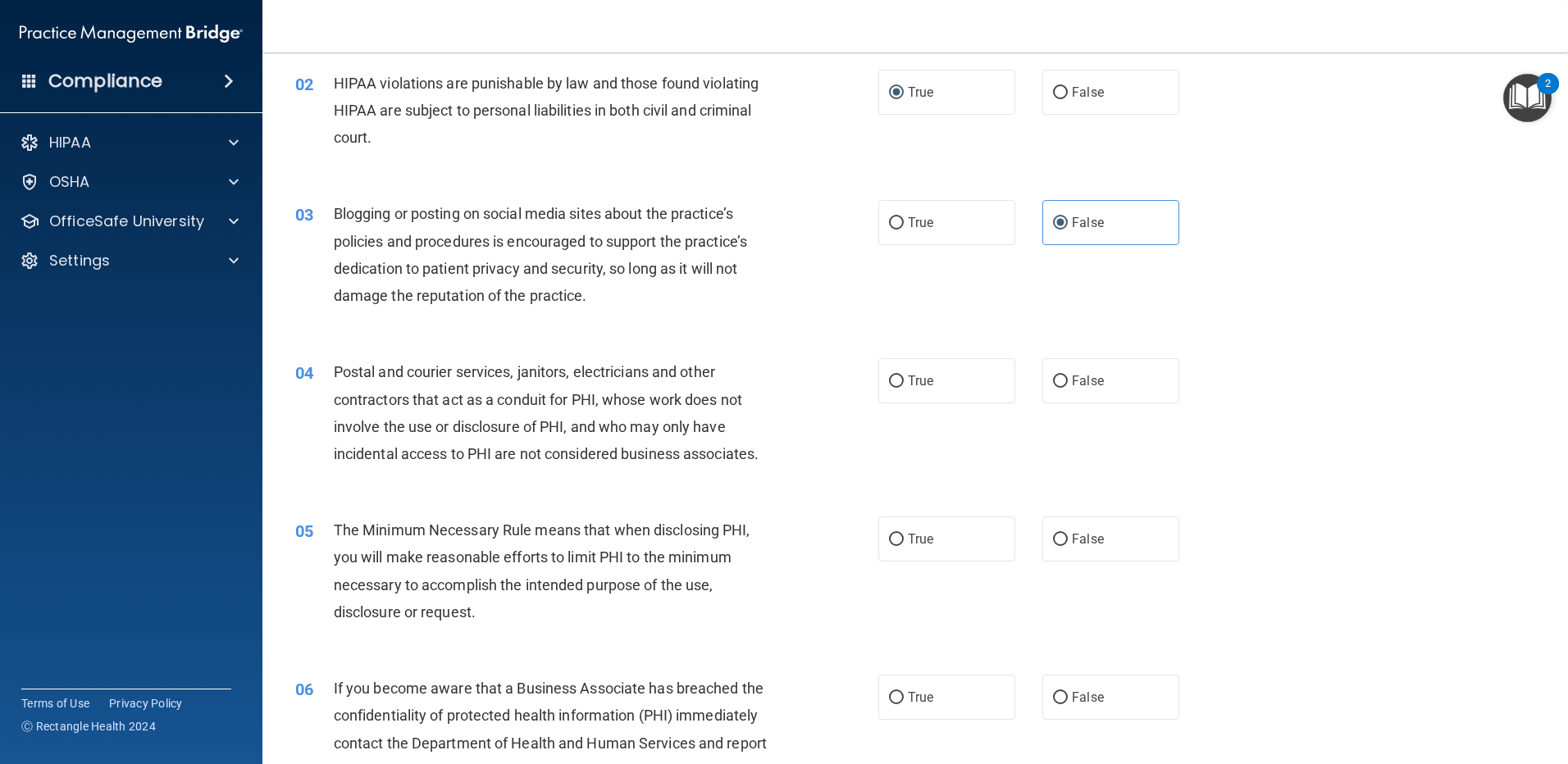
drag, startPoint x: 1056, startPoint y: 375, endPoint x: 1011, endPoint y: 447, distance: 84.9
click at [1054, 377] on input "False" at bounding box center [1060, 382] width 14 height 13
radio input "true"
drag, startPoint x: 891, startPoint y: 532, endPoint x: 894, endPoint y: 547, distance: 15.3
click at [894, 542] on input "True" at bounding box center [896, 540] width 14 height 13
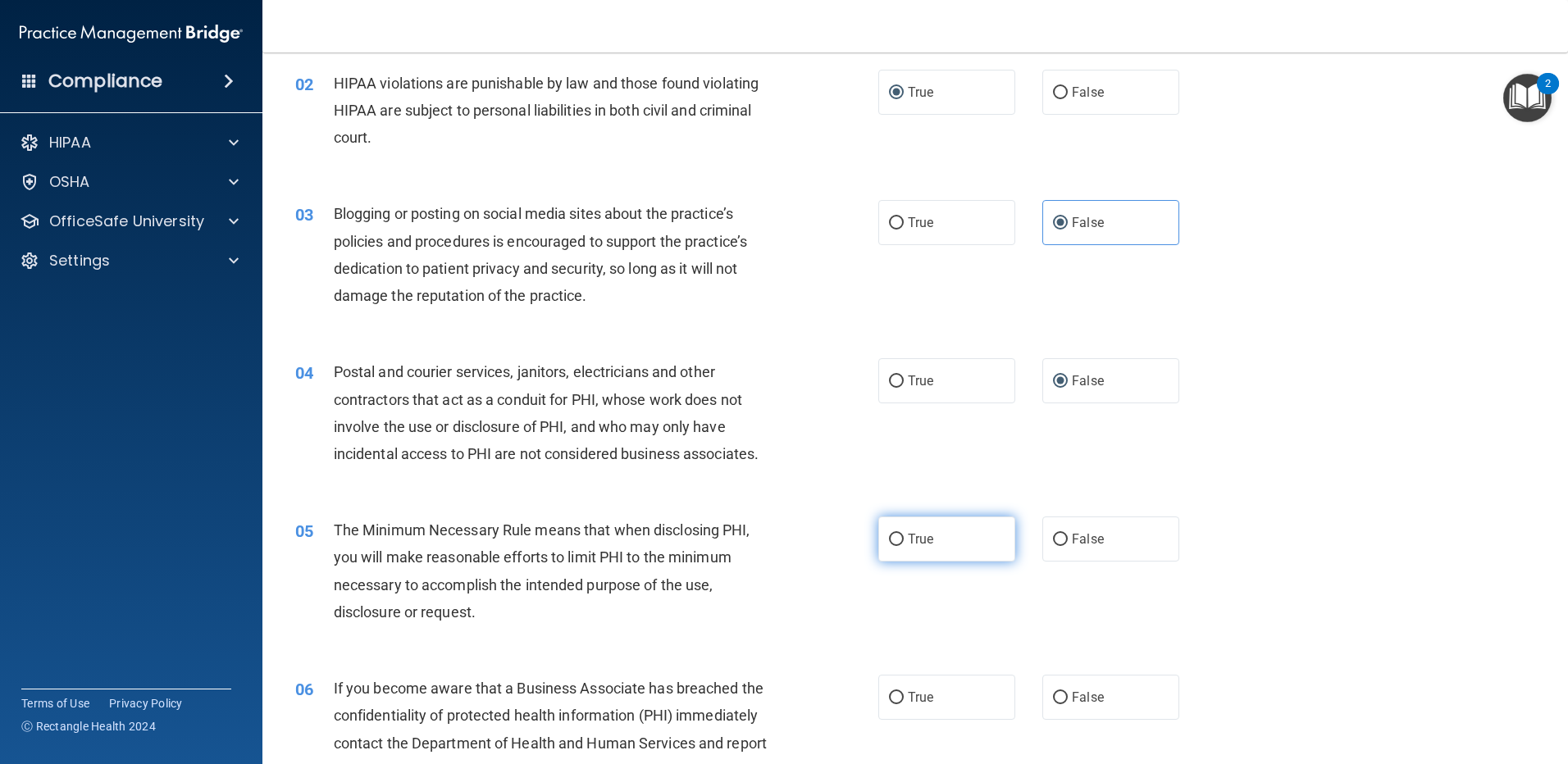
radio input "true"
click at [1062, 692] on label "False" at bounding box center [1110, 697] width 137 height 45
click at [1062, 692] on input "False" at bounding box center [1060, 698] width 14 height 13
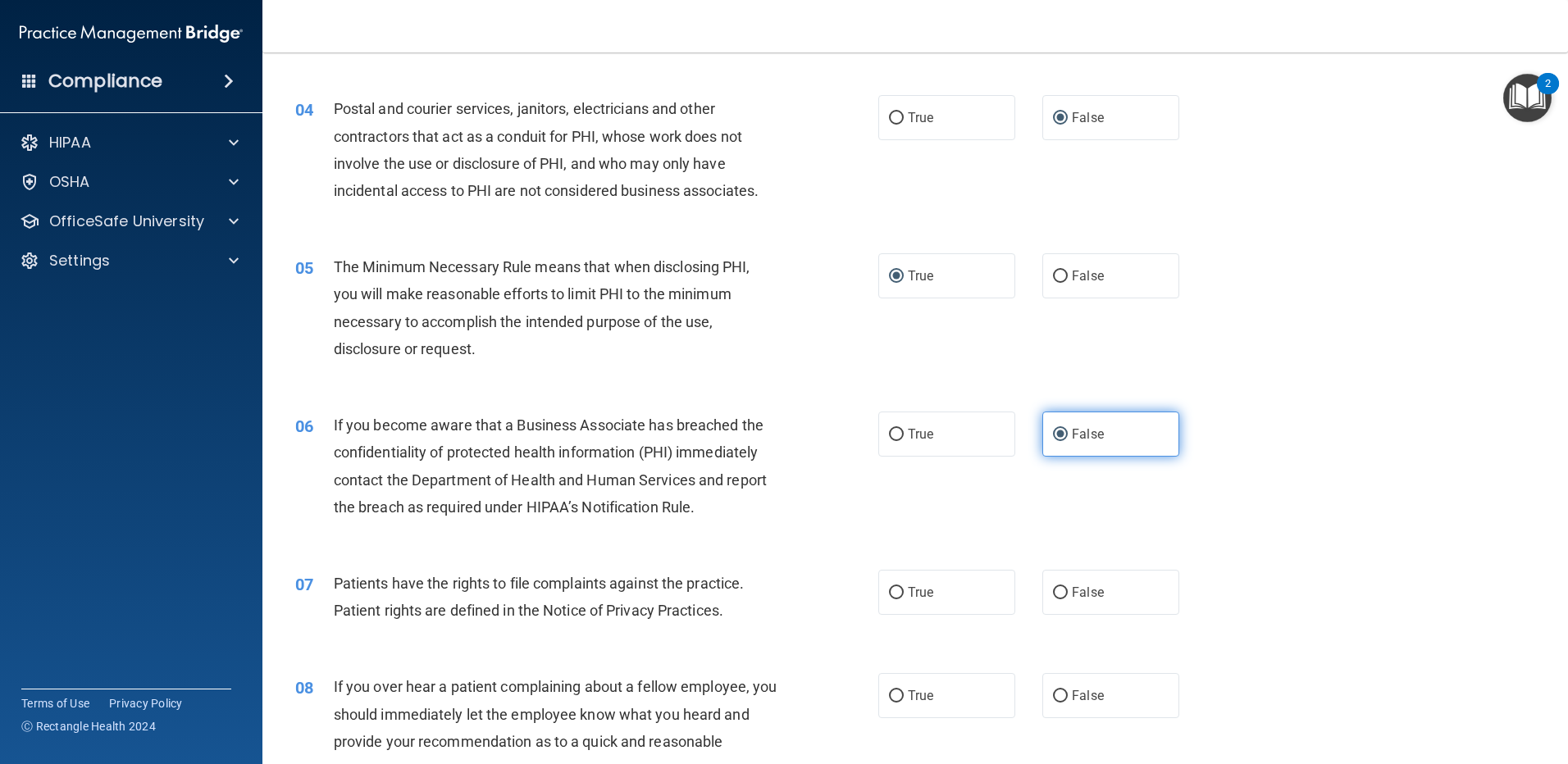
scroll to position [656, 0]
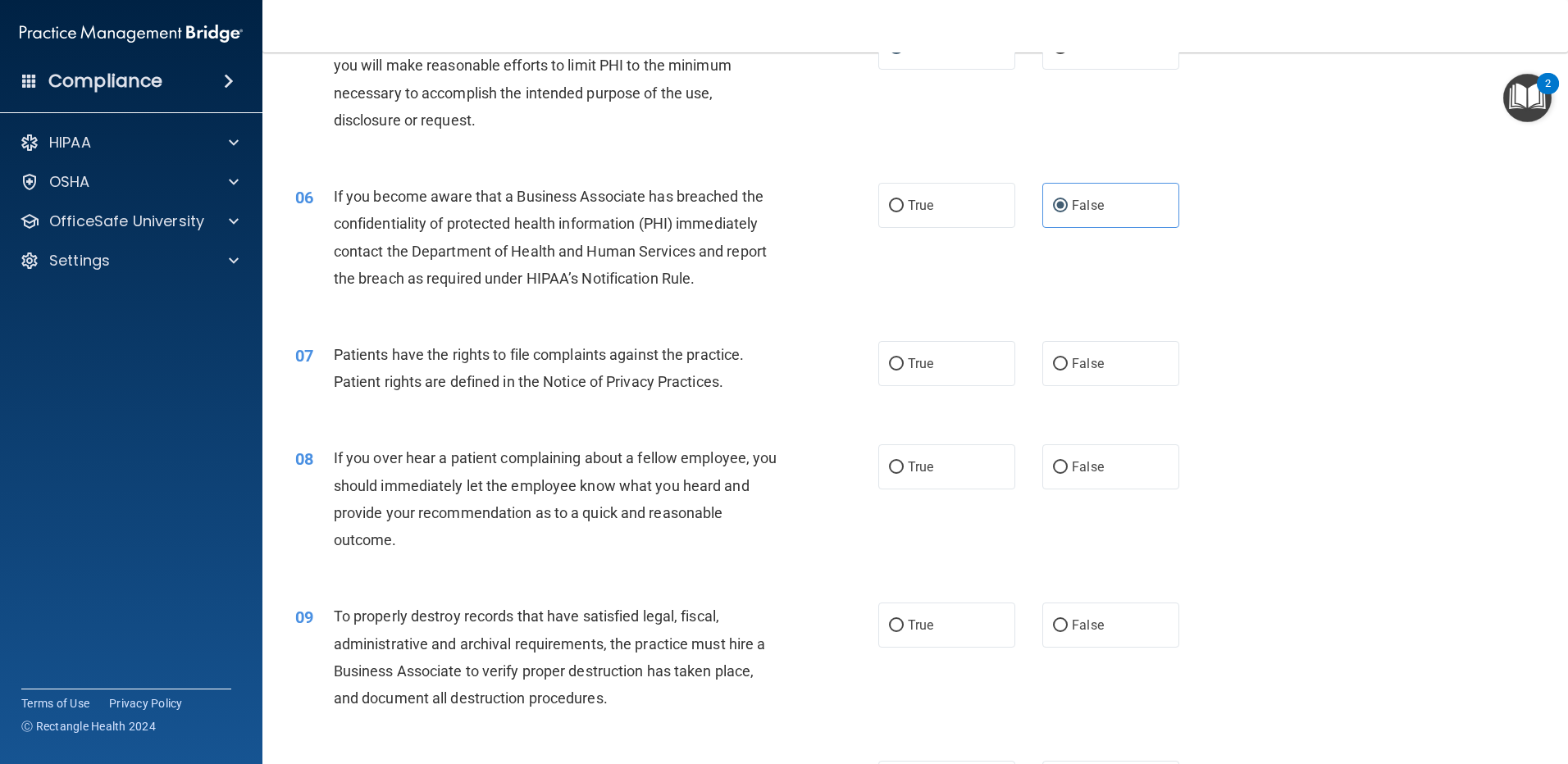
drag, startPoint x: 894, startPoint y: 359, endPoint x: 944, endPoint y: 409, distance: 70.7
click at [894, 364] on input "True" at bounding box center [896, 365] width 14 height 13
drag, startPoint x: 895, startPoint y: 464, endPoint x: 918, endPoint y: 540, distance: 79.4
click at [895, 467] on input "True" at bounding box center [896, 468] width 14 height 13
click at [1065, 623] on label "False" at bounding box center [1110, 626] width 137 height 45
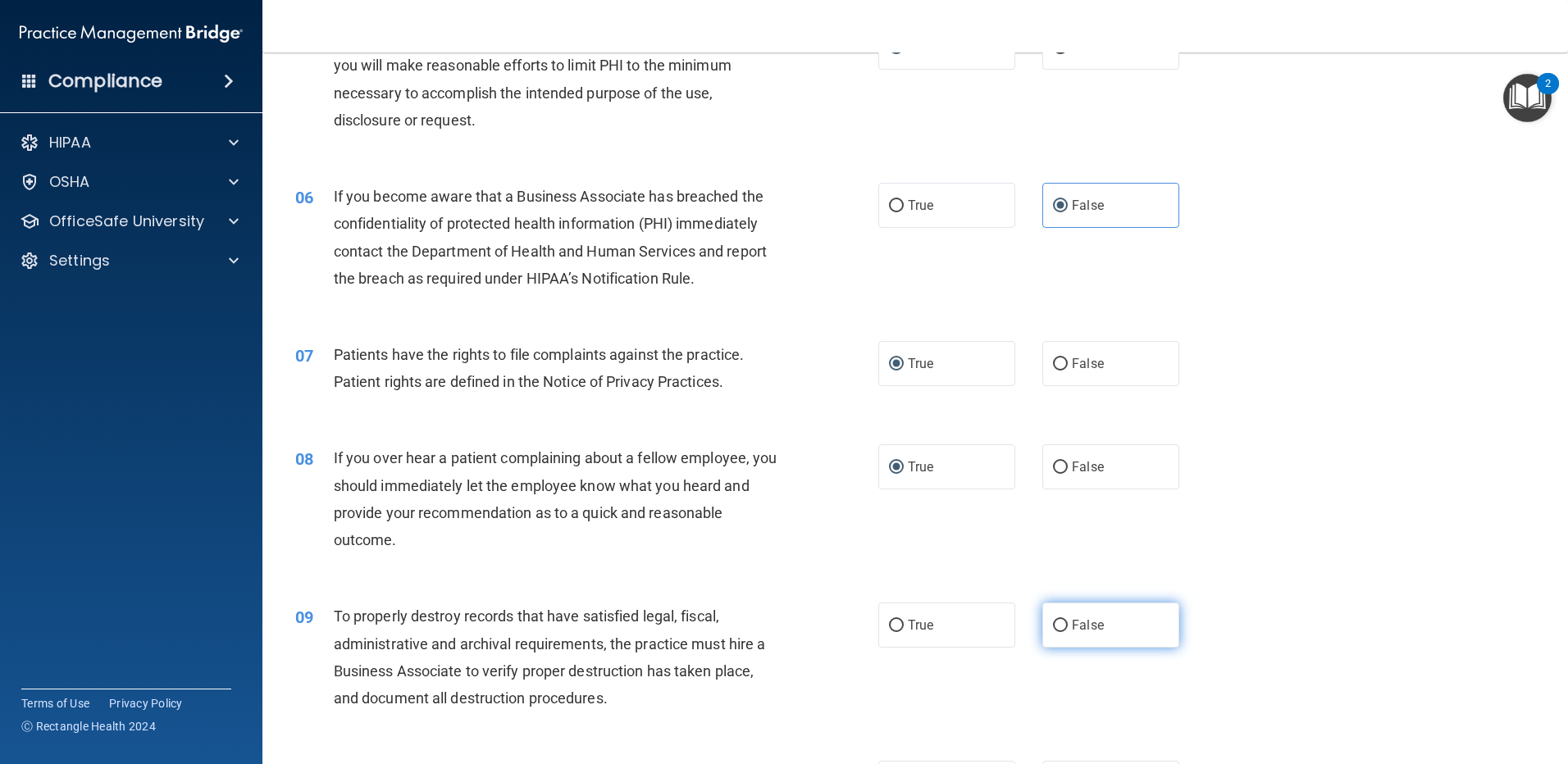
click at [1065, 623] on input "False" at bounding box center [1060, 626] width 14 height 13
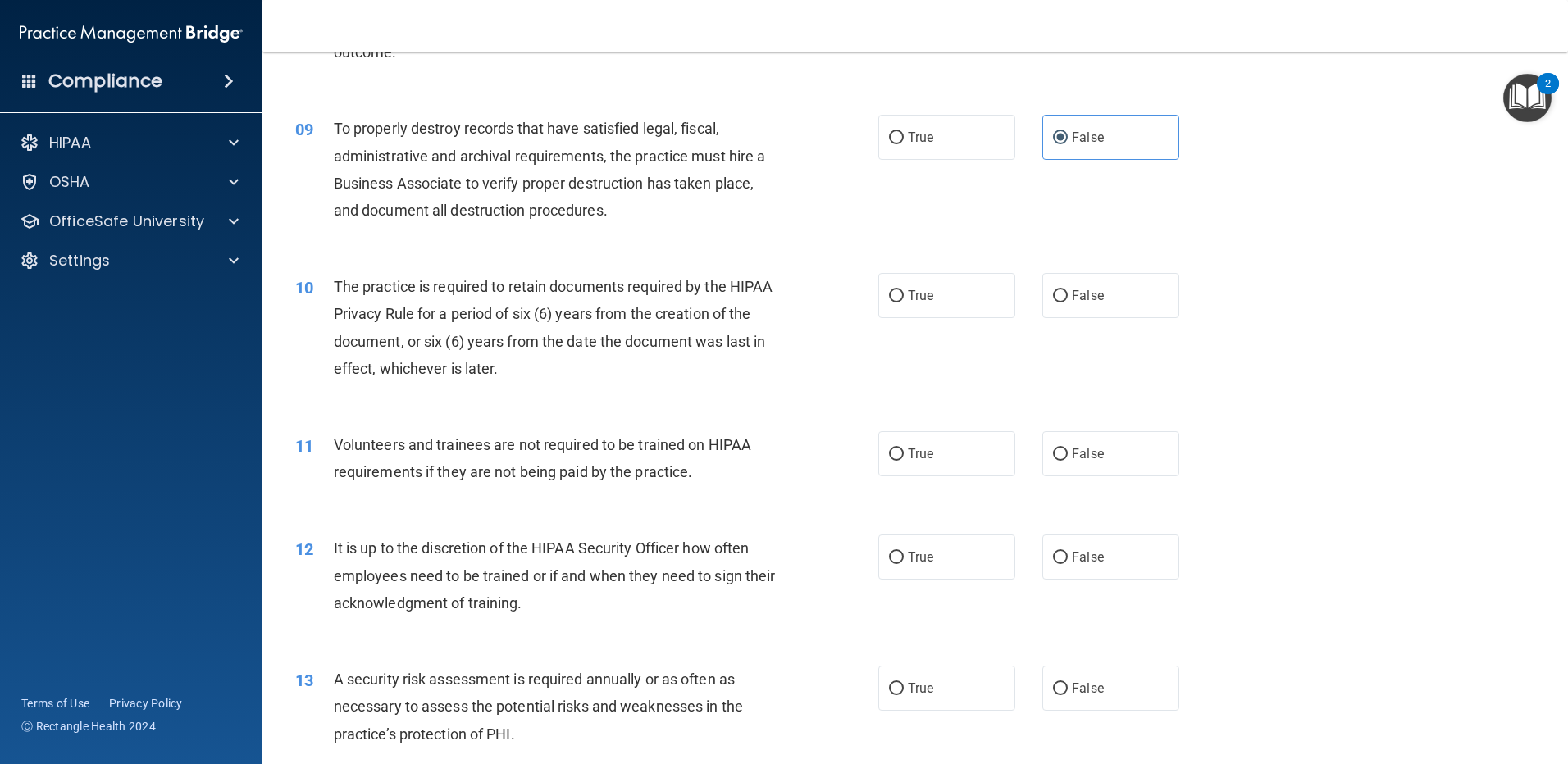
scroll to position [1148, 0]
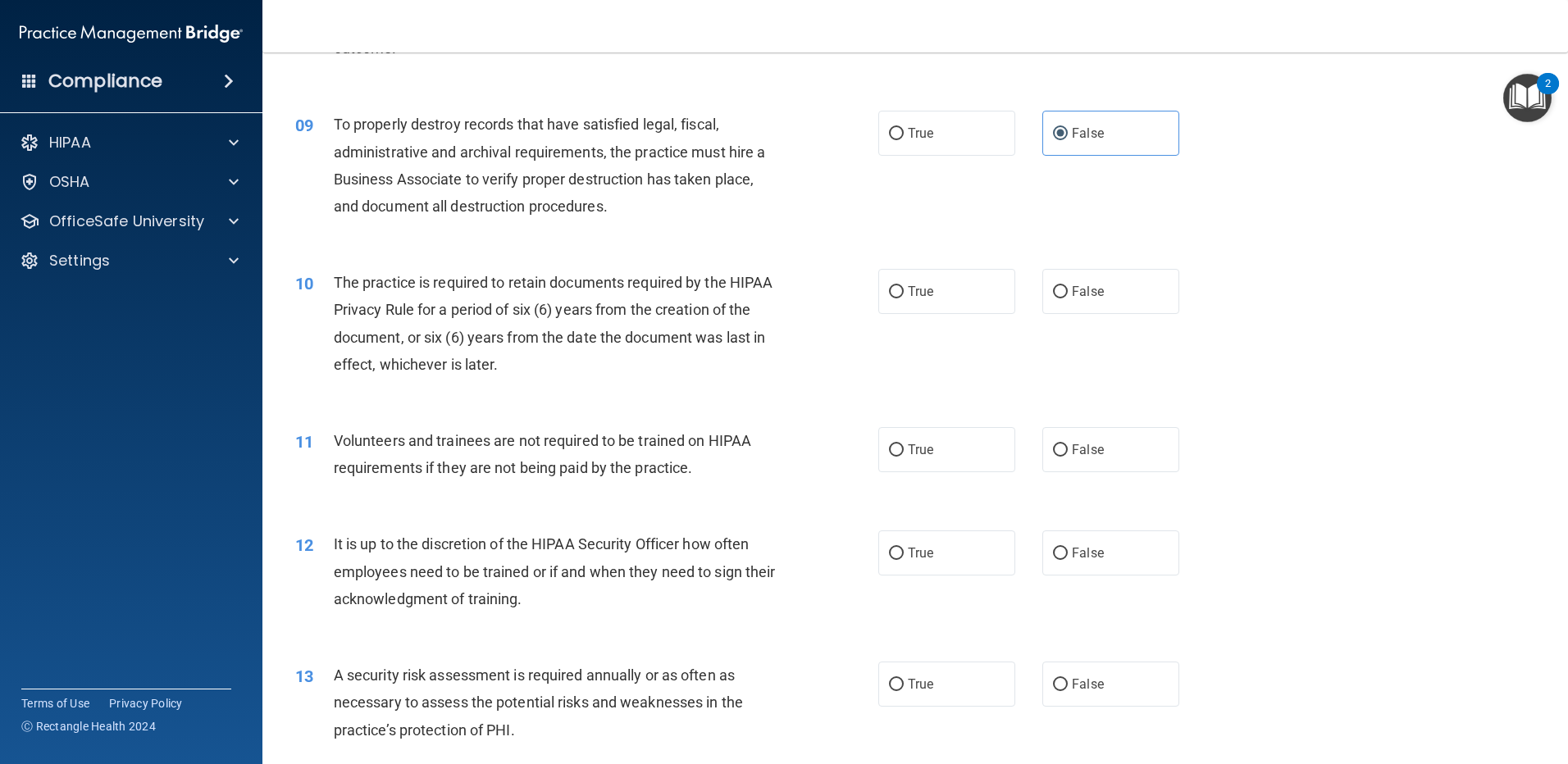
drag, startPoint x: 892, startPoint y: 288, endPoint x: 871, endPoint y: 360, distance: 75.0
click at [885, 311] on label "True" at bounding box center [946, 291] width 137 height 45
click at [889, 299] on input "True" at bounding box center [896, 292] width 14 height 13
drag, startPoint x: 892, startPoint y: 447, endPoint x: 900, endPoint y: 460, distance: 15.3
click at [898, 456] on label "True" at bounding box center [946, 450] width 137 height 45
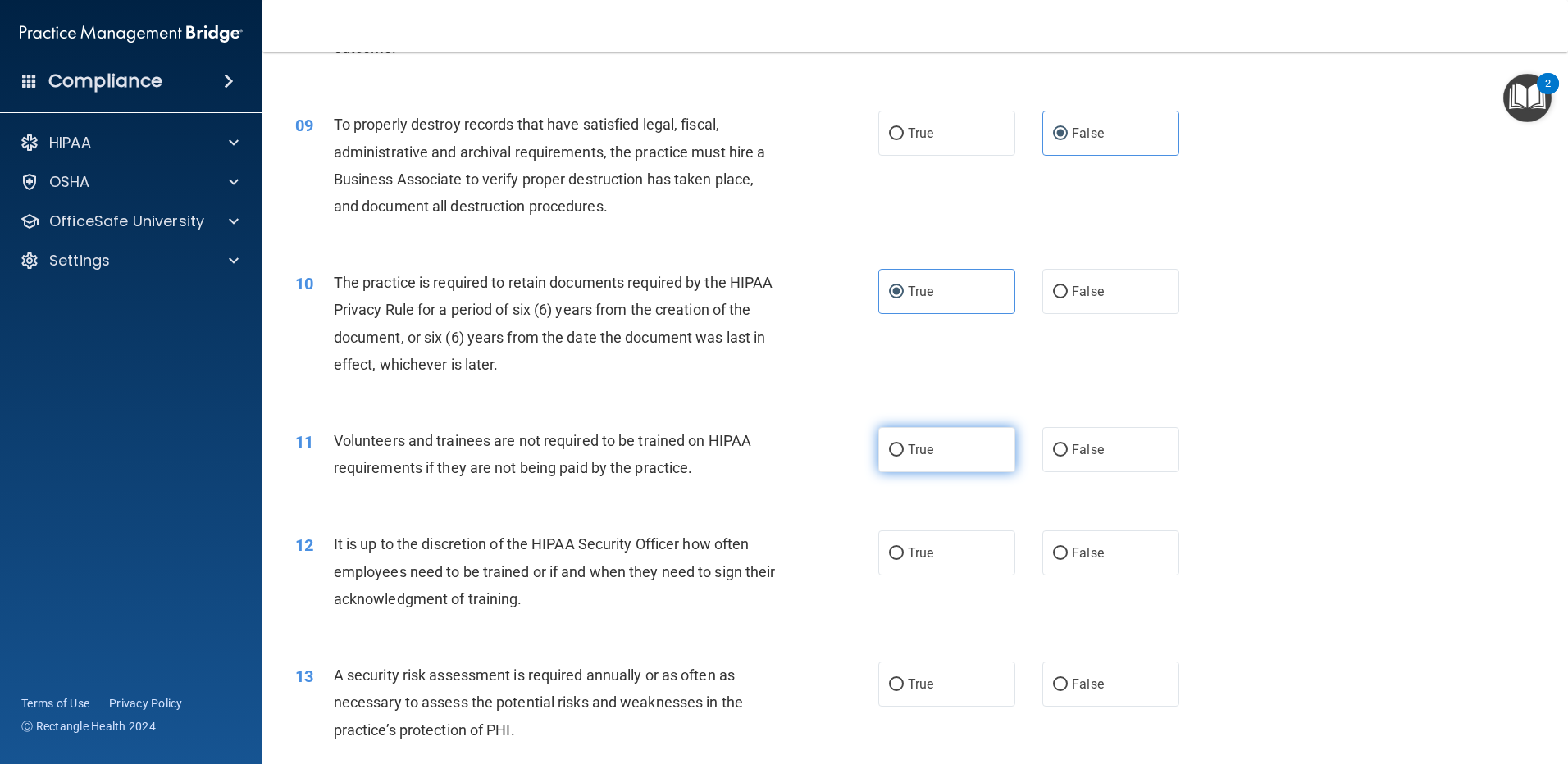
click at [898, 456] on input "True" at bounding box center [896, 451] width 14 height 13
click at [1059, 554] on input "False" at bounding box center [1060, 554] width 14 height 13
click at [1048, 675] on label "False" at bounding box center [1110, 684] width 137 height 45
click at [1053, 679] on input "False" at bounding box center [1060, 685] width 14 height 13
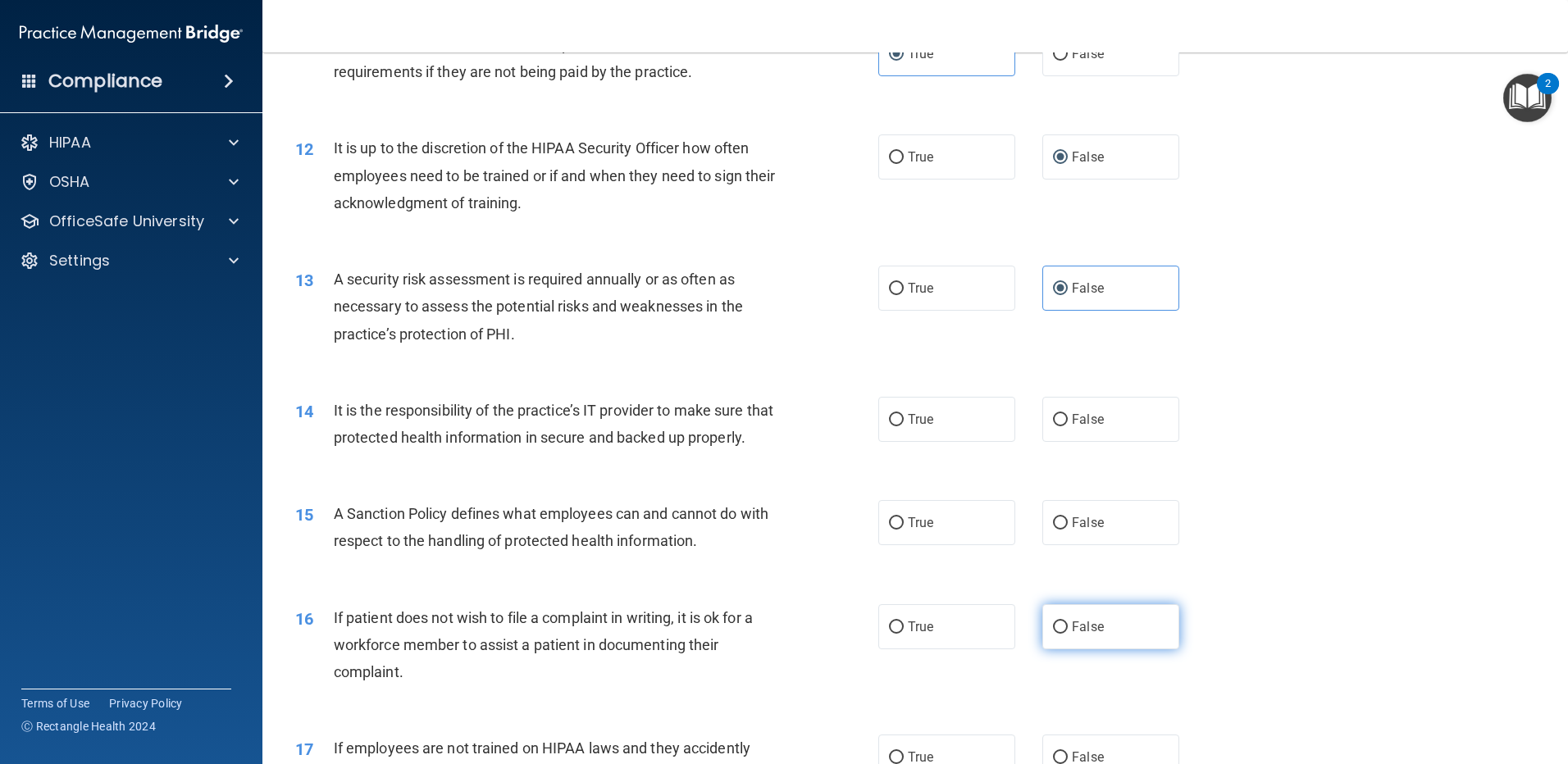
scroll to position [1558, 0]
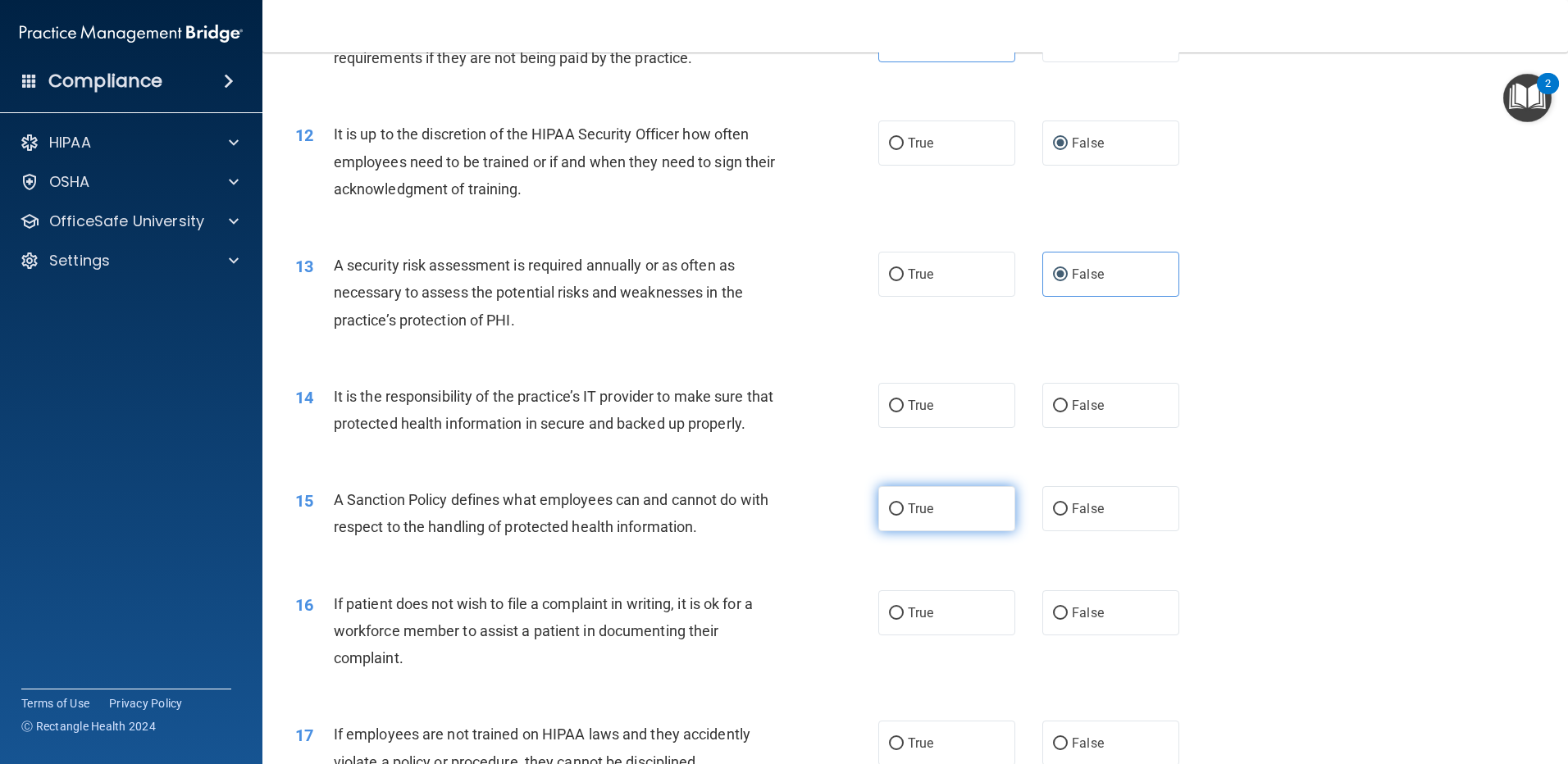
drag, startPoint x: 891, startPoint y: 403, endPoint x: 884, endPoint y: 534, distance: 131.2
click at [892, 425] on label "True" at bounding box center [946, 406] width 137 height 45
click at [892, 413] on input "True" at bounding box center [896, 406] width 14 height 13
drag, startPoint x: 891, startPoint y: 533, endPoint x: 900, endPoint y: 594, distance: 61.7
click at [891, 516] on input "True" at bounding box center [896, 510] width 14 height 13
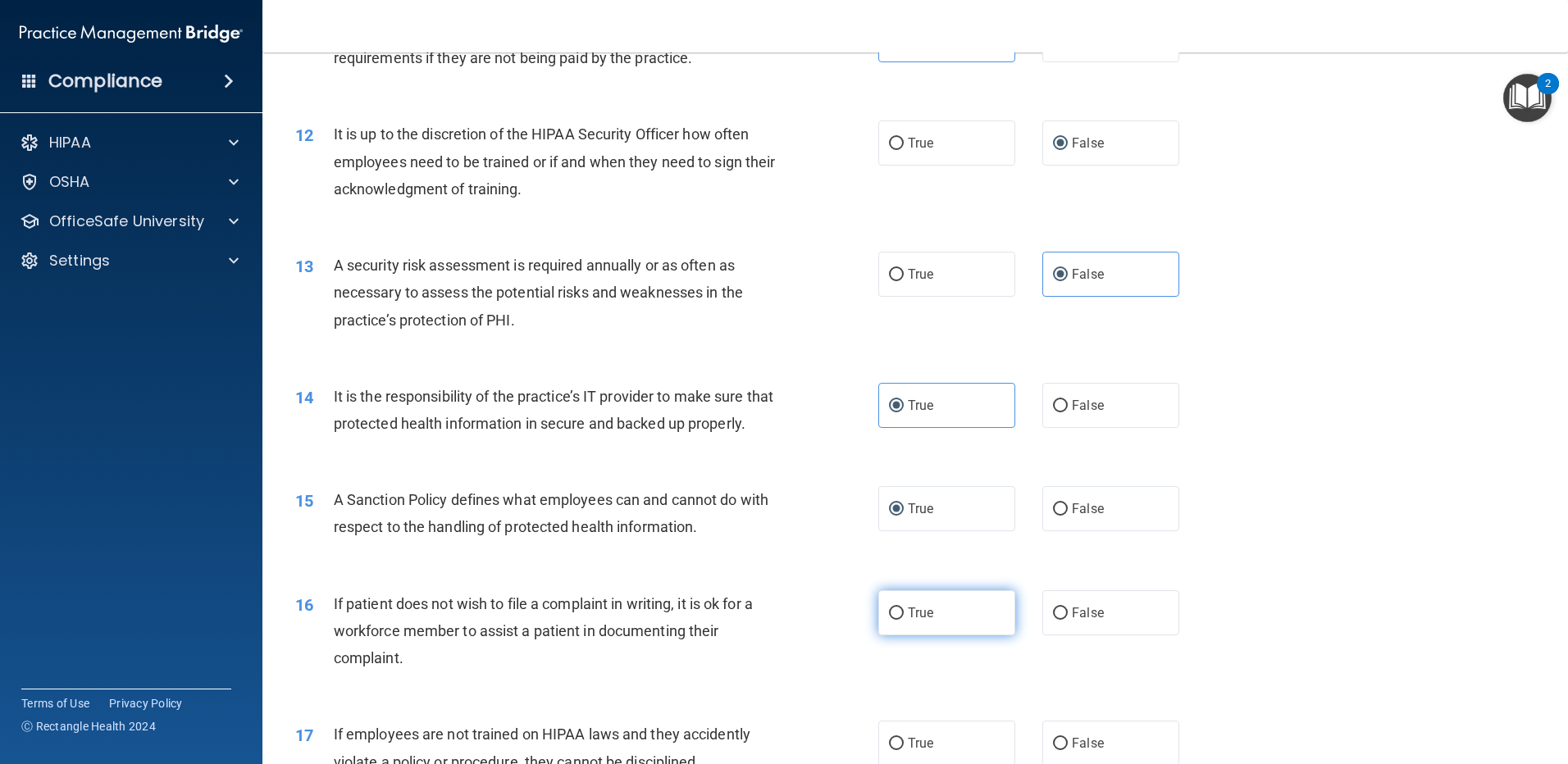
click at [894, 620] on input "True" at bounding box center [896, 614] width 14 height 13
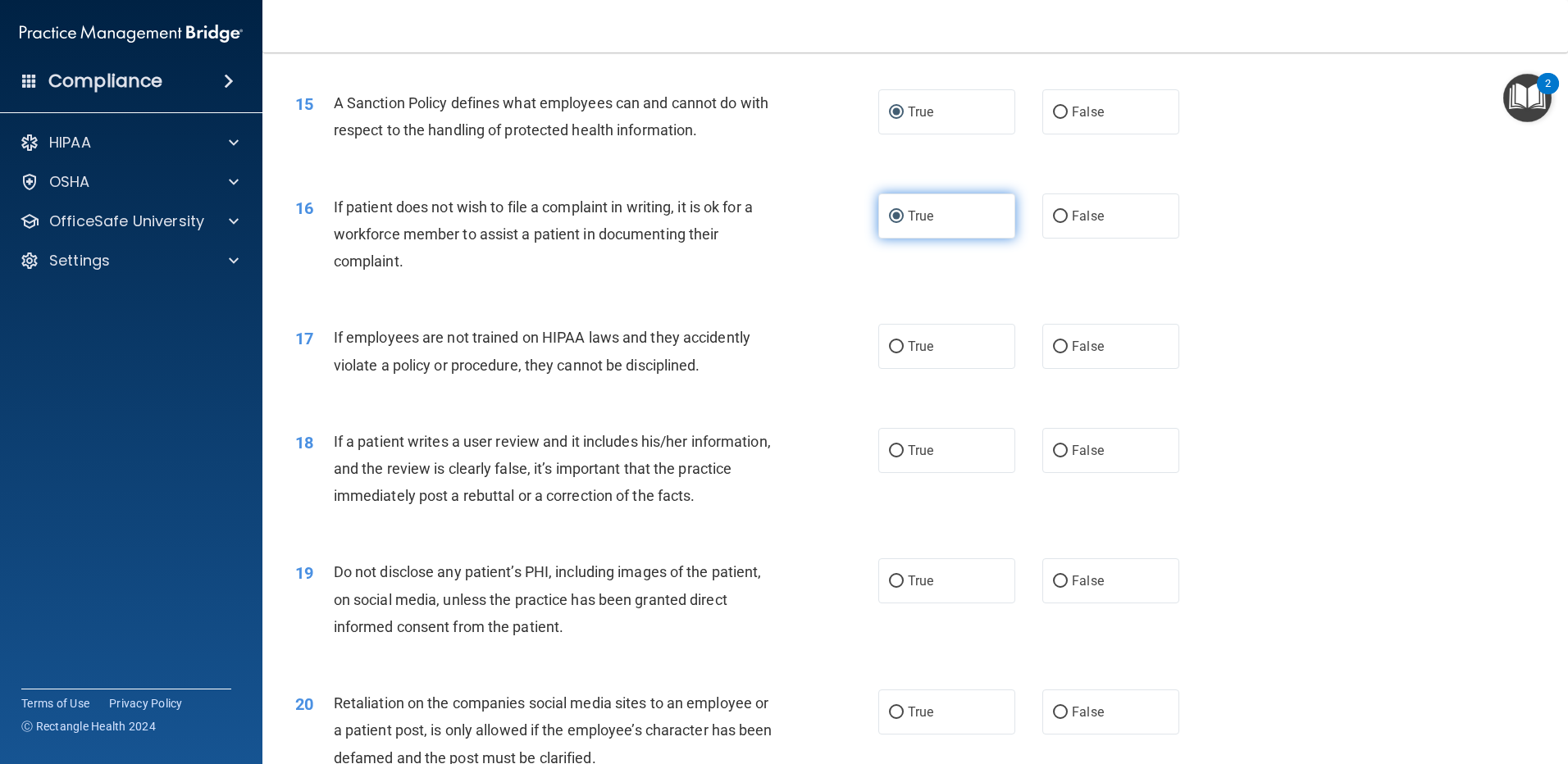
scroll to position [1968, 0]
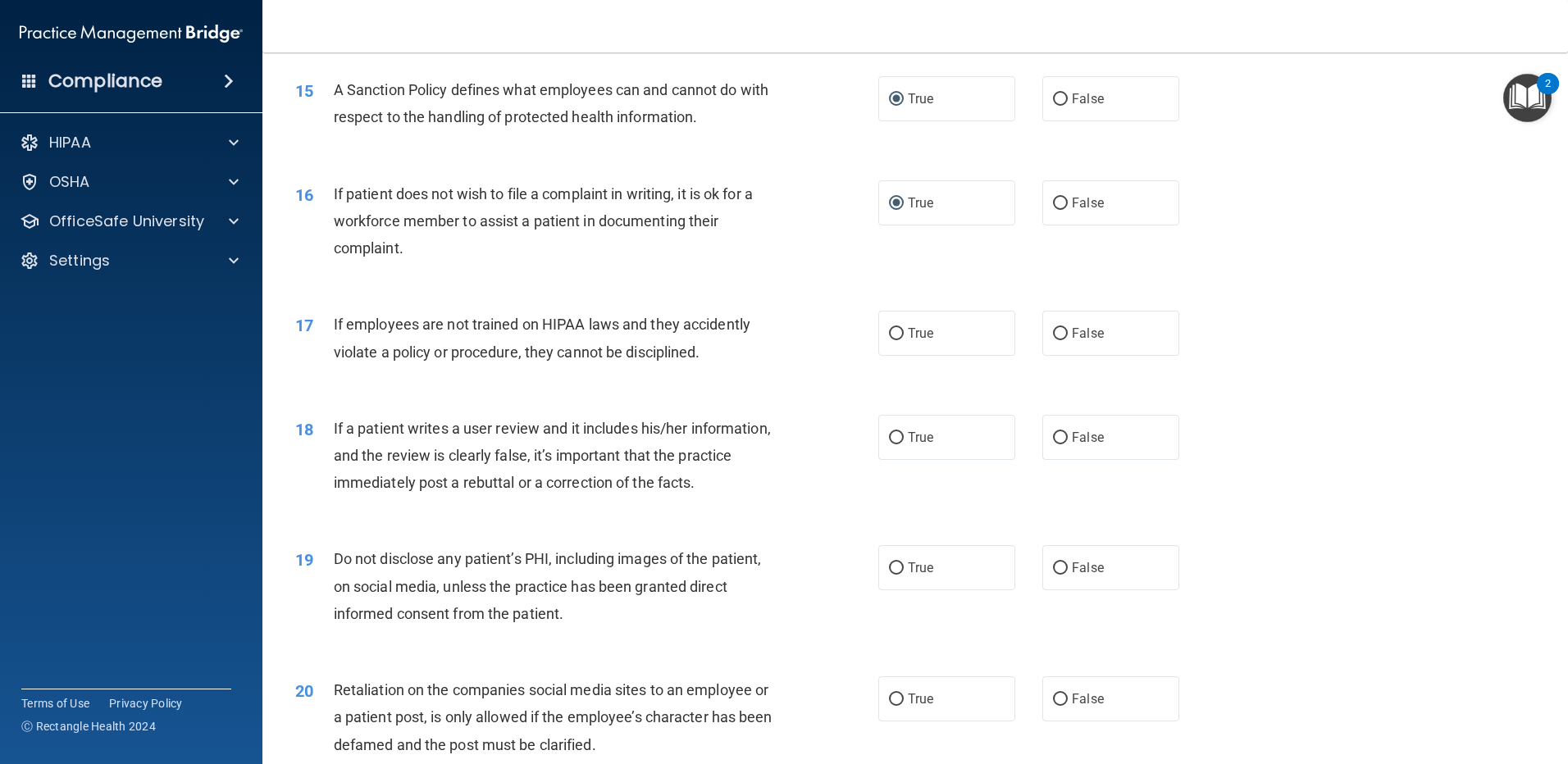
drag, startPoint x: 1052, startPoint y: 357, endPoint x: 1054, endPoint y: 432, distance: 75.0
click at [1053, 340] on input "False" at bounding box center [1060, 334] width 14 height 13
click at [1055, 444] on input "False" at bounding box center [1060, 438] width 14 height 13
click at [908, 576] on span "True" at bounding box center [921, 568] width 25 height 15
click at [904, 575] on input "True" at bounding box center [896, 568] width 14 height 13
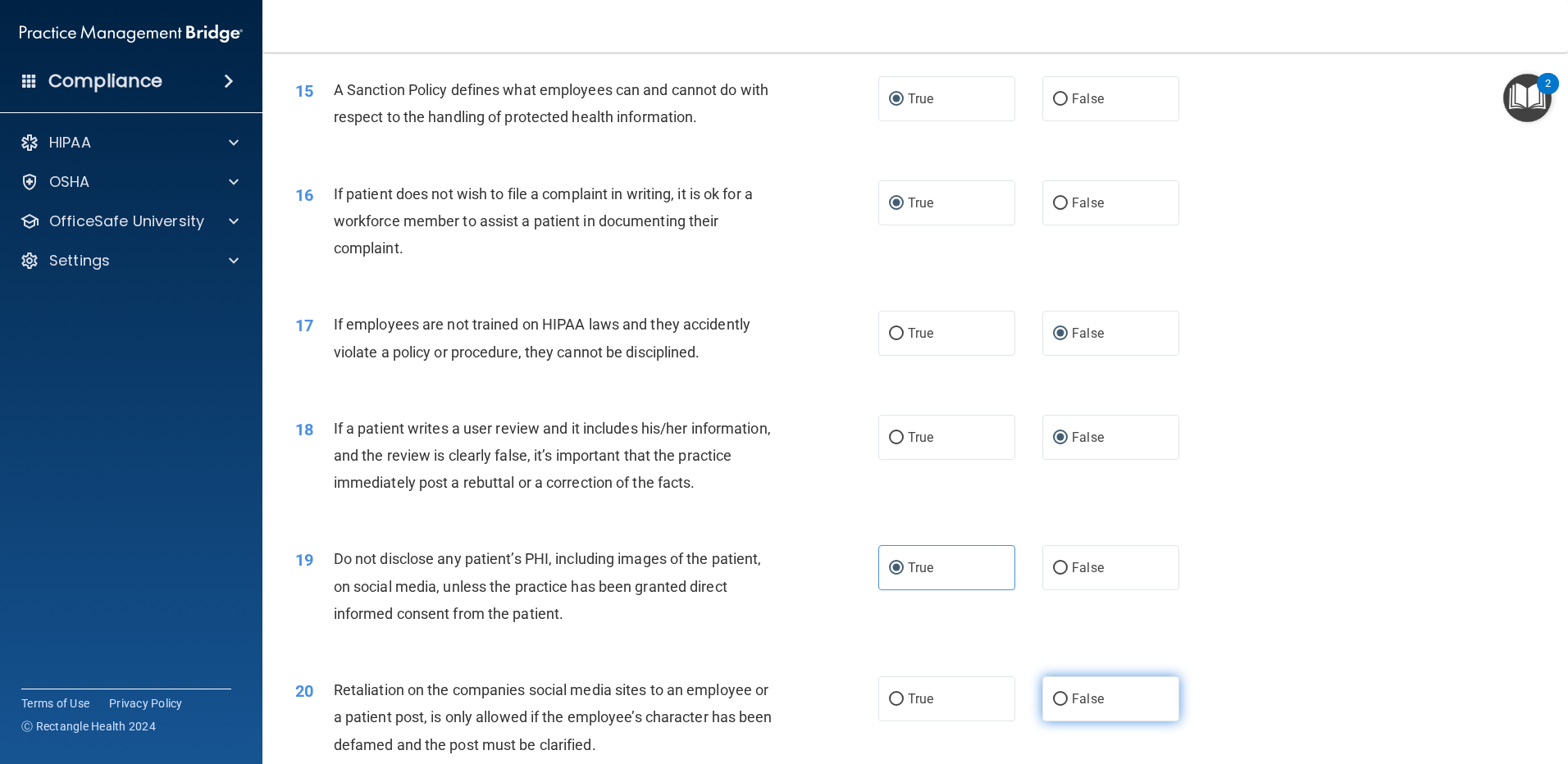
click at [1055, 706] on input "False" at bounding box center [1060, 700] width 14 height 13
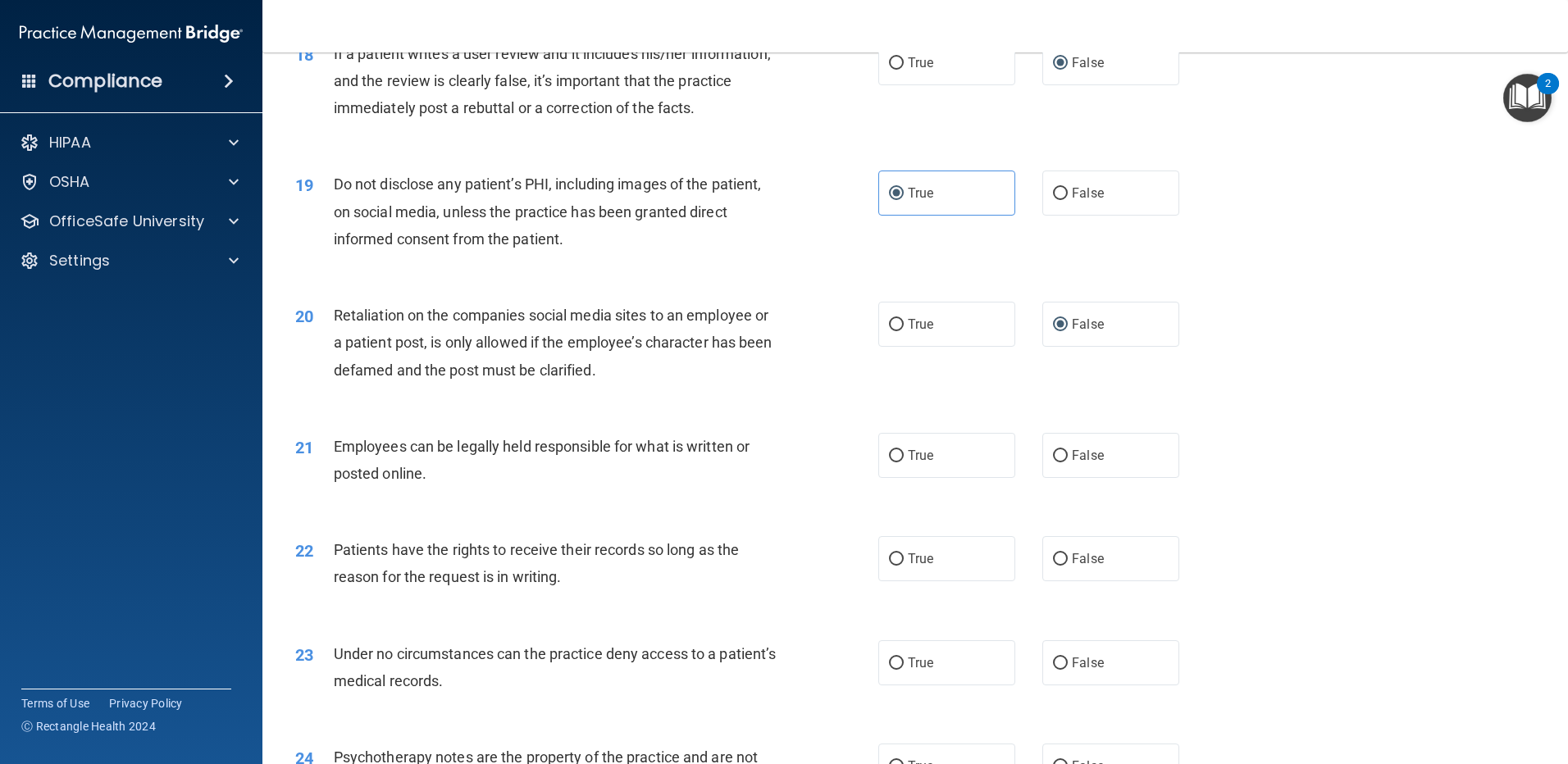
scroll to position [2377, 0]
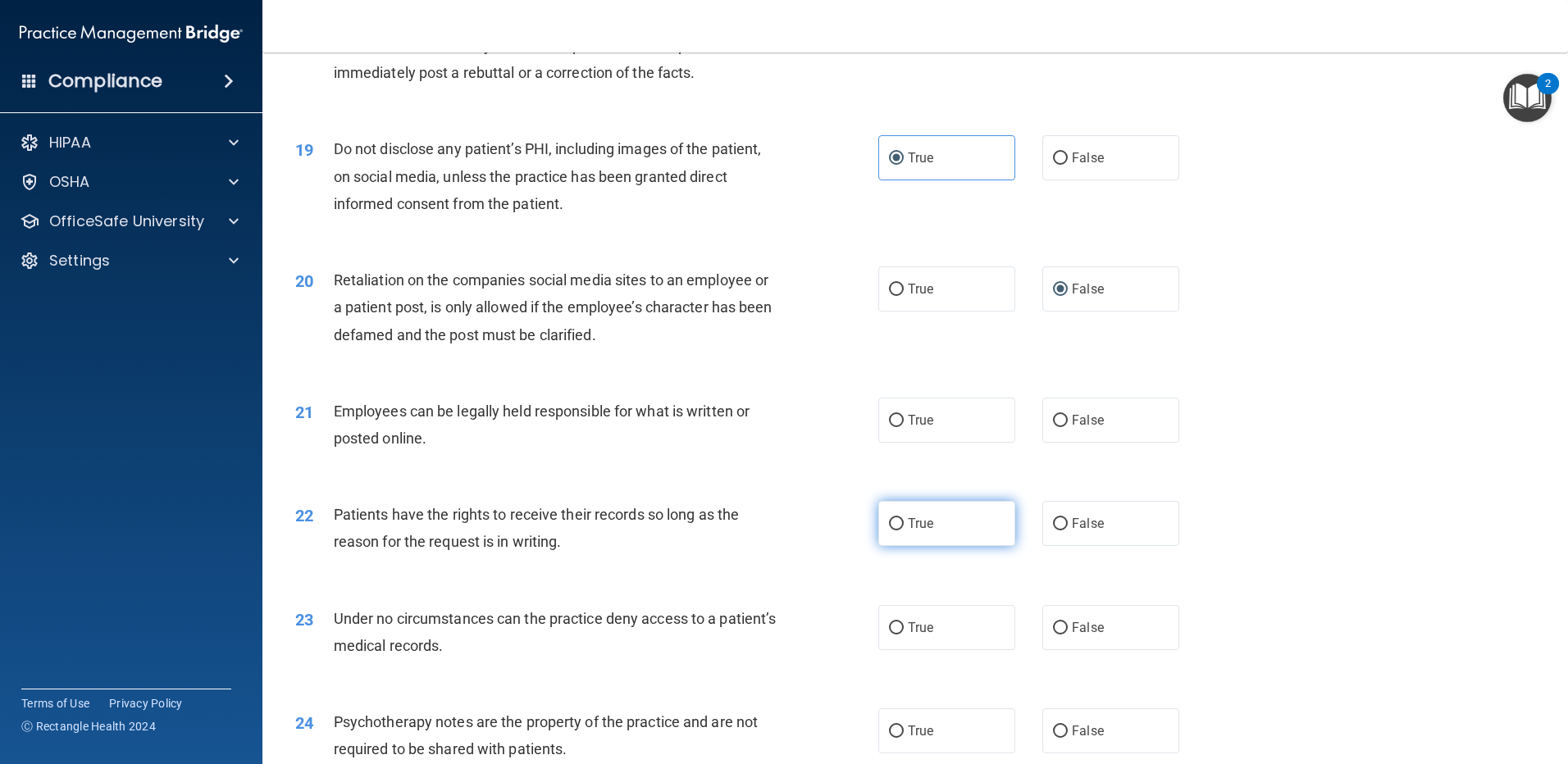
drag, startPoint x: 887, startPoint y: 444, endPoint x: 898, endPoint y: 530, distance: 86.7
click at [892, 443] on label "True" at bounding box center [946, 420] width 137 height 45
click at [892, 427] on input "True" at bounding box center [896, 421] width 14 height 13
drag, startPoint x: 891, startPoint y: 543, endPoint x: 899, endPoint y: 564, distance: 22.5
click at [894, 530] on input "True" at bounding box center [896, 524] width 14 height 13
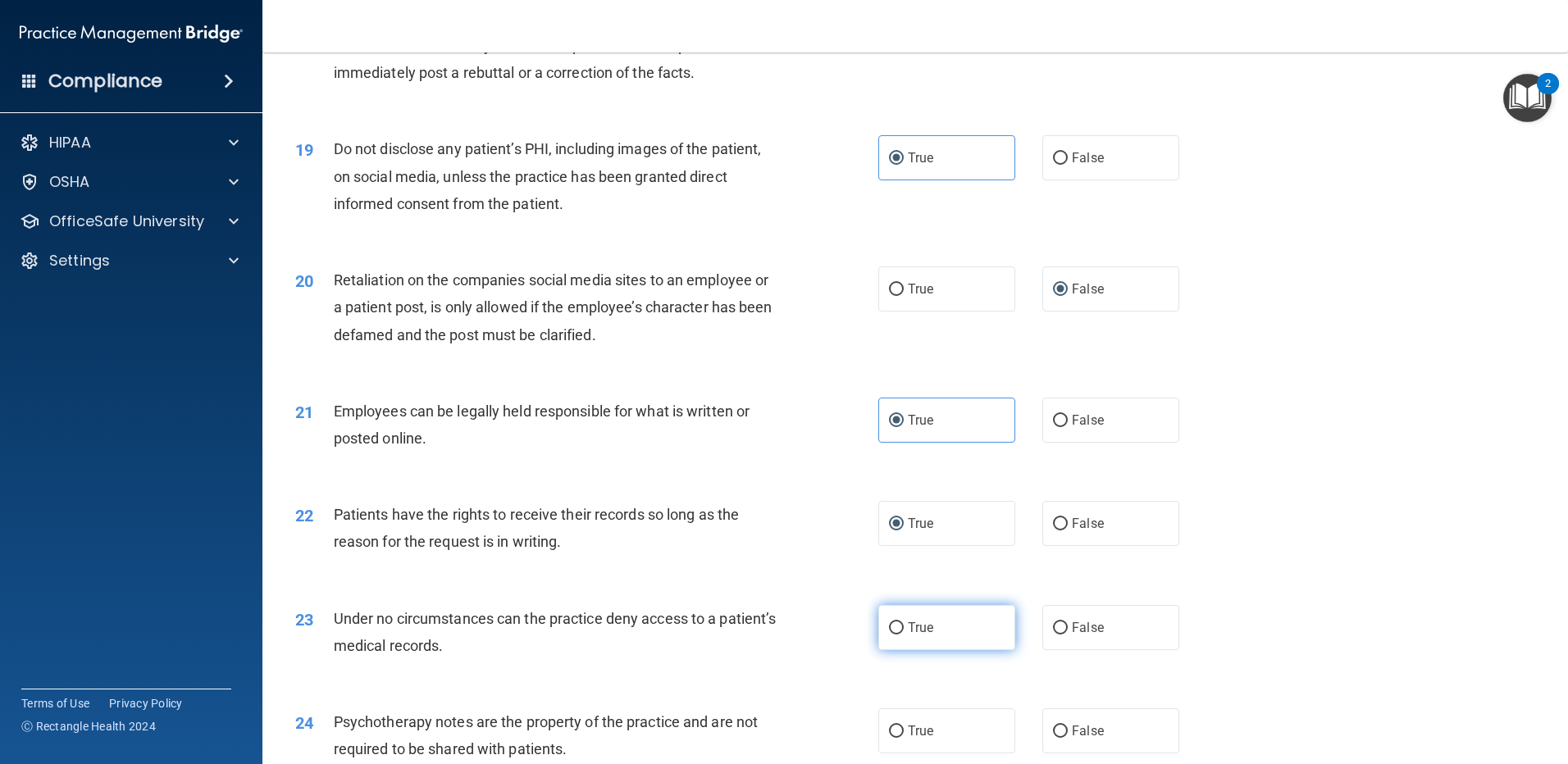
click at [898, 650] on label "True" at bounding box center [946, 627] width 137 height 45
click at [898, 635] on input "True" at bounding box center [896, 628] width 14 height 13
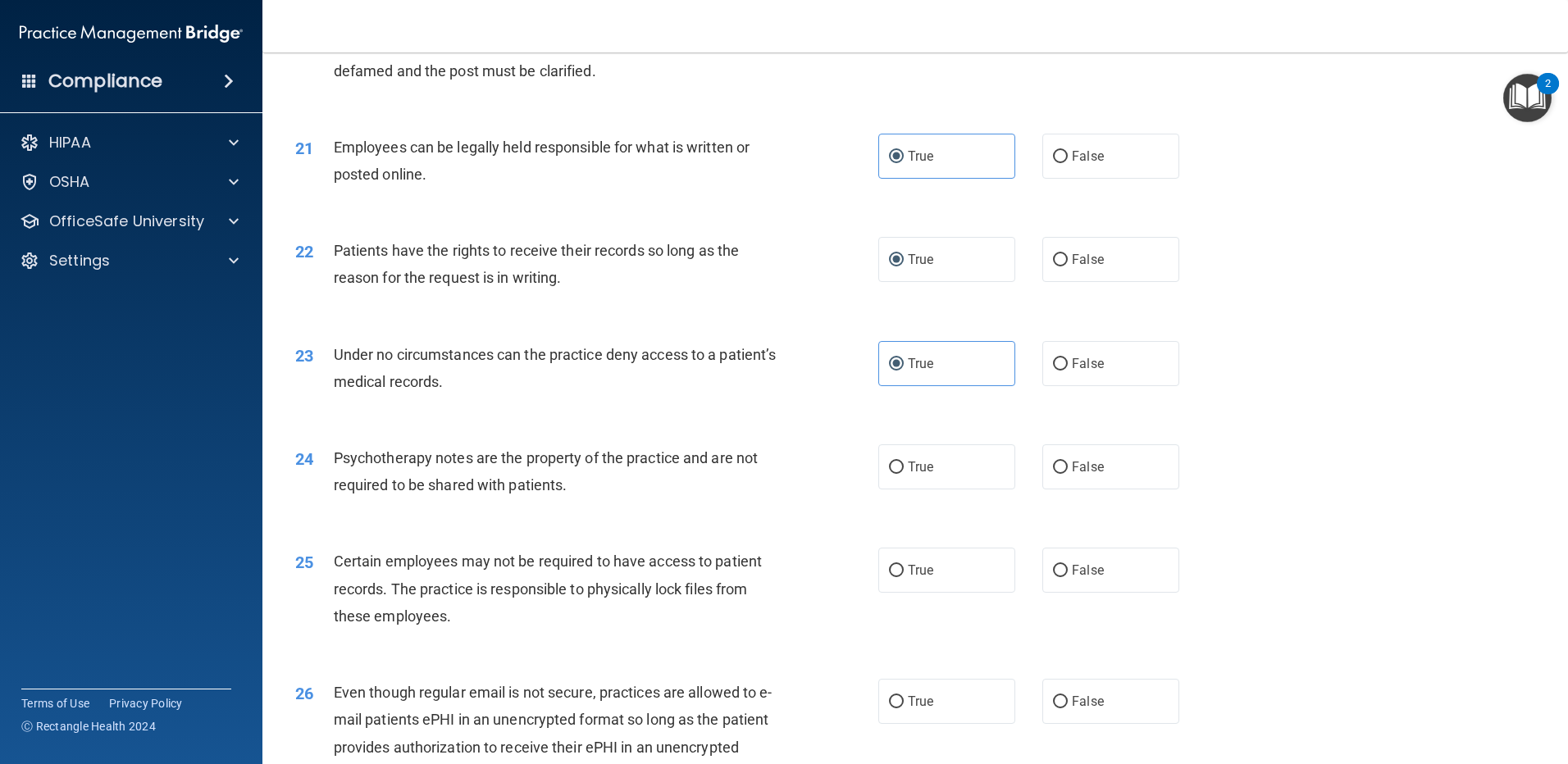
scroll to position [2623, 0]
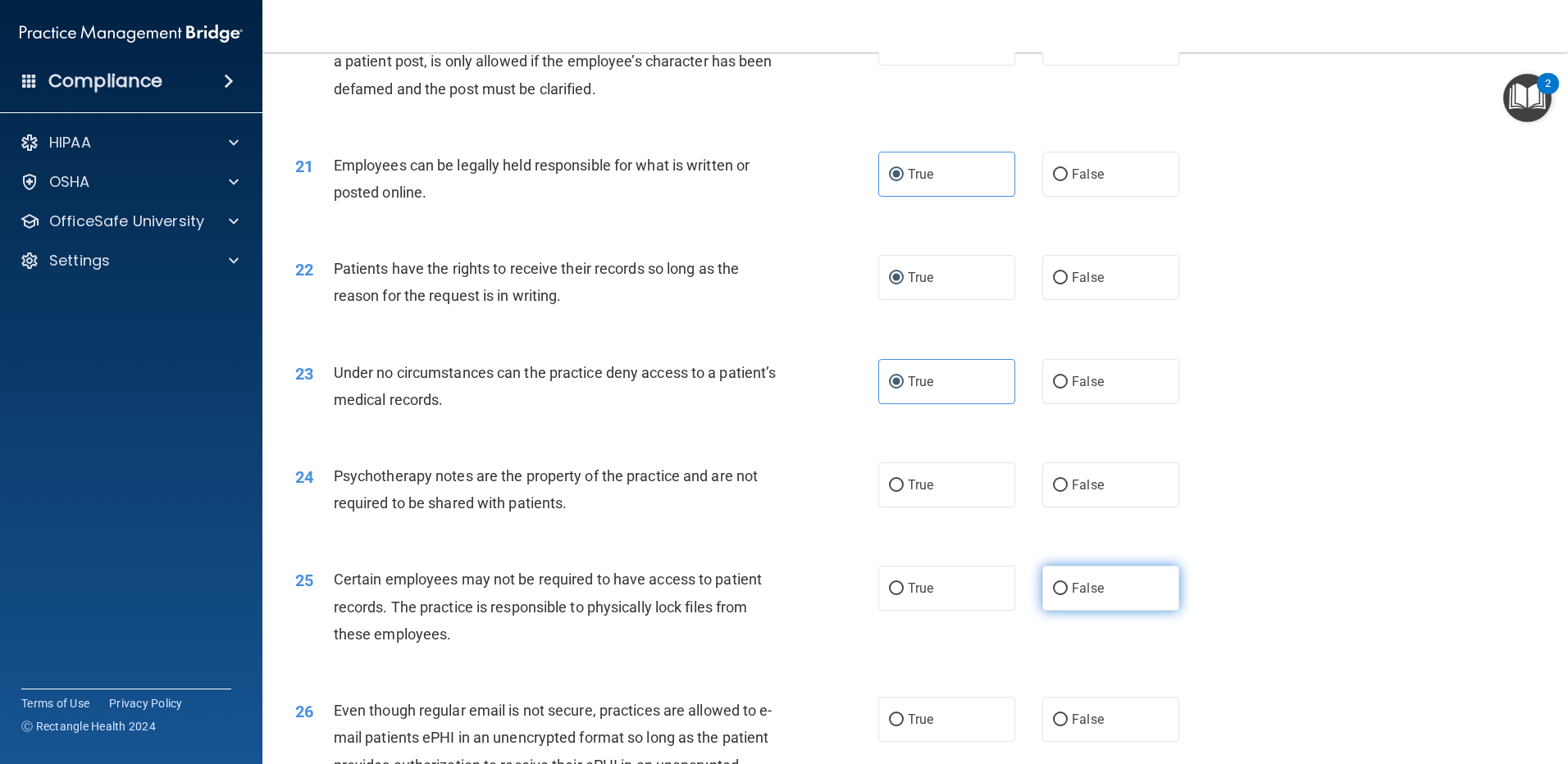
drag, startPoint x: 1051, startPoint y: 513, endPoint x: 1046, endPoint y: 598, distance: 85.1
click at [1051, 508] on label "False" at bounding box center [1110, 485] width 137 height 45
click at [1053, 492] on input "False" at bounding box center [1060, 486] width 14 height 13
drag, startPoint x: 1051, startPoint y: 612, endPoint x: 1059, endPoint y: 668, distance: 56.6
click at [1053, 596] on input "False" at bounding box center [1060, 589] width 14 height 13
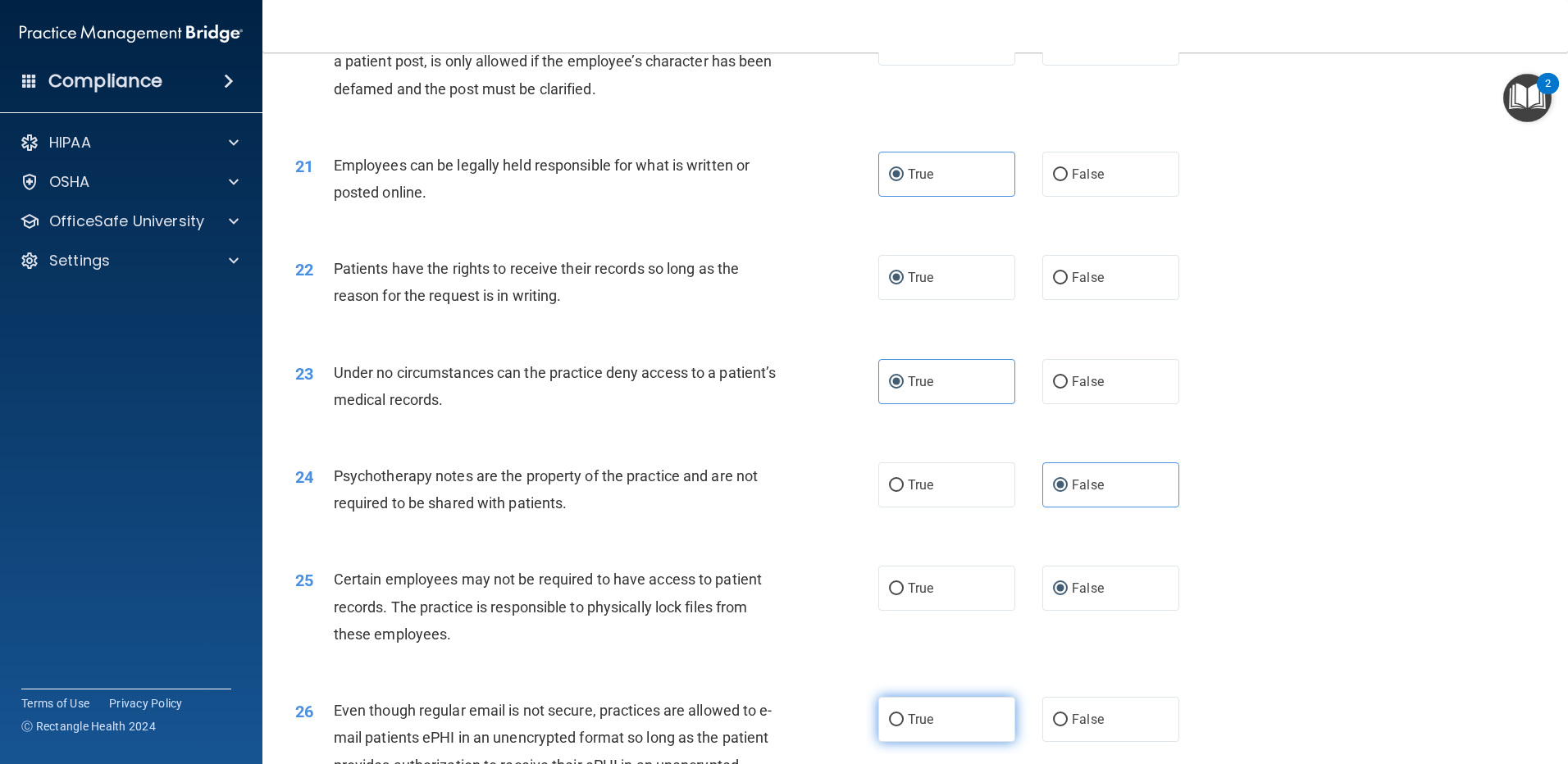
drag, startPoint x: 1047, startPoint y: 740, endPoint x: 944, endPoint y: 742, distance: 103.0
click at [1050, 733] on label "False" at bounding box center [1110, 720] width 137 height 45
click at [1053, 726] on input "False" at bounding box center [1060, 721] width 14 height 13
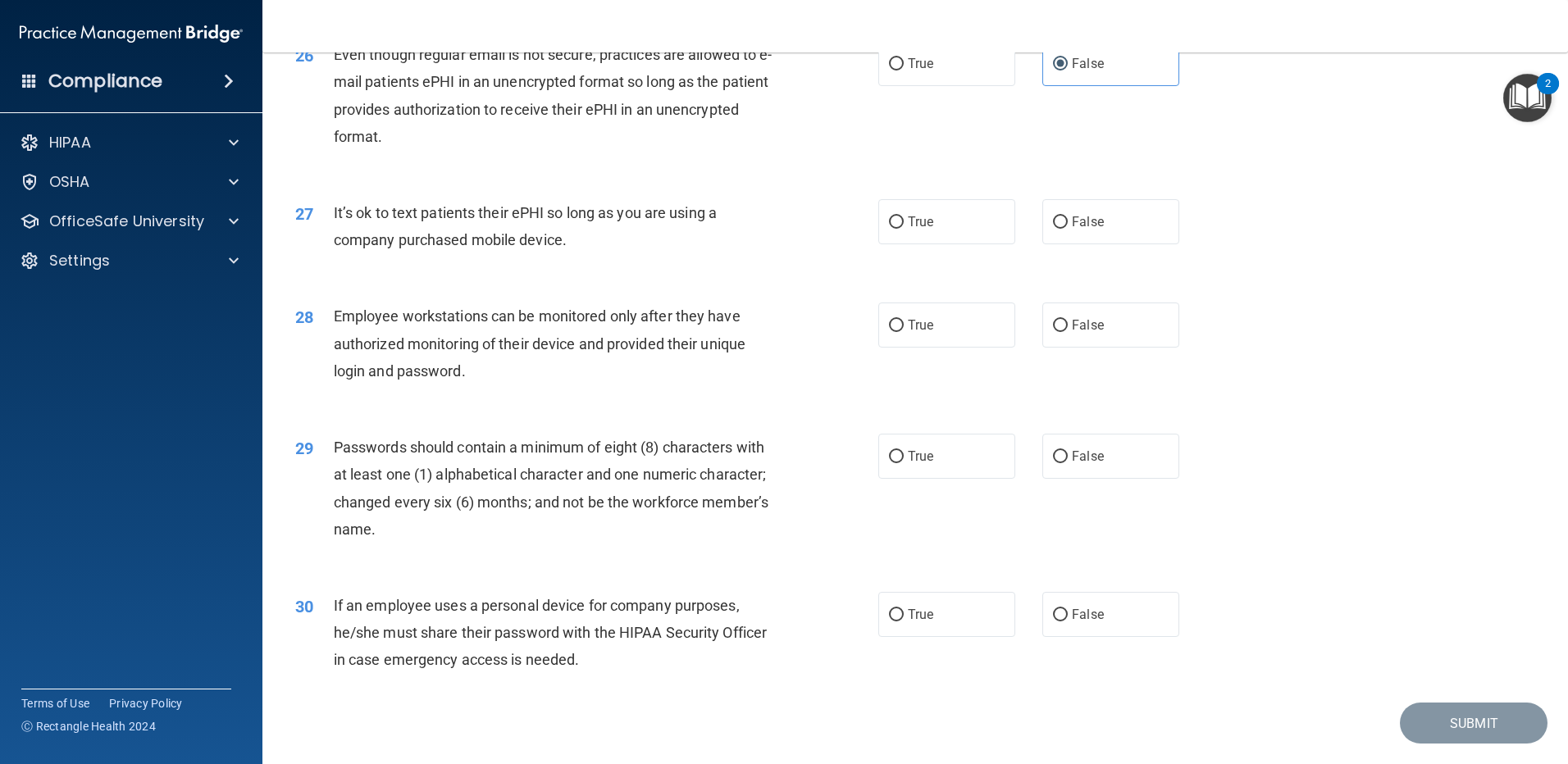
scroll to position [3351, 0]
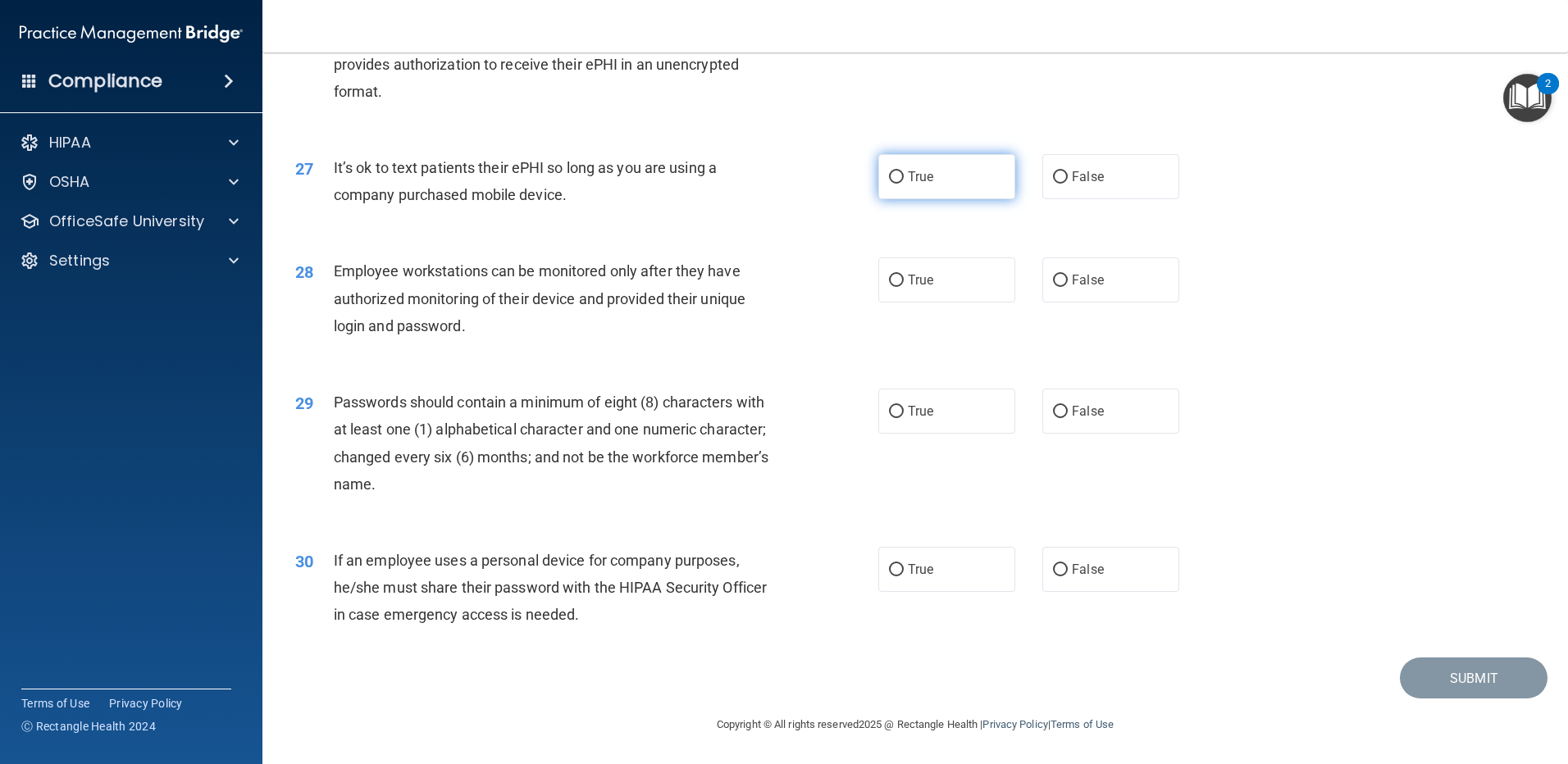
click at [889, 176] on input "True" at bounding box center [896, 177] width 14 height 13
click at [1053, 282] on input "False" at bounding box center [1060, 281] width 14 height 13
click at [897, 407] on input "True" at bounding box center [896, 412] width 14 height 13
drag, startPoint x: 883, startPoint y: 568, endPoint x: 943, endPoint y: 581, distance: 61.4
click at [892, 568] on input "True" at bounding box center [896, 570] width 14 height 13
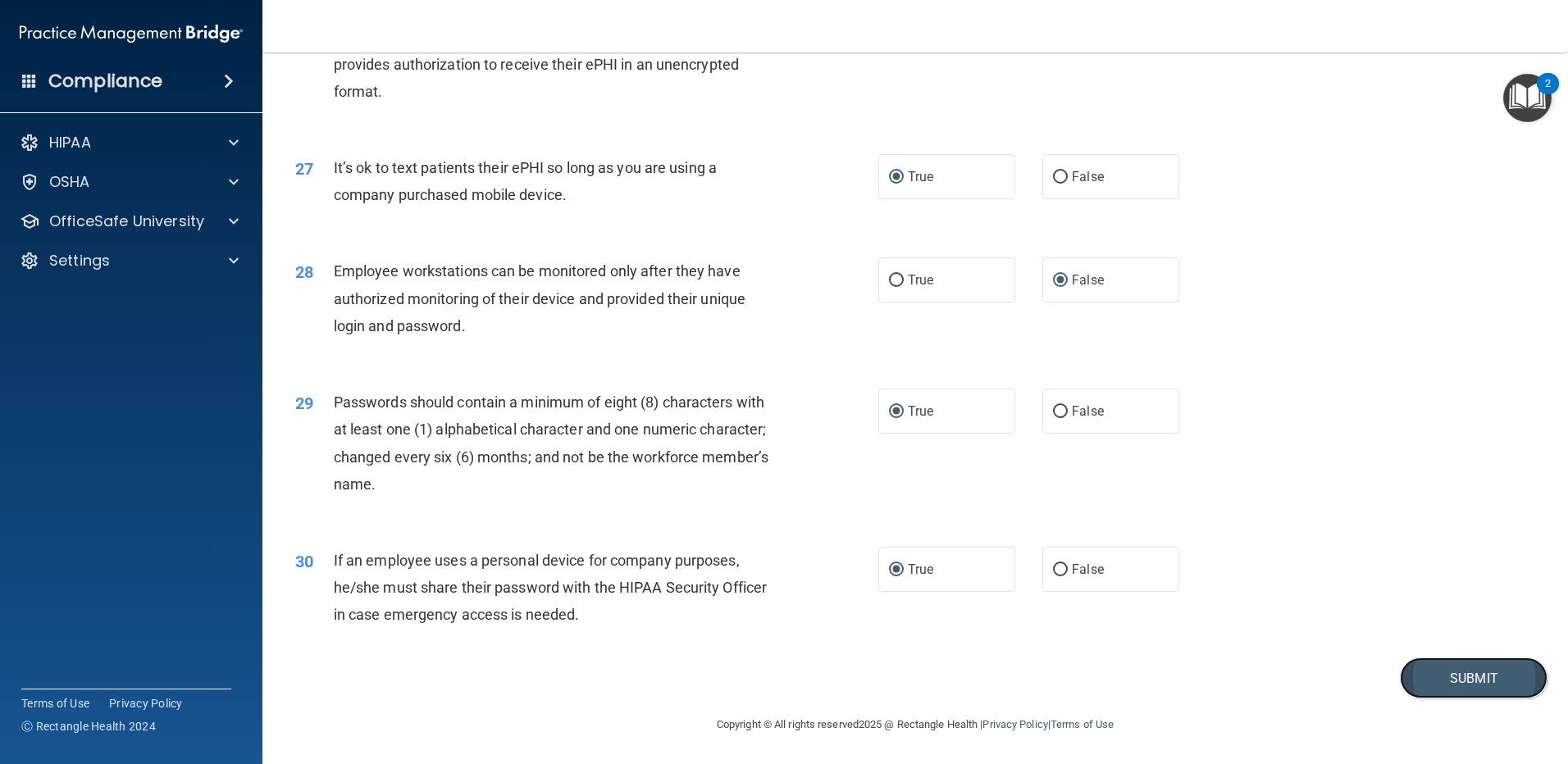
click at [1432, 664] on button "Submit" at bounding box center [1473, 678] width 148 height 42
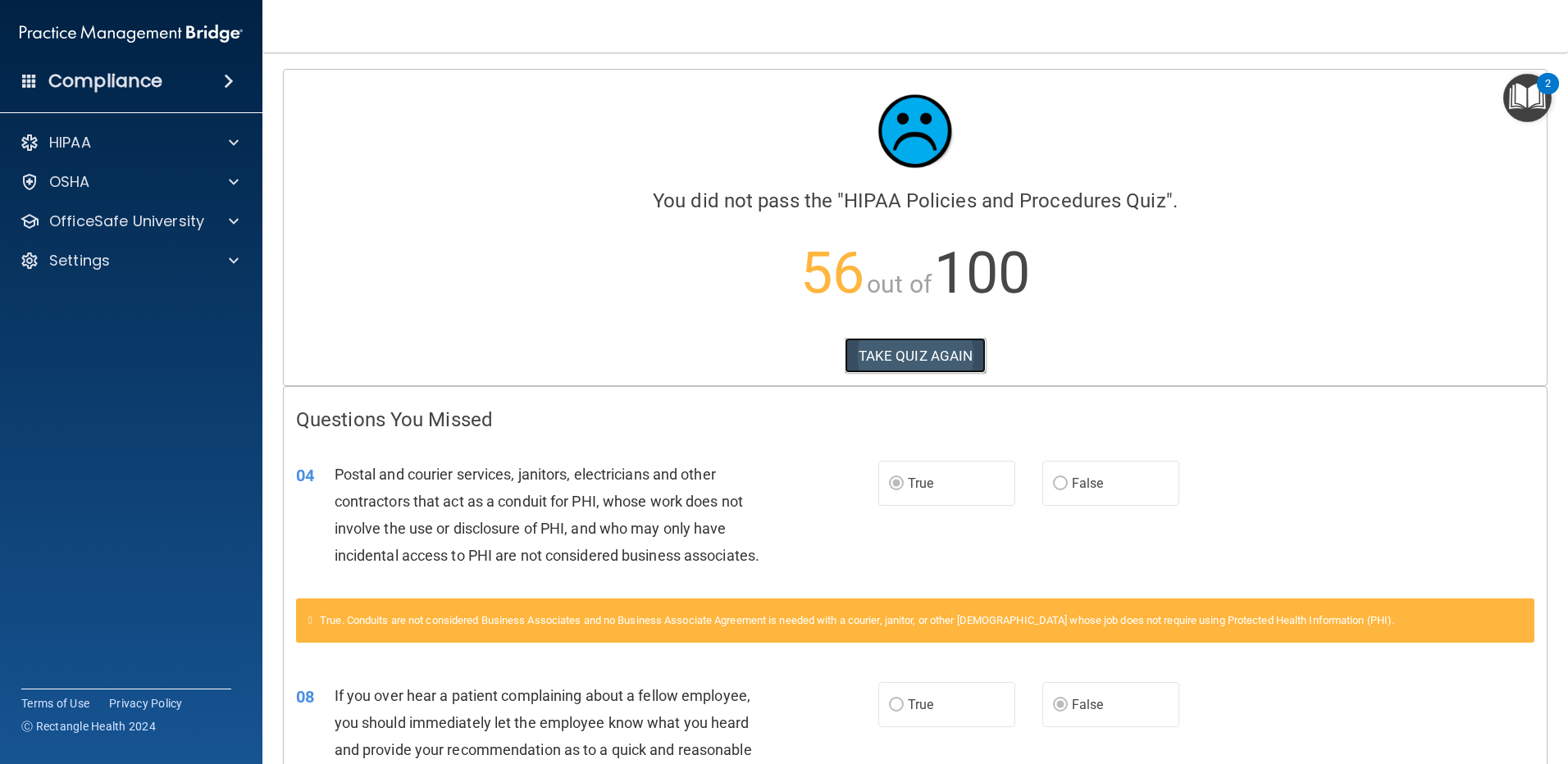
click at [903, 348] on button "TAKE QUIZ AGAIN" at bounding box center [915, 356] width 142 height 36
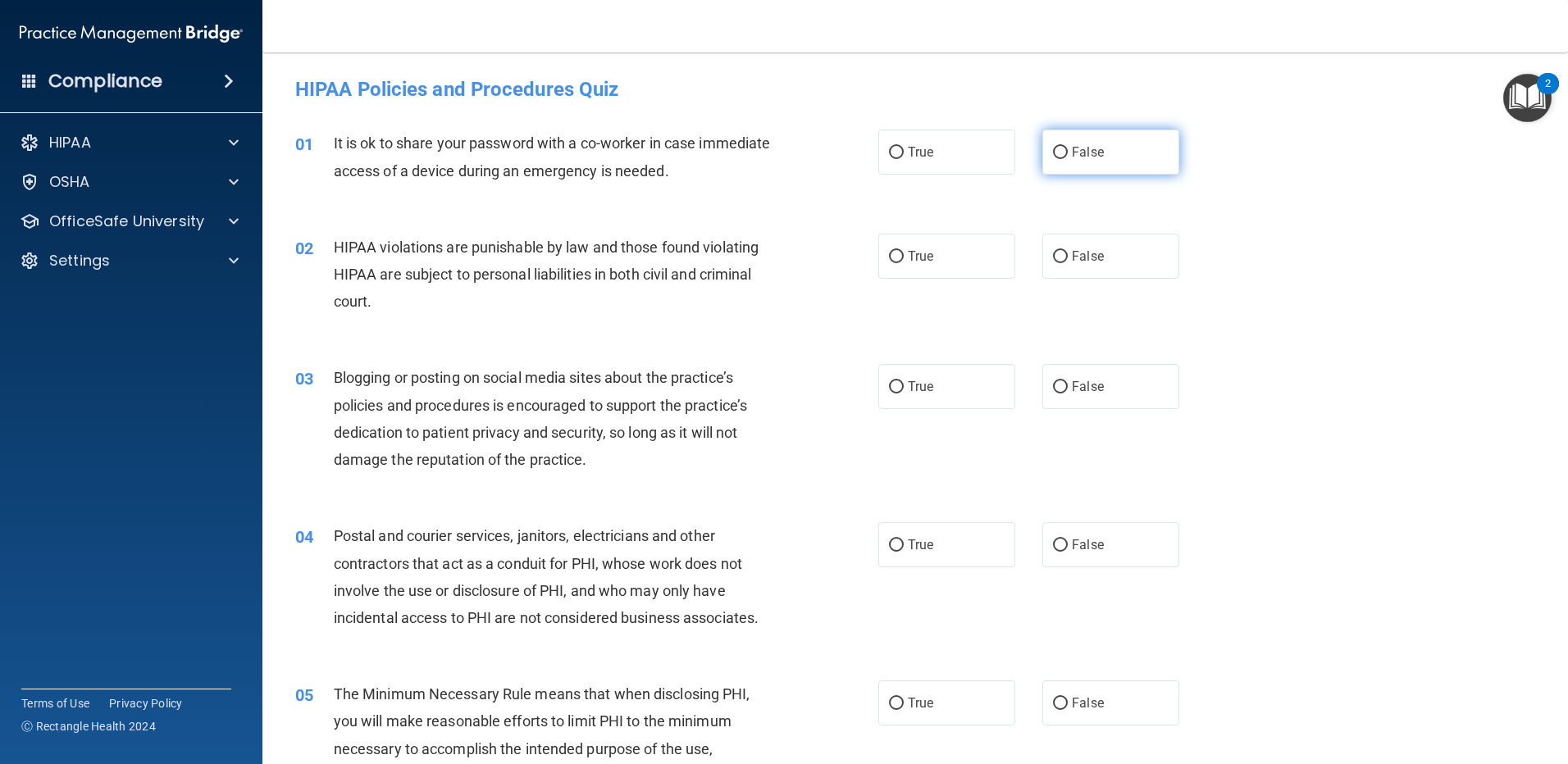
click at [1053, 148] on input "False" at bounding box center [1060, 153] width 14 height 13
click at [895, 255] on input "True" at bounding box center [896, 257] width 14 height 13
click at [1053, 392] on input "False" at bounding box center [1060, 387] width 14 height 13
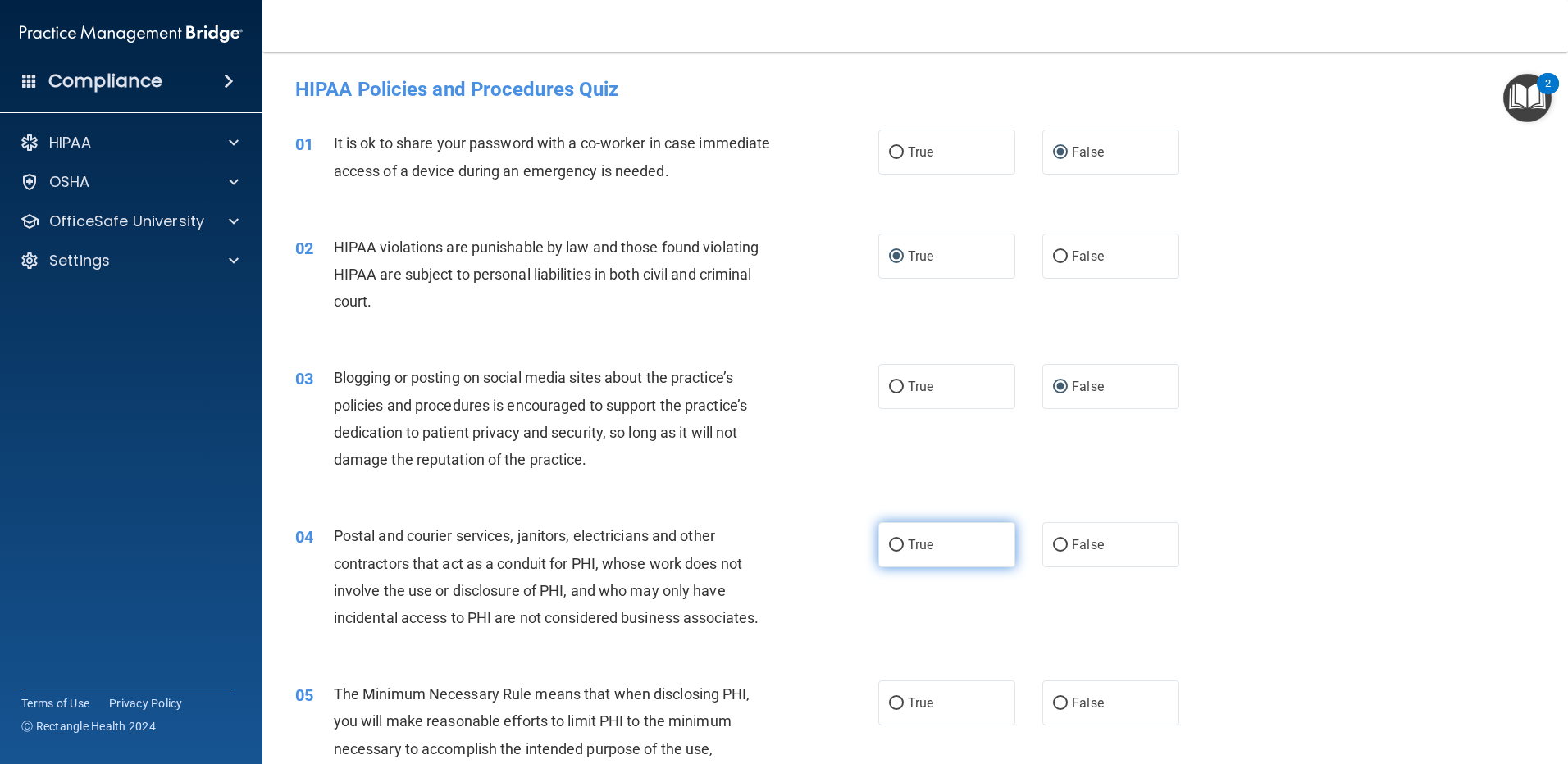
click at [894, 543] on input "True" at bounding box center [896, 546] width 14 height 13
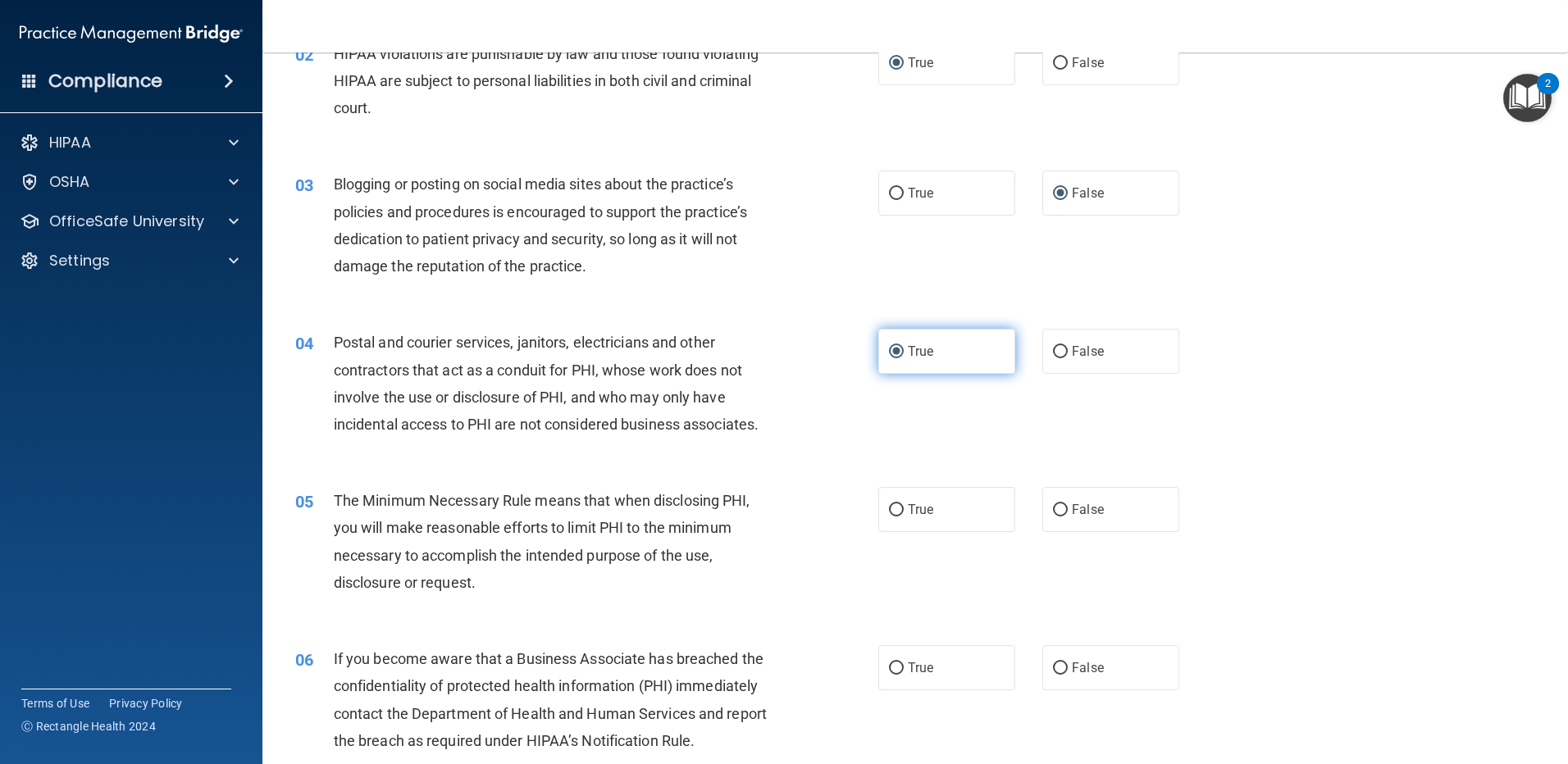
scroll to position [246, 0]
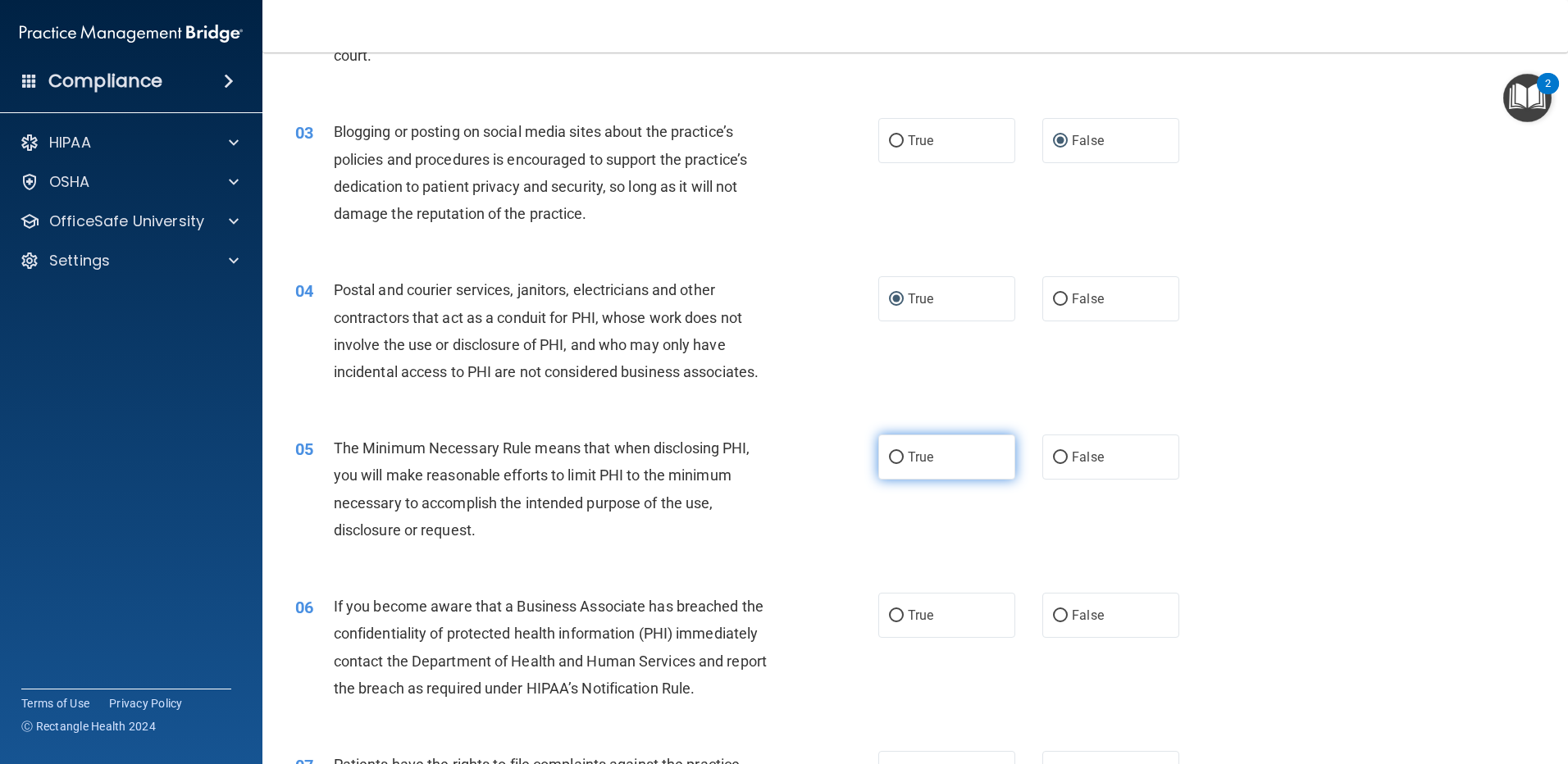
click at [893, 458] on input "True" at bounding box center [896, 458] width 14 height 13
click at [1057, 614] on input "False" at bounding box center [1060, 616] width 14 height 13
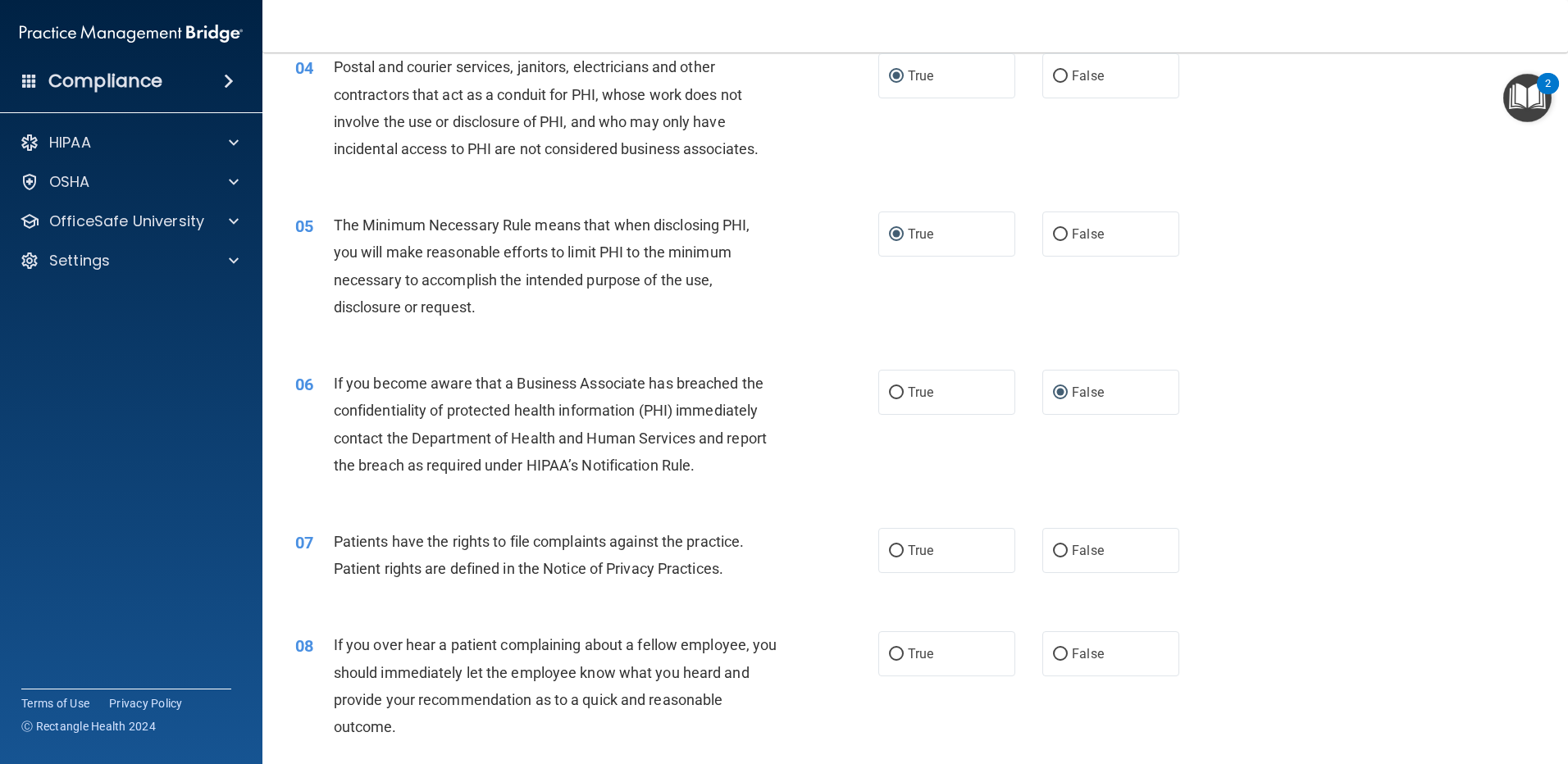
scroll to position [492, 0]
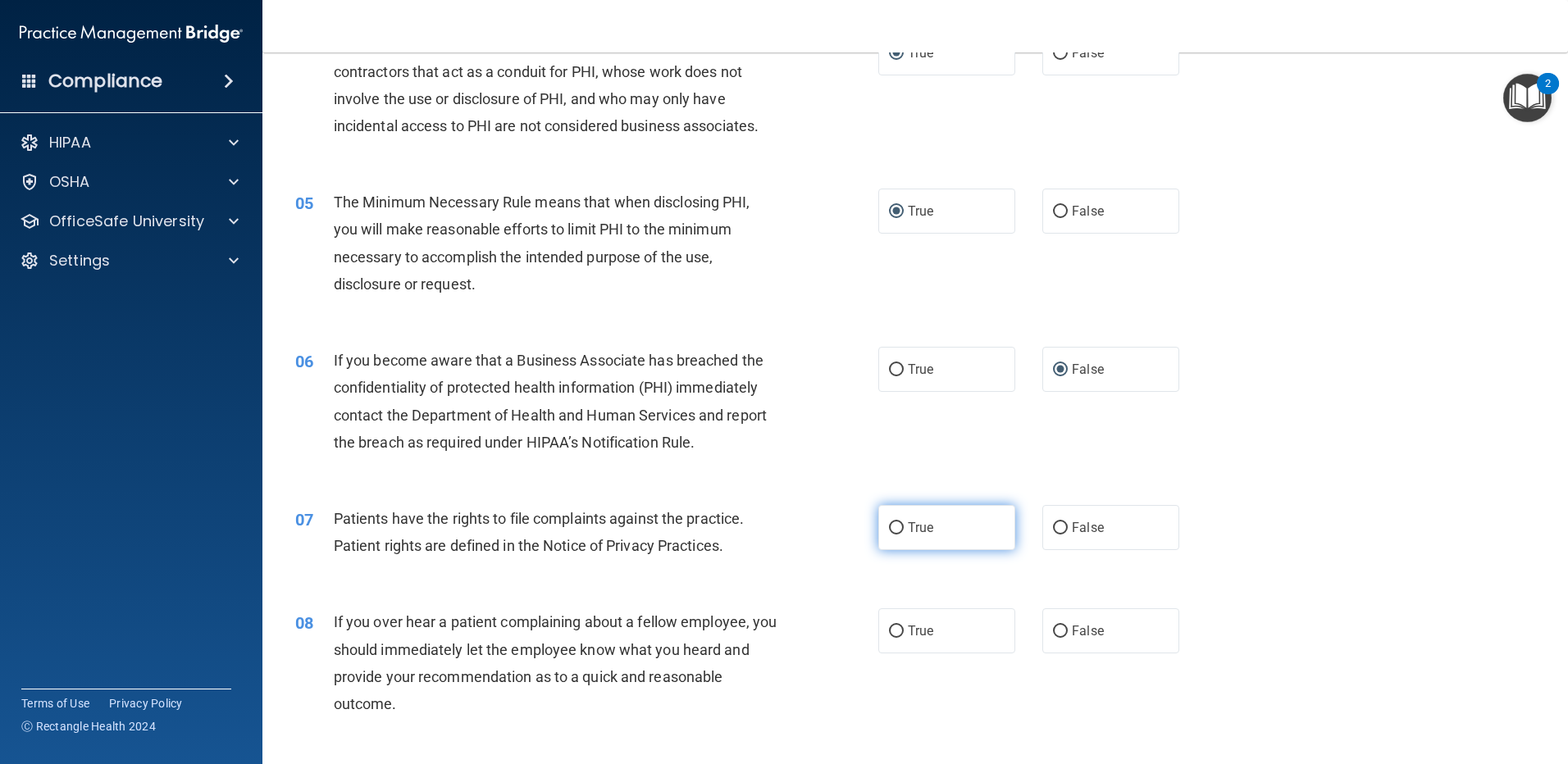
click at [892, 529] on input "True" at bounding box center [896, 529] width 14 height 13
click at [1053, 632] on input "False" at bounding box center [1060, 632] width 14 height 13
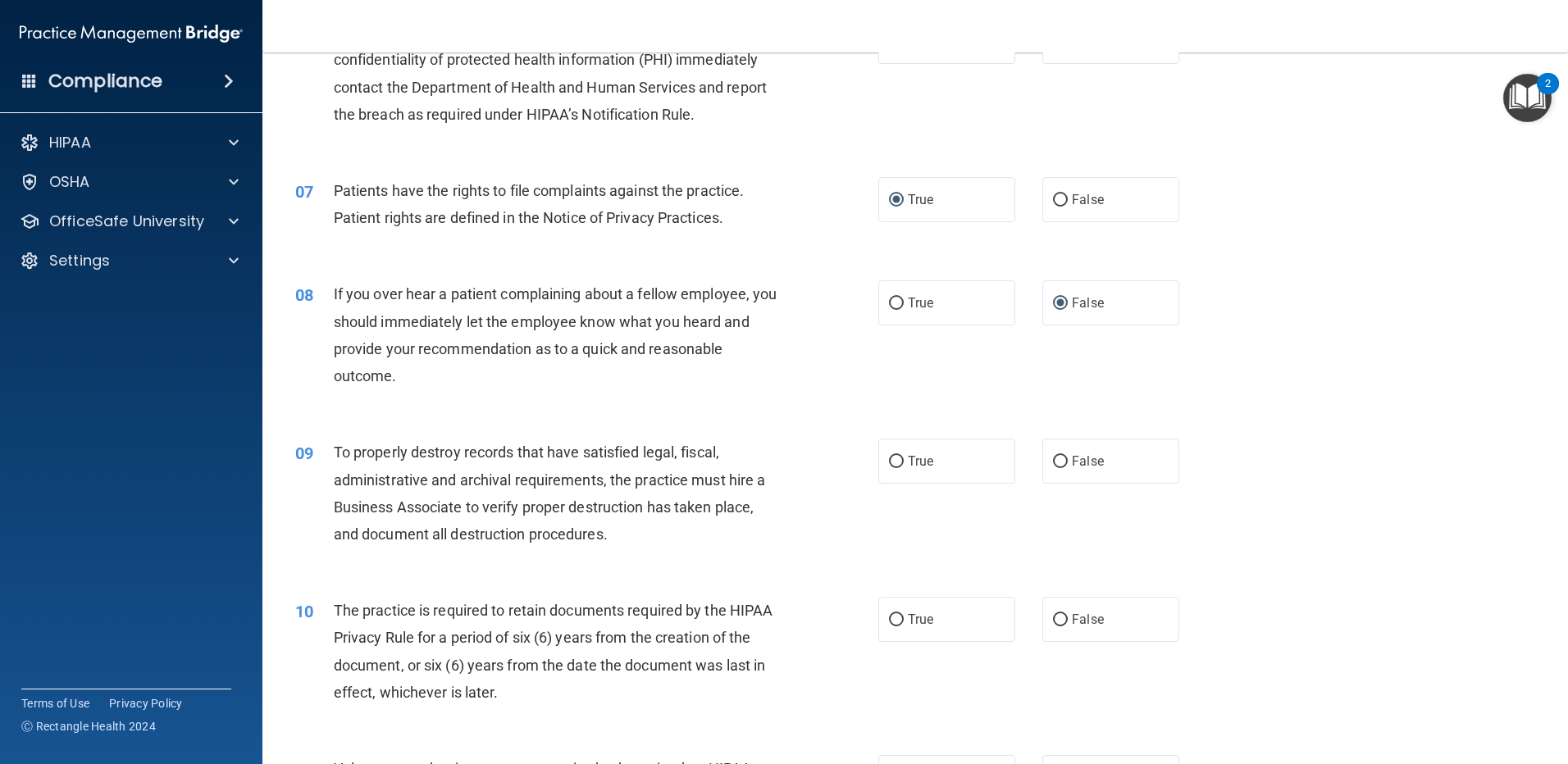
scroll to position [738, 0]
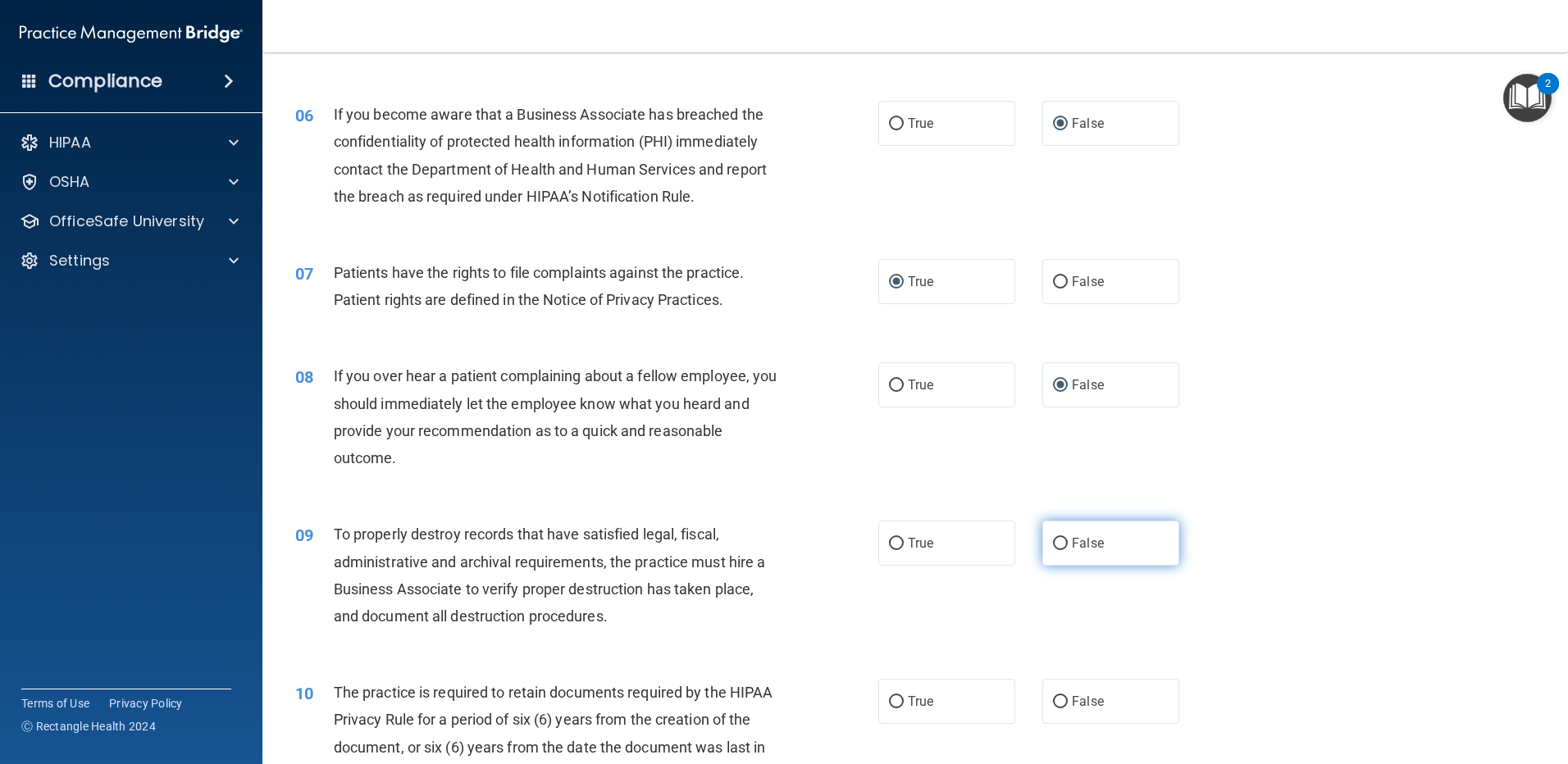
click at [1056, 545] on input "False" at bounding box center [1060, 544] width 14 height 13
click at [892, 697] on input "True" at bounding box center [896, 702] width 14 height 13
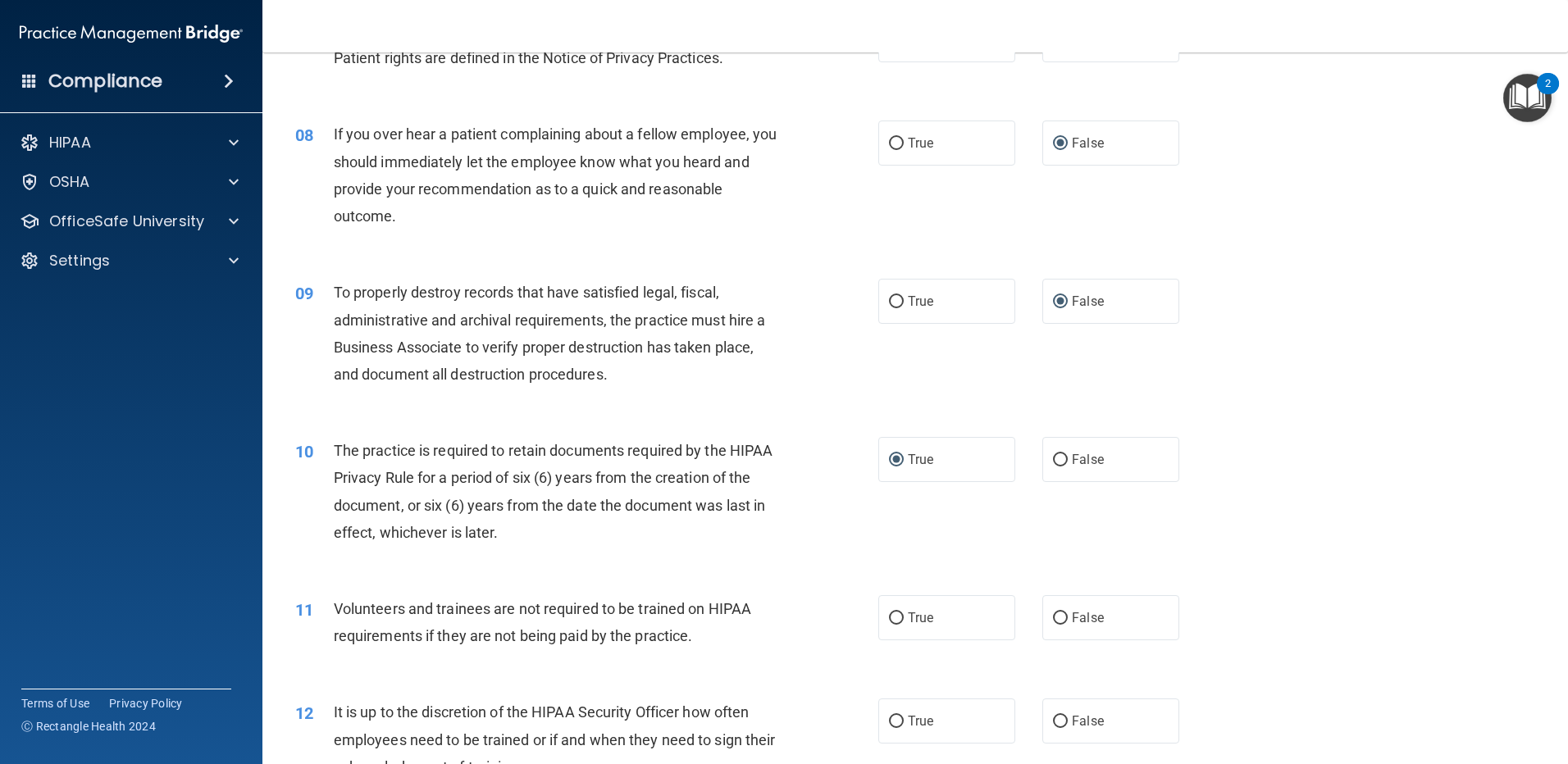
scroll to position [984, 0]
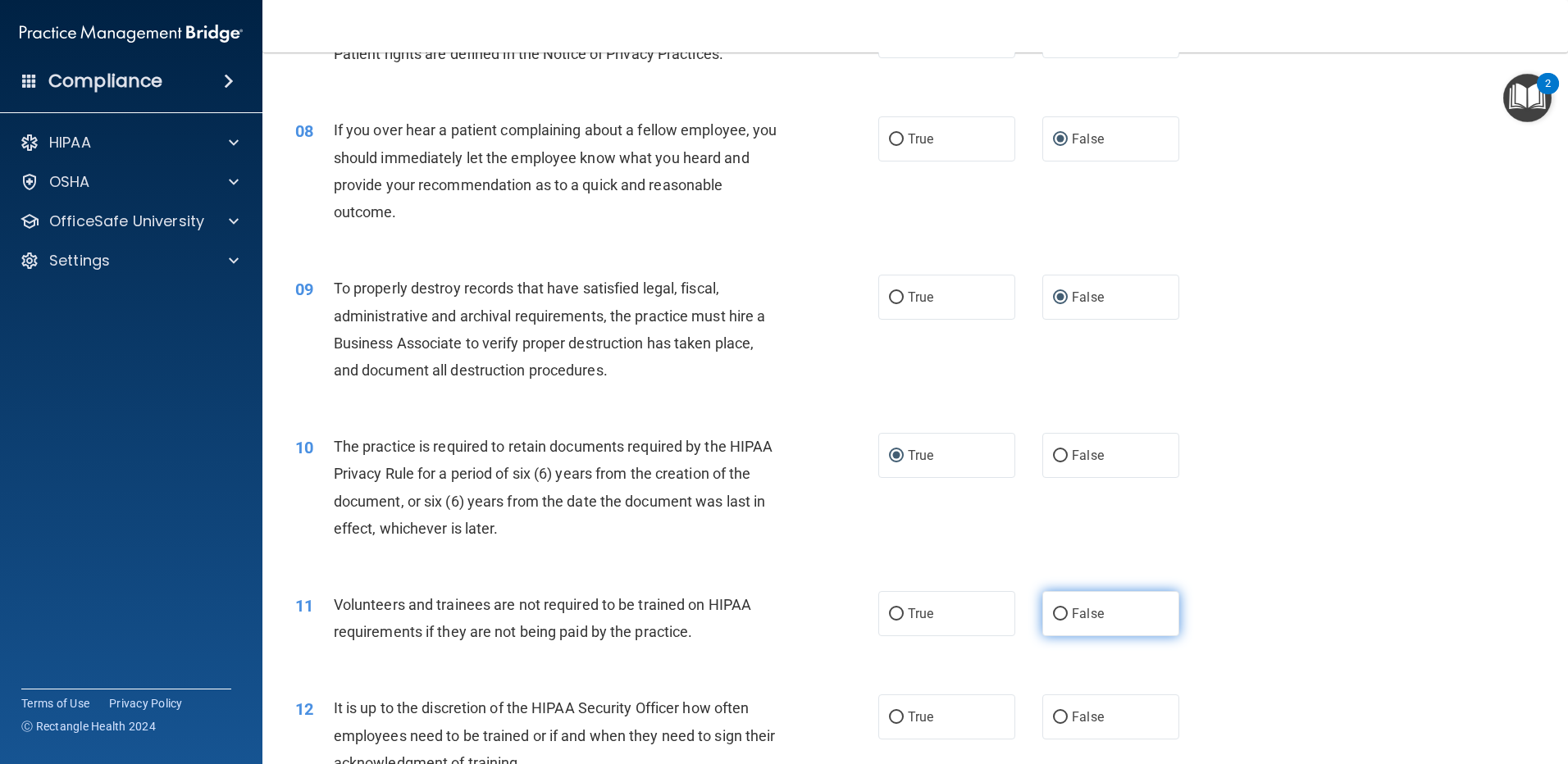
click at [1055, 614] on input "False" at bounding box center [1060, 615] width 14 height 13
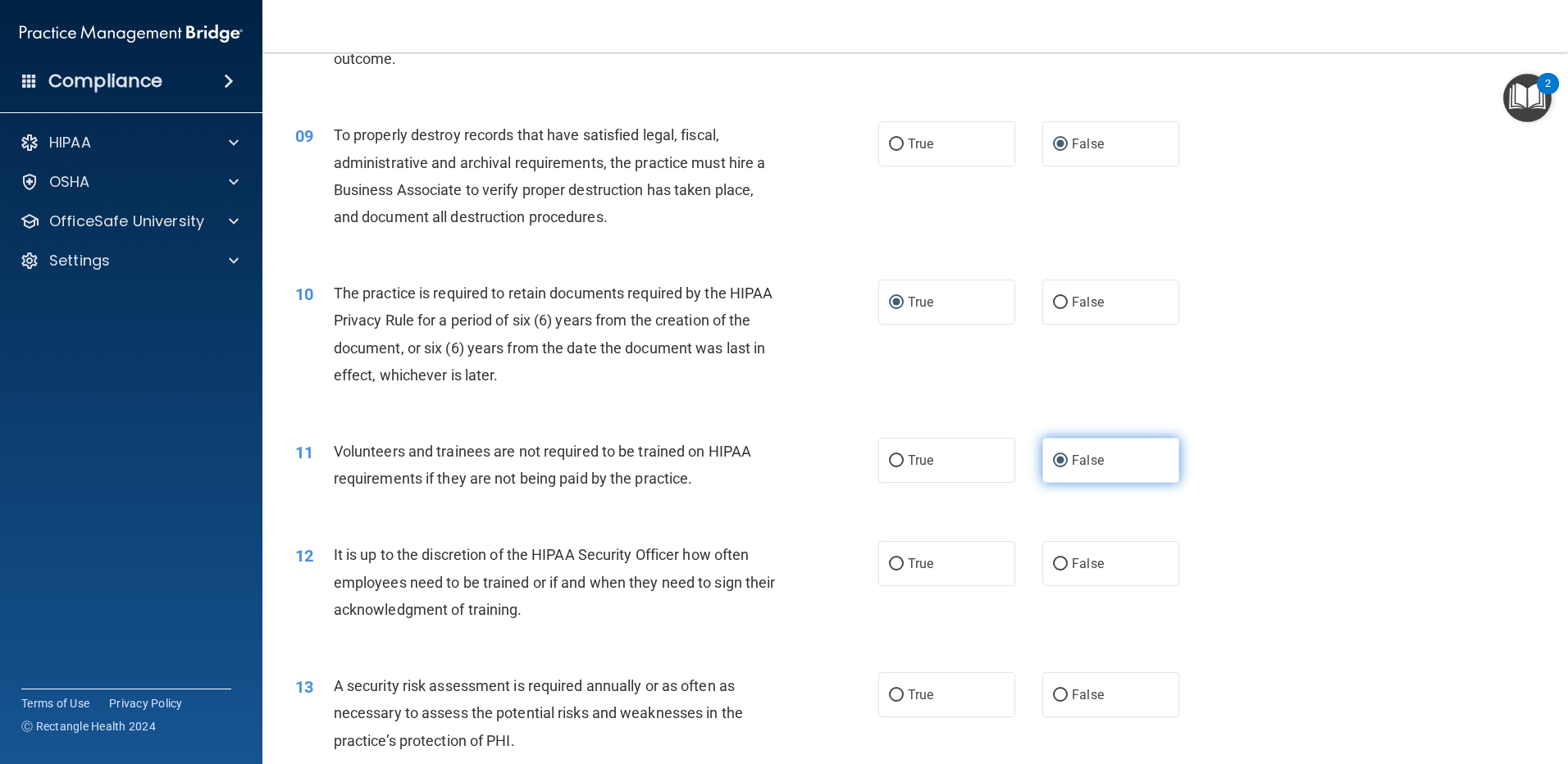
scroll to position [1148, 0]
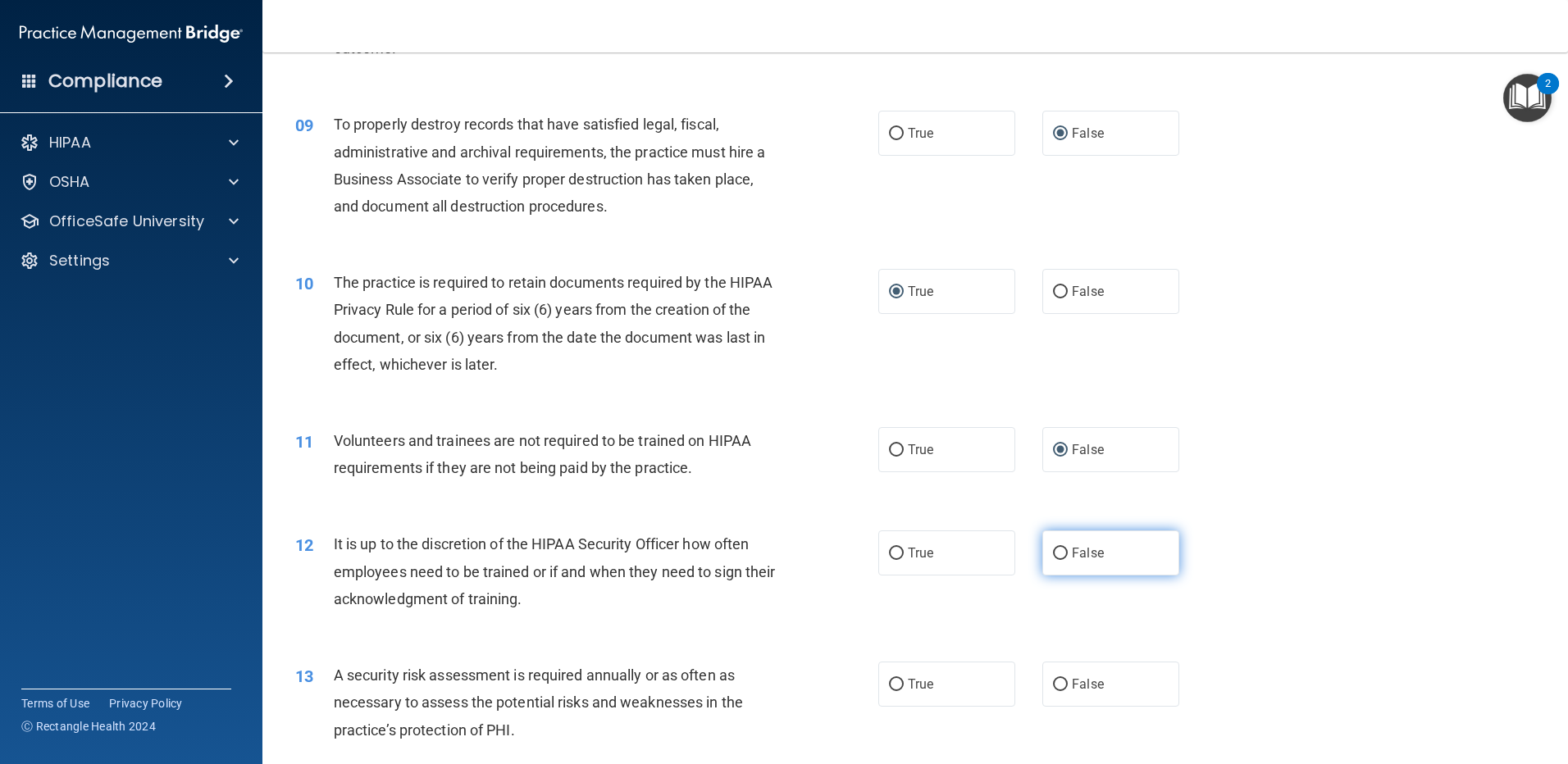
click at [1056, 555] on input "False" at bounding box center [1060, 554] width 14 height 13
click at [893, 681] on input "True" at bounding box center [896, 685] width 14 height 13
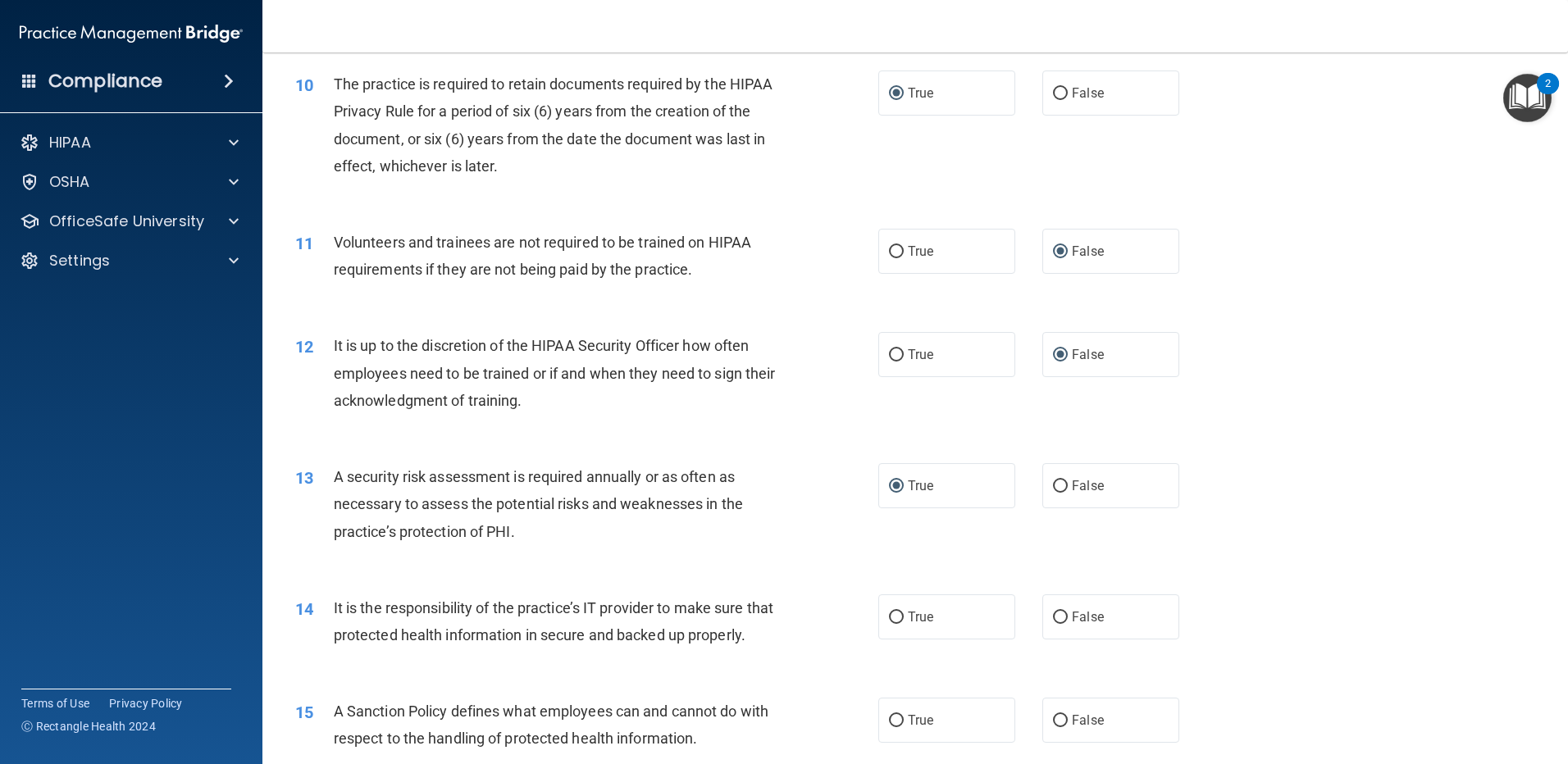
scroll to position [1394, 0]
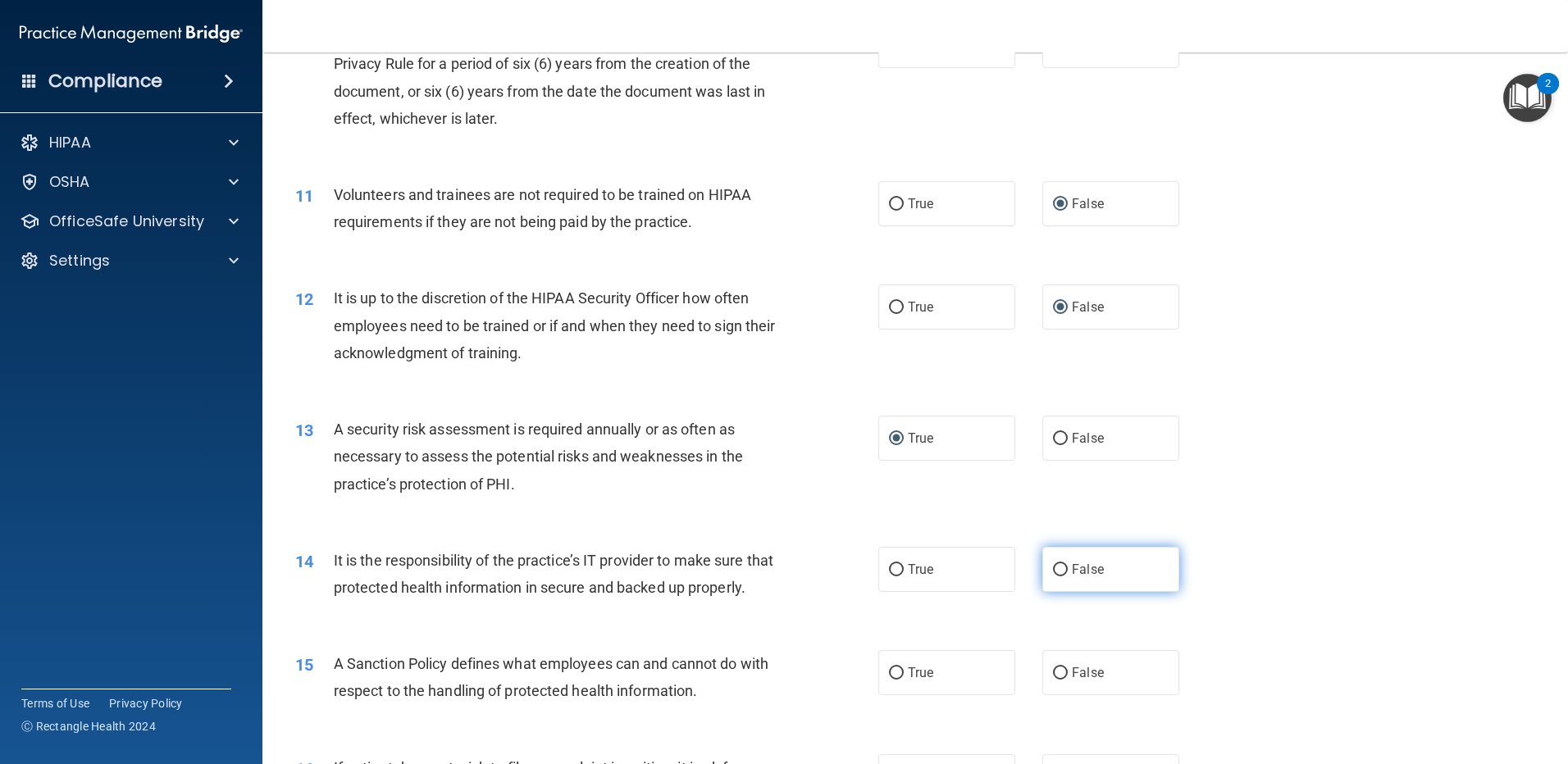
click at [1055, 569] on input "False" at bounding box center [1060, 570] width 14 height 13
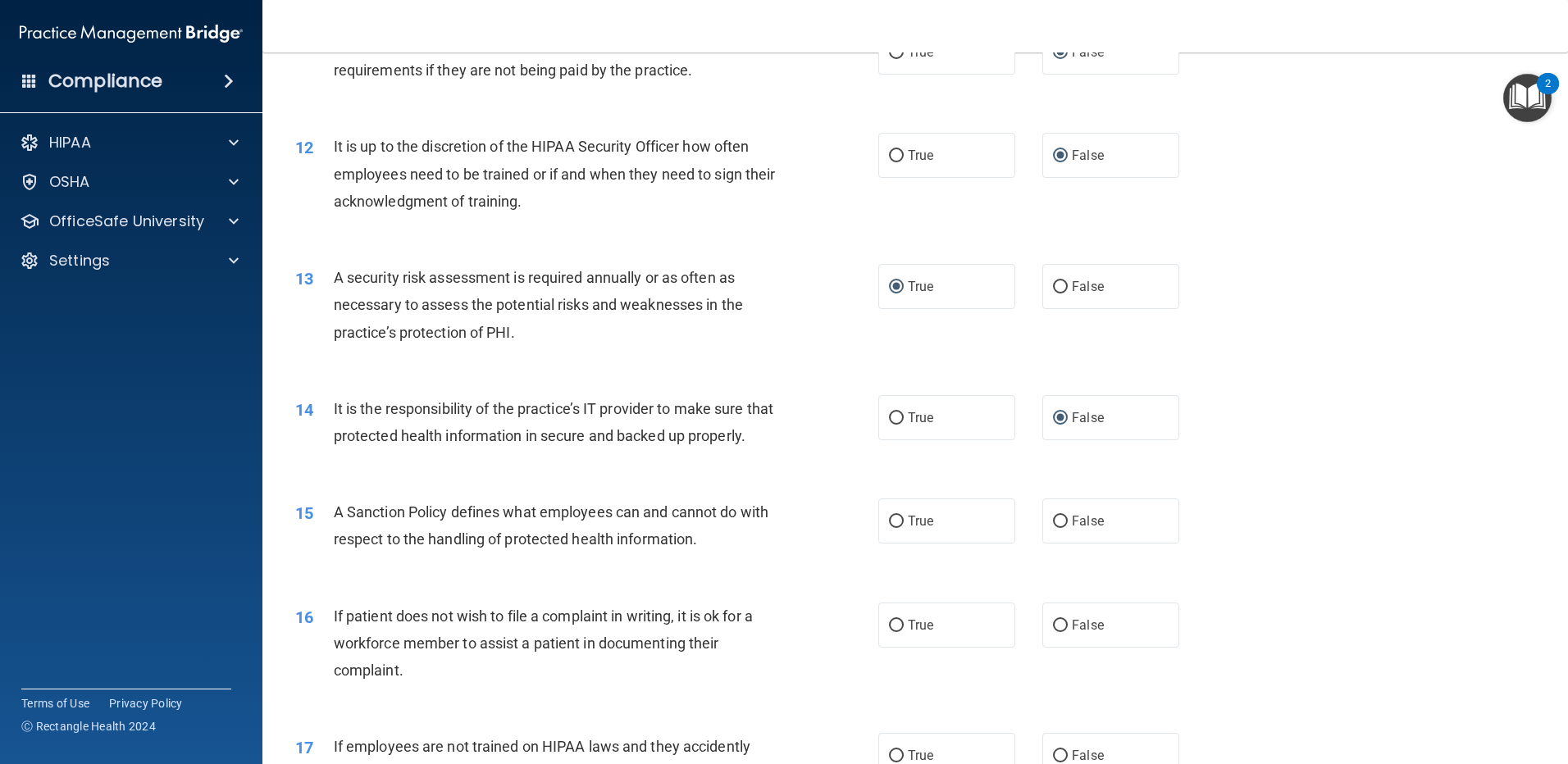
scroll to position [1558, 0]
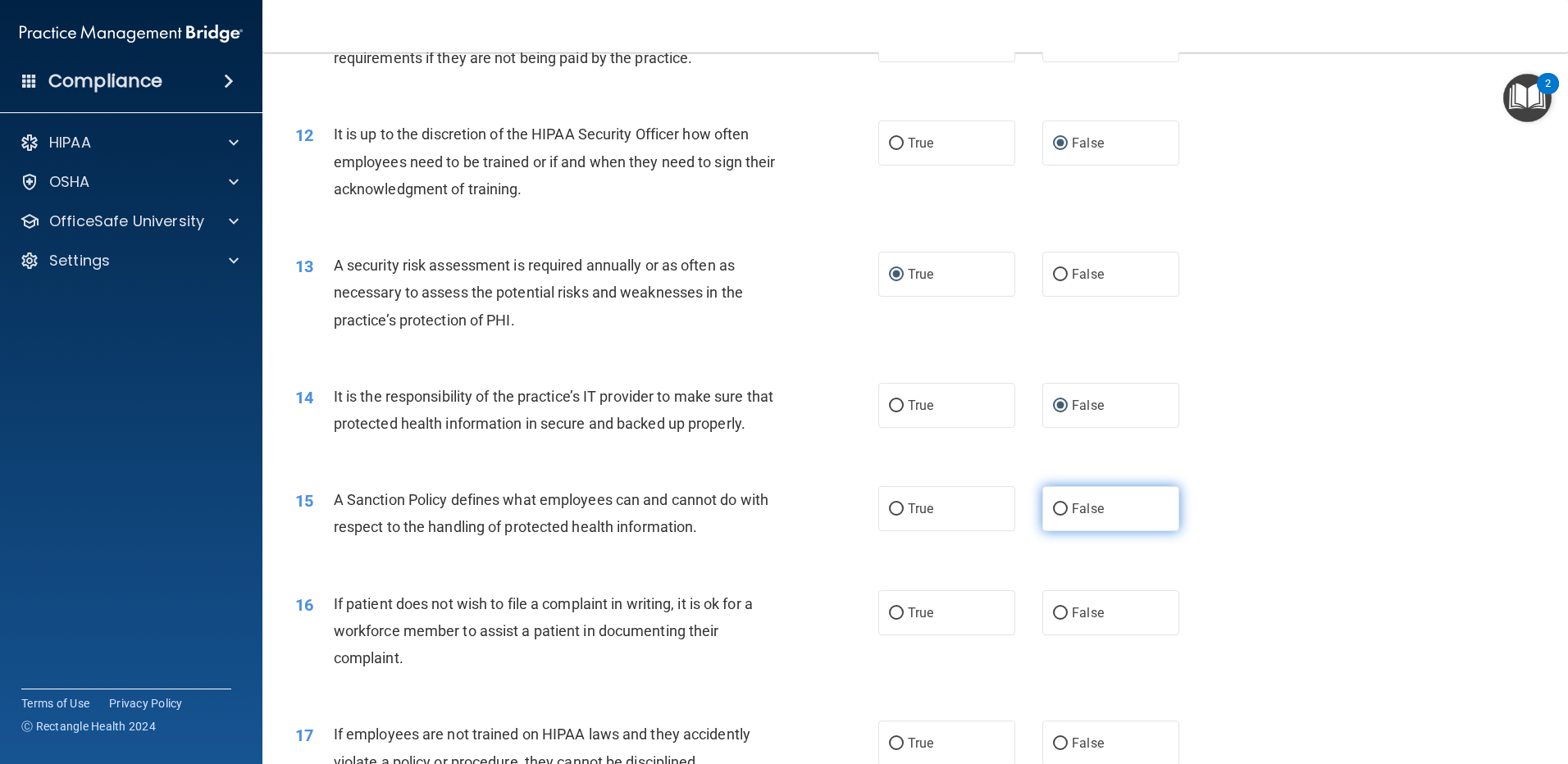
click at [1056, 516] on input "False" at bounding box center [1060, 510] width 14 height 13
drag, startPoint x: 887, startPoint y: 640, endPoint x: 900, endPoint y: 638, distance: 13.2
click at [889, 620] on input "True" at bounding box center [896, 614] width 14 height 13
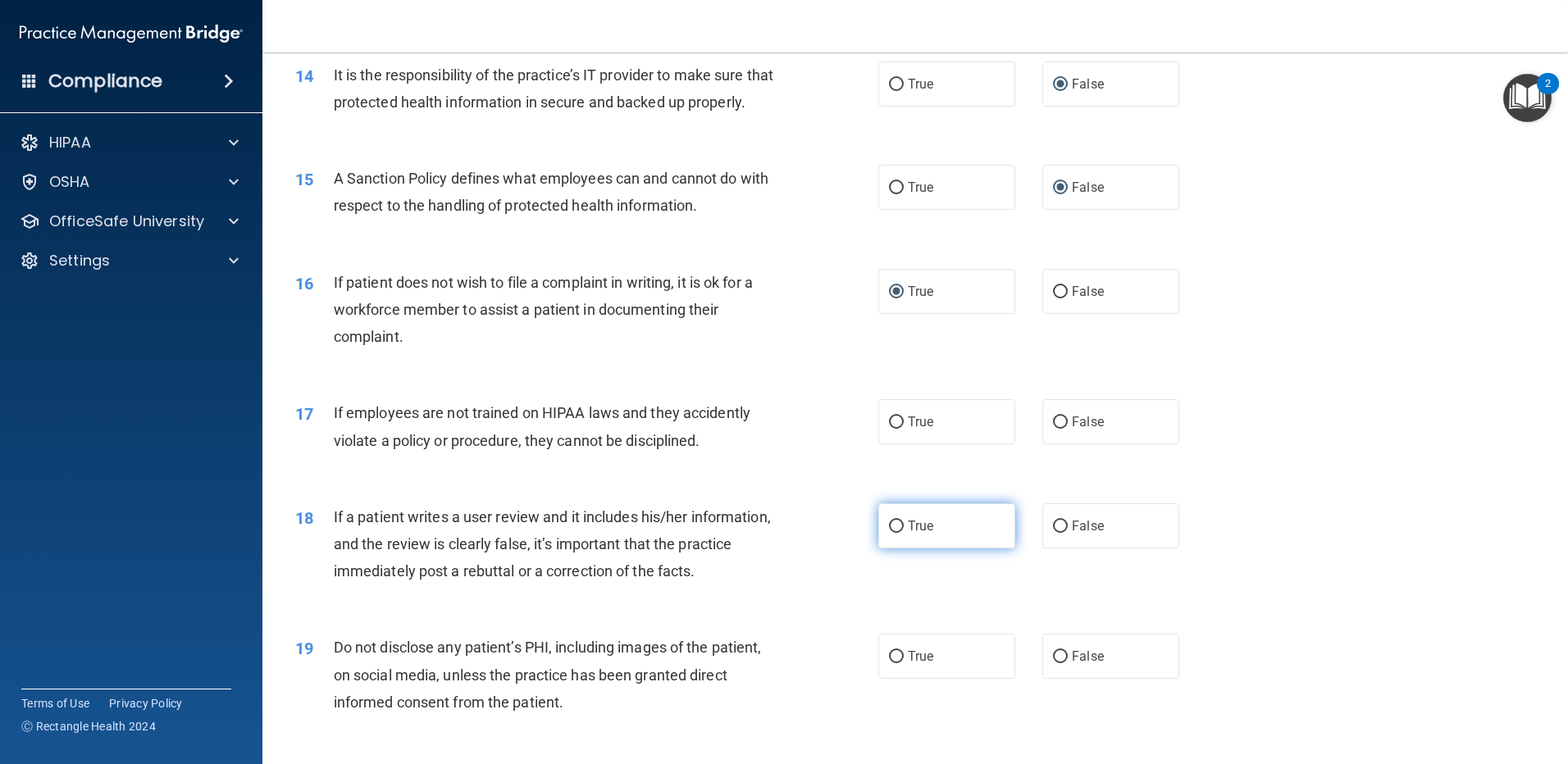
scroll to position [1886, 0]
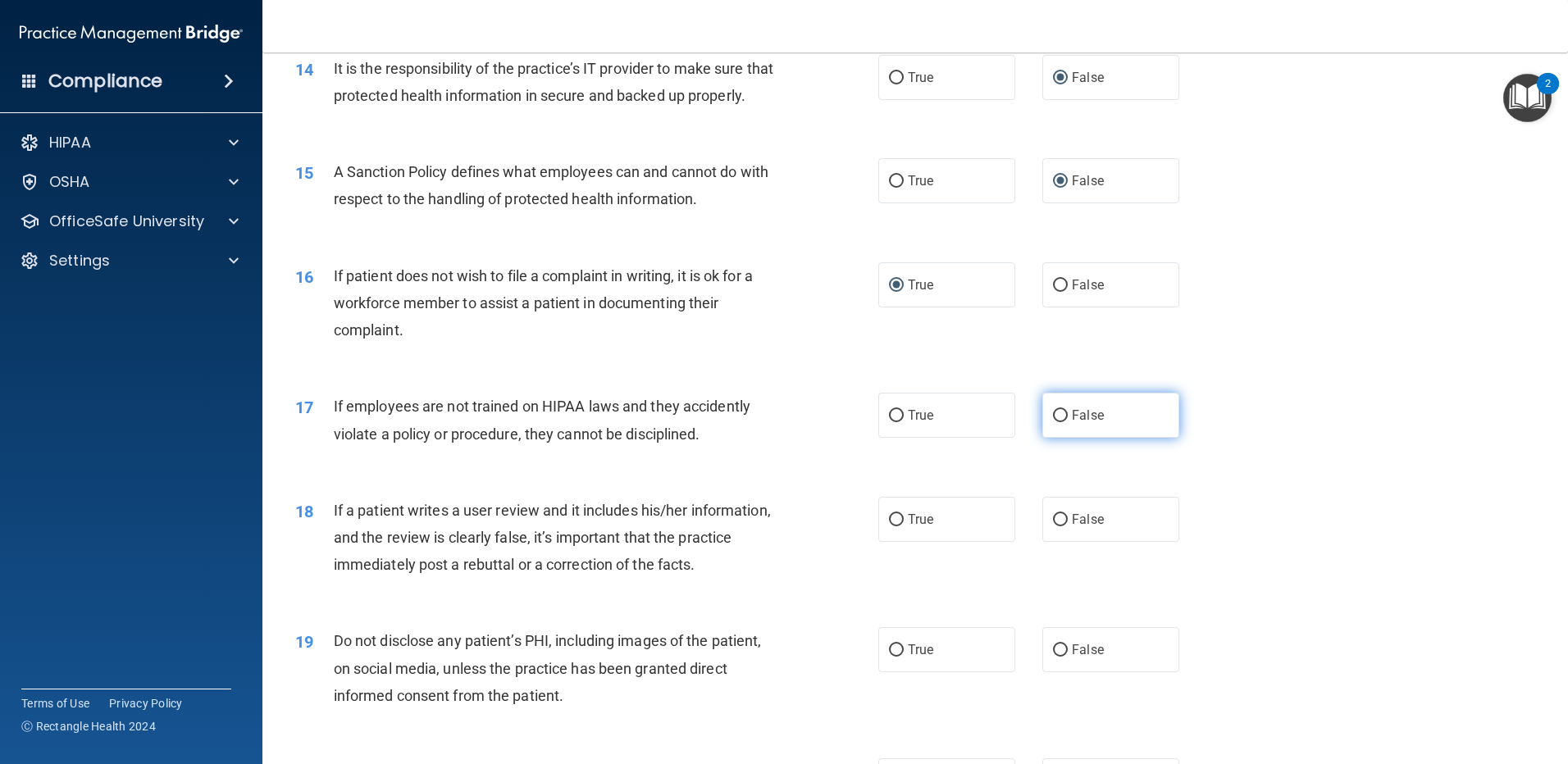
click at [1056, 422] on input "False" at bounding box center [1060, 416] width 14 height 13
click at [1057, 526] on input "False" at bounding box center [1060, 520] width 14 height 13
click at [898, 673] on label "True" at bounding box center [946, 650] width 137 height 45
click at [898, 656] on input "True" at bounding box center [896, 651] width 14 height 13
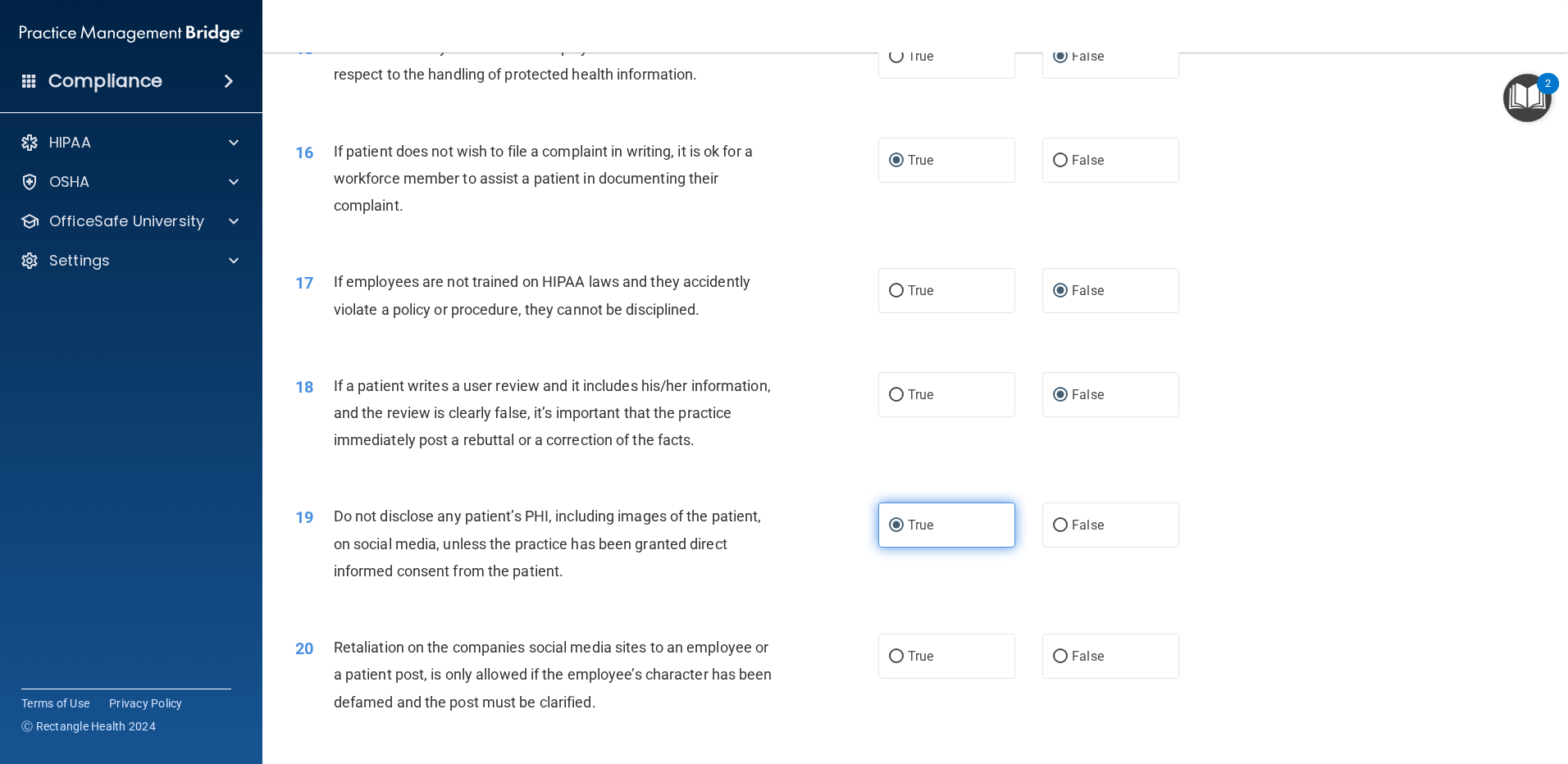
scroll to position [2049, 0]
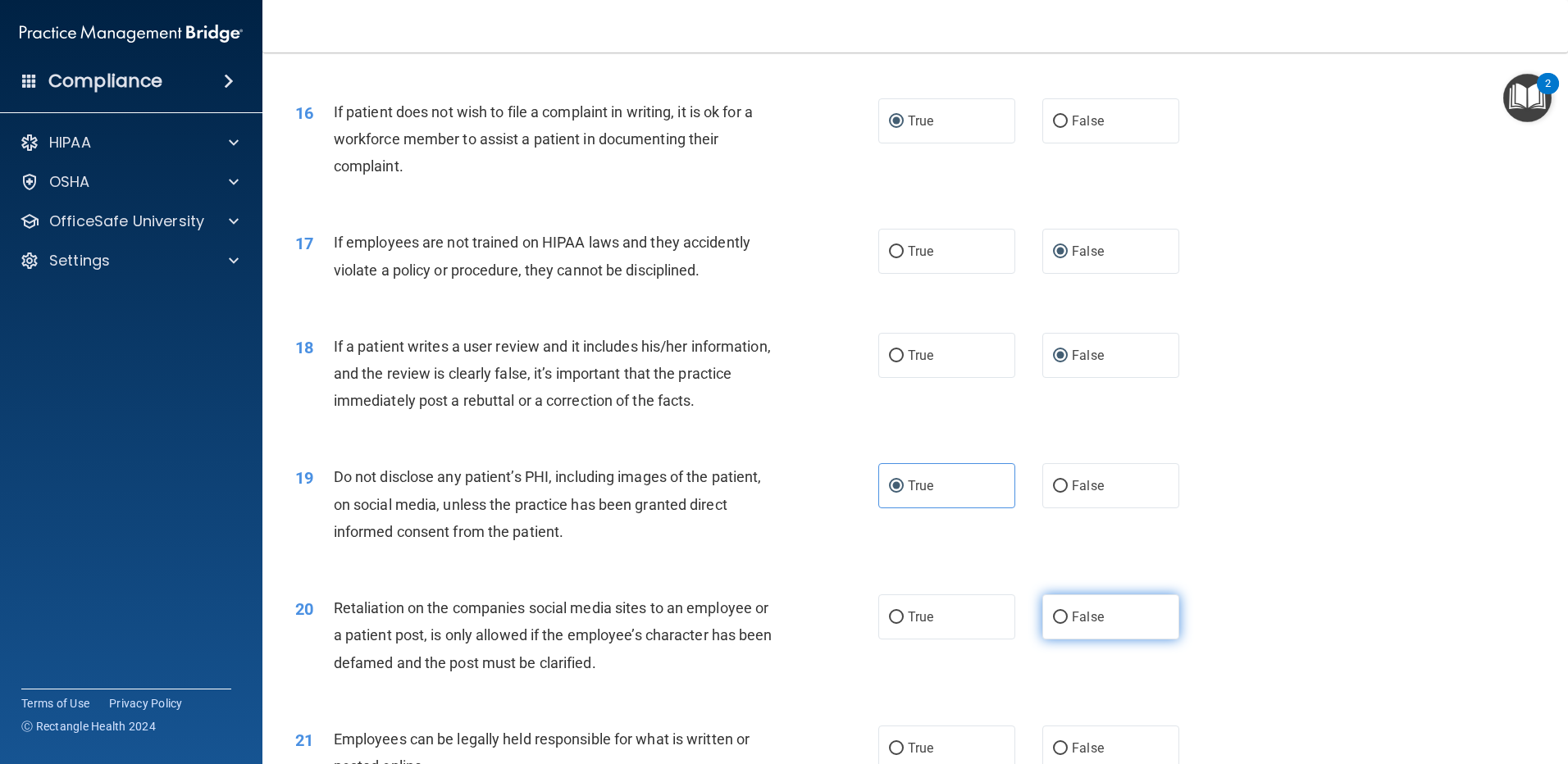
click at [1053, 624] on input "False" at bounding box center [1060, 618] width 14 height 13
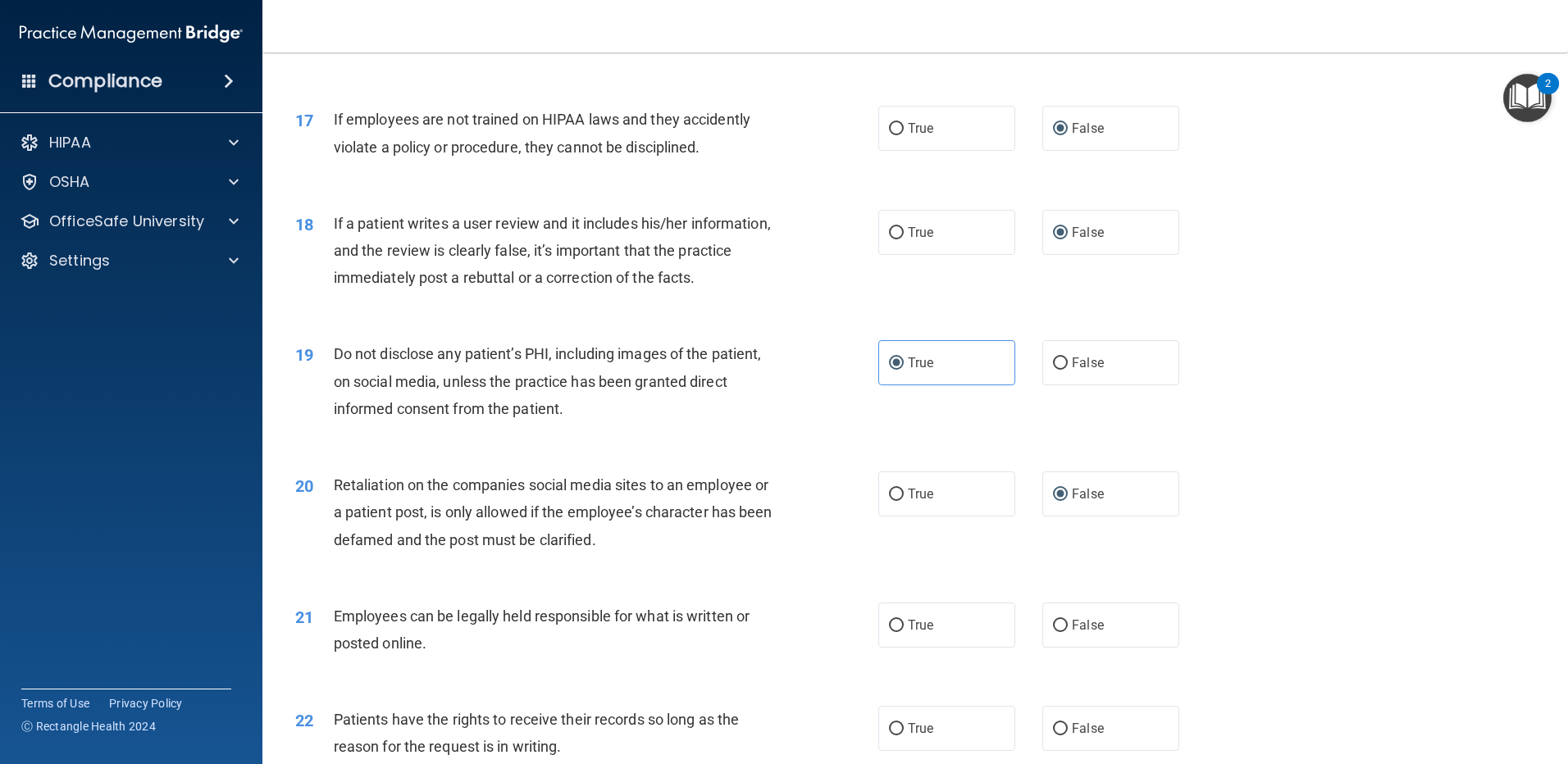
scroll to position [2213, 0]
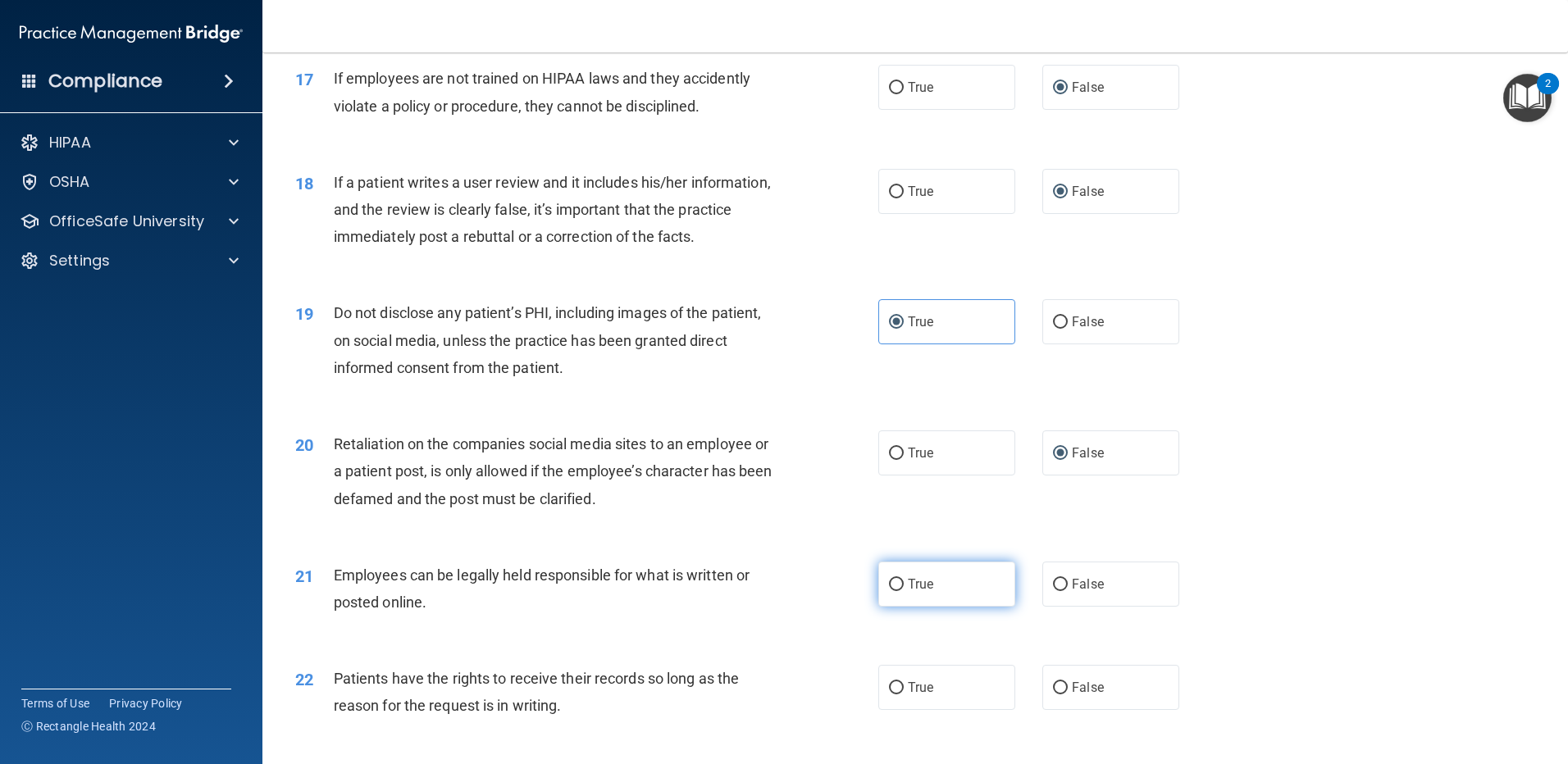
click at [893, 591] on input "True" at bounding box center [896, 585] width 14 height 13
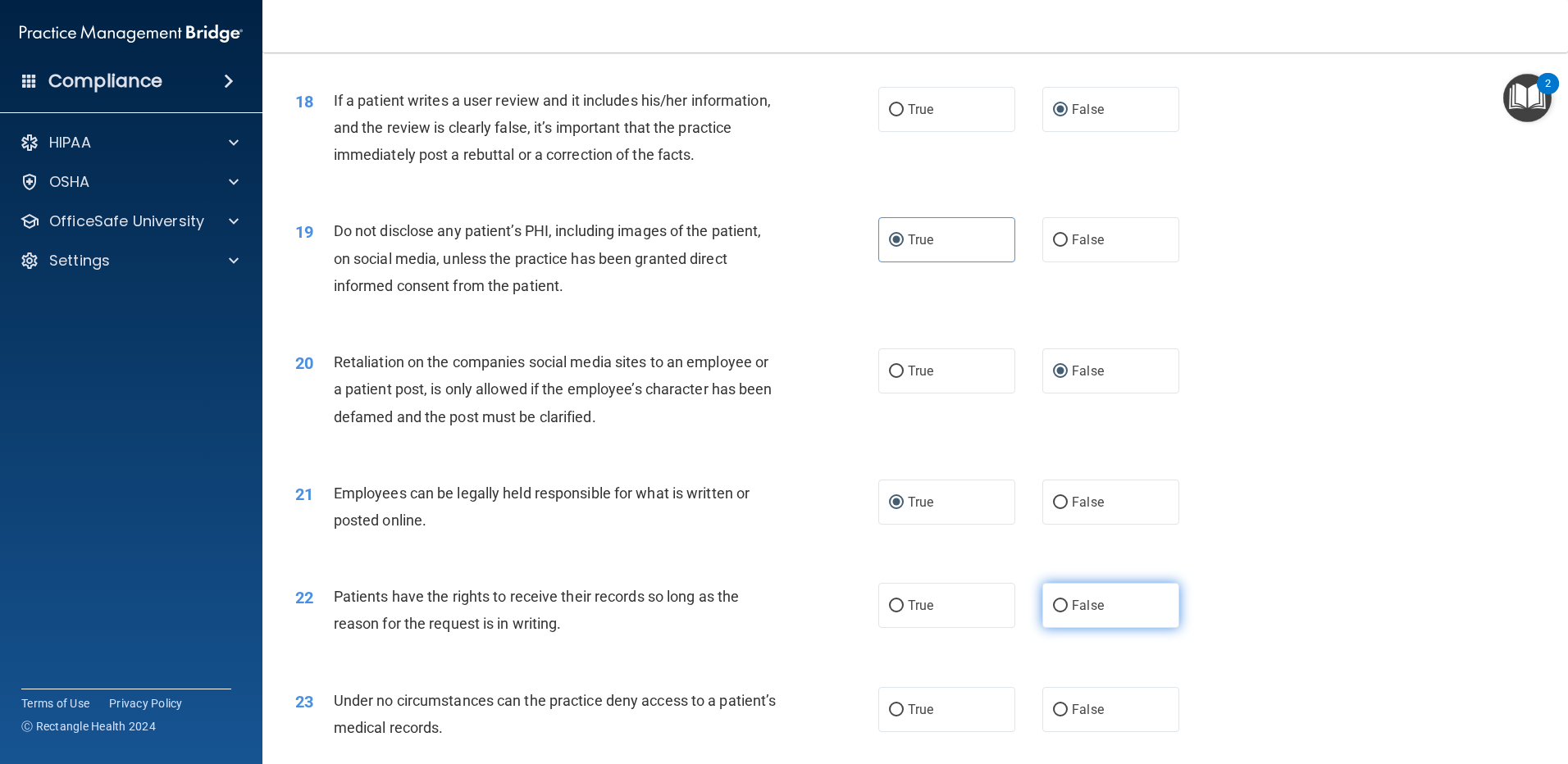
click at [1055, 613] on input "False" at bounding box center [1060, 606] width 14 height 13
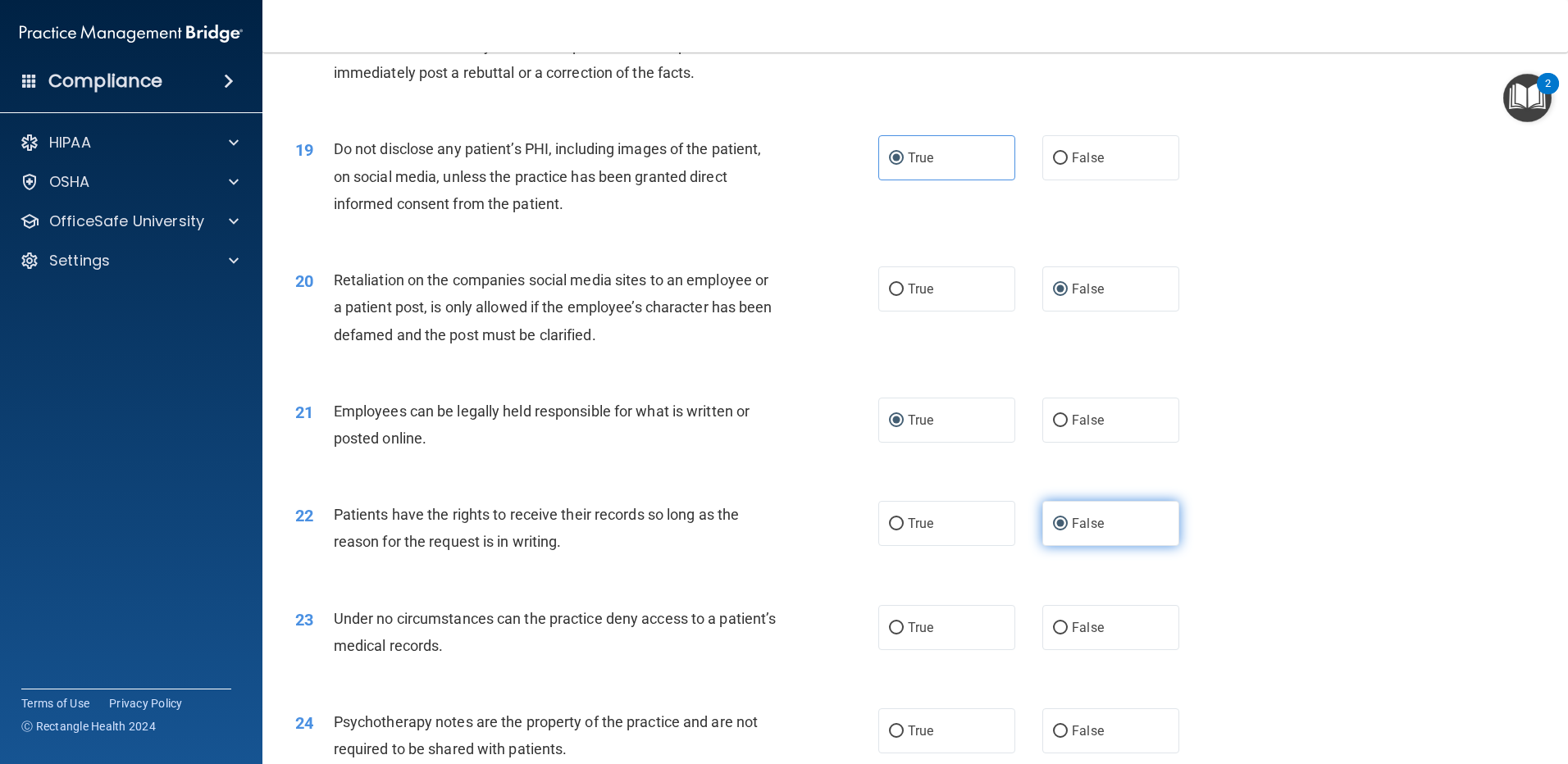
scroll to position [2459, 0]
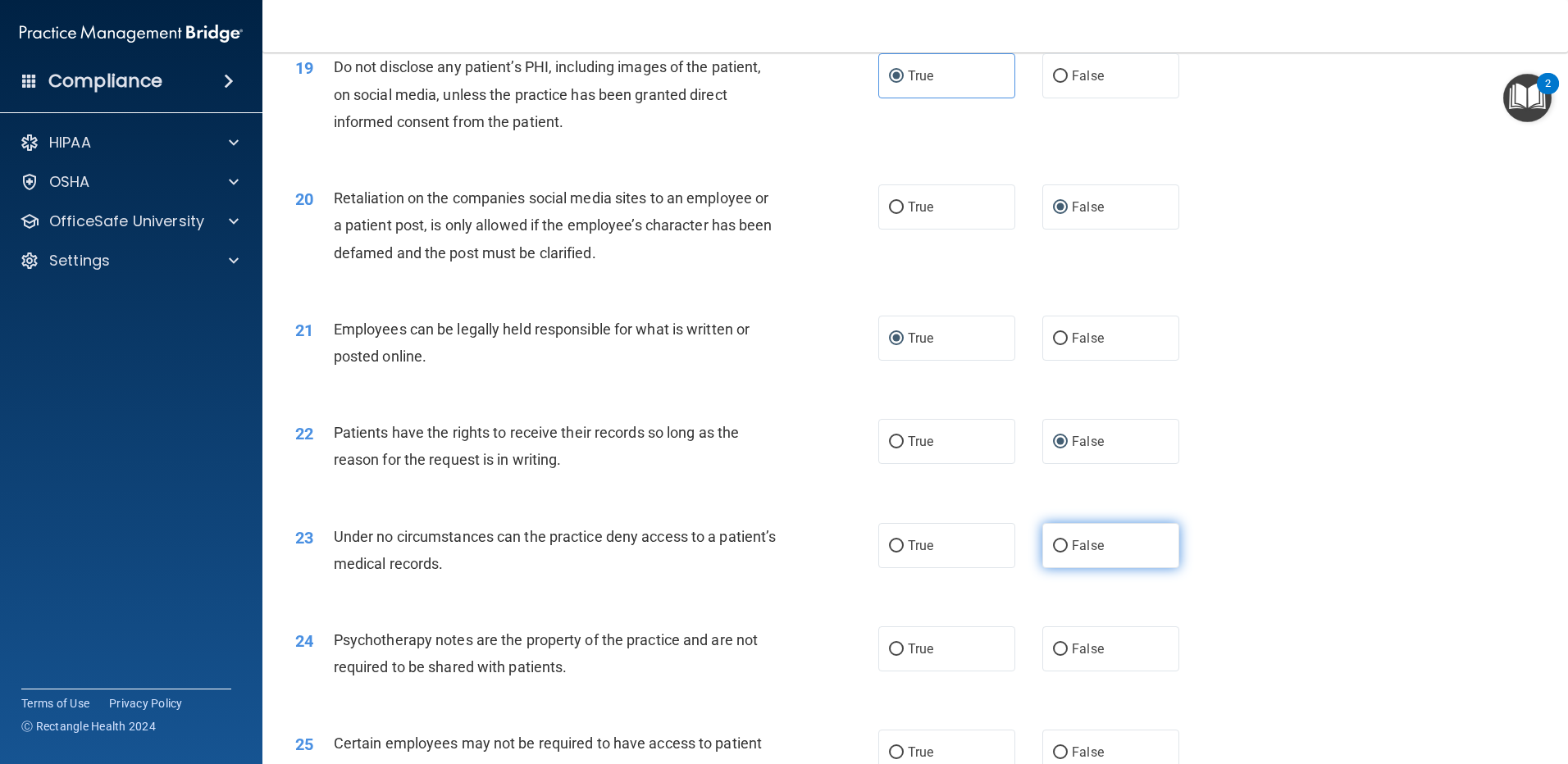
click at [1053, 552] on input "False" at bounding box center [1060, 547] width 14 height 13
click at [893, 656] on input "True" at bounding box center [896, 650] width 14 height 13
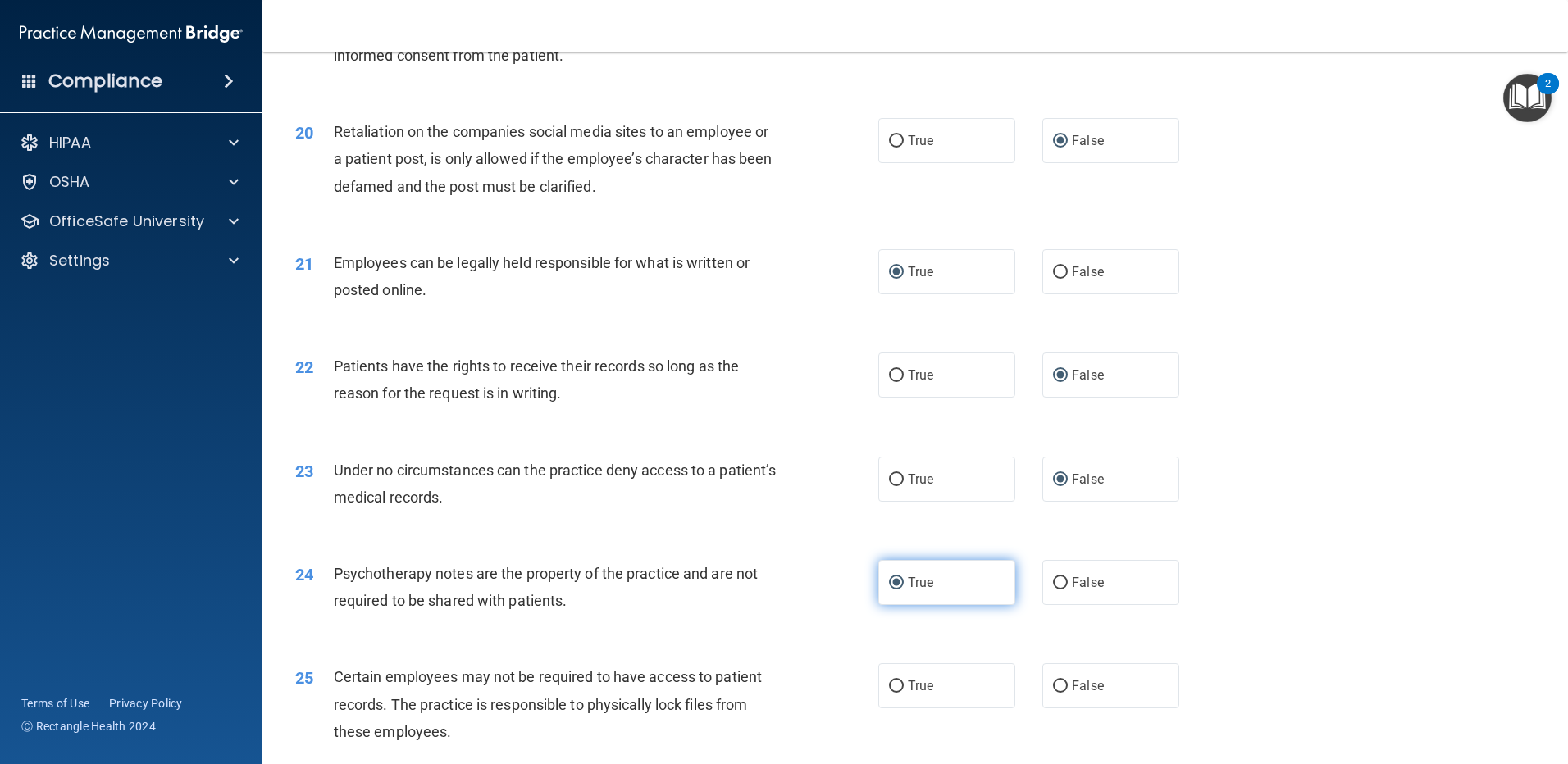
scroll to position [2623, 0]
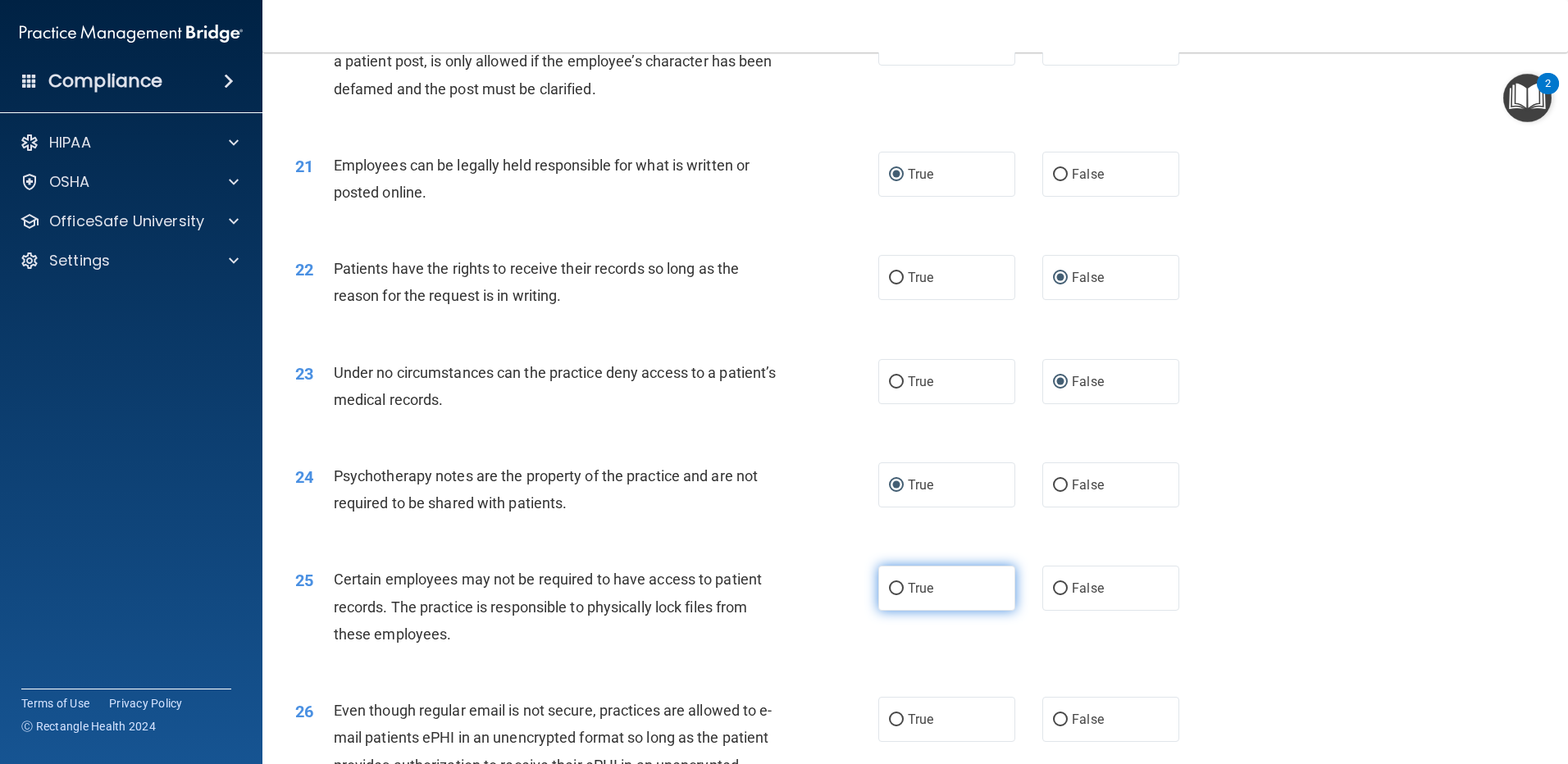
click at [890, 596] on input "True" at bounding box center [896, 589] width 14 height 13
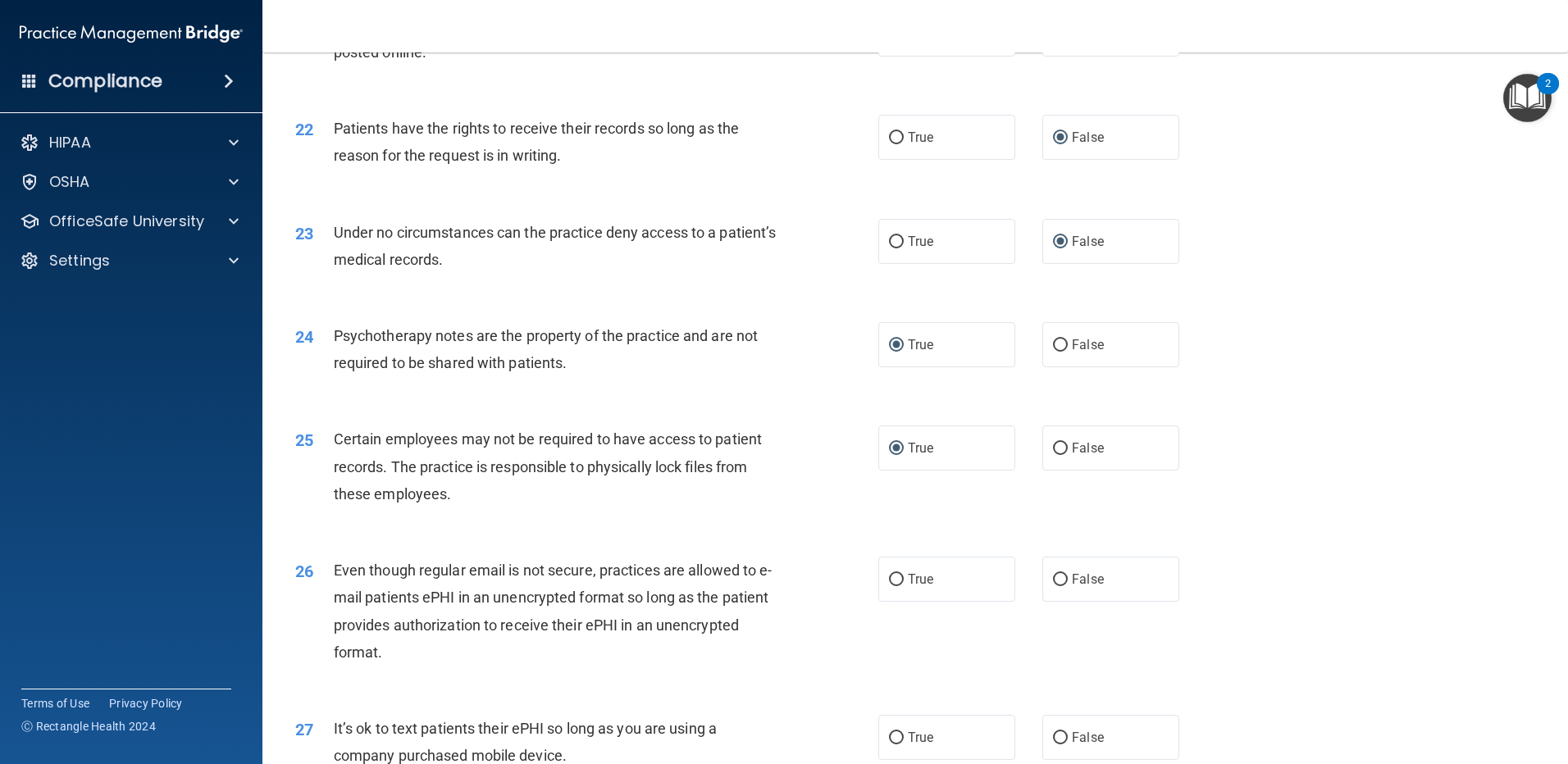
scroll to position [2787, 0]
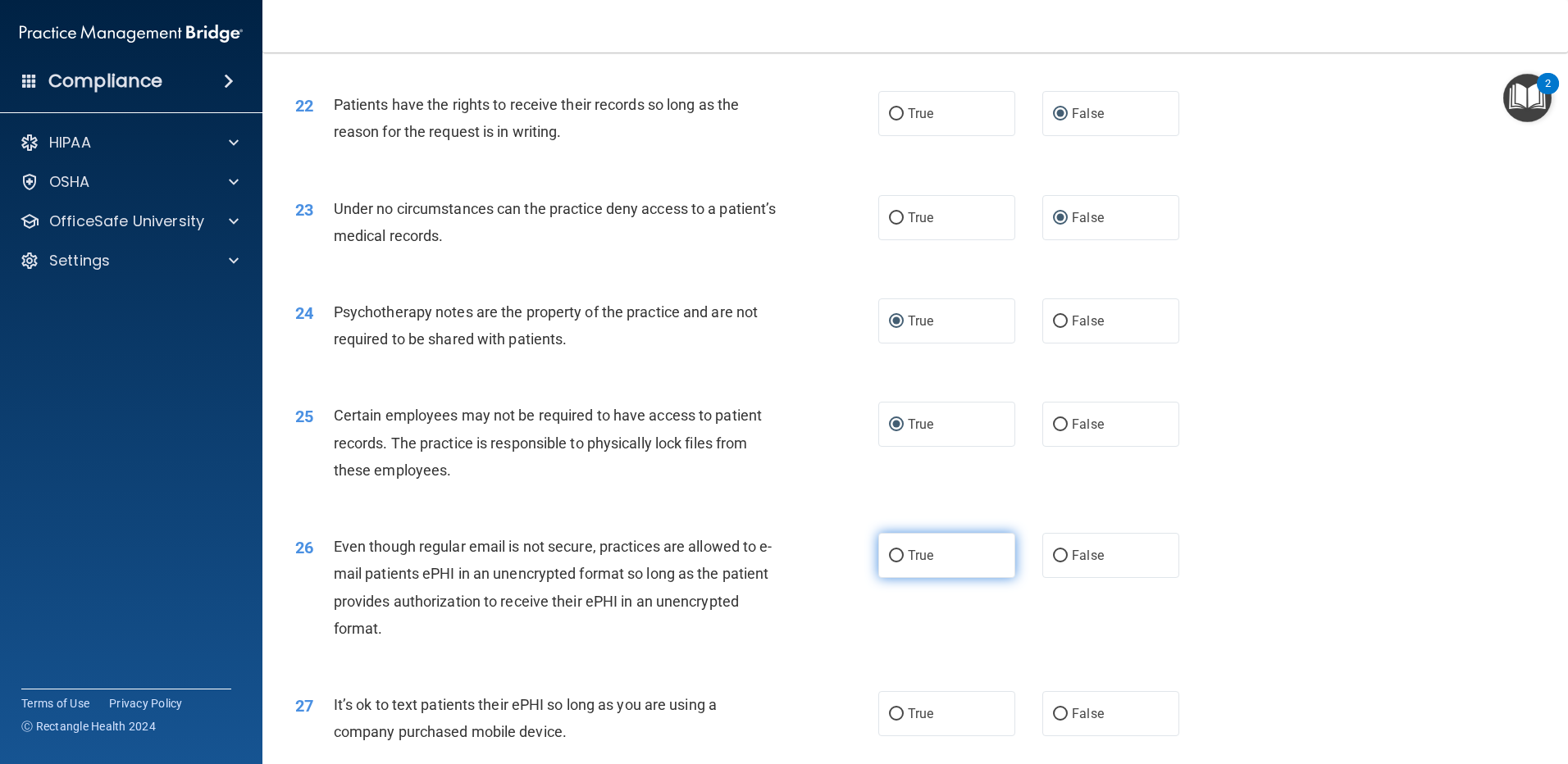
click at [893, 562] on input "True" at bounding box center [896, 557] width 14 height 13
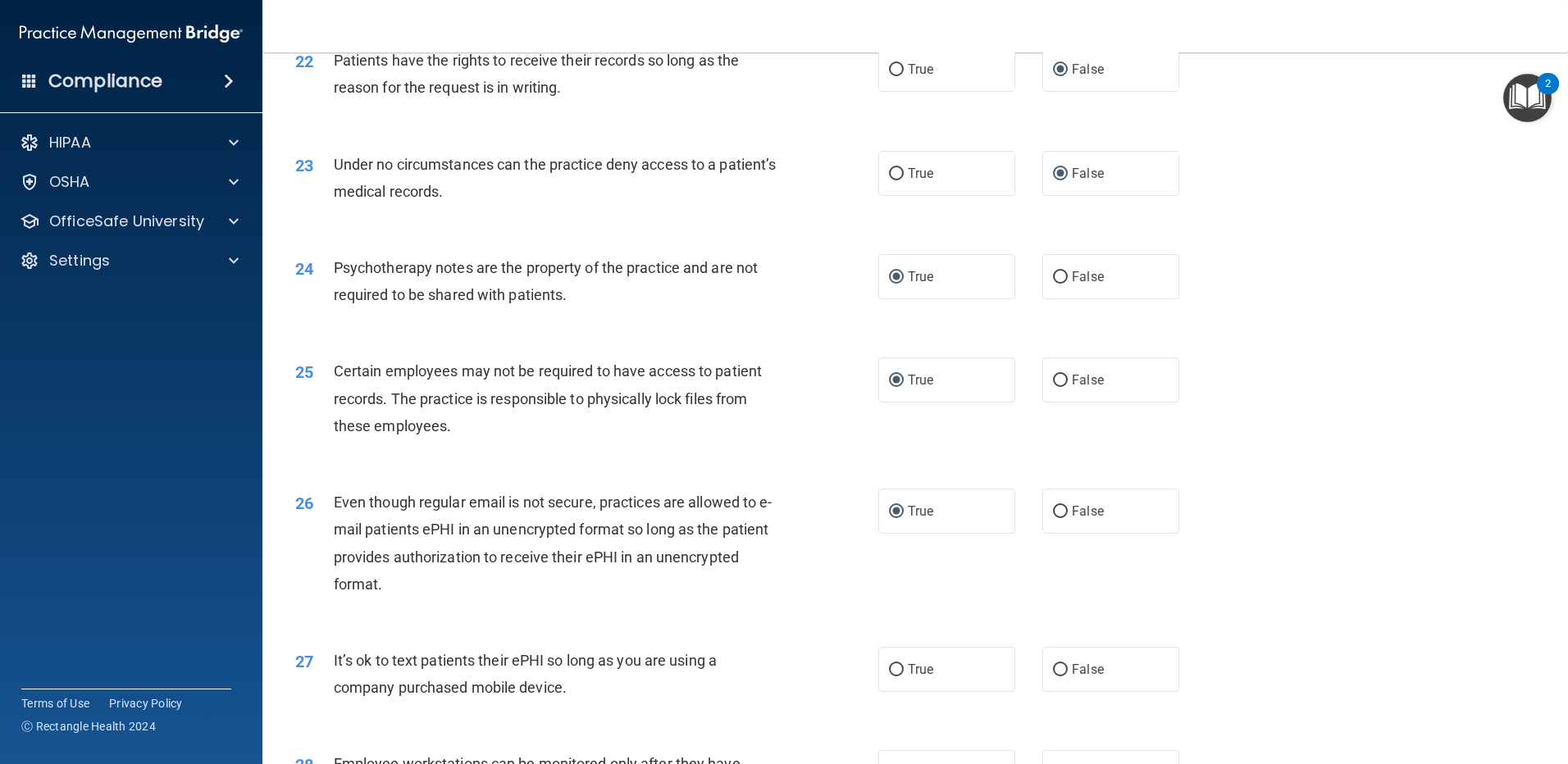
scroll to position [2870, 0]
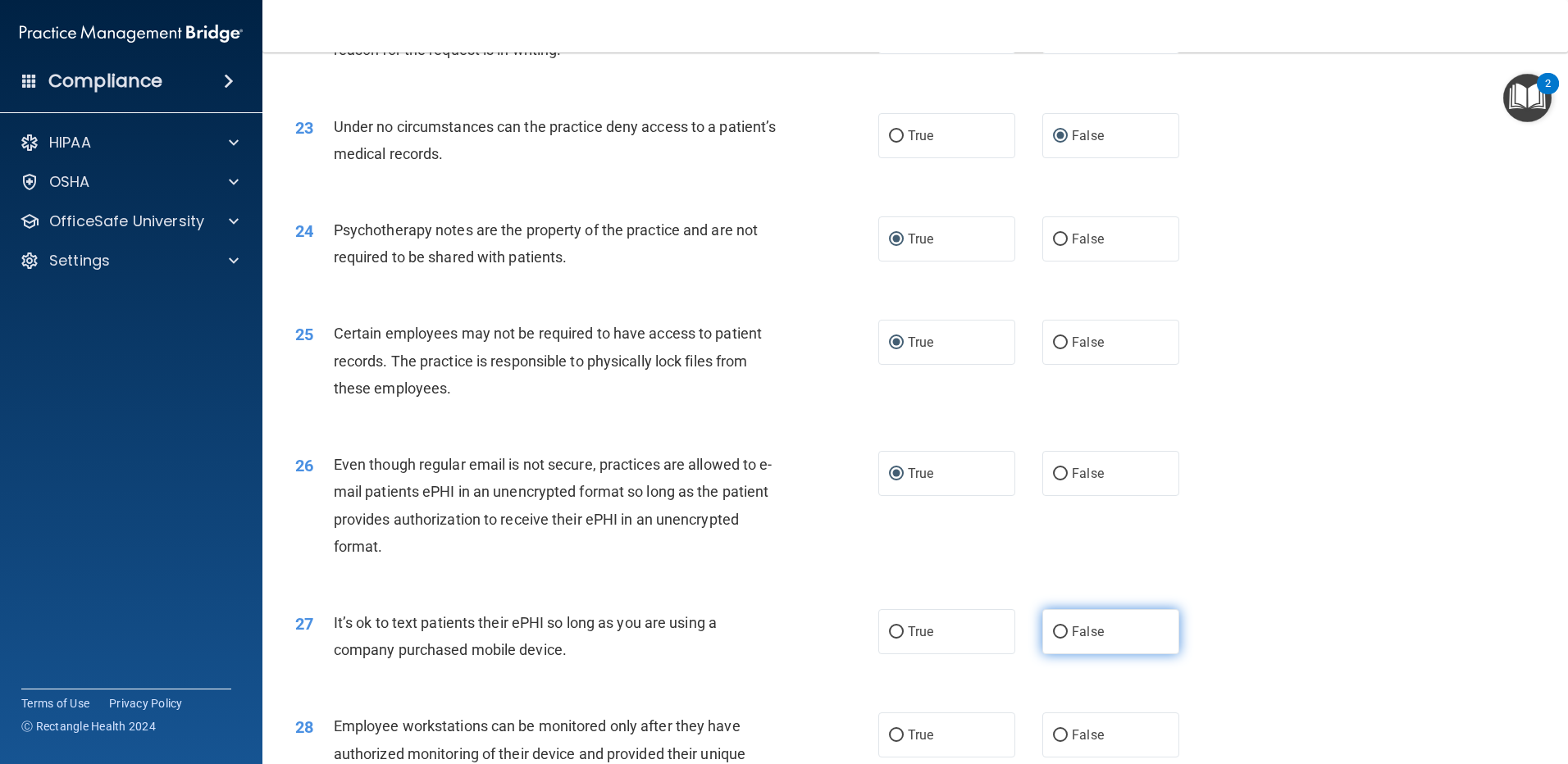
click at [1053, 639] on input "False" at bounding box center [1060, 633] width 14 height 13
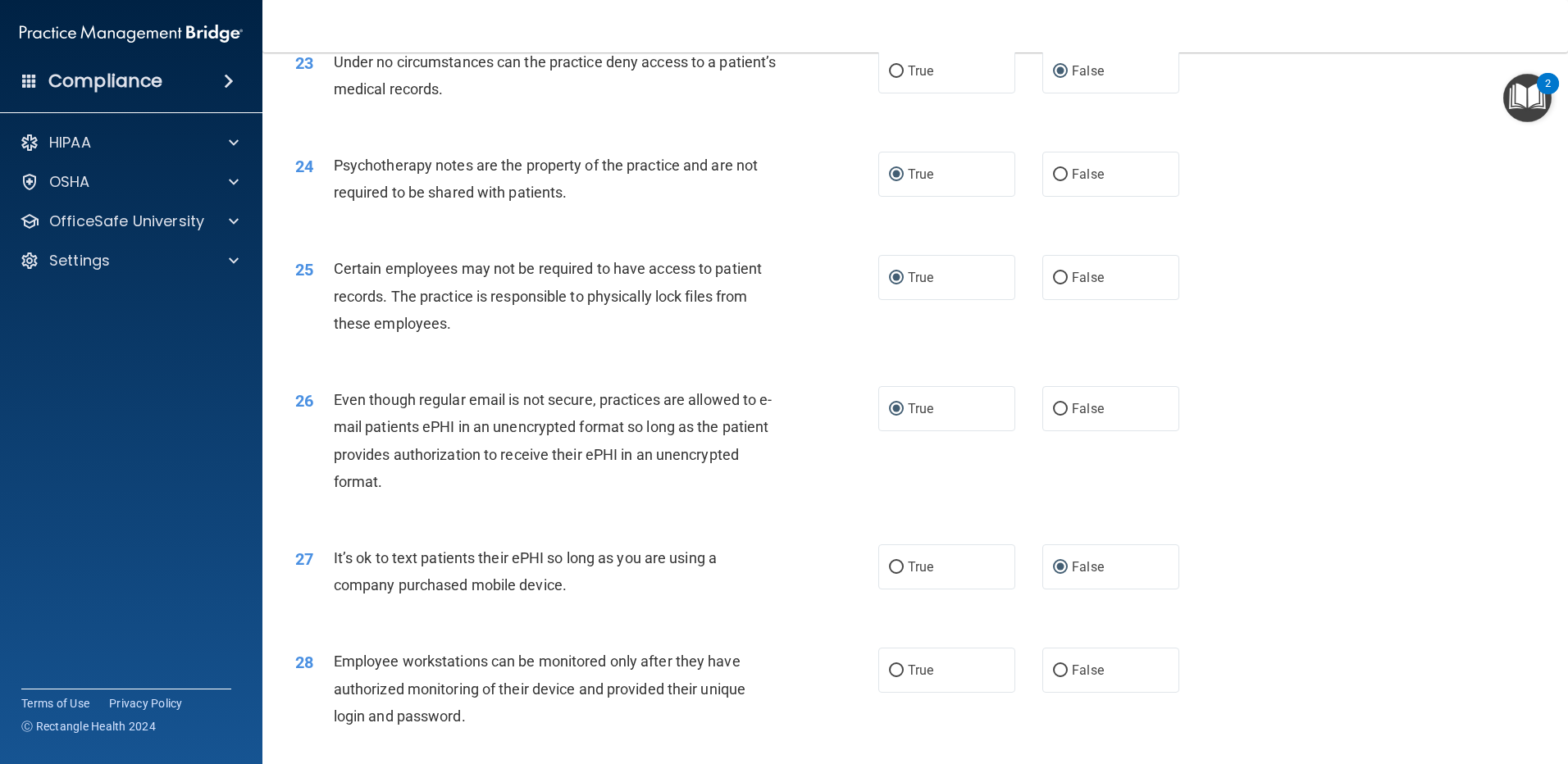
scroll to position [3033, 0]
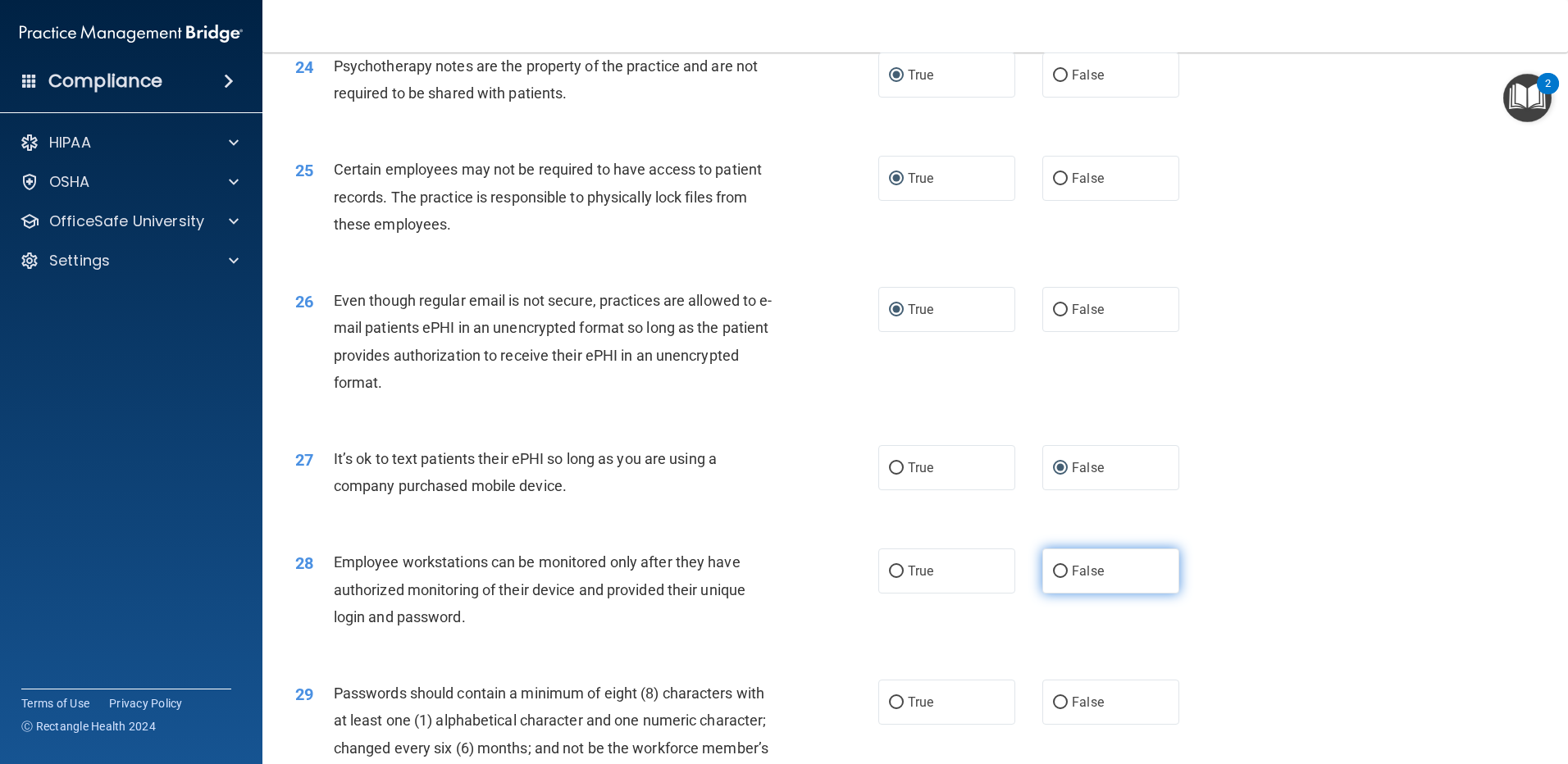
click at [1053, 578] on input "False" at bounding box center [1060, 572] width 14 height 13
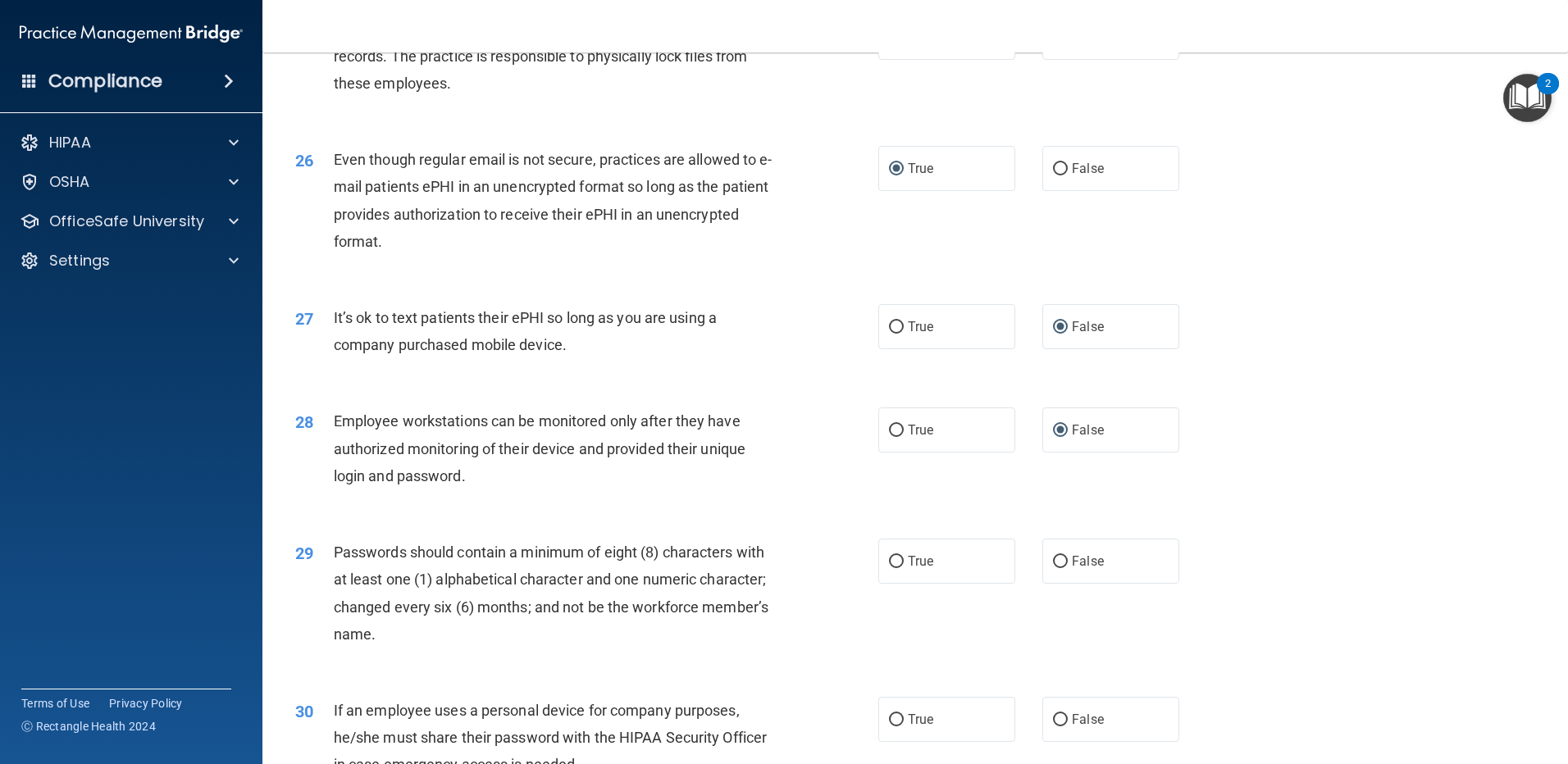
scroll to position [3197, 0]
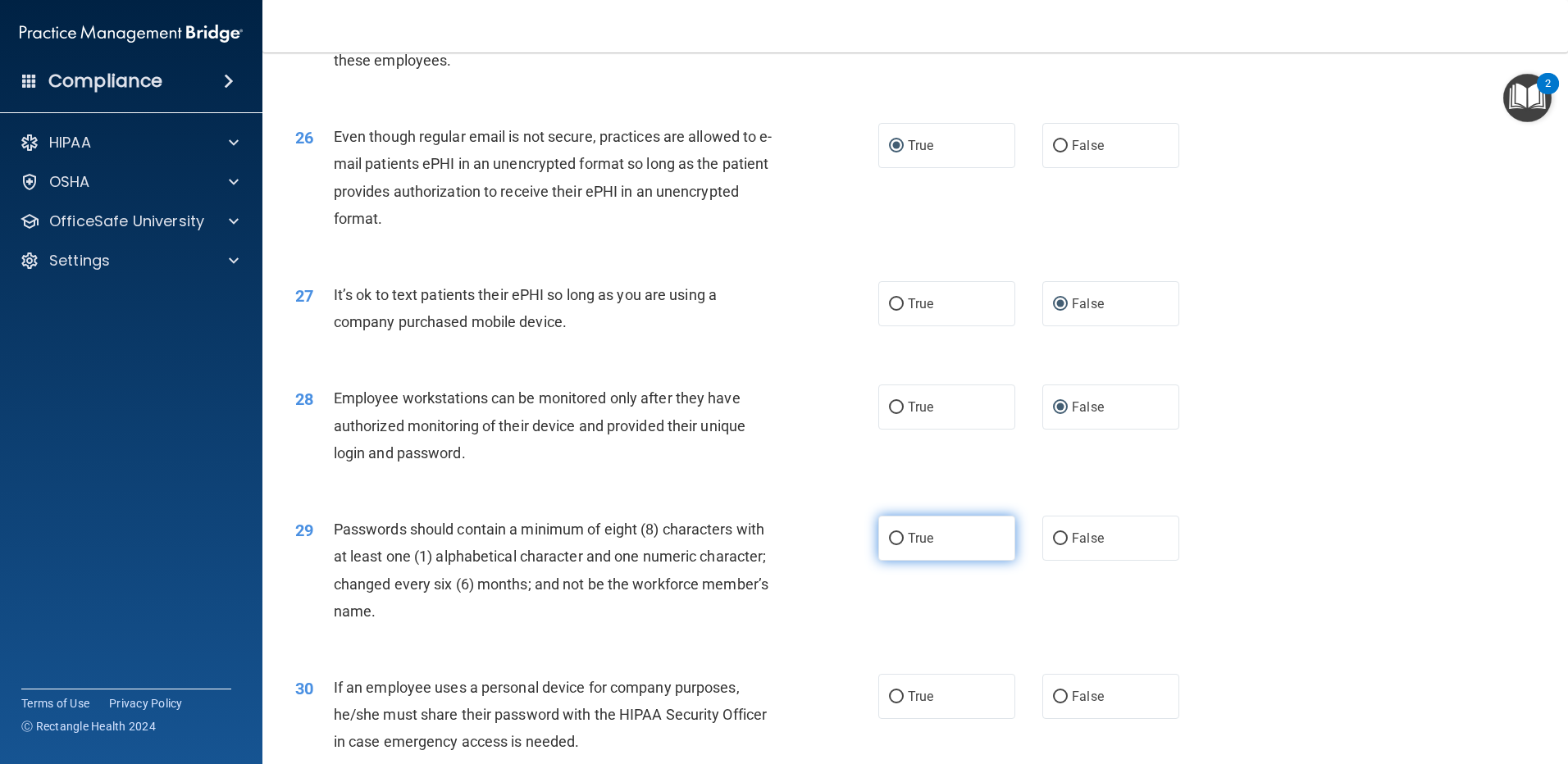
click at [891, 545] on input "True" at bounding box center [896, 540] width 14 height 13
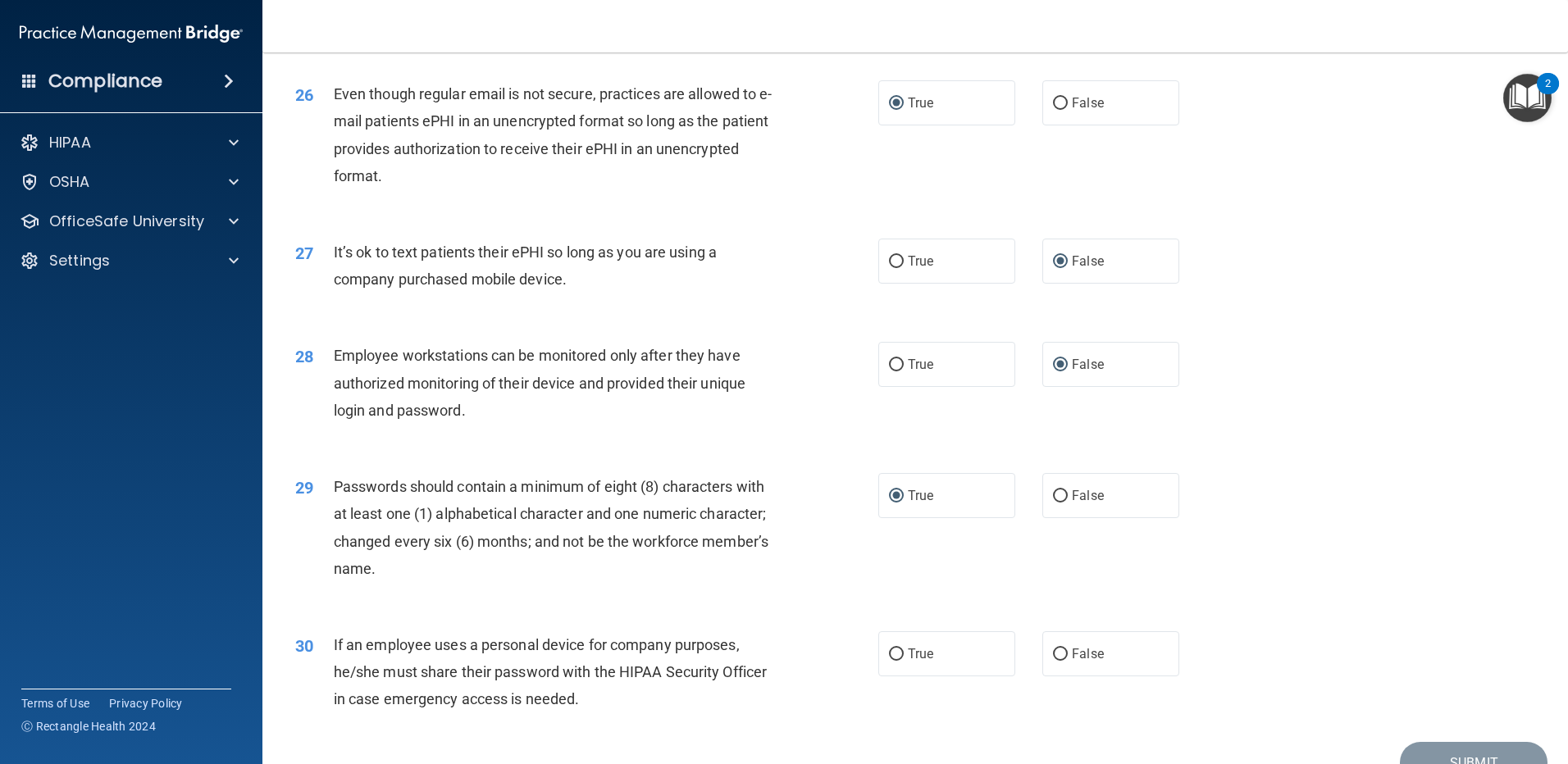
scroll to position [3280, 0]
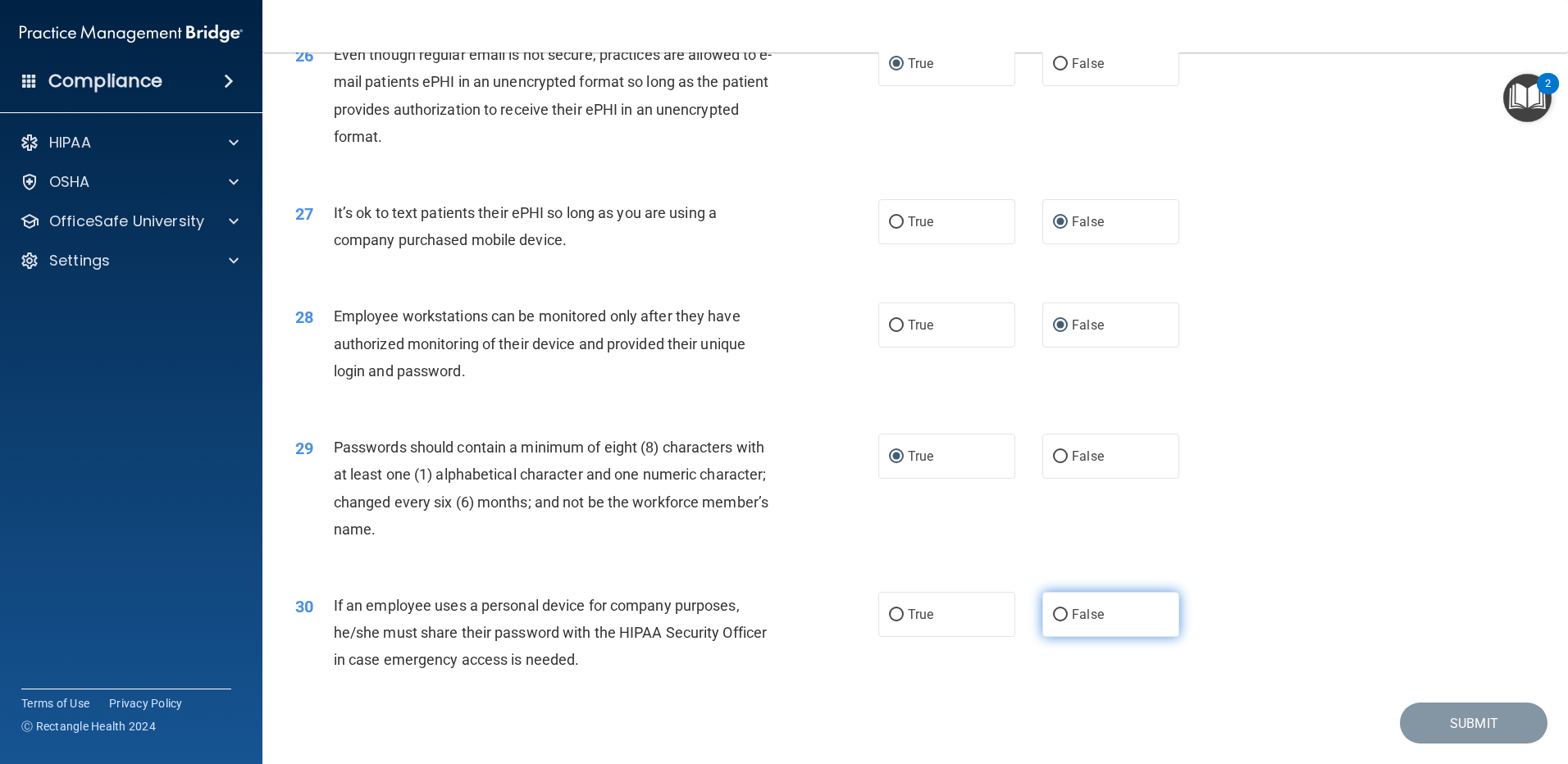
click at [1053, 621] on input "False" at bounding box center [1060, 616] width 14 height 13
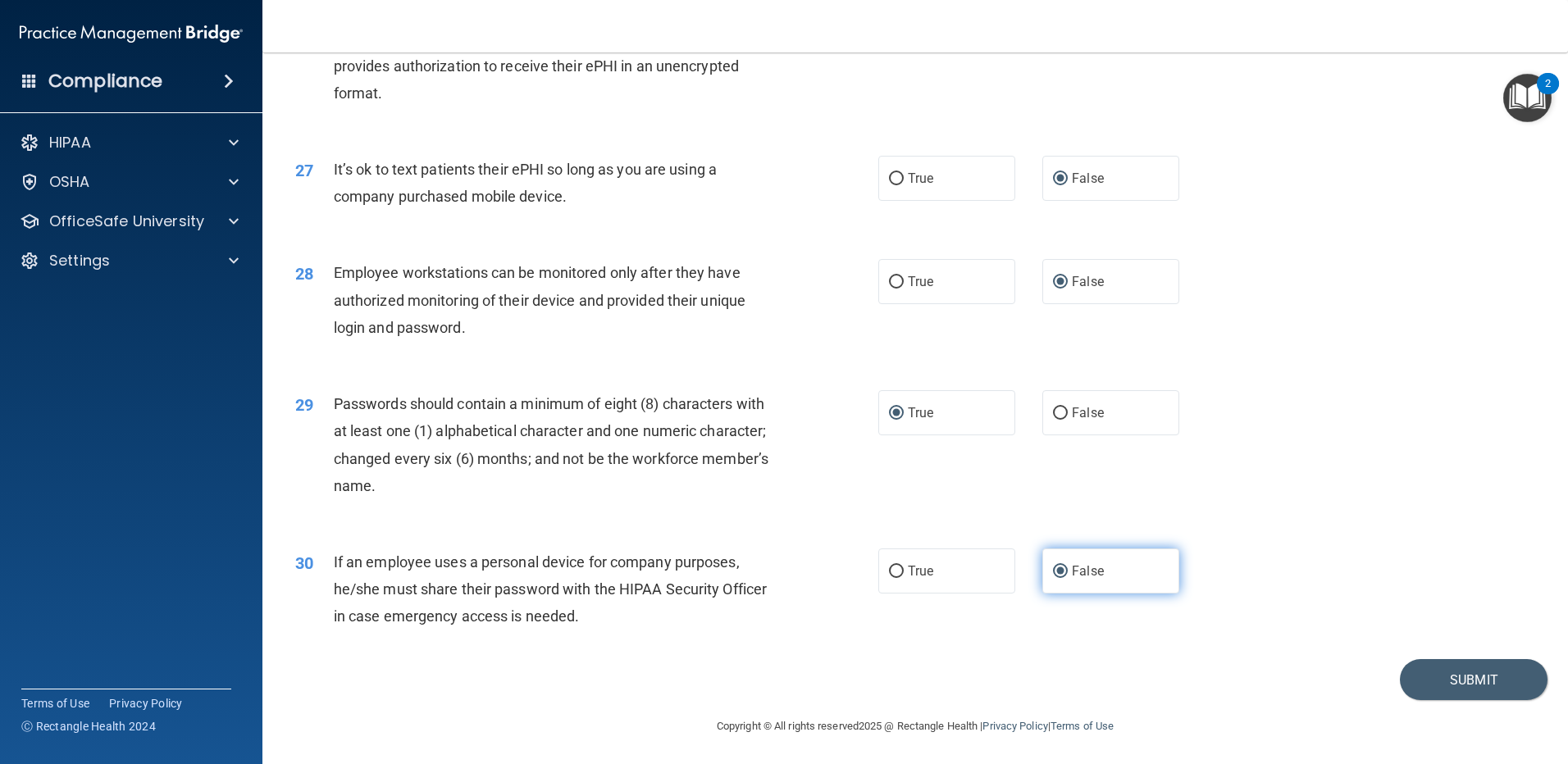
scroll to position [3351, 0]
click at [1439, 675] on button "Submit" at bounding box center [1473, 678] width 148 height 42
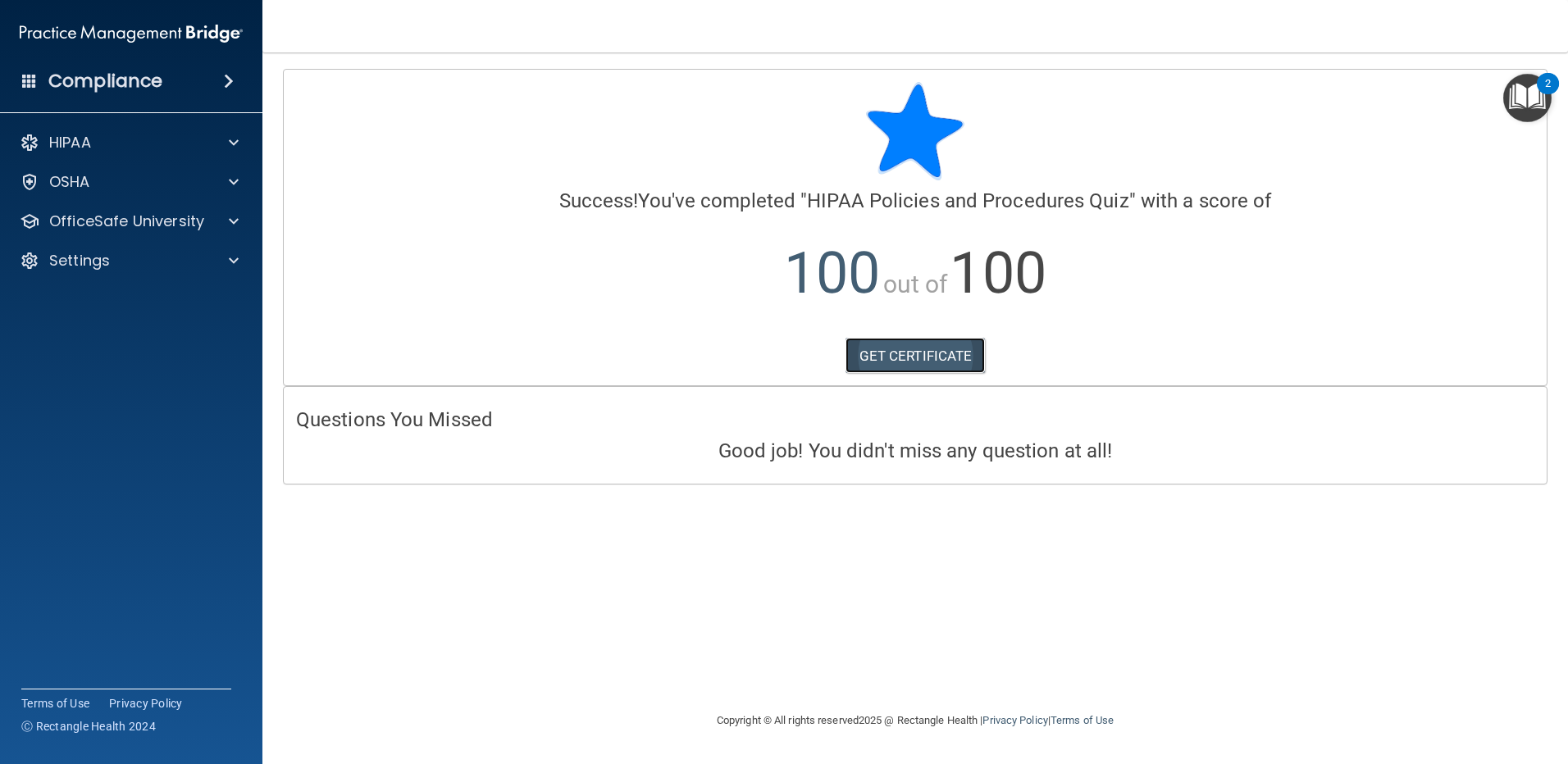
click at [904, 352] on link "GET CERTIFICATE" at bounding box center [915, 356] width 140 height 36
click at [109, 184] on div "OSHA" at bounding box center [109, 182] width 204 height 20
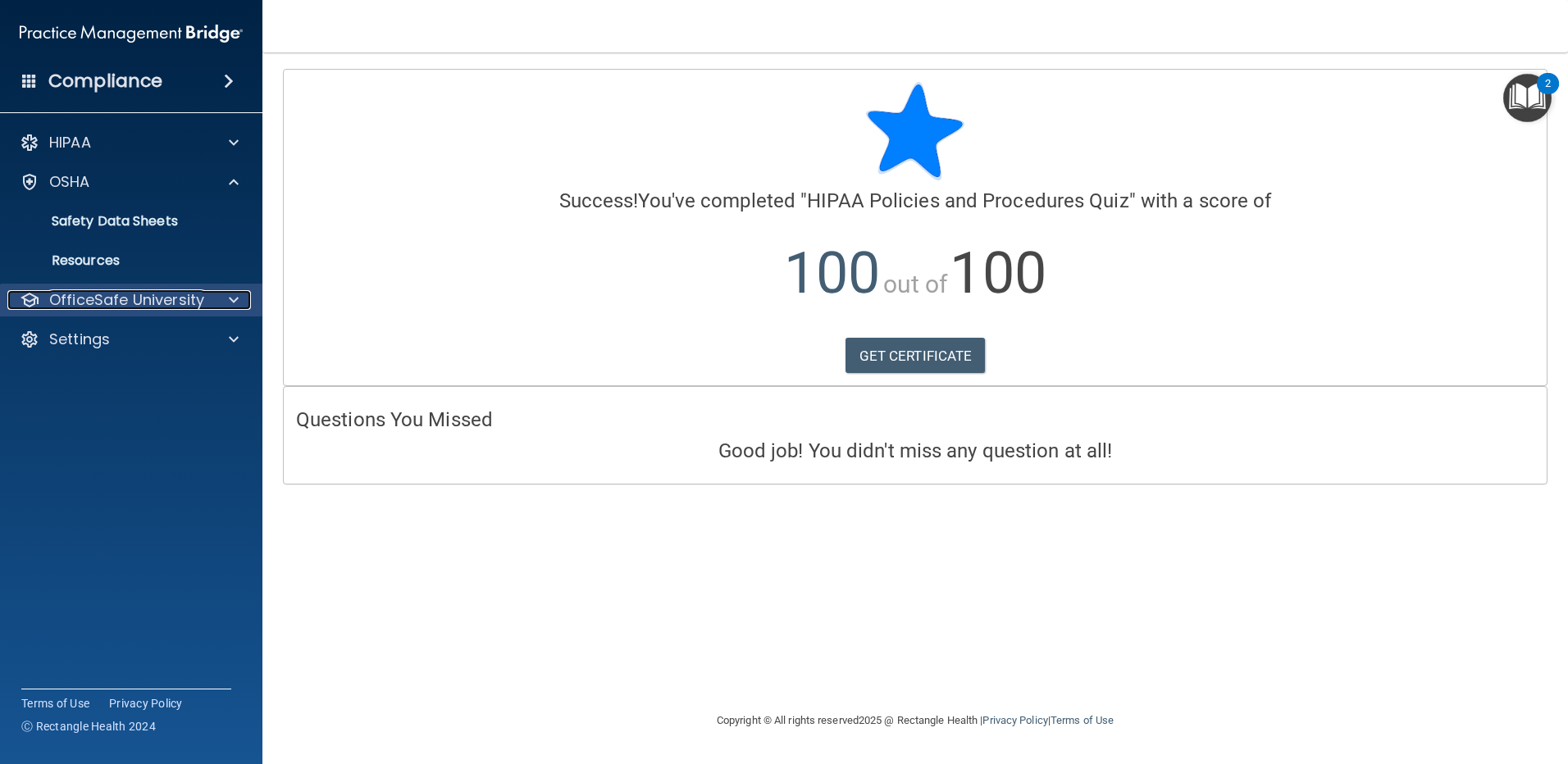
click at [139, 307] on p "OfficeSafe University" at bounding box center [126, 301] width 155 height 20
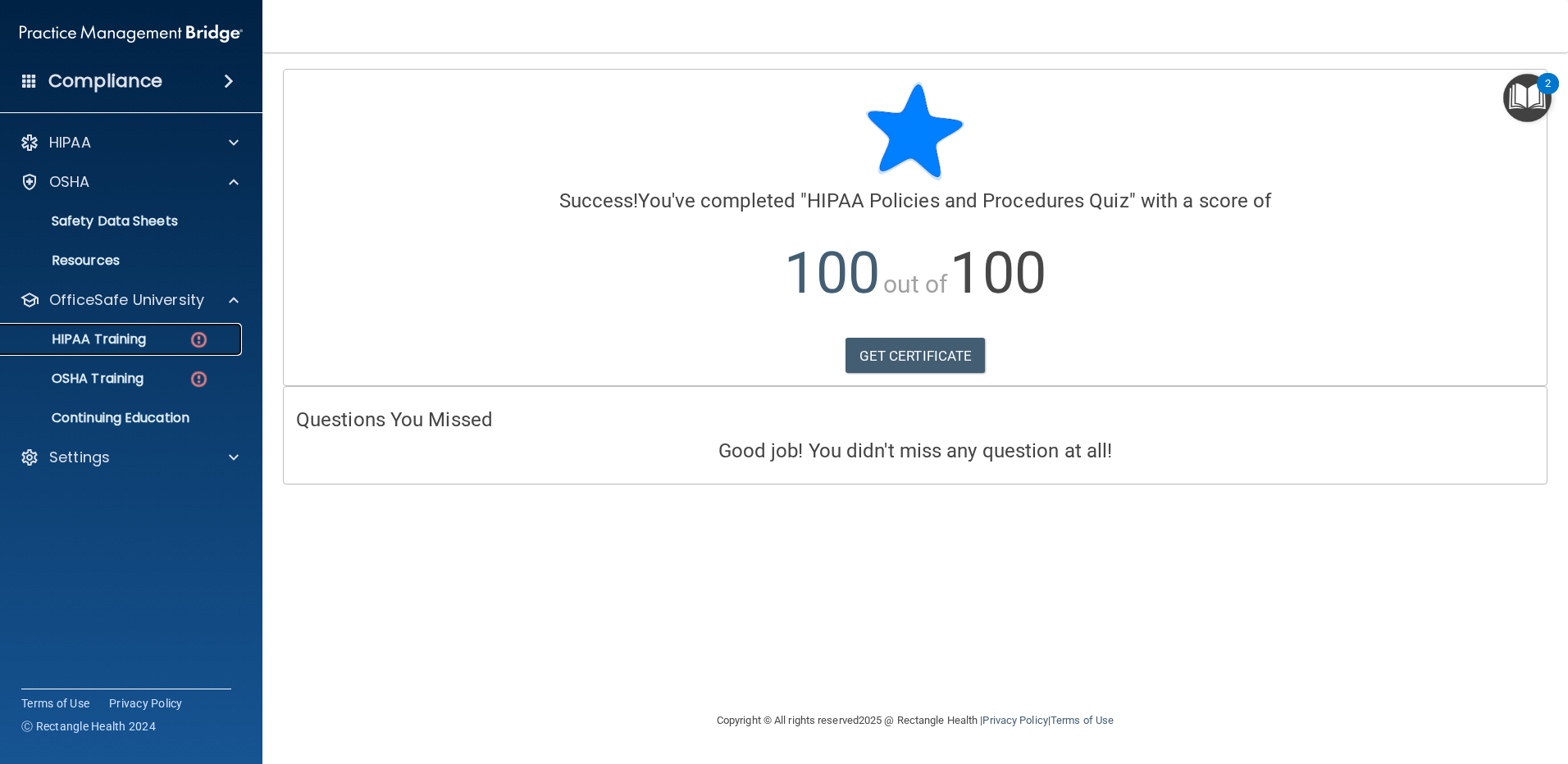
click at [186, 341] on div "HIPAA Training" at bounding box center [122, 339] width 224 height 16
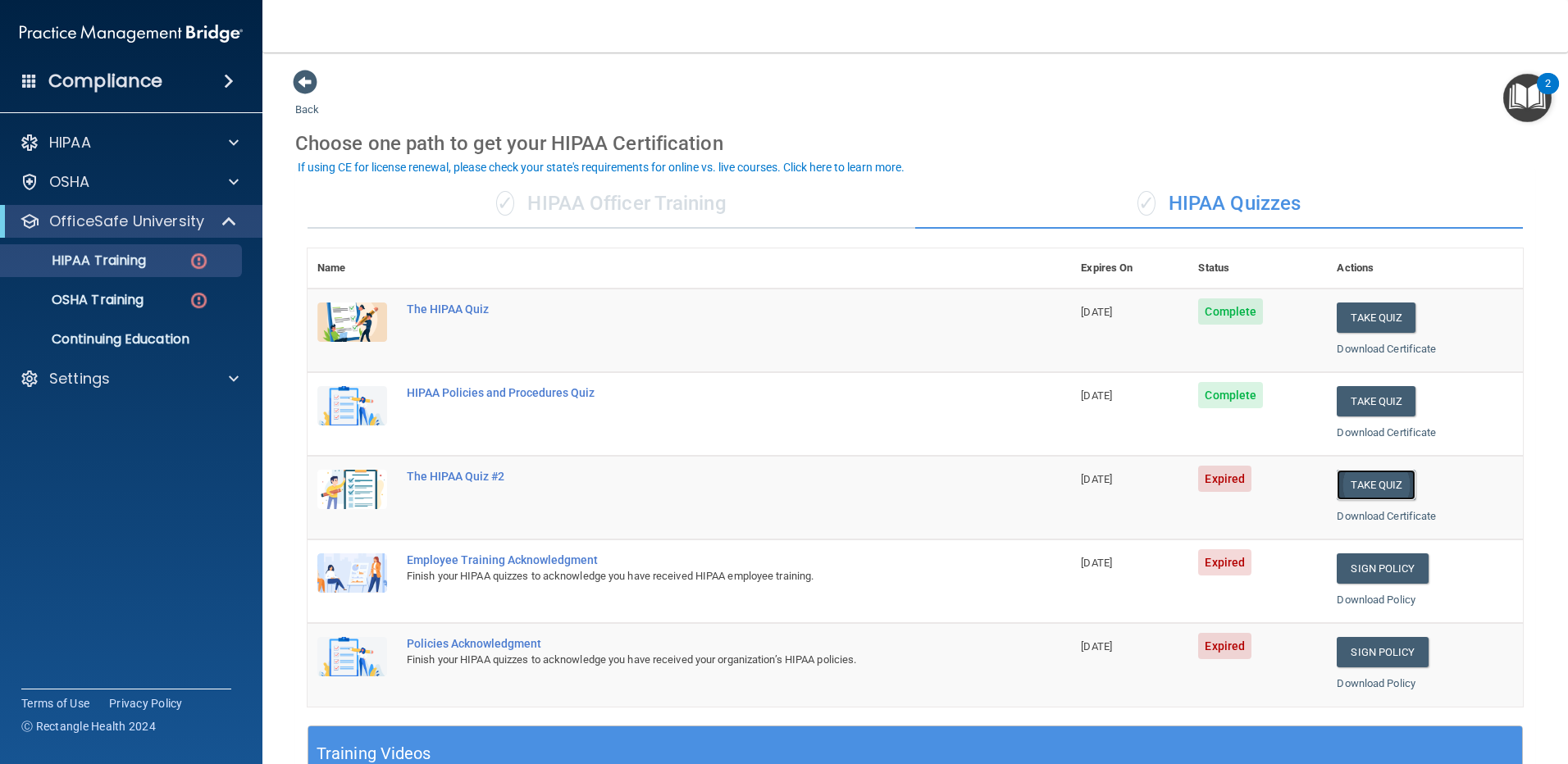
click at [1362, 480] on button "Take Quiz" at bounding box center [1375, 485] width 79 height 31
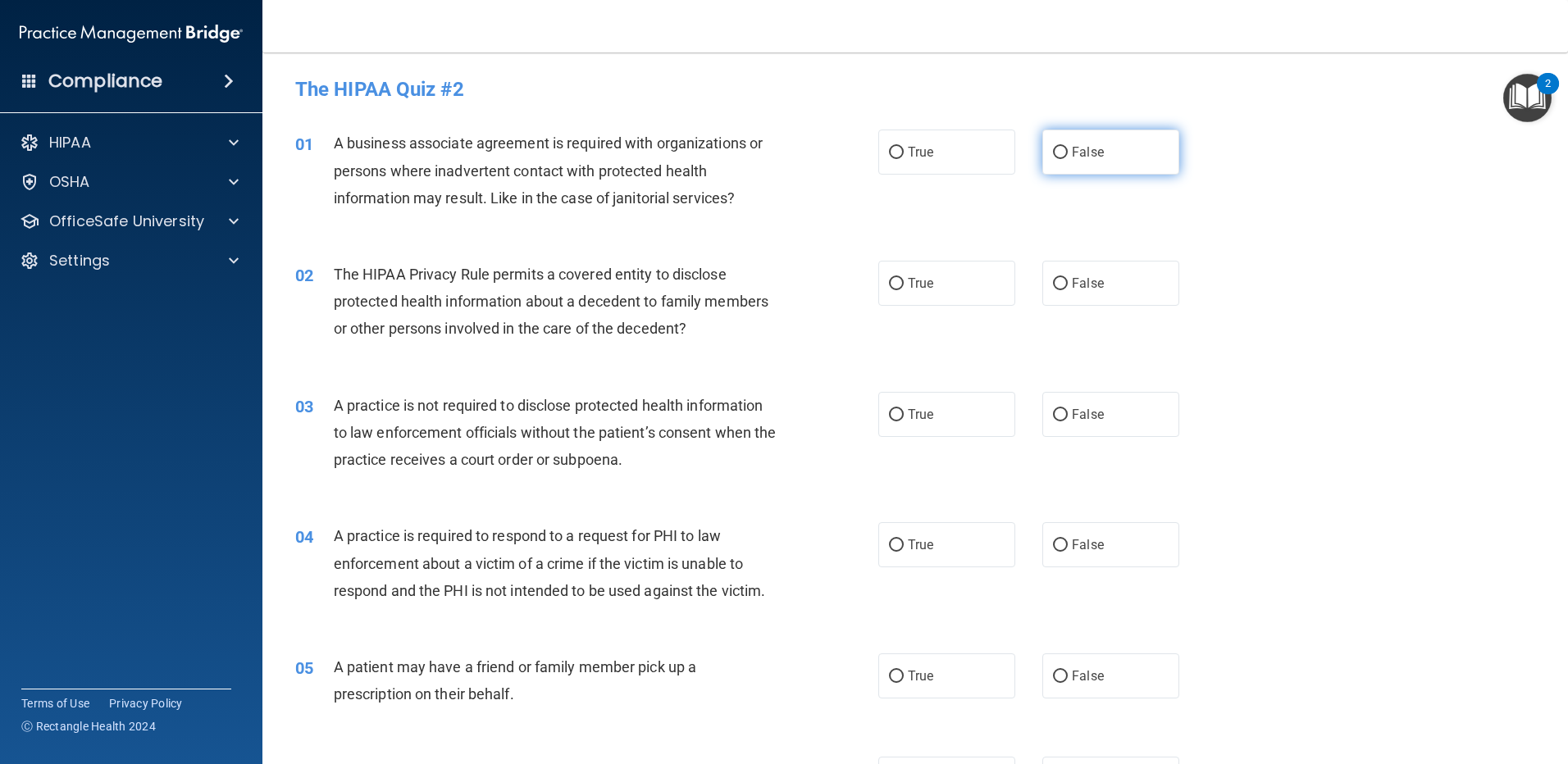
click at [1053, 153] on input "False" at bounding box center [1060, 153] width 14 height 13
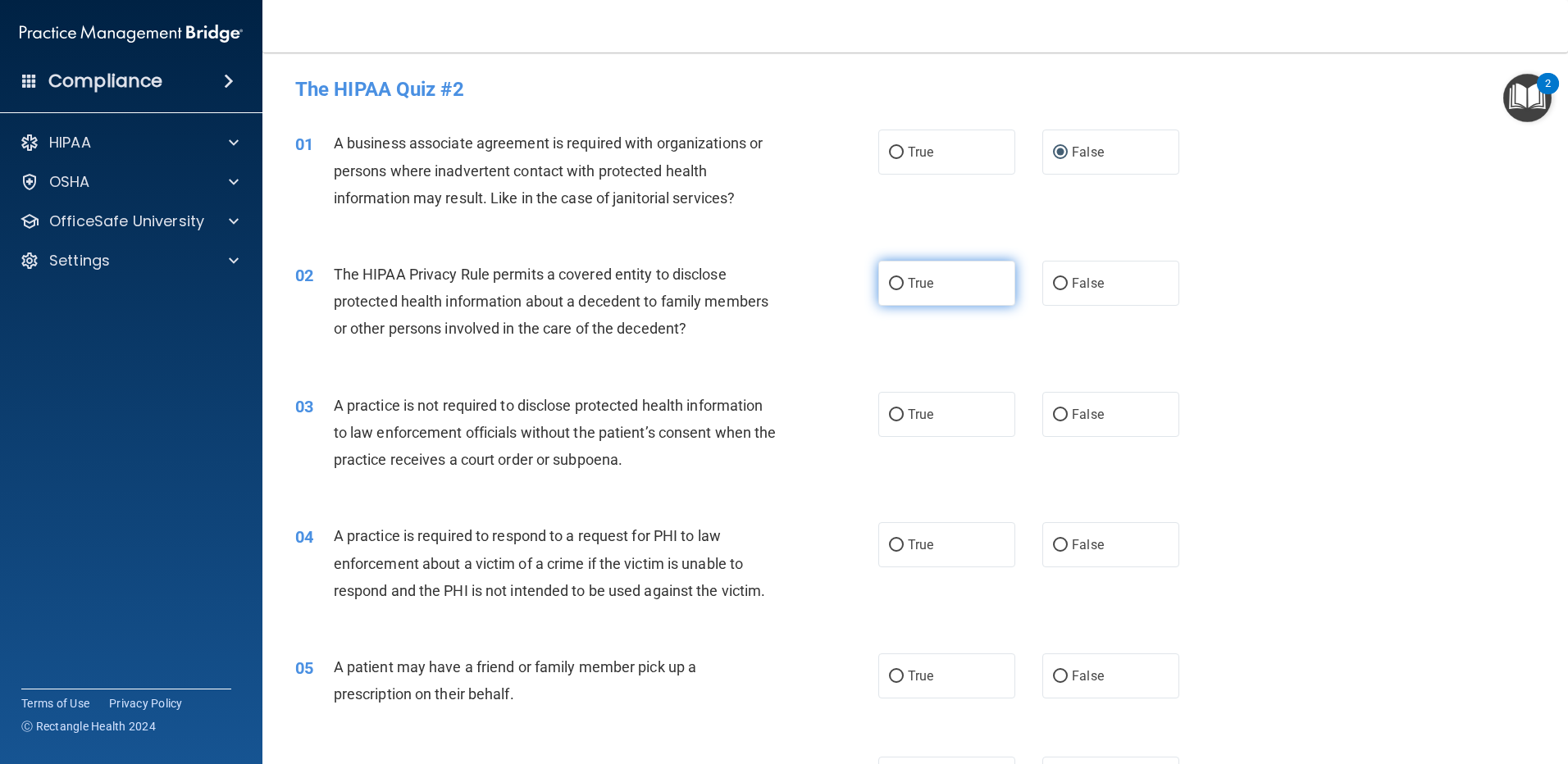
click at [890, 280] on input "True" at bounding box center [896, 284] width 14 height 13
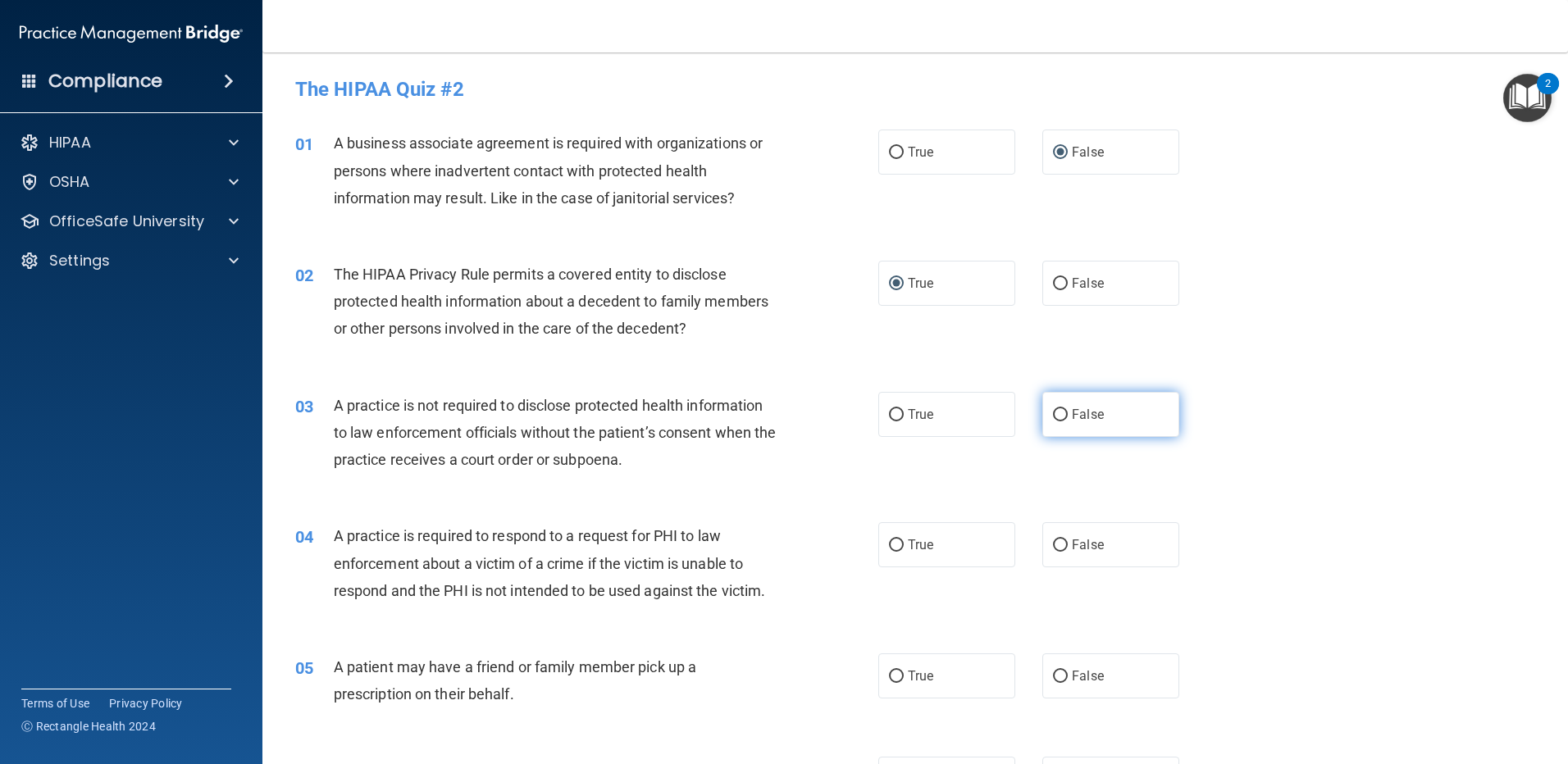
click at [1053, 416] on input "False" at bounding box center [1060, 415] width 14 height 13
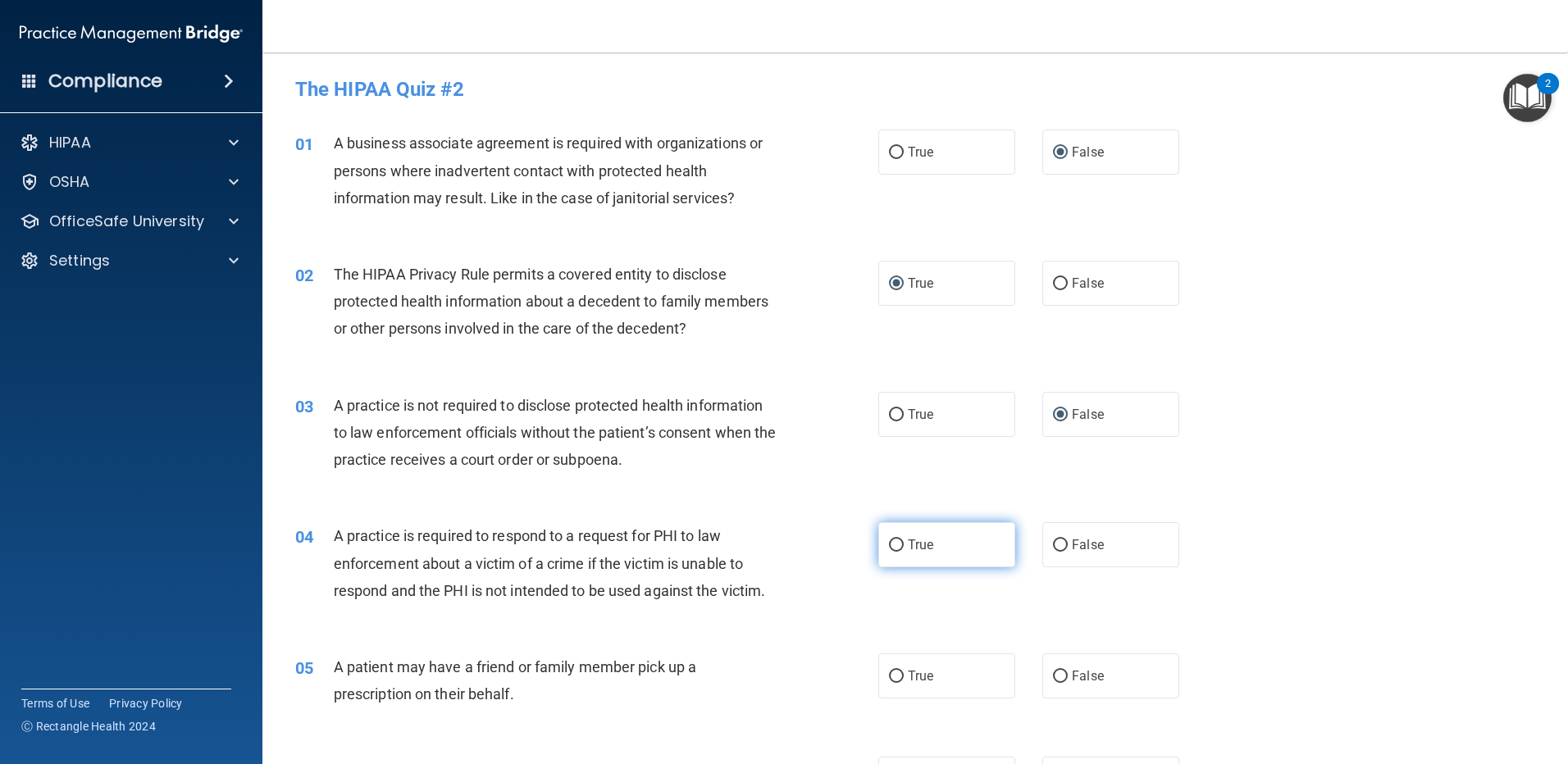
click at [890, 545] on input "True" at bounding box center [896, 546] width 14 height 13
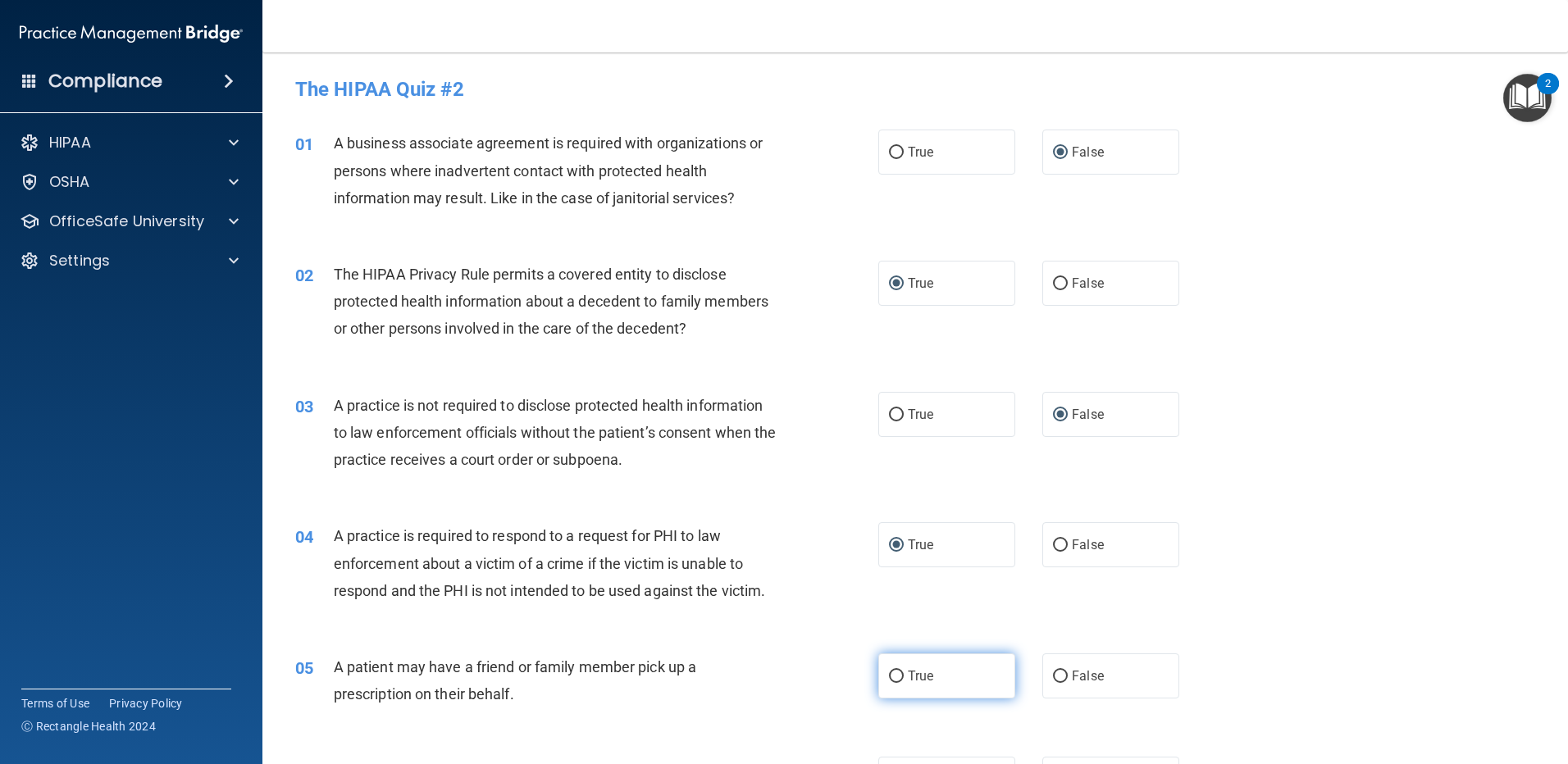
click at [892, 673] on input "True" at bounding box center [896, 677] width 14 height 13
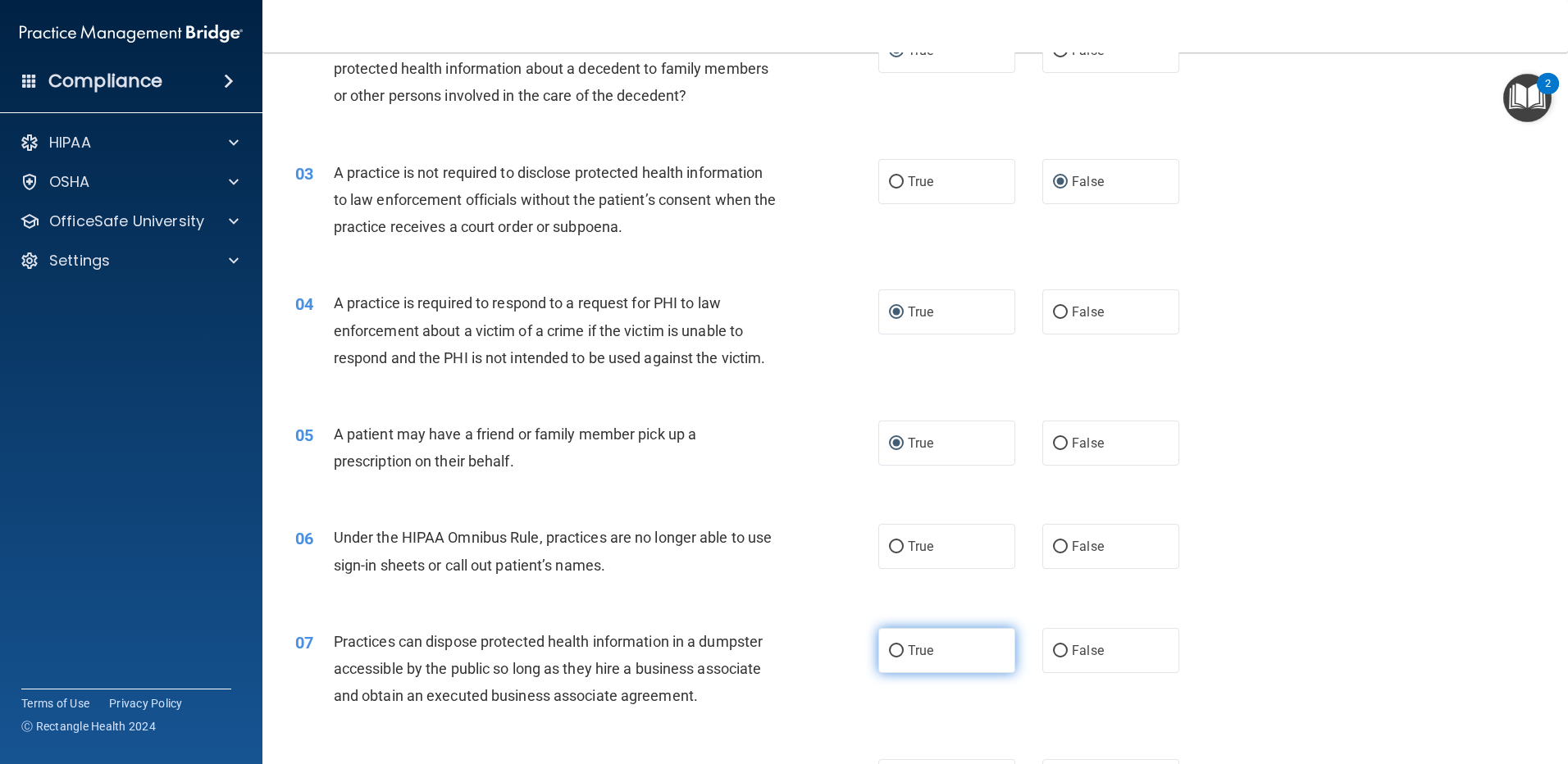
scroll to position [246, 0]
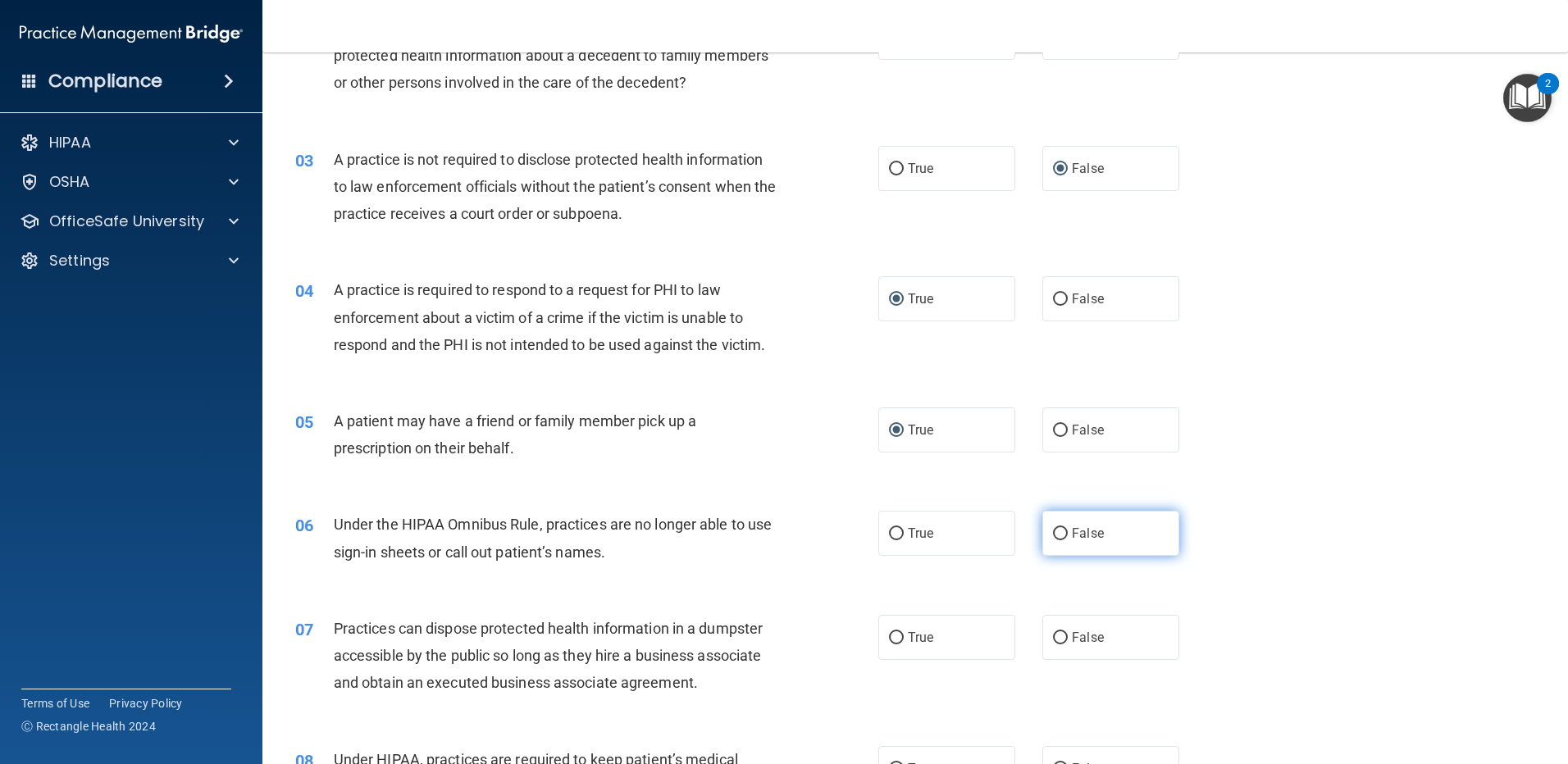
click at [1056, 530] on input "False" at bounding box center [1060, 534] width 14 height 13
click at [1056, 632] on input "False" at bounding box center [1060, 638] width 14 height 13
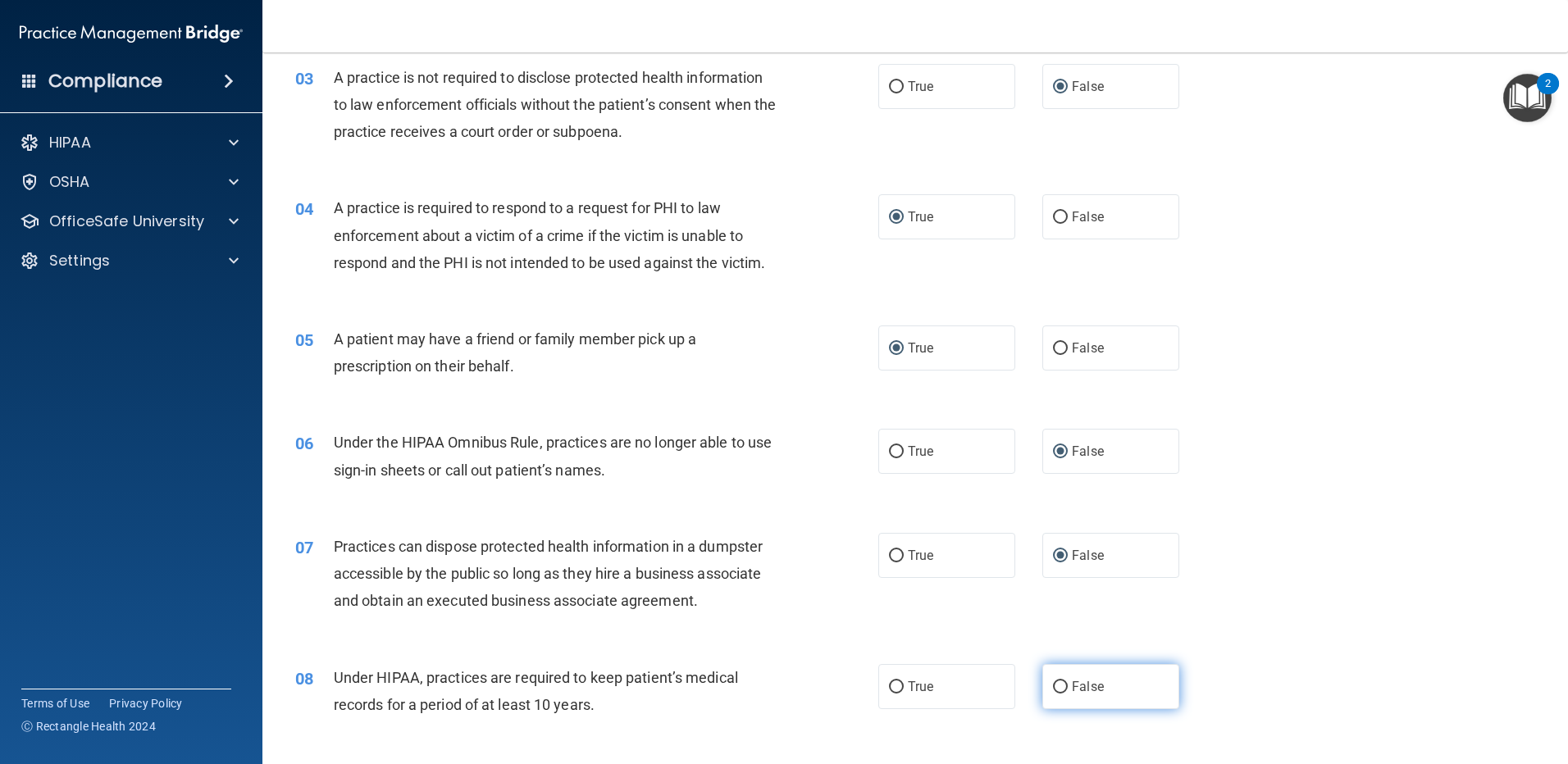
click at [1062, 690] on label "False" at bounding box center [1110, 687] width 137 height 45
click at [1062, 690] on input "False" at bounding box center [1060, 688] width 14 height 13
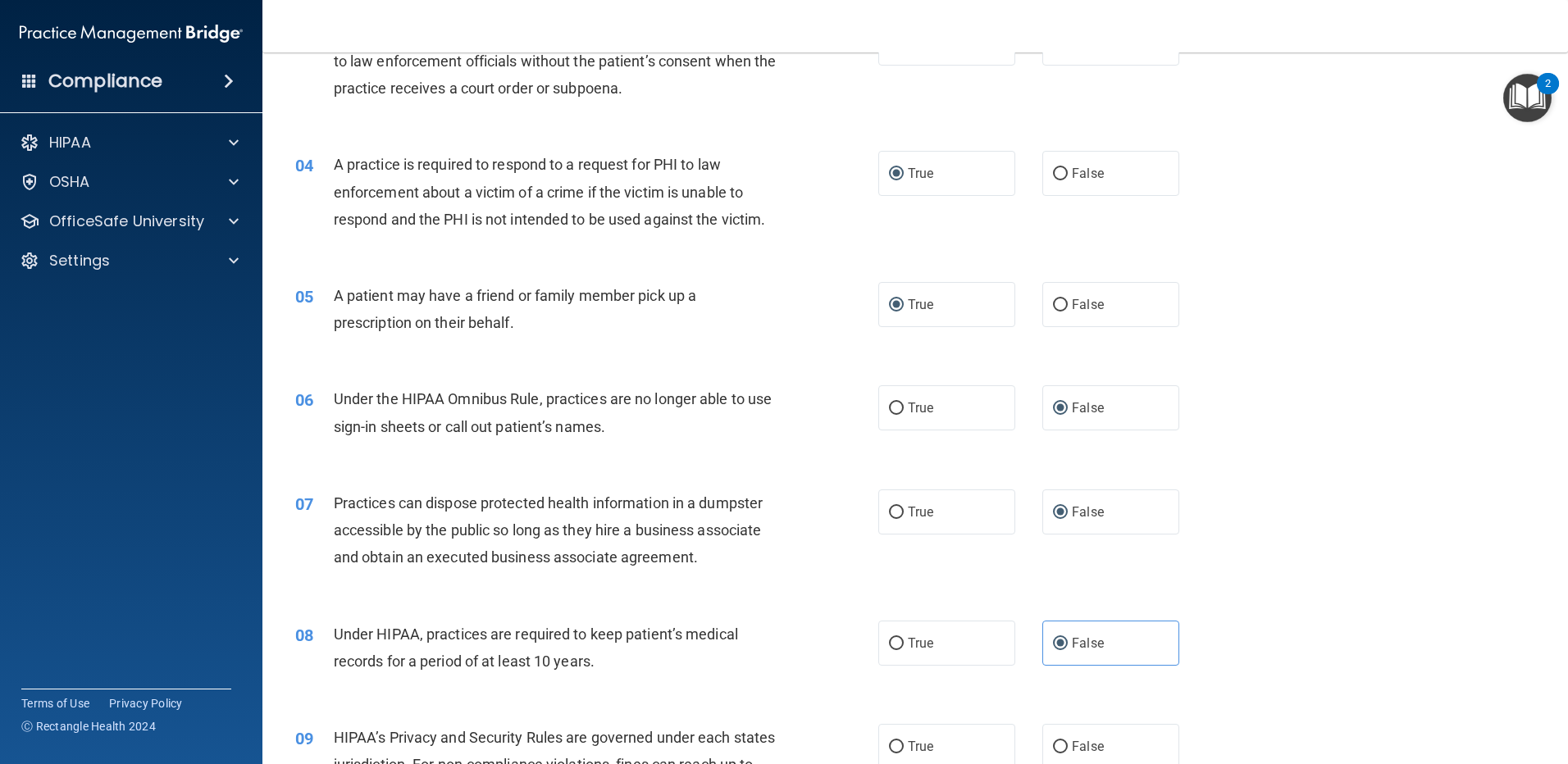
scroll to position [492, 0]
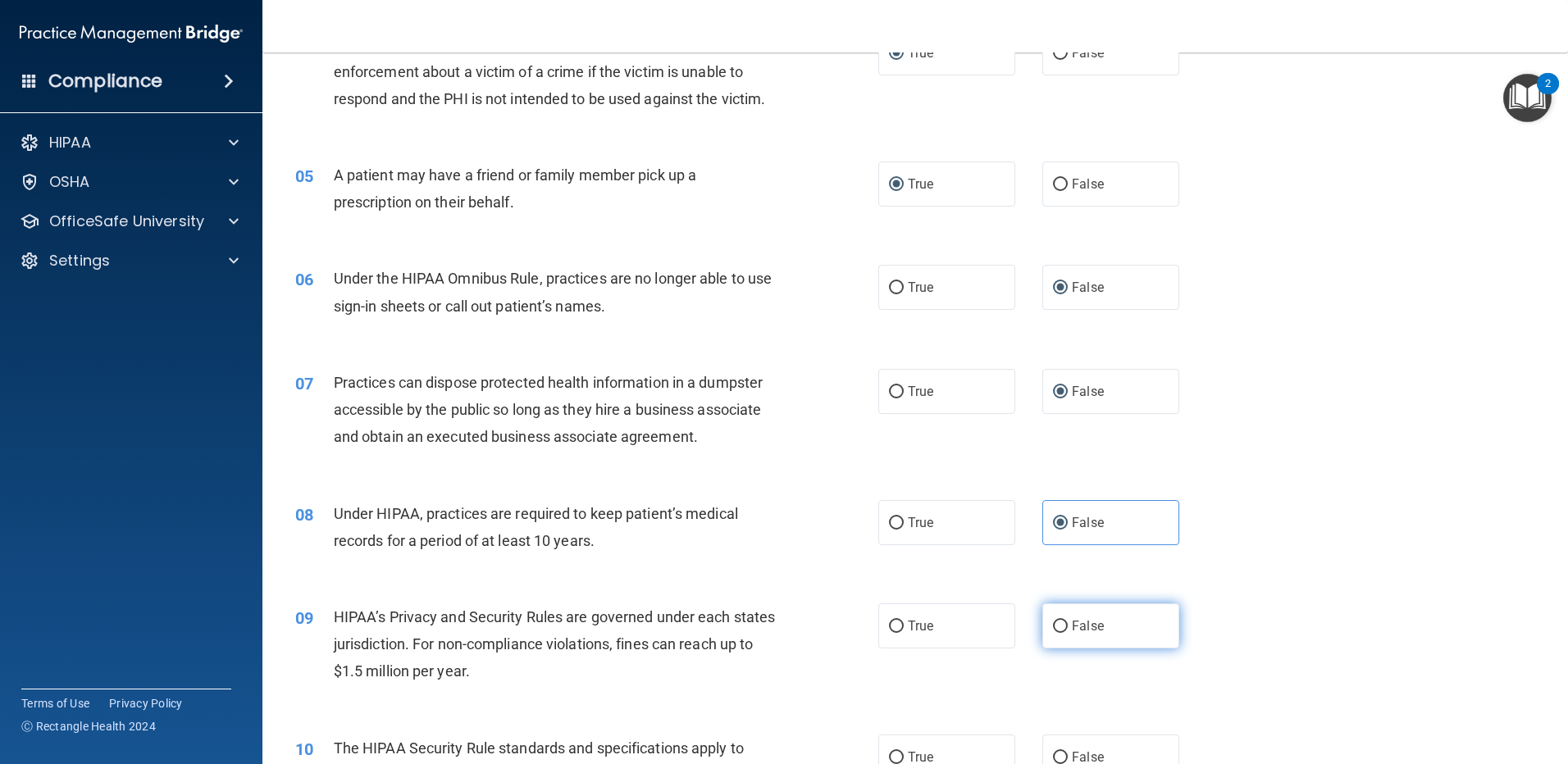
click at [1053, 626] on input "False" at bounding box center [1060, 627] width 14 height 13
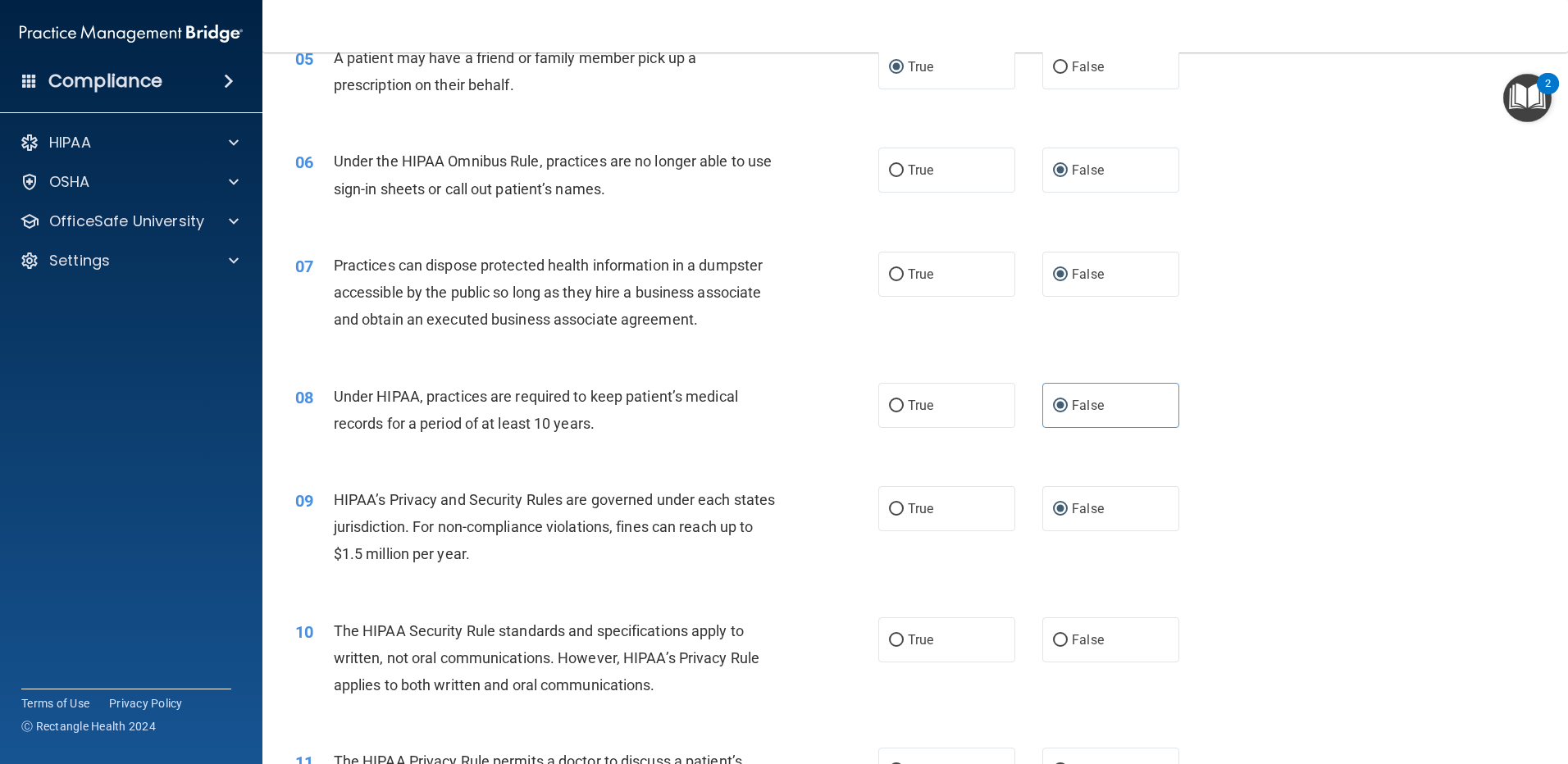
scroll to position [656, 0]
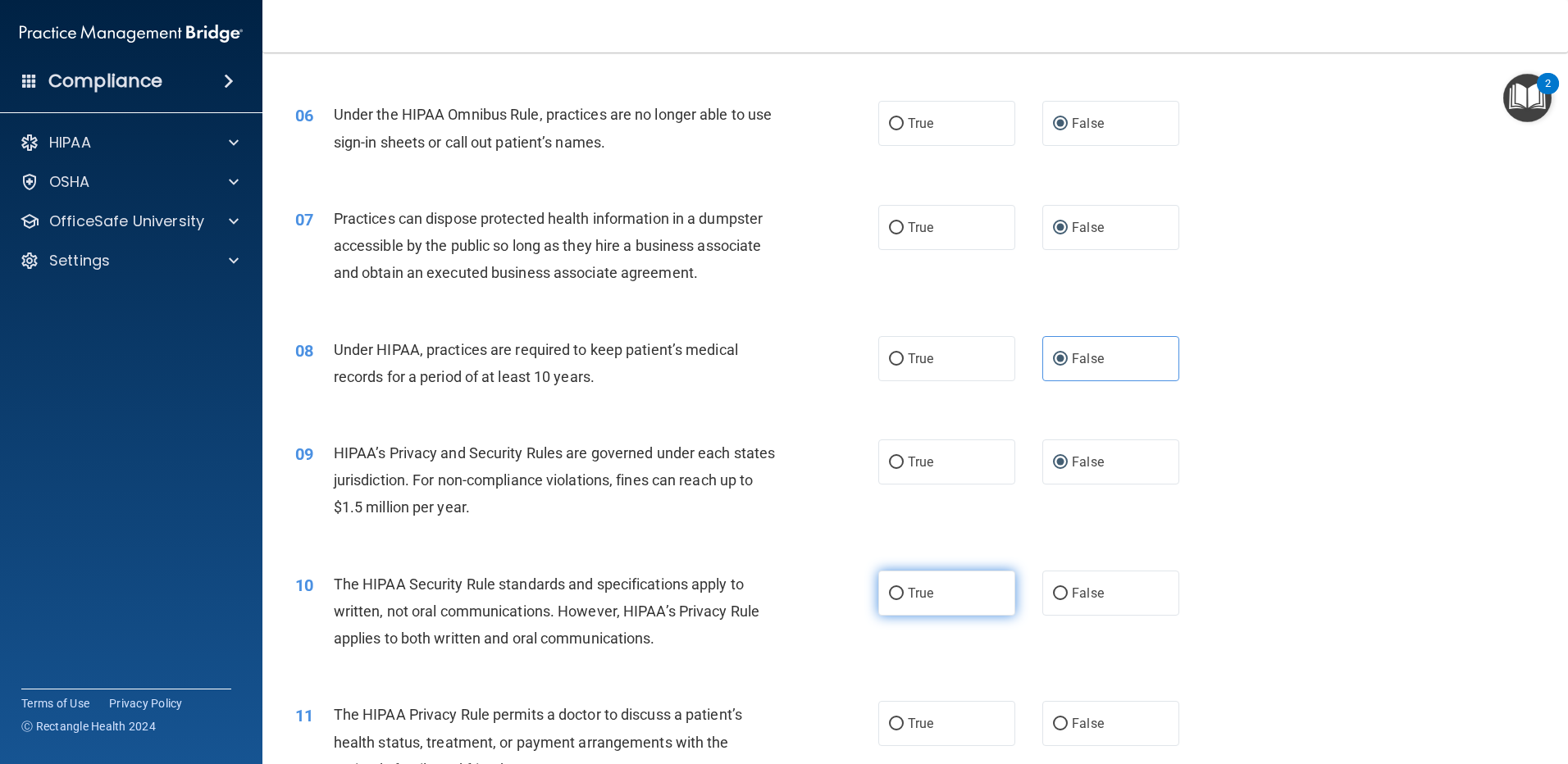
click at [890, 593] on input "True" at bounding box center [896, 594] width 14 height 13
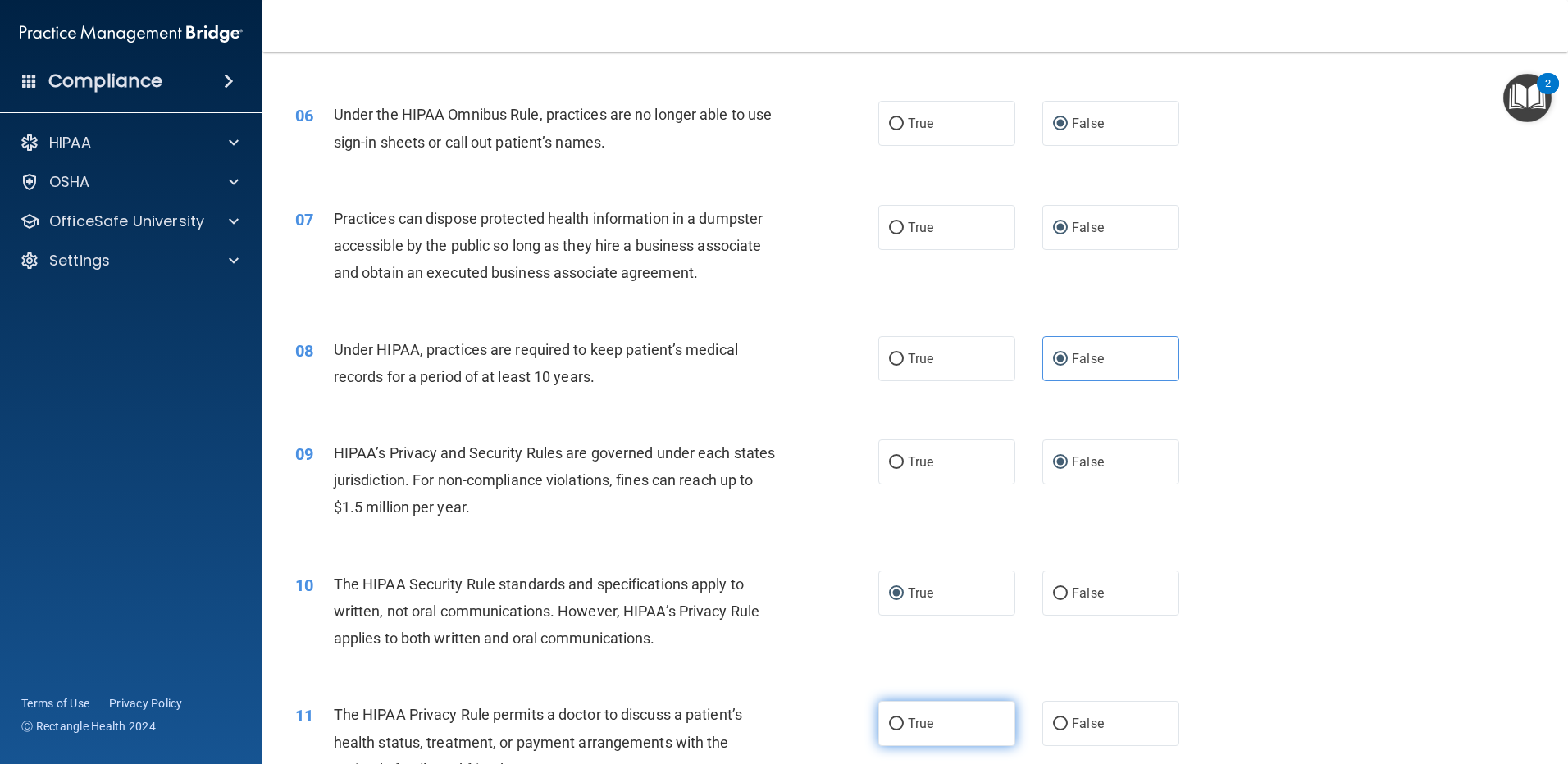
click at [894, 725] on input "True" at bounding box center [896, 724] width 14 height 13
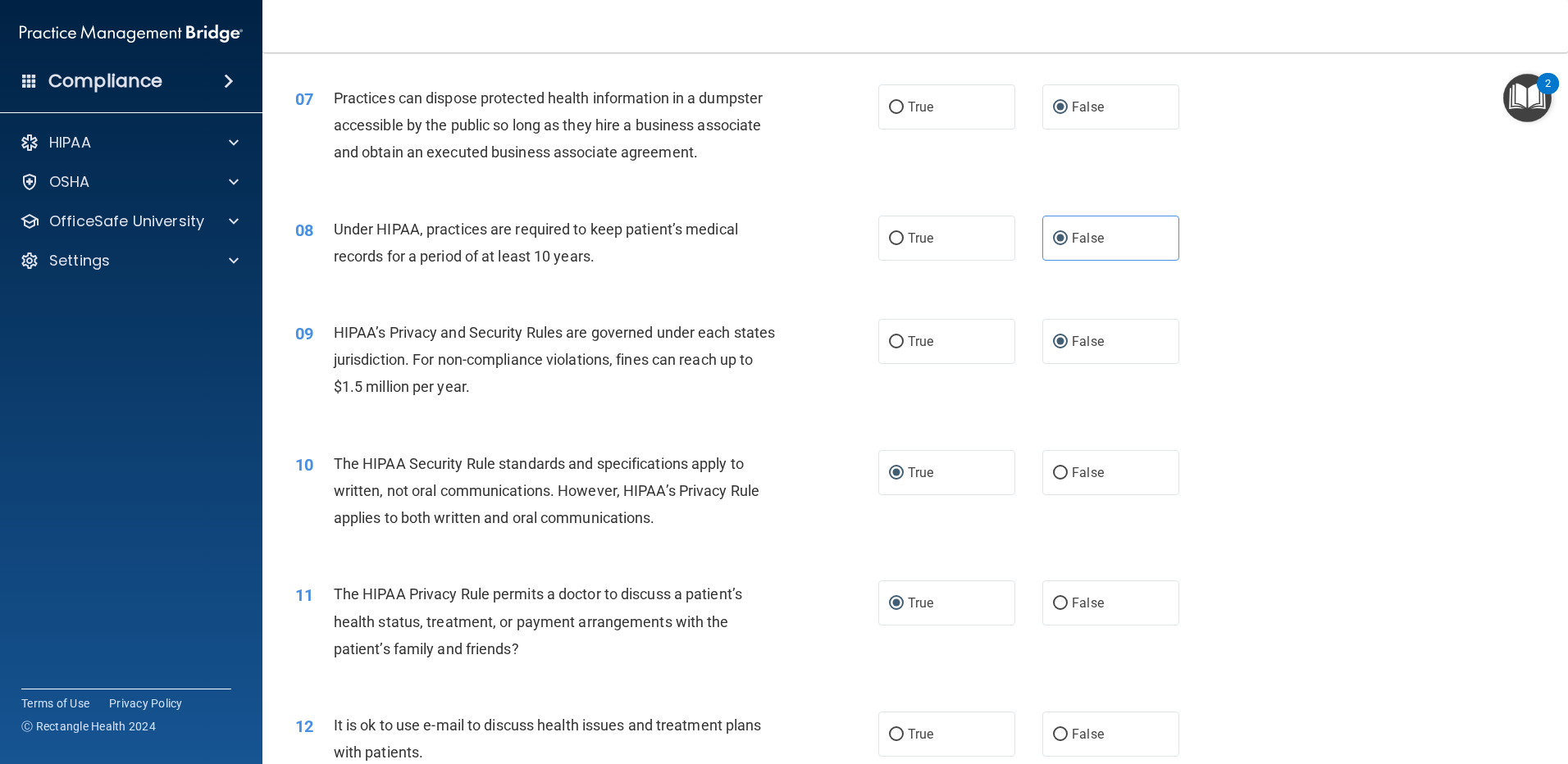
scroll to position [820, 0]
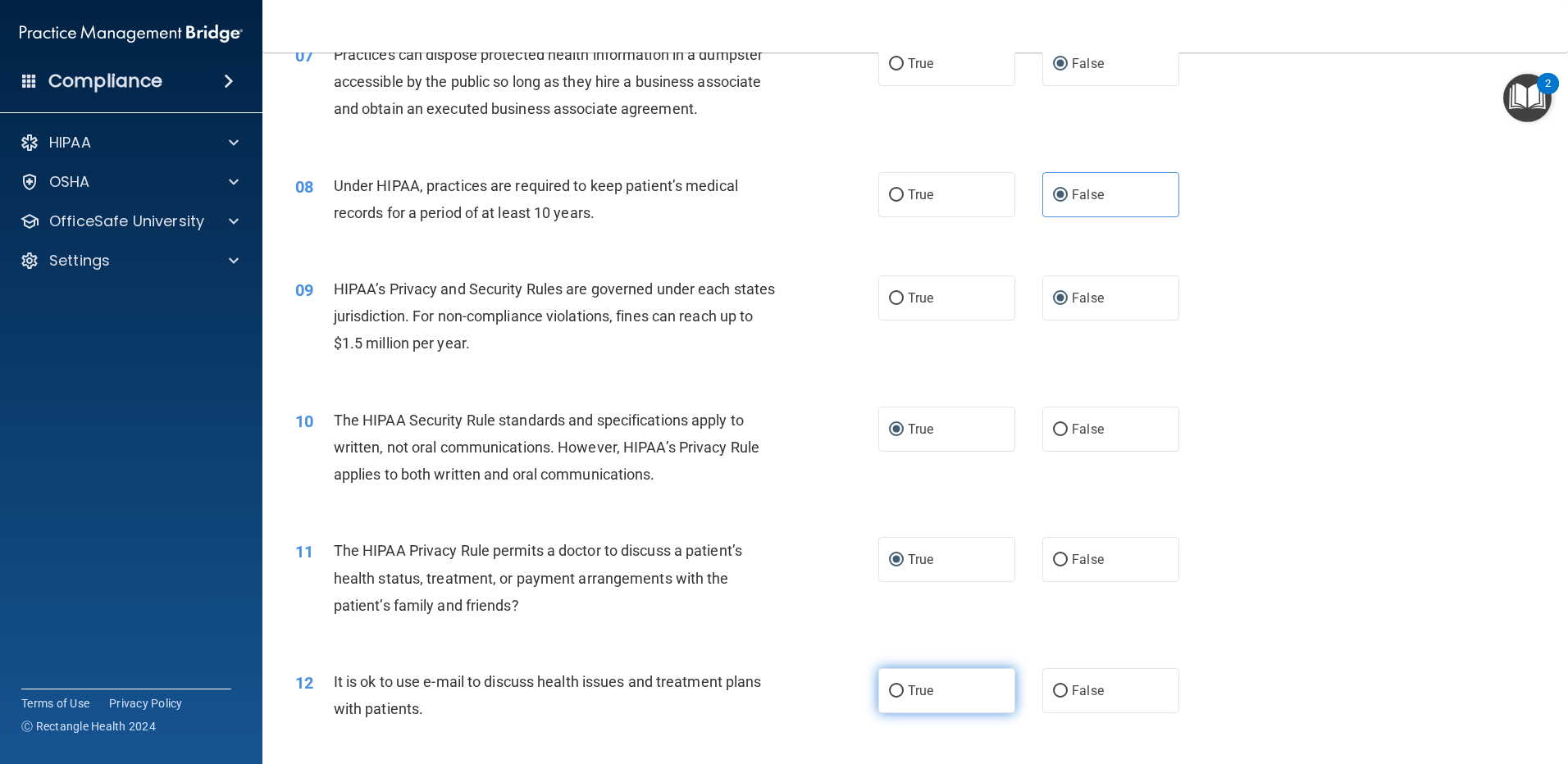
click at [889, 688] on input "True" at bounding box center [896, 692] width 14 height 13
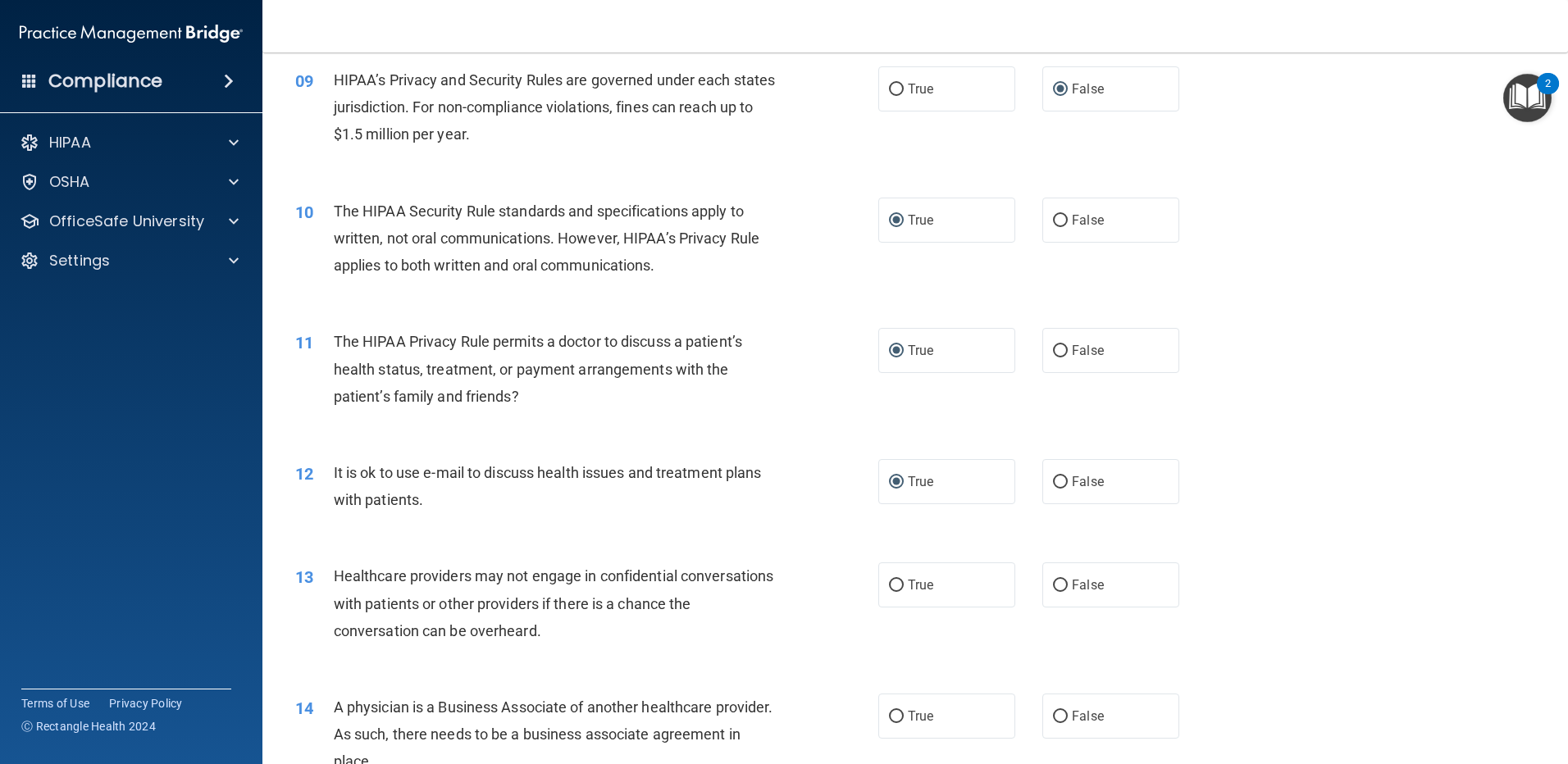
scroll to position [984, 0]
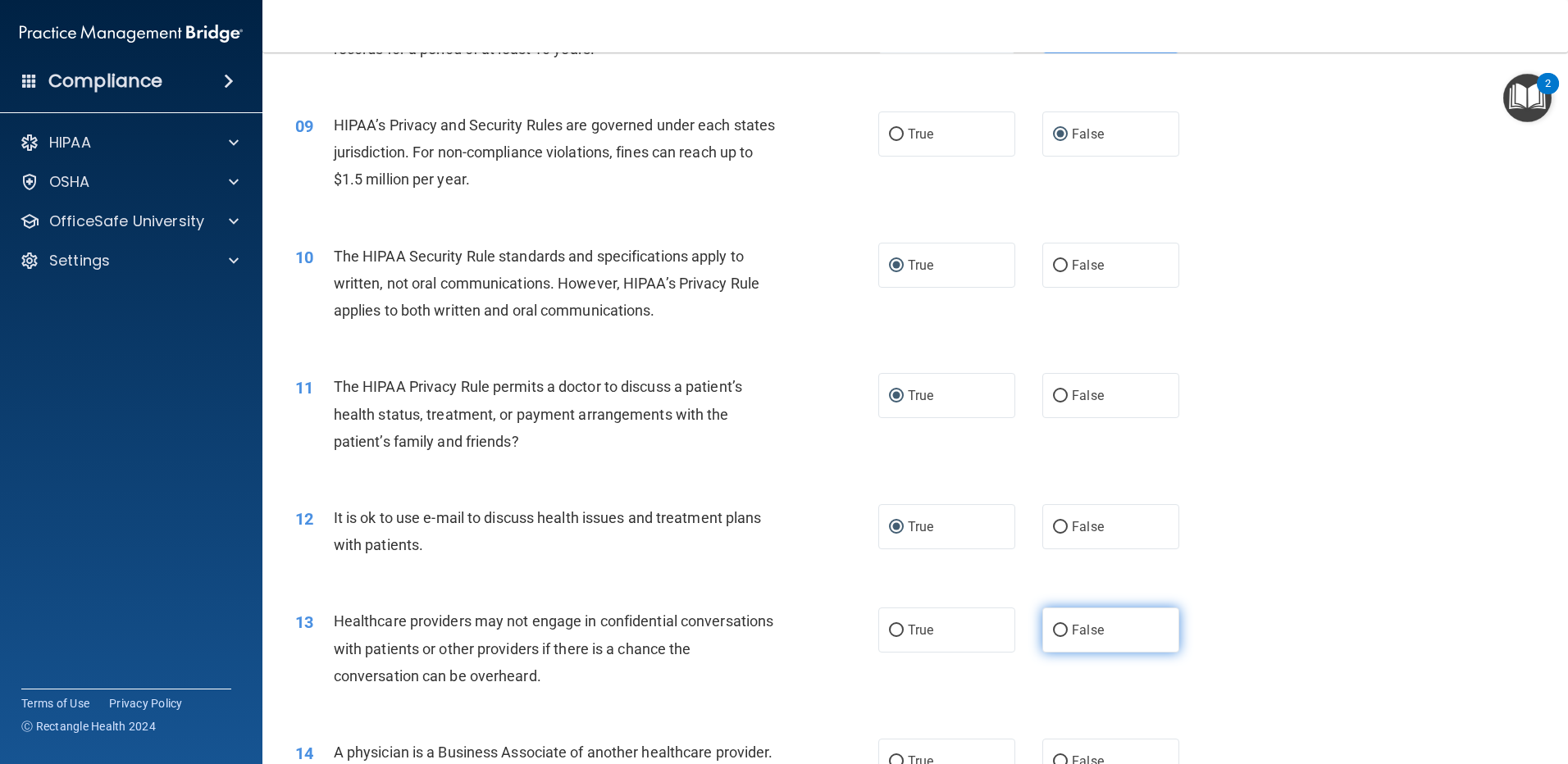
click at [1056, 628] on input "False" at bounding box center [1060, 631] width 14 height 13
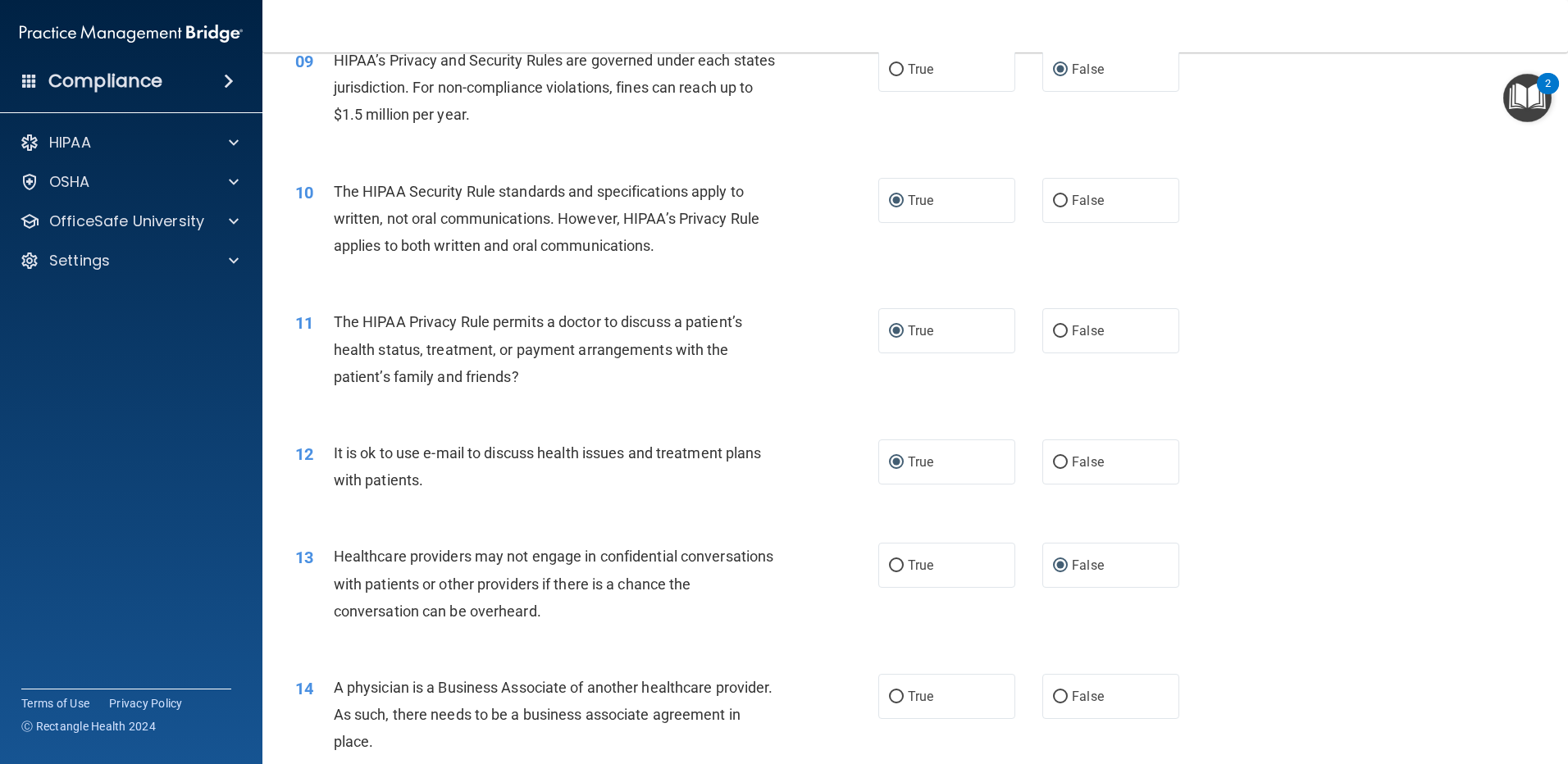
scroll to position [1148, 0]
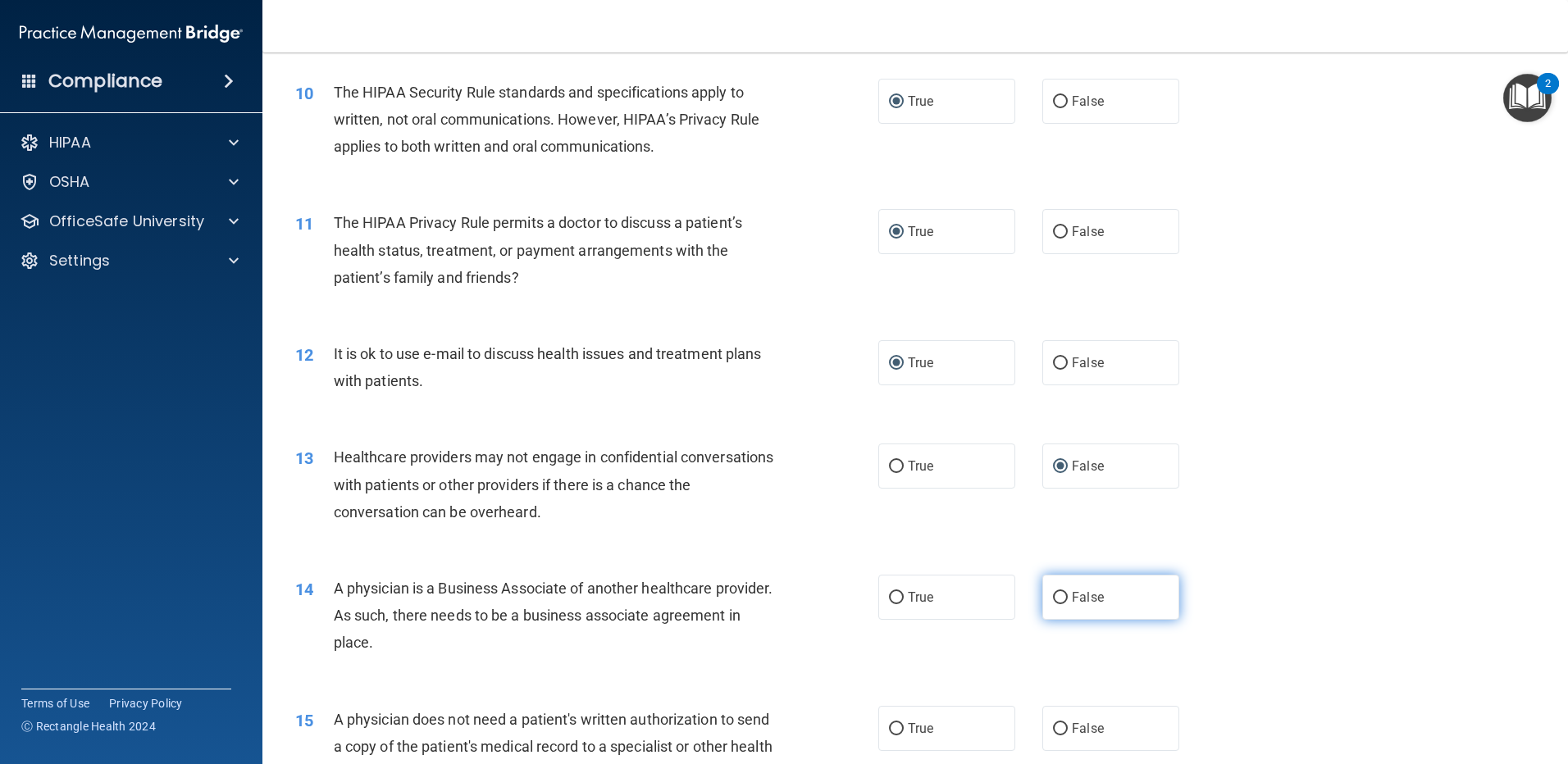
click at [1056, 602] on input "False" at bounding box center [1060, 598] width 14 height 13
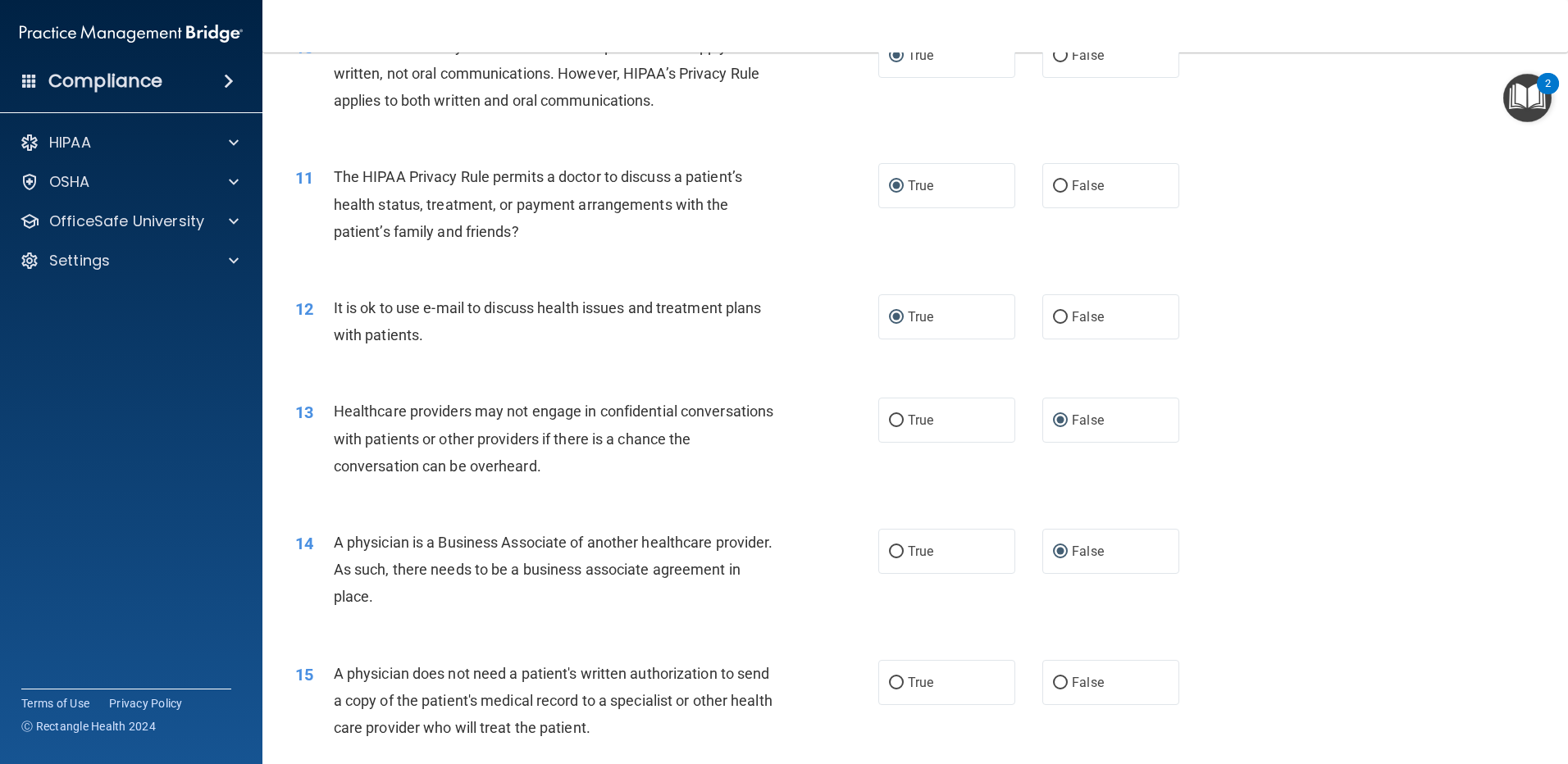
scroll to position [1312, 0]
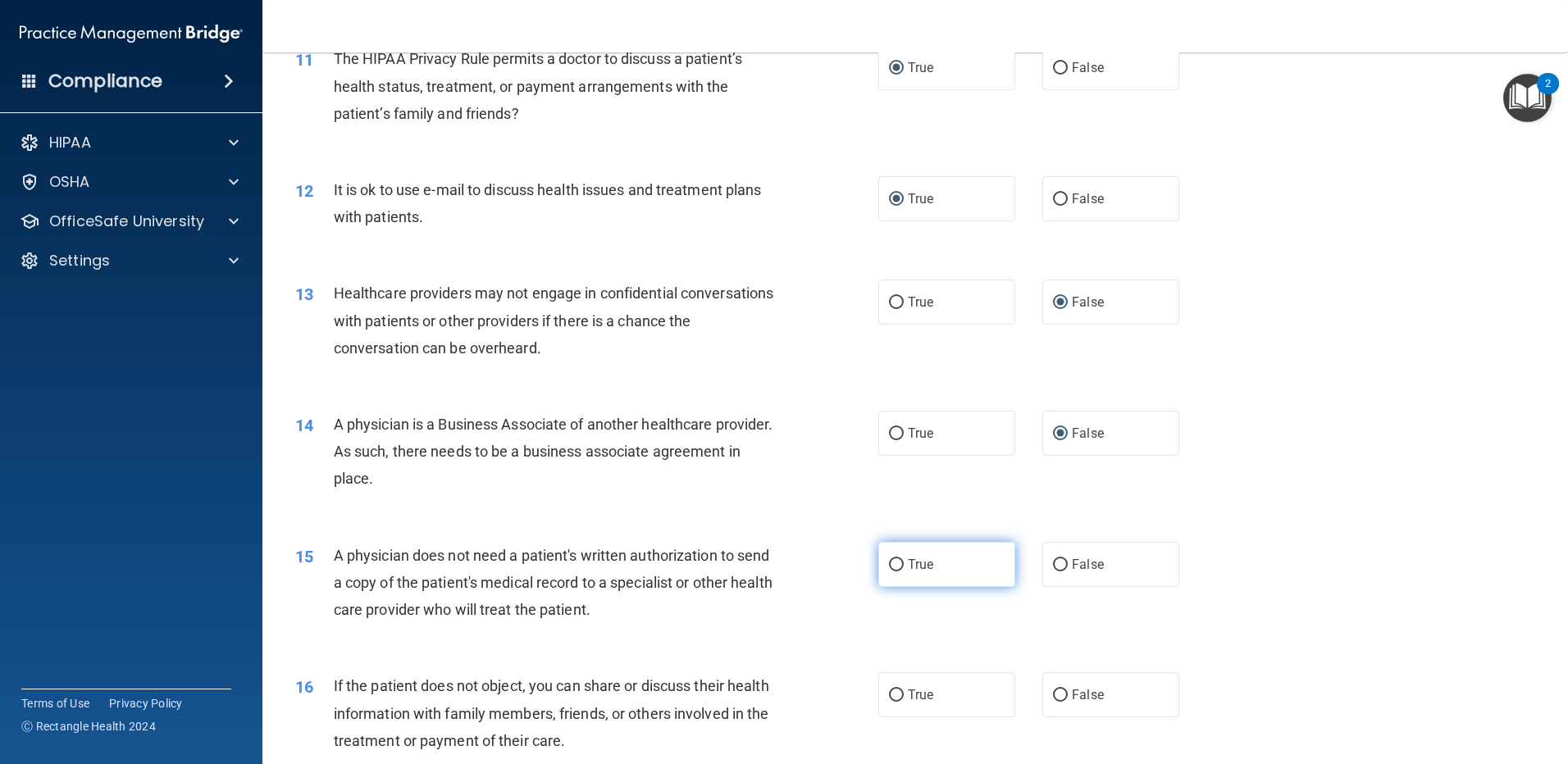
click at [892, 569] on input "True" at bounding box center [896, 566] width 14 height 13
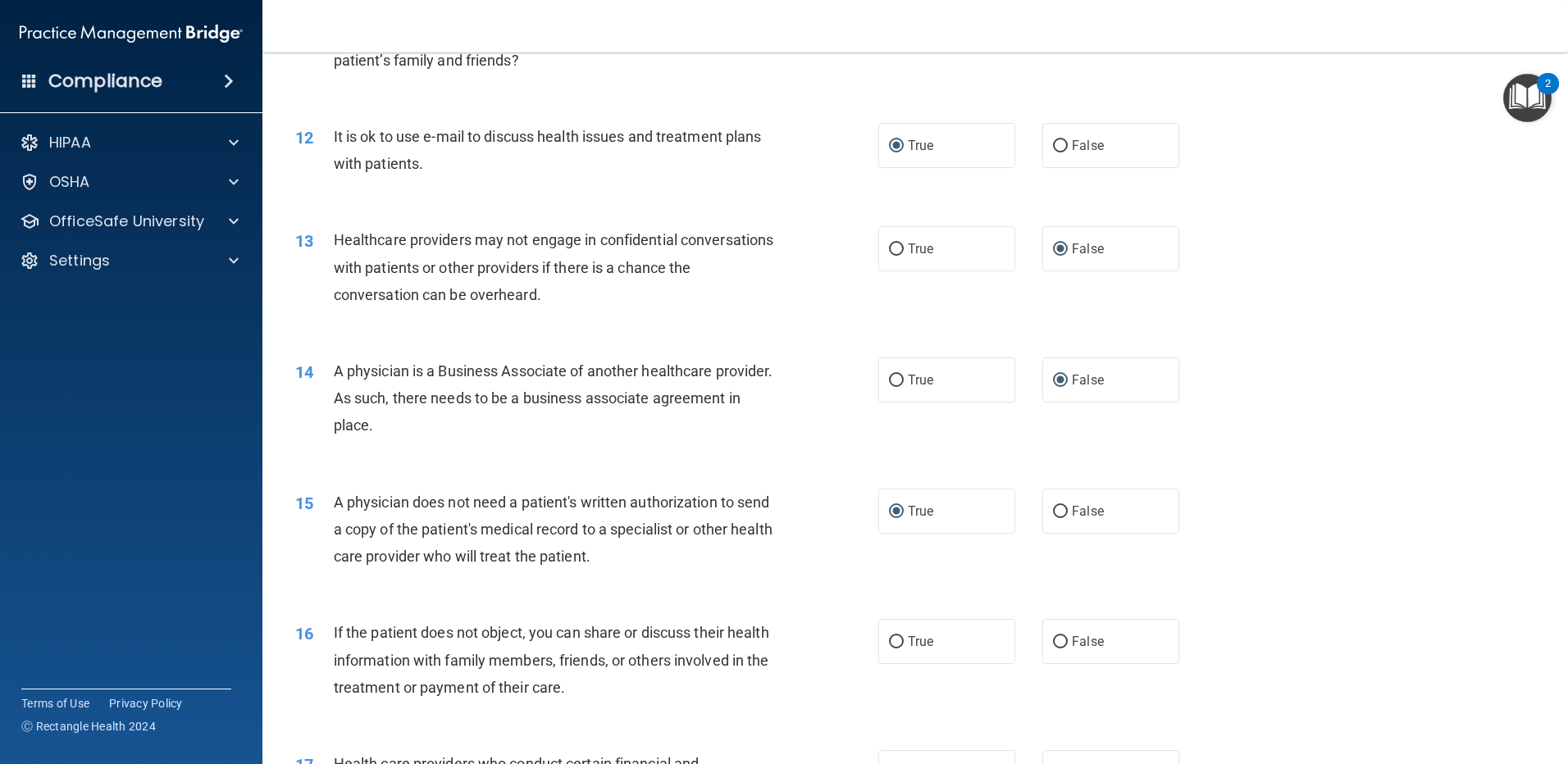
scroll to position [1394, 0]
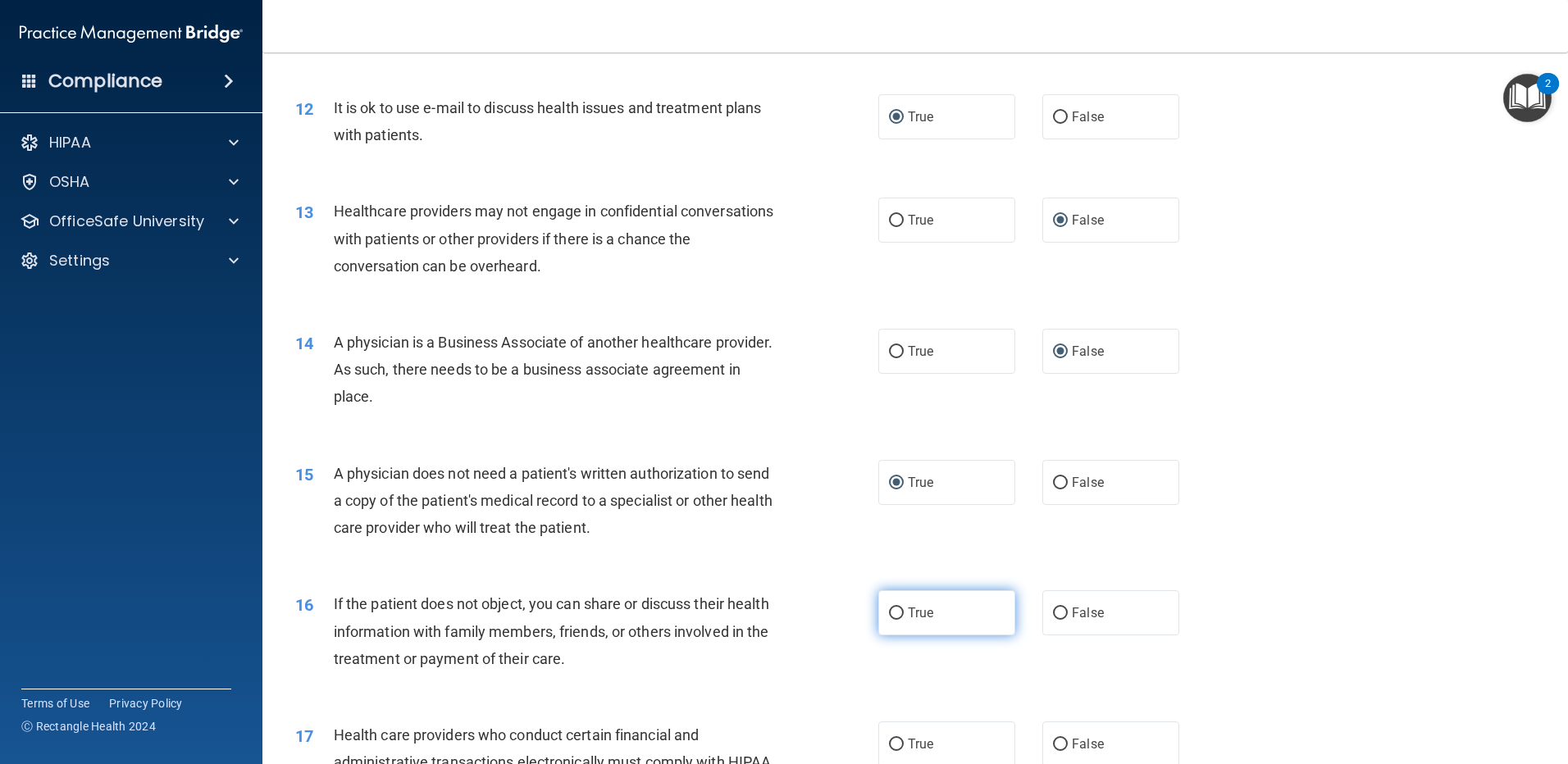
click at [893, 607] on input "True" at bounding box center [896, 614] width 14 height 13
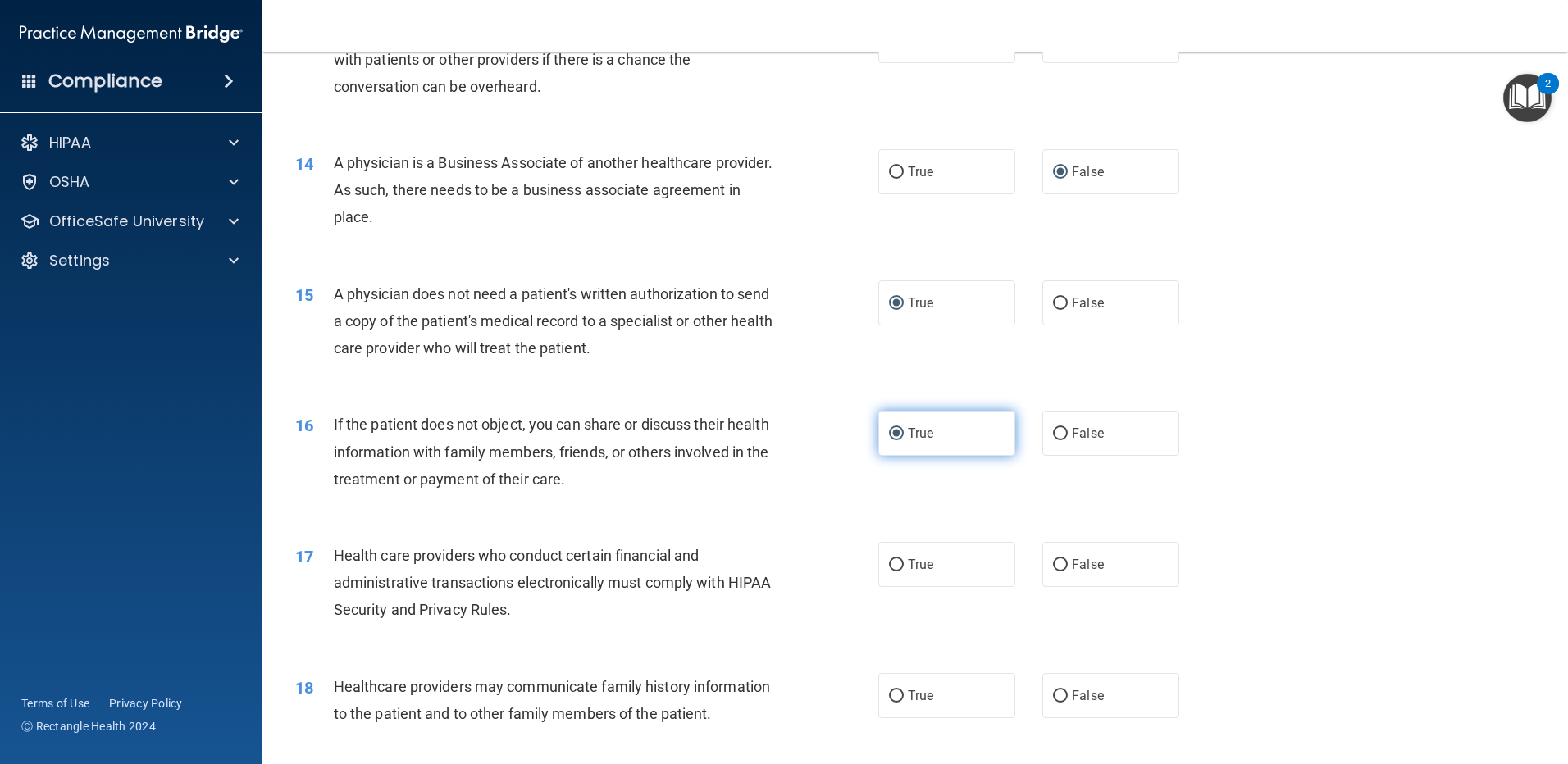
scroll to position [1639, 0]
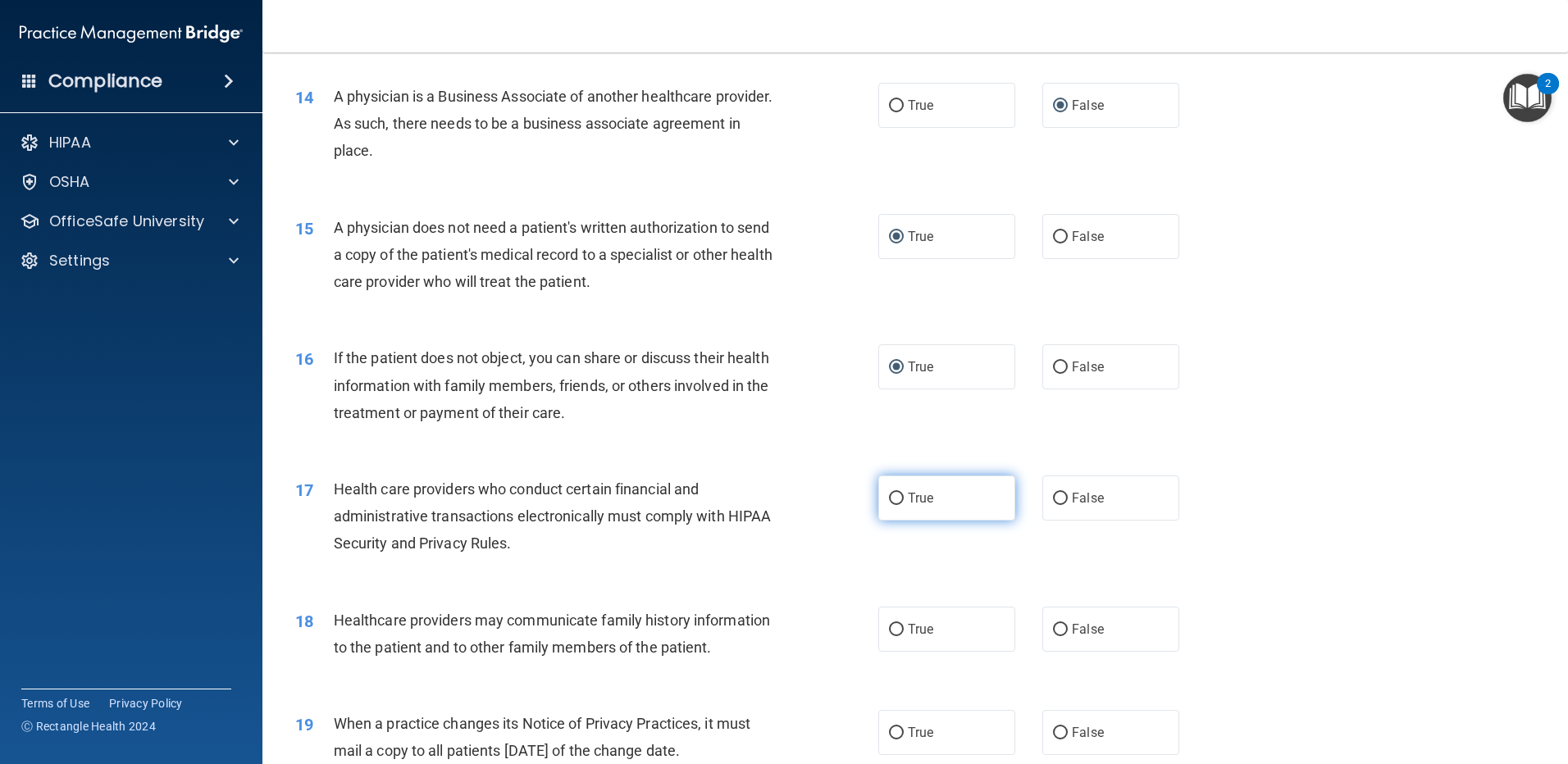
click at [891, 503] on input "True" at bounding box center [896, 499] width 14 height 13
click at [1056, 626] on input "False" at bounding box center [1060, 630] width 14 height 13
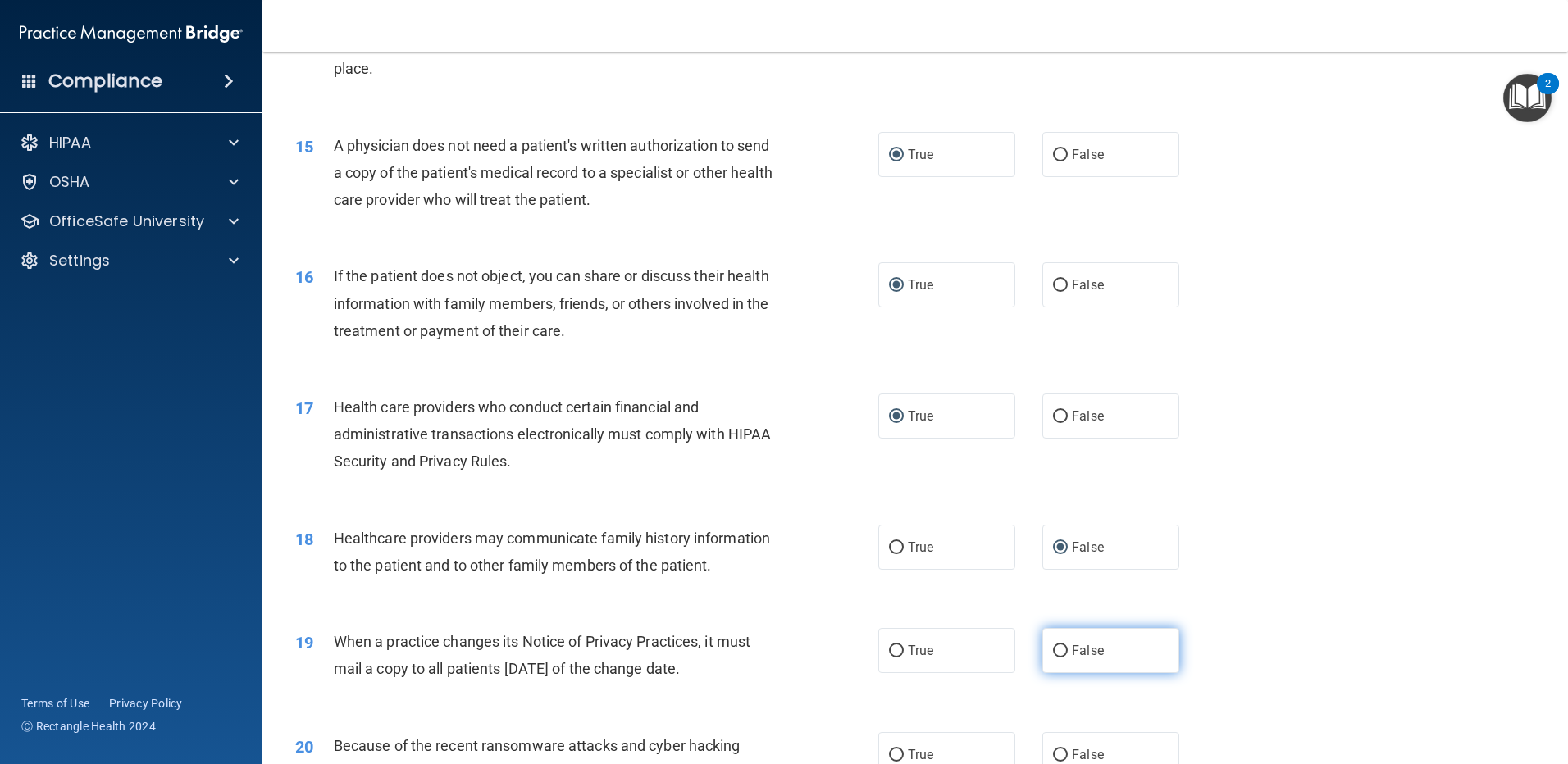
click at [1053, 650] on input "False" at bounding box center [1060, 652] width 14 height 13
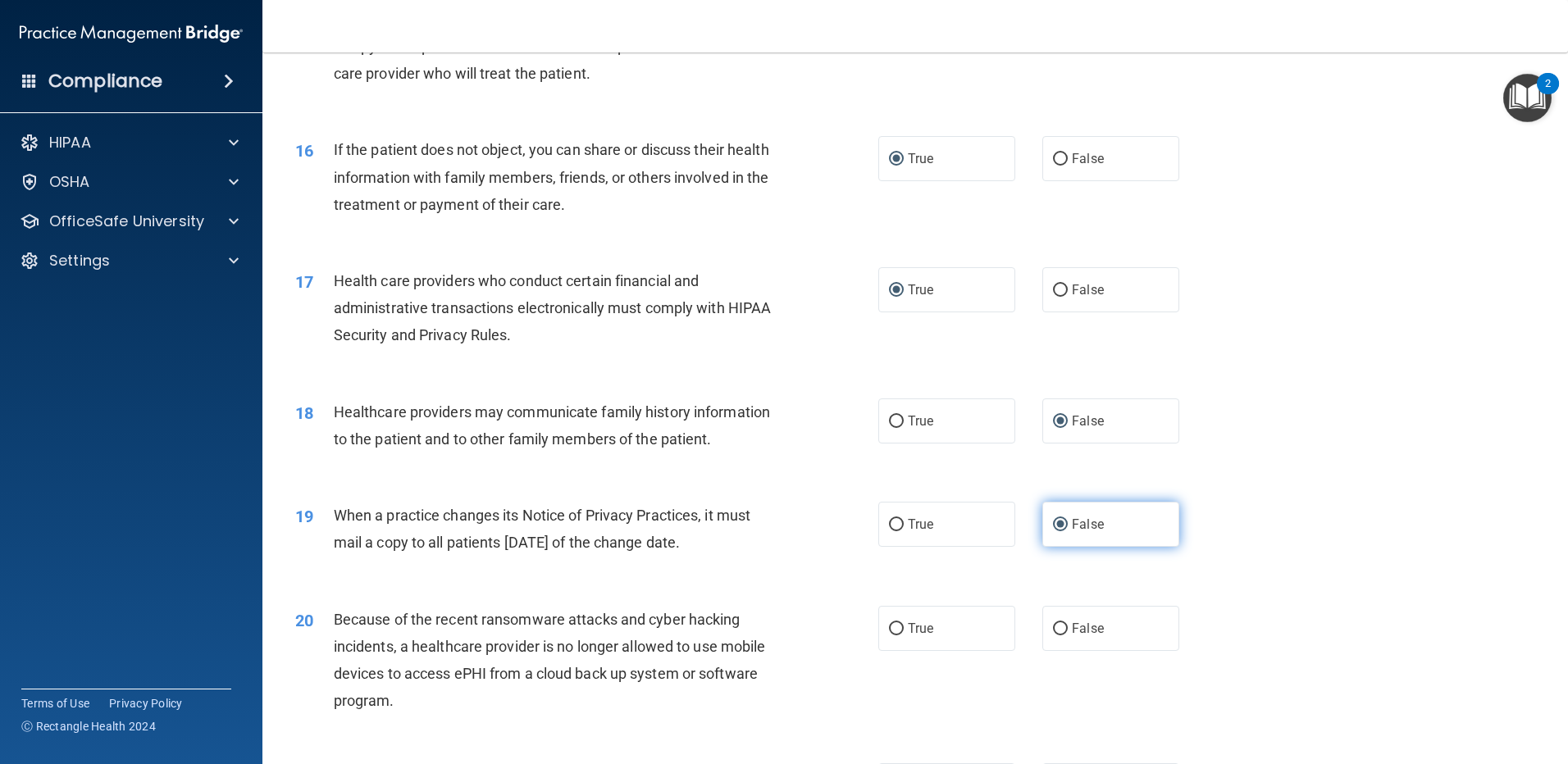
scroll to position [1886, 0]
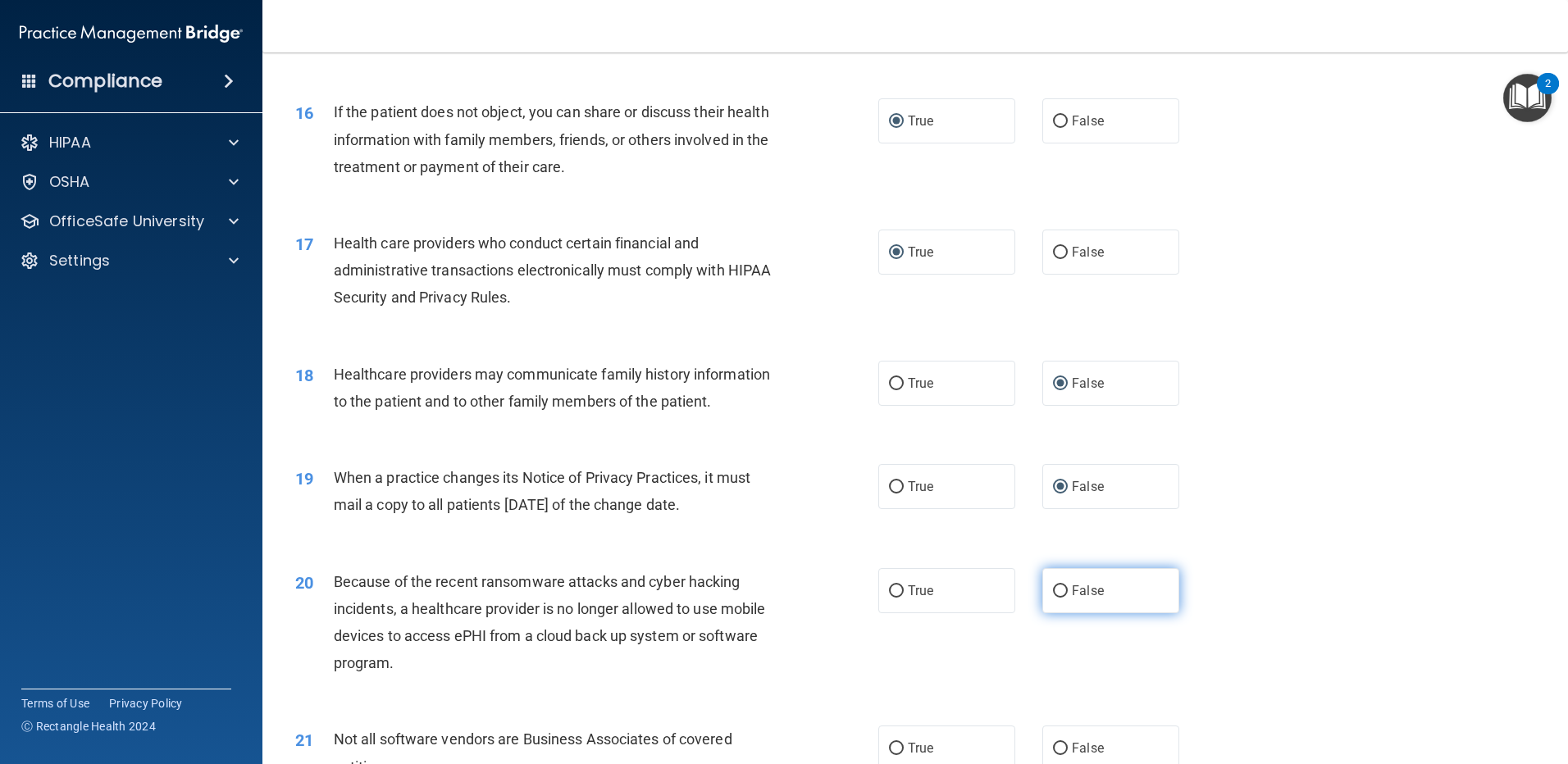
click at [1053, 589] on input "False" at bounding box center [1060, 592] width 14 height 13
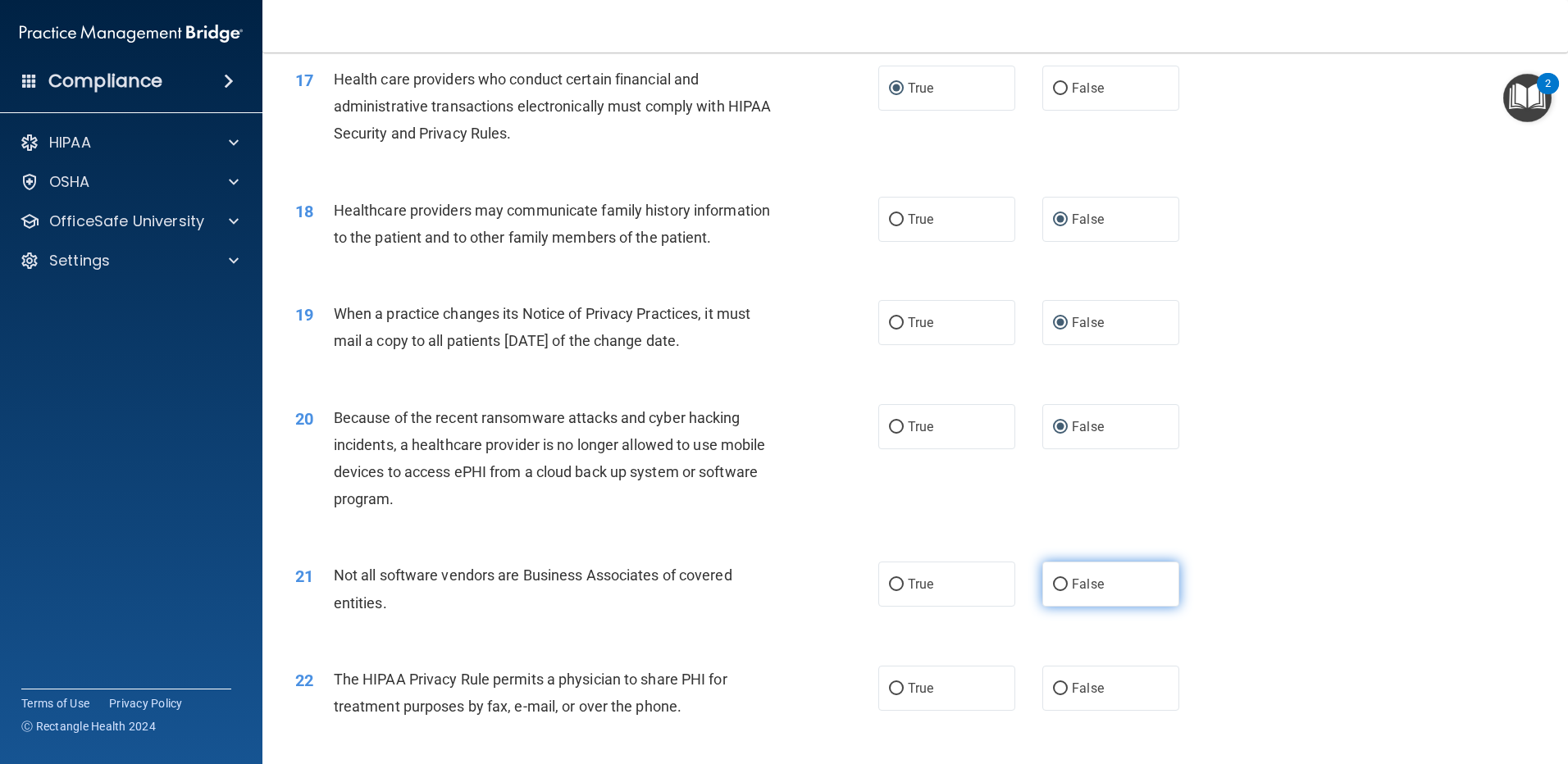
click at [1053, 587] on input "False" at bounding box center [1060, 585] width 14 height 13
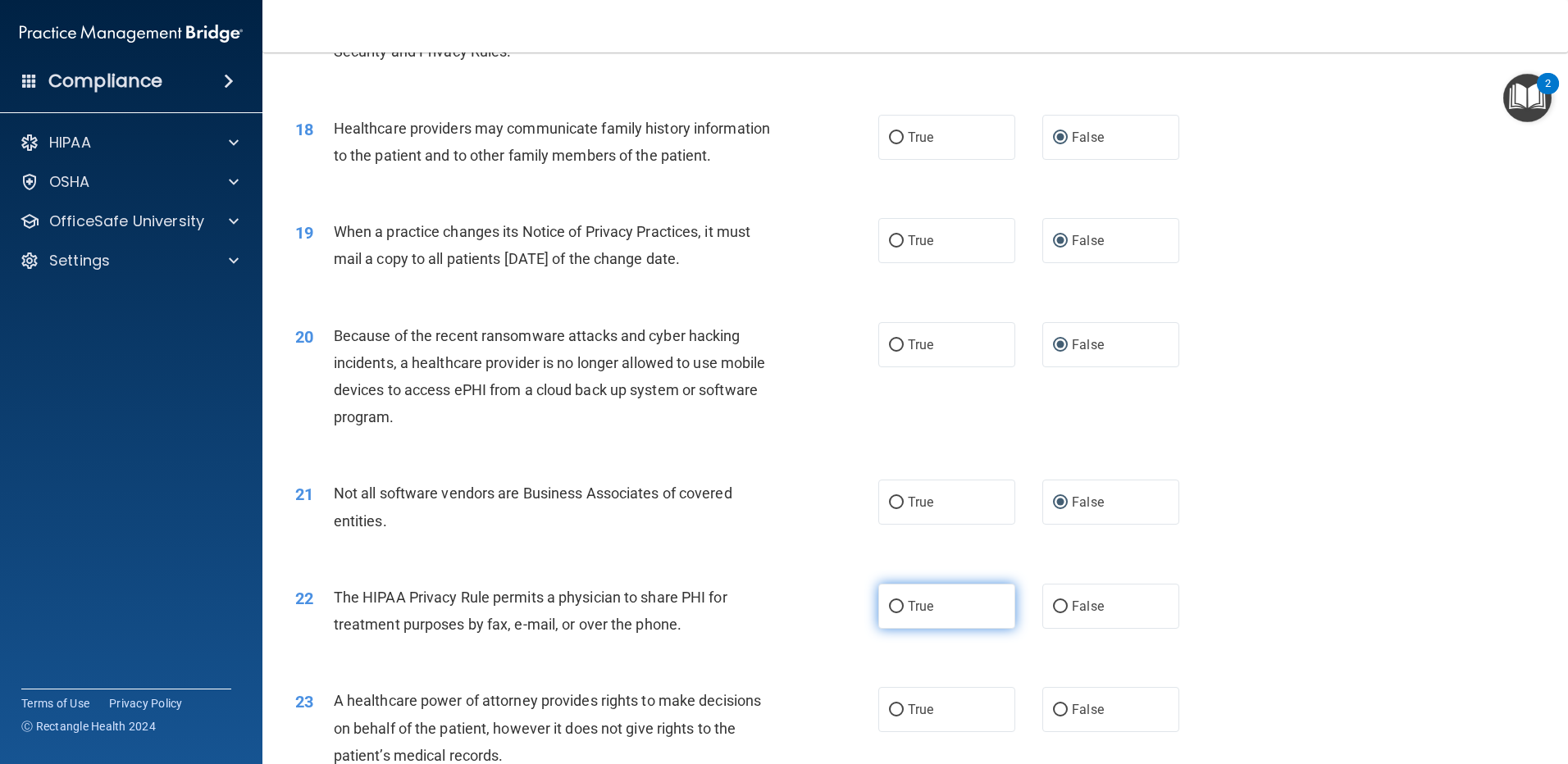
click at [894, 607] on input "True" at bounding box center [896, 607] width 14 height 13
click at [1056, 710] on input "False" at bounding box center [1060, 711] width 14 height 13
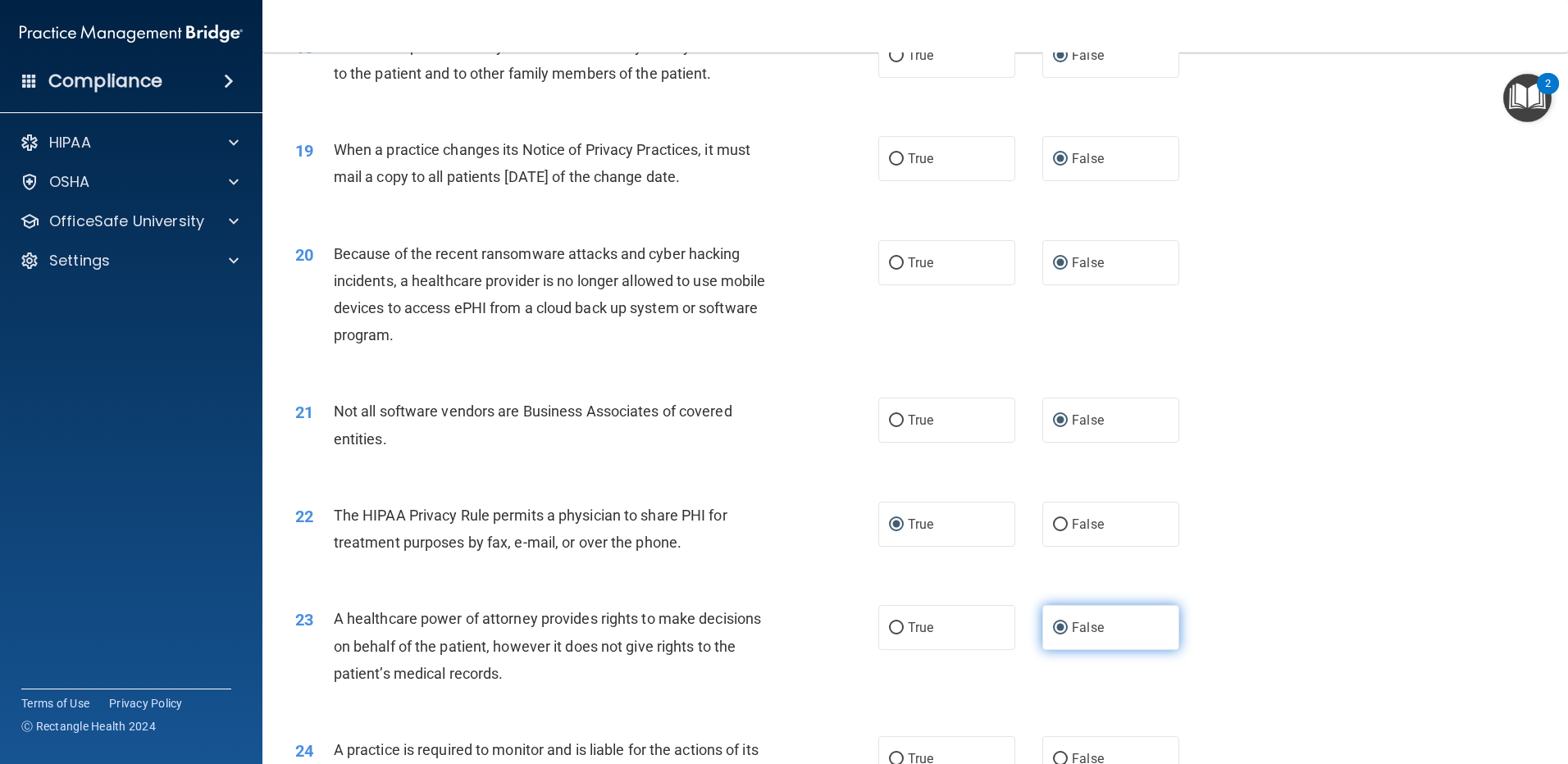
scroll to position [2296, 0]
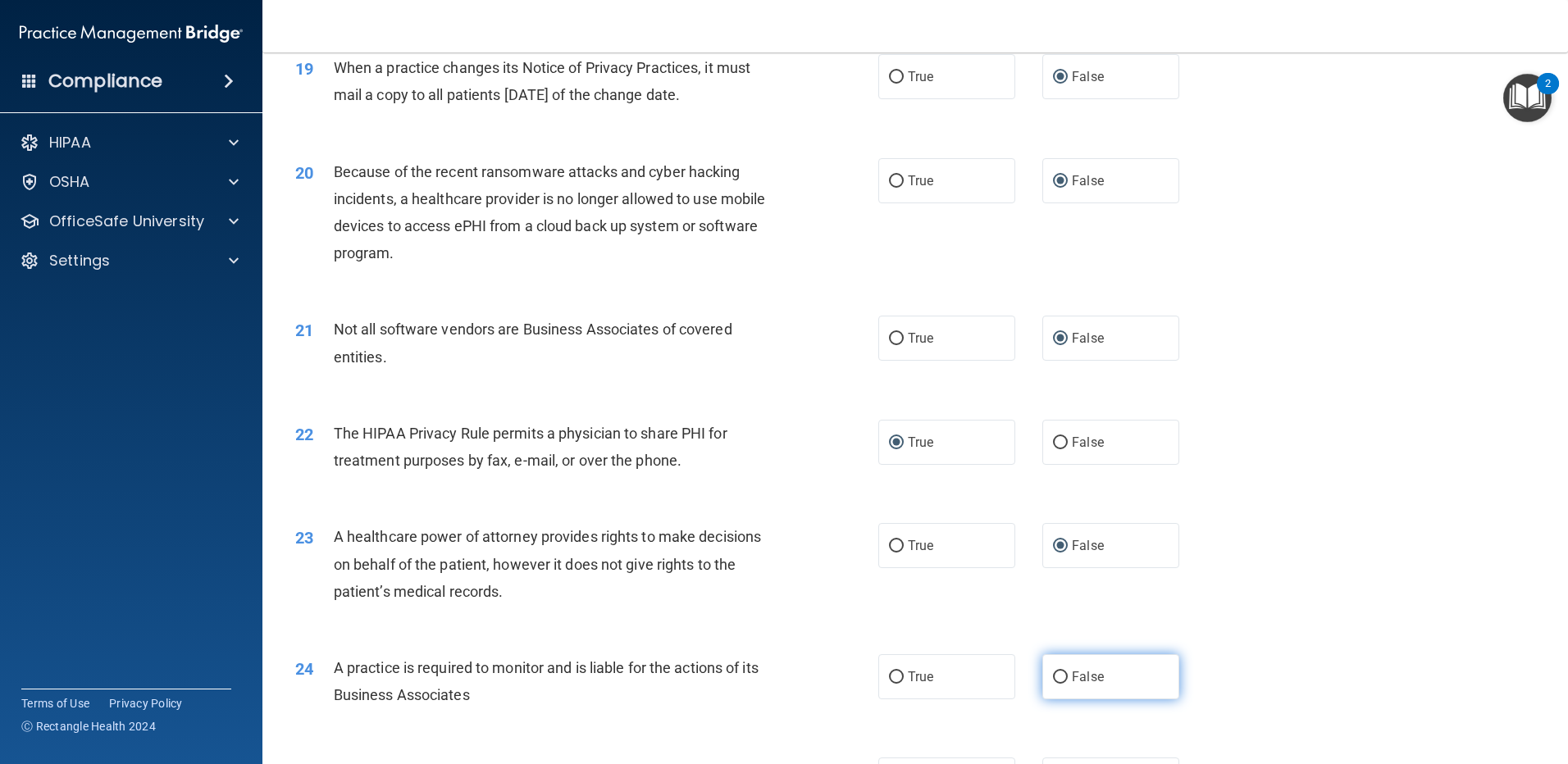
click at [1053, 678] on input "False" at bounding box center [1060, 678] width 14 height 13
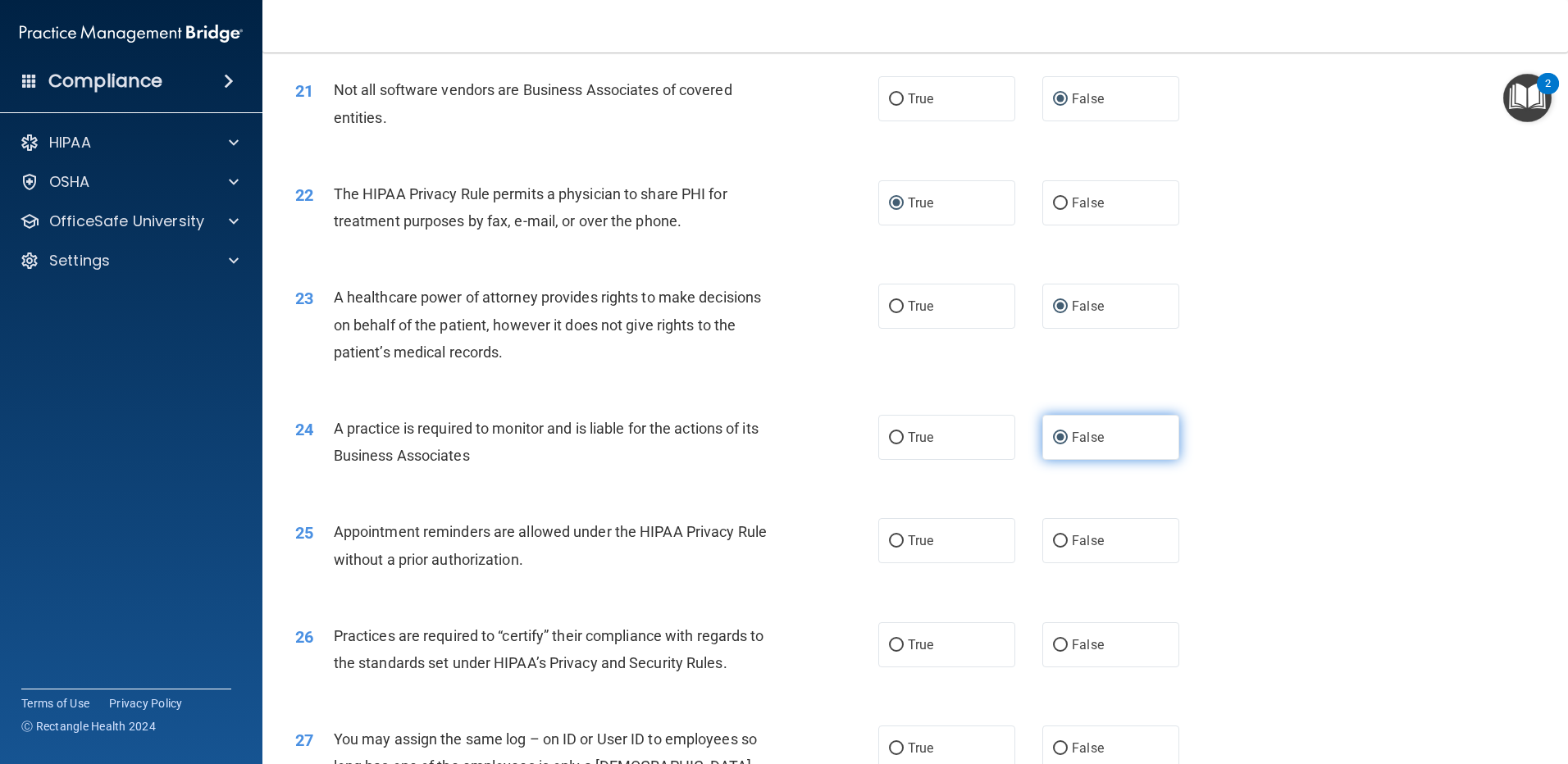
scroll to position [2542, 0]
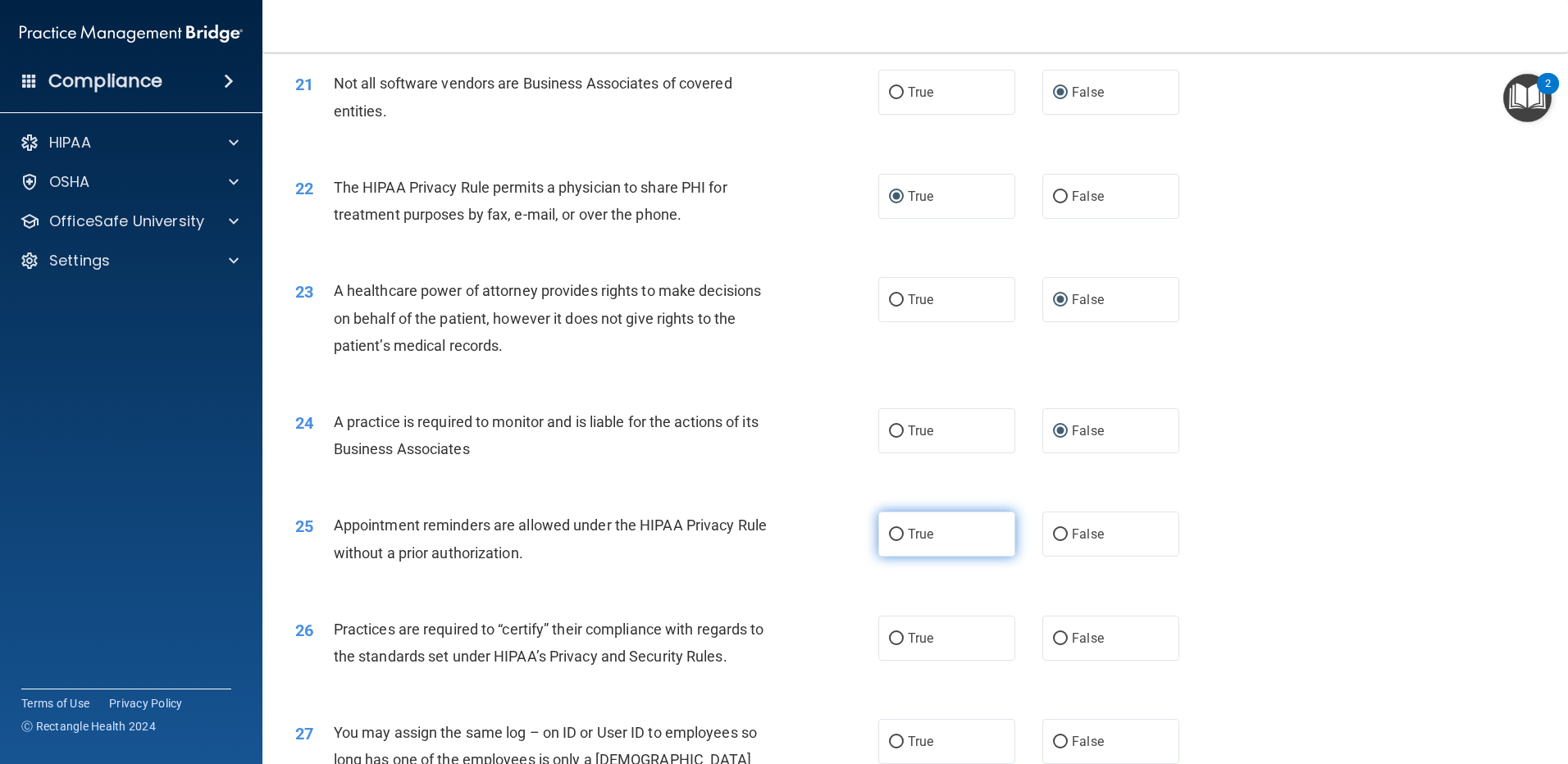
click at [894, 530] on input "True" at bounding box center [896, 535] width 14 height 13
click at [1056, 636] on input "False" at bounding box center [1060, 639] width 14 height 13
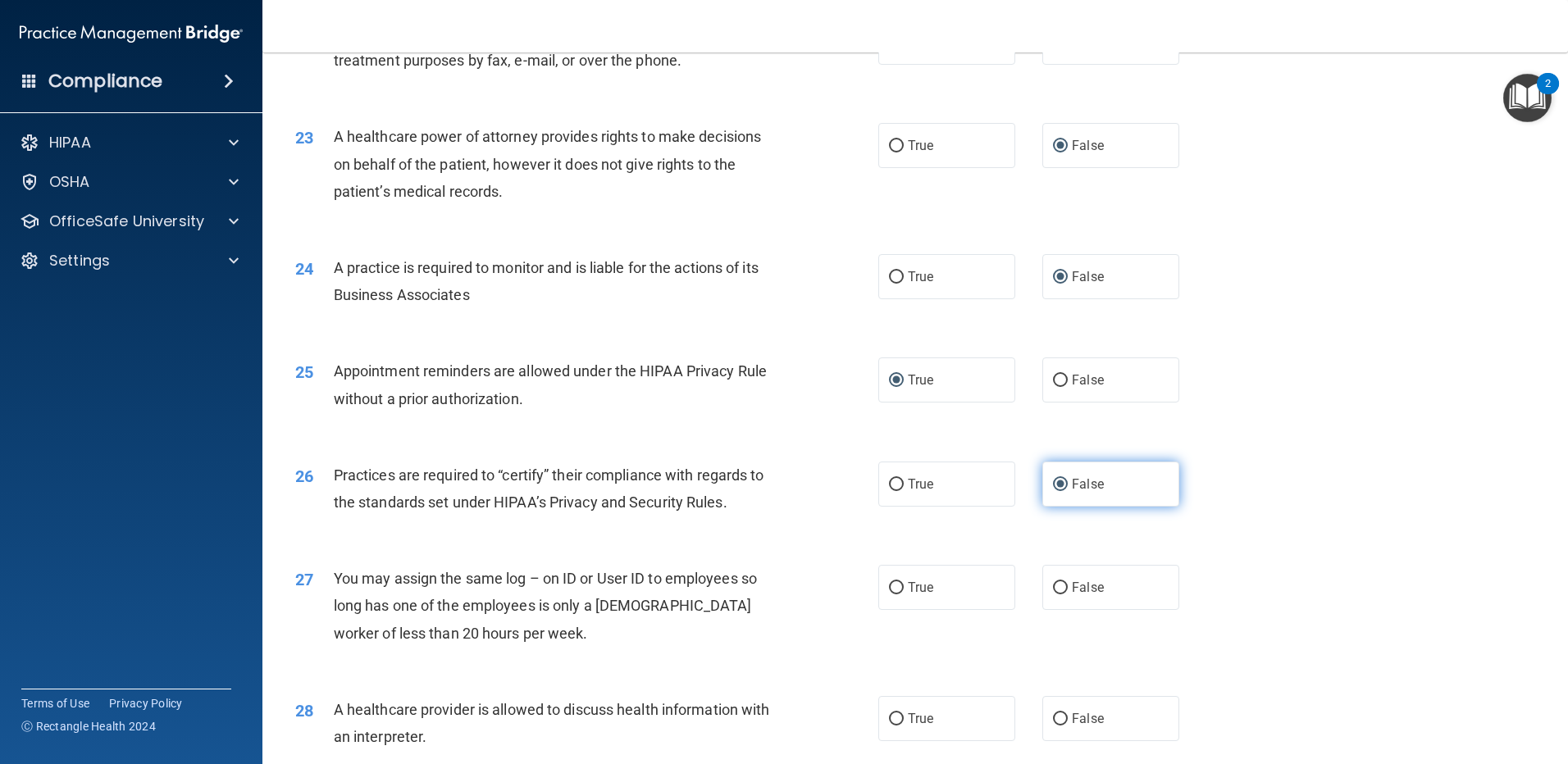
scroll to position [2706, 0]
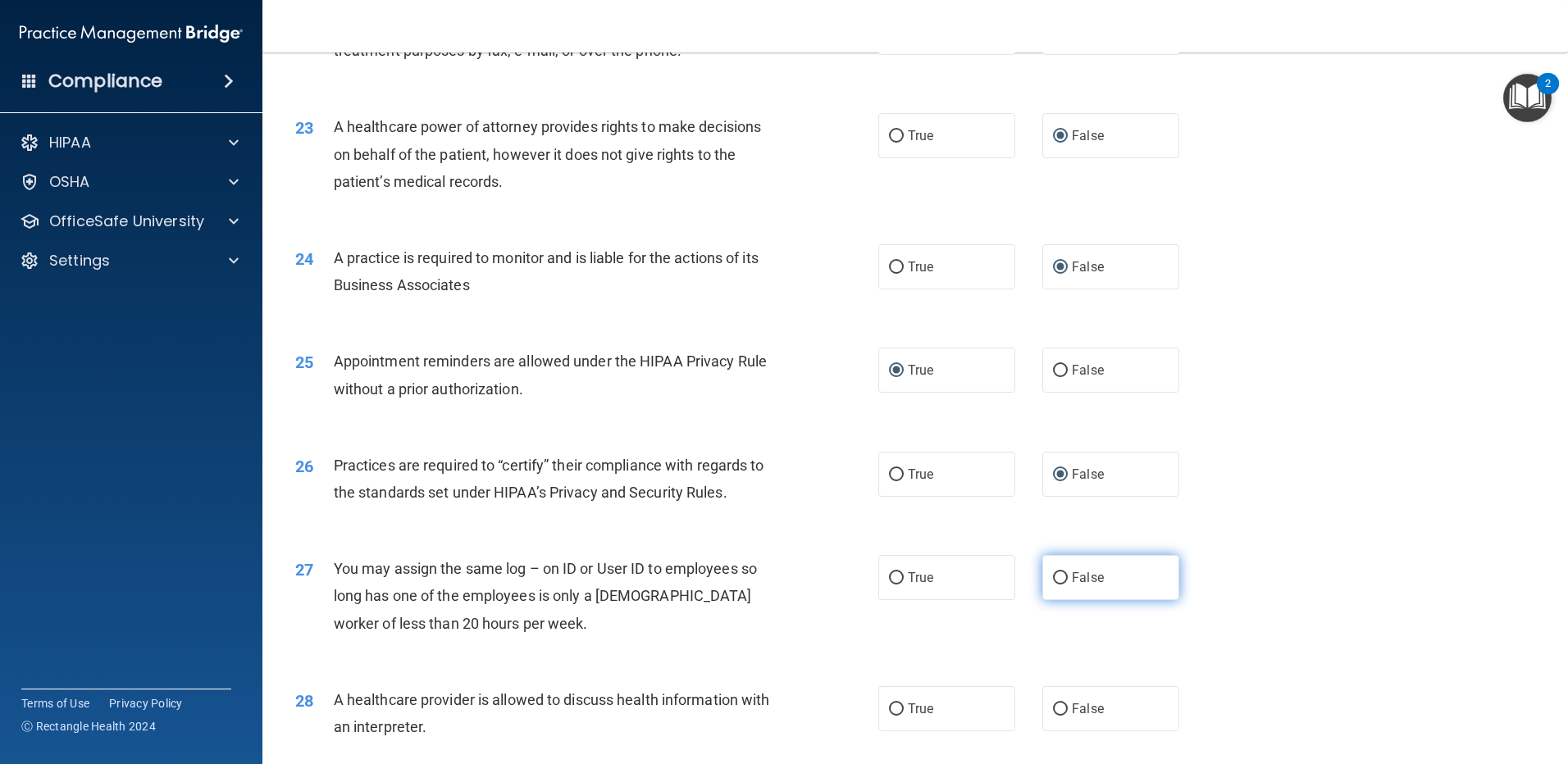
click at [1053, 579] on input "False" at bounding box center [1060, 578] width 14 height 13
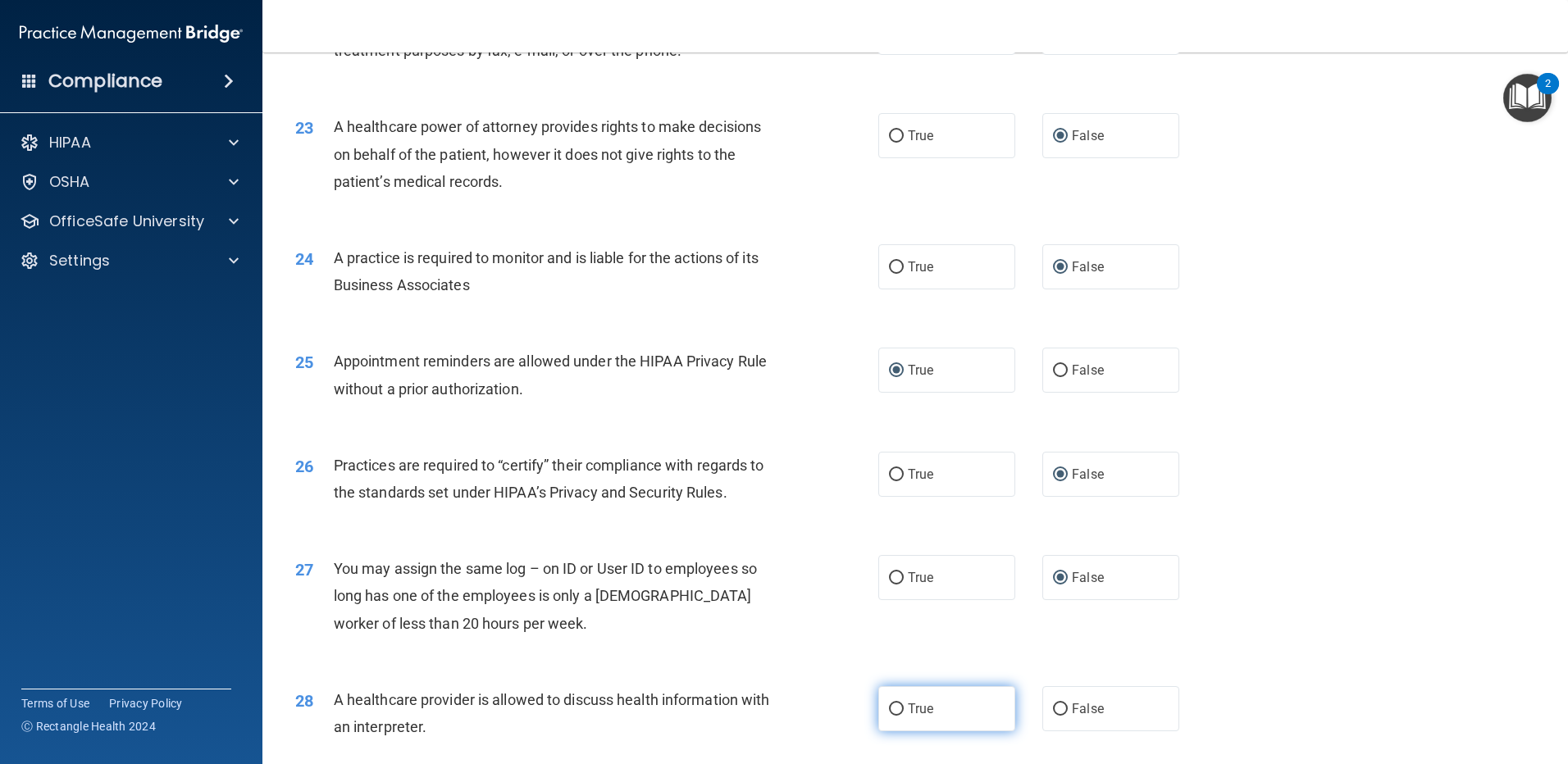
click at [889, 703] on input "True" at bounding box center [896, 710] width 14 height 13
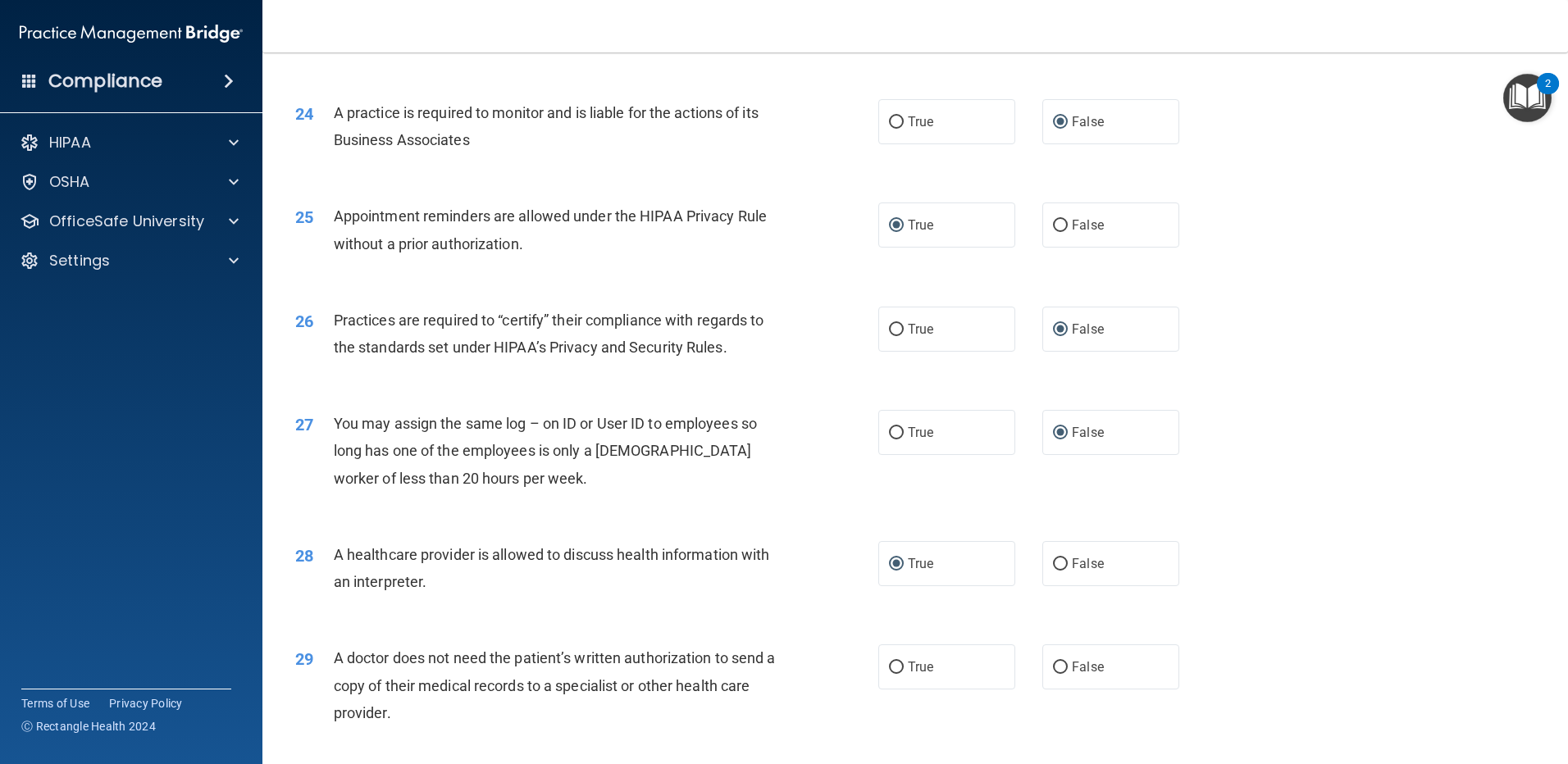
scroll to position [2870, 0]
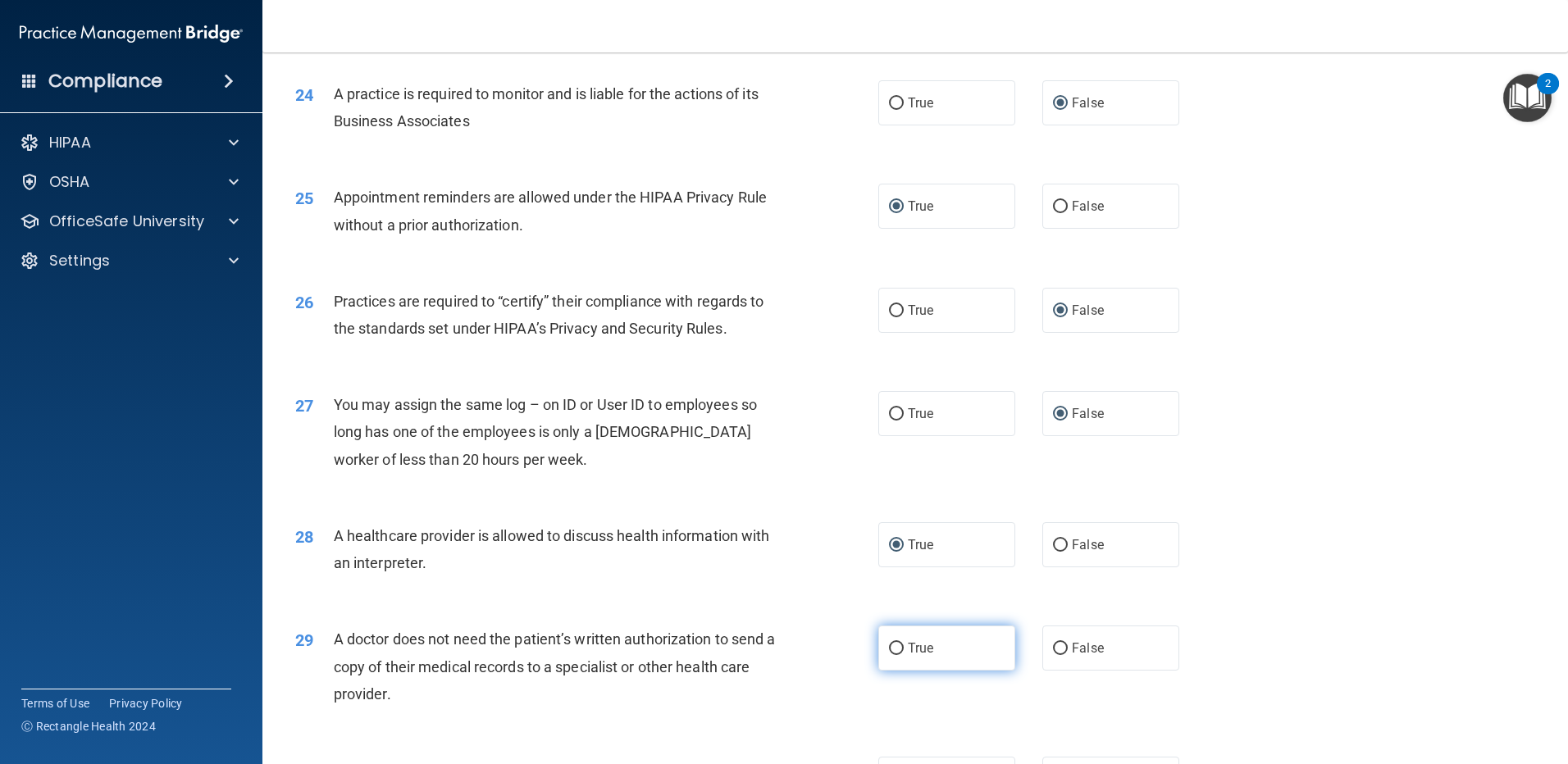
click at [892, 647] on input "True" at bounding box center [896, 649] width 14 height 13
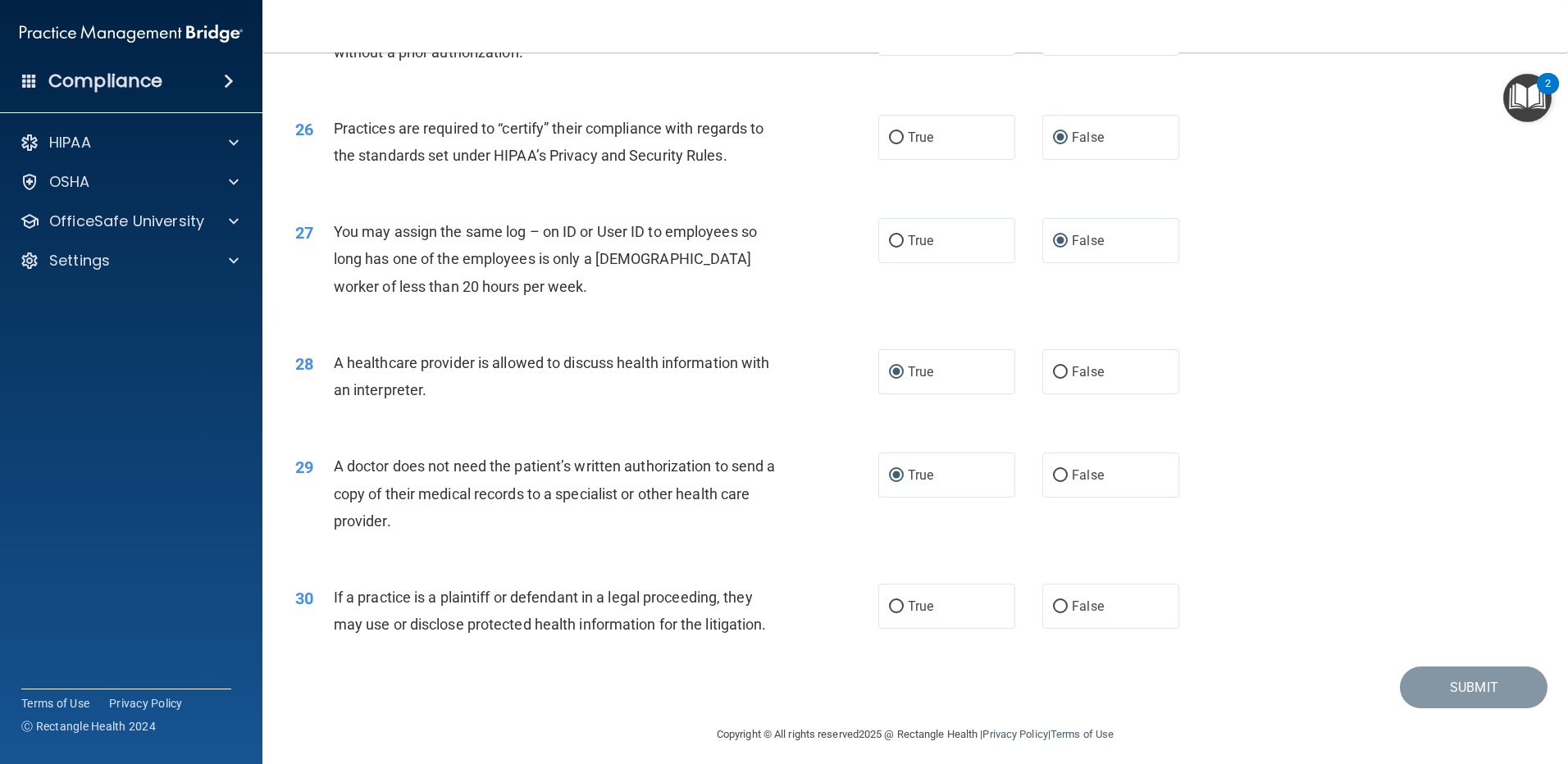
scroll to position [3052, 0]
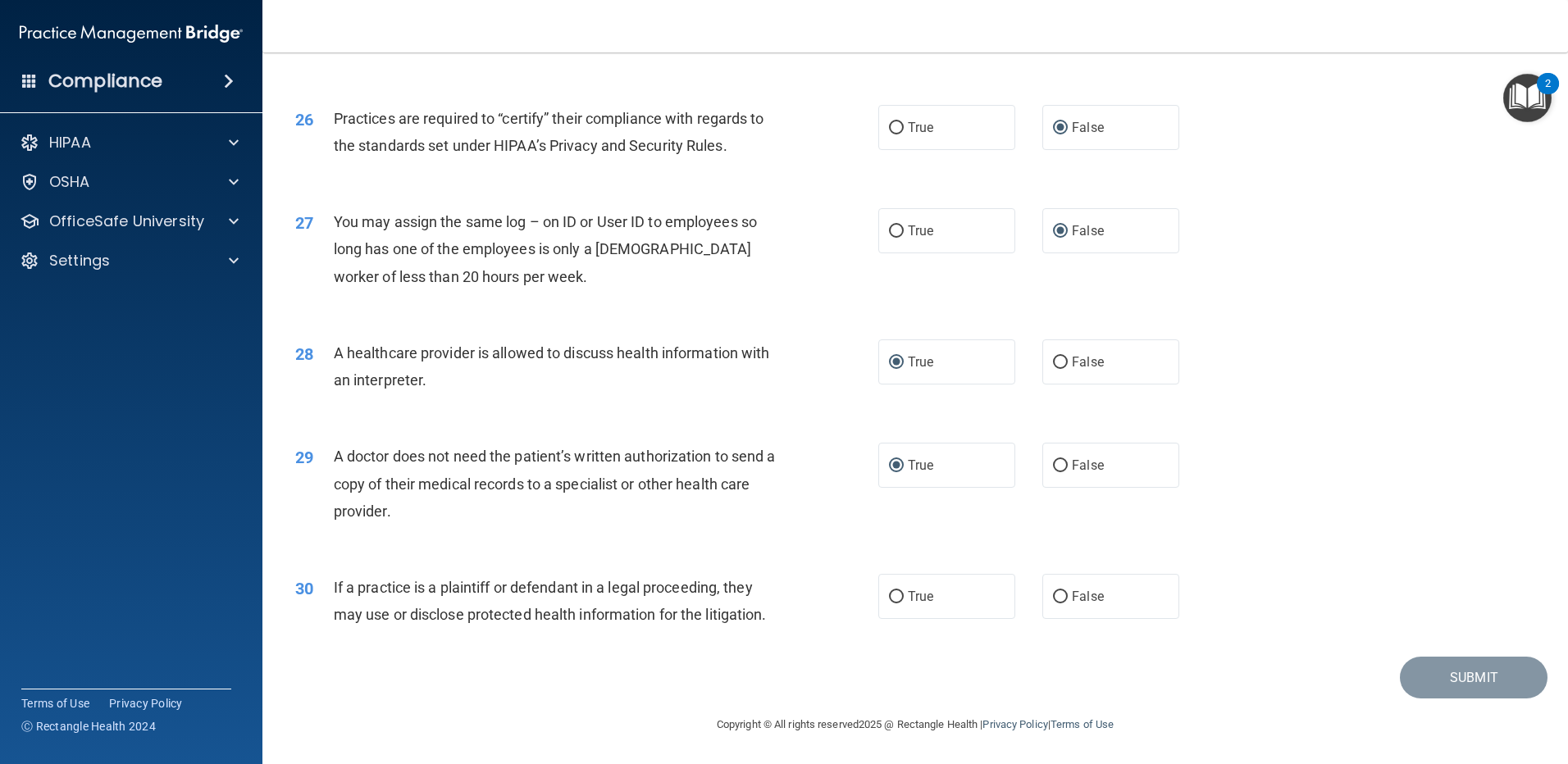
drag, startPoint x: 886, startPoint y: 594, endPoint x: 1021, endPoint y: 610, distance: 135.9
click at [904, 598] on label "True" at bounding box center [946, 597] width 137 height 45
click at [904, 598] on input "True" at bounding box center [896, 597] width 14 height 13
click at [1435, 664] on button "Submit" at bounding box center [1473, 677] width 148 height 42
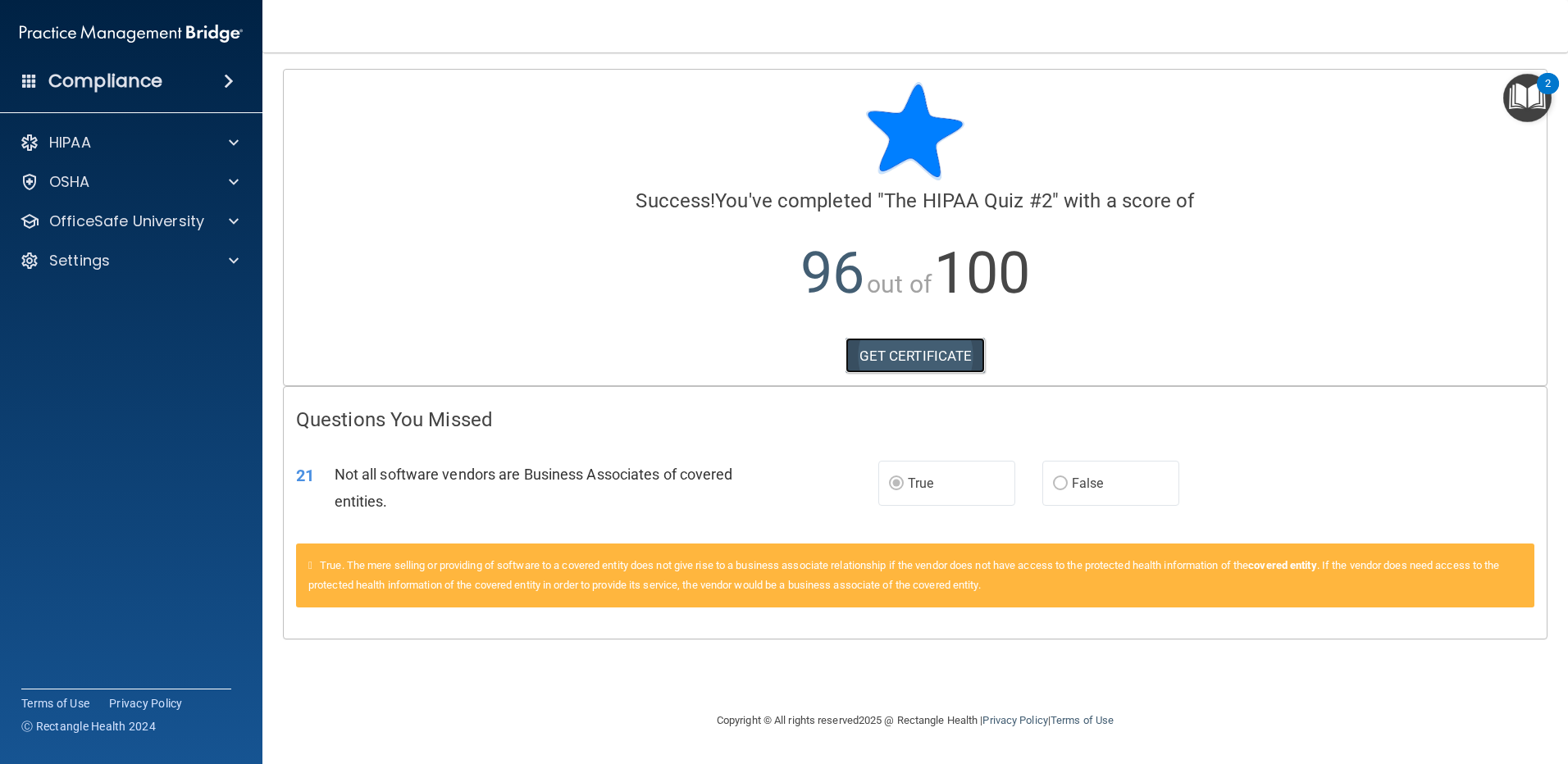
click at [950, 359] on link "GET CERTIFICATE" at bounding box center [915, 356] width 140 height 36
click at [107, 222] on p "OfficeSafe University" at bounding box center [126, 222] width 155 height 20
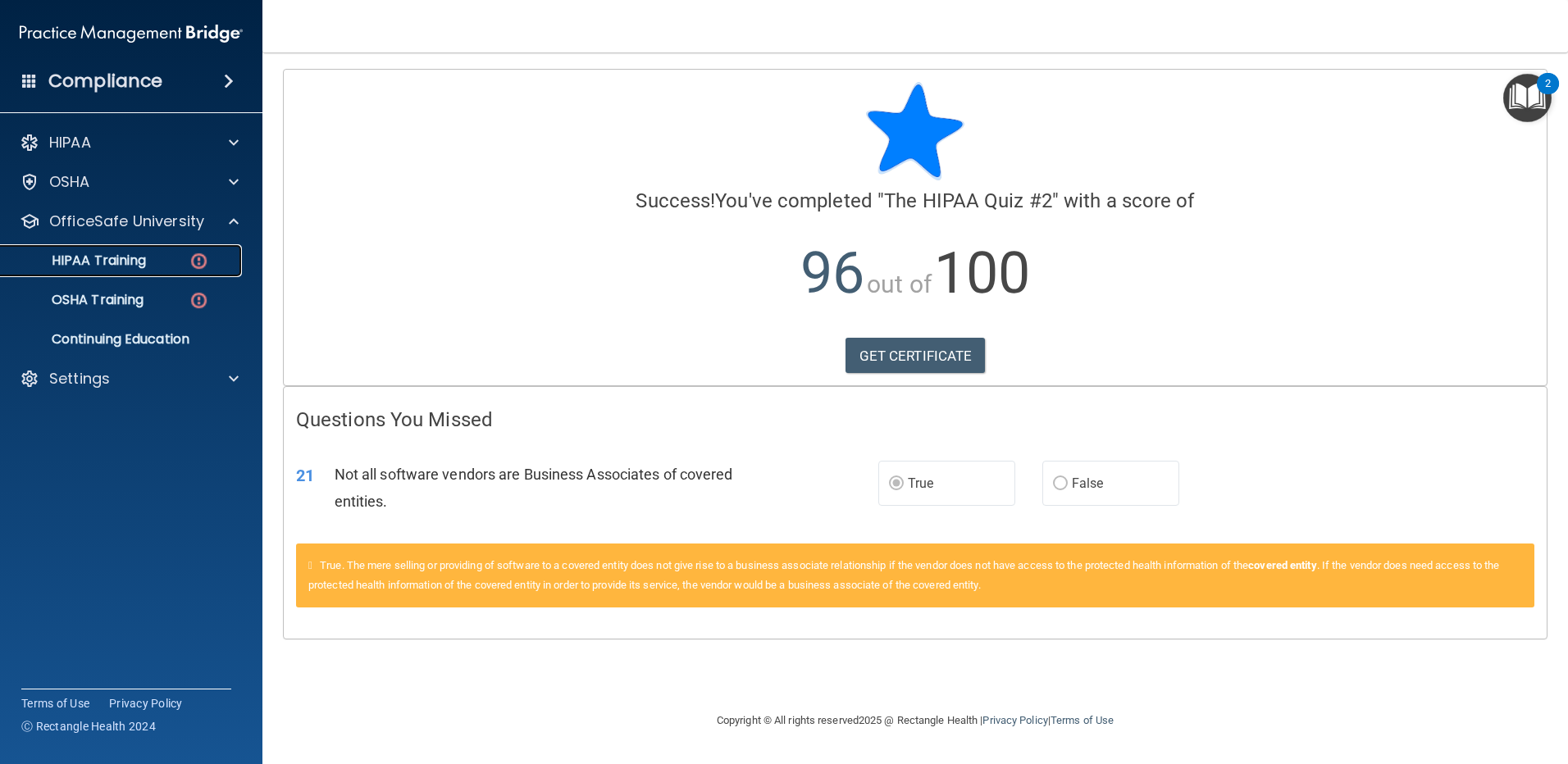
click at [152, 265] on div "HIPAA Training" at bounding box center [122, 261] width 224 height 16
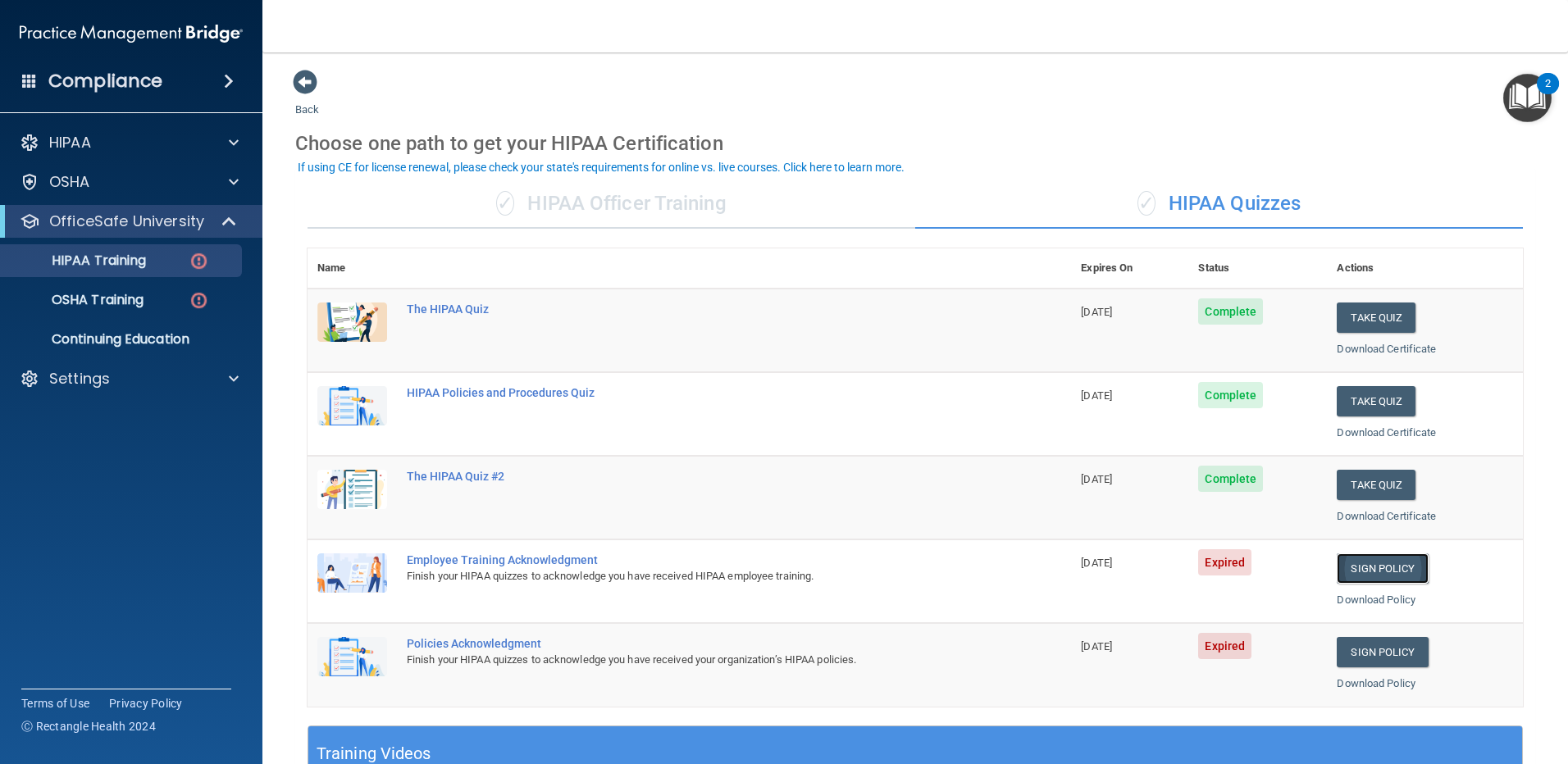
click at [1378, 561] on link "Sign Policy" at bounding box center [1382, 568] width 91 height 31
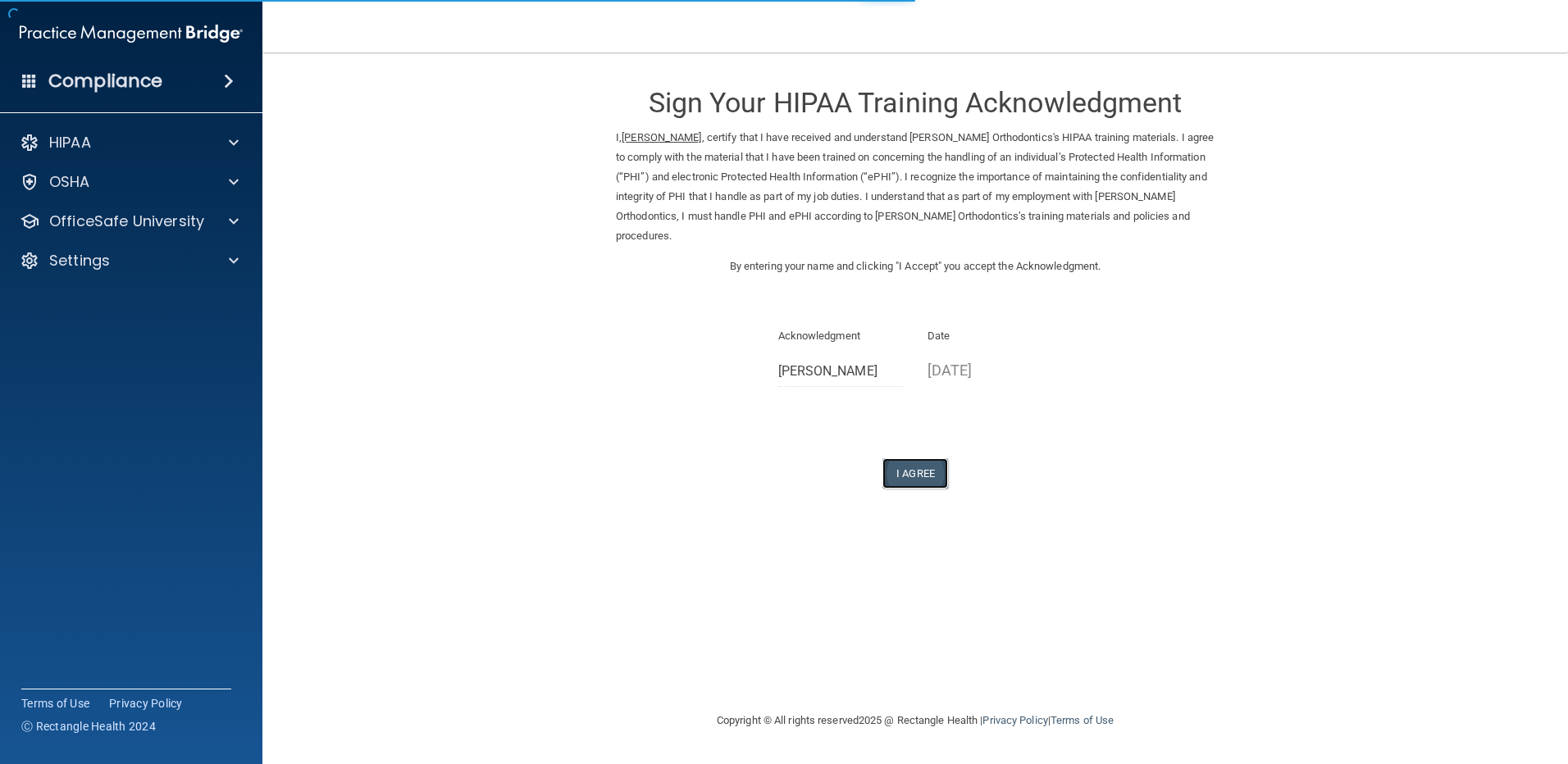
click at [926, 485] on button "I Agree" at bounding box center [915, 473] width 65 height 31
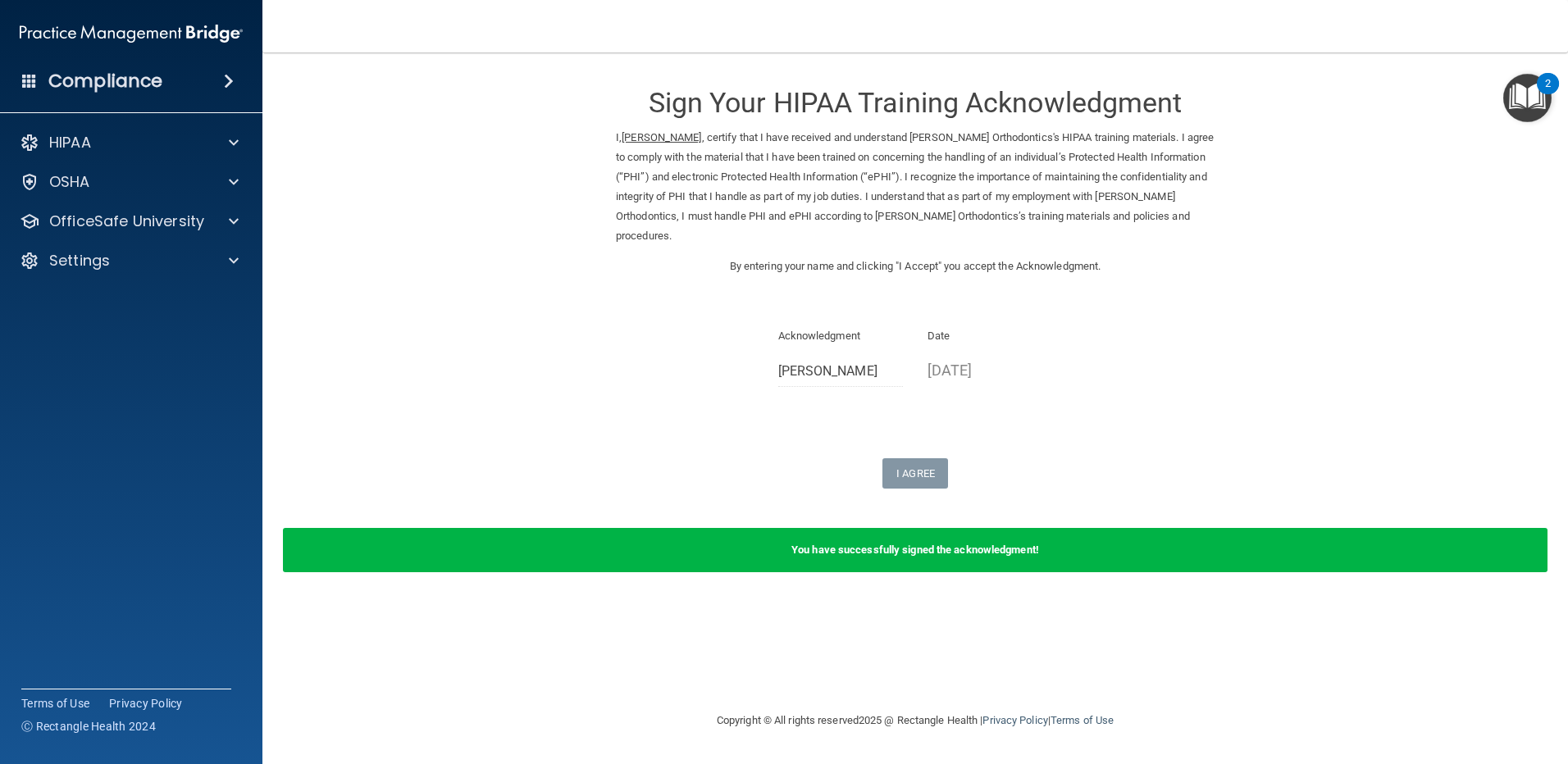
click at [787, 464] on div "I Agree" at bounding box center [914, 473] width 598 height 31
click at [109, 222] on p "OfficeSafe University" at bounding box center [126, 222] width 155 height 20
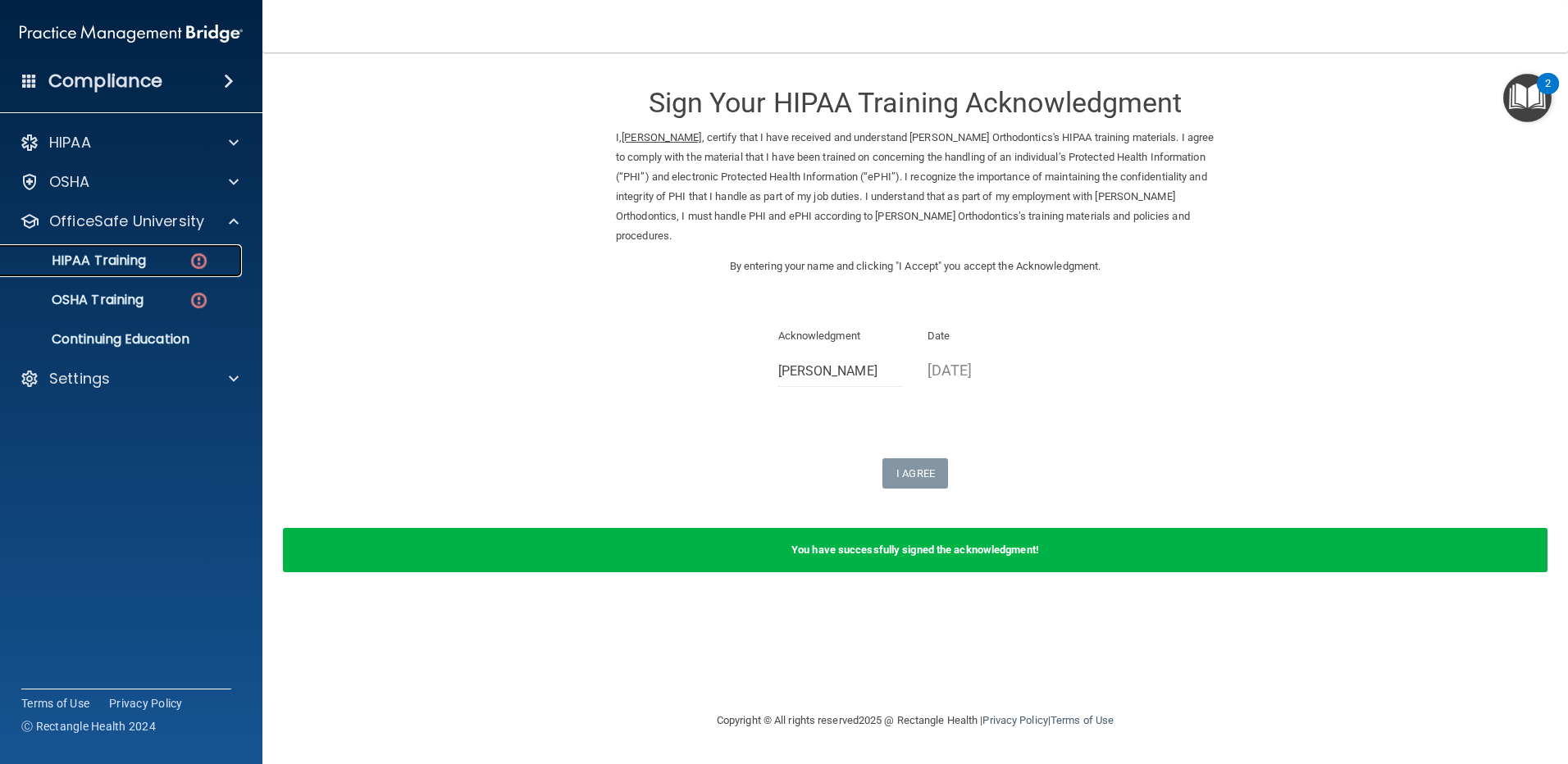
click at [177, 256] on div "HIPAA Training" at bounding box center [122, 261] width 224 height 16
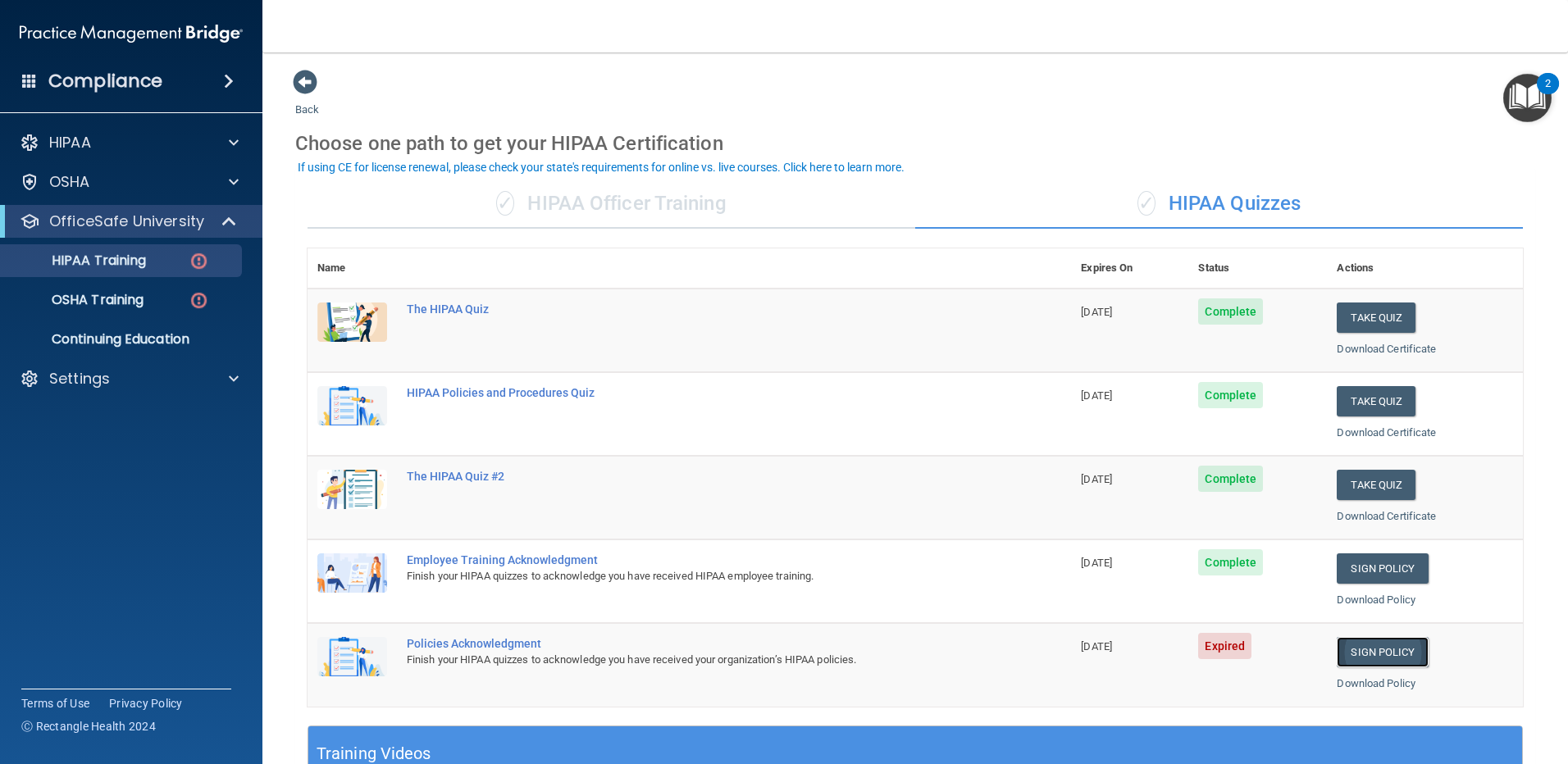
click at [1360, 647] on link "Sign Policy" at bounding box center [1382, 653] width 91 height 31
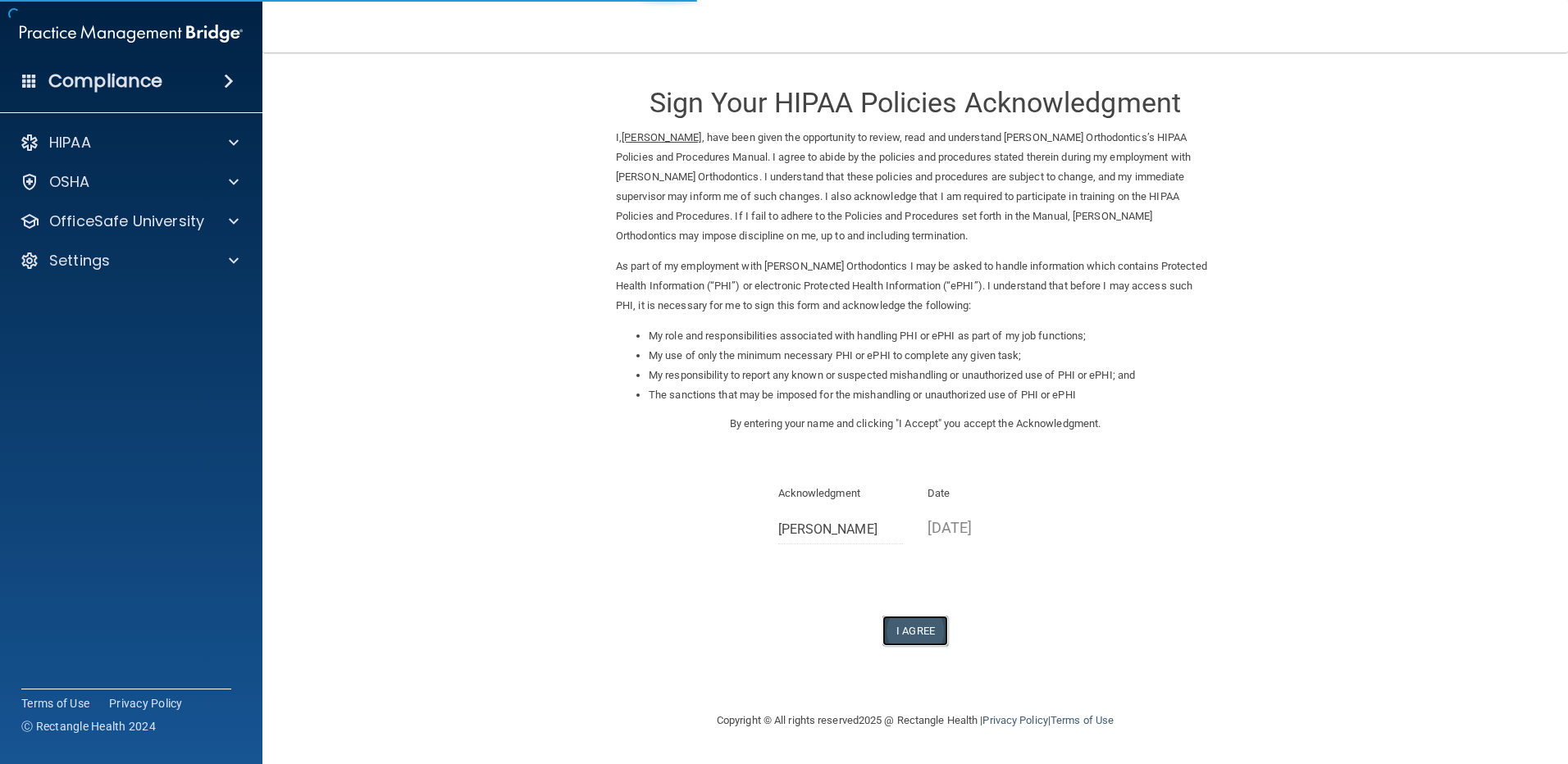
click at [922, 638] on button "I Agree" at bounding box center [915, 631] width 65 height 31
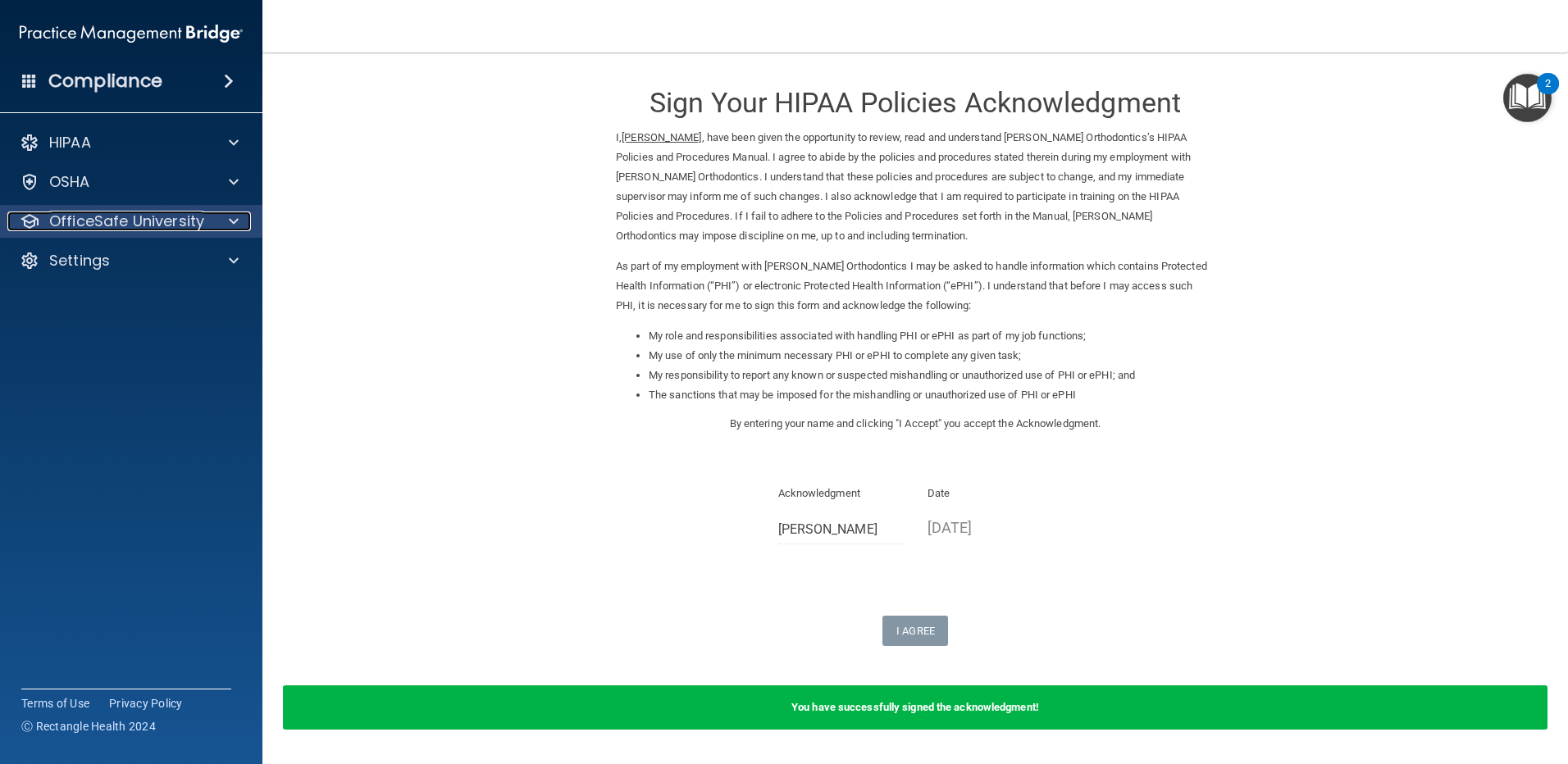
click at [198, 215] on p "OfficeSafe University" at bounding box center [126, 222] width 155 height 20
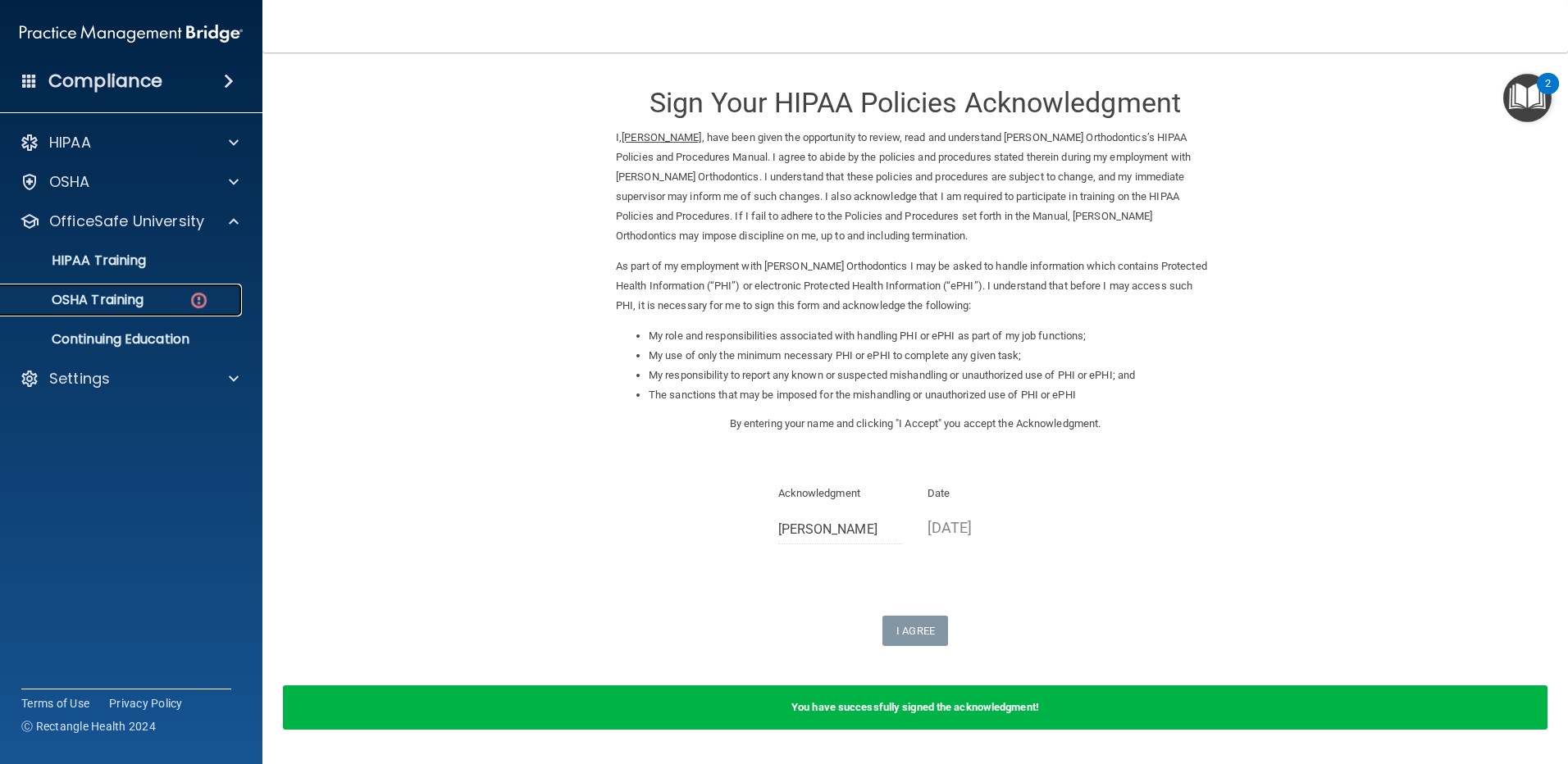
click at [139, 298] on p "OSHA Training" at bounding box center [77, 300] width 133 height 16
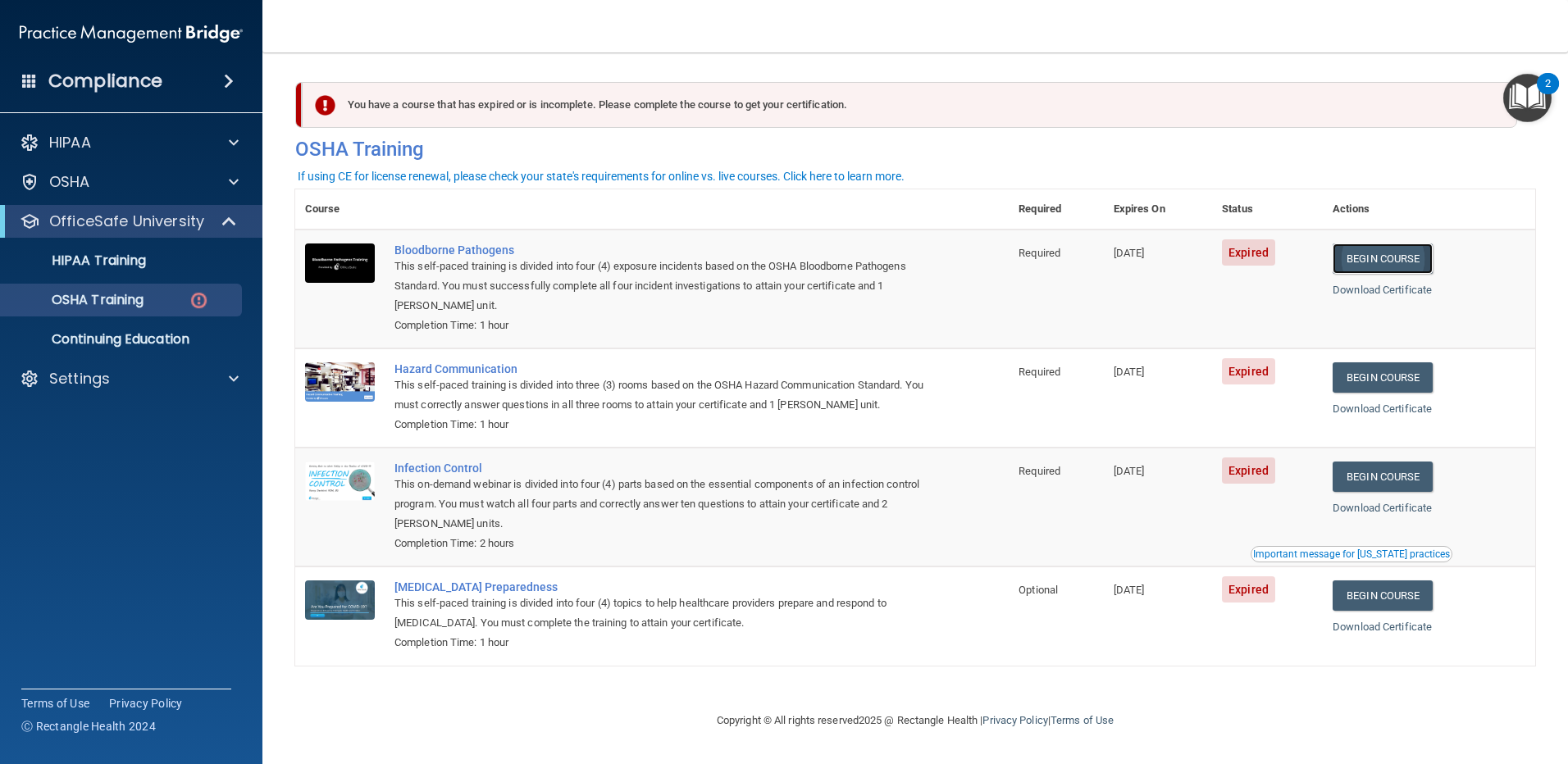
click at [1389, 256] on link "Begin Course" at bounding box center [1382, 259] width 100 height 31
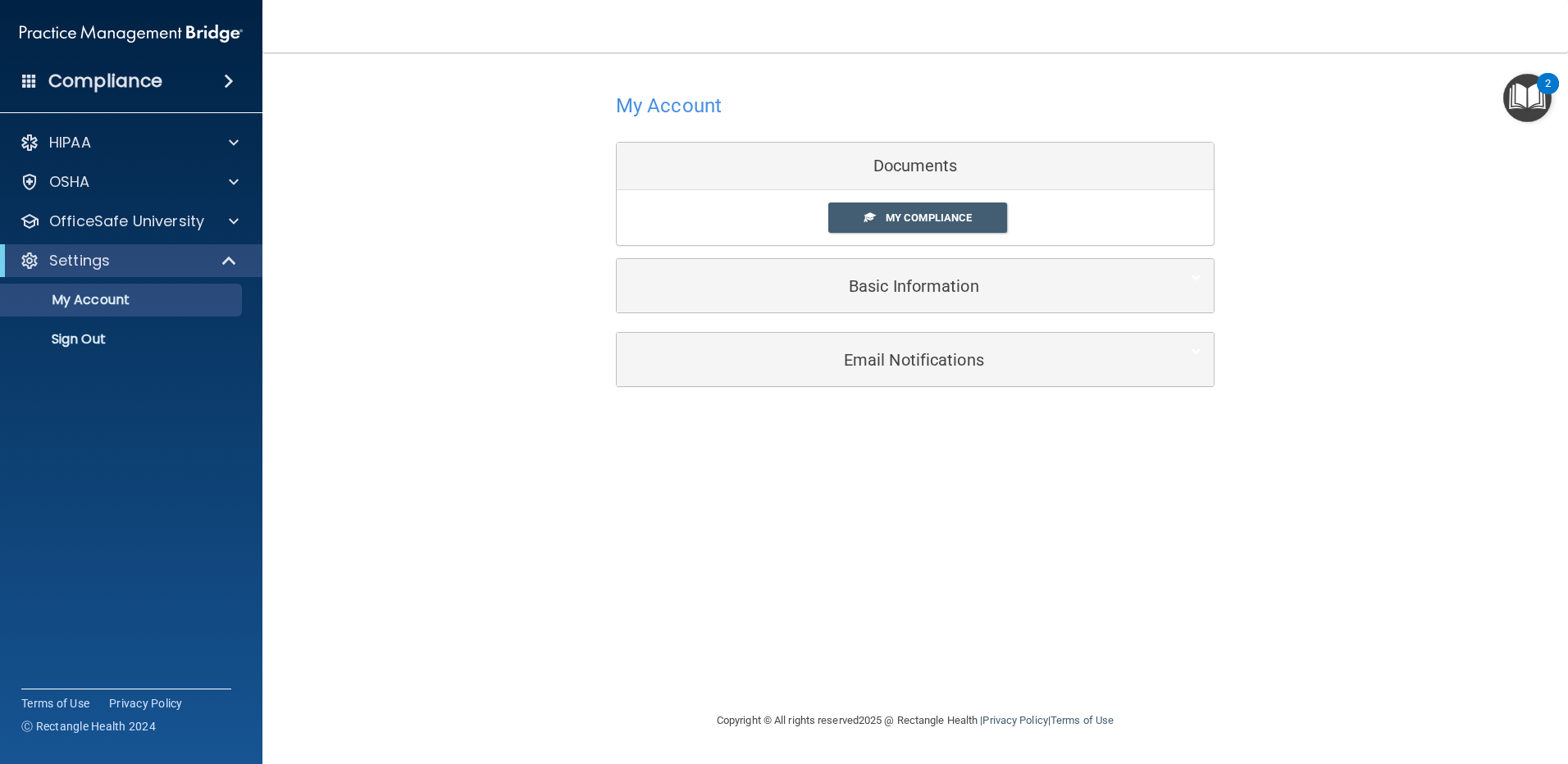
click at [938, 164] on div "Documents" at bounding box center [914, 167] width 597 height 48
click at [913, 211] on link "My Compliance" at bounding box center [918, 218] width 179 height 31
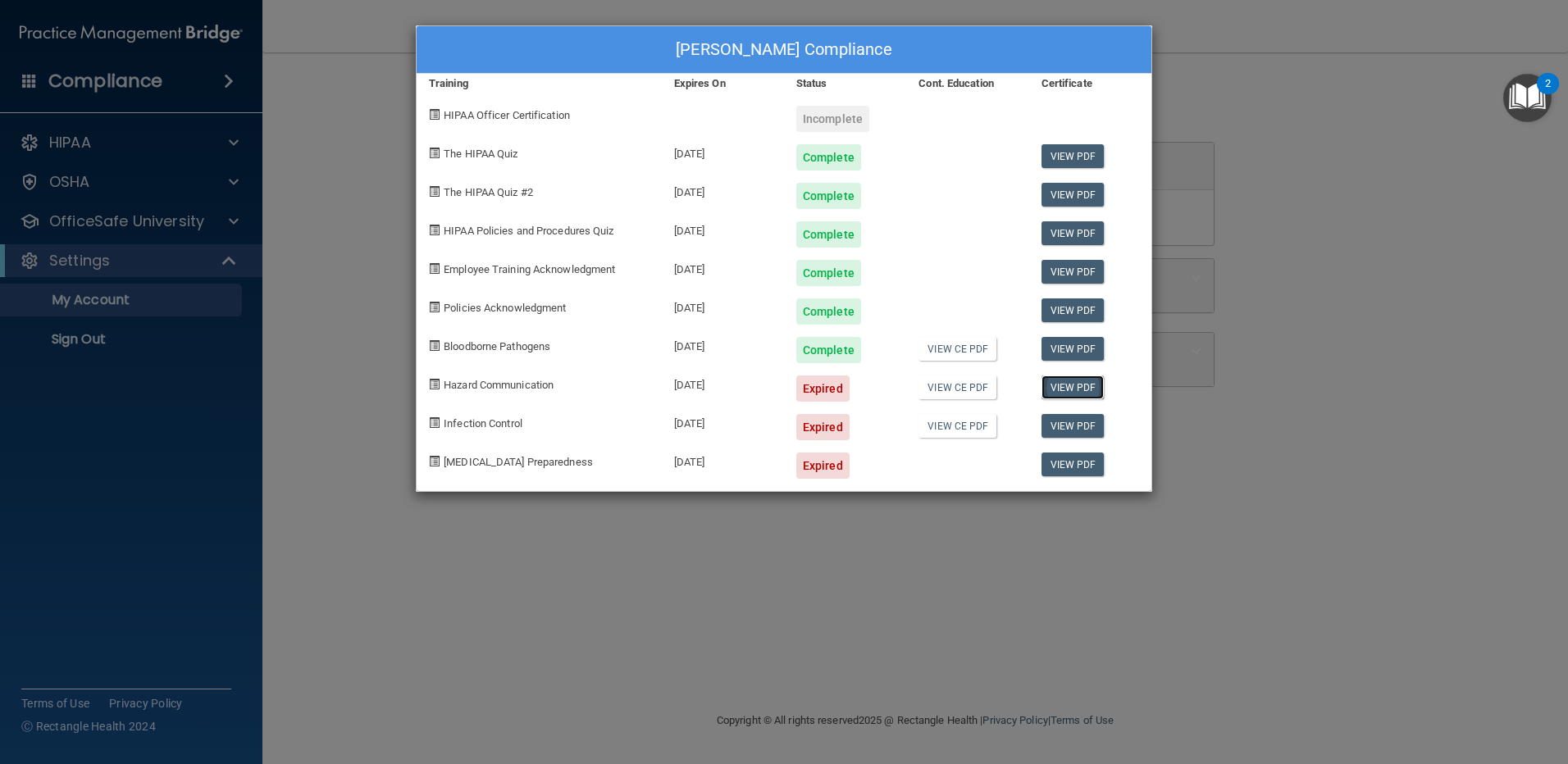
click at [1073, 382] on link "View PDF" at bounding box center [1073, 387] width 63 height 24
click at [1076, 385] on link "View PDF" at bounding box center [1073, 387] width 63 height 24
click at [970, 388] on link "View CE PDF" at bounding box center [957, 387] width 78 height 24
click at [949, 387] on link "View CE PDF" at bounding box center [957, 387] width 78 height 24
click at [1082, 387] on link "View PDF" at bounding box center [1073, 387] width 63 height 24
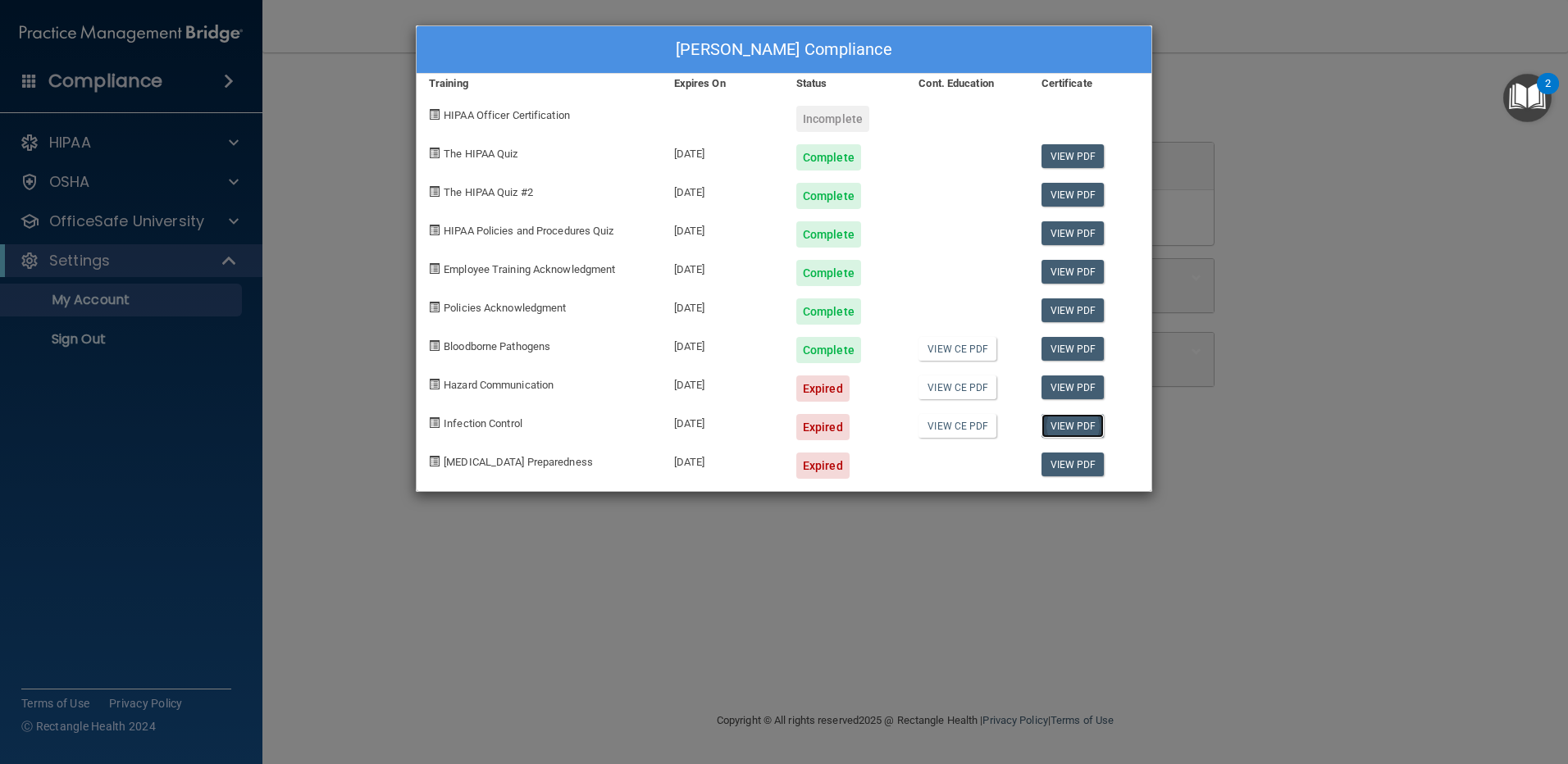
click at [1076, 422] on link "View PDF" at bounding box center [1073, 425] width 63 height 24
click at [963, 424] on link "View CE PDF" at bounding box center [957, 425] width 78 height 24
click at [1074, 460] on link "View PDF" at bounding box center [1073, 464] width 63 height 24
click at [239, 210] on div "Michele Pierce's Compliance Training Expires On Status Cont. Education Certific…" at bounding box center [784, 382] width 1568 height 764
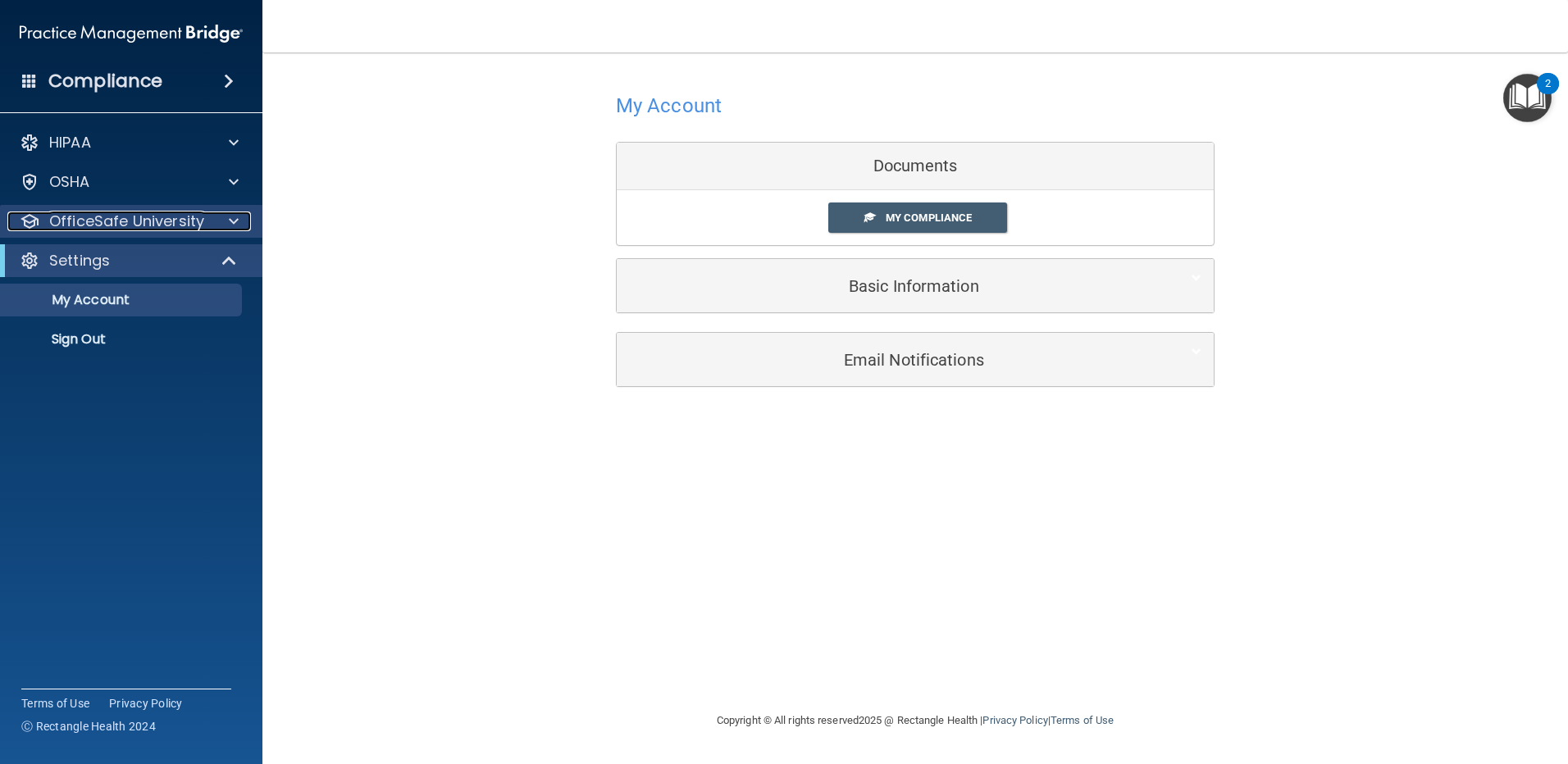
click at [234, 219] on span at bounding box center [234, 222] width 10 height 20
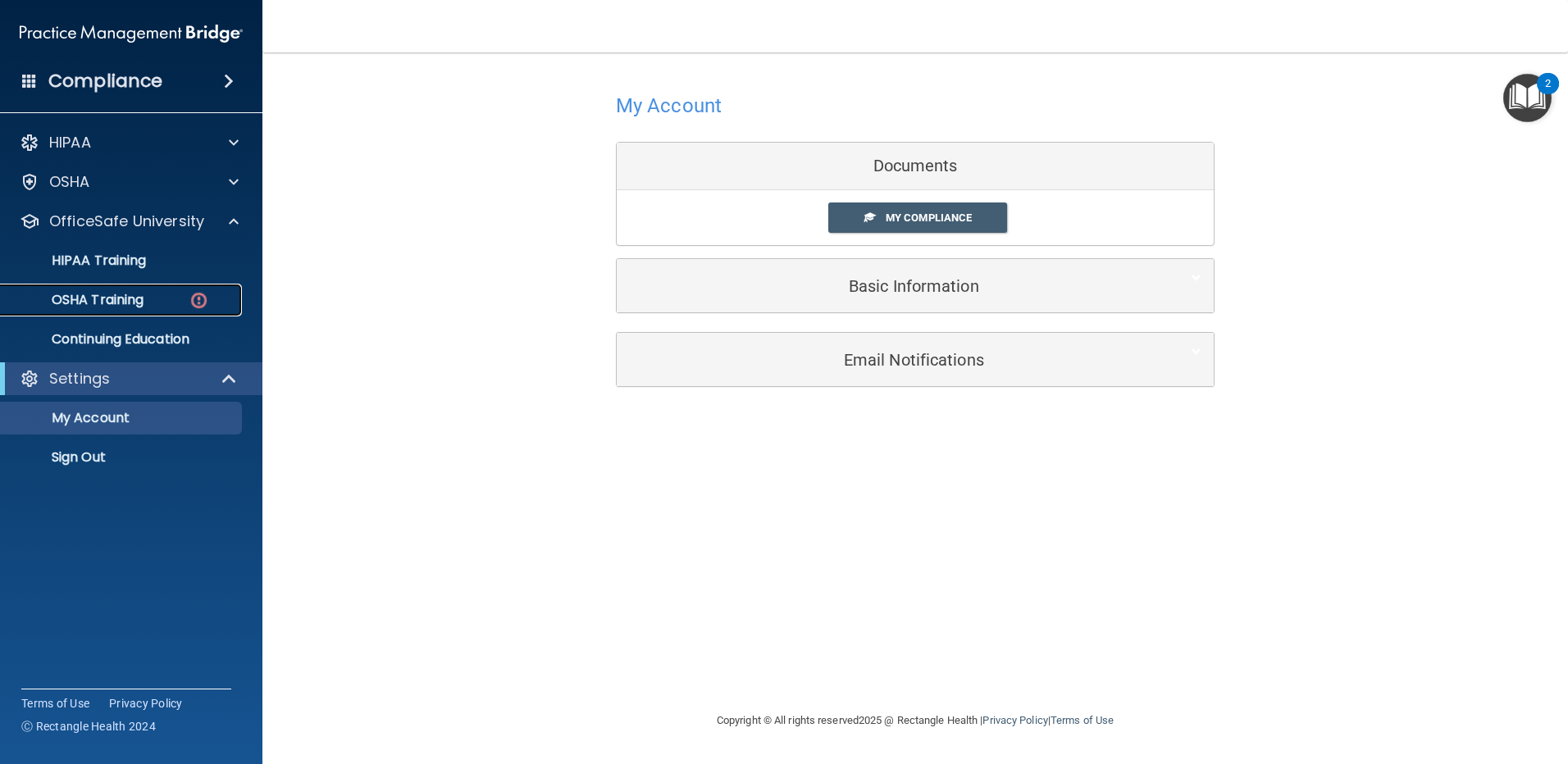
click at [201, 298] on img at bounding box center [198, 301] width 21 height 21
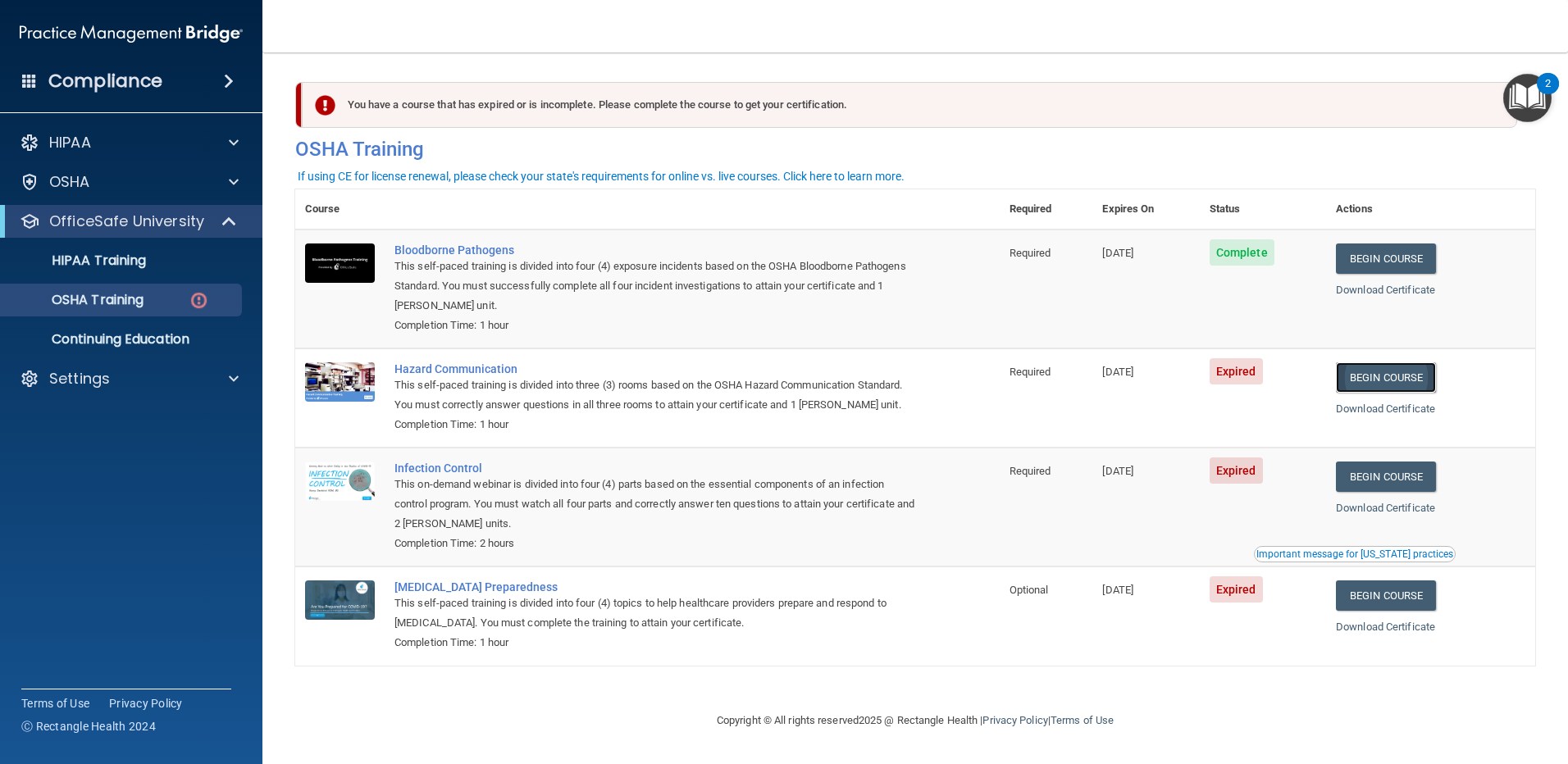
click at [1372, 377] on link "Begin Course" at bounding box center [1385, 377] width 100 height 31
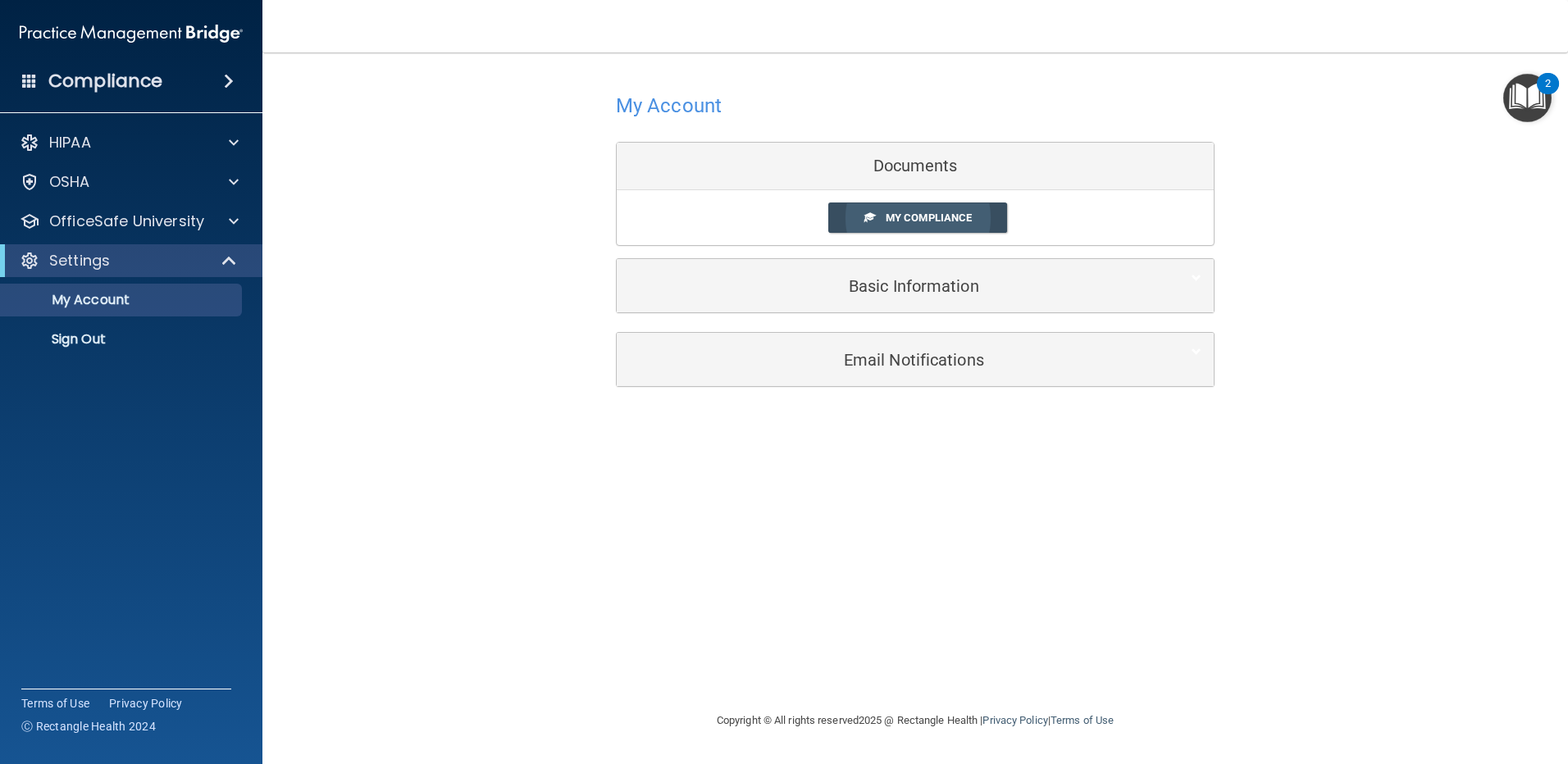
click at [935, 212] on span "My Compliance" at bounding box center [928, 218] width 86 height 13
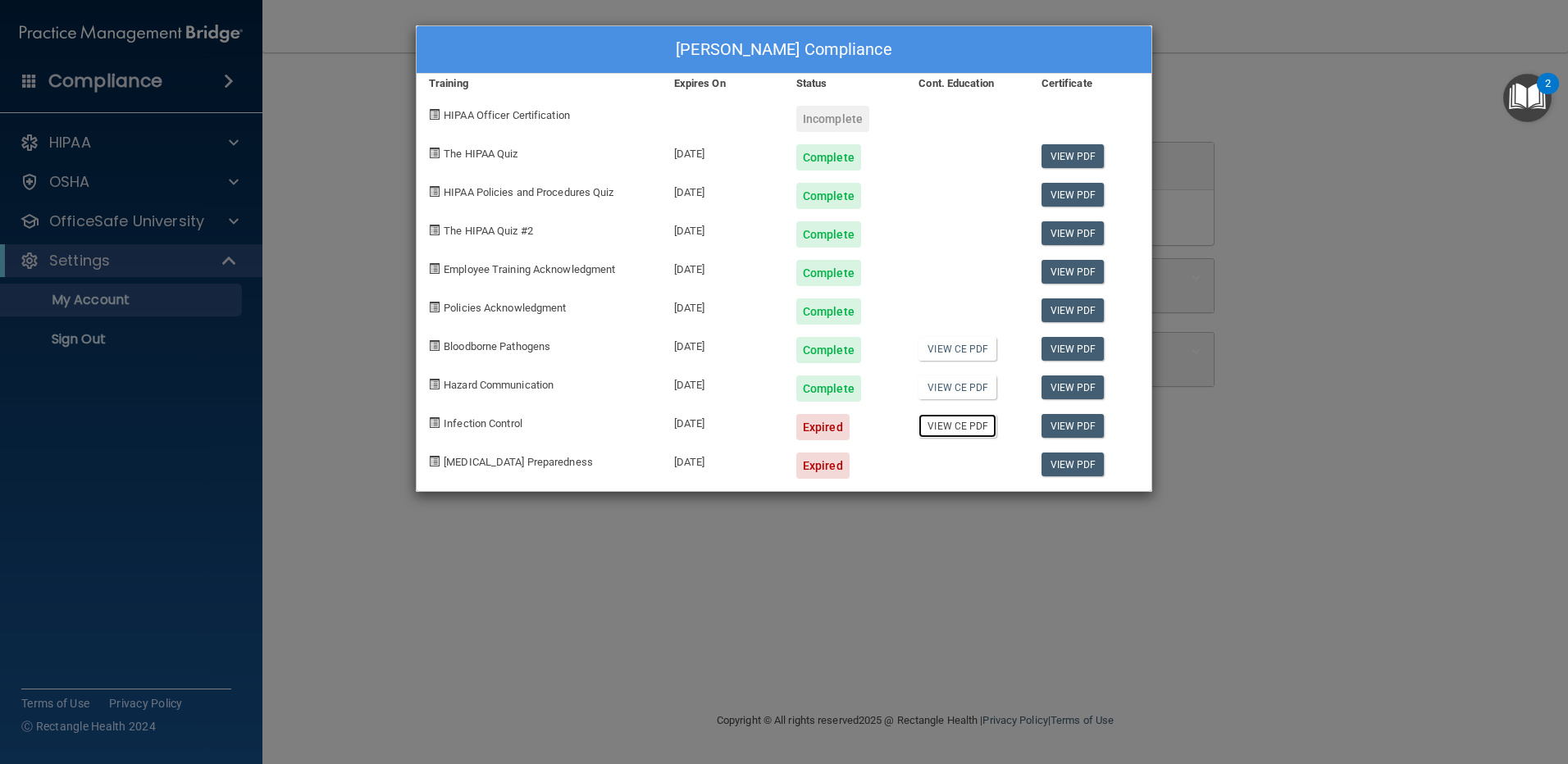
click at [956, 427] on link "View CE PDF" at bounding box center [957, 425] width 78 height 24
click at [825, 426] on div "Expired" at bounding box center [822, 426] width 53 height 26
click at [493, 425] on span "Infection Control" at bounding box center [483, 424] width 79 height 13
click at [827, 427] on div "Expired" at bounding box center [822, 426] width 53 height 26
click at [1079, 422] on link "View PDF" at bounding box center [1073, 425] width 63 height 24
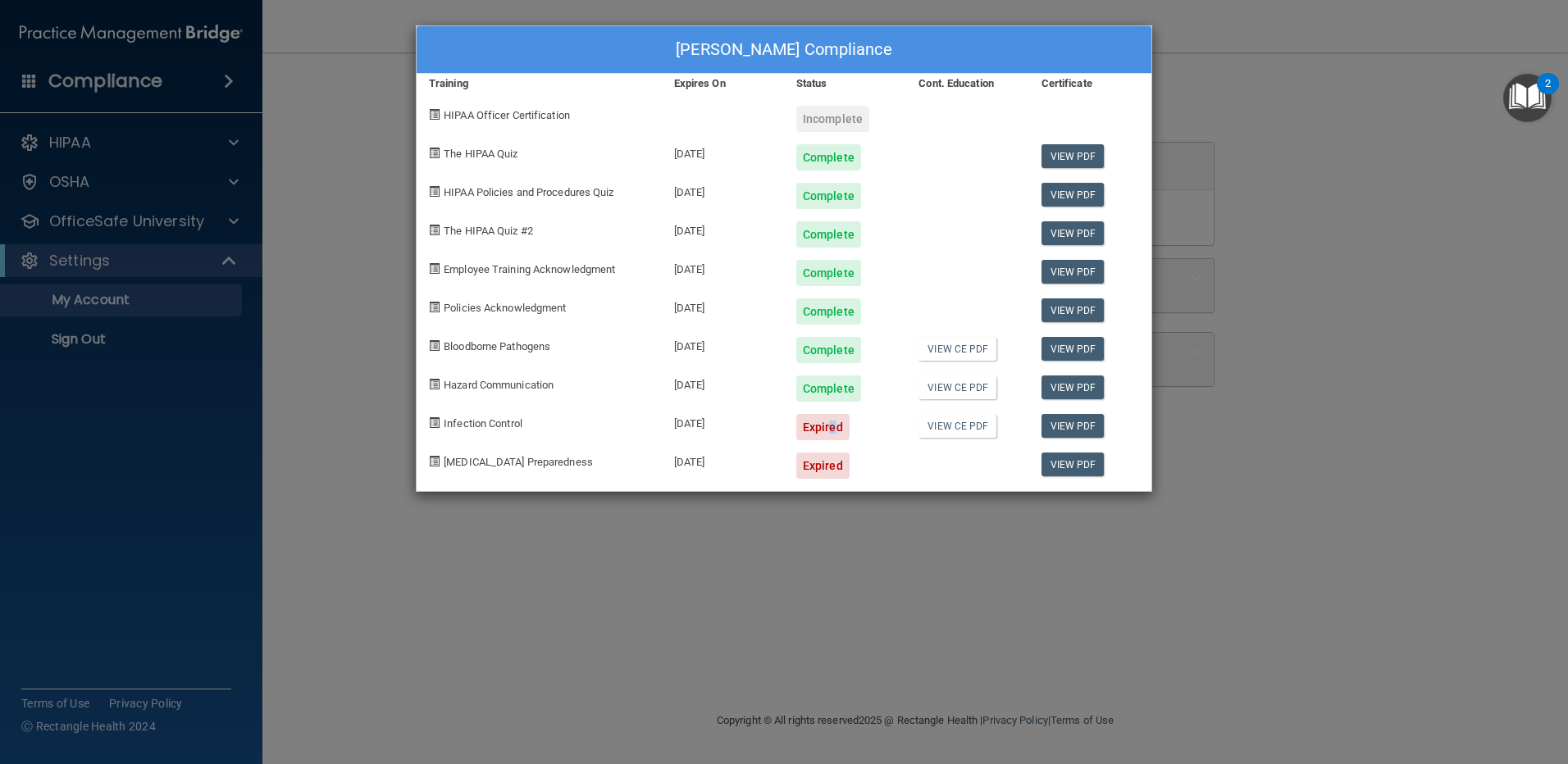
click at [827, 428] on div "Expired" at bounding box center [822, 426] width 53 height 26
click at [1072, 465] on link "View PDF" at bounding box center [1073, 464] width 63 height 24
click at [370, 135] on div "[PERSON_NAME] Compliance Training Expires On Status Cont. Education Certificate…" at bounding box center [784, 382] width 1568 height 764
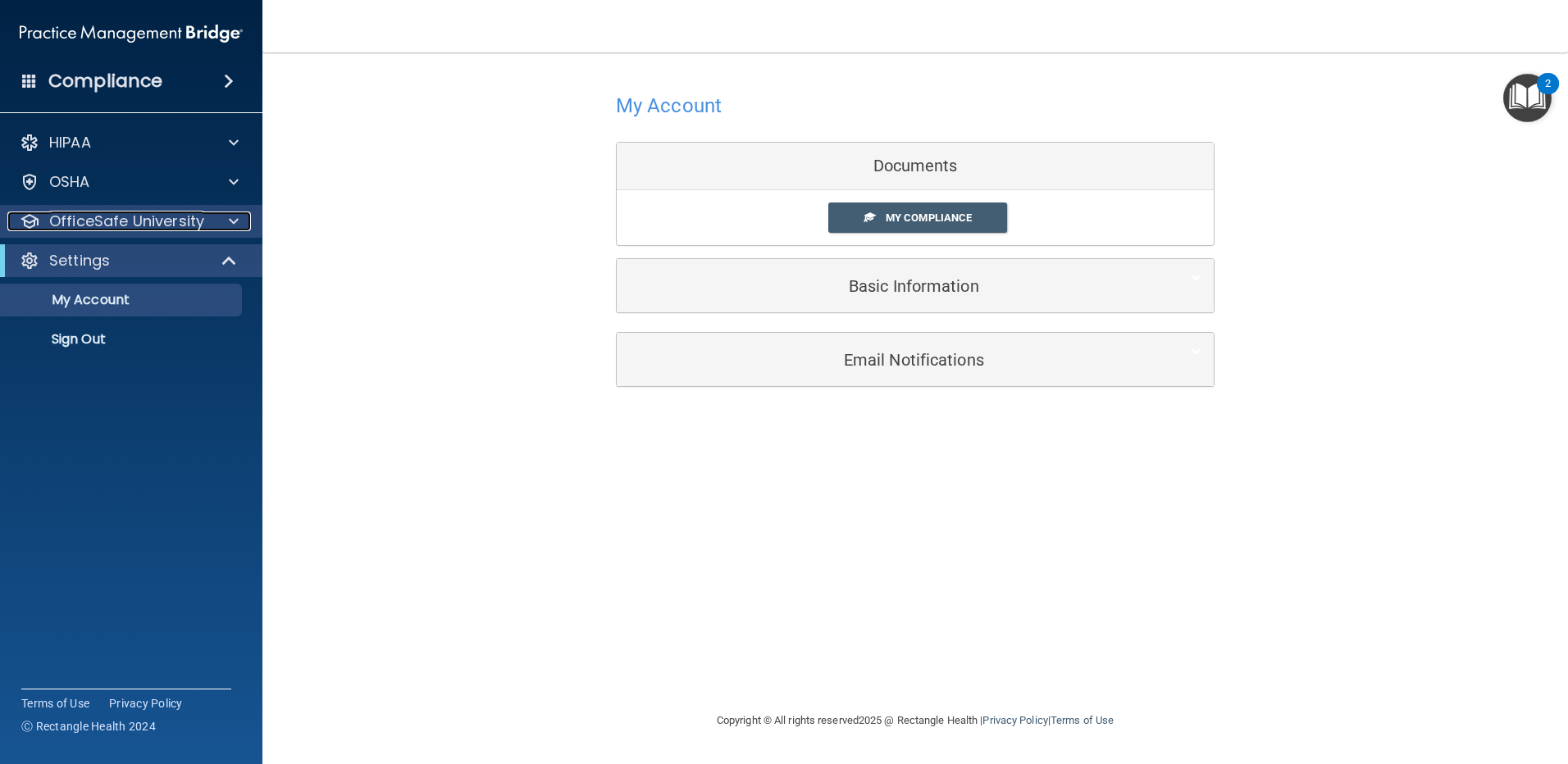
click at [87, 221] on p "OfficeSafe University" at bounding box center [126, 222] width 155 height 20
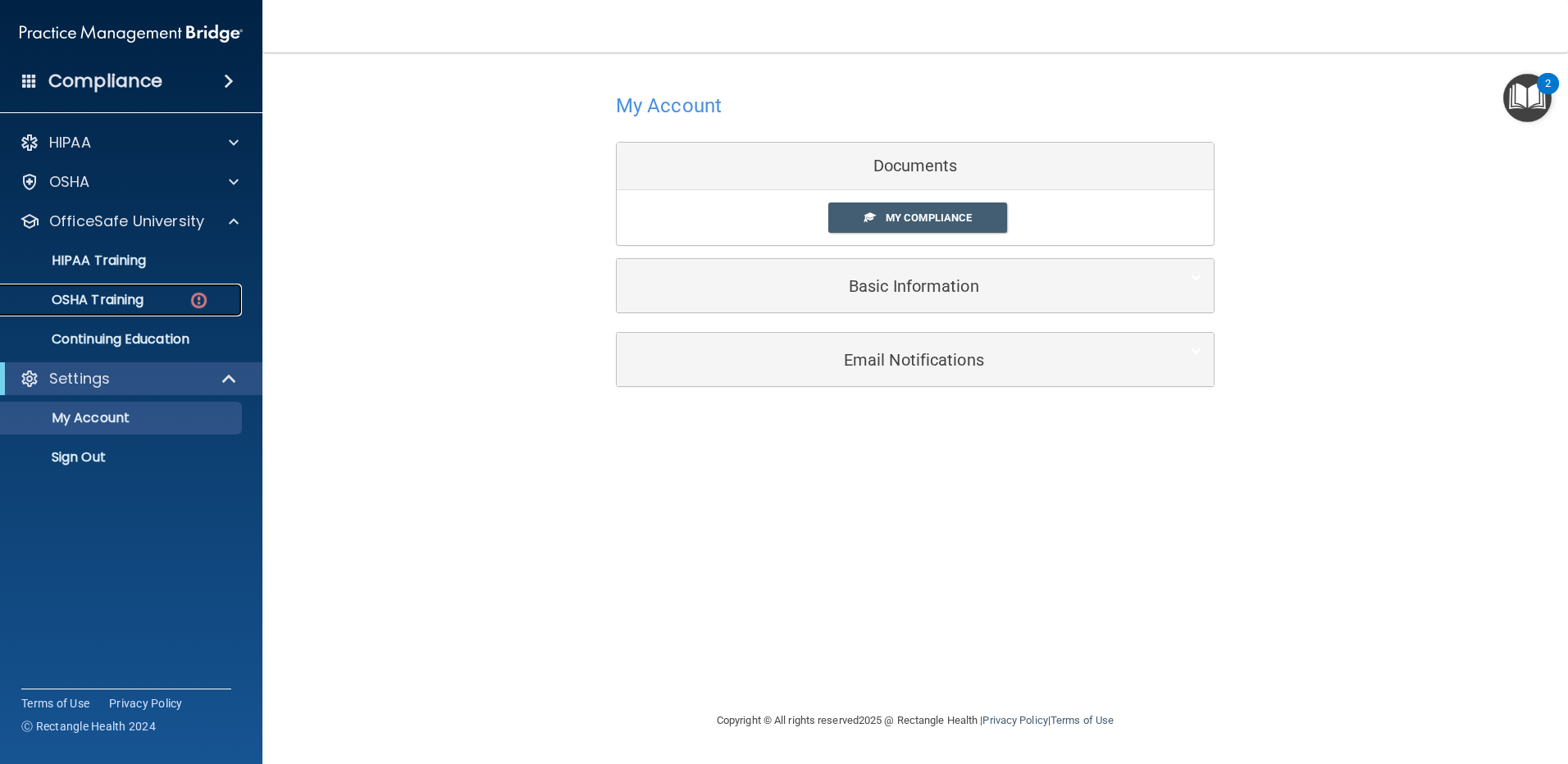
click at [126, 300] on p "OSHA Training" at bounding box center [77, 300] width 133 height 16
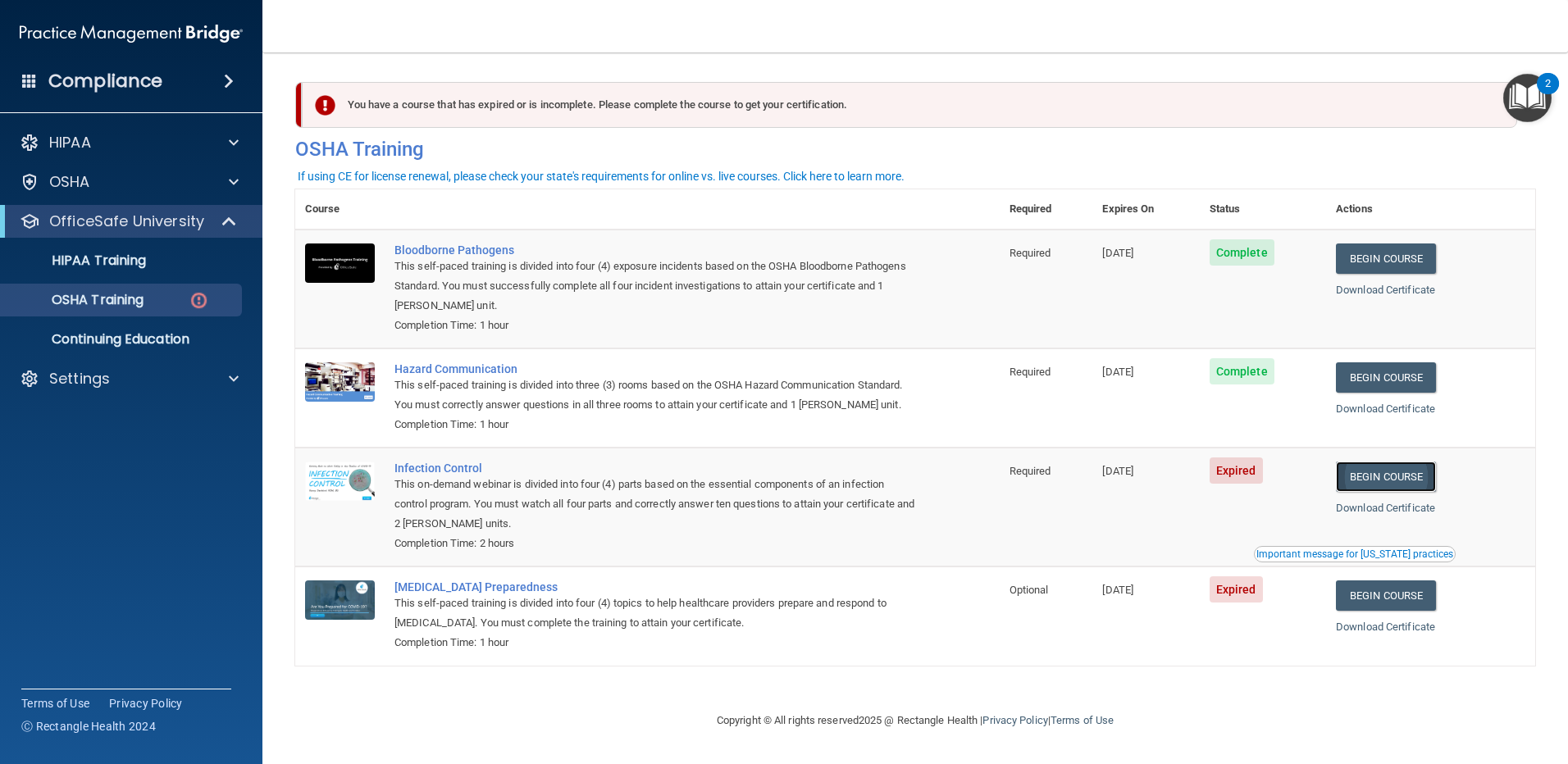
click at [1372, 475] on link "Begin Course" at bounding box center [1385, 477] width 100 height 31
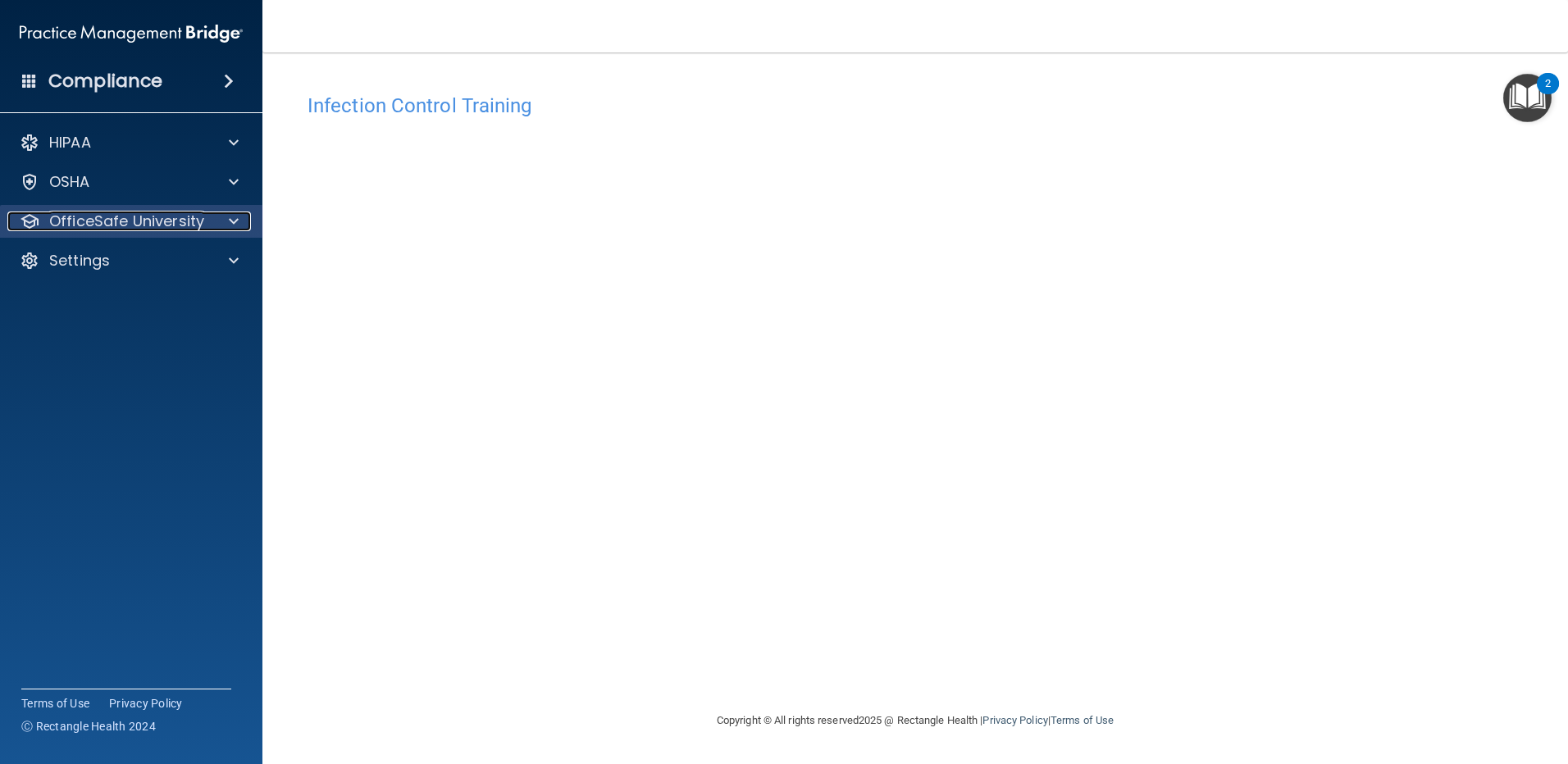
click at [161, 224] on p "OfficeSafe University" at bounding box center [126, 222] width 155 height 20
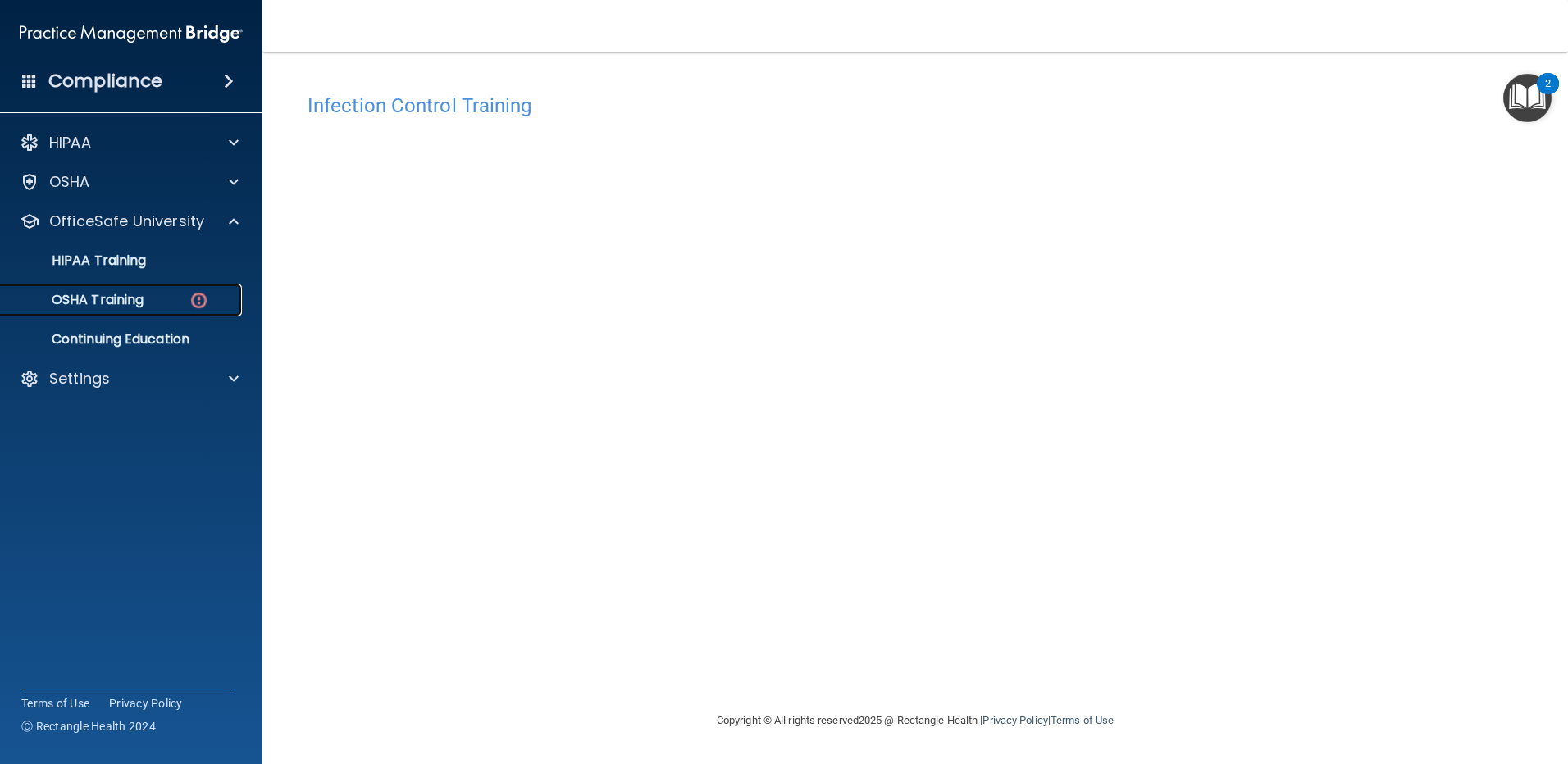
click at [176, 308] on div "OSHA Training" at bounding box center [122, 300] width 224 height 16
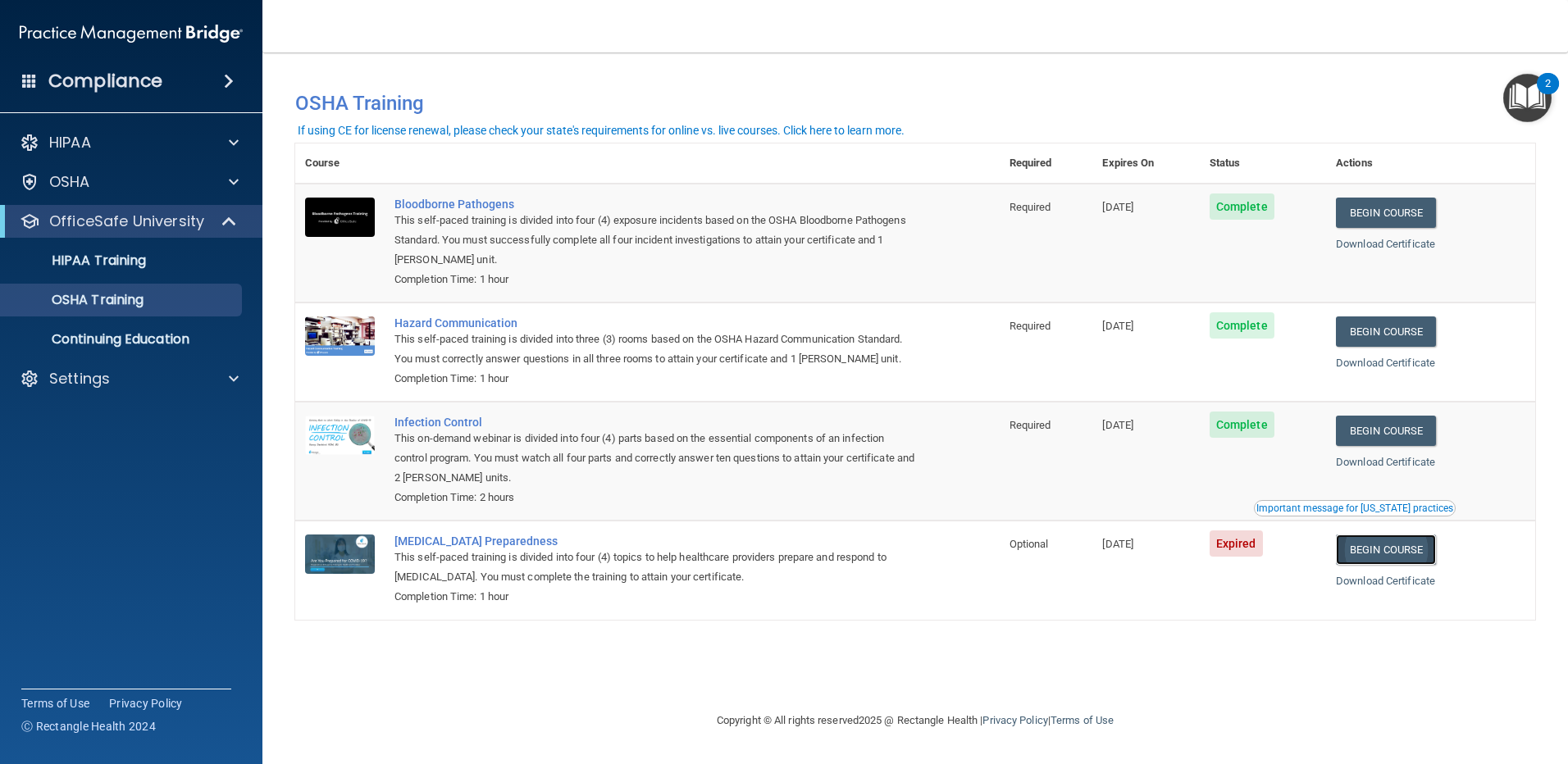
click at [1386, 555] on link "Begin Course" at bounding box center [1385, 549] width 100 height 31
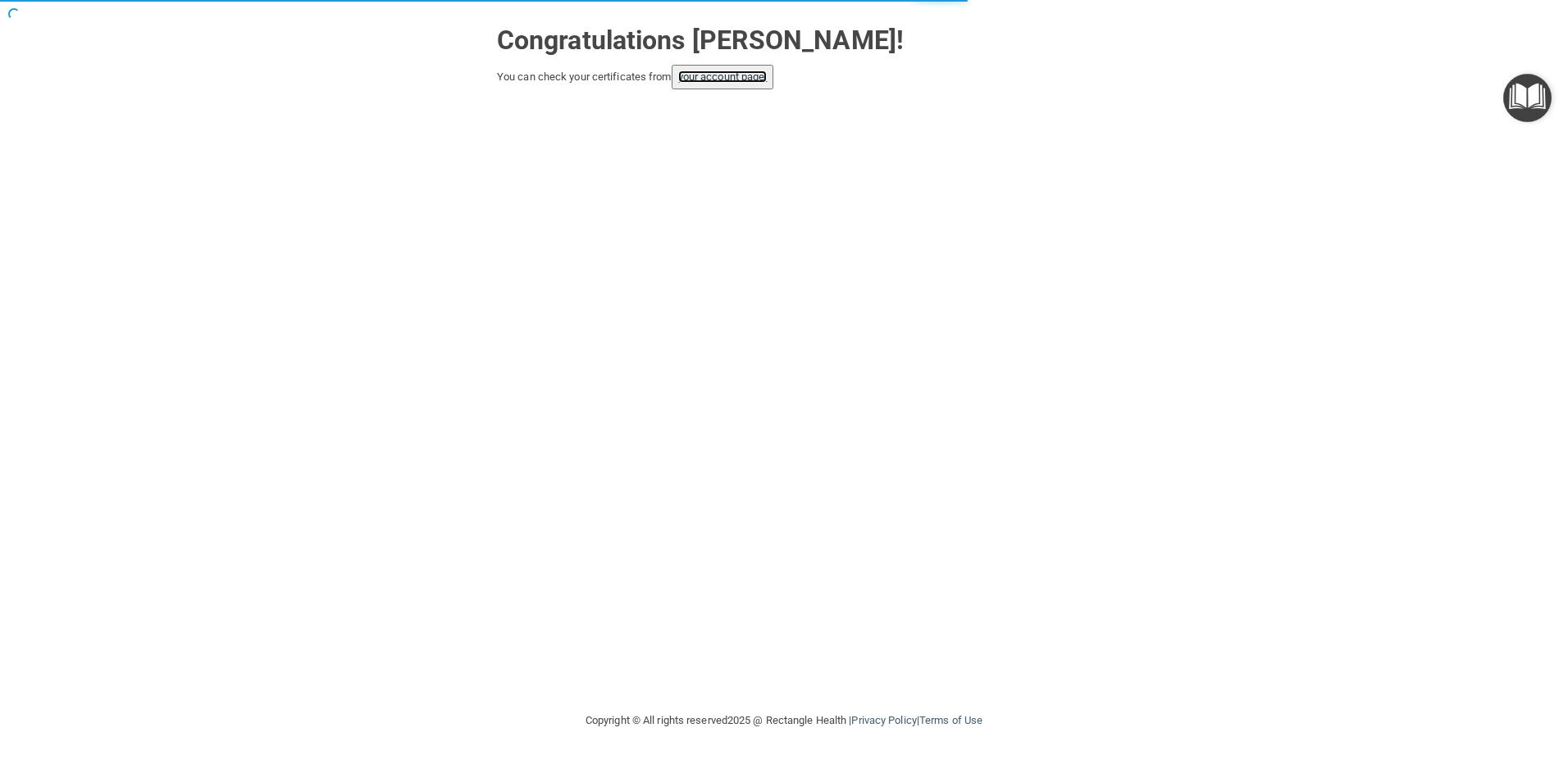
click at [718, 80] on link "your account page!" at bounding box center [722, 77] width 90 height 13
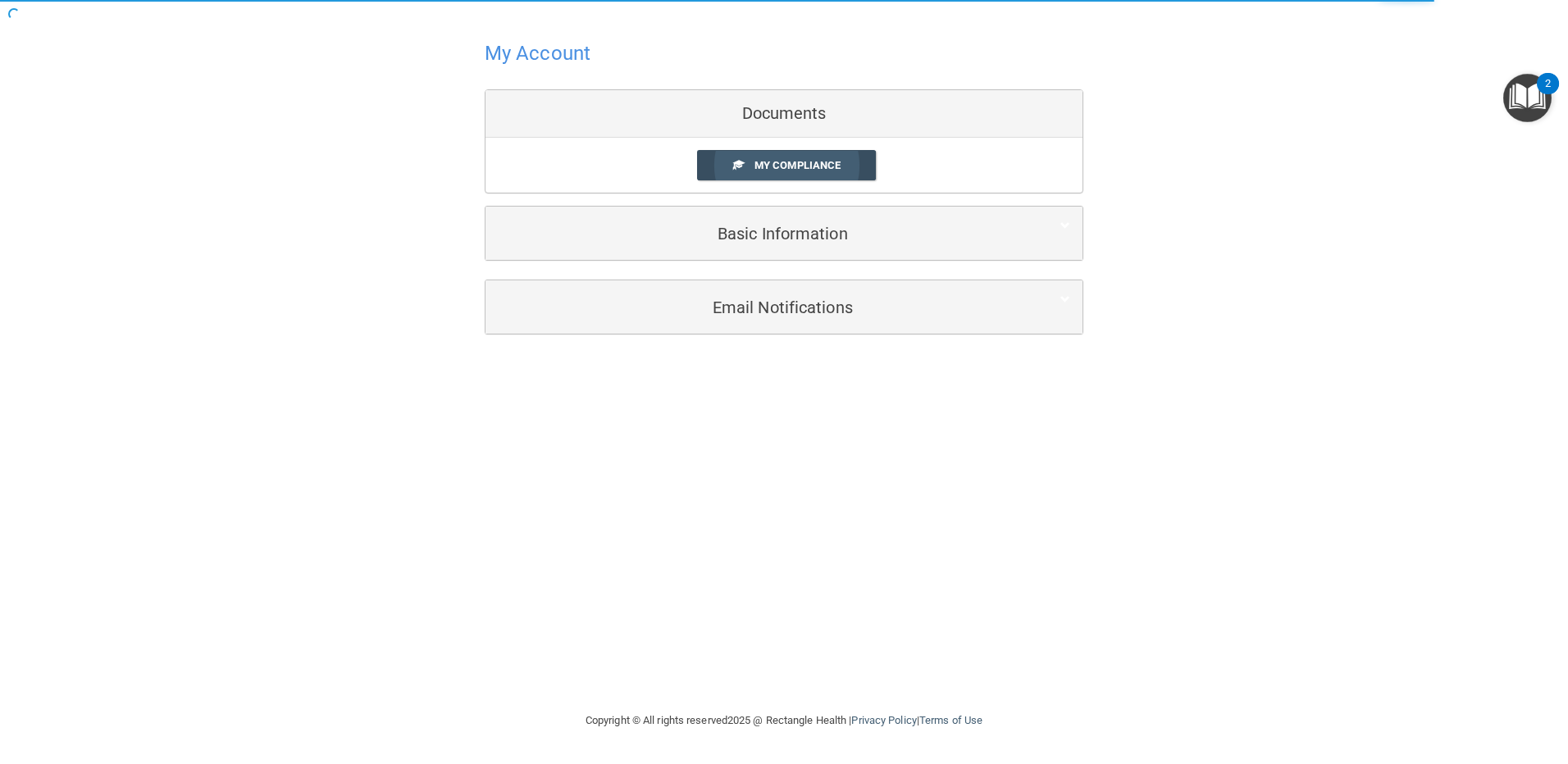
click at [781, 159] on span "My Compliance" at bounding box center [797, 166] width 86 height 13
click at [787, 115] on div "Documents" at bounding box center [783, 114] width 597 height 48
click at [753, 367] on div "My Account Documents My Compliance My Compliance My BAA Basic Information Full …" at bounding box center [783, 355] width 1502 height 678
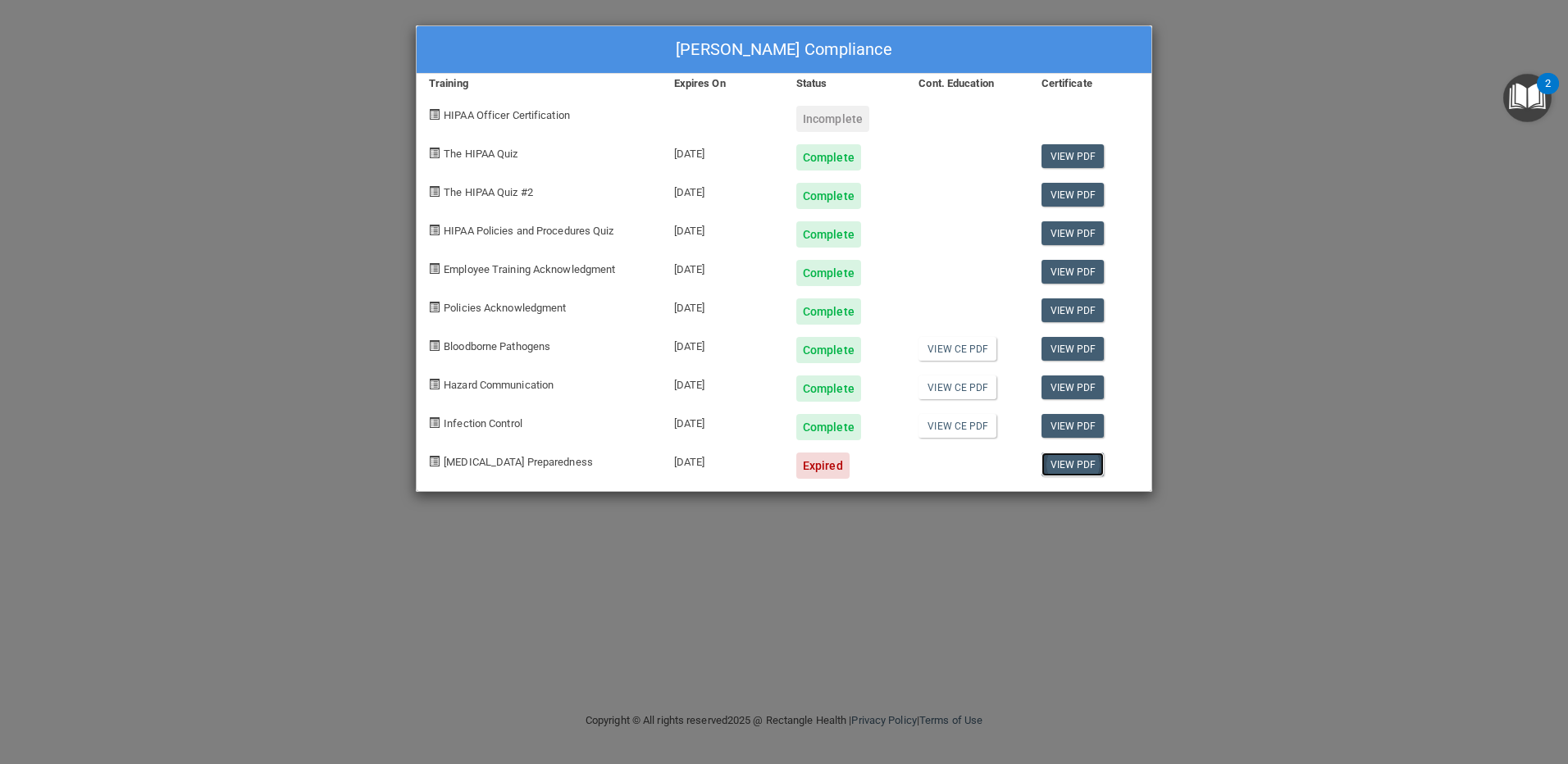
click at [1066, 464] on link "View PDF" at bounding box center [1073, 464] width 63 height 24
